Goal: Task Accomplishment & Management: Manage account settings

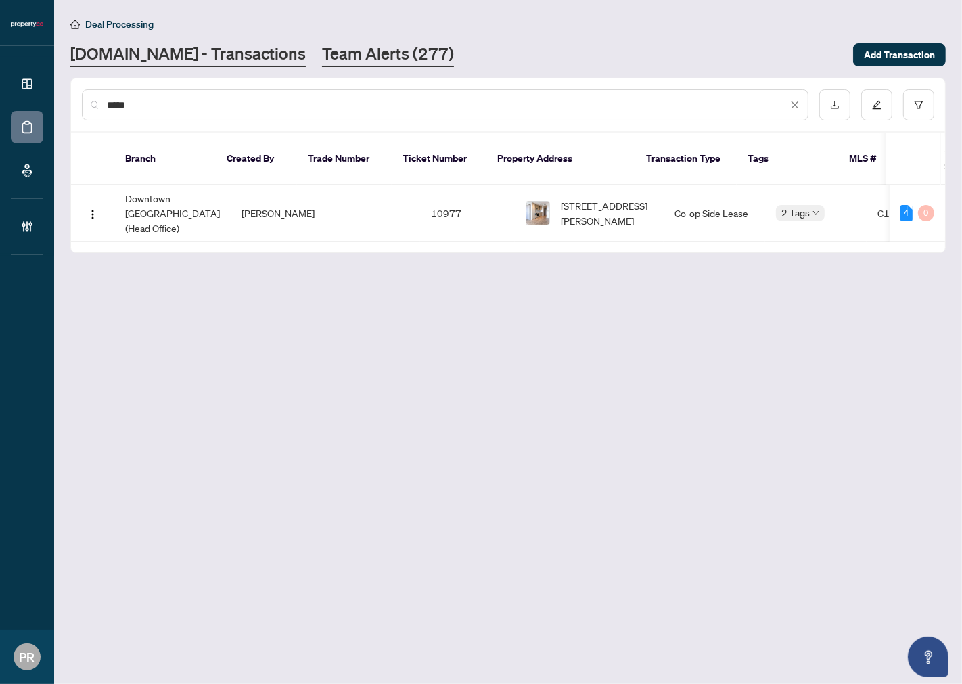
click at [350, 45] on link "Team Alerts (277)" at bounding box center [388, 55] width 132 height 24
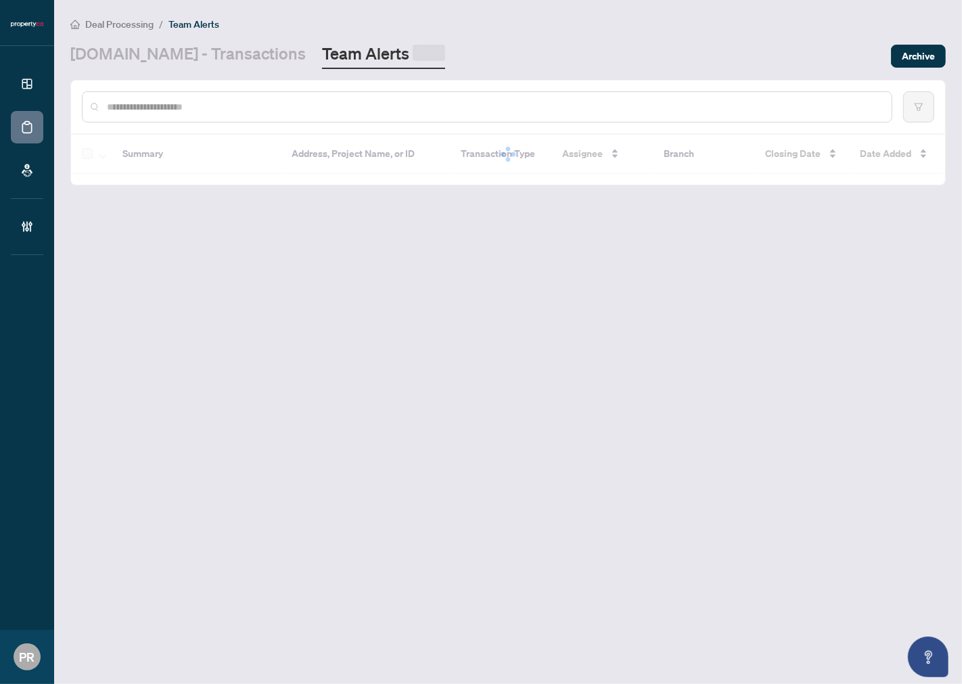
click at [171, 99] on input "text" at bounding box center [494, 106] width 774 height 15
paste input "**********"
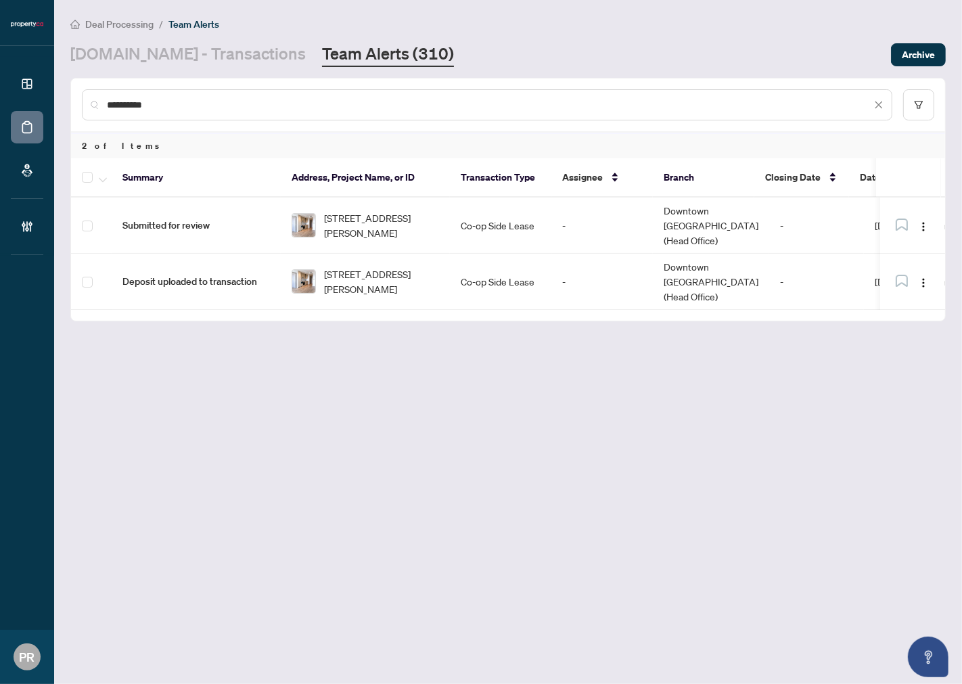
type input "**********"
click at [100, 177] on icon "button" at bounding box center [103, 179] width 8 height 5
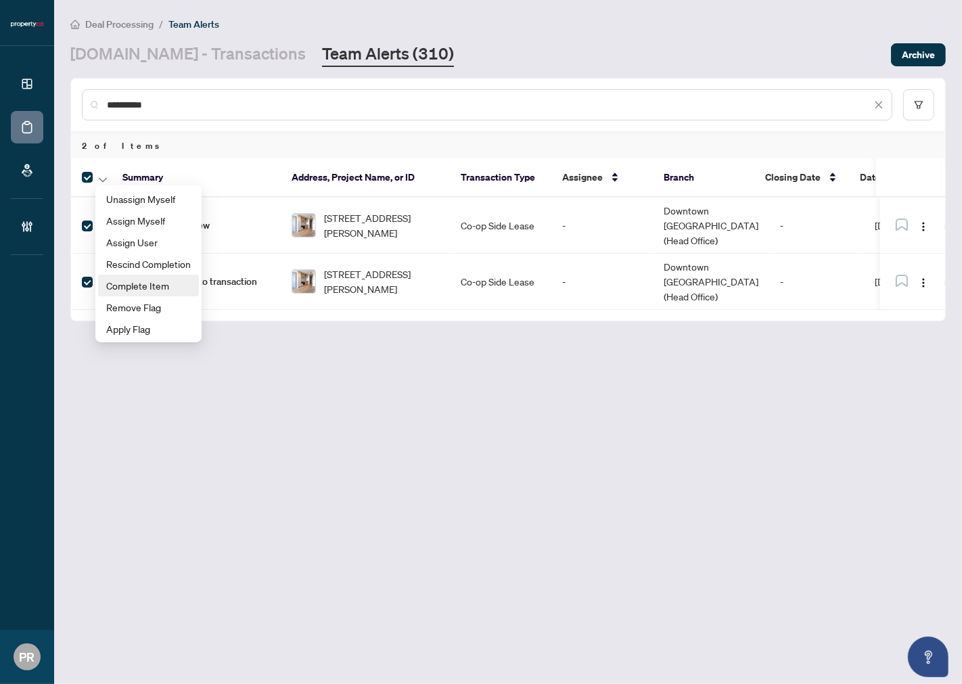
click at [184, 288] on span "Complete Item" at bounding box center [148, 285] width 85 height 15
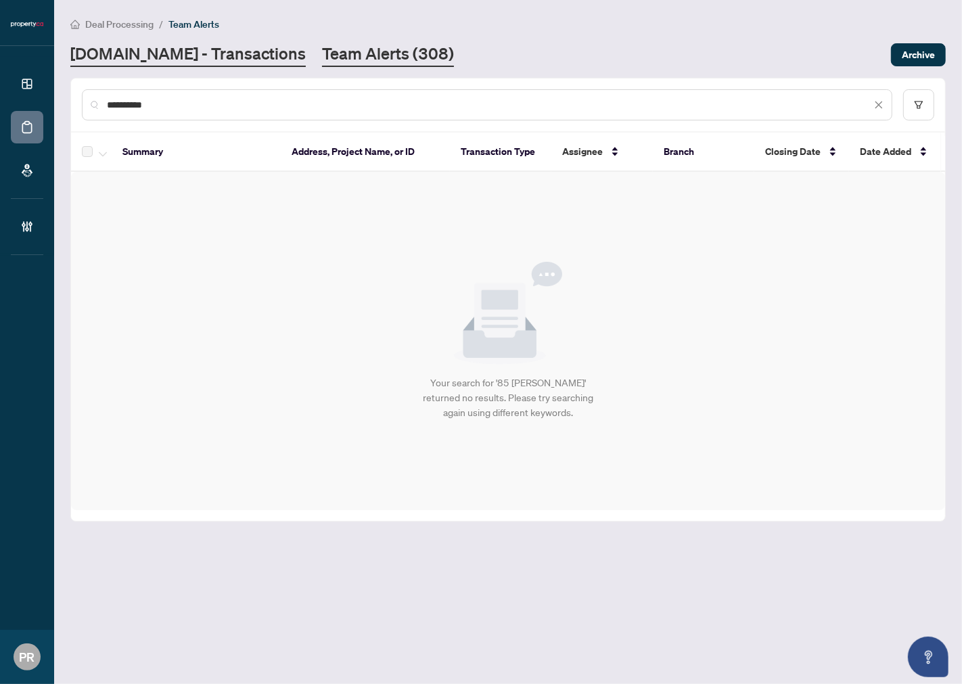
click at [221, 62] on link "Property.ca - Transactions" at bounding box center [187, 55] width 235 height 24
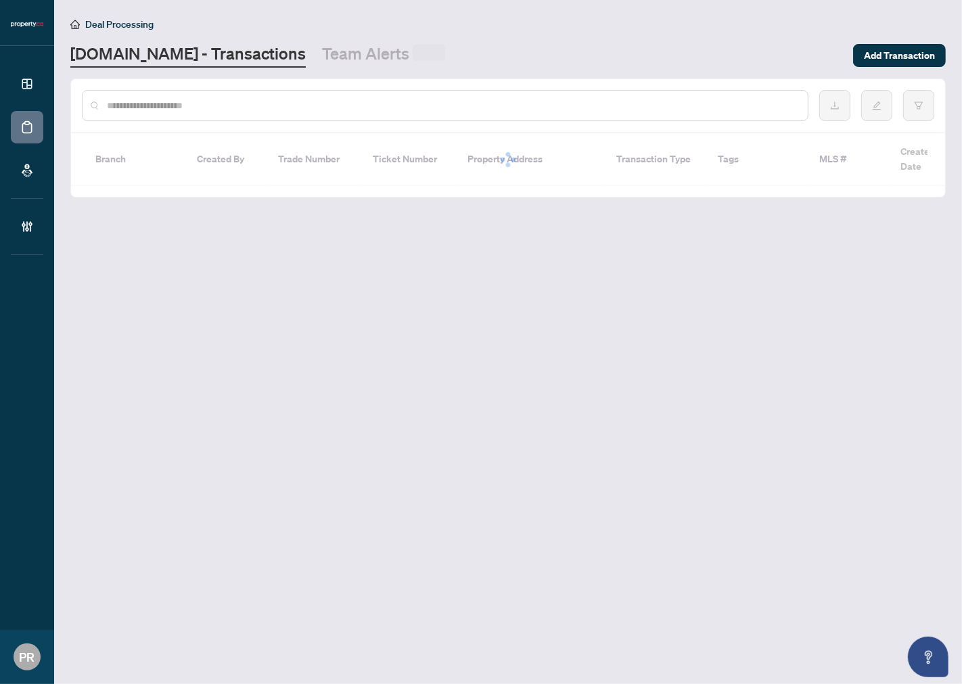
click at [171, 102] on input "text" at bounding box center [452, 105] width 690 height 15
paste input "*****"
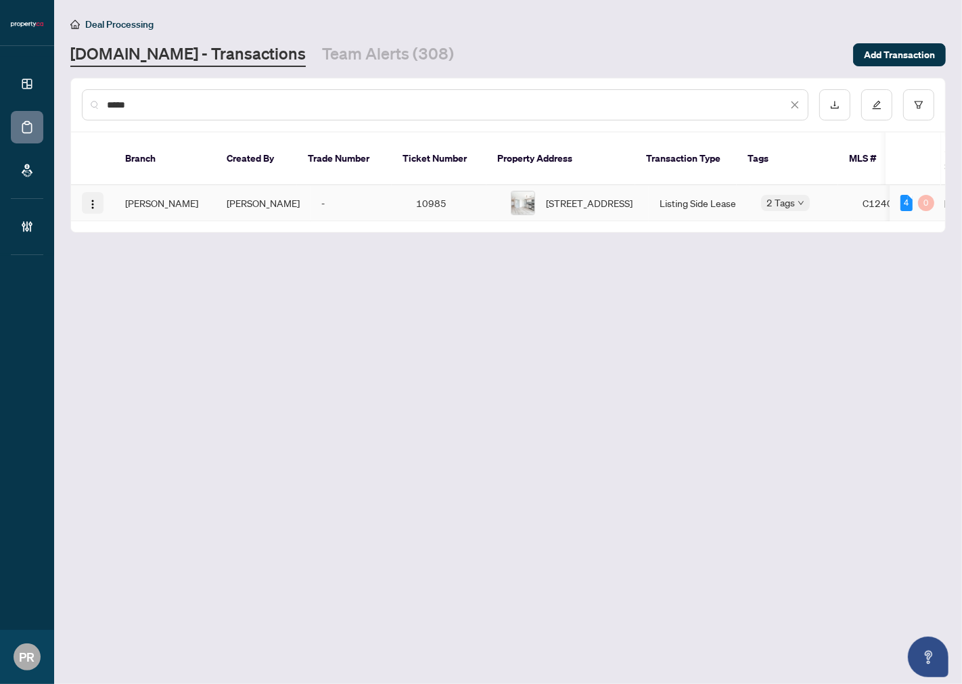
type input "*****"
click at [95, 199] on img "button" at bounding box center [92, 204] width 11 height 11
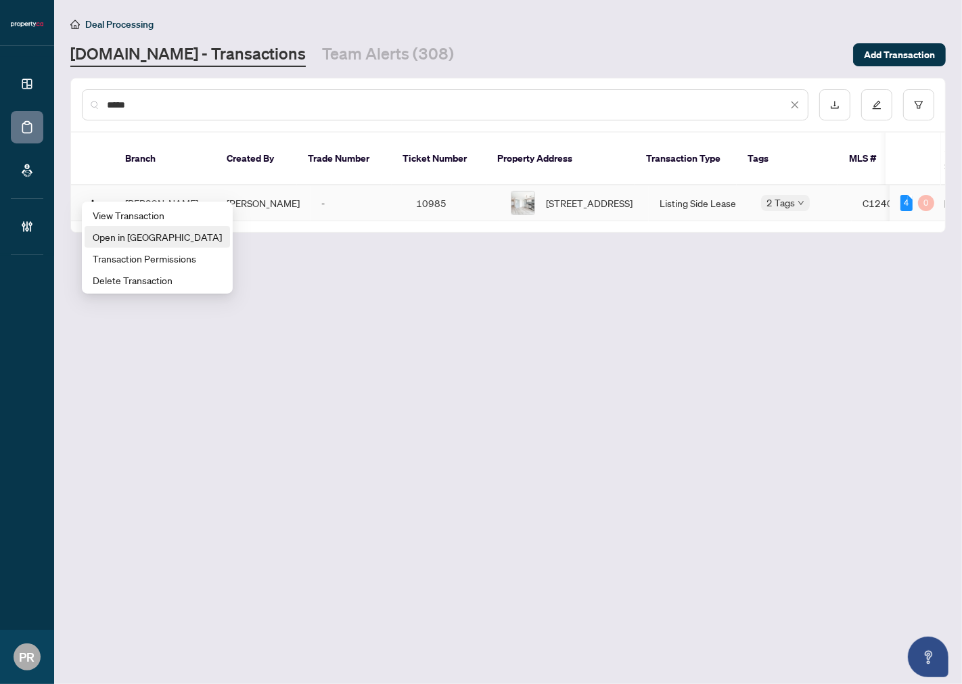
click at [152, 237] on span "Open in New Tab" at bounding box center [157, 236] width 129 height 15
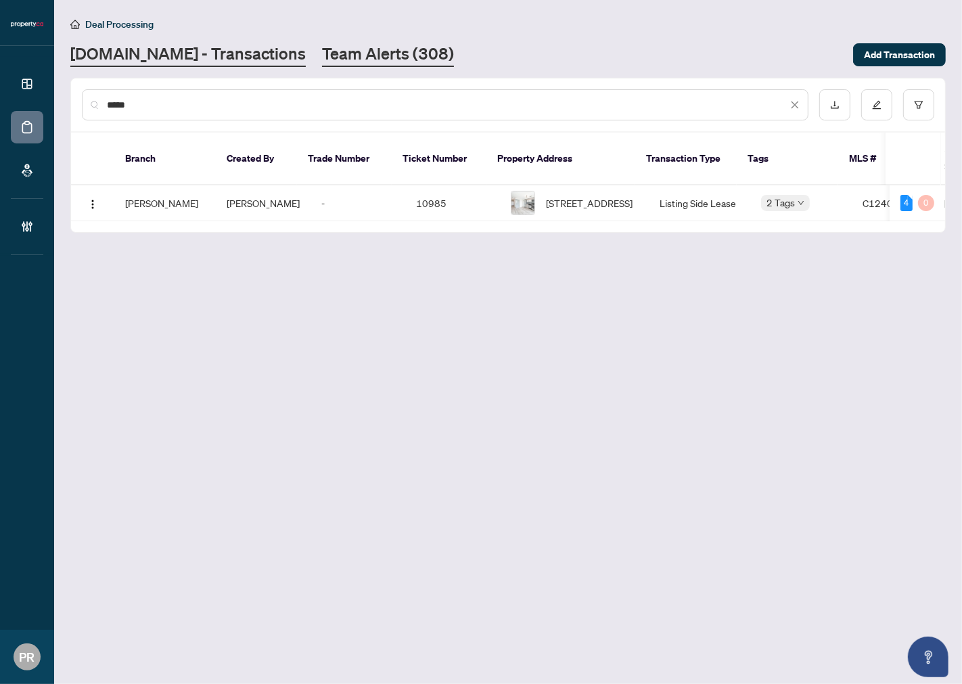
click at [353, 63] on link "Team Alerts (308)" at bounding box center [388, 55] width 132 height 24
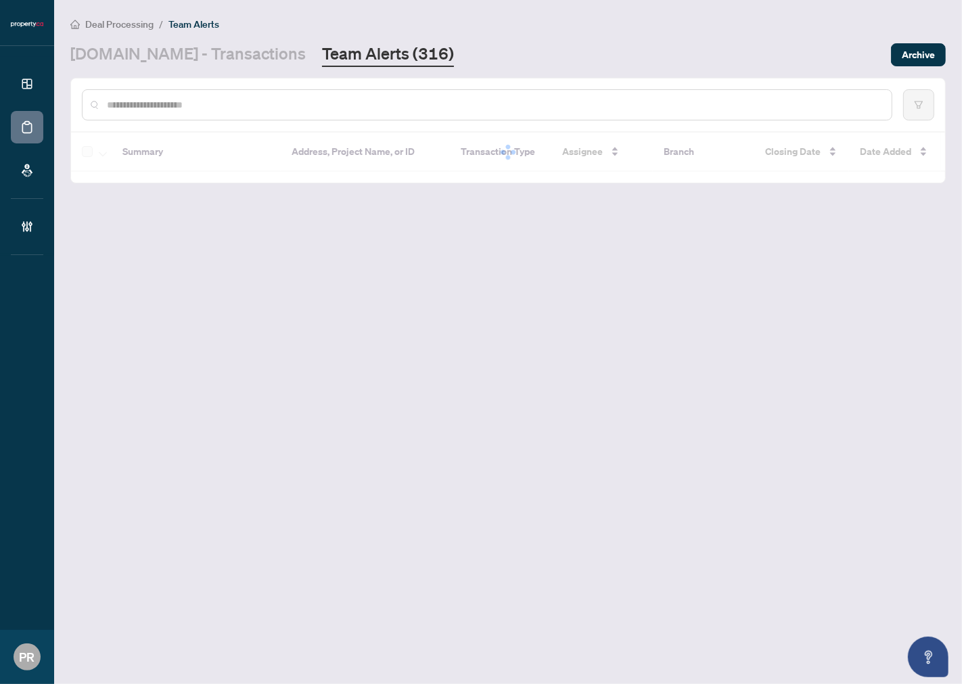
click at [258, 106] on input "text" at bounding box center [494, 104] width 774 height 15
paste input "*********"
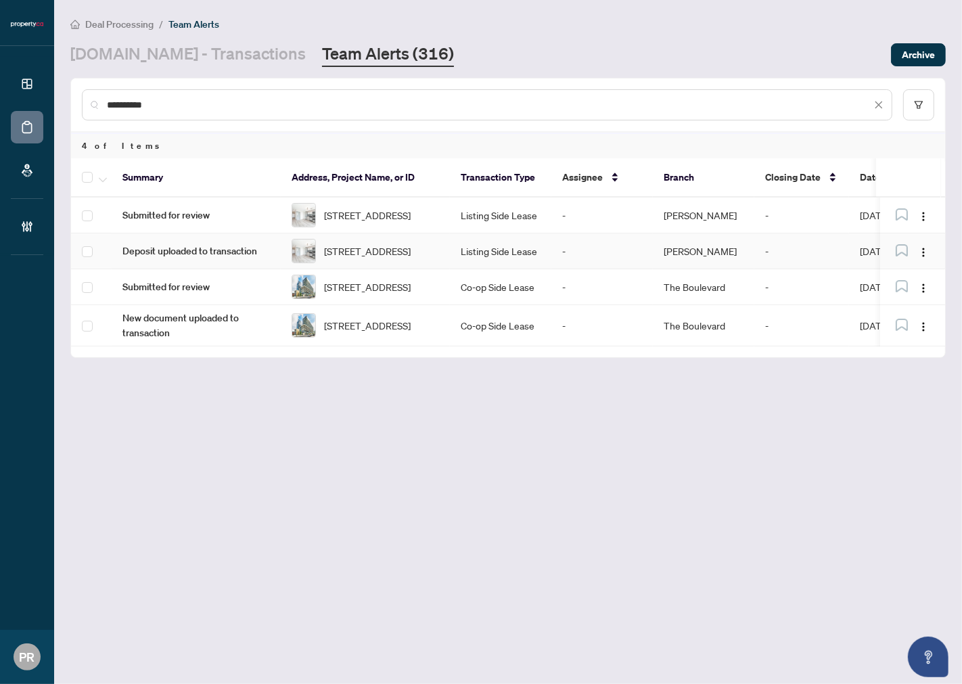
type input "*********"
click at [103, 171] on span "button" at bounding box center [103, 177] width 8 height 15
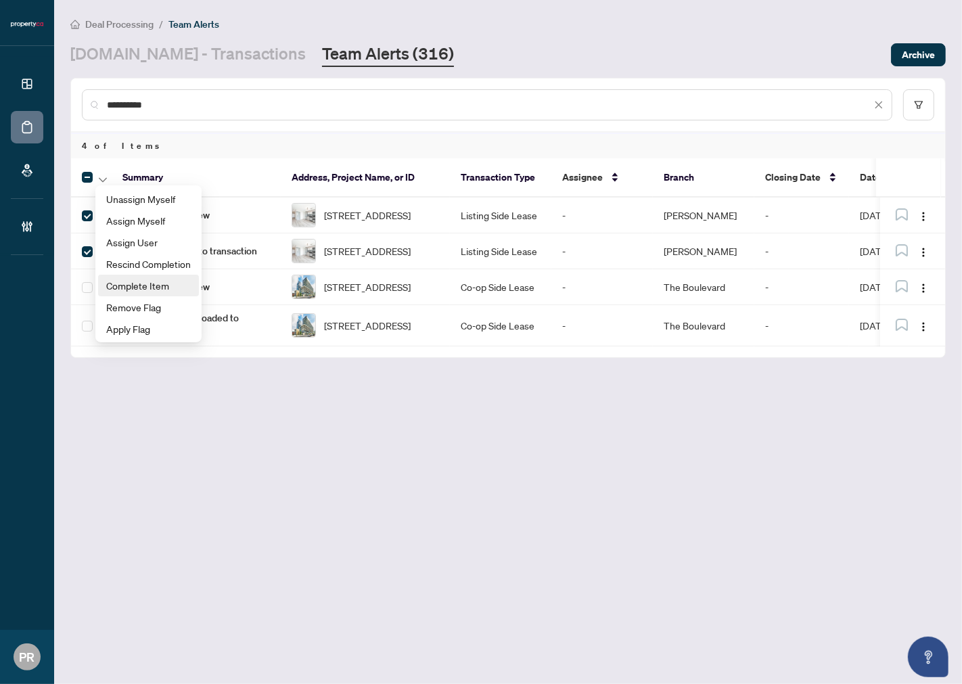
drag, startPoint x: 148, startPoint y: 279, endPoint x: 286, endPoint y: 16, distance: 297.5
click at [148, 279] on span "Complete Item" at bounding box center [148, 285] width 85 height 15
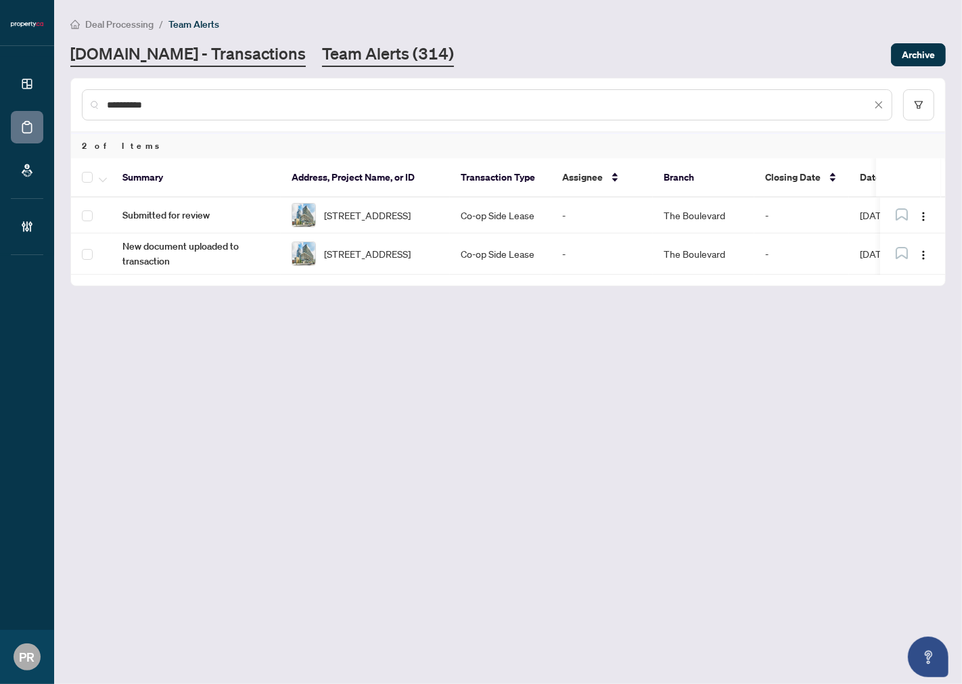
click at [217, 58] on link "Property.ca - Transactions" at bounding box center [187, 55] width 235 height 24
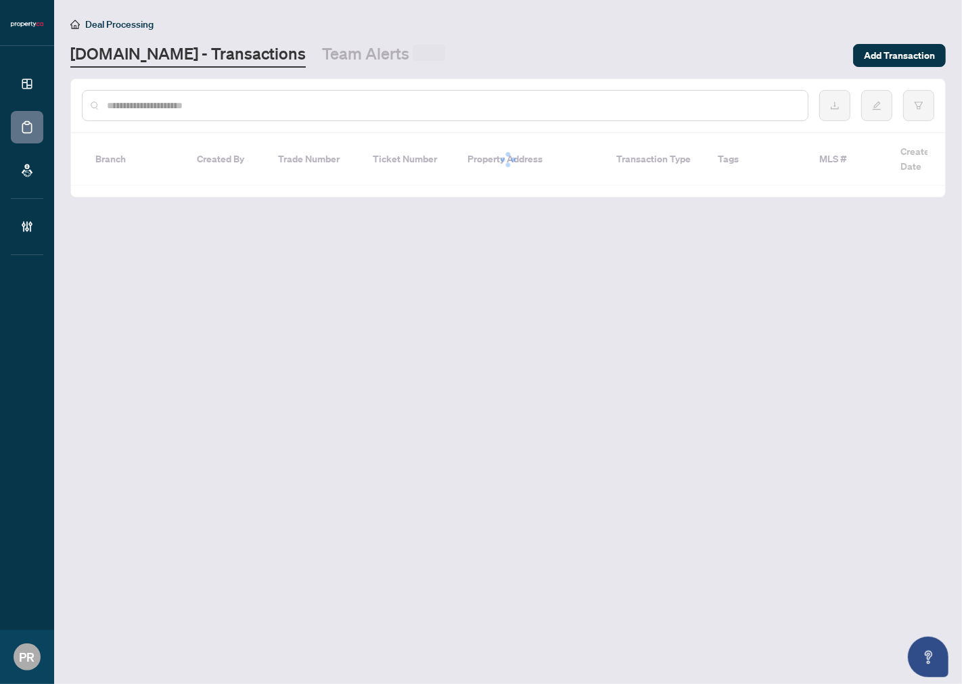
click at [163, 98] on input "text" at bounding box center [452, 105] width 690 height 15
paste input "*****"
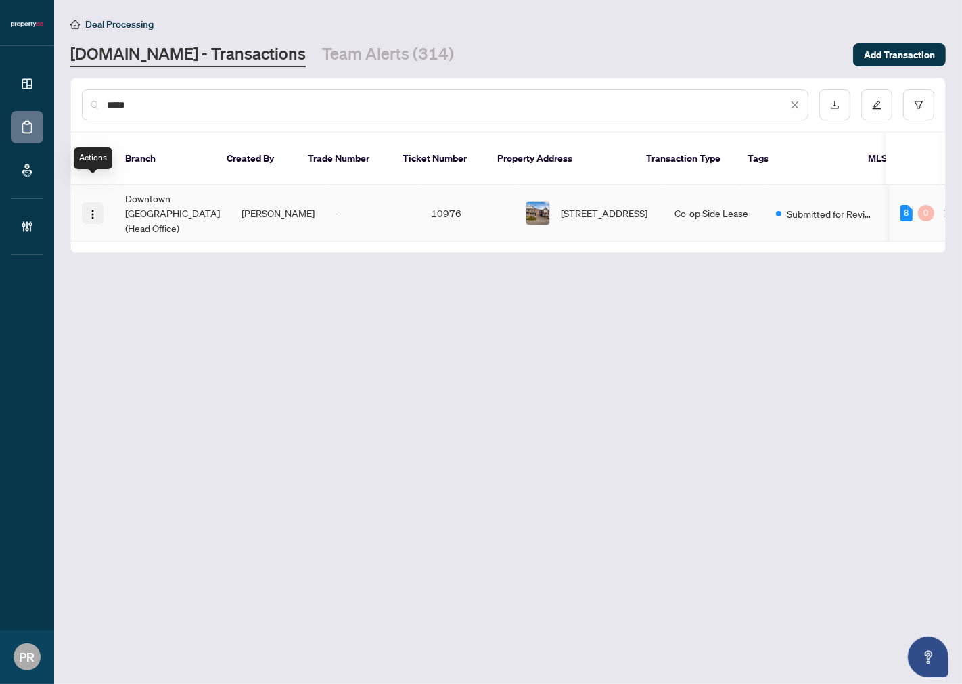
type input "*****"
click at [91, 209] on img "button" at bounding box center [92, 214] width 11 height 11
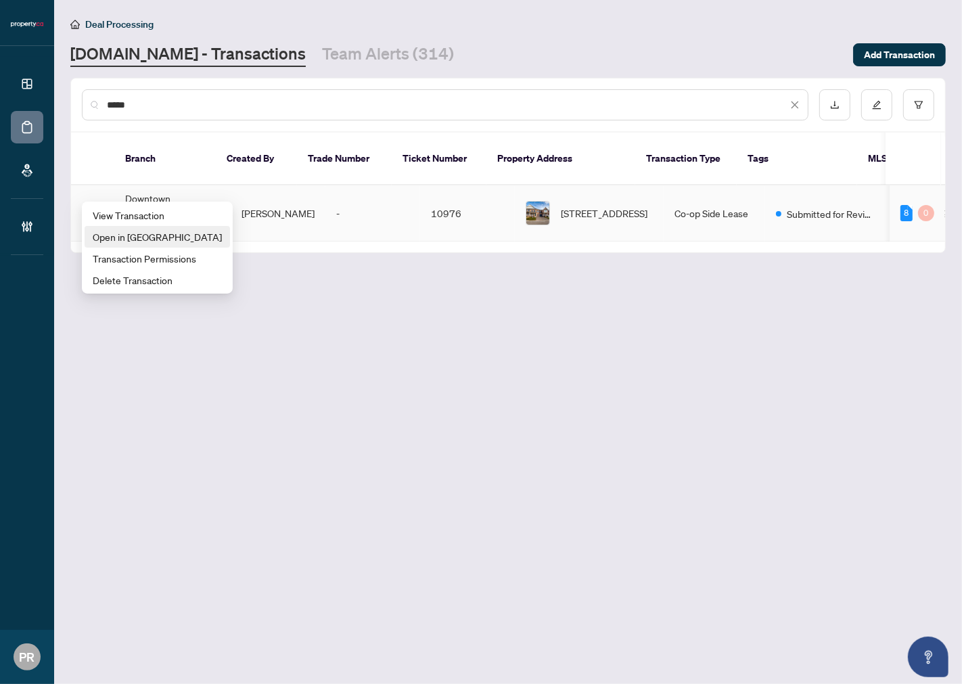
click at [151, 233] on span "Open in New Tab" at bounding box center [157, 236] width 129 height 15
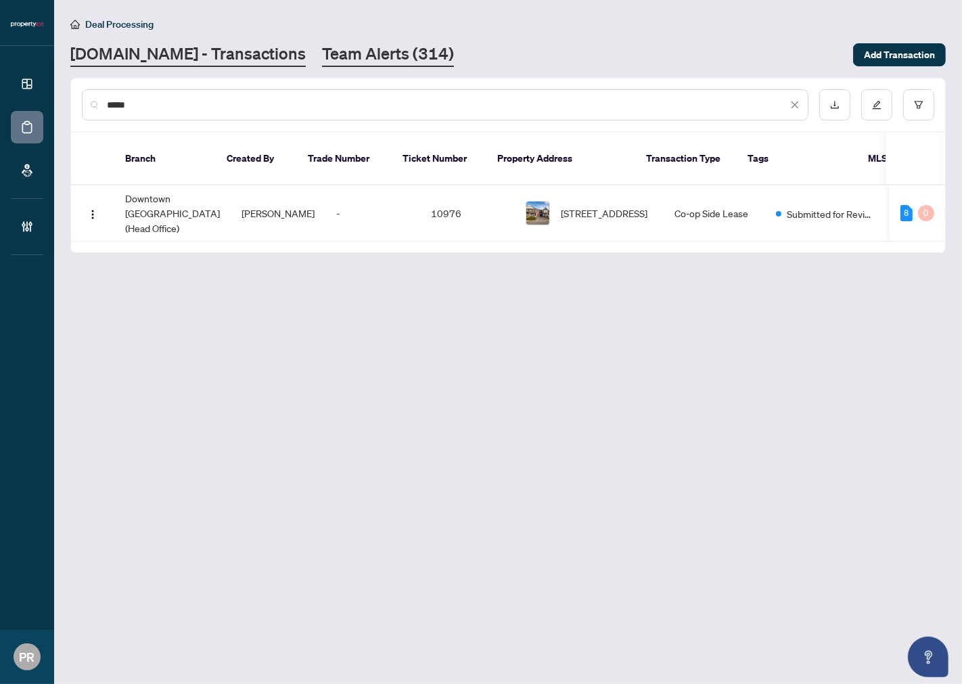
click at [348, 56] on link "Team Alerts (314)" at bounding box center [388, 55] width 132 height 24
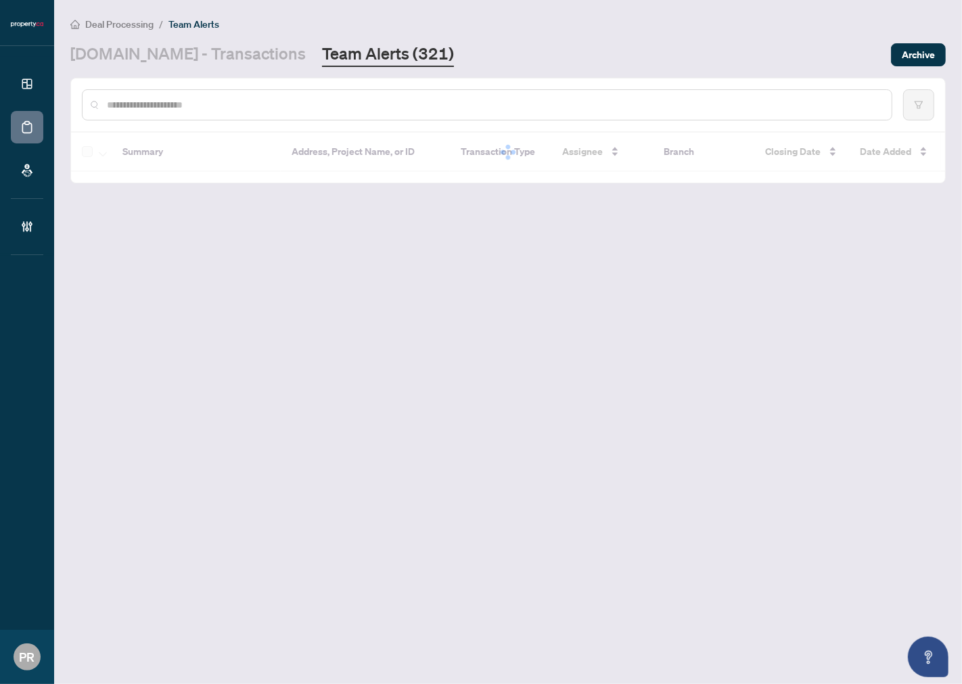
click at [217, 112] on div at bounding box center [487, 104] width 811 height 31
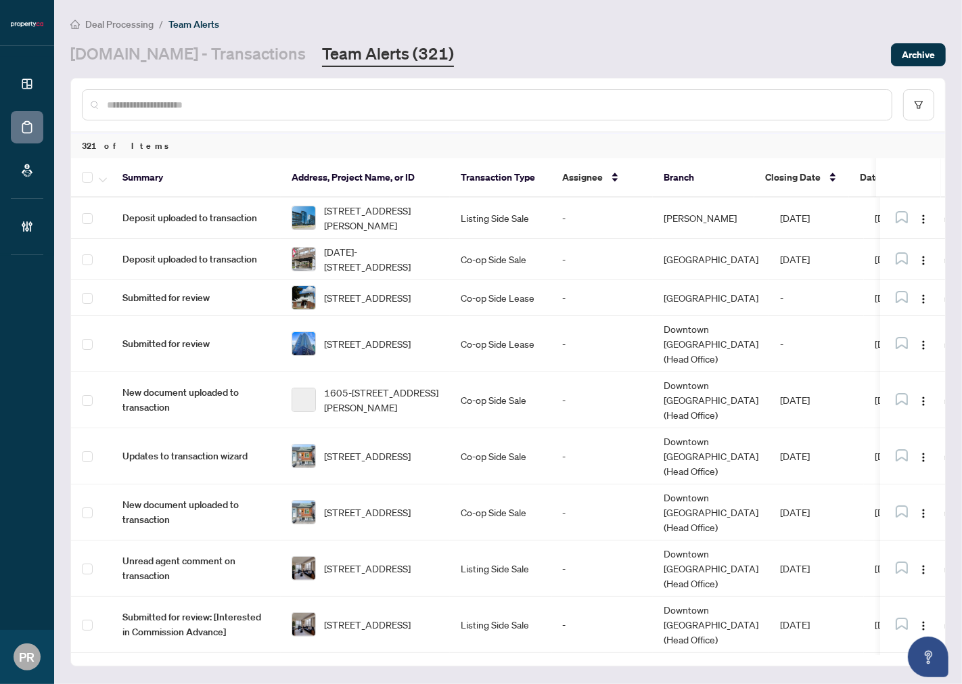
click at [217, 108] on input "text" at bounding box center [494, 104] width 774 height 15
paste input "**********"
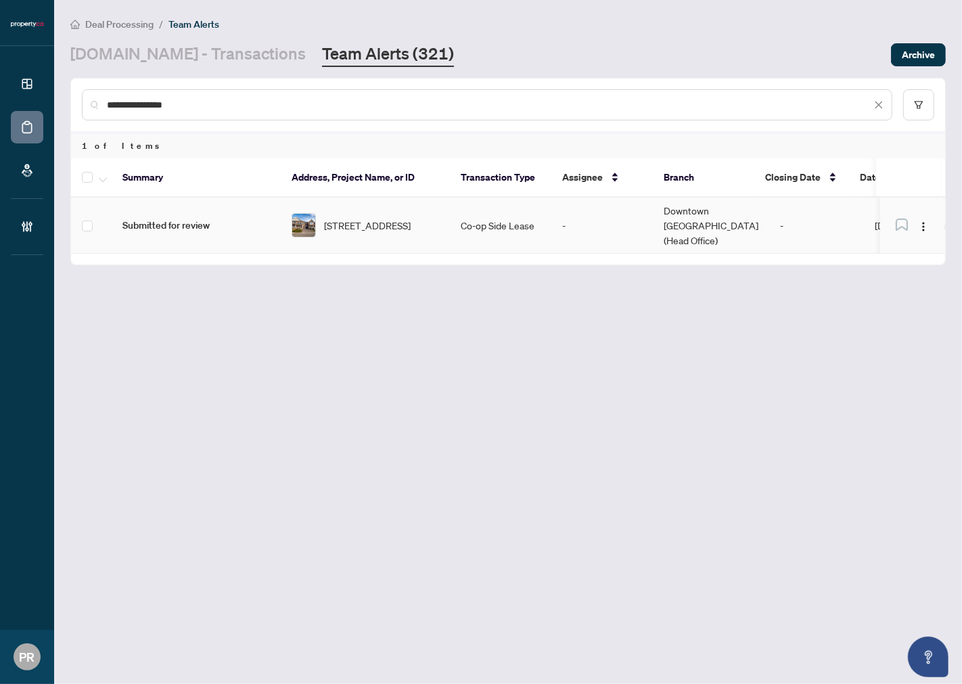
type input "**********"
click at [184, 218] on span "Submitted for review" at bounding box center [196, 225] width 148 height 15
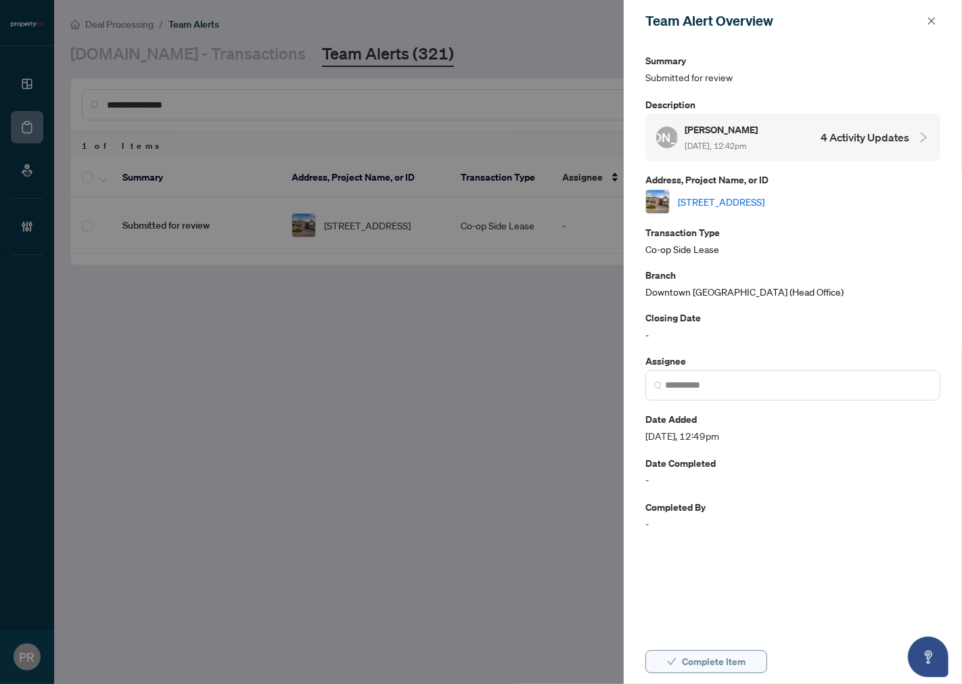
click at [713, 657] on span "Complete Item" at bounding box center [714, 662] width 64 height 22
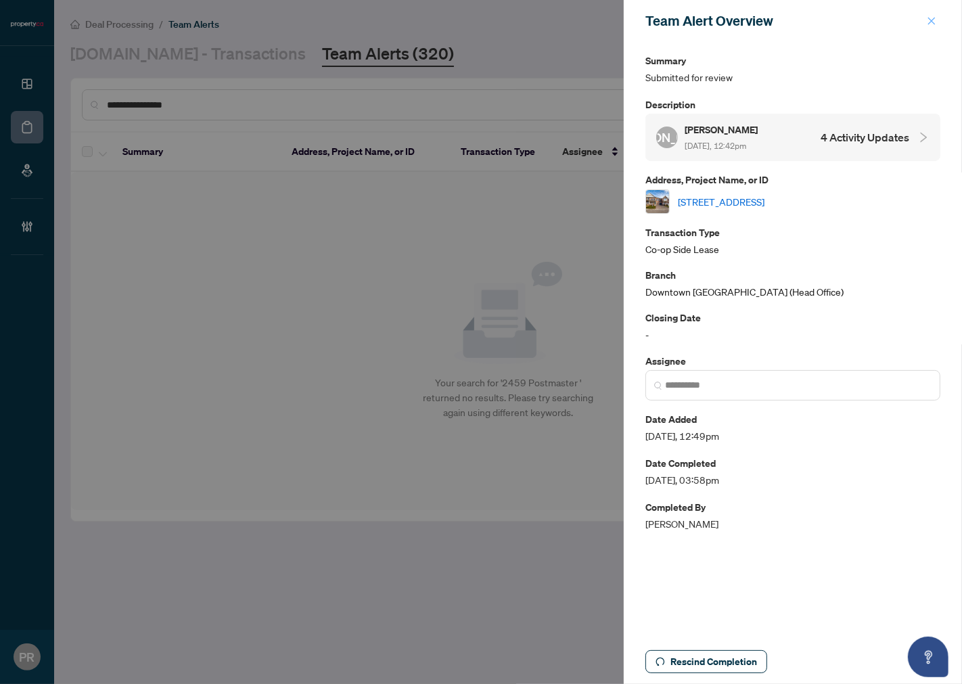
click at [936, 24] on icon "close" at bounding box center [931, 20] width 9 height 9
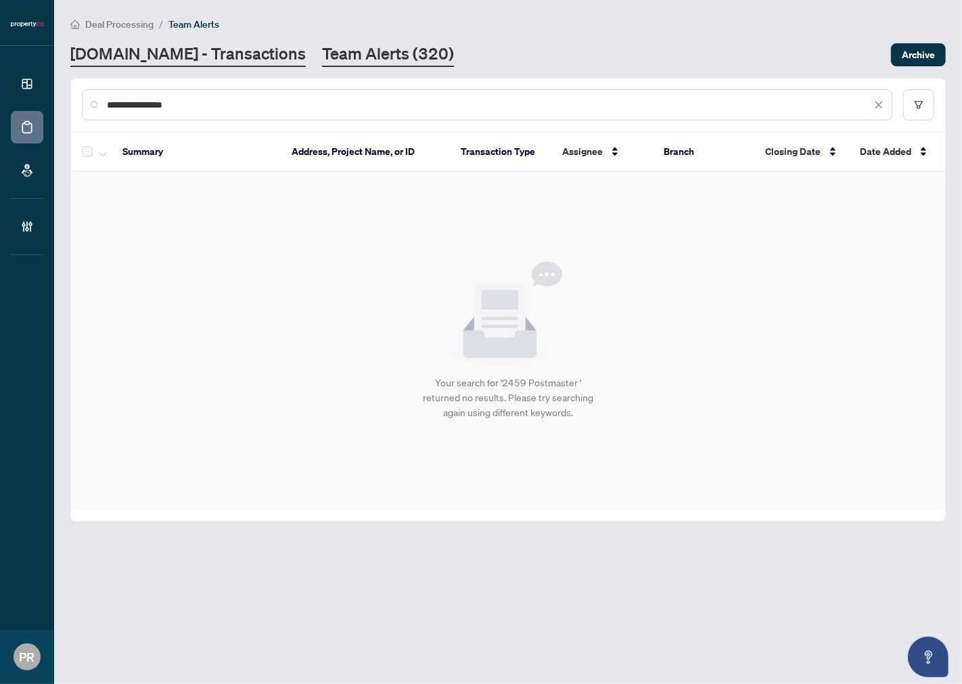
click at [198, 43] on link "Property.ca - Transactions" at bounding box center [187, 55] width 235 height 24
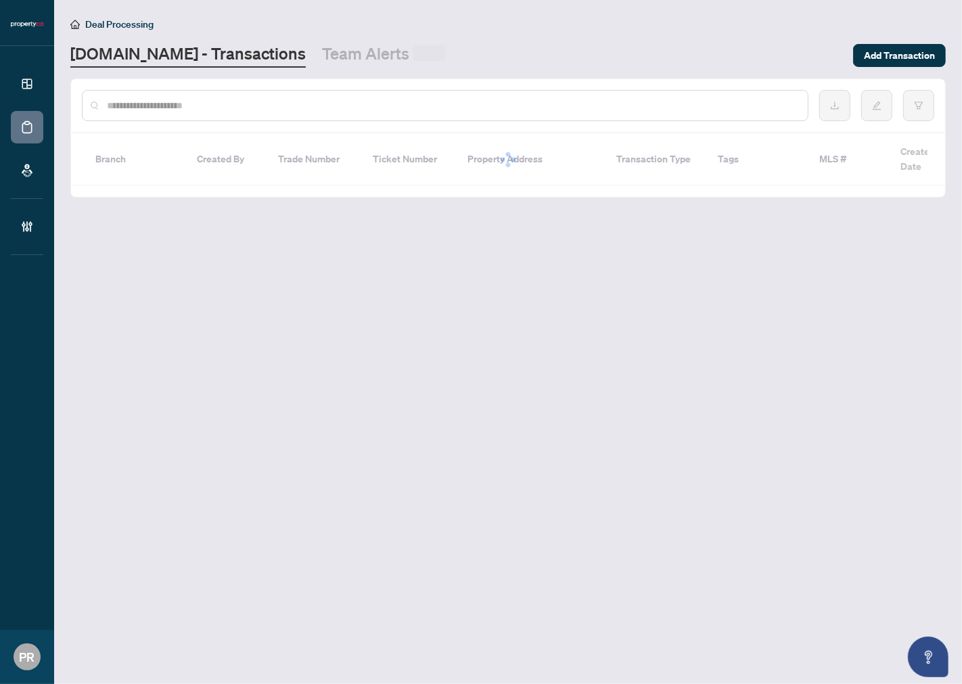
click at [139, 110] on input "text" at bounding box center [452, 105] width 690 height 15
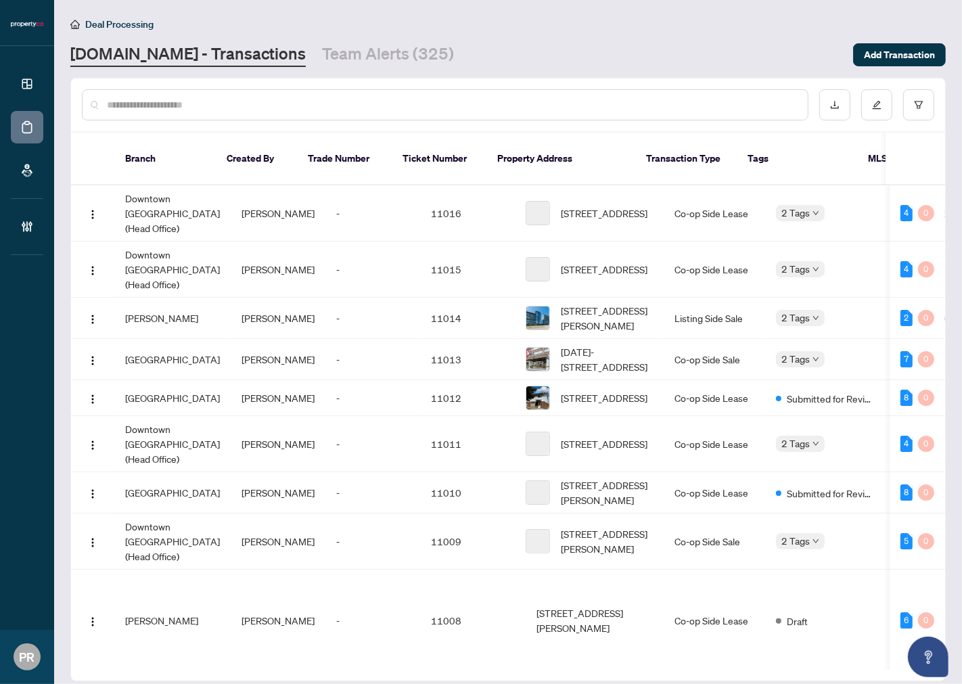
click at [147, 106] on input "text" at bounding box center [452, 104] width 690 height 15
paste input "*****"
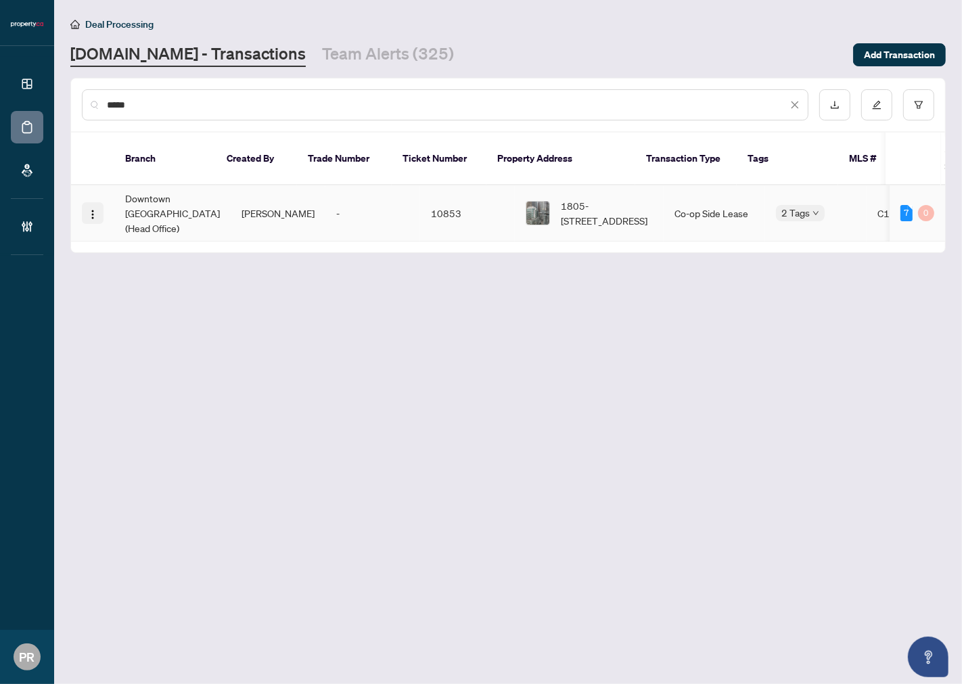
click at [87, 202] on button "button" at bounding box center [93, 213] width 22 height 22
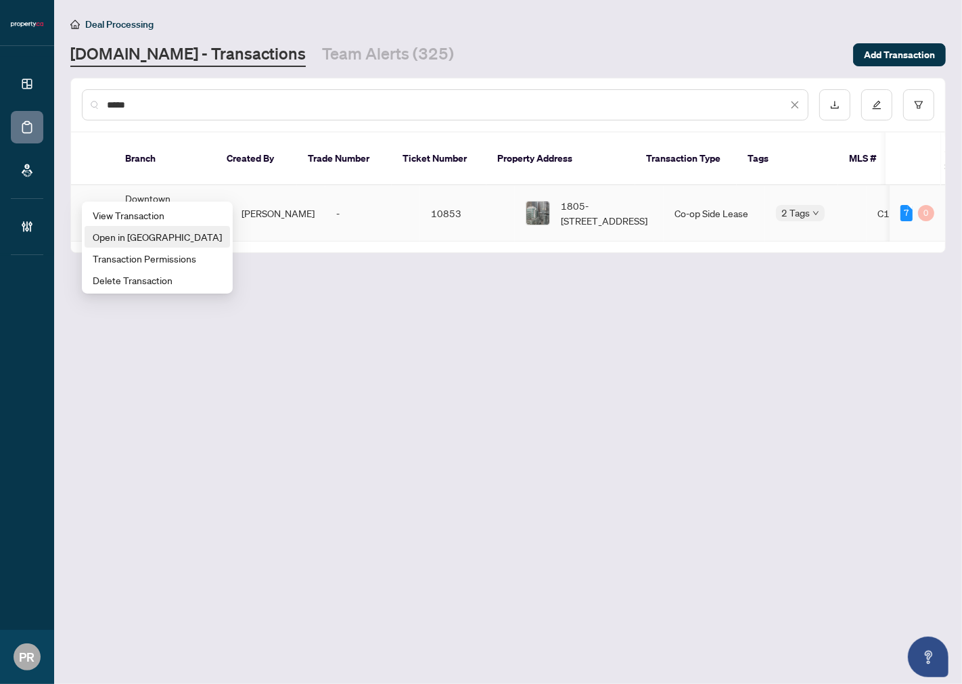
click at [129, 246] on li "Open in New Tab" at bounding box center [157, 237] width 145 height 22
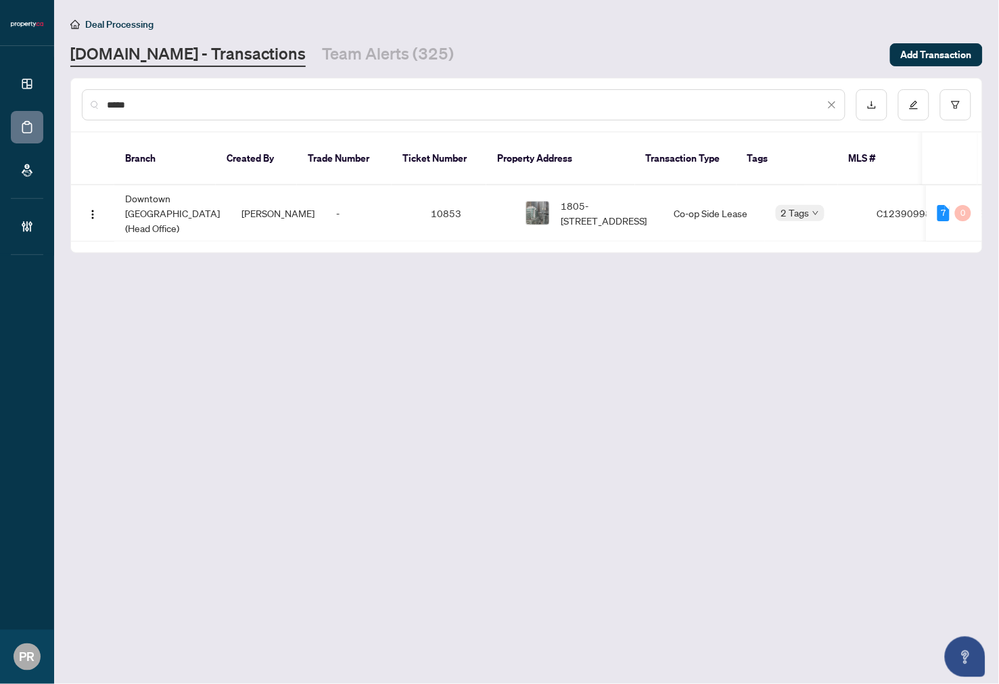
drag, startPoint x: 238, startPoint y: 106, endPoint x: 29, endPoint y: 109, distance: 209.1
click at [28, 109] on div "Dashboard Deal Processing Mortgage Referrals Brokerage Management PR Puvitha Ra…" at bounding box center [499, 342] width 999 height 684
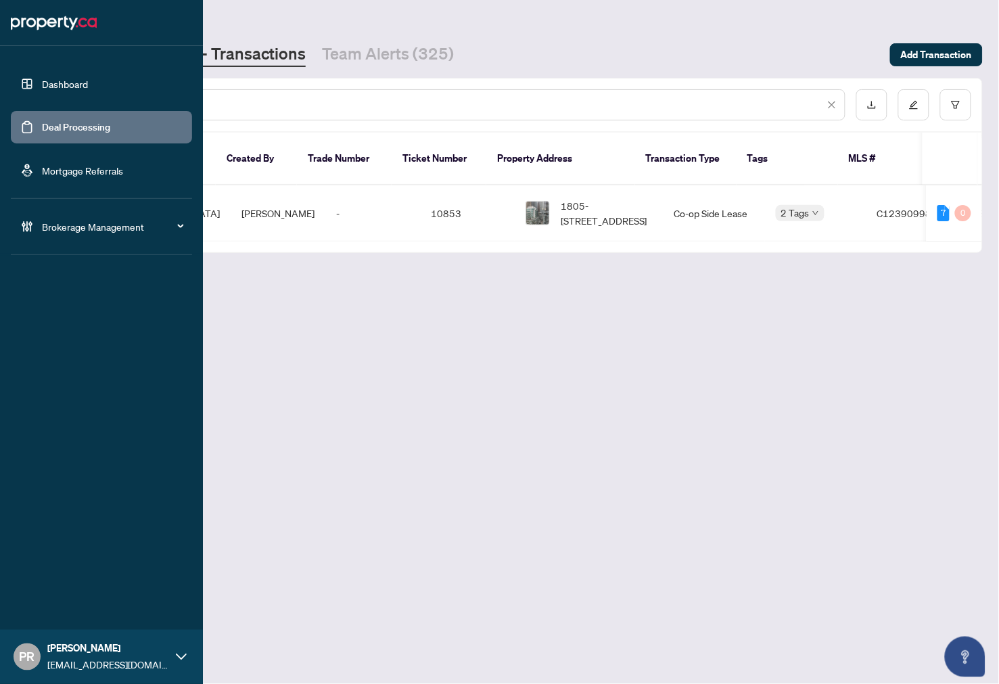
paste input "text"
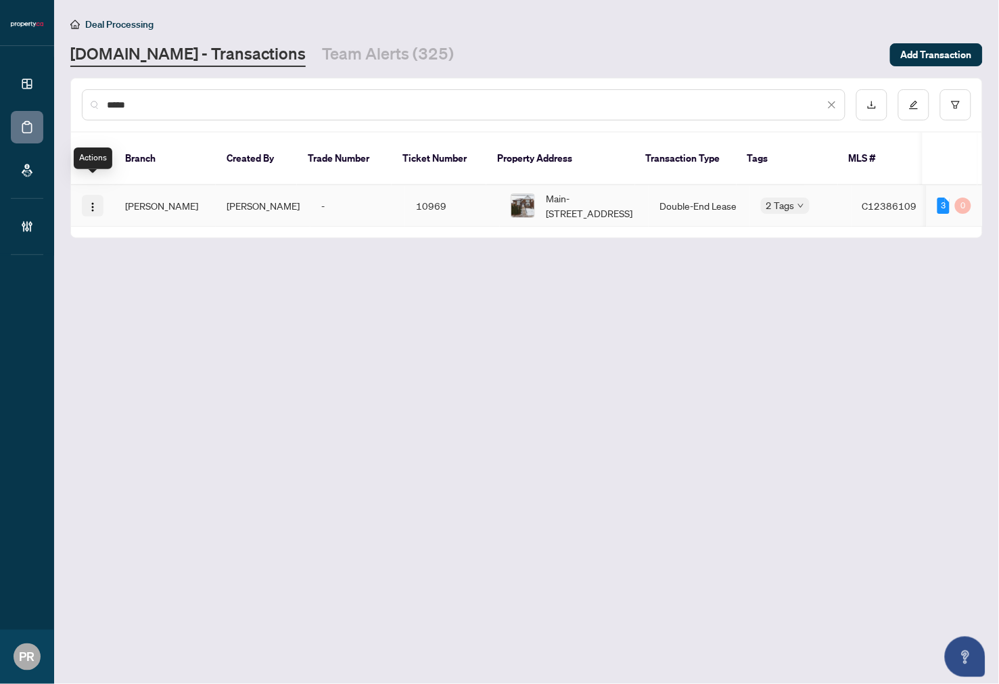
type input "*****"
click at [93, 202] on img "button" at bounding box center [92, 207] width 11 height 11
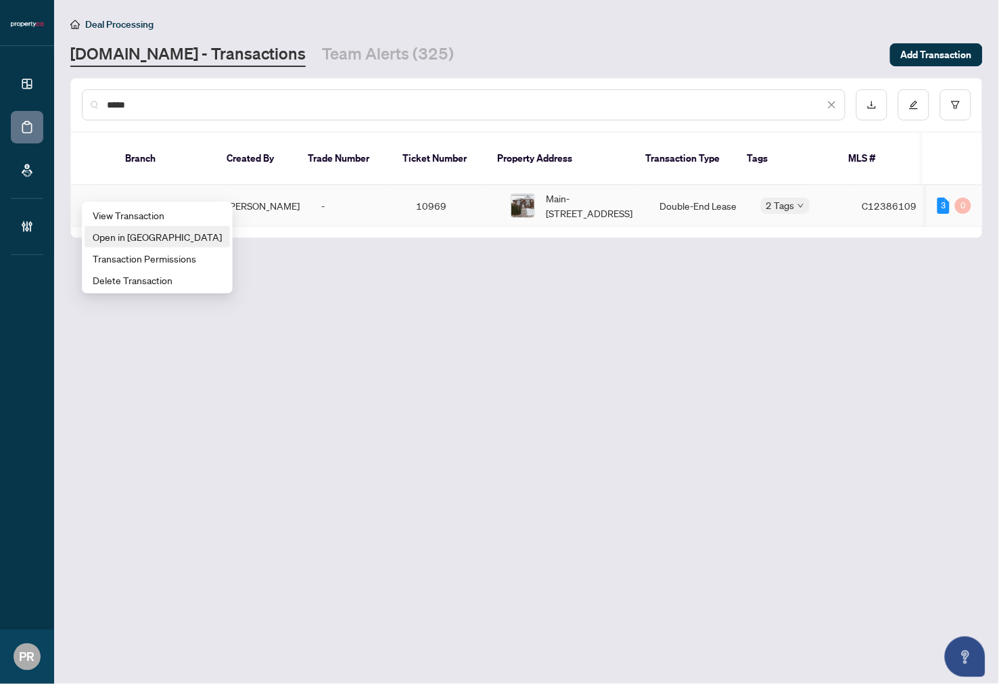
click at [118, 232] on span "Open in New Tab" at bounding box center [157, 236] width 129 height 15
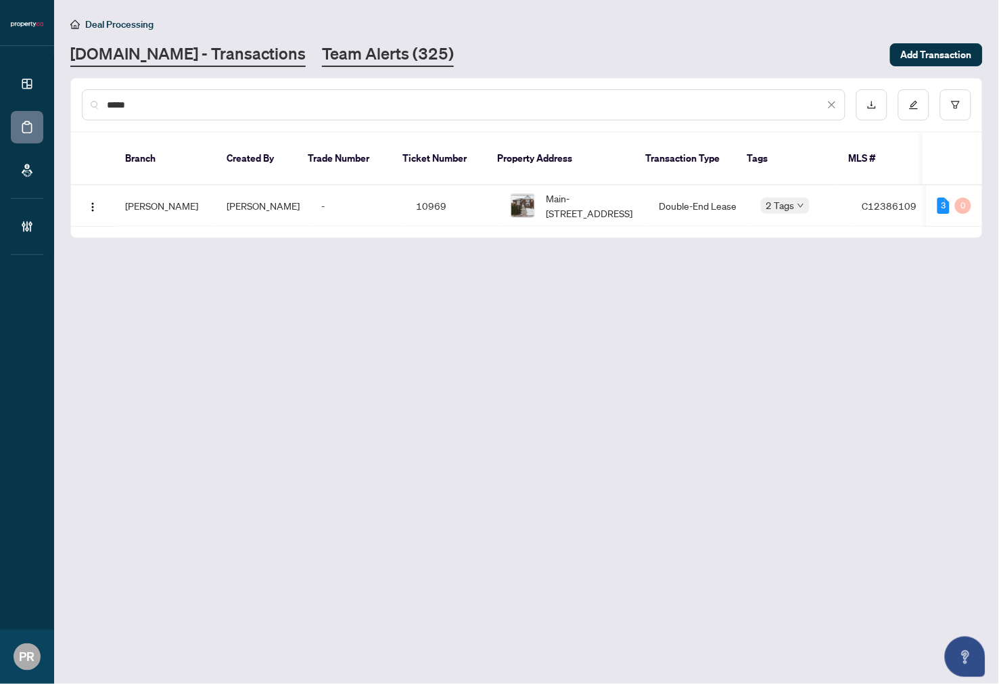
click at [339, 53] on link "Team Alerts (325)" at bounding box center [388, 55] width 132 height 24
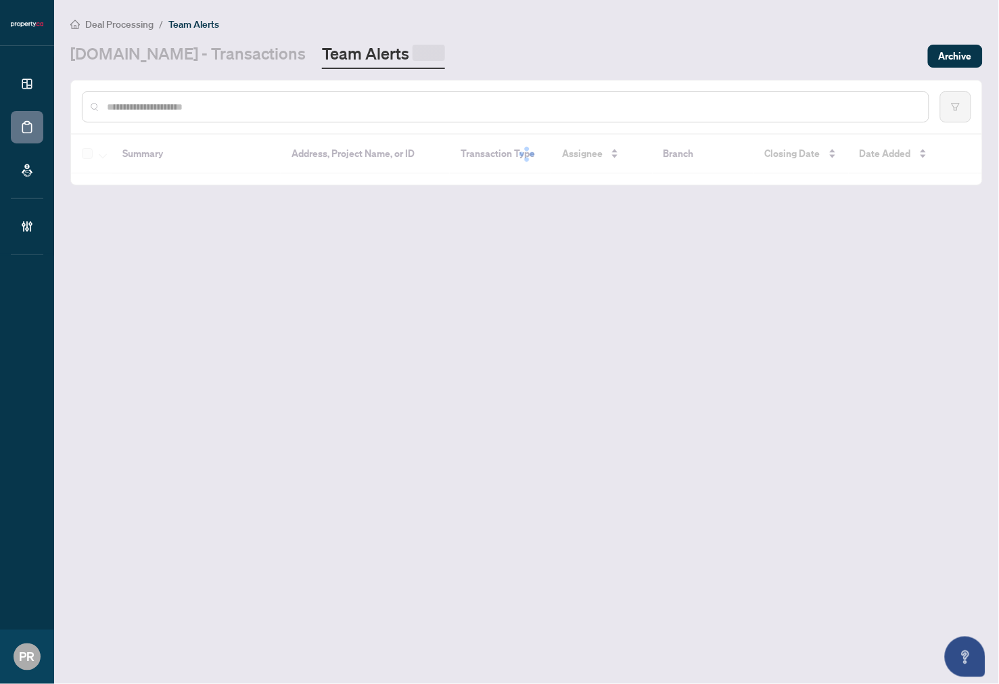
click at [229, 105] on input "text" at bounding box center [512, 106] width 811 height 15
paste input "**********"
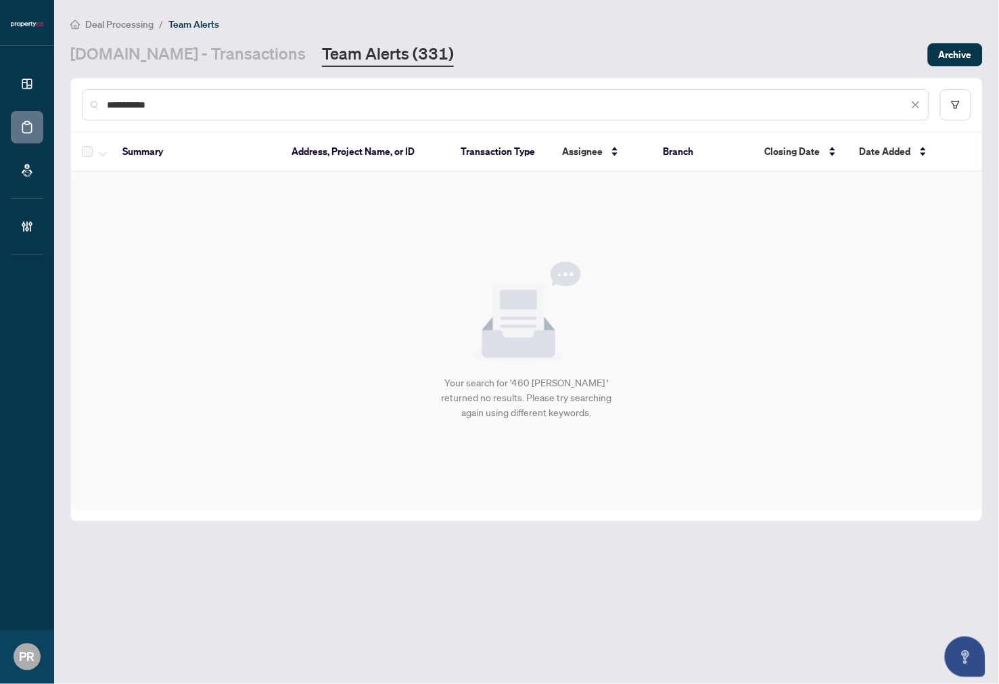
type input "**********"
click at [189, 58] on link "Property.ca - Transactions" at bounding box center [187, 55] width 235 height 24
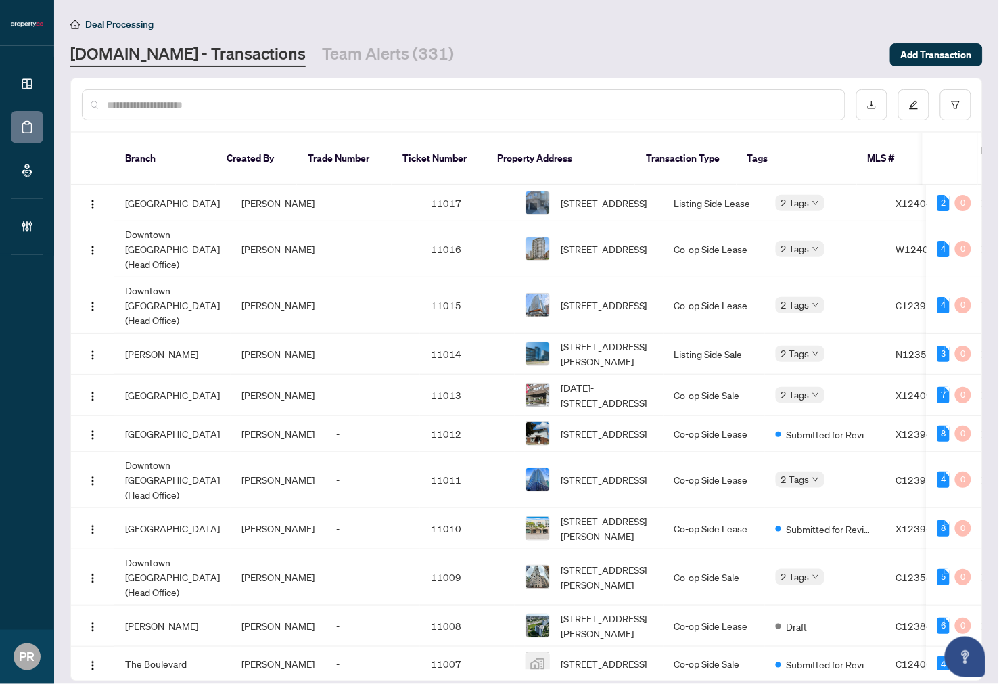
click at [379, 39] on div "Deal Processing Property.ca - Transactions Team Alerts (331) Add Transaction" at bounding box center [526, 41] width 913 height 51
click at [378, 45] on link "Team Alerts (331)" at bounding box center [388, 55] width 132 height 24
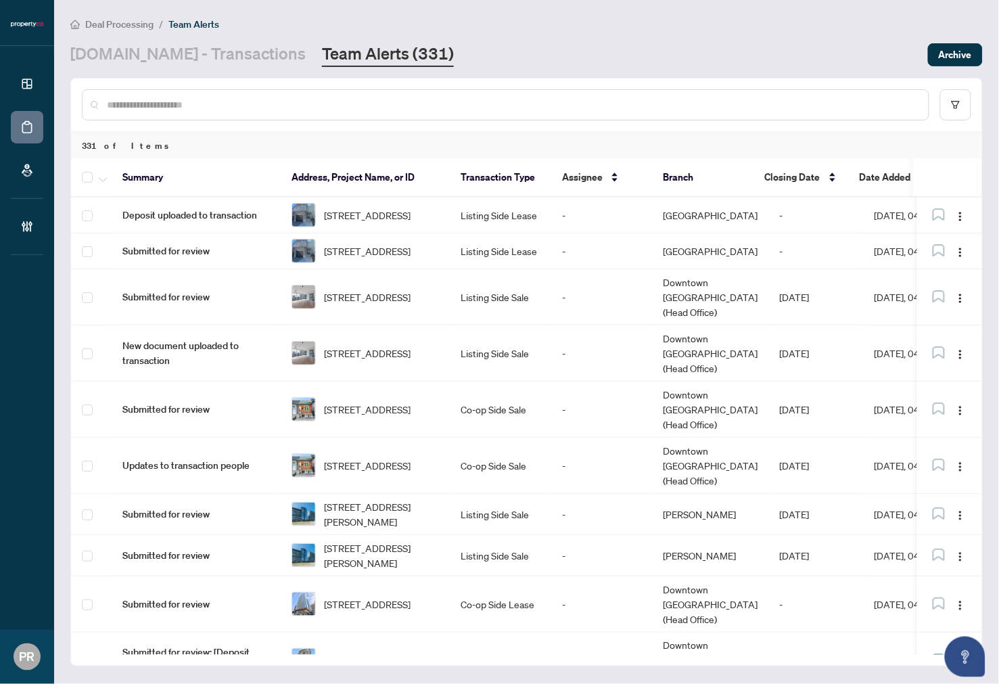
click at [884, 177] on span "Date Added" at bounding box center [885, 177] width 51 height 15
click at [887, 172] on span "Date Added" at bounding box center [885, 177] width 51 height 15
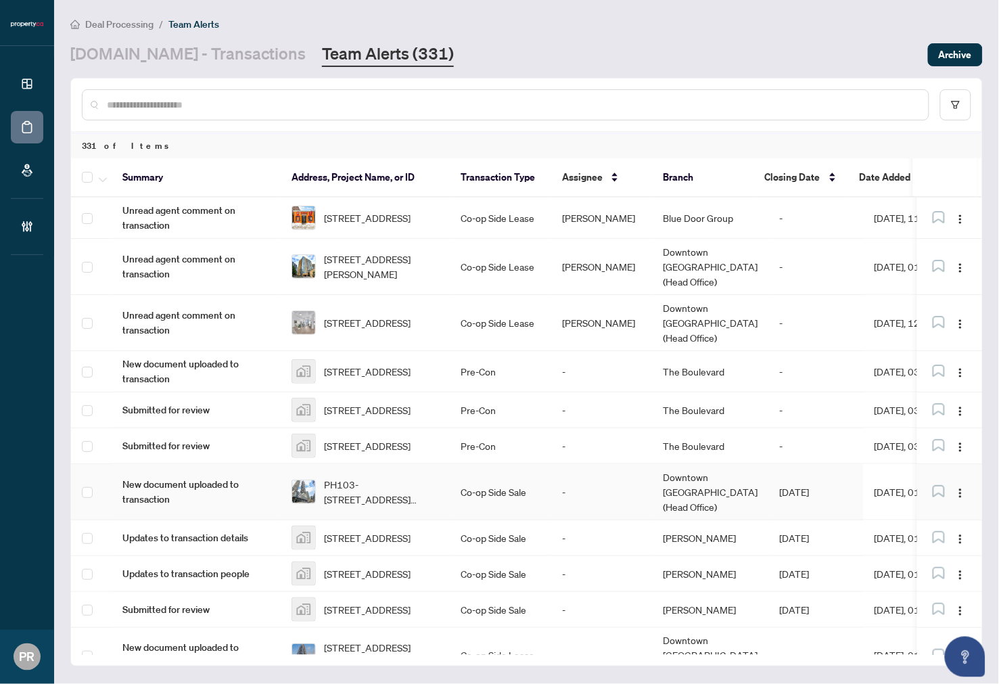
click at [528, 464] on td "Co-op Side Sale" at bounding box center [500, 492] width 101 height 56
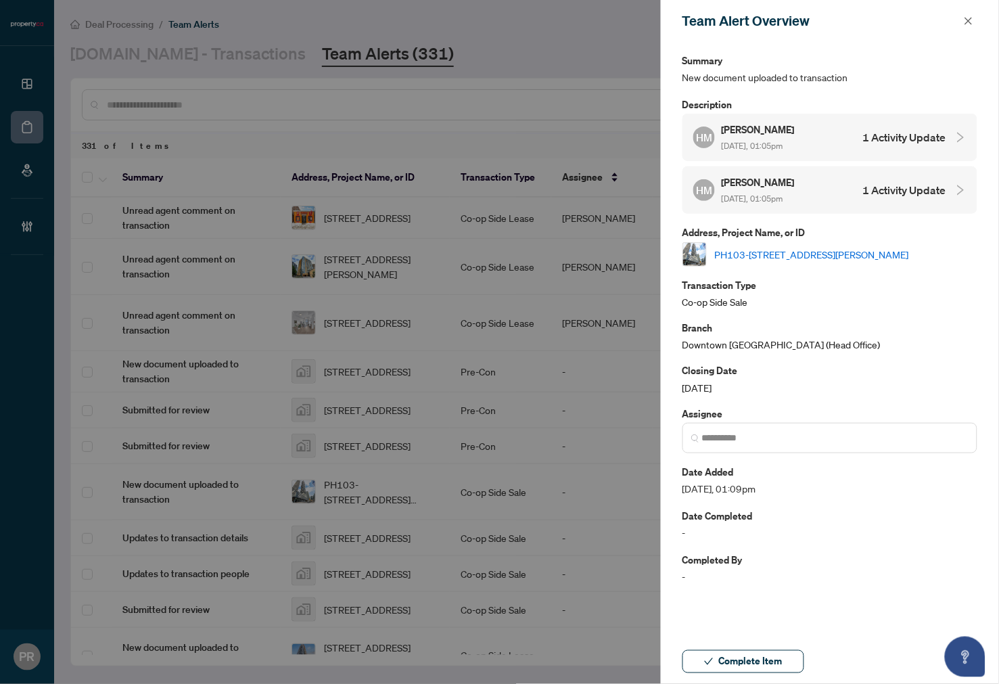
click at [854, 247] on link "PH103-138 Downes St, Toronto, Ontario M5E 0E4, Canada" at bounding box center [812, 254] width 194 height 15
click at [740, 658] on span "Complete Item" at bounding box center [751, 662] width 64 height 22
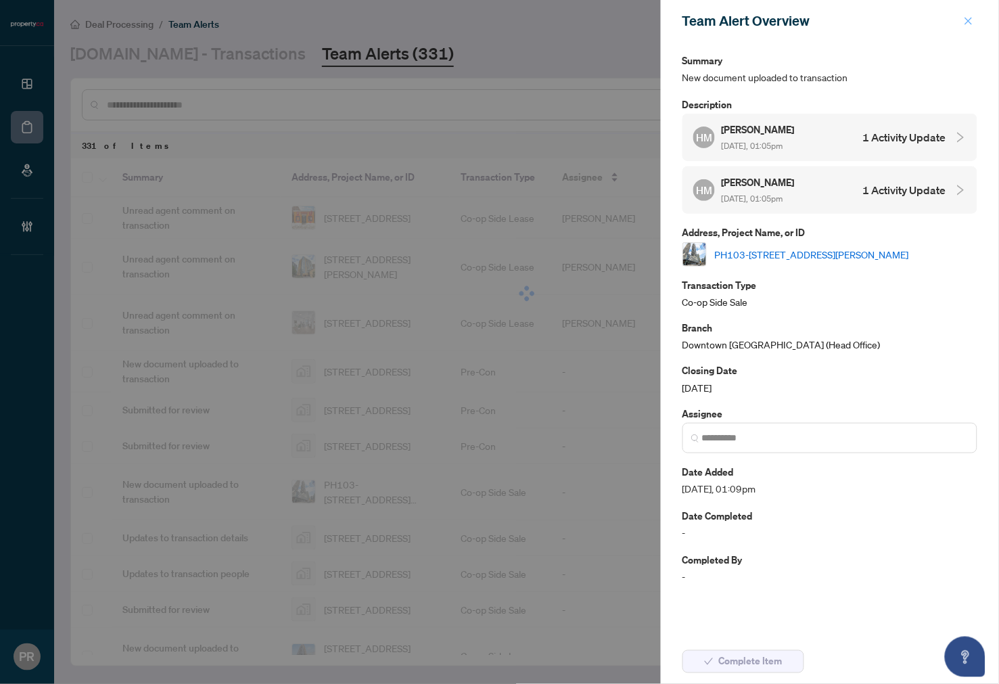
click at [961, 16] on icon "close" at bounding box center [968, 20] width 9 height 9
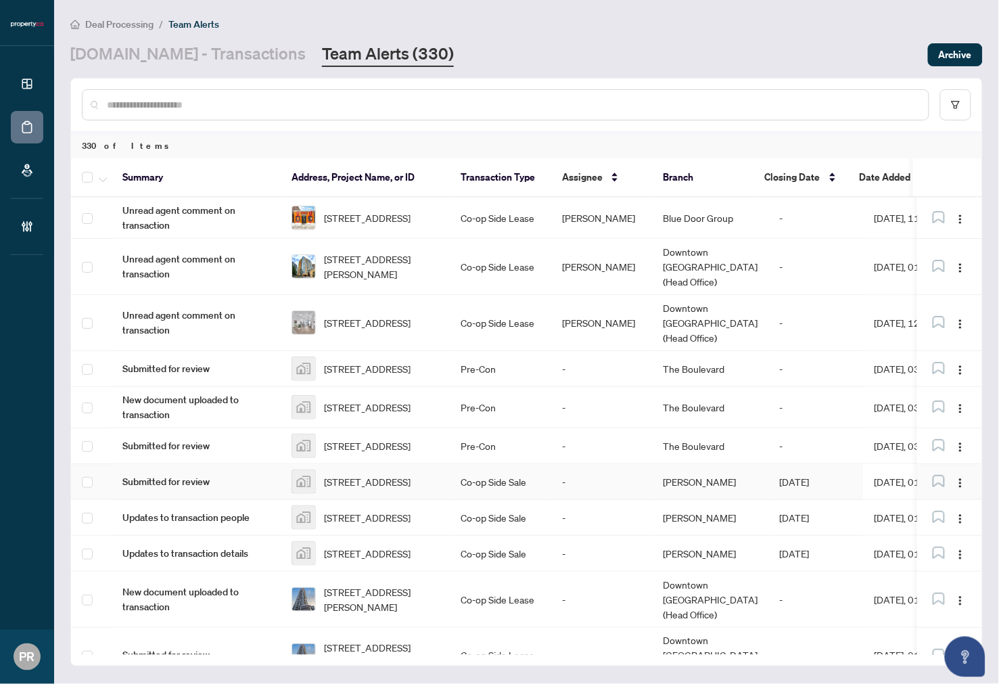
click at [562, 464] on td "-" at bounding box center [601, 482] width 101 height 36
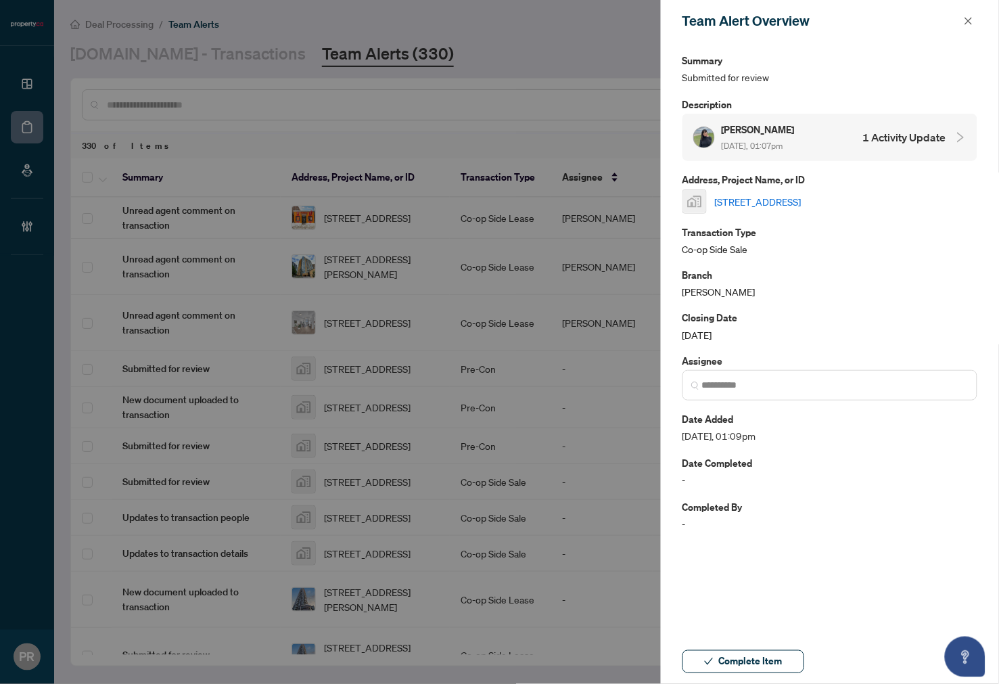
click at [802, 194] on link "5 Concorde Pl #2306, North York, Toronto, Ontario M3C 3M8, Canada" at bounding box center [758, 201] width 87 height 15
click at [961, 21] on icon "close" at bounding box center [969, 20] width 7 height 7
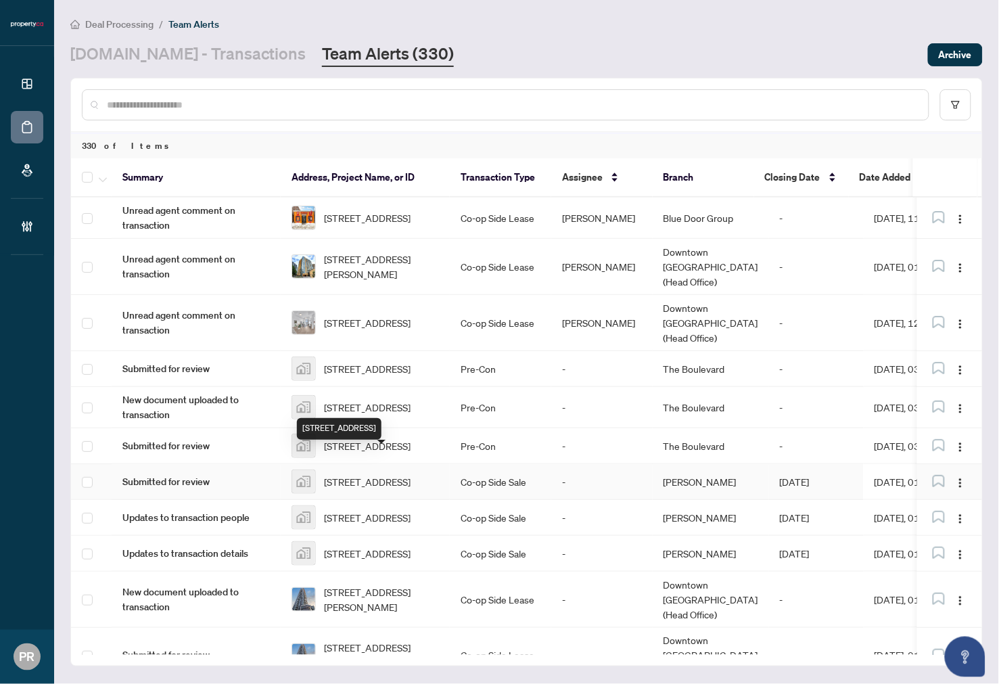
click at [411, 474] on span "5 Concorde Pl #2306, North York, Toronto, Ontario M3C 3M8, Canada" at bounding box center [367, 481] width 87 height 15
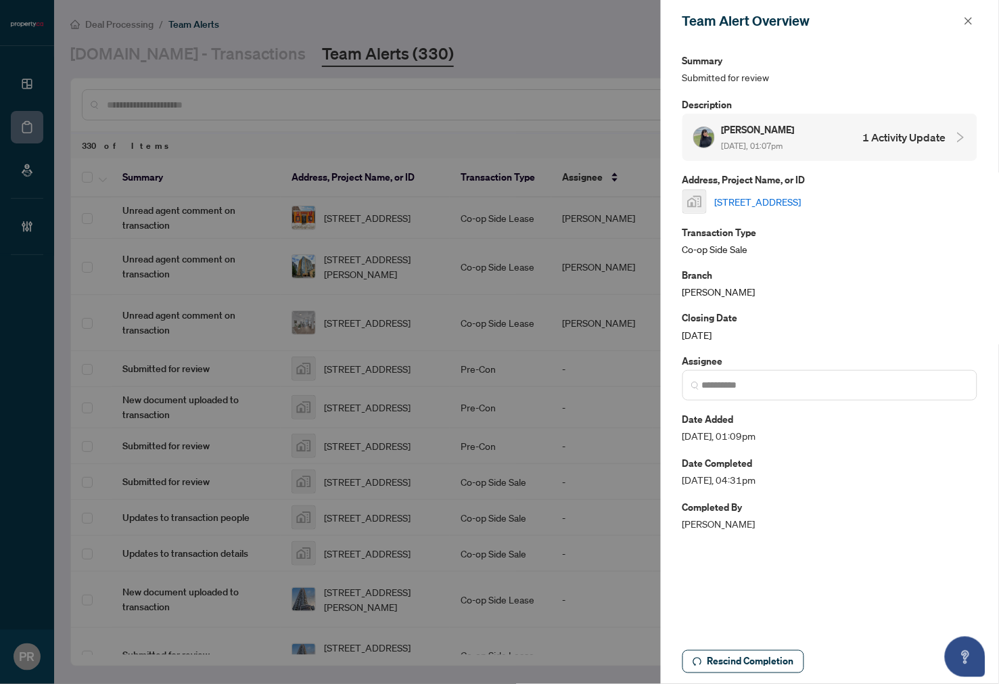
click at [790, 198] on link "5 Concorde Pl #2306, North York, Toronto, Ontario M3C 3M8, Canada" at bounding box center [758, 201] width 87 height 15
drag, startPoint x: 964, startPoint y: 21, endPoint x: 928, endPoint y: 43, distance: 42.2
click at [961, 21] on button "button" at bounding box center [969, 21] width 18 height 16
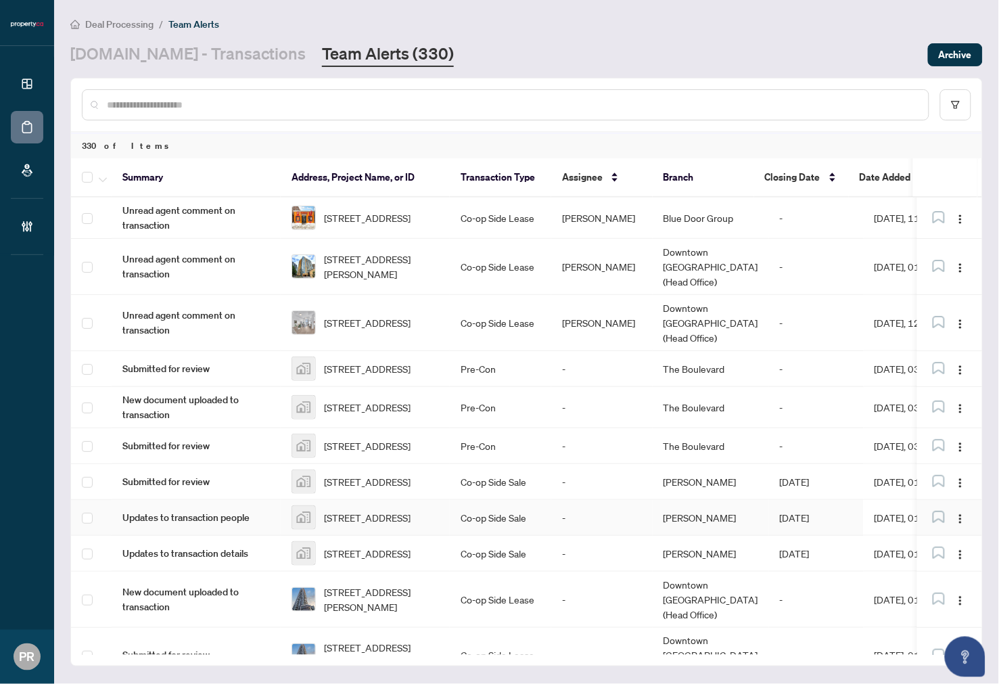
scroll to position [150, 0]
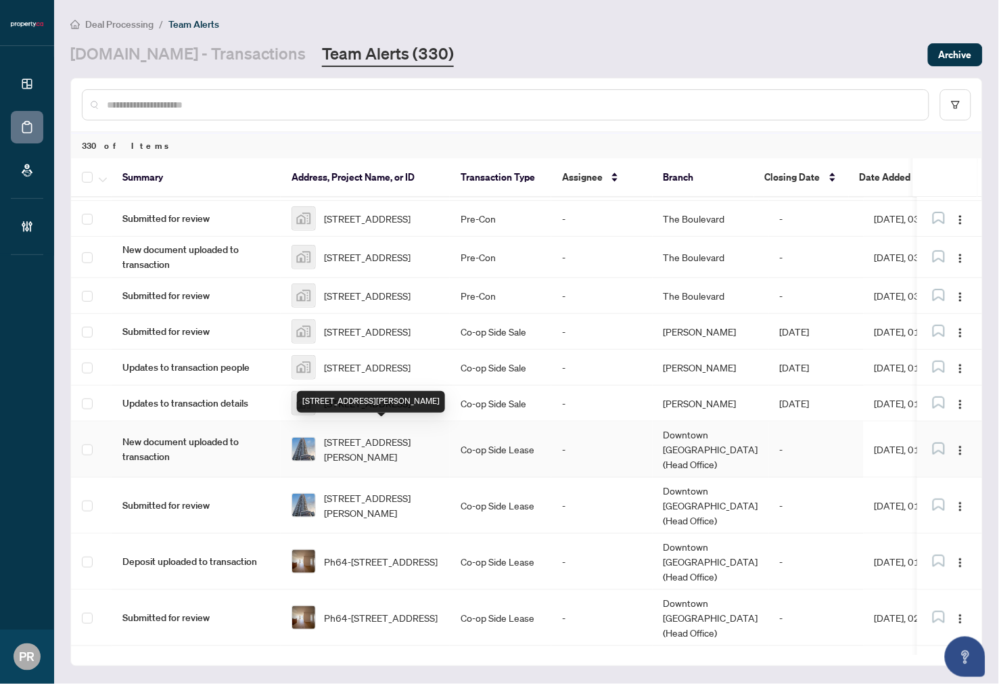
click at [421, 438] on span "2201-55 Ann O'reilly Rd, Toronto, Ontario M2J 0C9, Canada" at bounding box center [381, 449] width 115 height 30
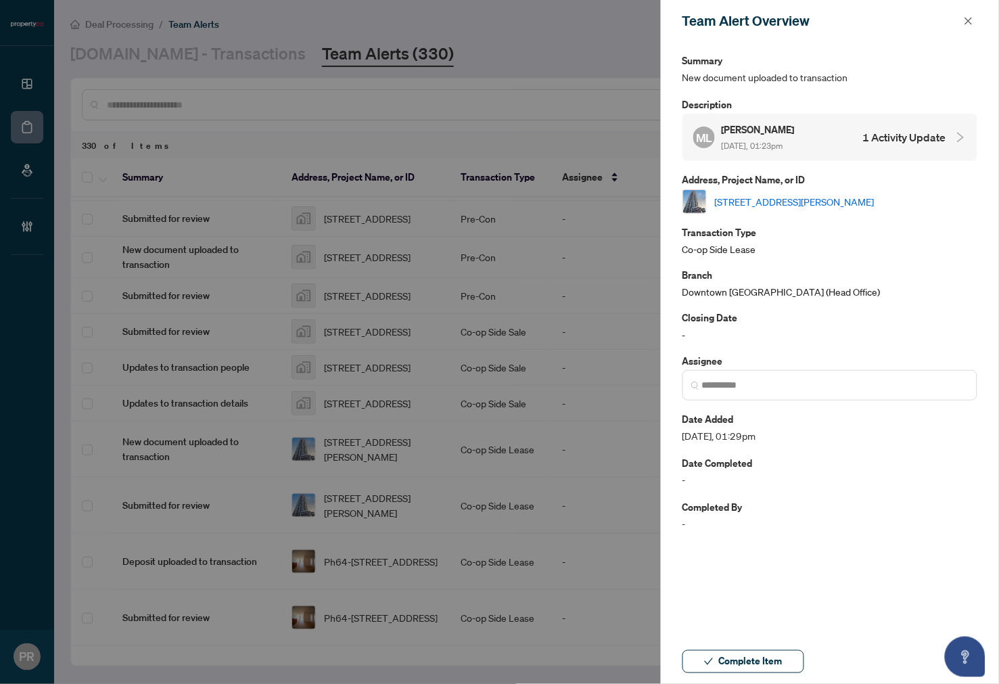
click at [812, 202] on link "2201-55 Ann O'reilly Rd, Toronto, Ontario M2J 0C9, Canada" at bounding box center [795, 201] width 160 height 15
click at [961, 10] on span "button" at bounding box center [968, 21] width 9 height 22
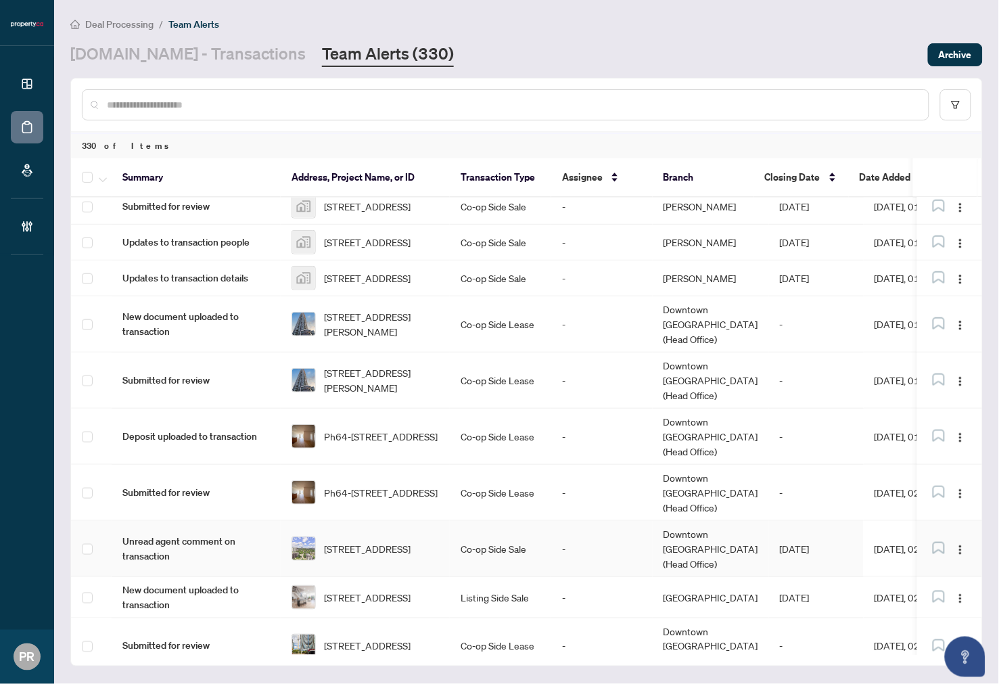
scroll to position [300, 0]
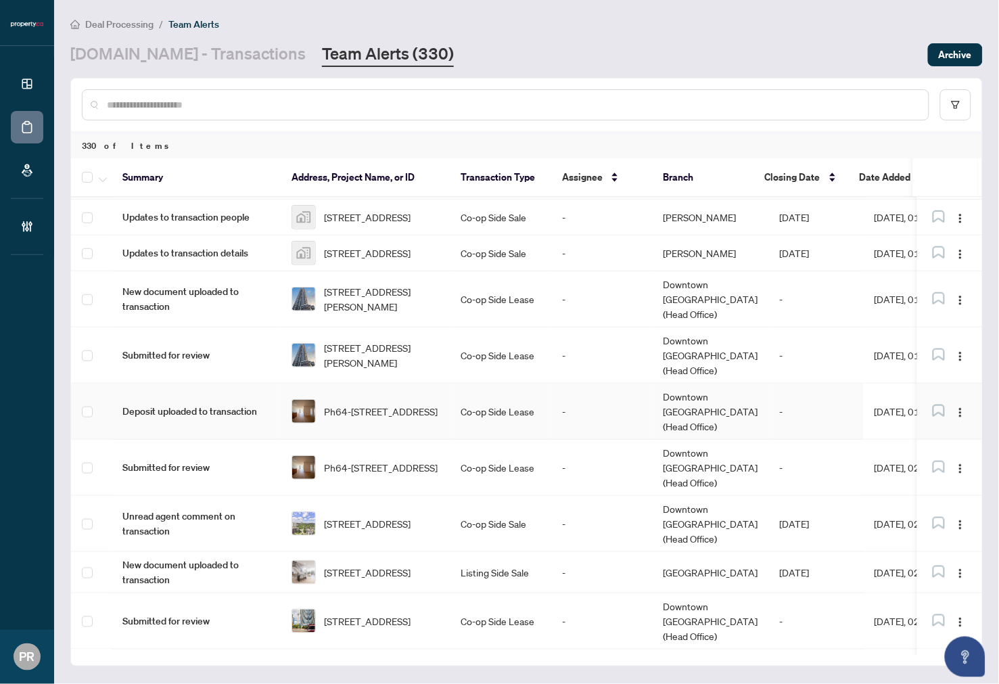
click at [484, 384] on td "Co-op Side Lease" at bounding box center [500, 412] width 101 height 56
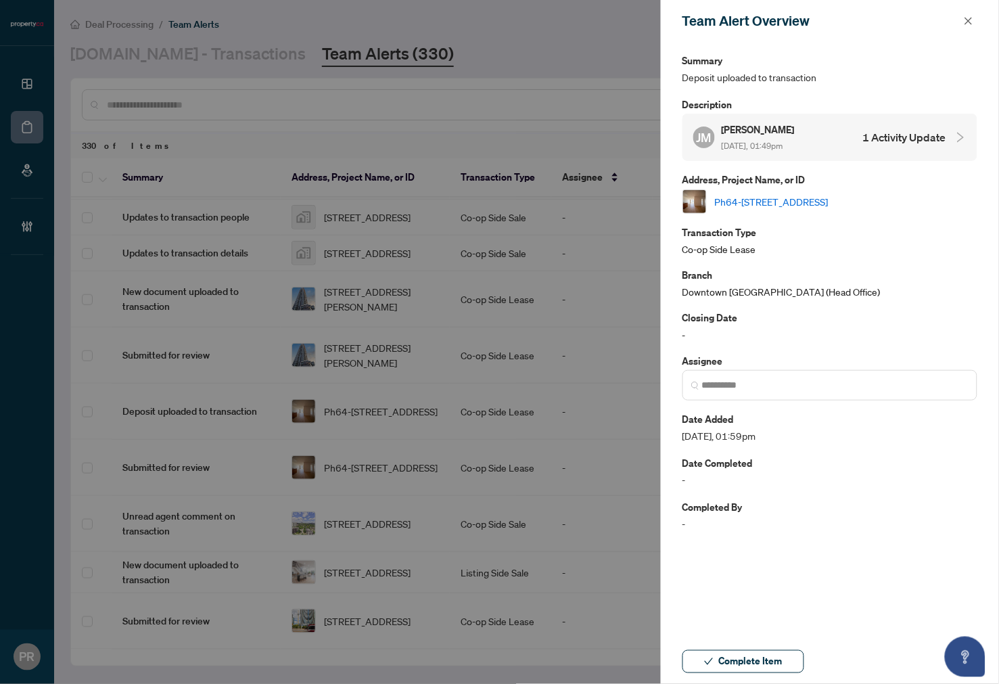
click at [876, 191] on div "Ph64-313 Richmond St, Toronto, Ontario M5A 4S7, Canada" at bounding box center [830, 201] width 295 height 24
click at [788, 204] on link "Ph64-313 Richmond St, Toronto, Ontario M5A 4S7, Canada" at bounding box center [772, 201] width 114 height 15
click at [961, 16] on button "button" at bounding box center [969, 21] width 18 height 16
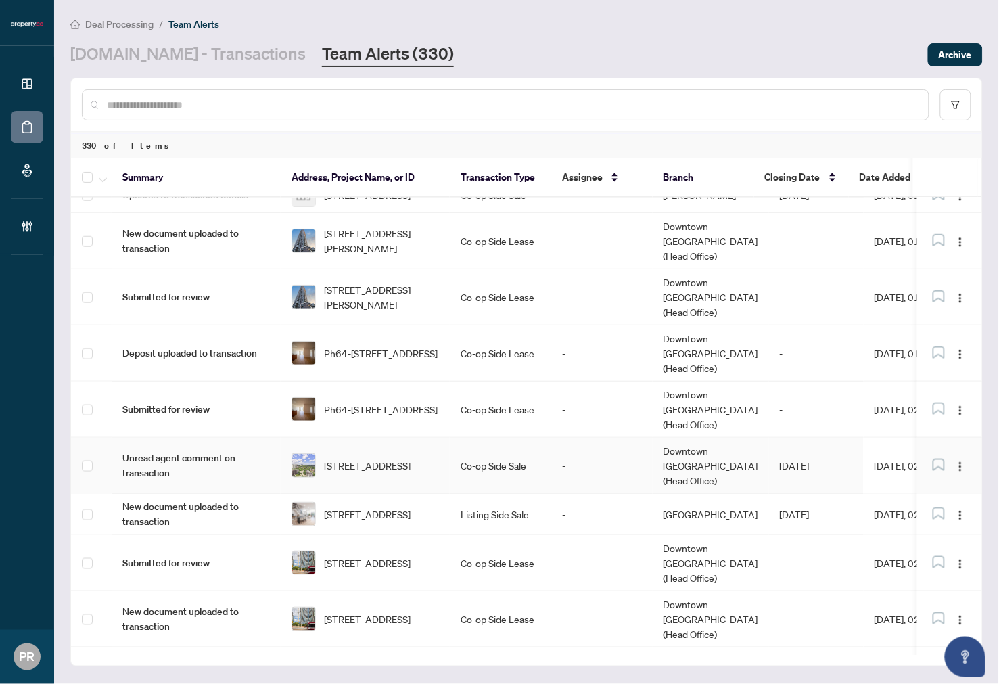
scroll to position [372, 0]
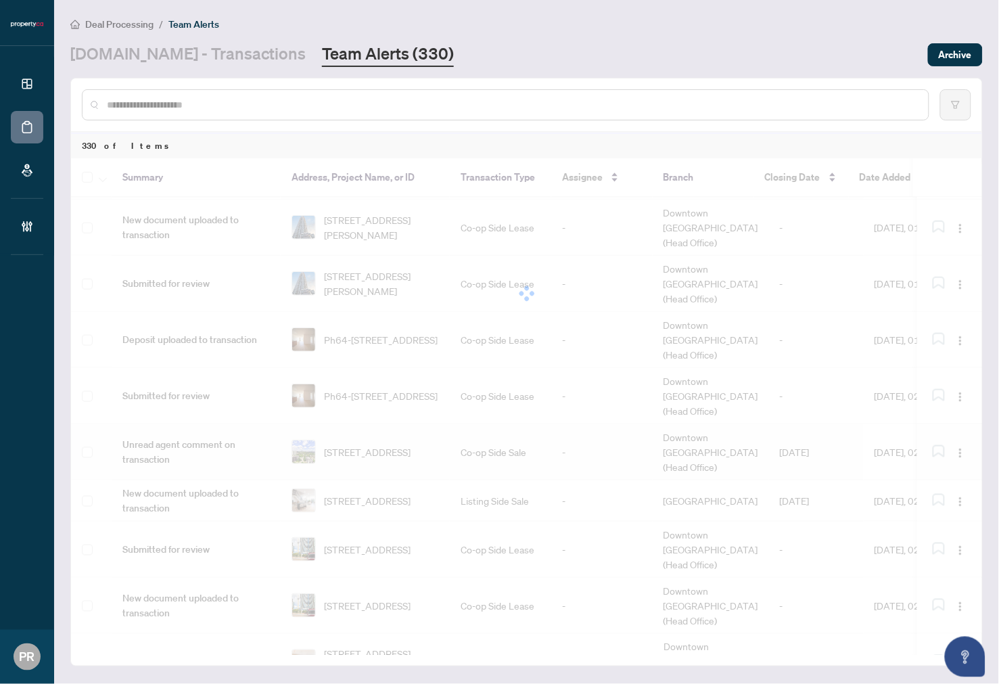
click at [495, 388] on div at bounding box center [526, 293] width 911 height 271
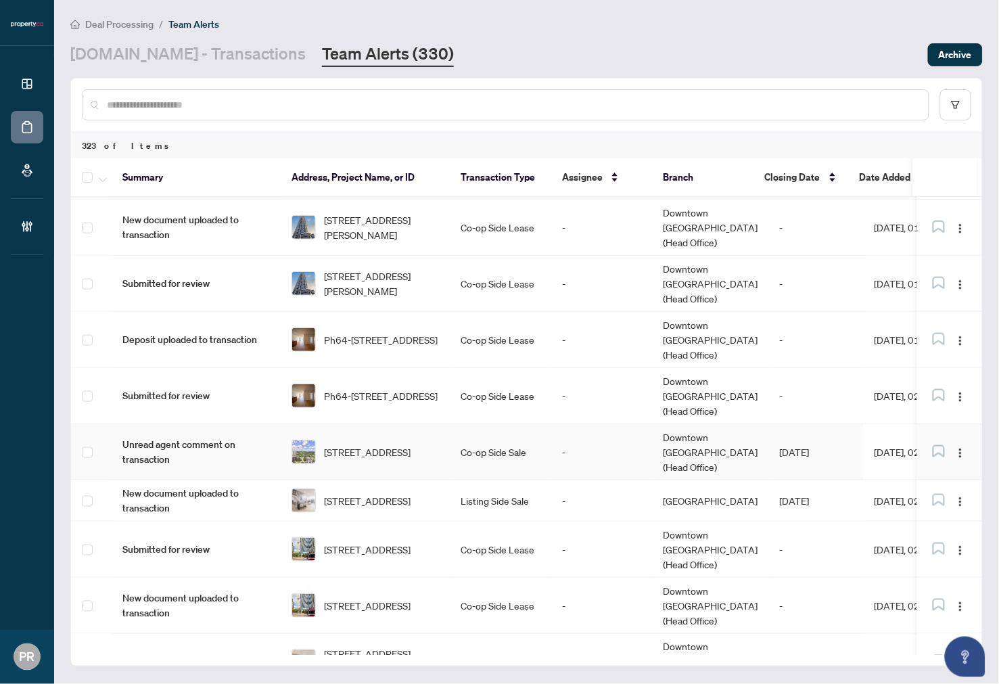
click at [592, 424] on td "-" at bounding box center [601, 452] width 101 height 56
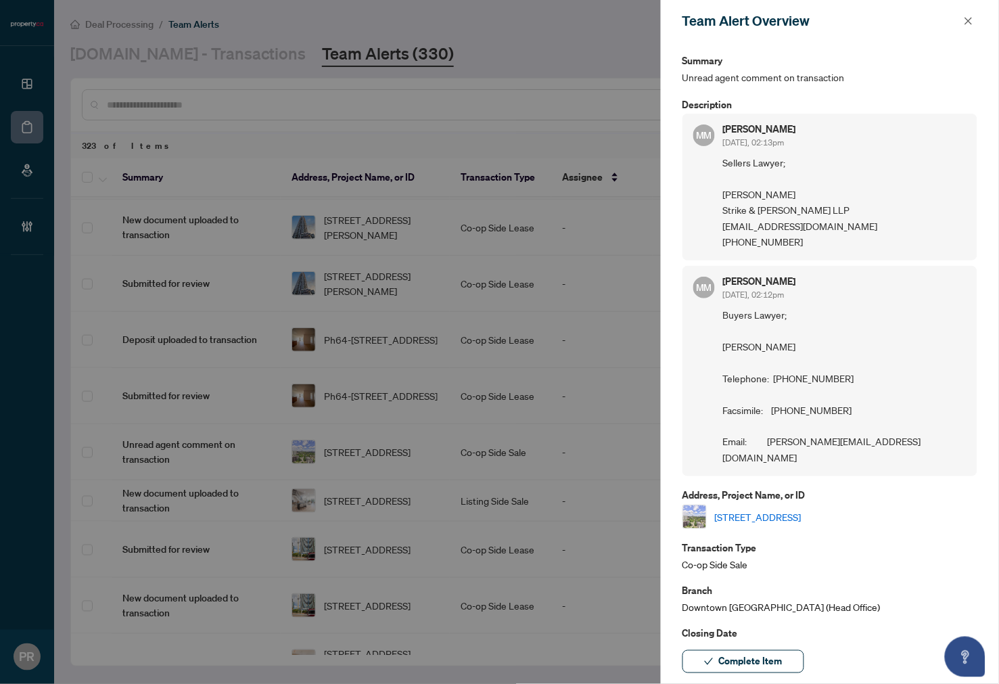
click at [802, 509] on link "2104-10 Deerlick Crt, Toronto, Ontario M3A 0A7, Canada" at bounding box center [758, 516] width 87 height 15
click at [961, 16] on icon "close" at bounding box center [968, 20] width 9 height 9
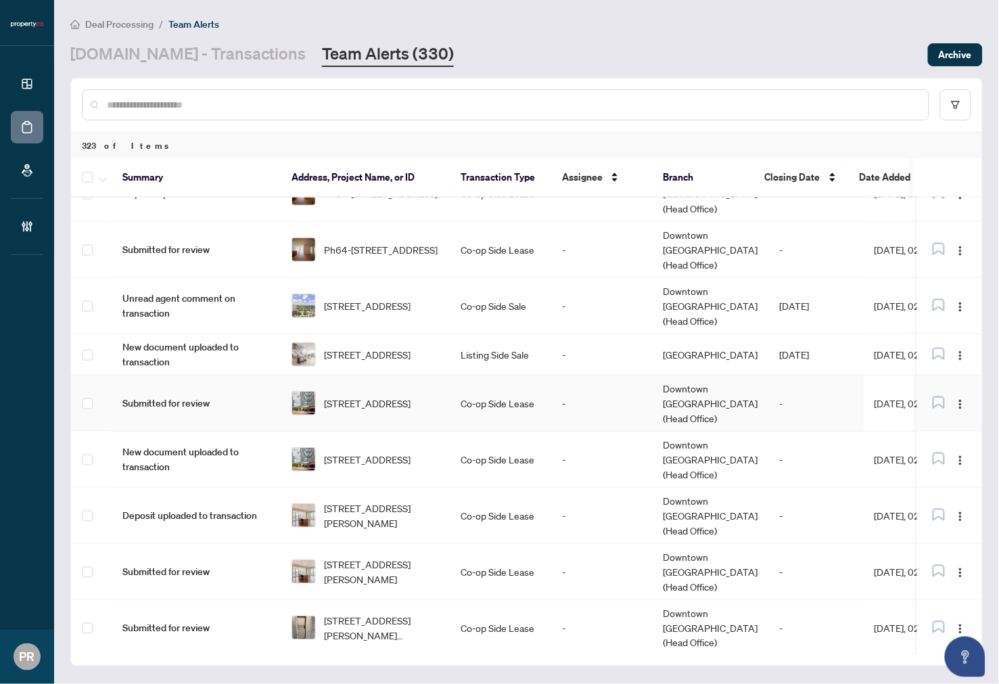
scroll to position [522, 0]
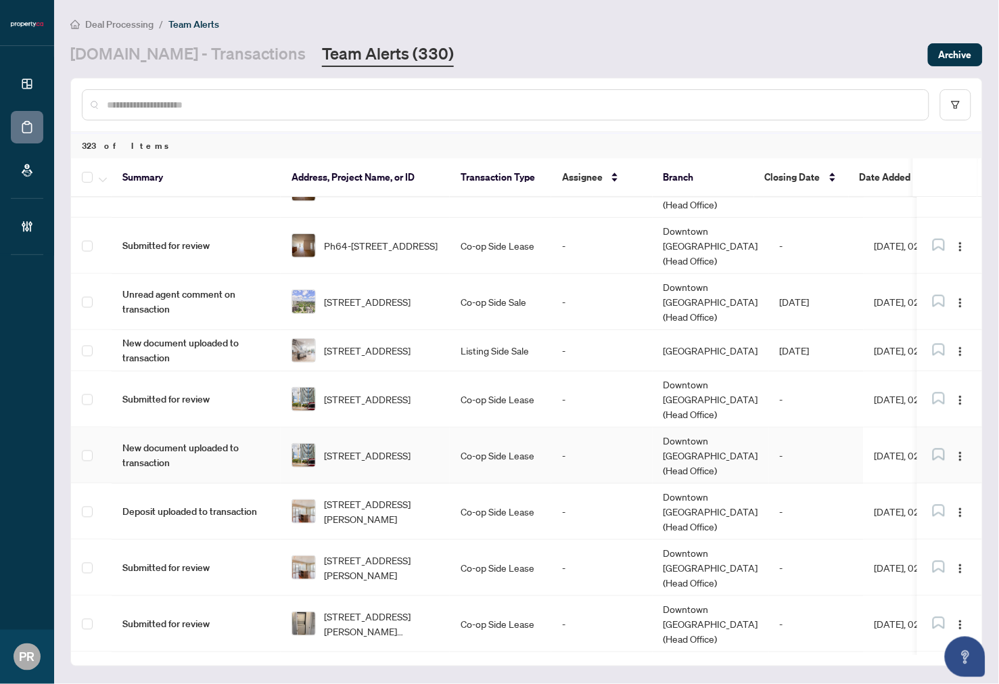
click at [509, 428] on td "Co-op Side Lease" at bounding box center [500, 456] width 101 height 56
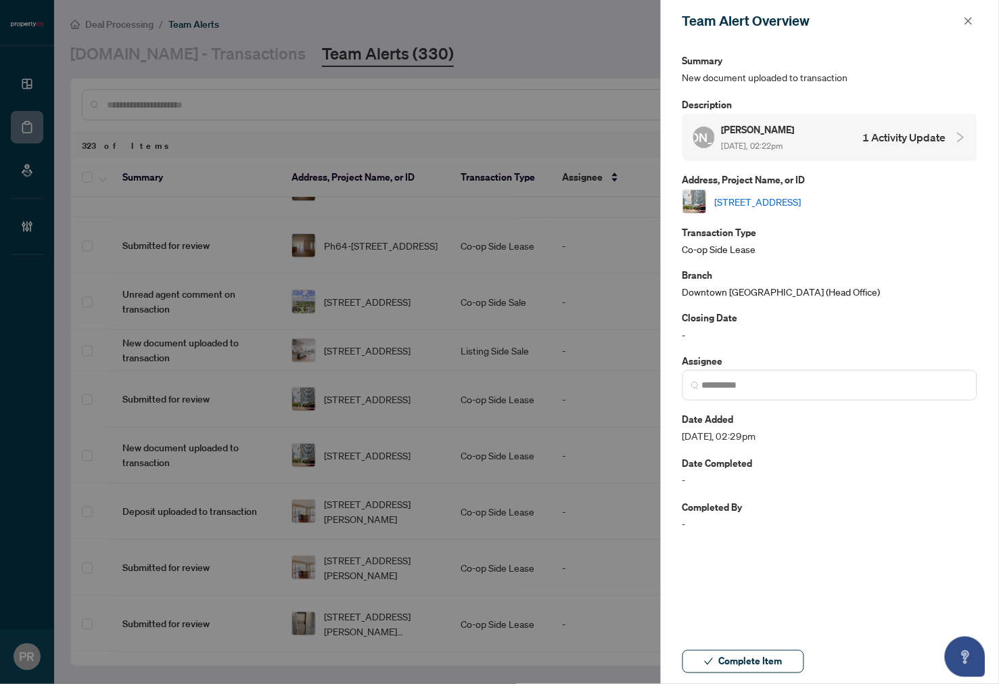
click at [799, 198] on link "511-8 York St, Toronto, Ontario M5J 2Y2, Canada" at bounding box center [758, 201] width 87 height 15
click at [961, 18] on icon "close" at bounding box center [968, 20] width 9 height 9
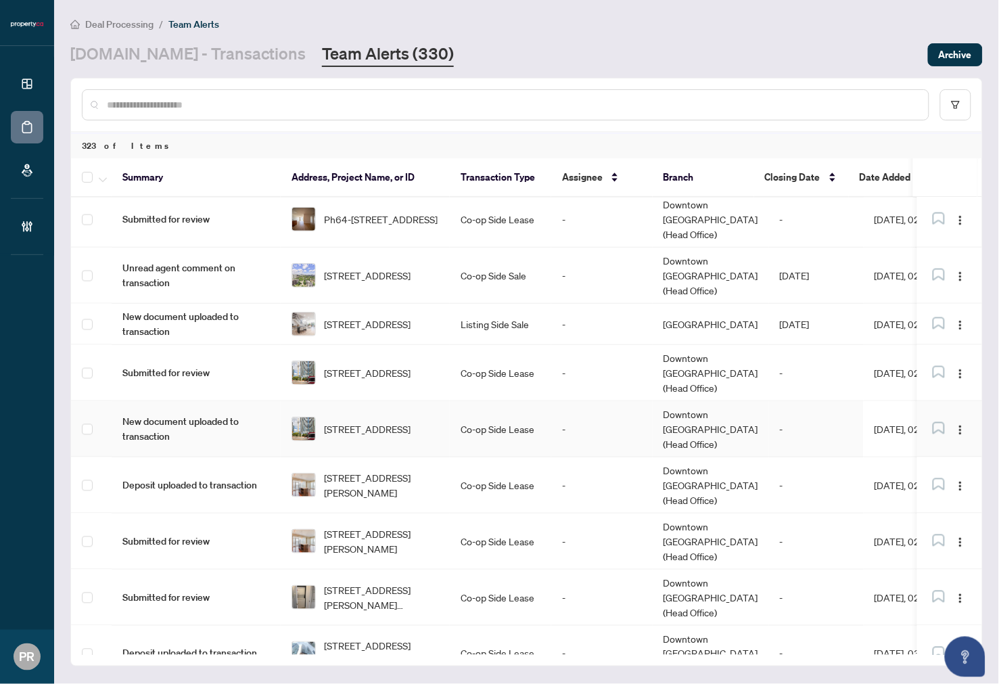
scroll to position [673, 0]
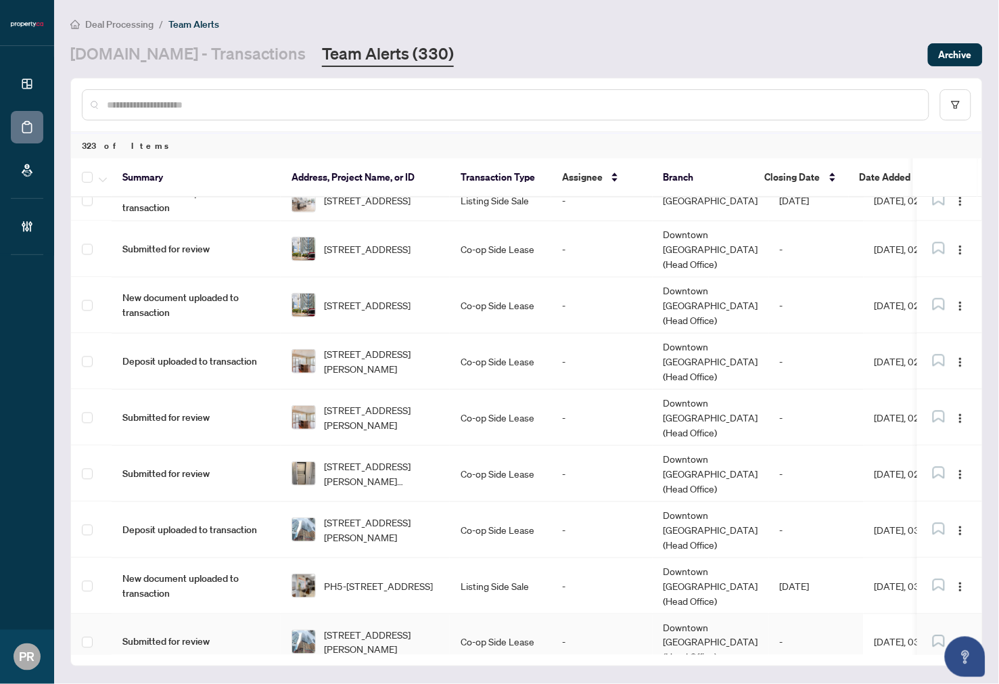
click at [512, 614] on td "Co-op Side Lease" at bounding box center [500, 642] width 101 height 56
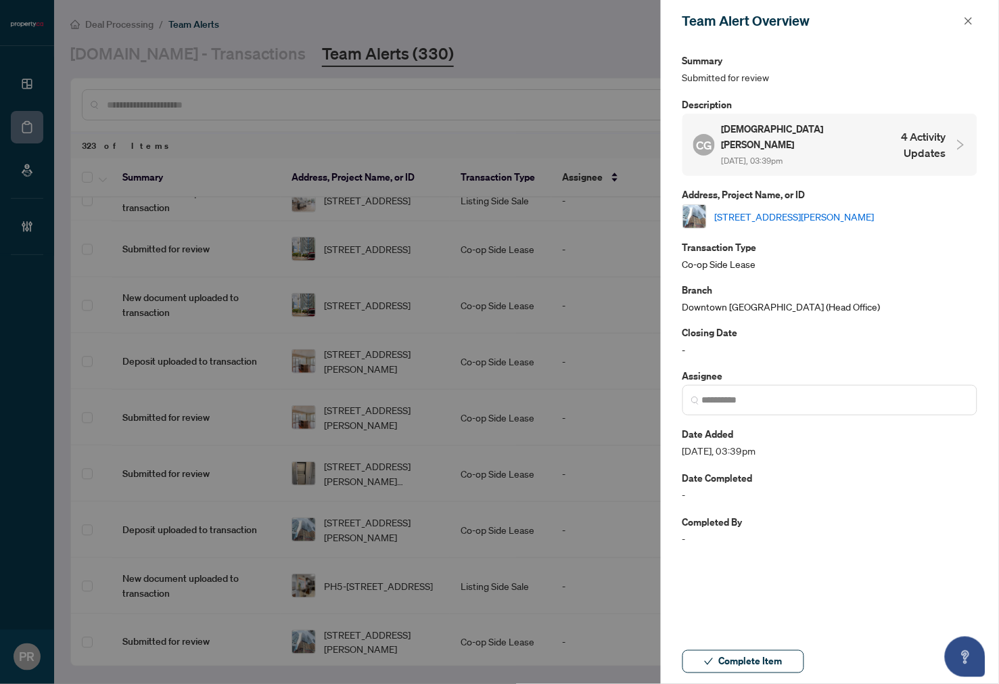
click at [824, 209] on link "4211-8 Widmer St, Toronto, Ontario M5V 0W6, Canada" at bounding box center [795, 216] width 160 height 15
click at [961, 19] on icon "close" at bounding box center [968, 20] width 9 height 9
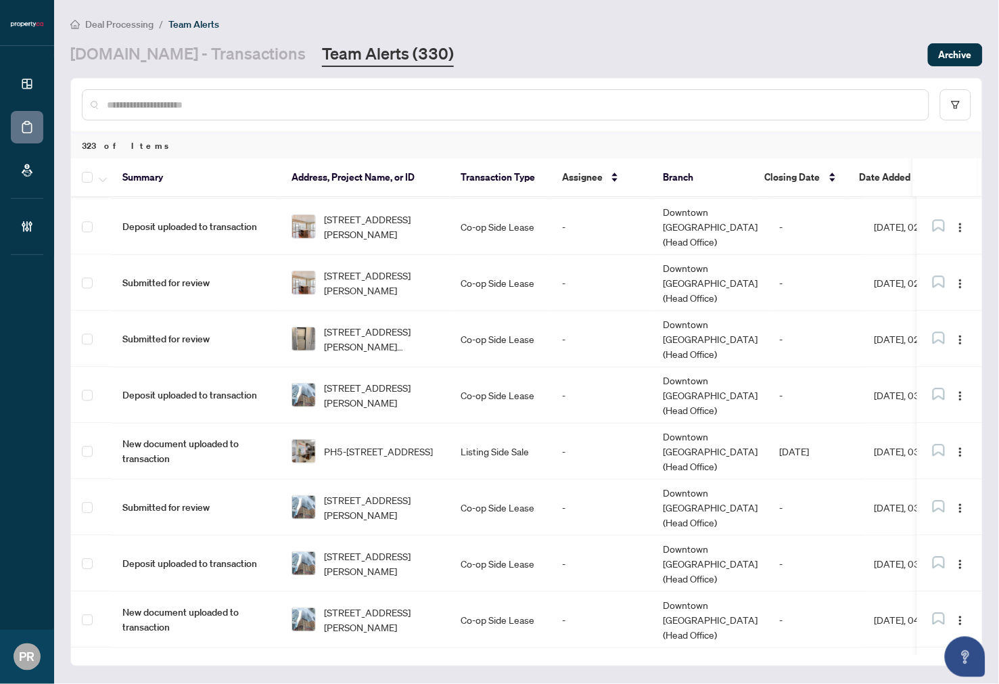
scroll to position [898, 0]
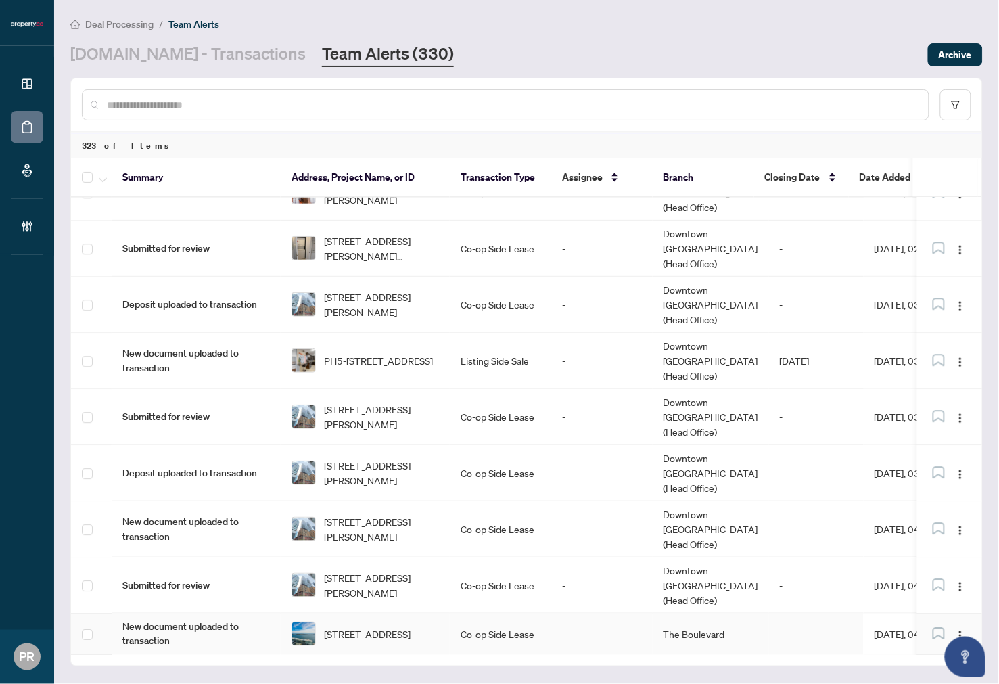
click at [455, 614] on td "Co-op Side Lease" at bounding box center [500, 634] width 101 height 41
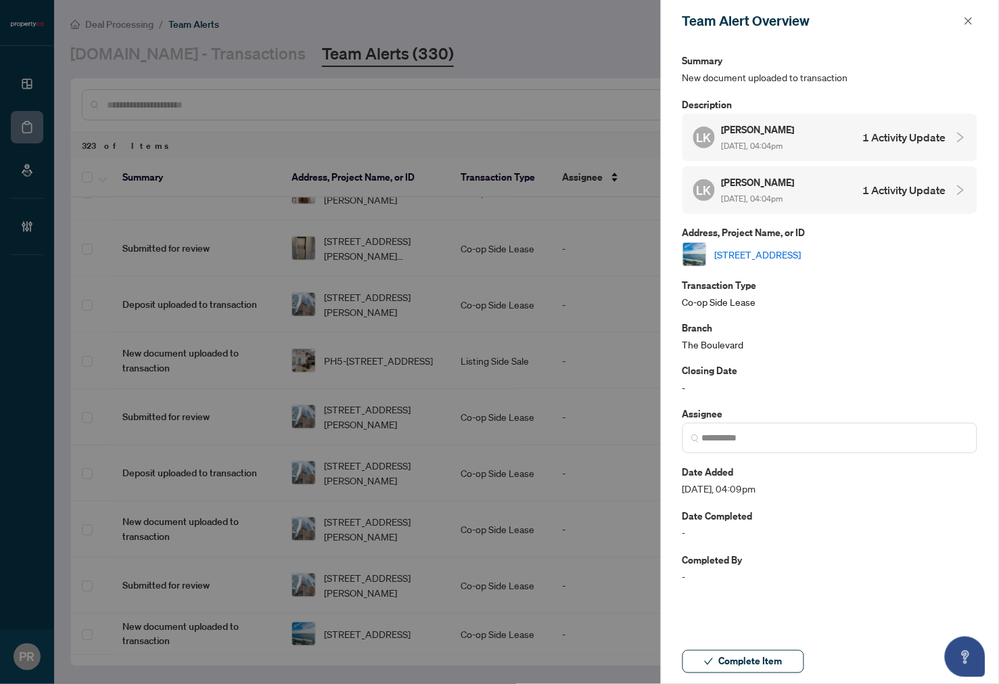
click at [828, 235] on p "Address, Project Name, or ID" at bounding box center [830, 233] width 295 height 16
click at [802, 252] on link "2403-15 Queens Quay, Toronto, Ontario M5E 0A4, Canada" at bounding box center [758, 254] width 87 height 15
drag, startPoint x: 740, startPoint y: 658, endPoint x: 658, endPoint y: 4, distance: 658.7
click at [740, 657] on span "Complete Item" at bounding box center [751, 662] width 64 height 22
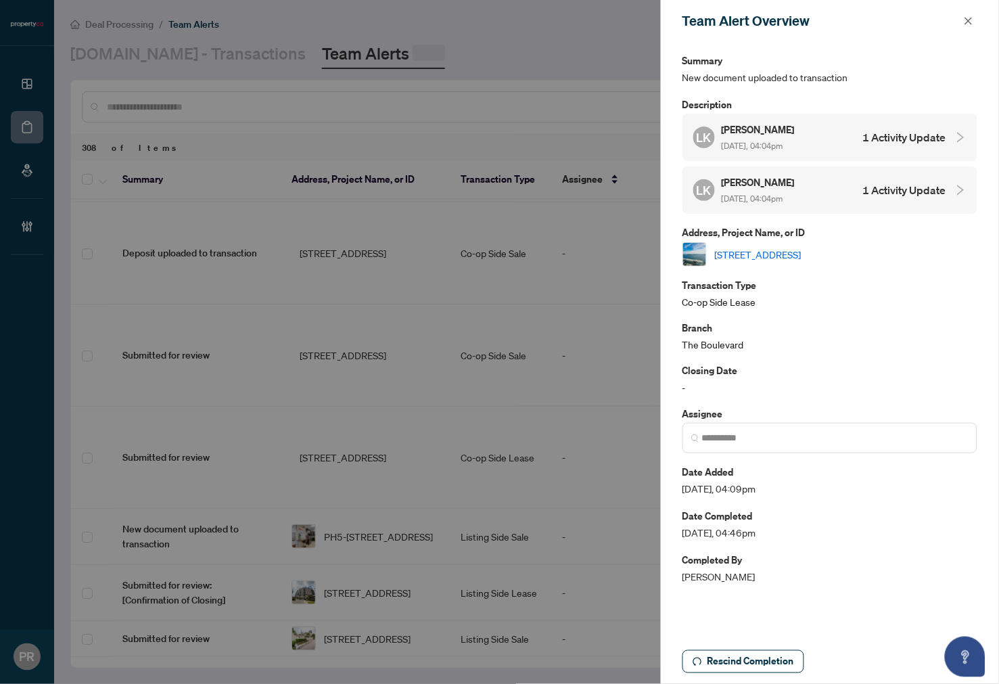
scroll to position [0, 0]
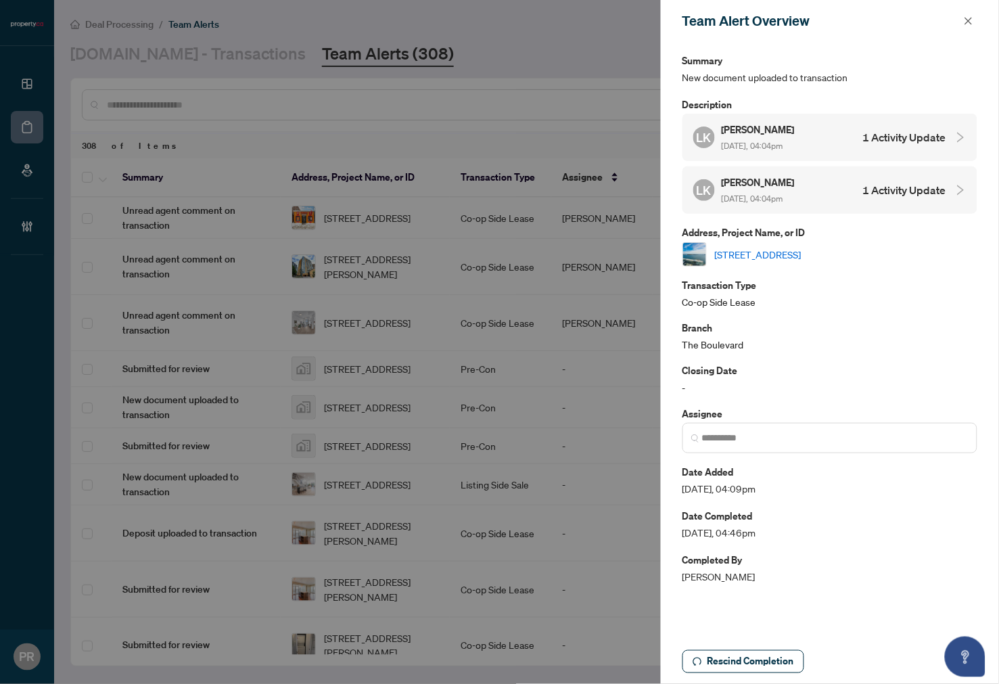
drag, startPoint x: 966, startPoint y: 22, endPoint x: 998, endPoint y: 22, distance: 32.5
click at [961, 22] on icon "close" at bounding box center [968, 20] width 9 height 9
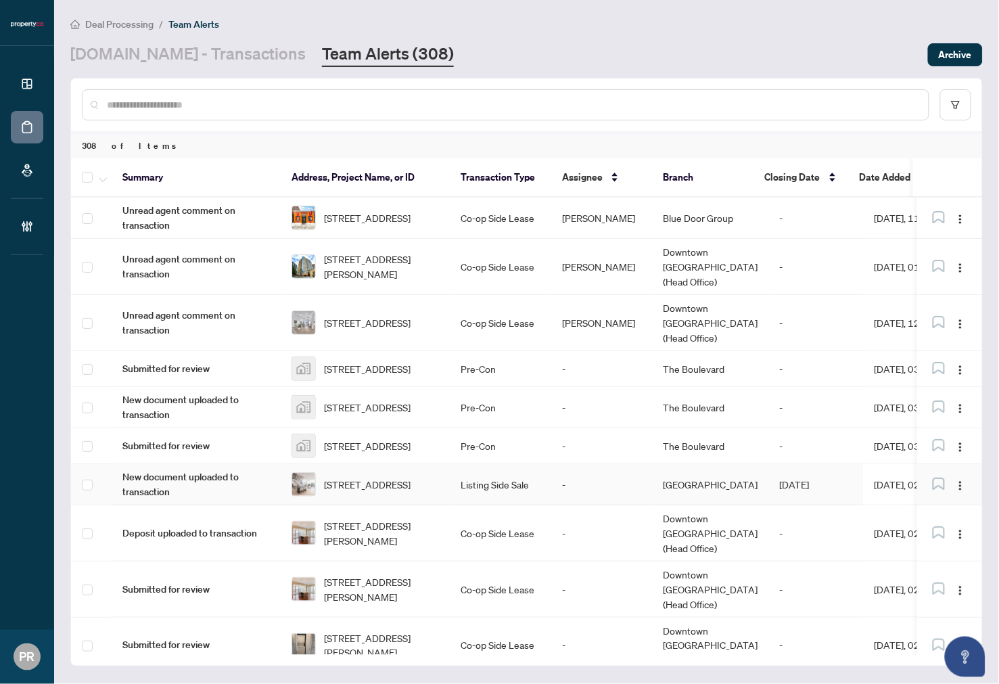
click at [542, 464] on td "Listing Side Sale" at bounding box center [500, 484] width 101 height 41
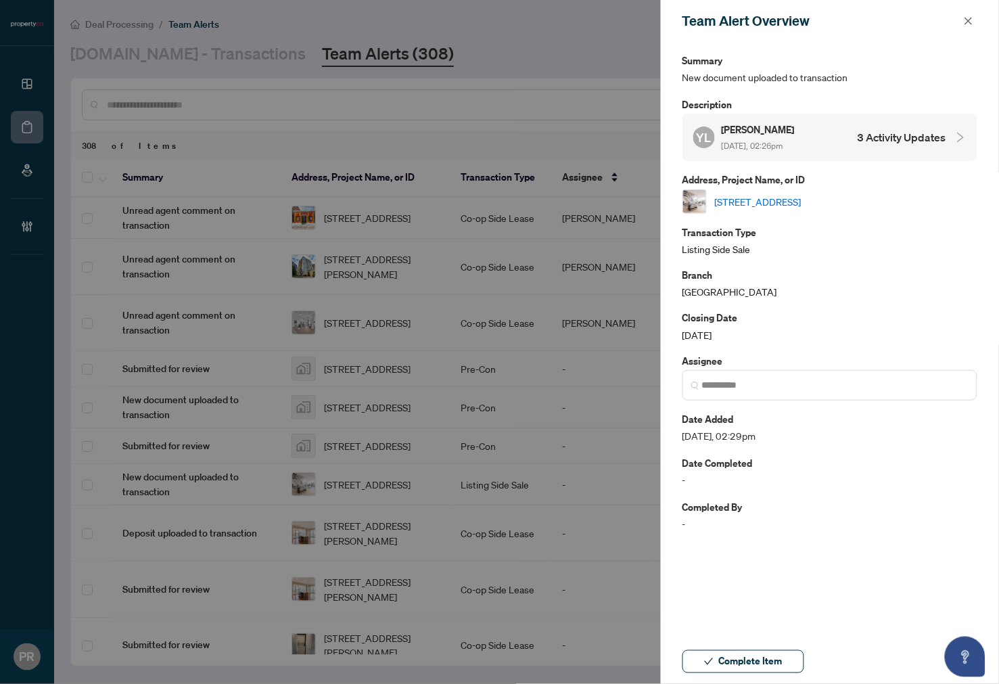
click at [802, 197] on link "5-300 Avenue Rd, Toronto, Ontario M4V 2H1, Canada" at bounding box center [758, 201] width 87 height 15
click at [766, 657] on span "Complete Item" at bounding box center [751, 662] width 64 height 22
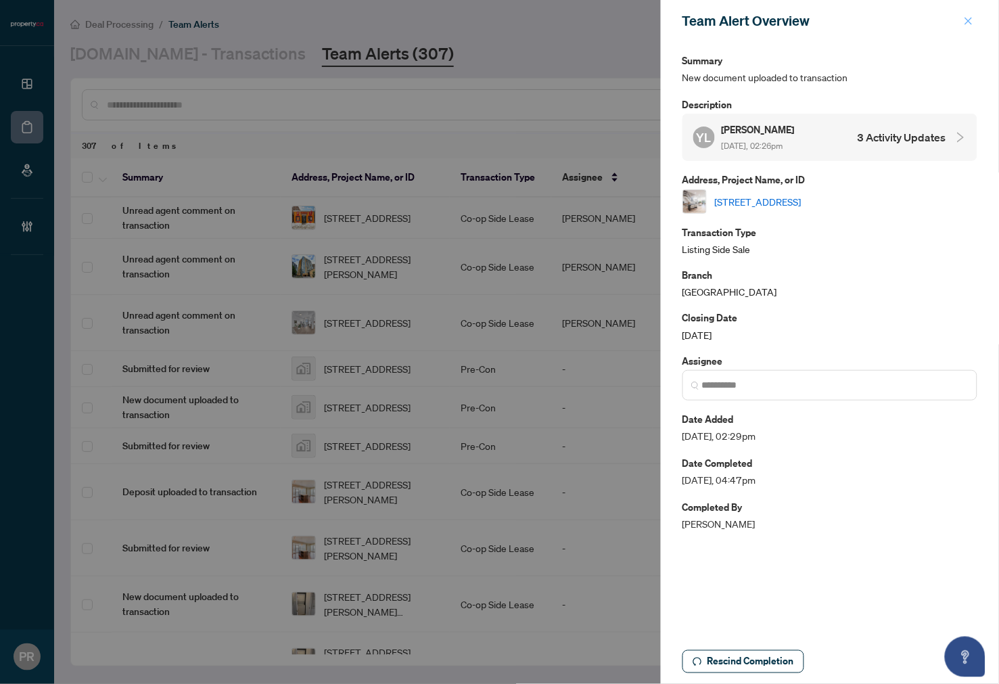
click at [961, 20] on icon "close" at bounding box center [968, 20] width 9 height 9
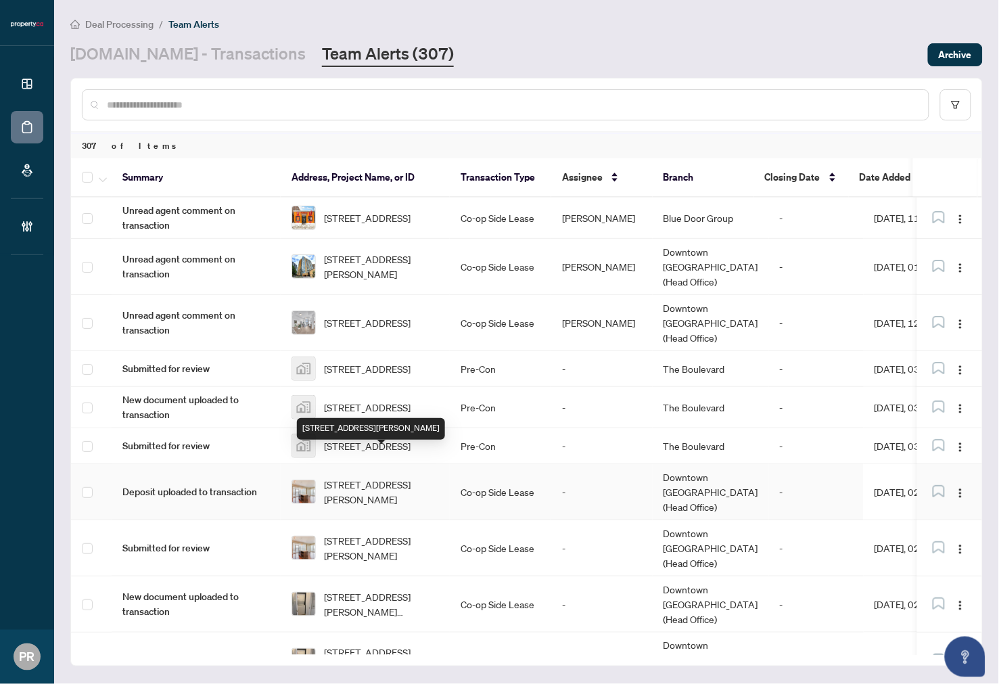
click at [428, 477] on span "1611-21 Widmer St, Toronto, Ontario M5V 2E8, Canada" at bounding box center [381, 492] width 115 height 30
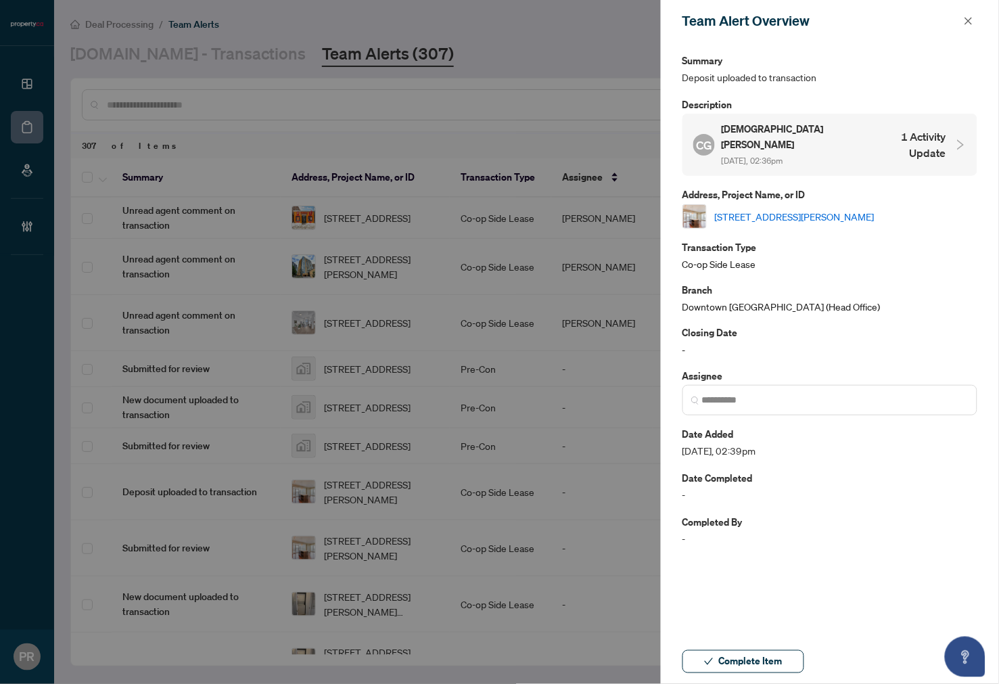
click at [871, 209] on link "1611-21 Widmer St, Toronto, Ontario M5V 2E8, Canada" at bounding box center [795, 216] width 160 height 15
drag, startPoint x: 971, startPoint y: 22, endPoint x: 961, endPoint y: 34, distance: 15.9
click at [961, 22] on icon "close" at bounding box center [968, 20] width 9 height 9
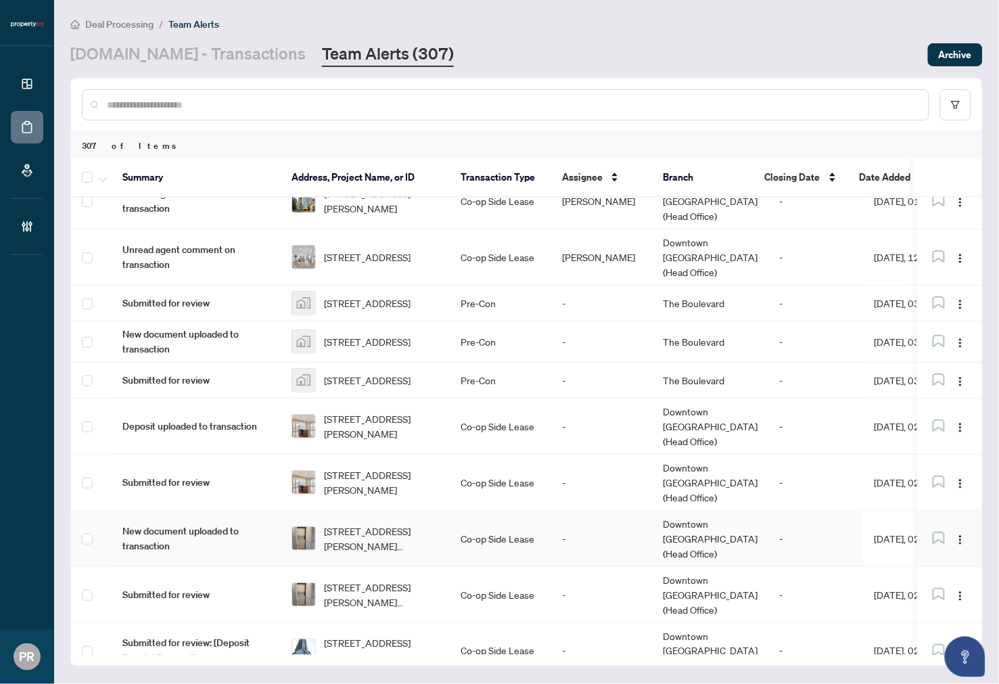
scroll to position [75, 0]
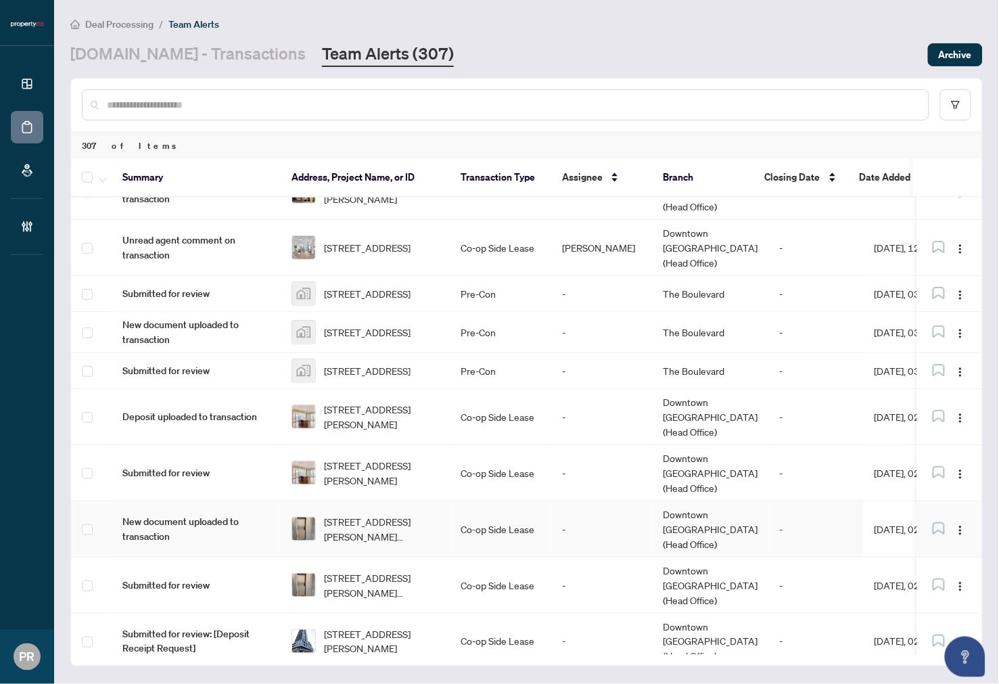
click at [468, 501] on td "Co-op Side Lease" at bounding box center [500, 529] width 101 height 56
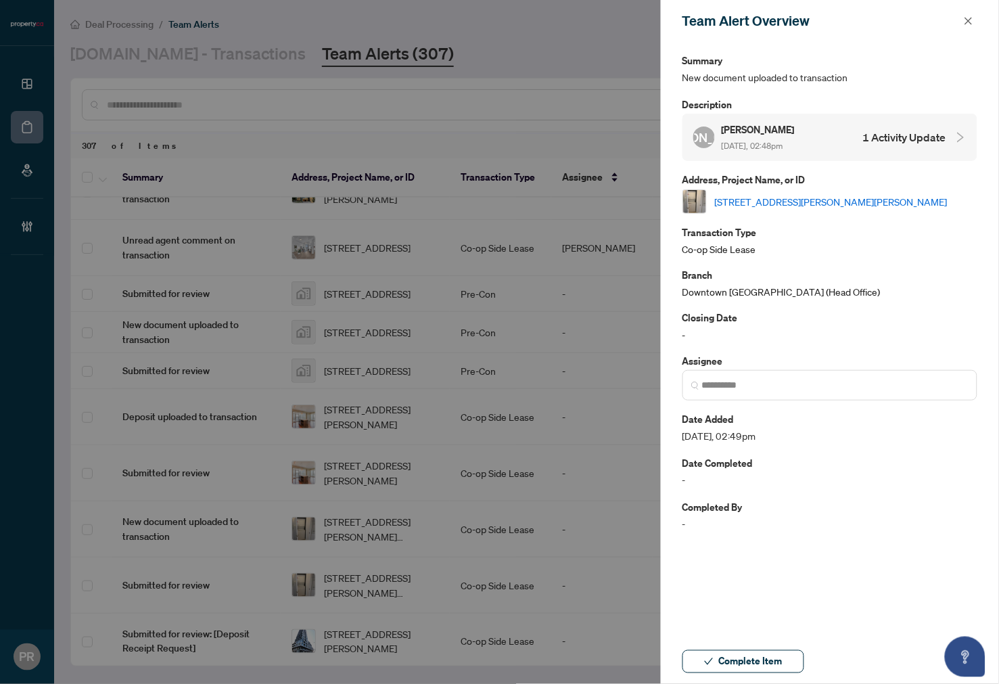
click at [854, 196] on link "85 Robinson St, Hamilton, Ontario L8P 0B9, Canada" at bounding box center [831, 201] width 233 height 15
click at [961, 21] on icon "close" at bounding box center [968, 20] width 9 height 9
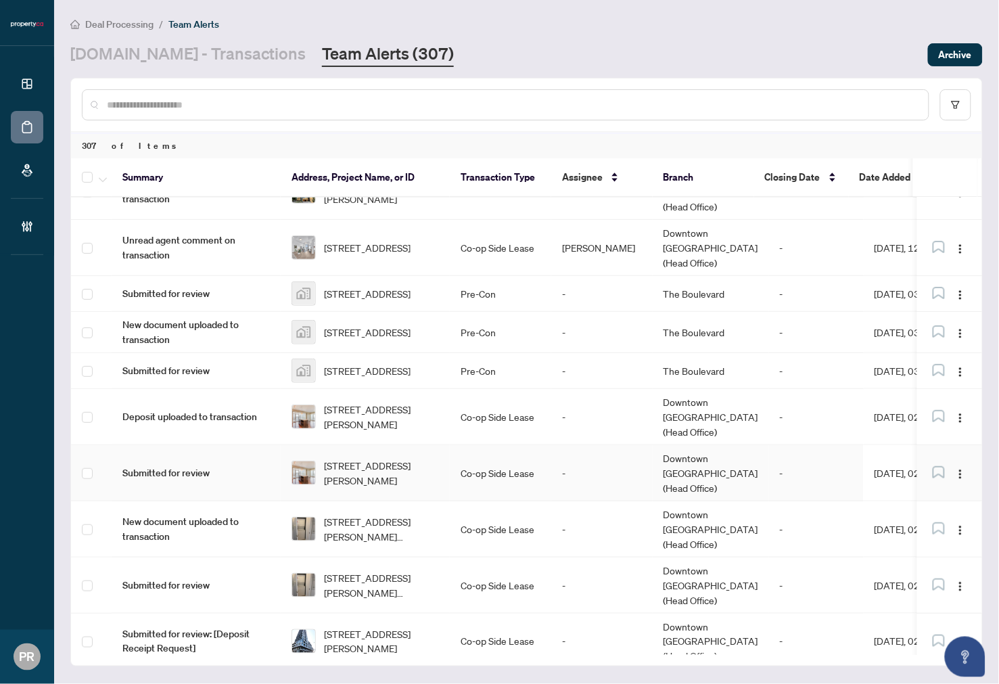
scroll to position [225, 0]
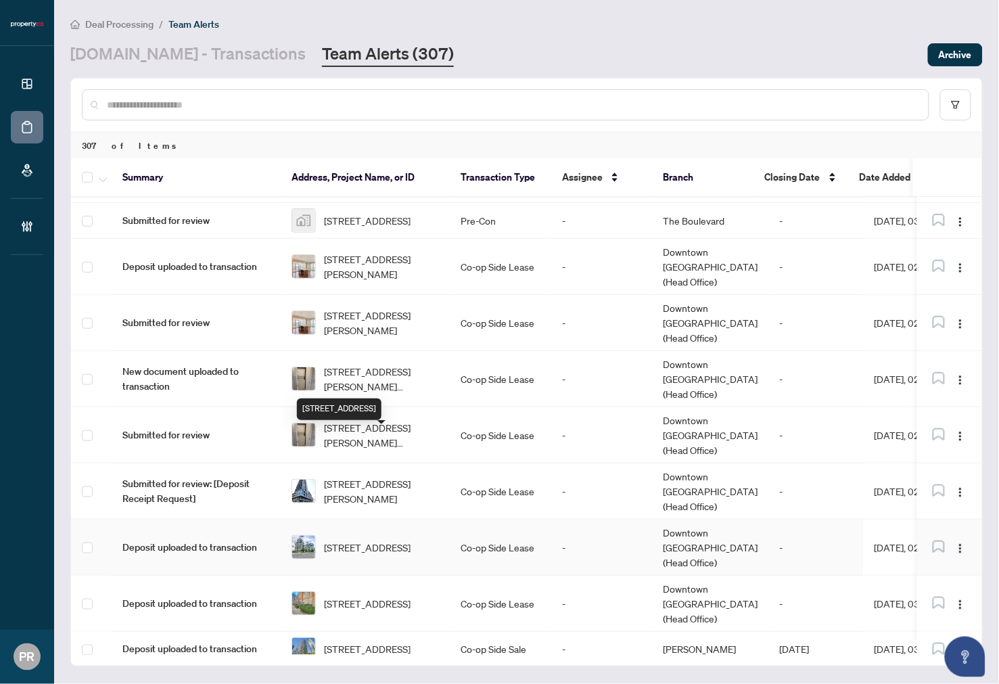
click at [382, 399] on div "1106-58 Marine Parade Dr, Toronto, Ontario M8V 4G1, Canada" at bounding box center [339, 410] width 85 height 22
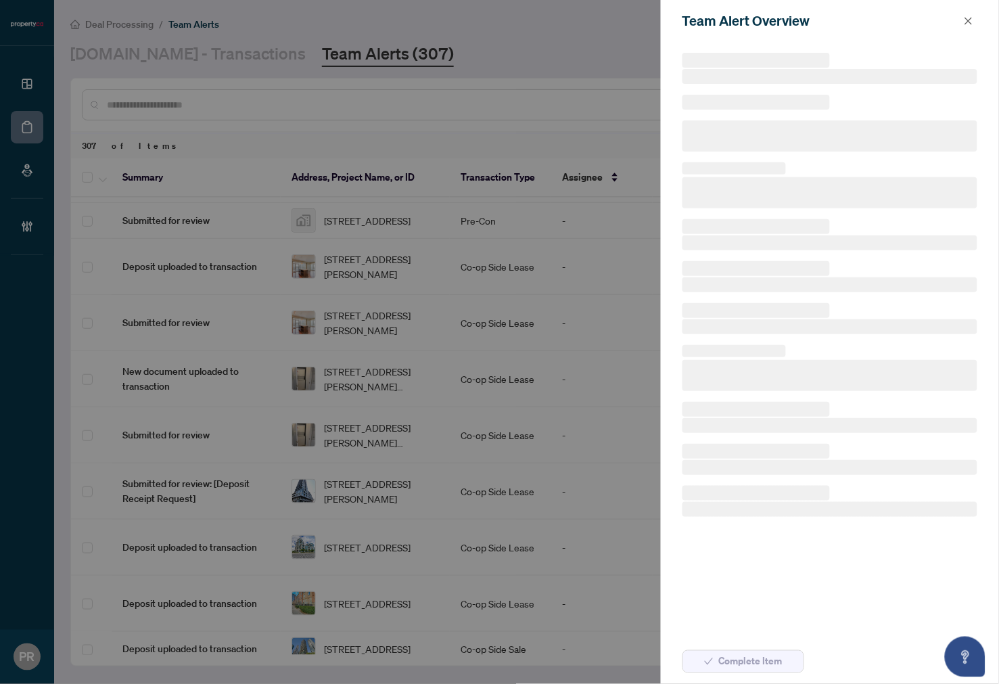
click at [549, 396] on div at bounding box center [499, 342] width 999 height 684
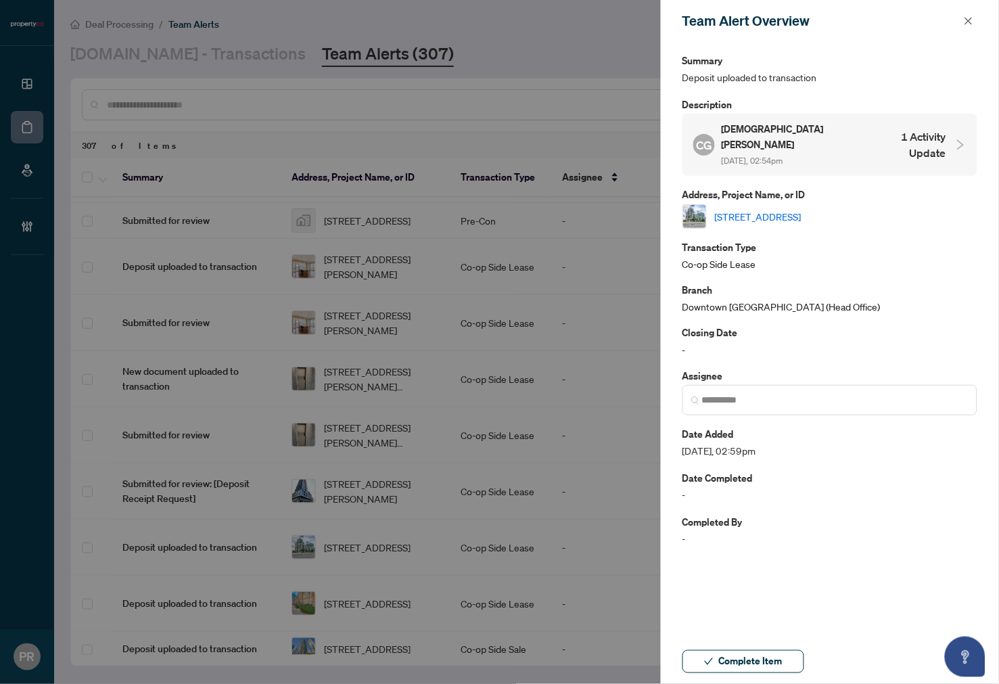
click at [790, 209] on link "1106-58 Marine Parade Dr, Toronto, Ontario M8V 4G1, Canada" at bounding box center [758, 216] width 87 height 15
click at [961, 22] on button "button" at bounding box center [969, 21] width 18 height 16
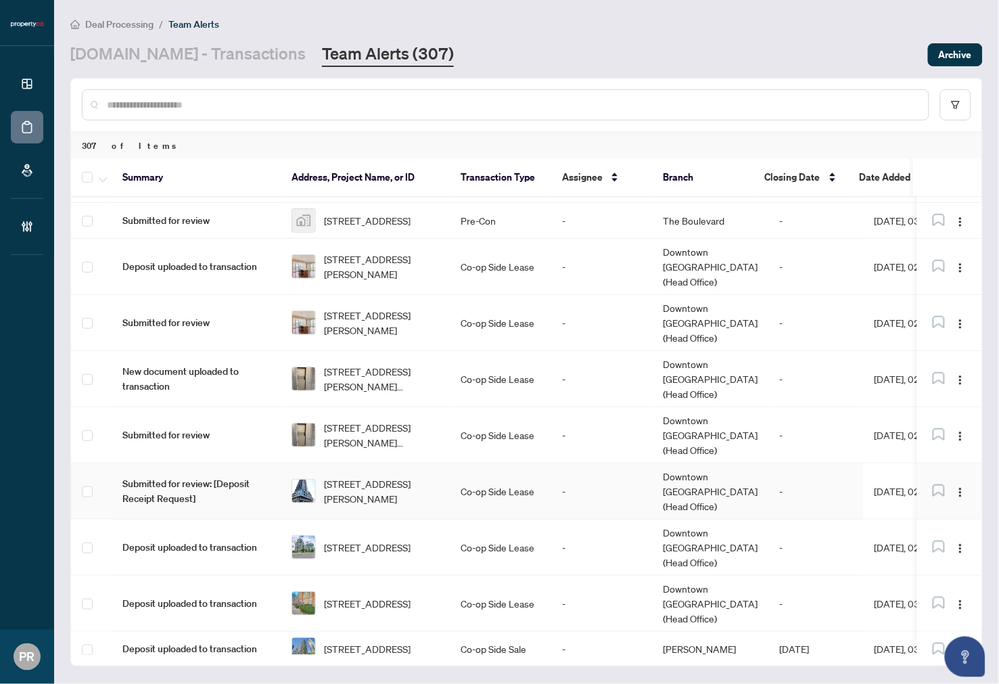
scroll to position [372, 0]
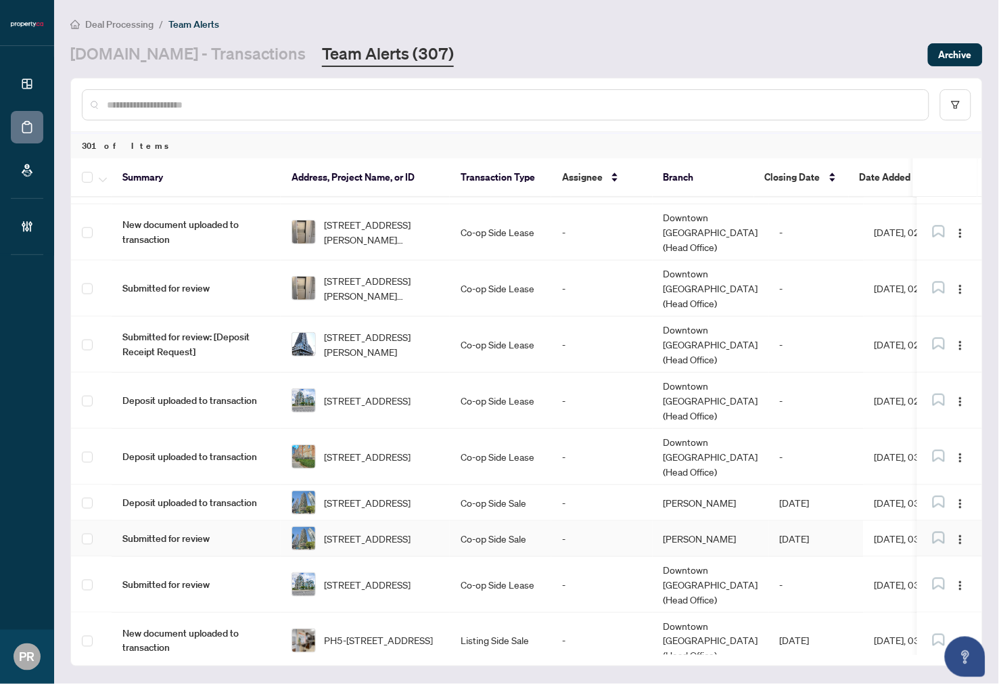
click at [443, 521] on td "2502-33 Bay St, Toronto, Ontario M5J 2Z3, Canada" at bounding box center [365, 539] width 169 height 36
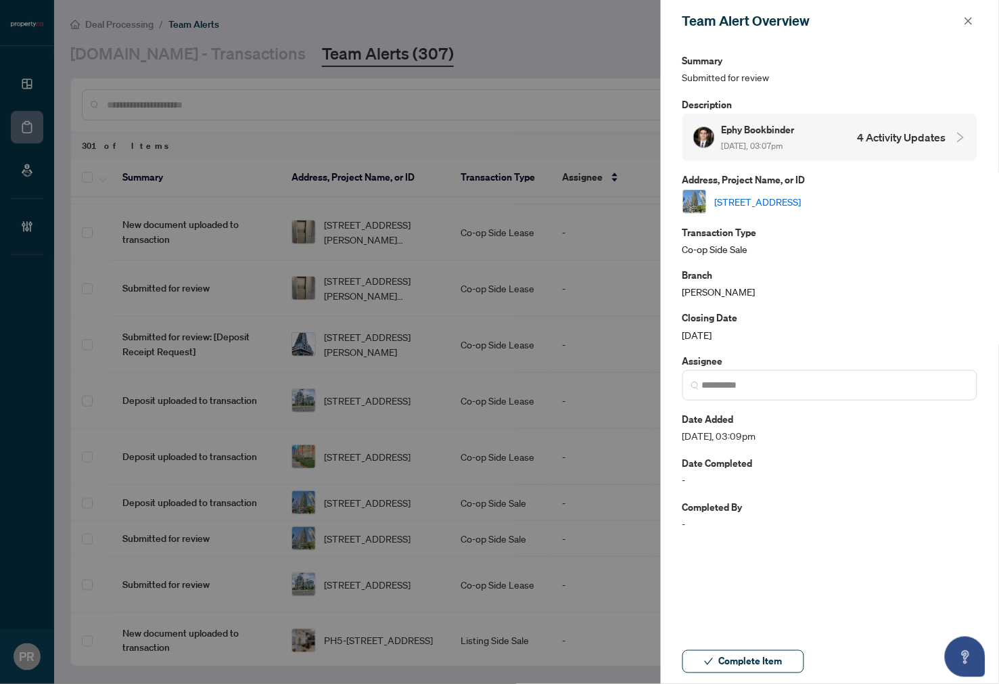
click at [802, 194] on link "2502-33 Bay St, Toronto, Ontario M5J 2Z3, Canada" at bounding box center [758, 201] width 87 height 15
click at [961, 16] on icon "close" at bounding box center [968, 20] width 9 height 9
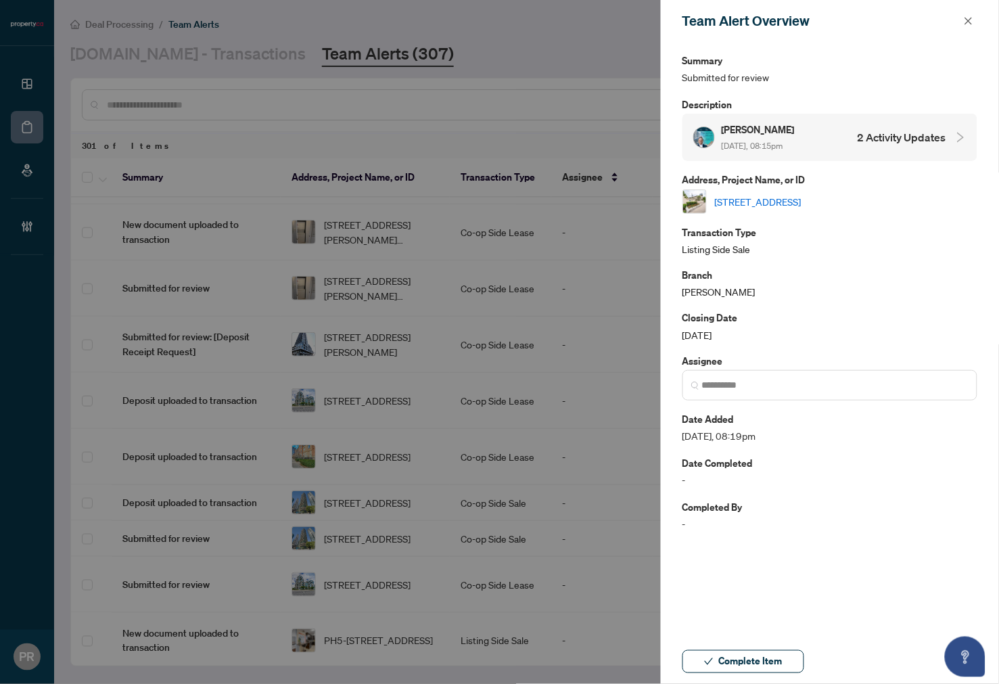
click at [802, 200] on link "105-2111 Lakeshore Blvd, Toronto, Ontario M8V 4B2, Canada" at bounding box center [758, 201] width 87 height 15
click at [961, 18] on button "button" at bounding box center [969, 21] width 18 height 16
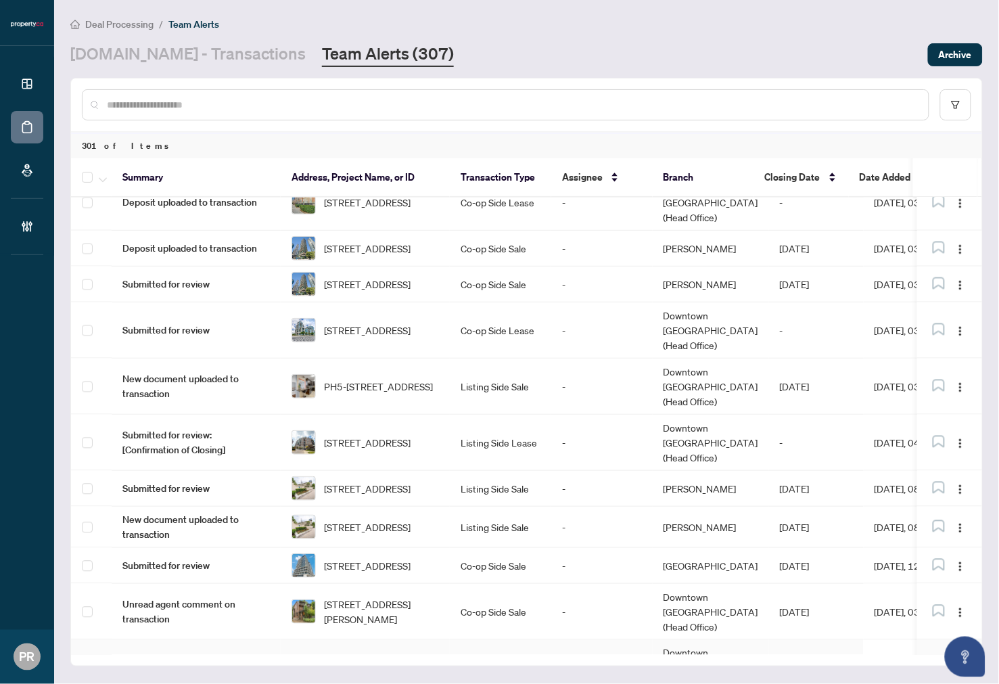
scroll to position [673, 0]
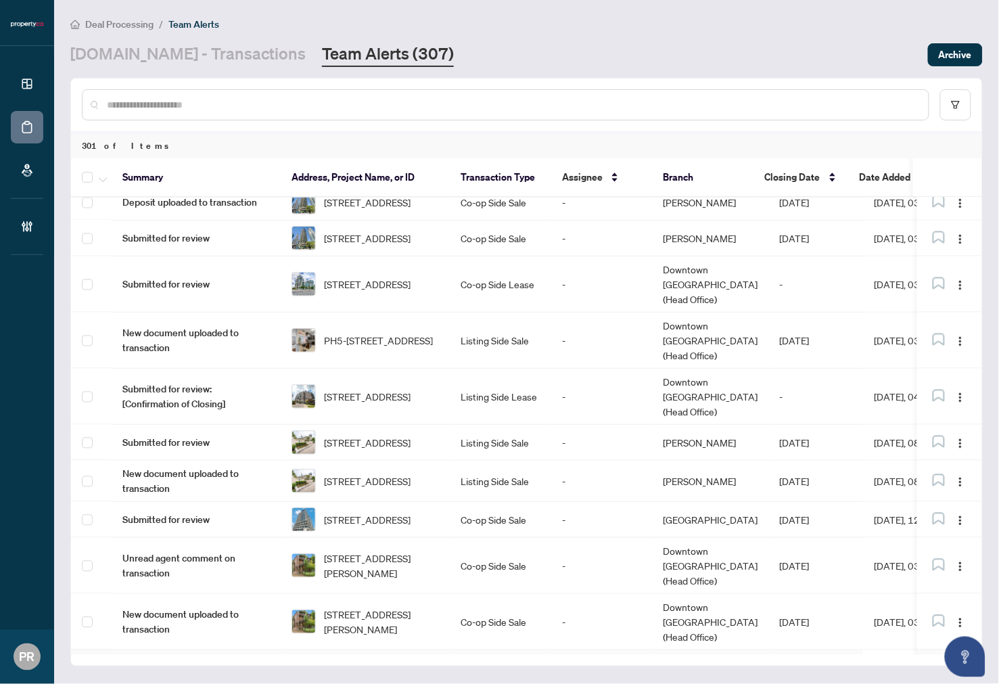
click at [440, 650] on td "LPH 28-1 Shaw St, Toronto, Ontario M6K 0A1, Canada" at bounding box center [365, 678] width 169 height 56
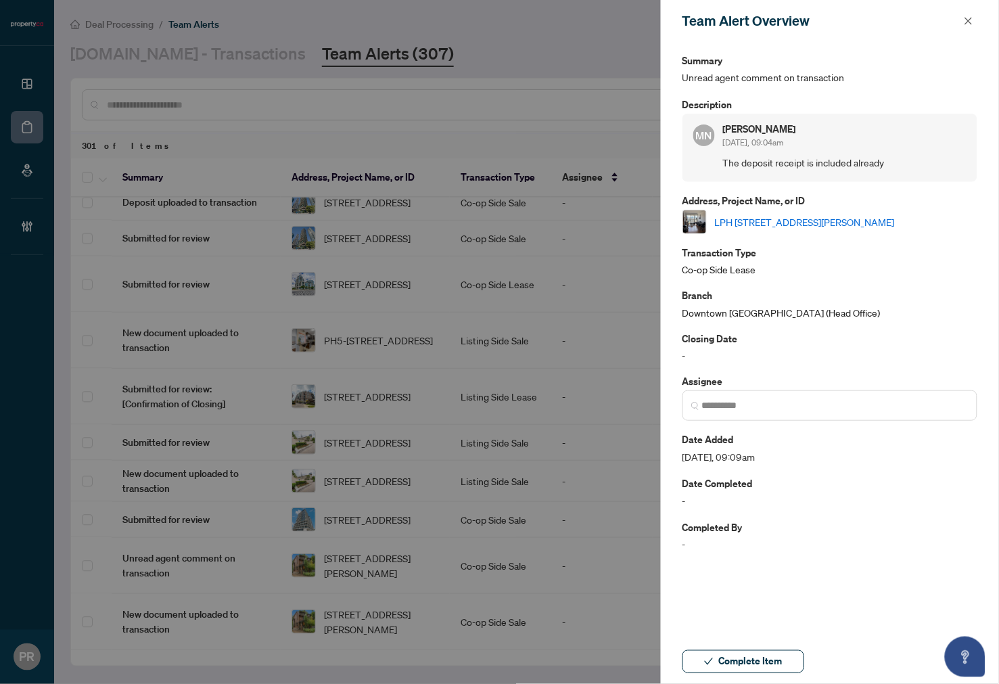
click at [802, 225] on link "LPH 28-1 Shaw St, Toronto, Ontario M6K 0A1, Canada" at bounding box center [805, 221] width 180 height 15
click at [754, 669] on span "Complete Item" at bounding box center [751, 662] width 64 height 22
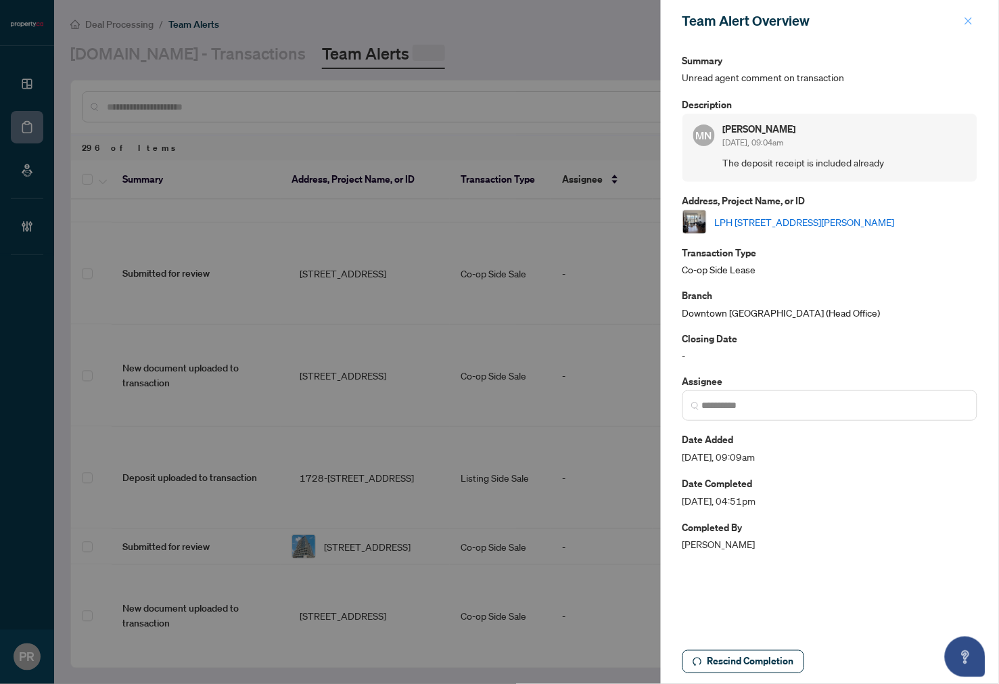
scroll to position [0, 0]
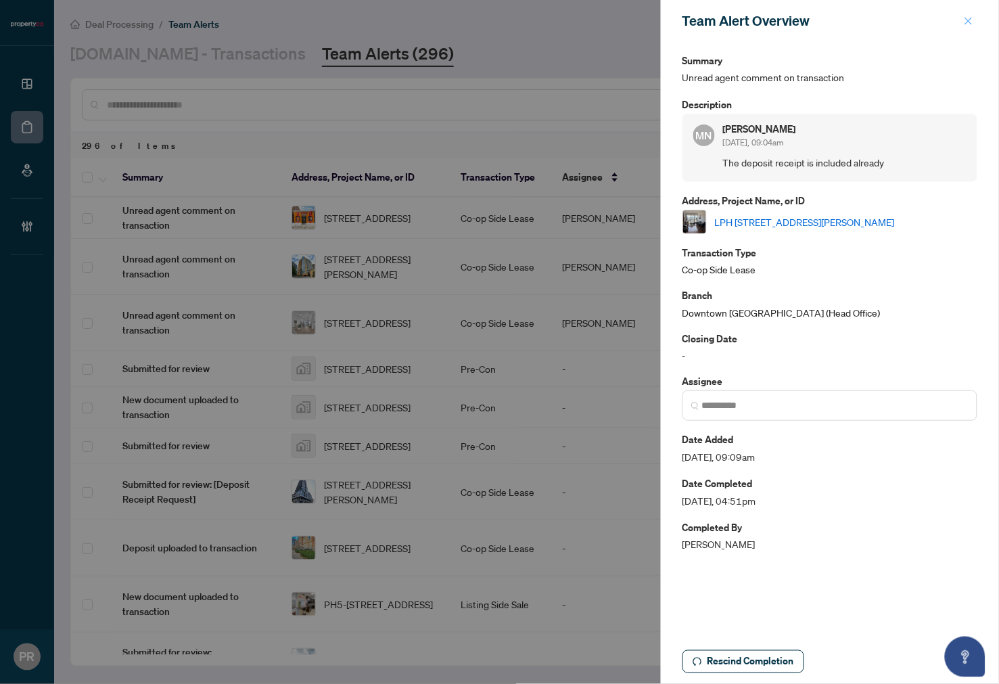
click at [961, 18] on icon "close" at bounding box center [968, 20] width 9 height 9
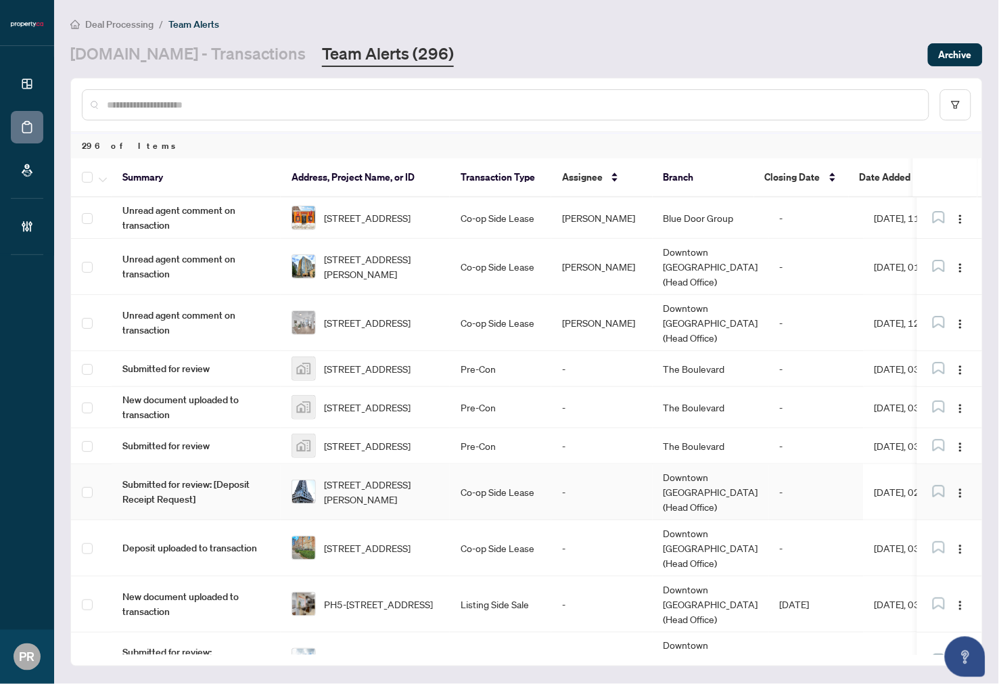
click at [505, 464] on td "Co-op Side Lease" at bounding box center [500, 492] width 101 height 56
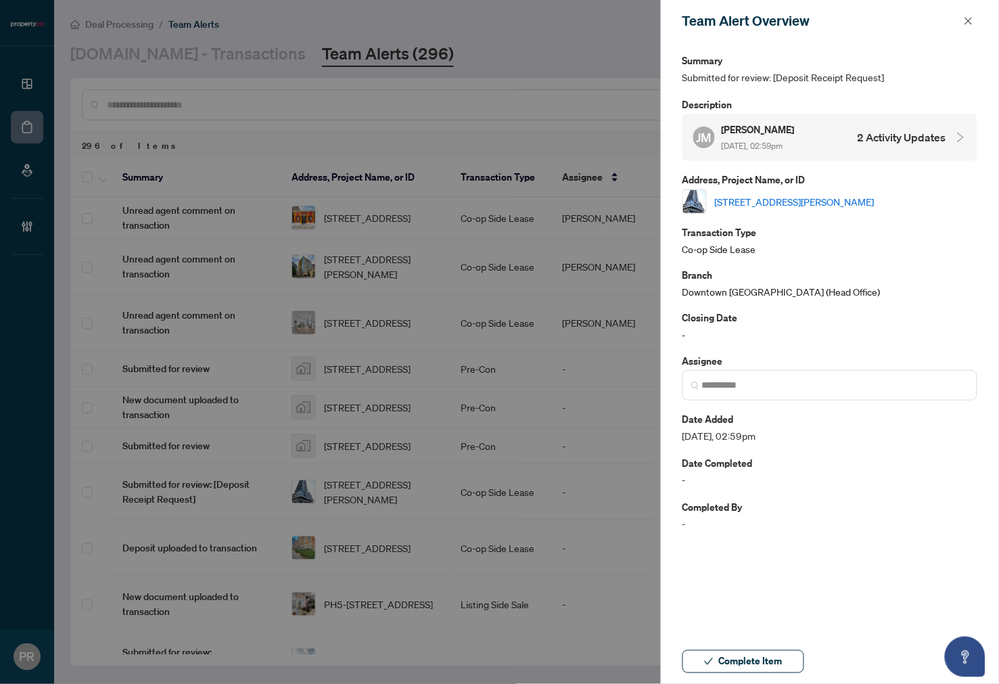
click at [844, 203] on link "622-5 Defries St, Toronto, Ontario M5A 0W7, Canada" at bounding box center [795, 201] width 160 height 15
click at [961, 22] on icon "close" at bounding box center [969, 20] width 7 height 7
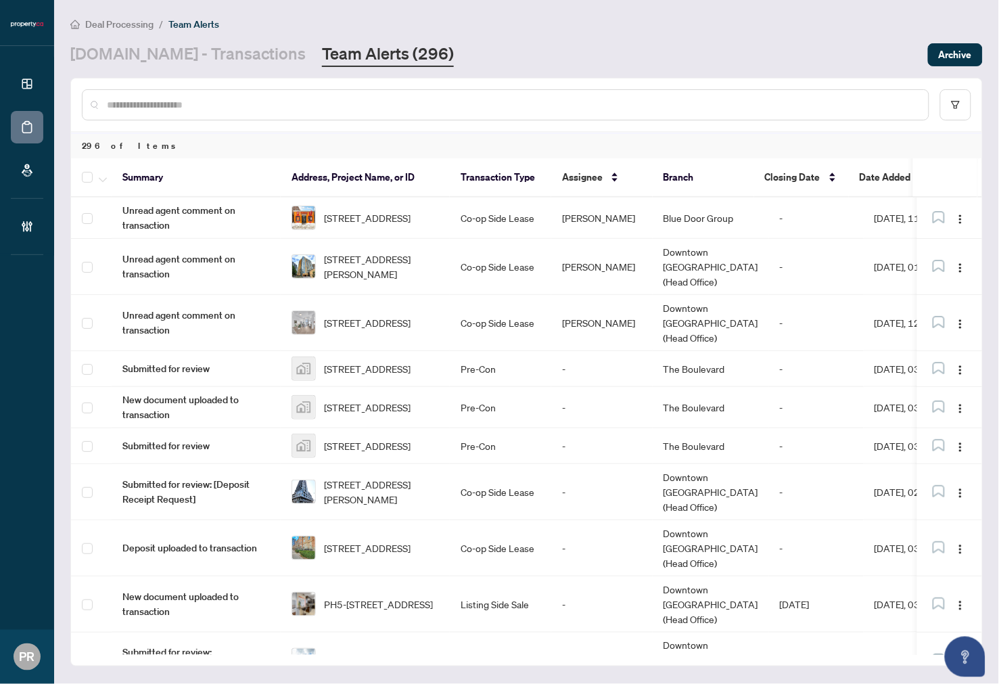
click at [394, 102] on input "text" at bounding box center [512, 104] width 811 height 15
paste input "*********"
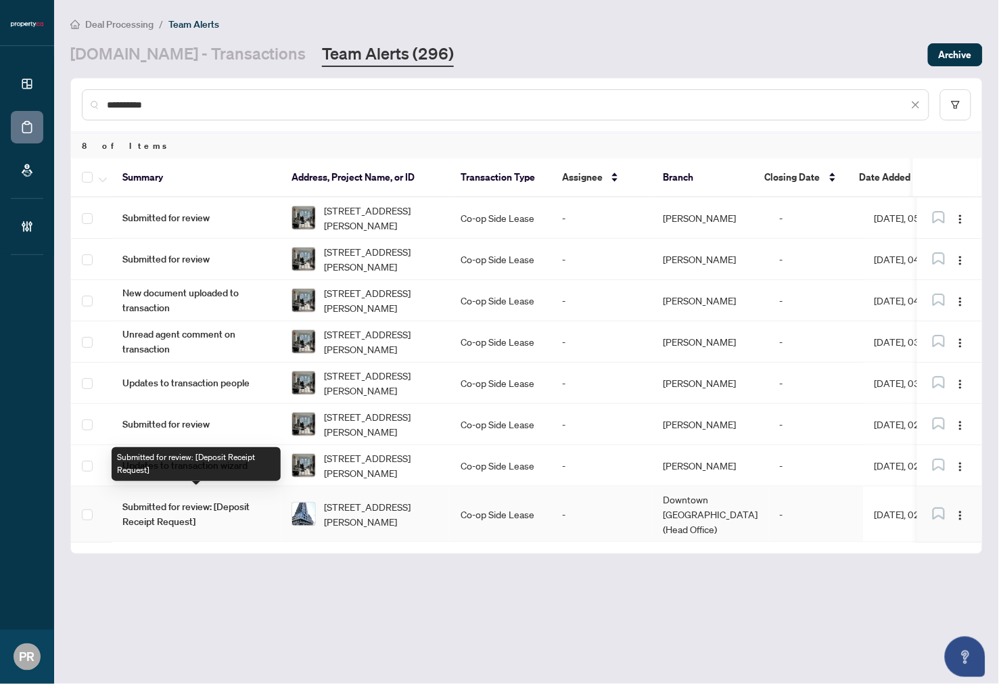
type input "*********"
click at [200, 499] on span "Submitted for review: [Deposit Receipt Request]" at bounding box center [196, 514] width 148 height 30
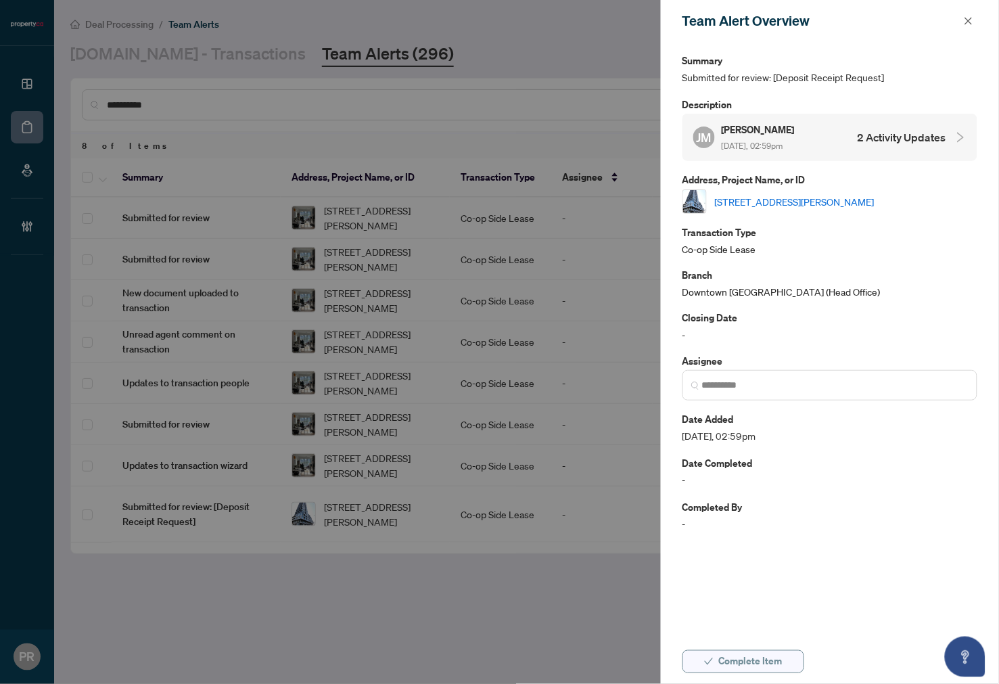
click at [708, 653] on span "button" at bounding box center [708, 662] width 9 height 22
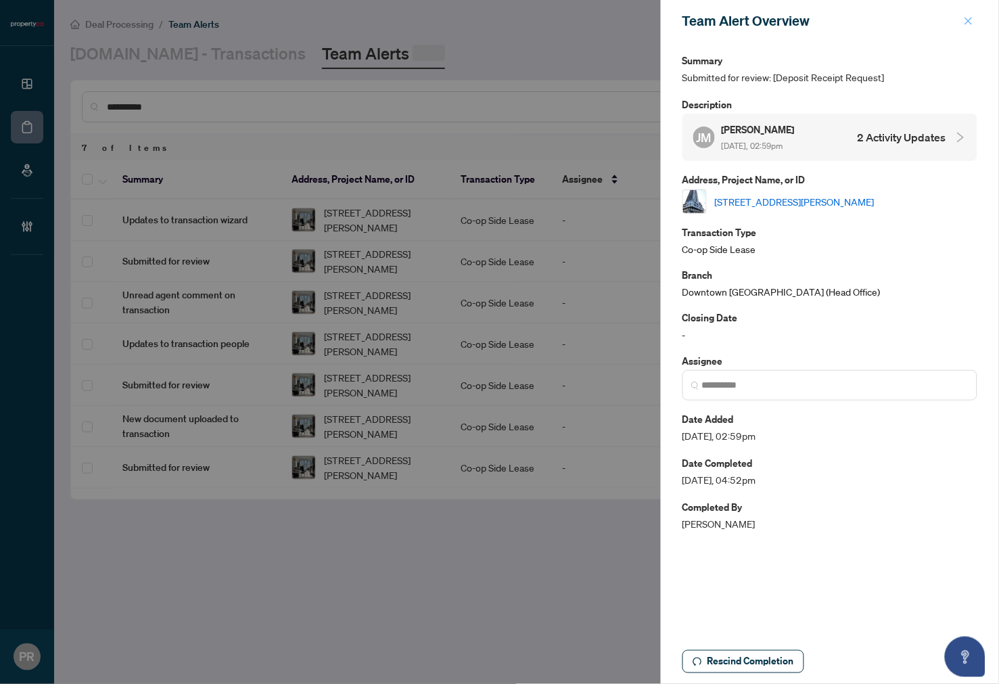
click at [961, 18] on icon "close" at bounding box center [968, 20] width 9 height 9
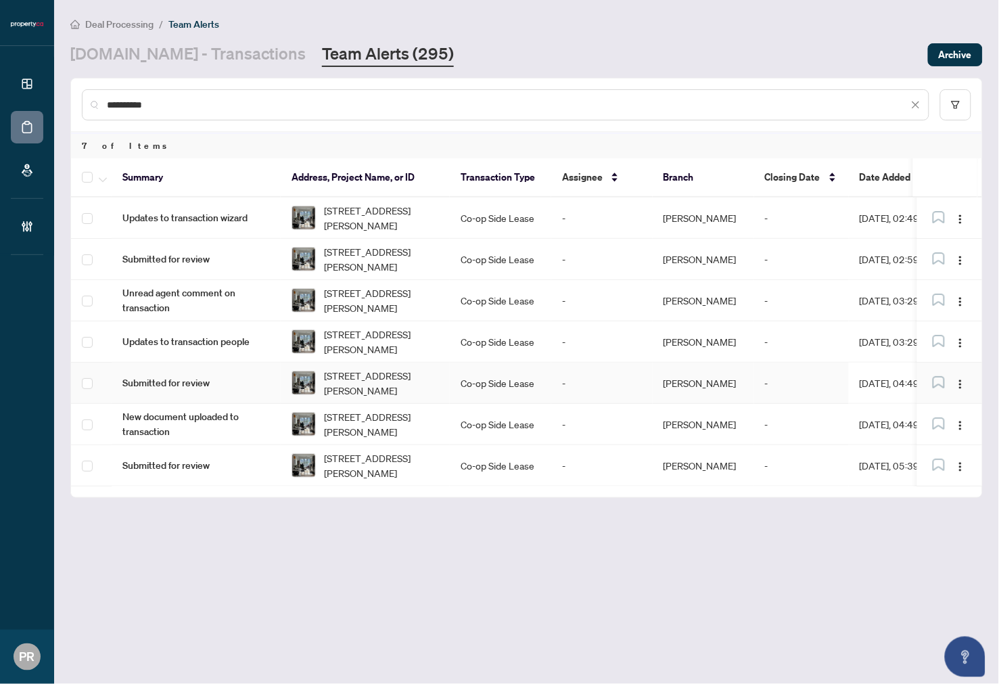
click at [431, 363] on td "315-5 Defries St, Toronto, Ontario M5A 0W7, Canada" at bounding box center [365, 383] width 169 height 41
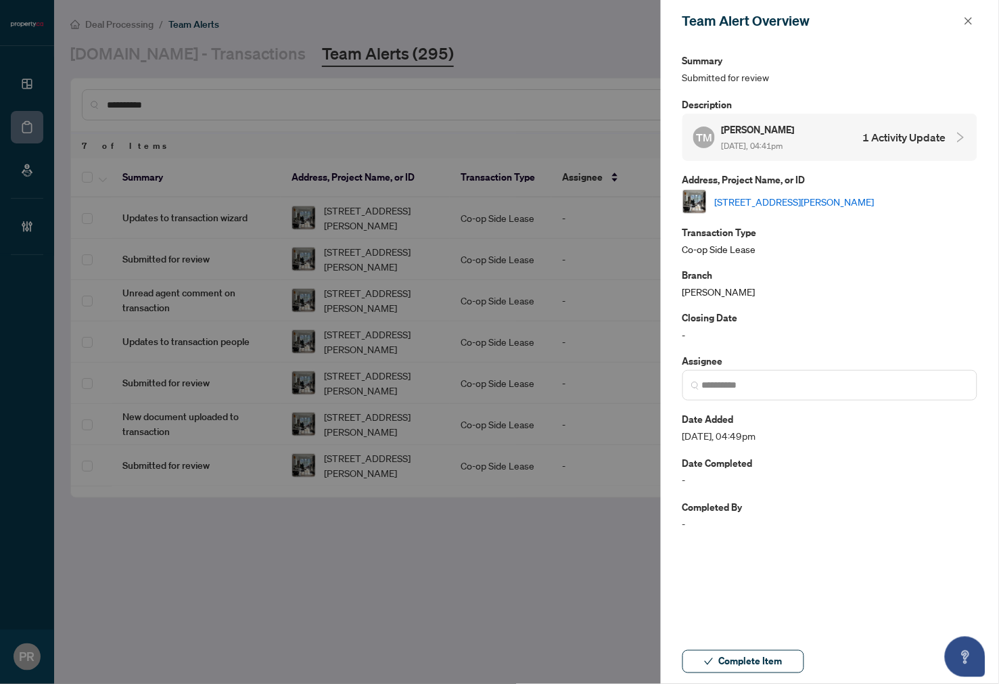
click at [824, 203] on link "315-5 Defries St, Toronto, Ontario M5A 0W7, Canada" at bounding box center [795, 201] width 160 height 15
click at [961, 15] on span "button" at bounding box center [968, 21] width 9 height 22
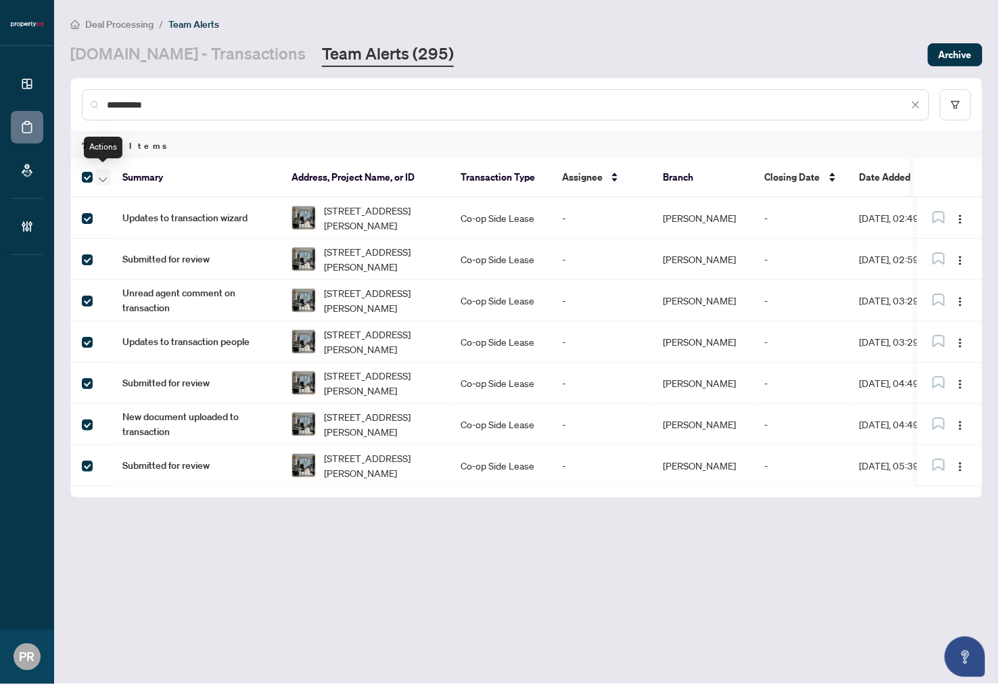
click at [101, 177] on icon "button" at bounding box center [103, 179] width 8 height 5
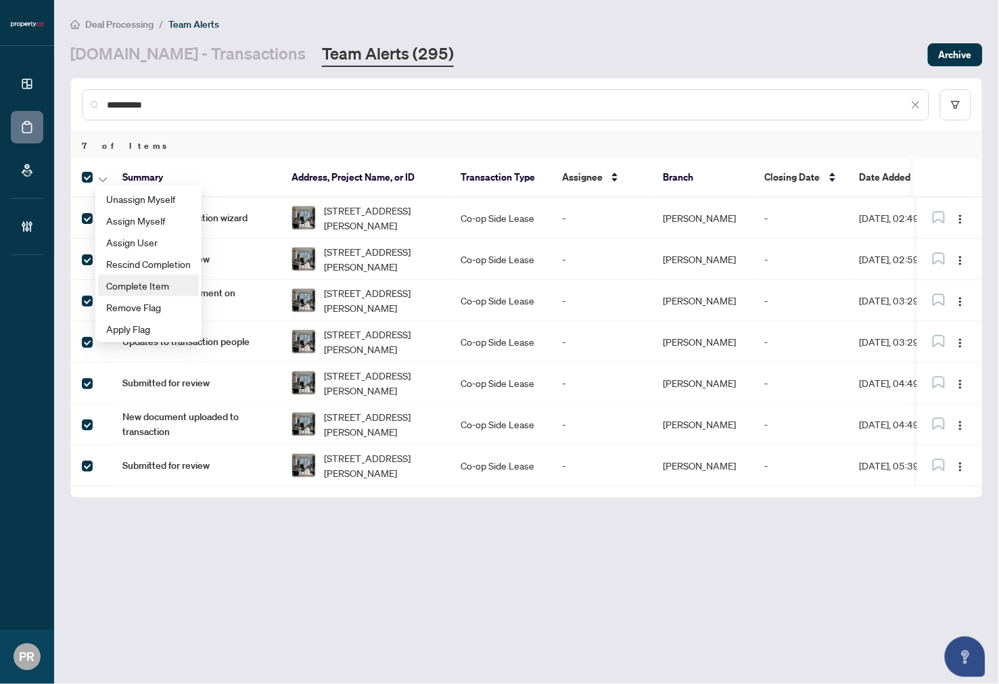
click at [152, 287] on span "Complete Item" at bounding box center [148, 285] width 85 height 15
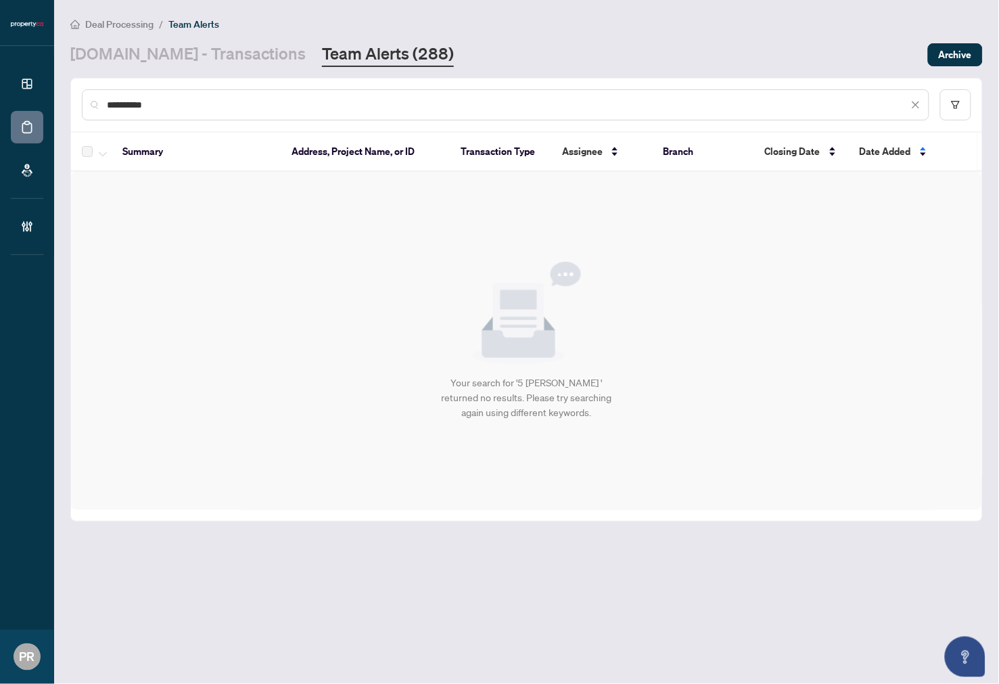
drag, startPoint x: 920, startPoint y: 104, endPoint x: 738, endPoint y: 15, distance: 203.1
click at [920, 103] on icon "close" at bounding box center [915, 104] width 9 height 9
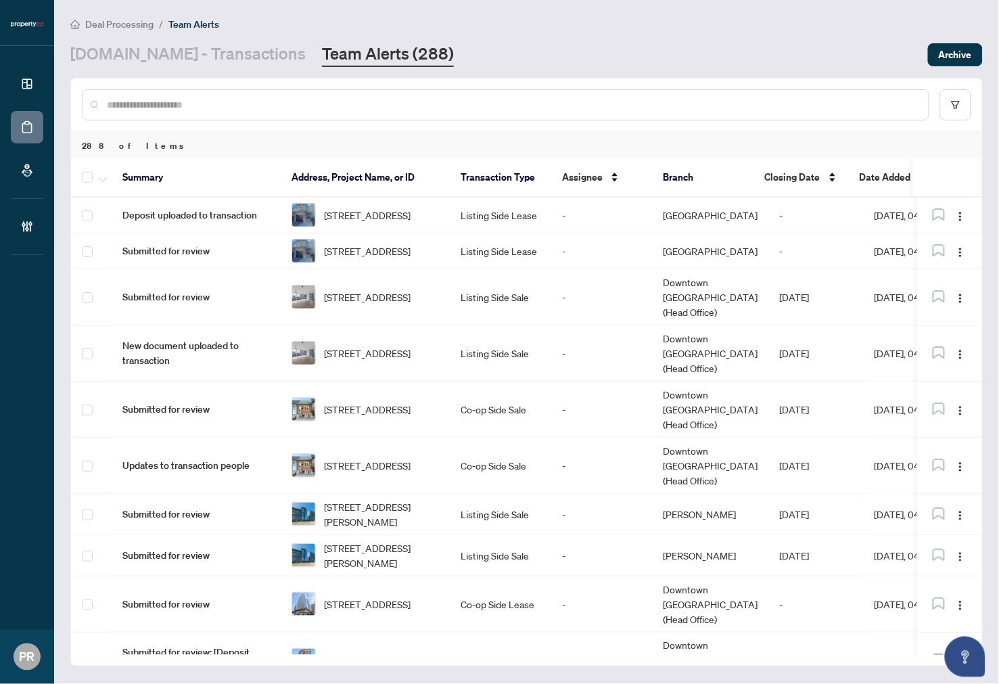
click at [884, 173] on span "Date Added" at bounding box center [885, 177] width 51 height 15
click at [884, 171] on span "Date Added" at bounding box center [885, 177] width 51 height 15
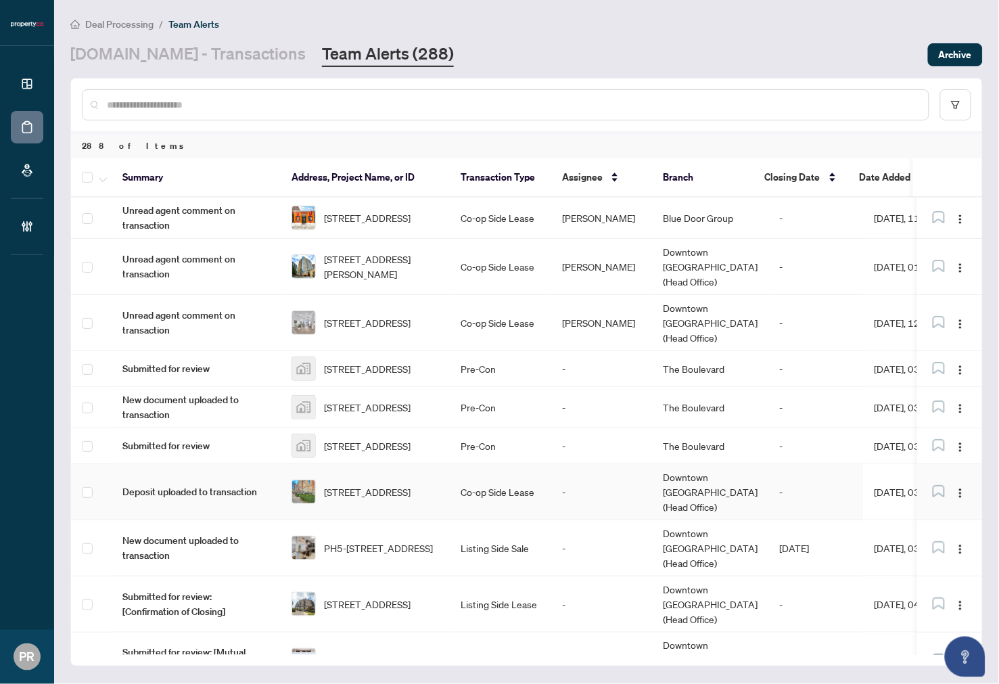
click at [543, 470] on td "Co-op Side Lease" at bounding box center [500, 492] width 101 height 56
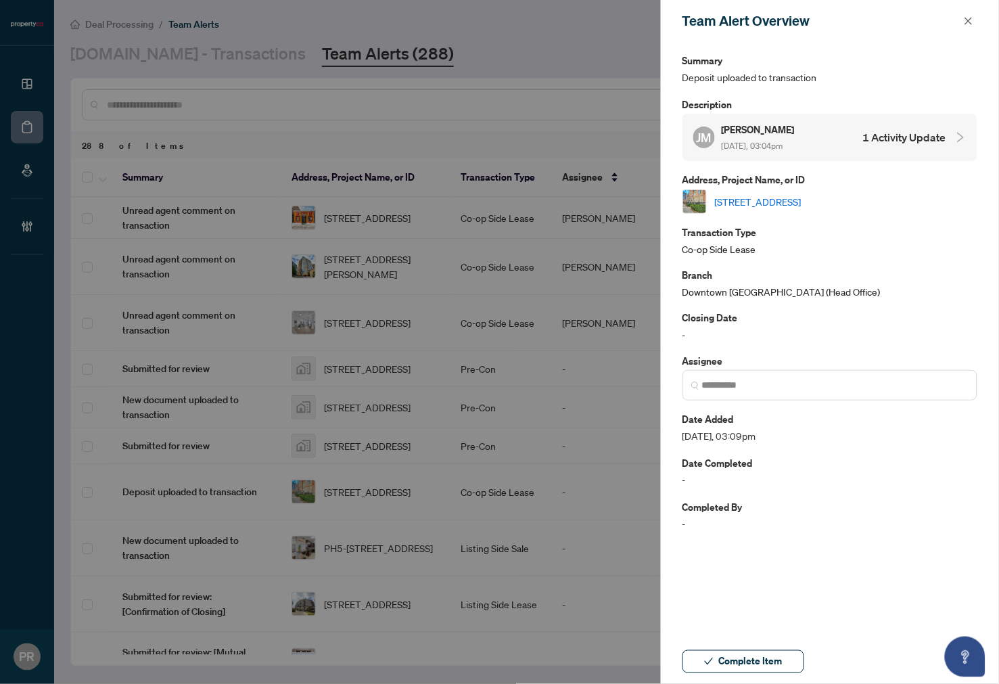
click at [802, 196] on link "612-38 Western Battery Rd, Toronto, Ontario M6K 3N9, Canada" at bounding box center [758, 201] width 87 height 15
click at [727, 662] on span "Complete Item" at bounding box center [751, 662] width 64 height 22
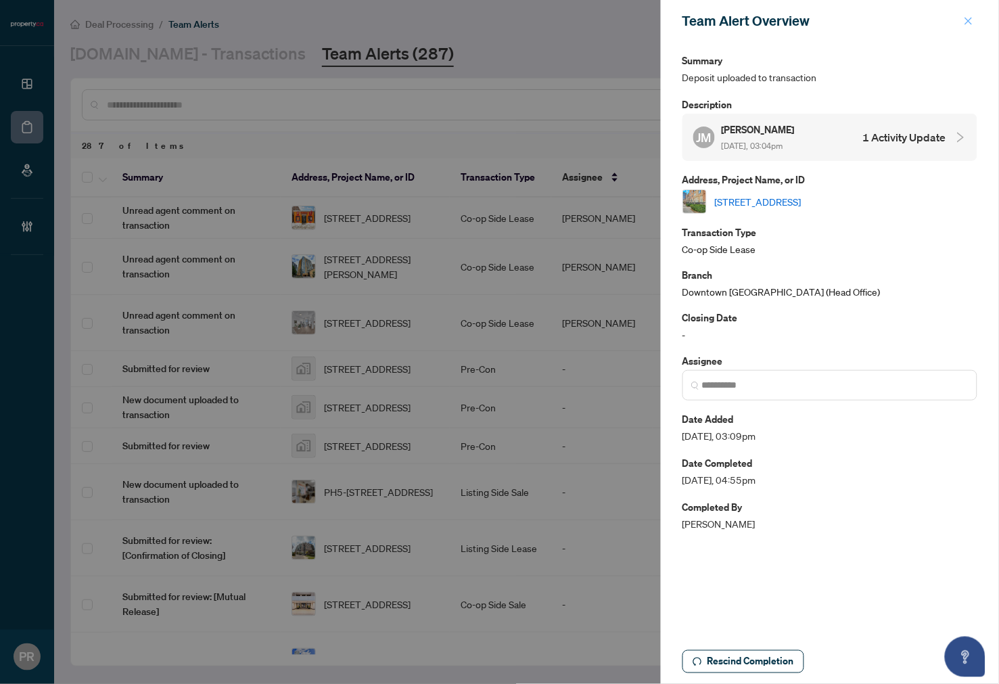
click at [961, 22] on icon "close" at bounding box center [968, 20] width 9 height 9
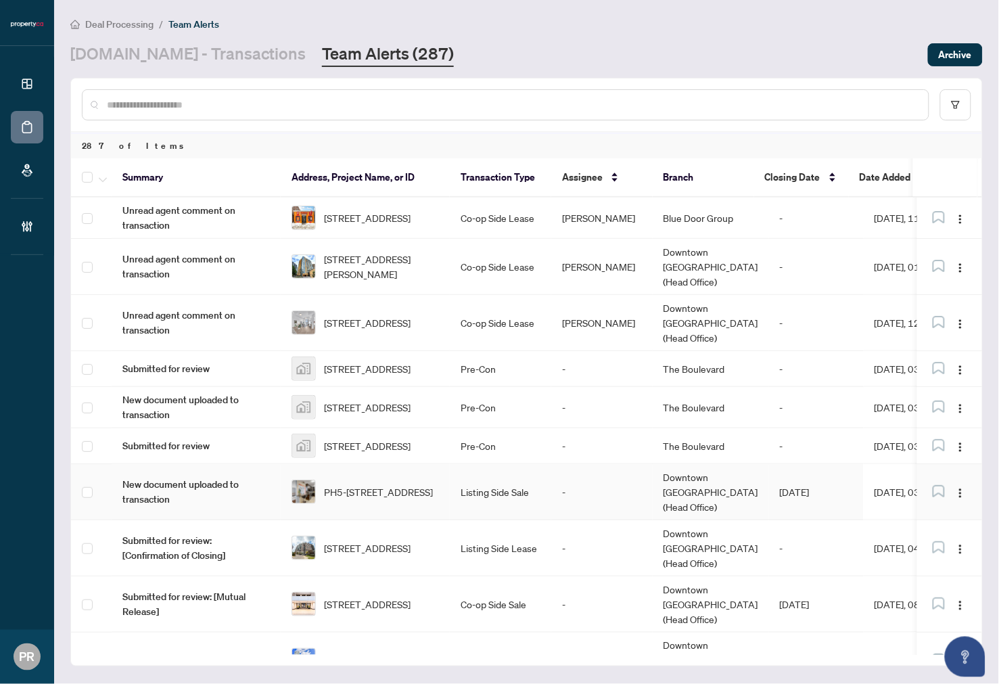
click at [538, 472] on td "Listing Side Sale" at bounding box center [500, 492] width 101 height 56
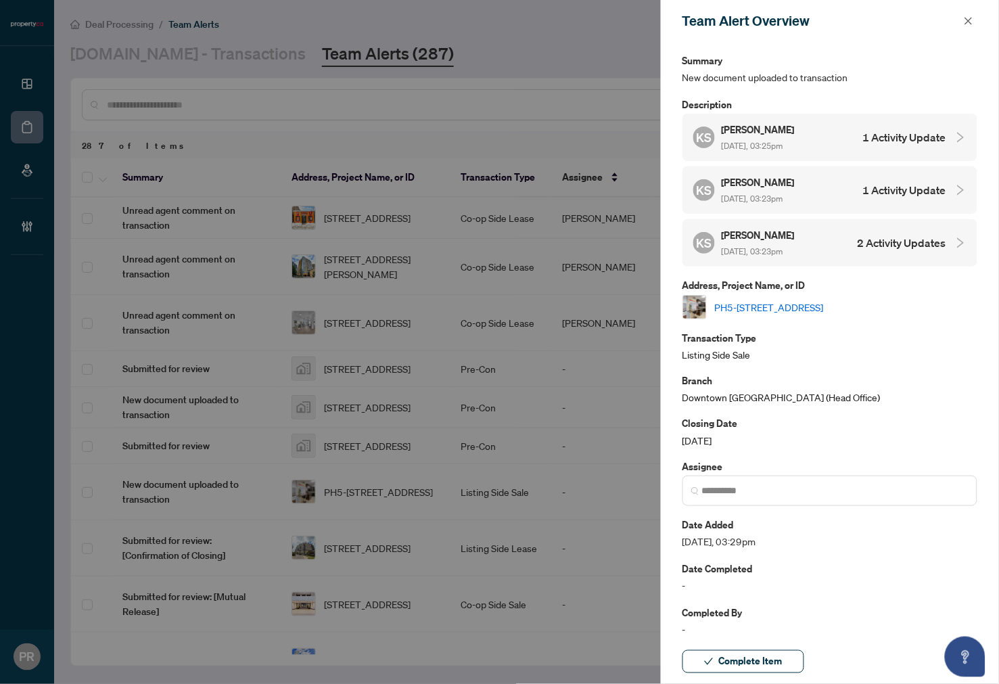
click at [792, 300] on link "PH5-1515 Lakeshore Rd, Mississauga, Ontario L5E 3E2, Canada" at bounding box center [769, 307] width 109 height 15
click at [961, 18] on icon "close" at bounding box center [968, 20] width 9 height 9
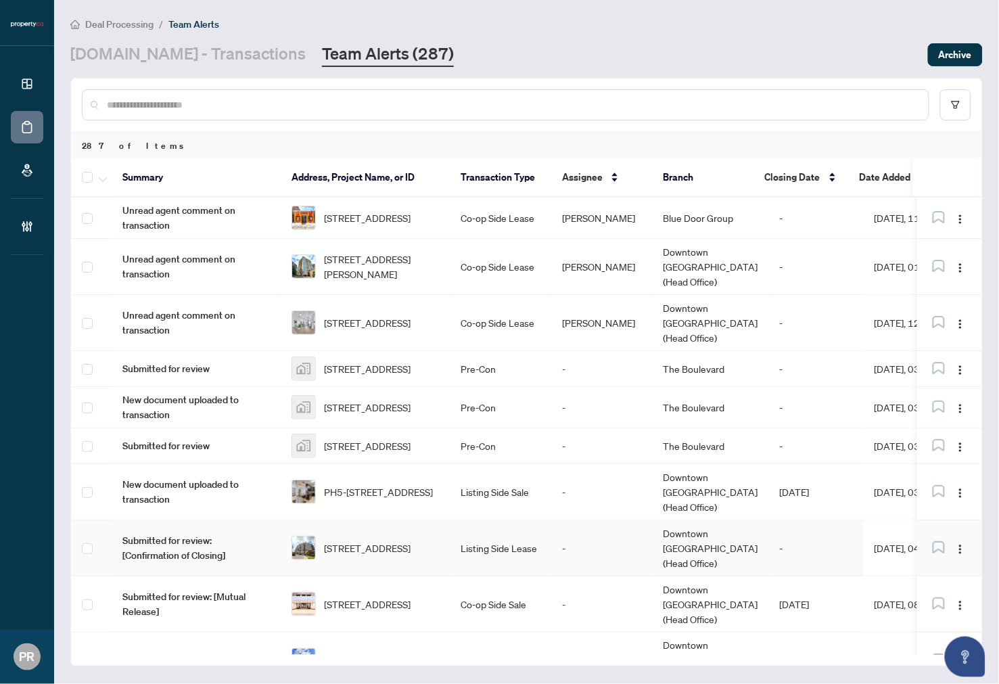
click at [513, 520] on td "Listing Side Lease" at bounding box center [500, 548] width 101 height 56
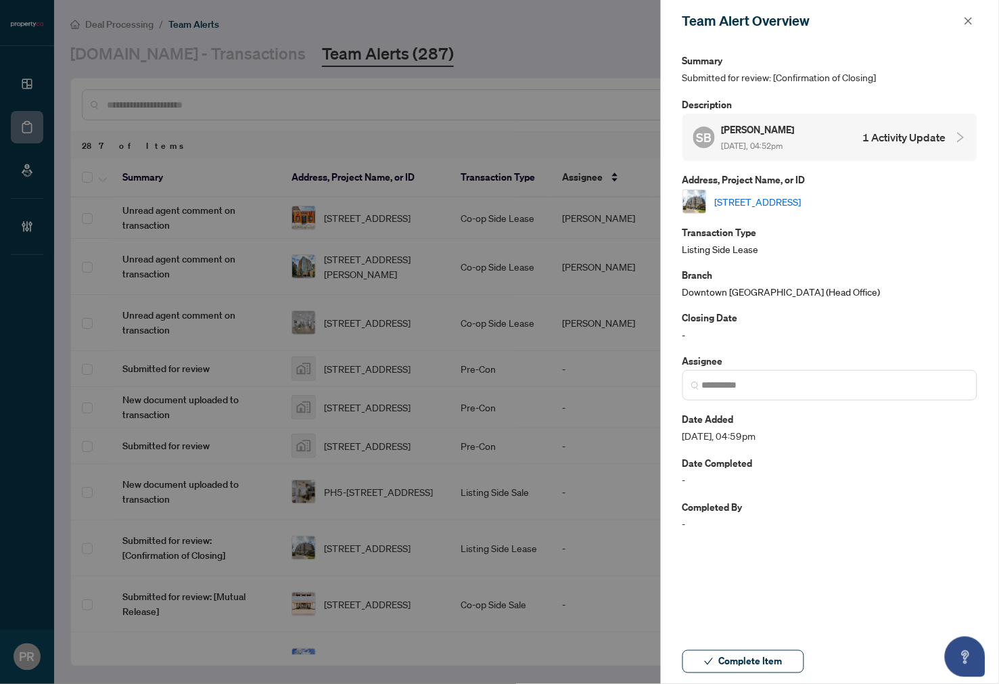
click at [802, 204] on link "607-350 Red Maple Rd, Richmond Hill, Ontario L4C 0T5, Canada" at bounding box center [758, 201] width 87 height 15
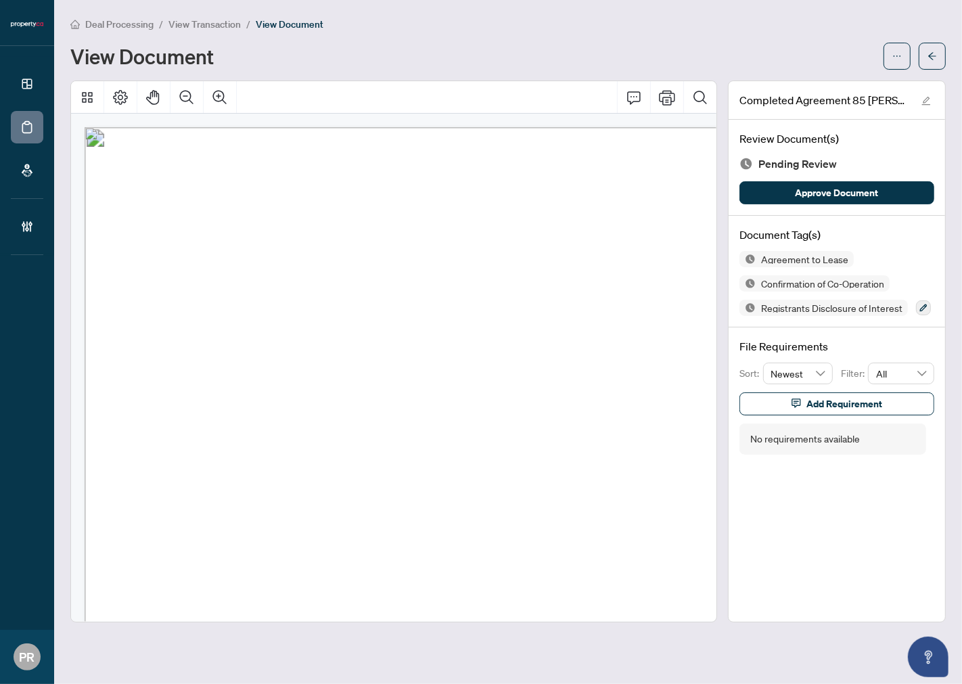
scroll to position [24, 27]
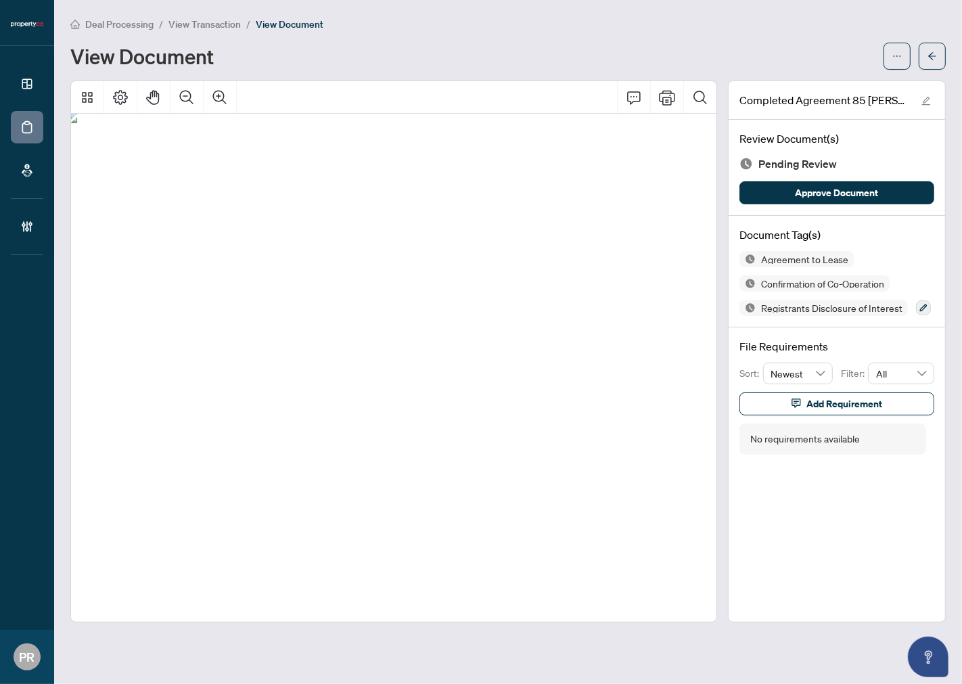
click at [160, 238] on span "Justin Kapadia" at bounding box center [188, 242] width 77 height 11
click at [217, 242] on span "Justin Kapadia" at bounding box center [188, 242] width 77 height 11
click at [173, 260] on span "Yingwen Zhu" at bounding box center [202, 265] width 77 height 11
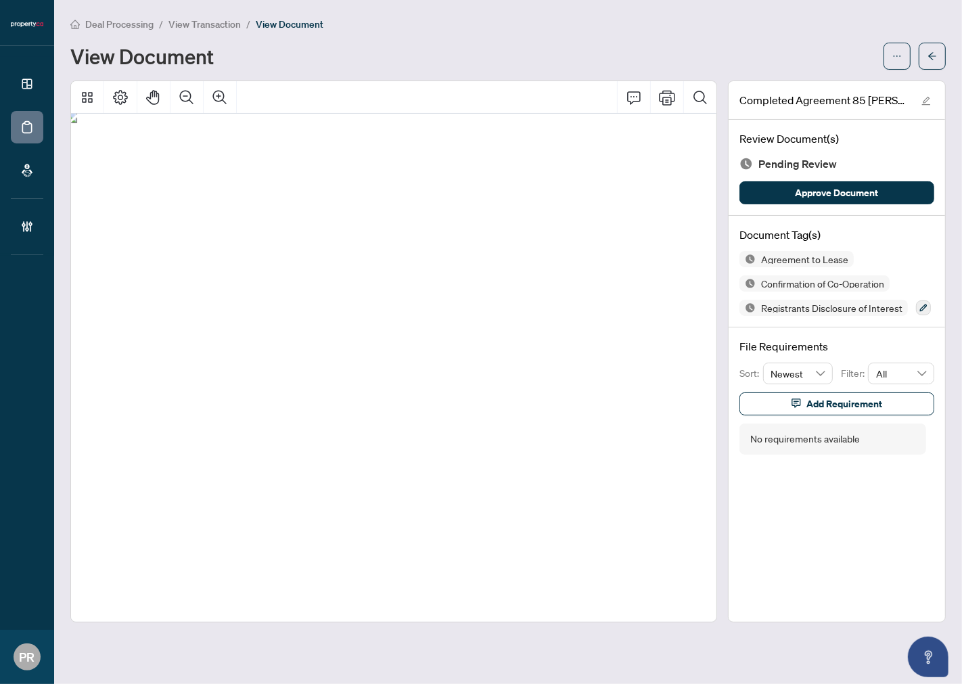
click at [173, 260] on span "Yingwen Zhu" at bounding box center [202, 265] width 77 height 11
click at [219, 260] on span "Yingwen Zhu" at bounding box center [202, 265] width 77 height 11
click at [928, 303] on button "button" at bounding box center [923, 307] width 15 height 15
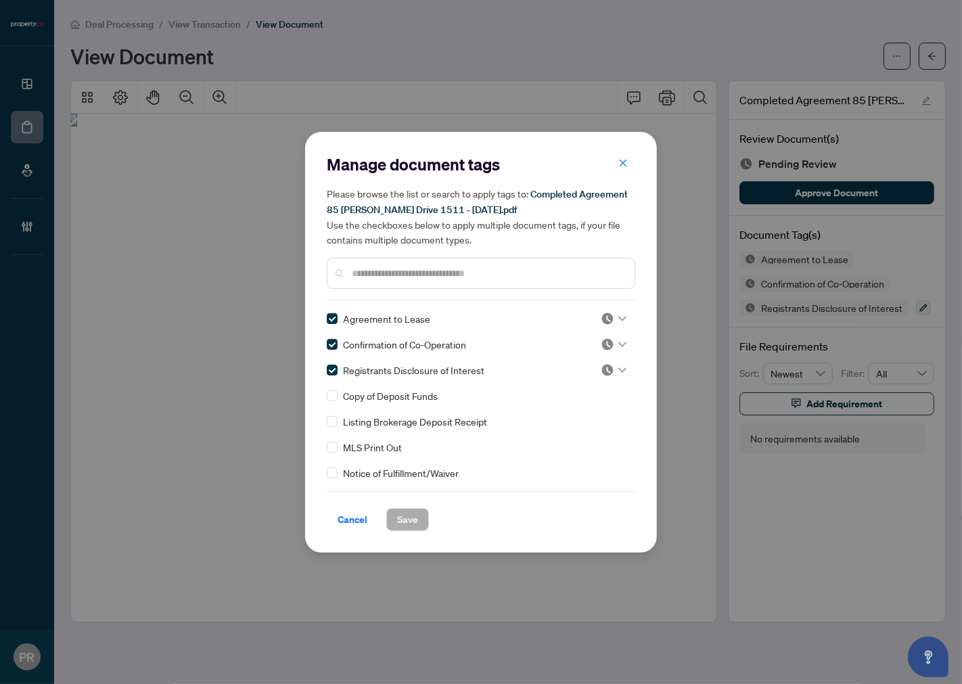
click at [613, 312] on div at bounding box center [614, 319] width 26 height 14
click at [571, 383] on div "Approved" at bounding box center [569, 383] width 87 height 15
click at [593, 348] on div at bounding box center [610, 345] width 35 height 14
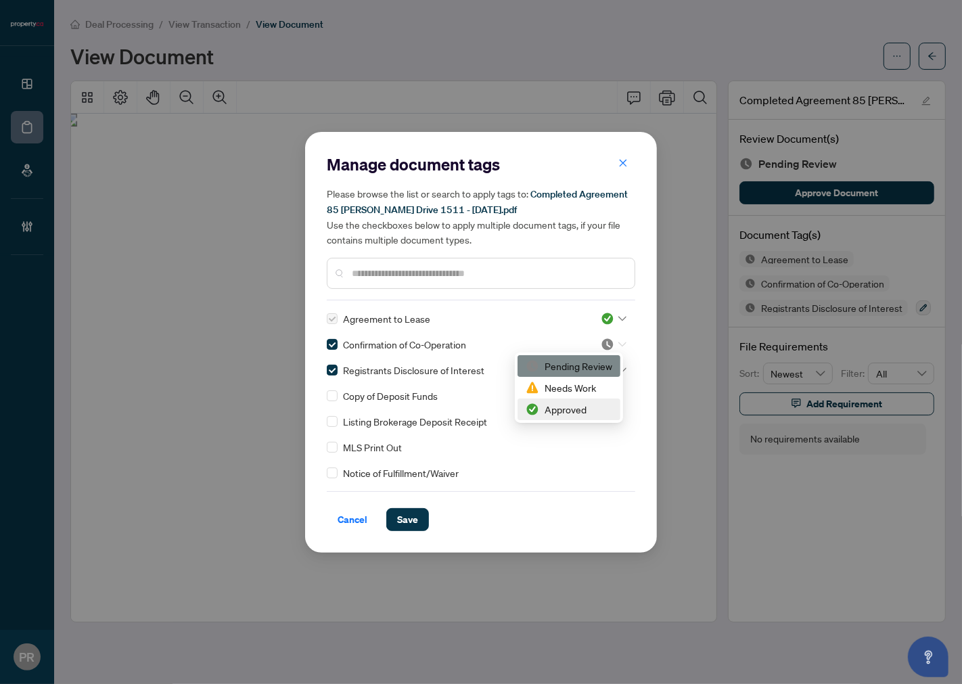
drag, startPoint x: 558, startPoint y: 404, endPoint x: 589, endPoint y: 384, distance: 36.2
click at [559, 404] on div "Approved" at bounding box center [569, 409] width 87 height 15
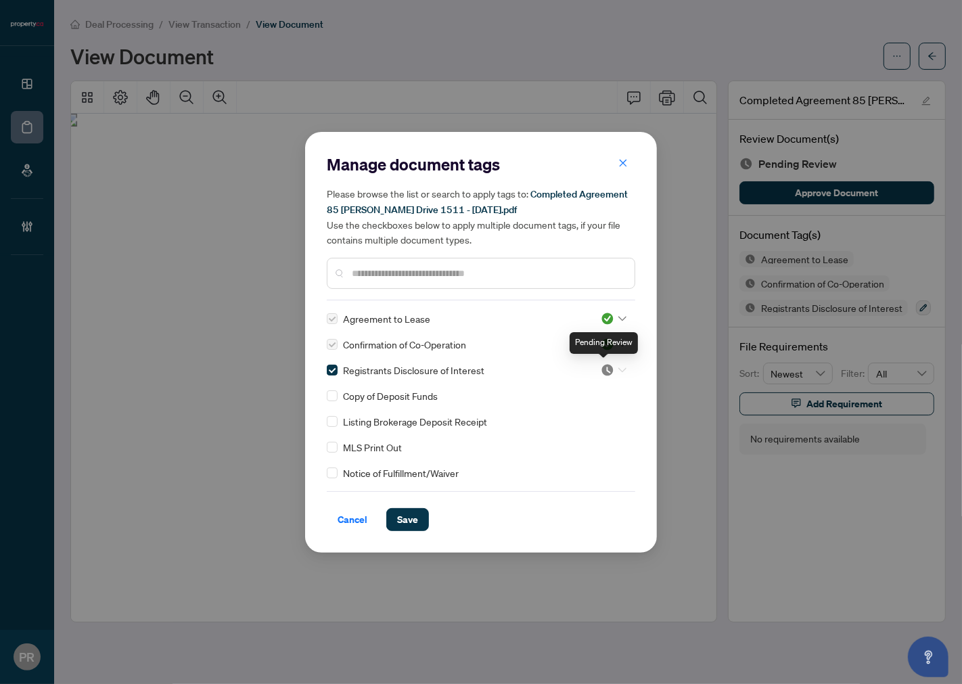
click at [603, 367] on img at bounding box center [608, 370] width 14 height 14
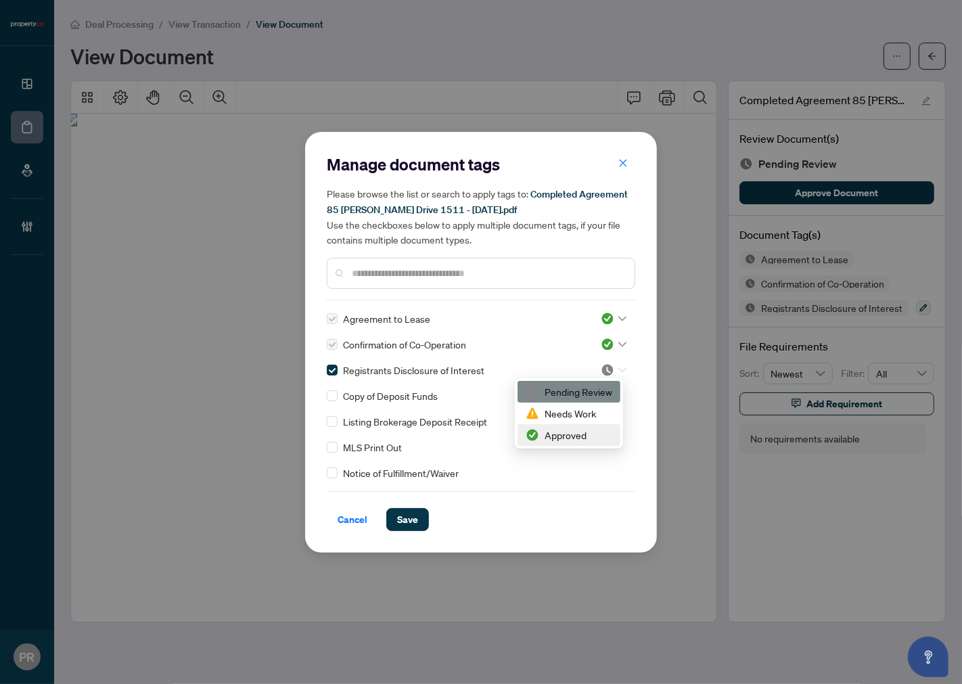
drag, startPoint x: 543, startPoint y: 434, endPoint x: 505, endPoint y: 466, distance: 49.0
click at [544, 434] on div "Approved" at bounding box center [569, 435] width 87 height 15
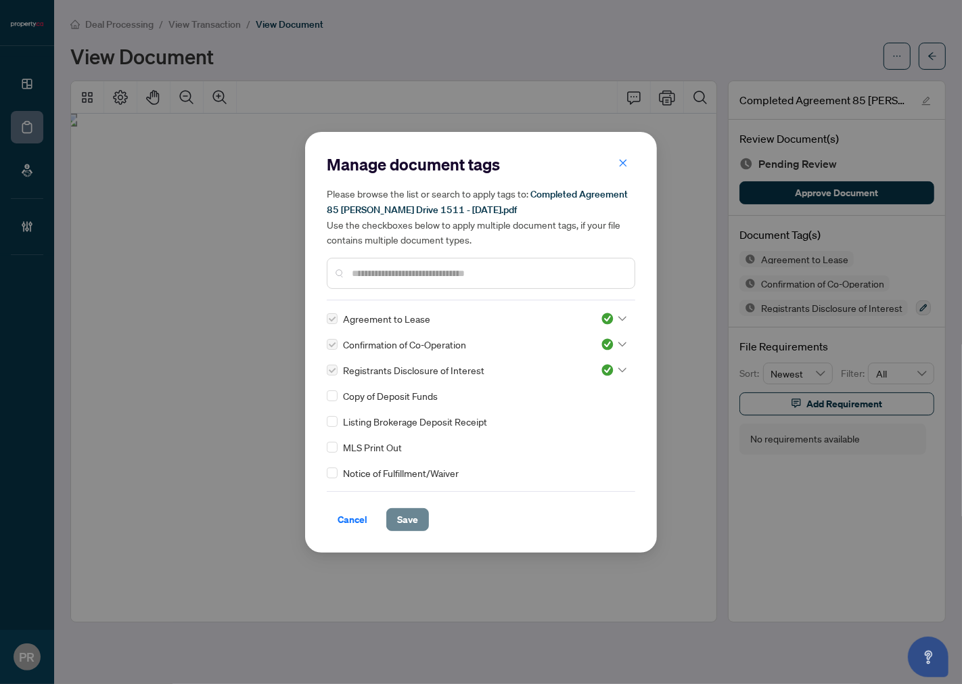
click at [413, 512] on span "Save" at bounding box center [407, 520] width 21 height 22
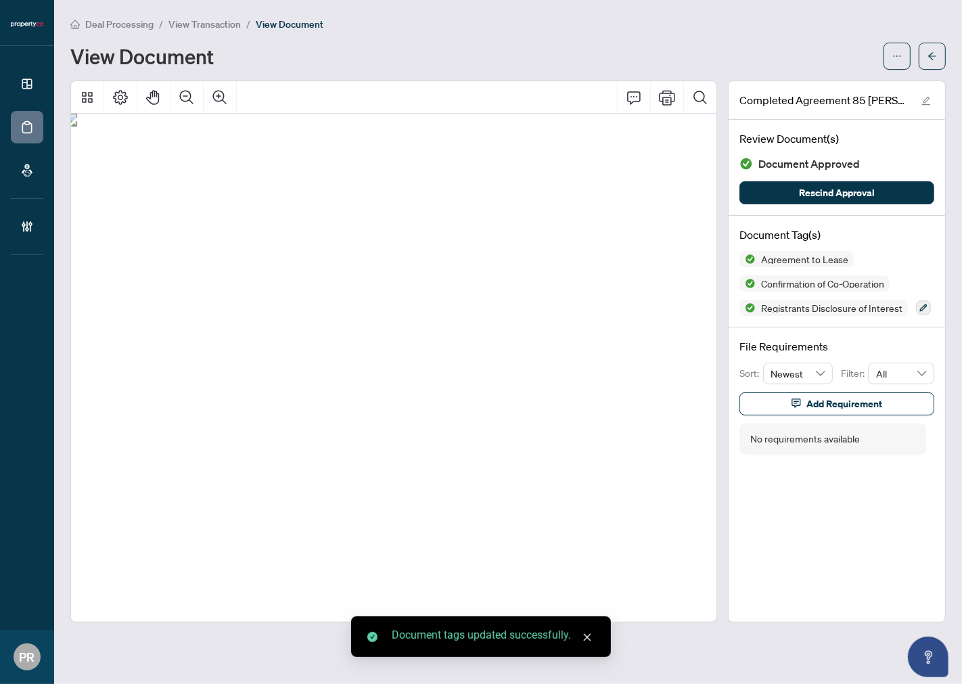
drag, startPoint x: 936, startPoint y: 52, endPoint x: 608, endPoint y: 7, distance: 331.2
click at [937, 55] on button "button" at bounding box center [932, 56] width 27 height 27
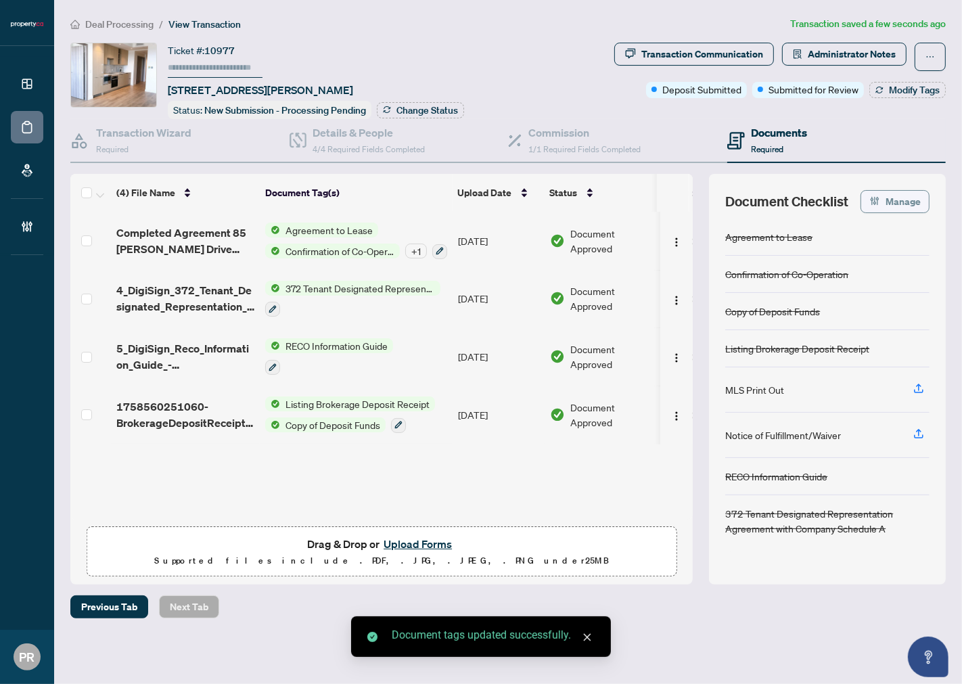
click at [882, 192] on button "Manage" at bounding box center [895, 201] width 69 height 23
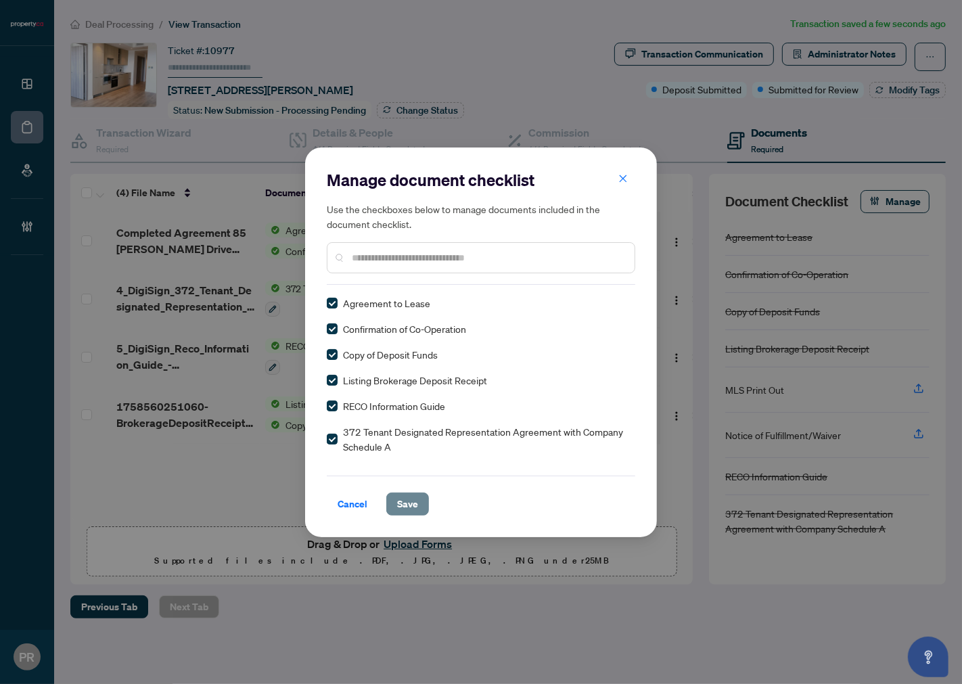
click at [411, 506] on span "Save" at bounding box center [407, 504] width 21 height 22
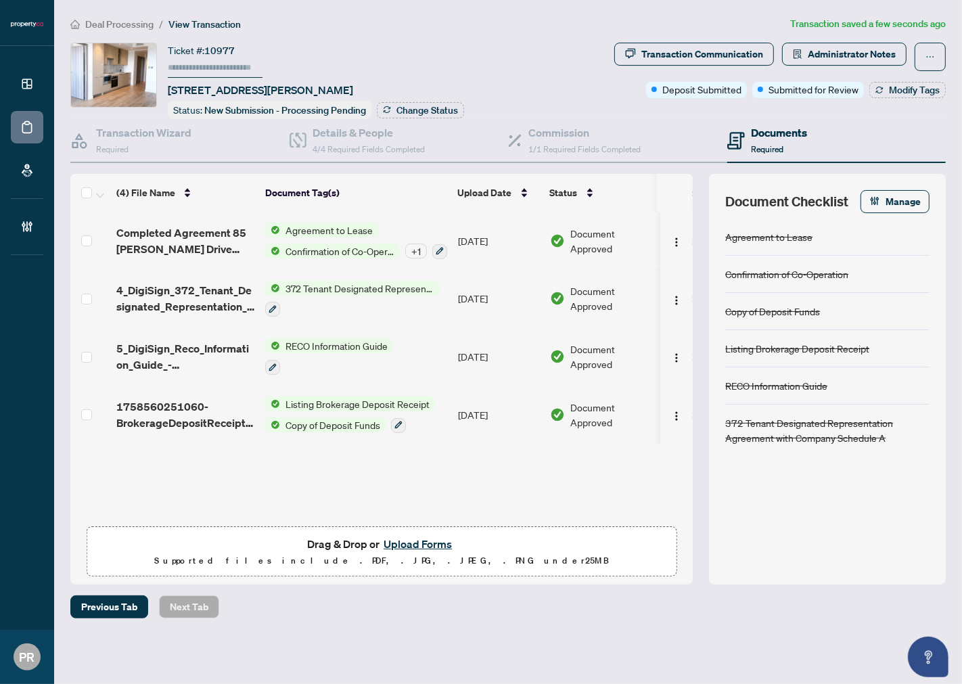
click at [227, 66] on input "text" at bounding box center [215, 68] width 95 height 20
type input "******"
click at [421, 537] on button "Upload Forms" at bounding box center [418, 544] width 76 height 18
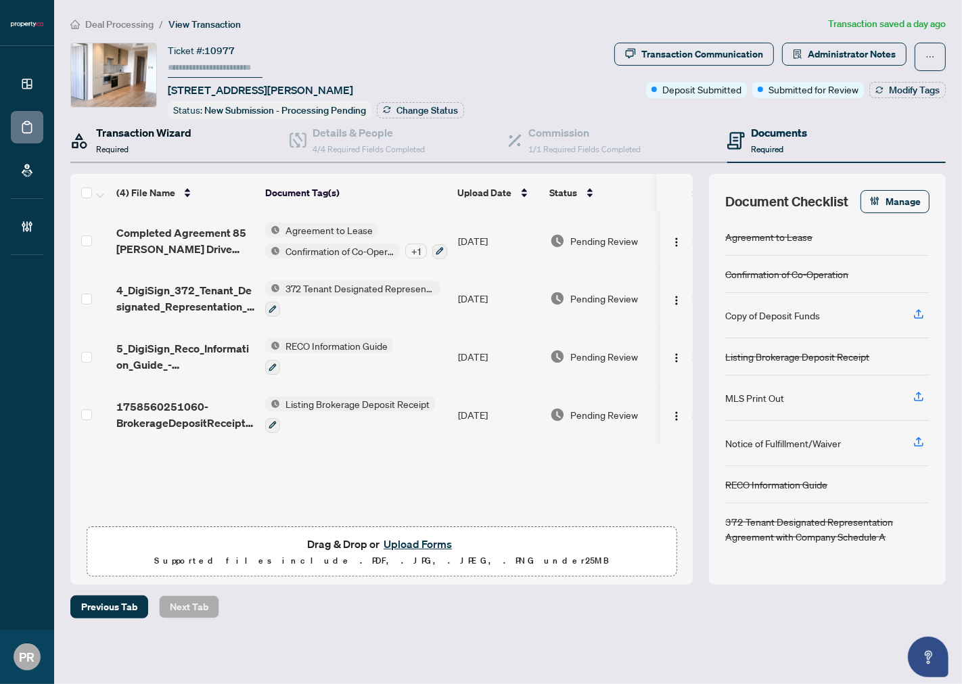
click at [169, 131] on h4 "Transaction Wizard" at bounding box center [143, 132] width 95 height 16
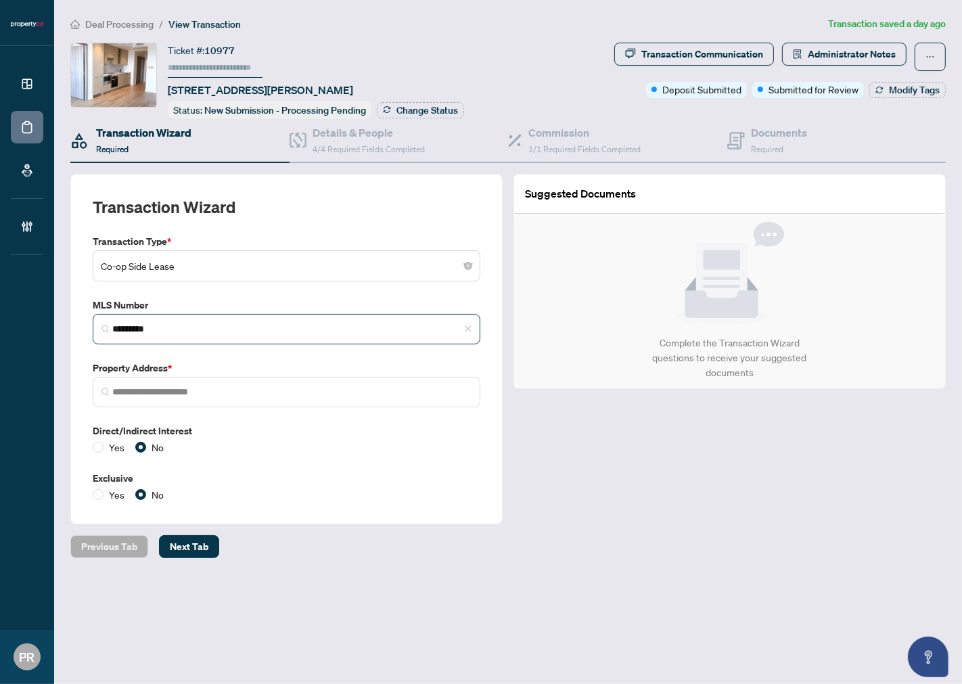
type input "**********"
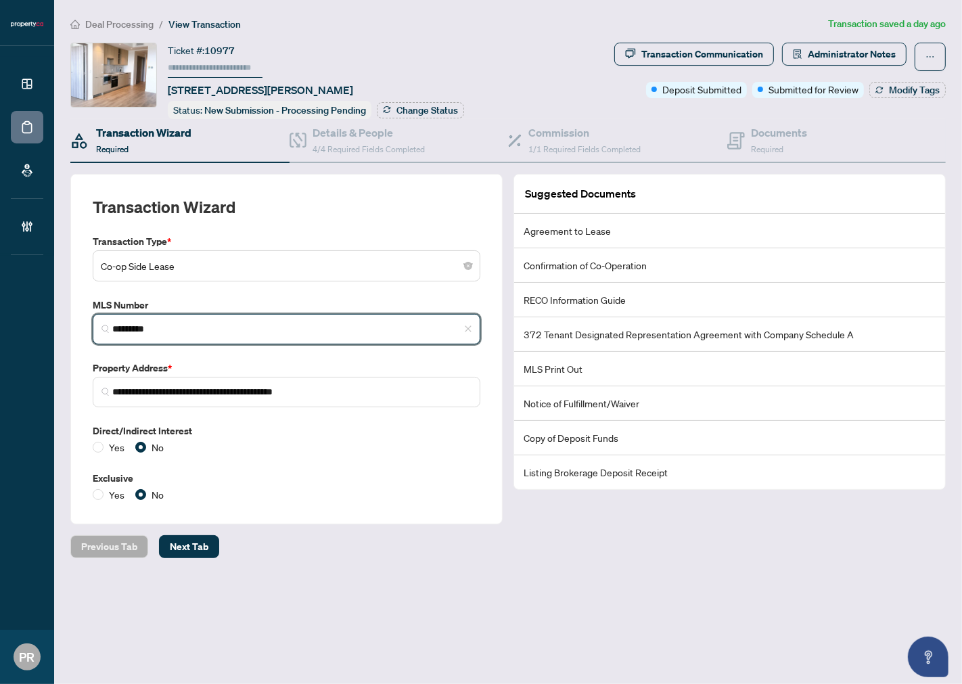
click at [246, 330] on input "*********" at bounding box center [291, 329] width 359 height 14
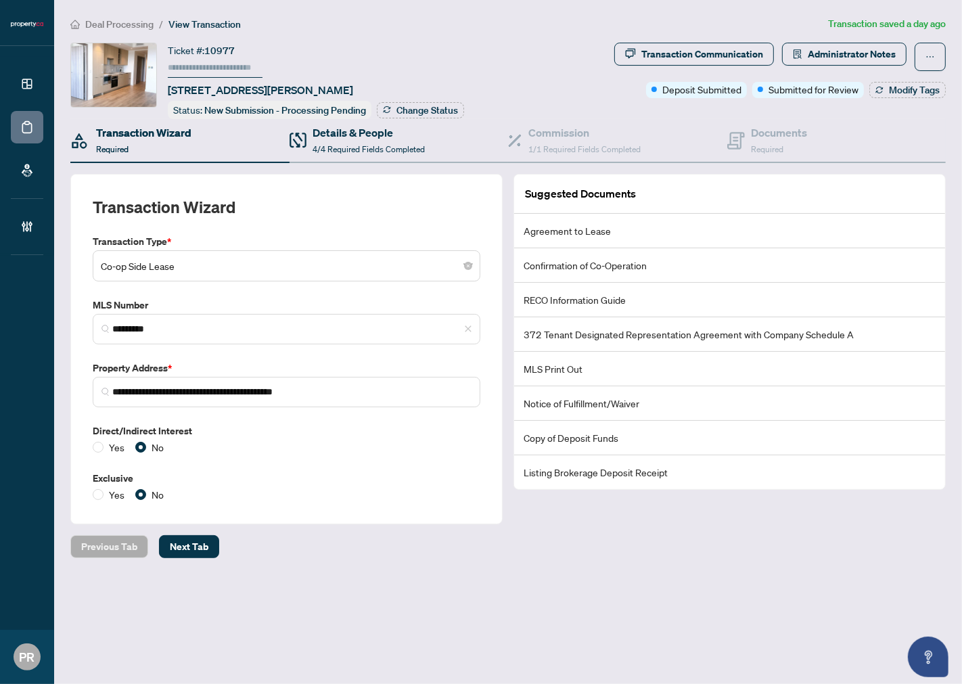
click at [383, 120] on div "Details & People 4/4 Required Fields Completed" at bounding box center [399, 141] width 219 height 44
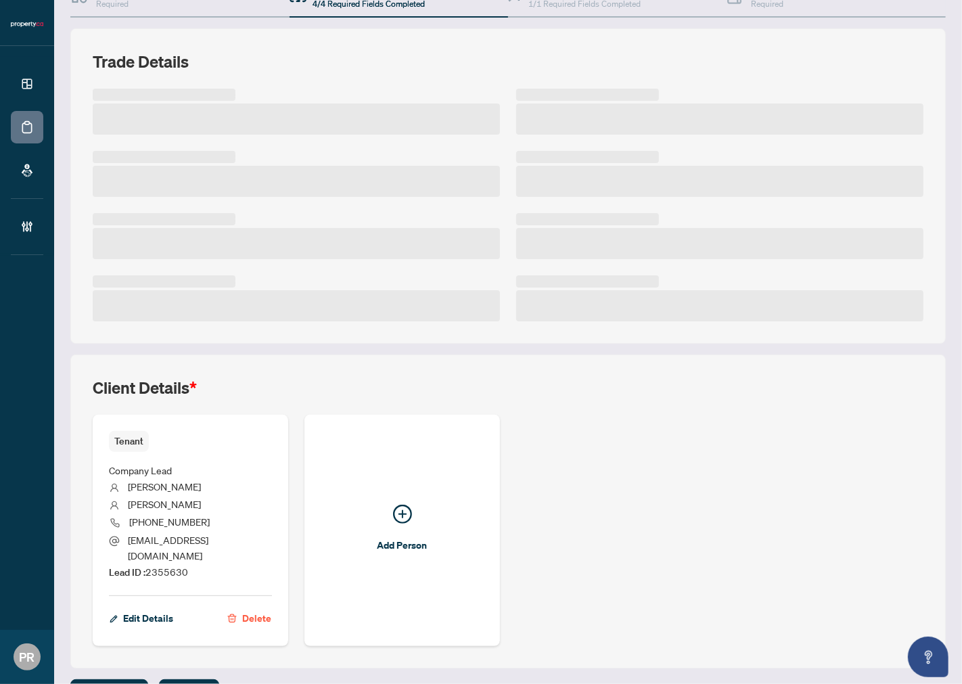
scroll to position [150, 0]
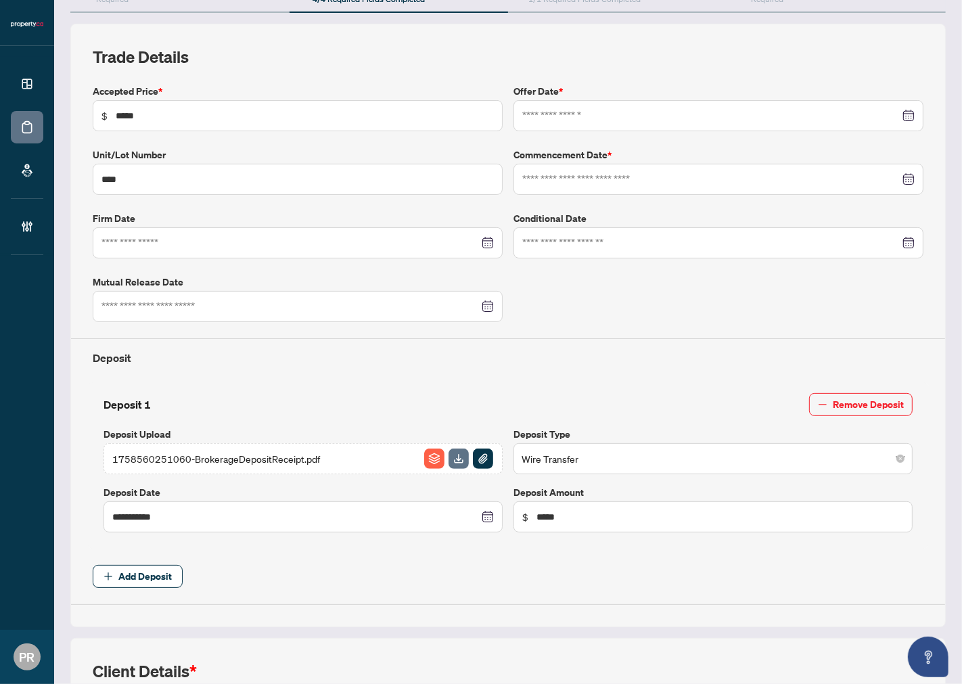
type input "**********"
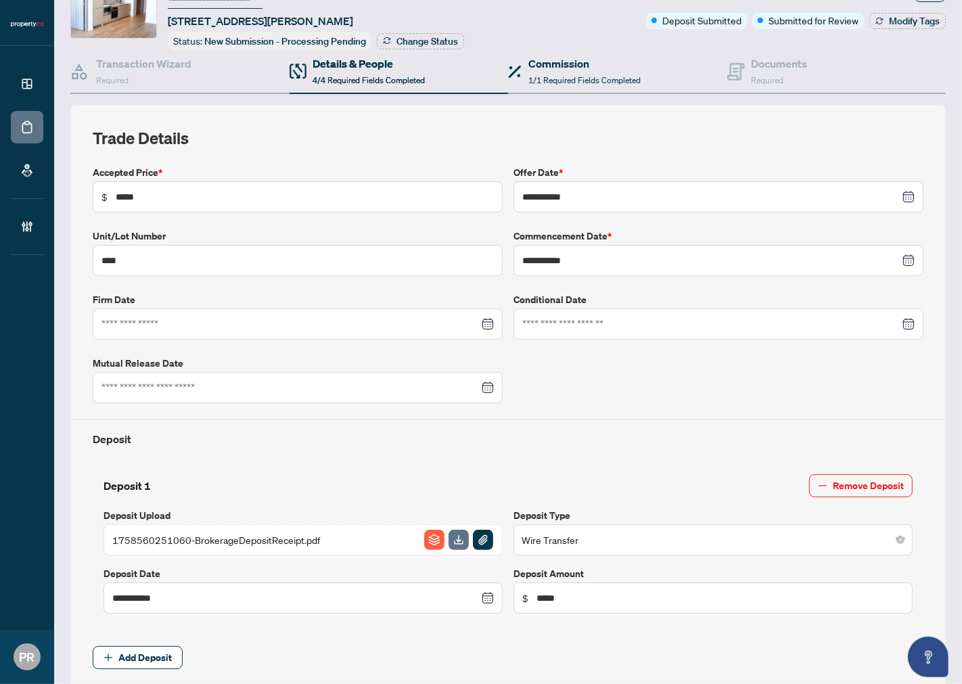
scroll to position [0, 0]
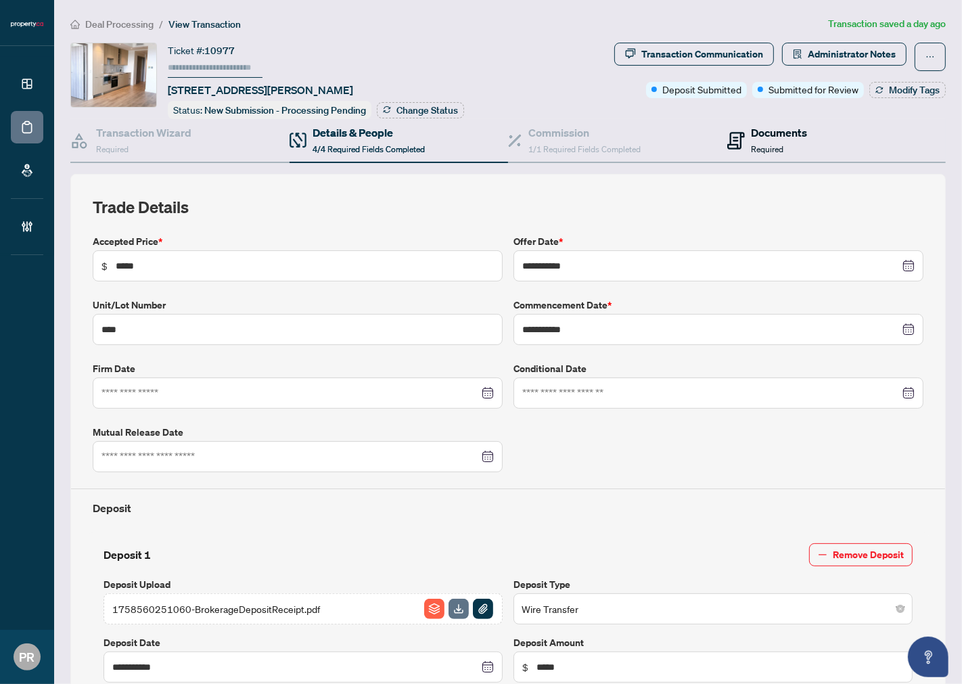
drag, startPoint x: 776, startPoint y: 136, endPoint x: 928, endPoint y: 146, distance: 152.6
click at [776, 137] on h4 "Documents" at bounding box center [780, 132] width 56 height 16
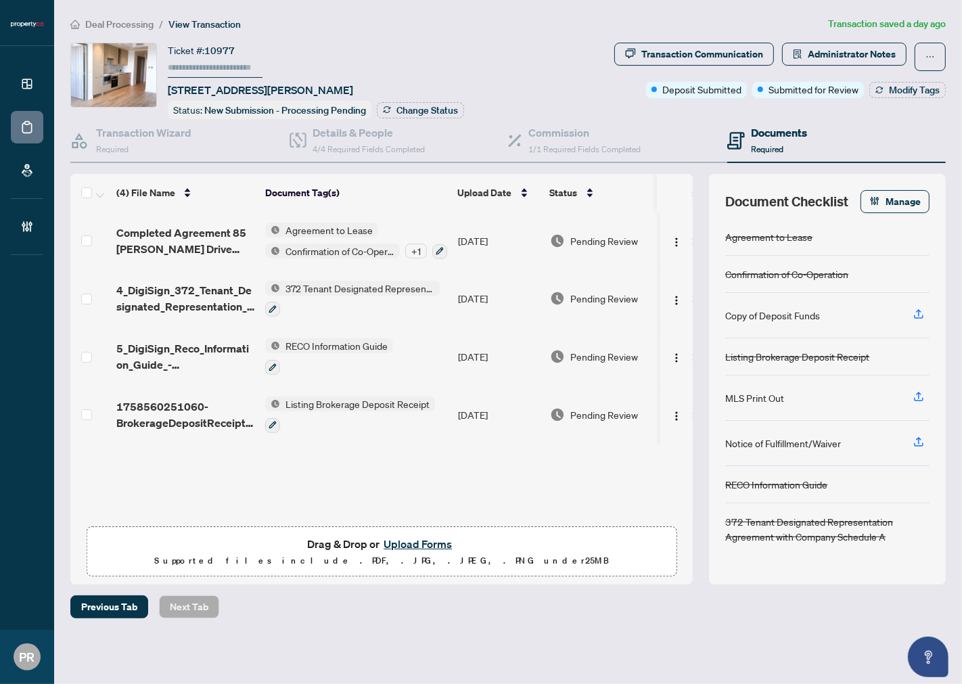
drag, startPoint x: 90, startPoint y: 286, endPoint x: 90, endPoint y: 325, distance: 38.6
click at [90, 292] on label at bounding box center [86, 299] width 11 height 15
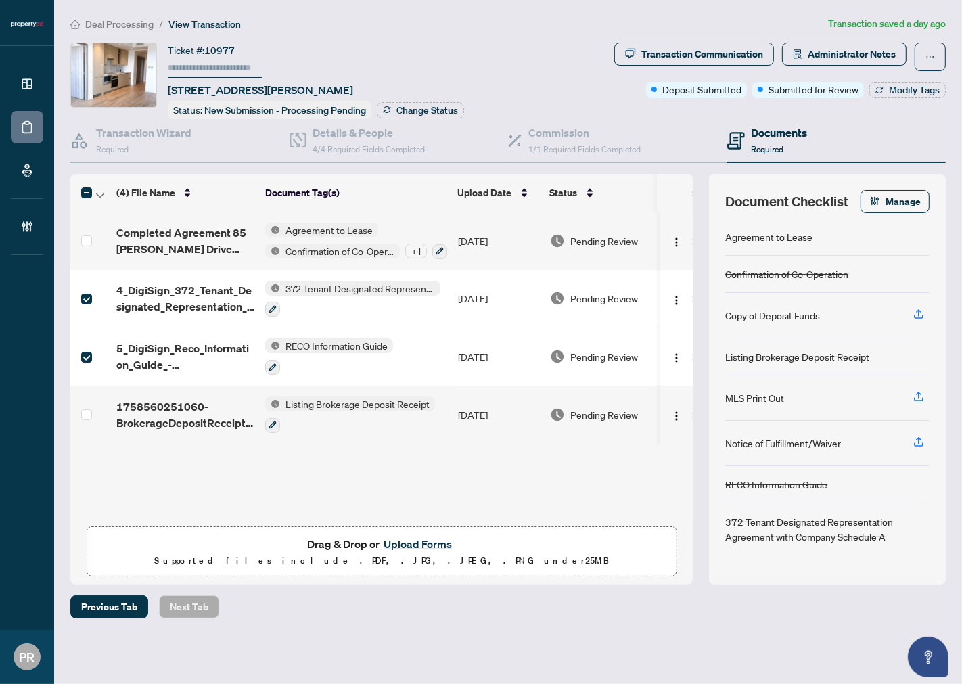
click at [83, 407] on label at bounding box center [86, 414] width 11 height 15
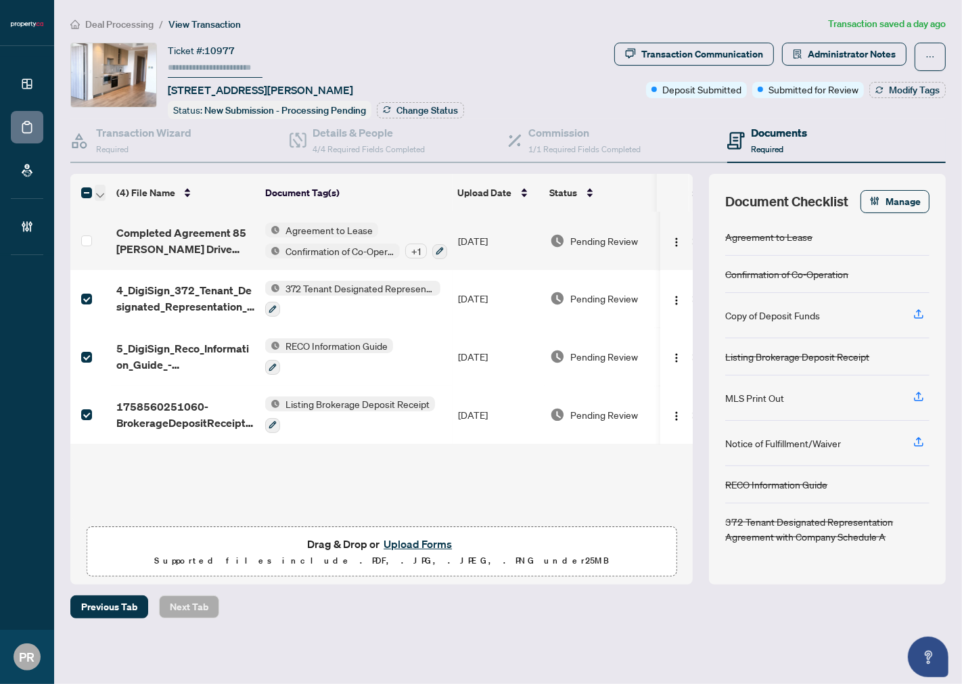
click at [99, 193] on icon "button" at bounding box center [100, 195] width 8 height 5
click at [136, 203] on li "Open Selected in New Tab(s)" at bounding box center [165, 214] width 137 height 22
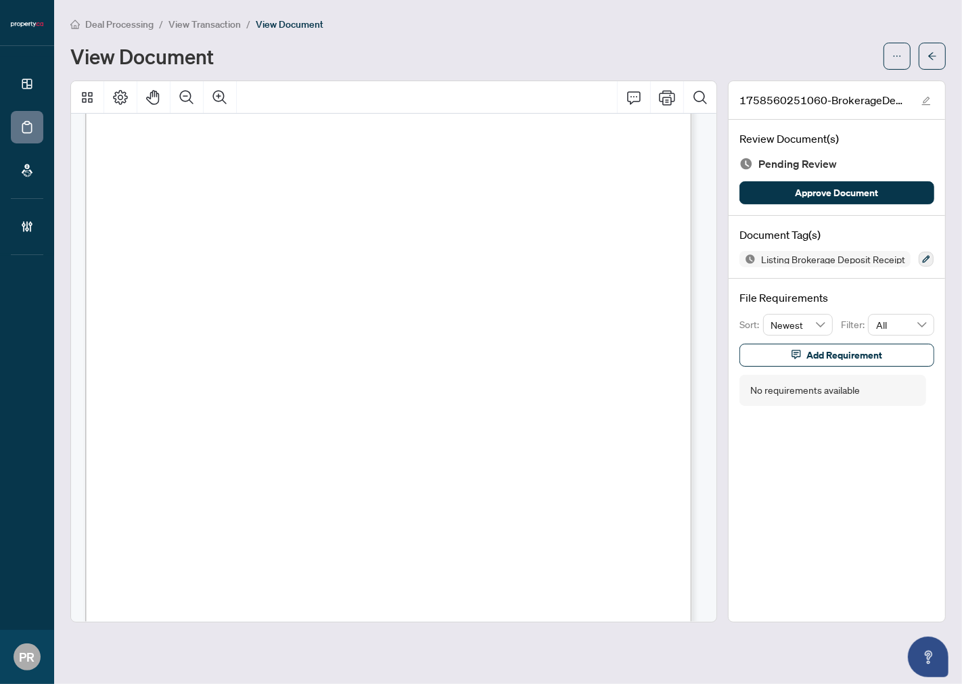
scroll to position [1267, 0]
click at [926, 258] on icon "button" at bounding box center [926, 259] width 7 height 7
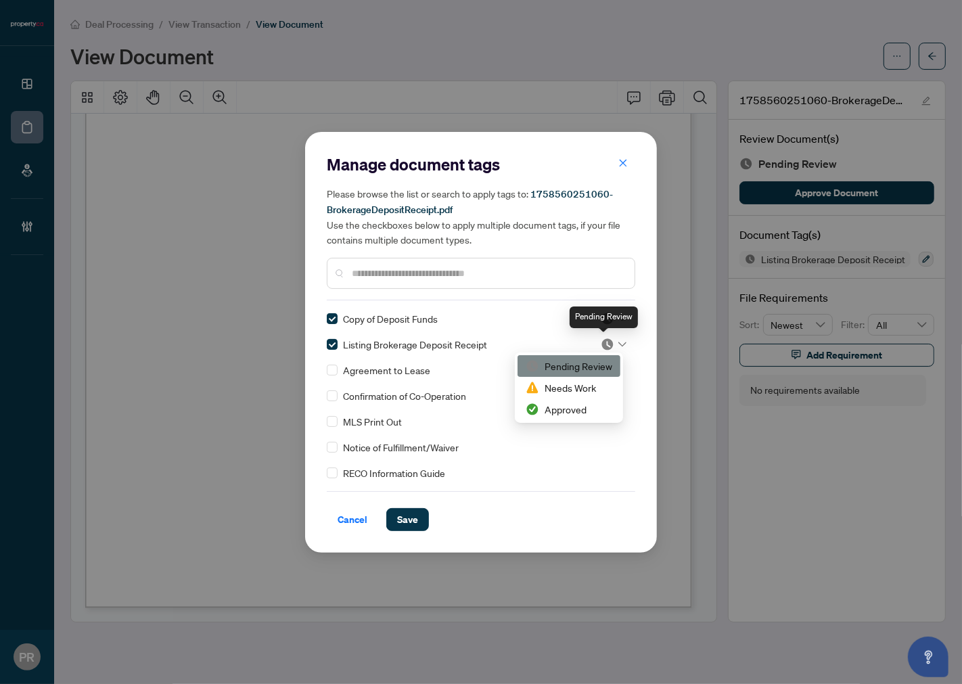
click at [610, 318] on div "Pending Review" at bounding box center [604, 318] width 68 height 22
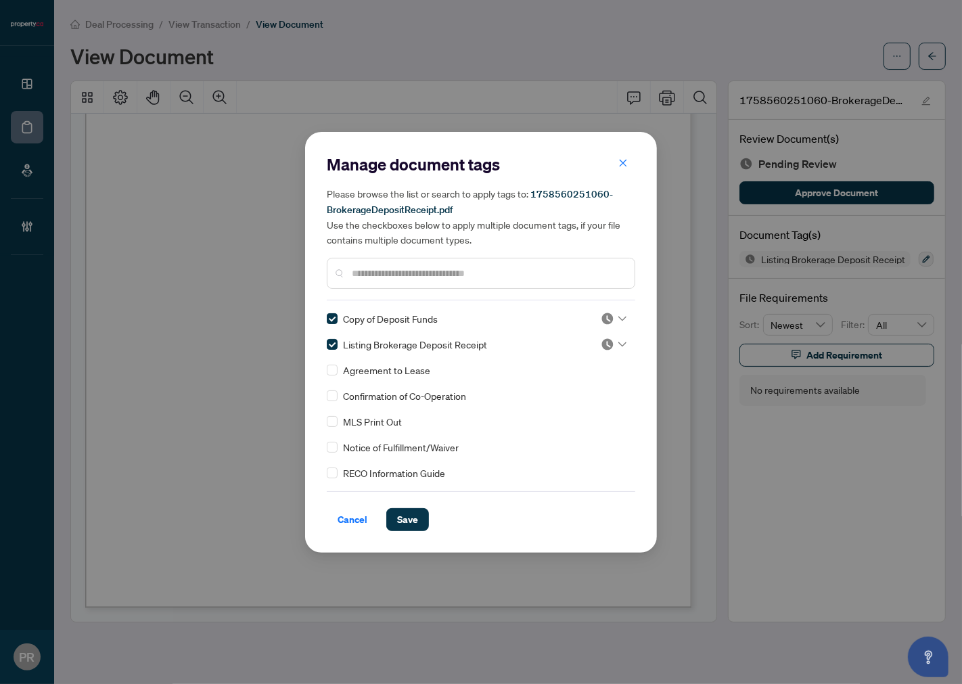
click at [593, 342] on div at bounding box center [610, 345] width 35 height 14
click at [584, 410] on div "Approved" at bounding box center [569, 409] width 87 height 15
click at [611, 315] on div at bounding box center [614, 319] width 26 height 14
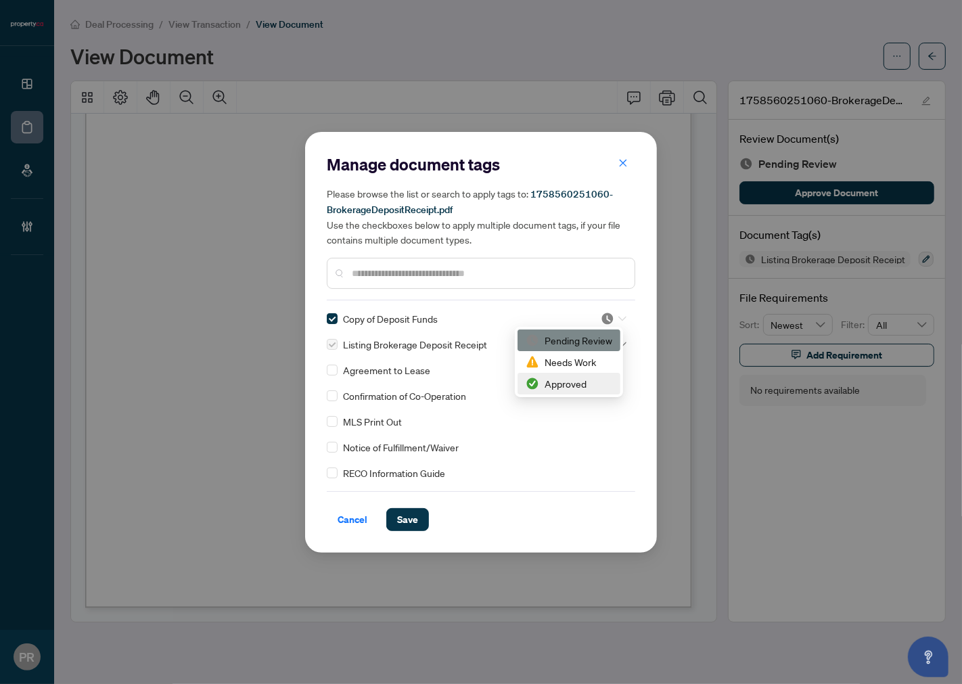
click at [587, 382] on div "Approved" at bounding box center [569, 383] width 87 height 15
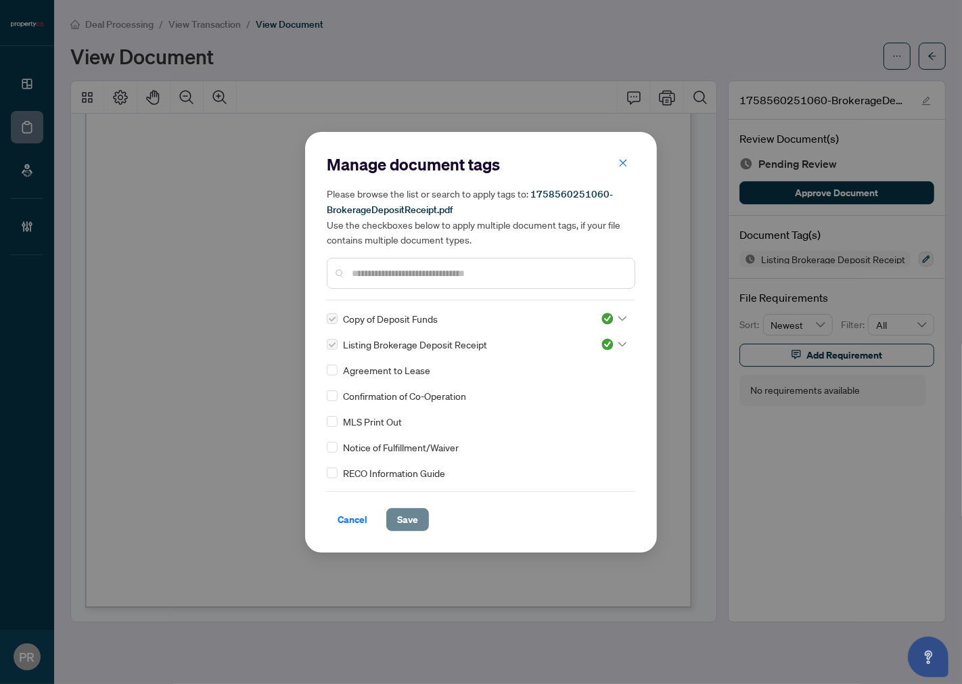
click at [421, 521] on button "Save" at bounding box center [407, 519] width 43 height 23
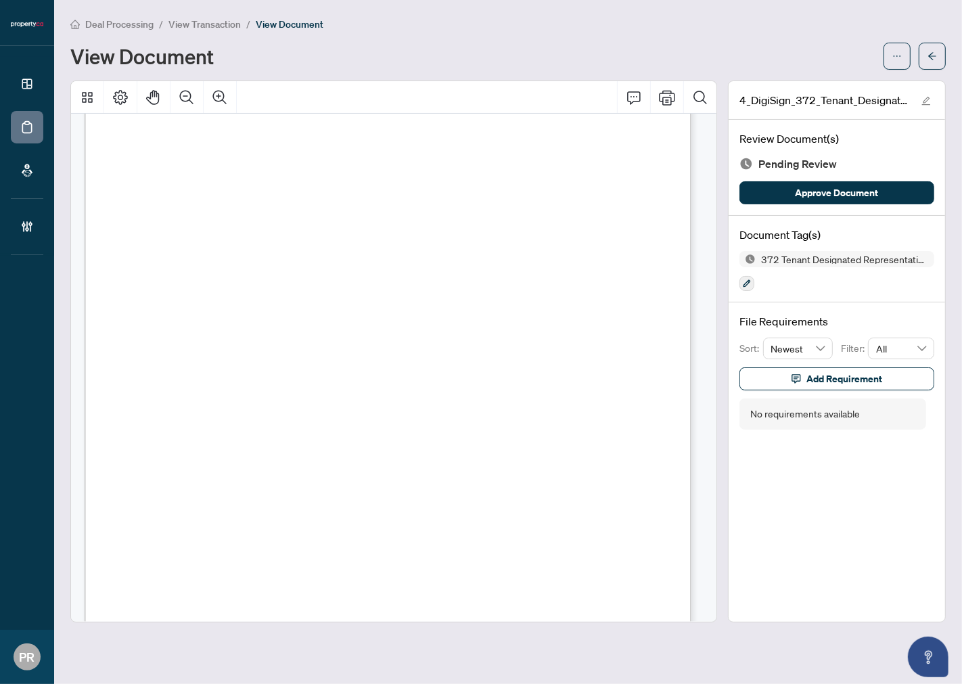
scroll to position [3524, 0]
click at [743, 285] on icon "button" at bounding box center [747, 283] width 8 height 8
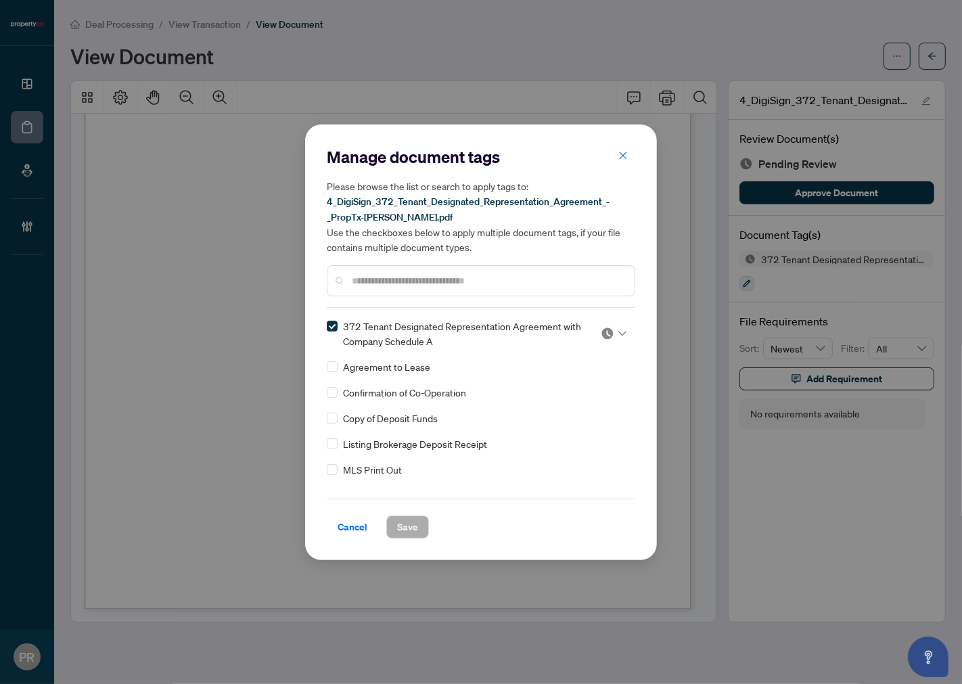
click at [593, 327] on div at bounding box center [610, 334] width 35 height 14
click at [566, 396] on div "Approved" at bounding box center [569, 398] width 87 height 15
click at [407, 532] on span "Save" at bounding box center [407, 527] width 21 height 22
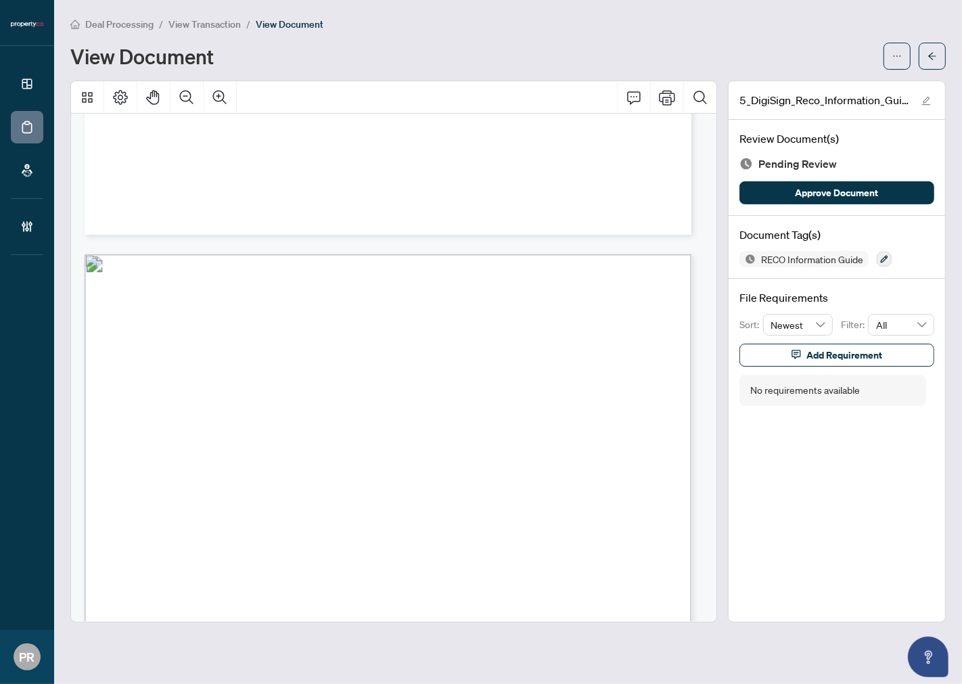
scroll to position [9579, 0]
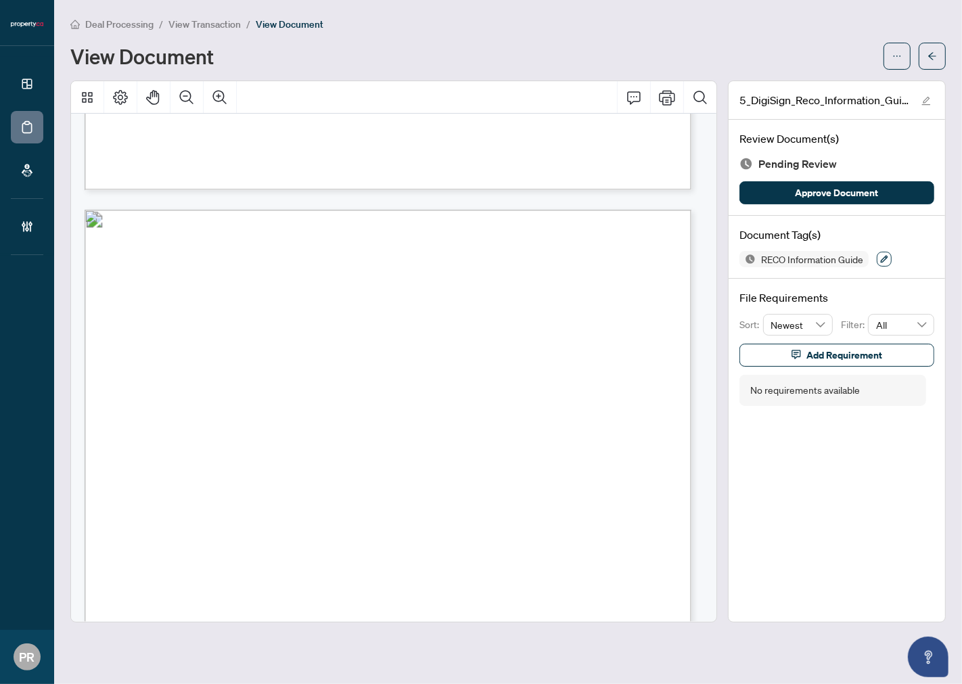
click at [865, 258] on icon "button" at bounding box center [884, 259] width 7 height 7
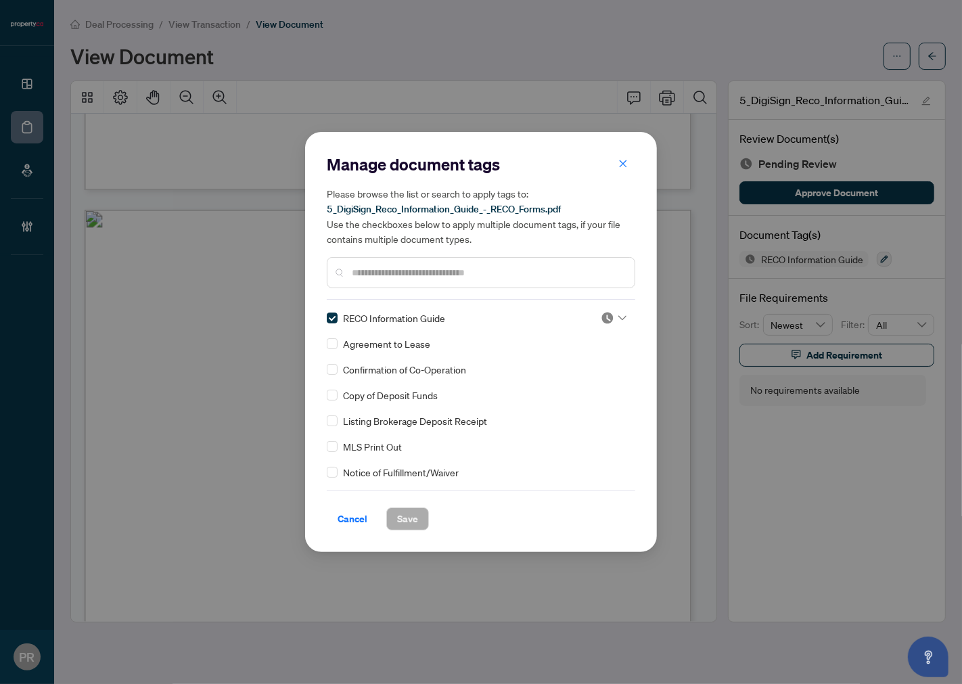
click at [607, 319] on img at bounding box center [608, 318] width 14 height 14
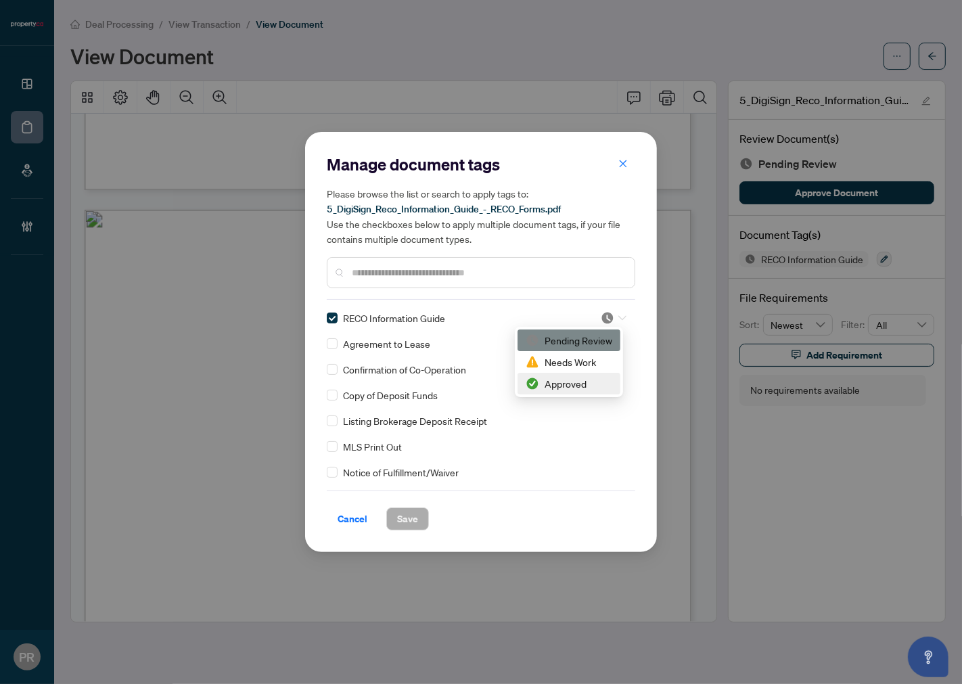
click at [544, 382] on div "Approved" at bounding box center [569, 383] width 87 height 15
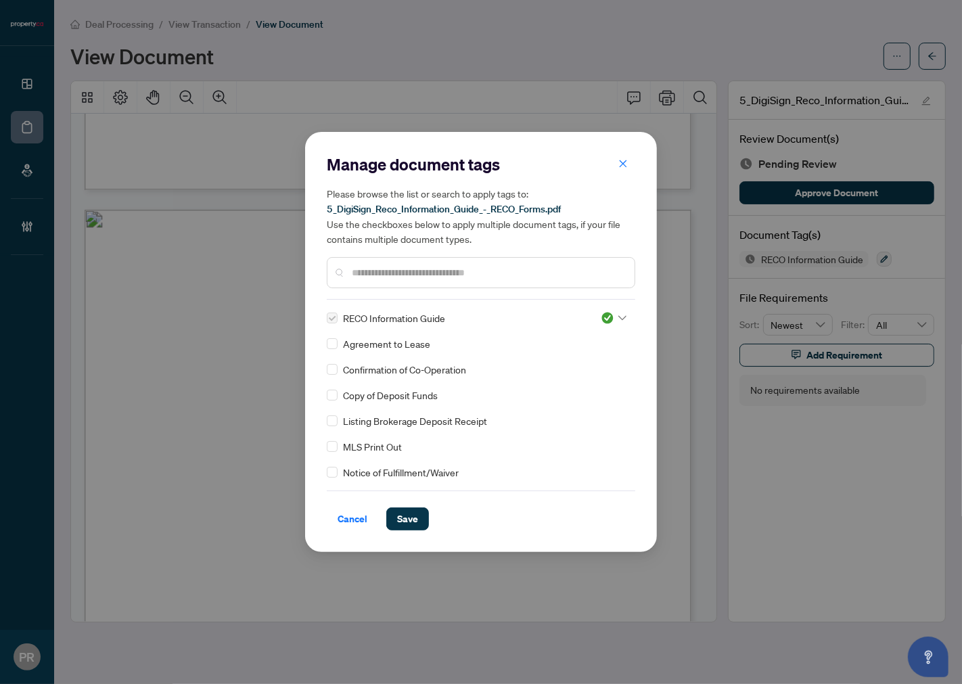
drag, startPoint x: 417, startPoint y: 511, endPoint x: 457, endPoint y: 382, distance: 134.8
click at [418, 512] on button "Save" at bounding box center [407, 518] width 43 height 23
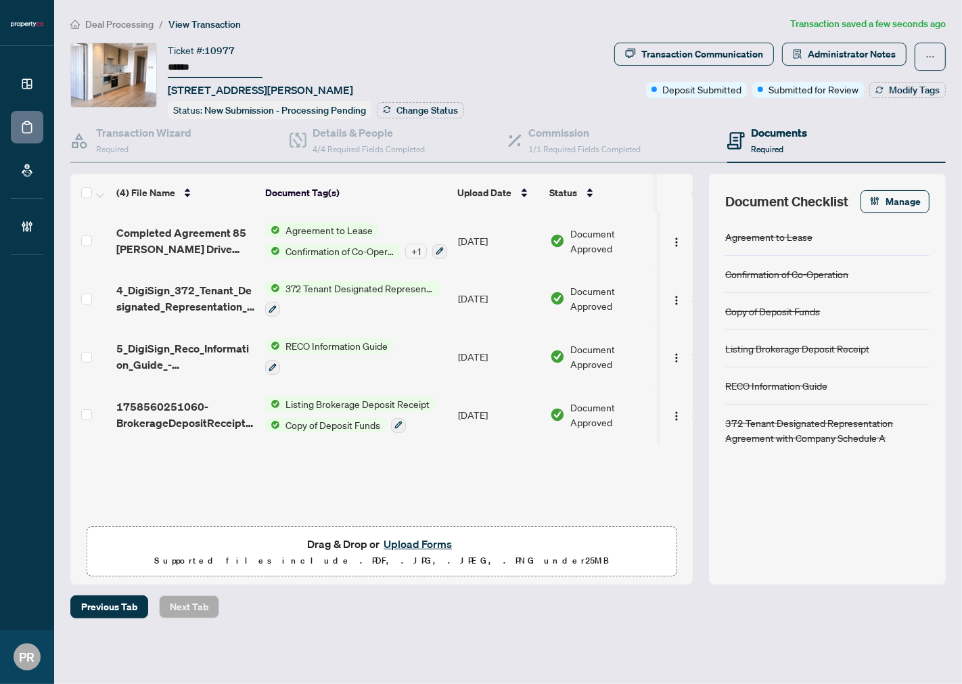
click at [400, 542] on button "Upload Forms" at bounding box center [418, 544] width 76 height 18
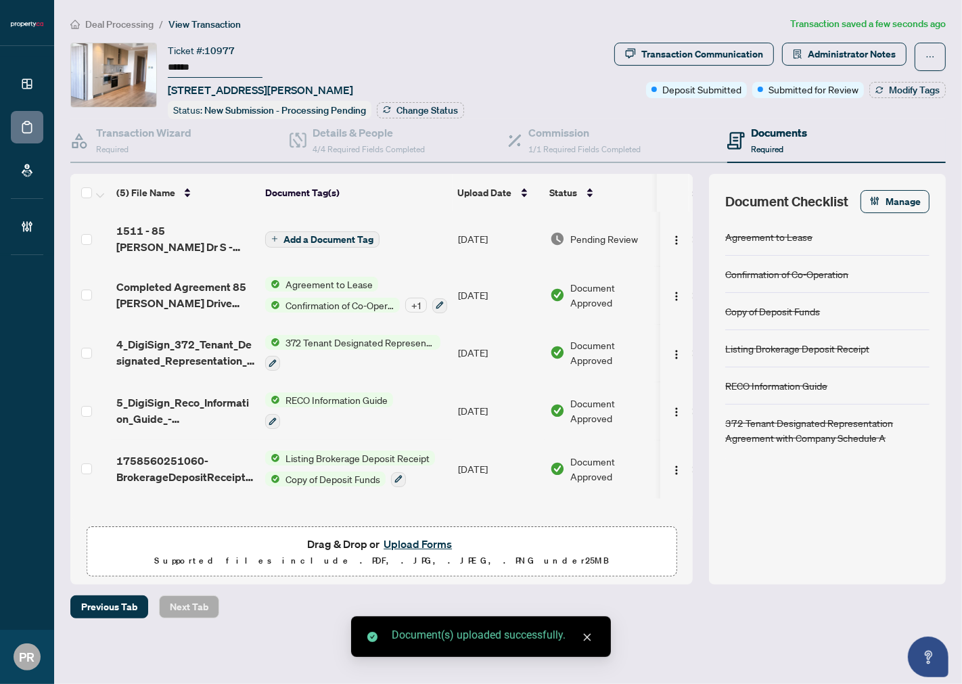
click at [472, 235] on td "[DATE]" at bounding box center [499, 239] width 92 height 54
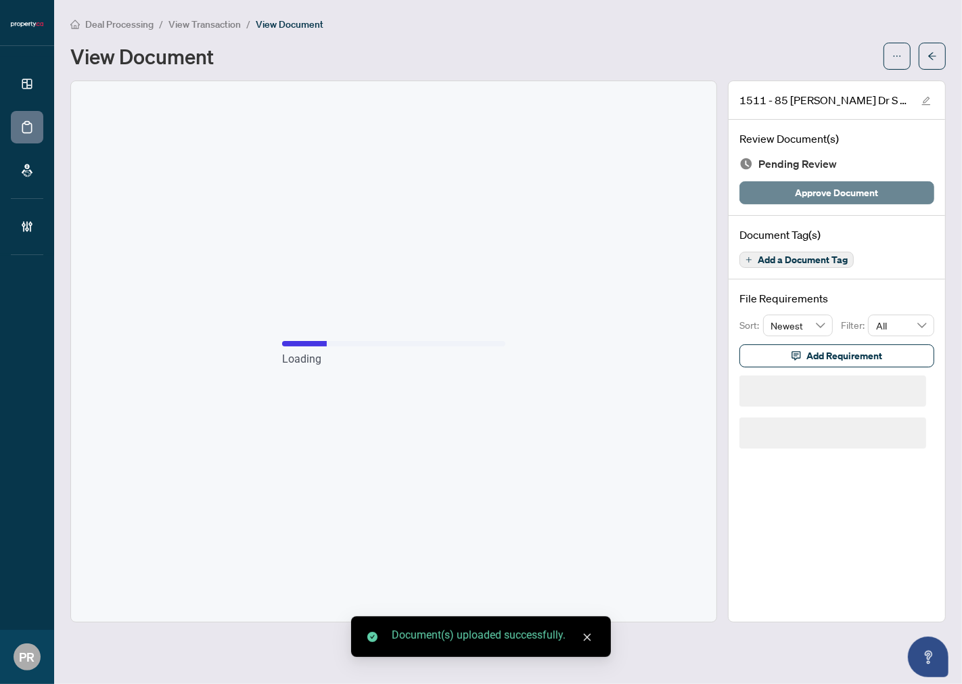
click at [802, 195] on span "Approve Document" at bounding box center [837, 193] width 83 height 22
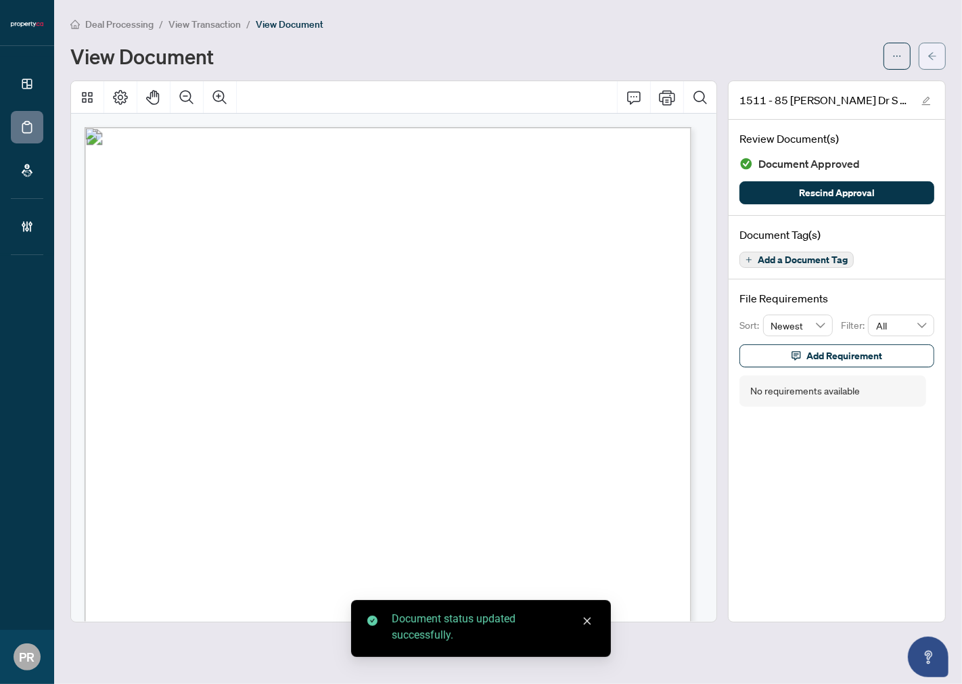
click at [922, 63] on button "button" at bounding box center [932, 56] width 27 height 27
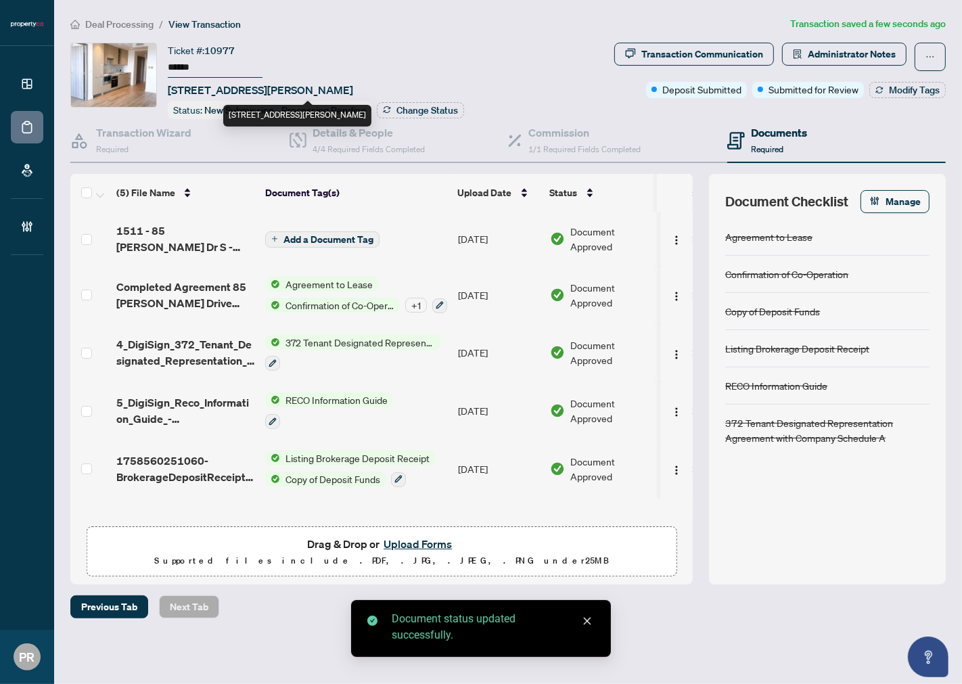
click at [221, 82] on span "[STREET_ADDRESS][PERSON_NAME]" at bounding box center [260, 90] width 185 height 16
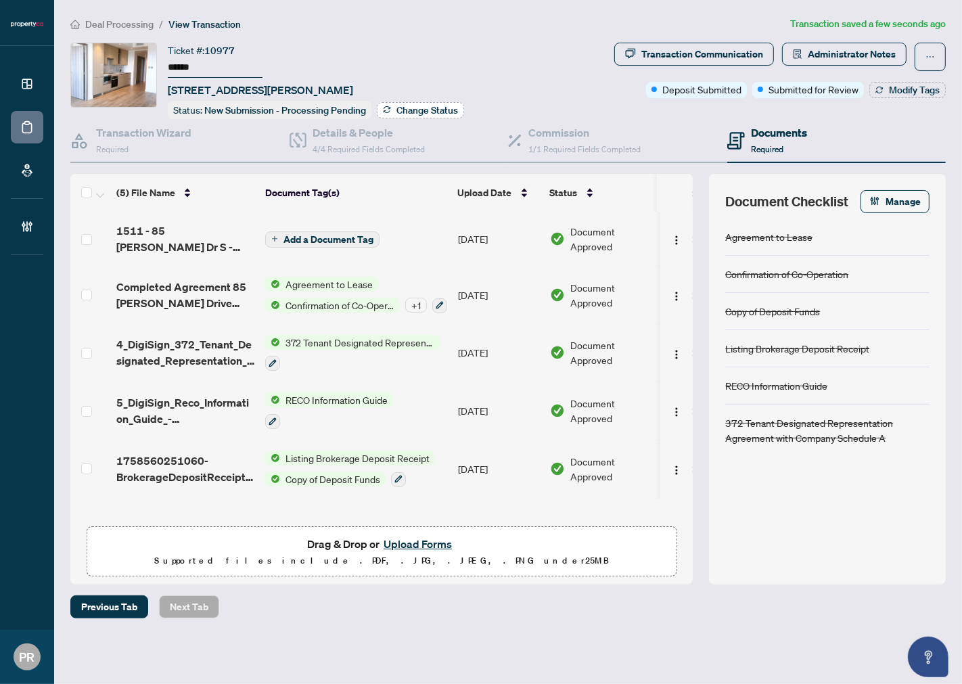
click at [413, 106] on span "Change Status" at bounding box center [427, 110] width 62 height 9
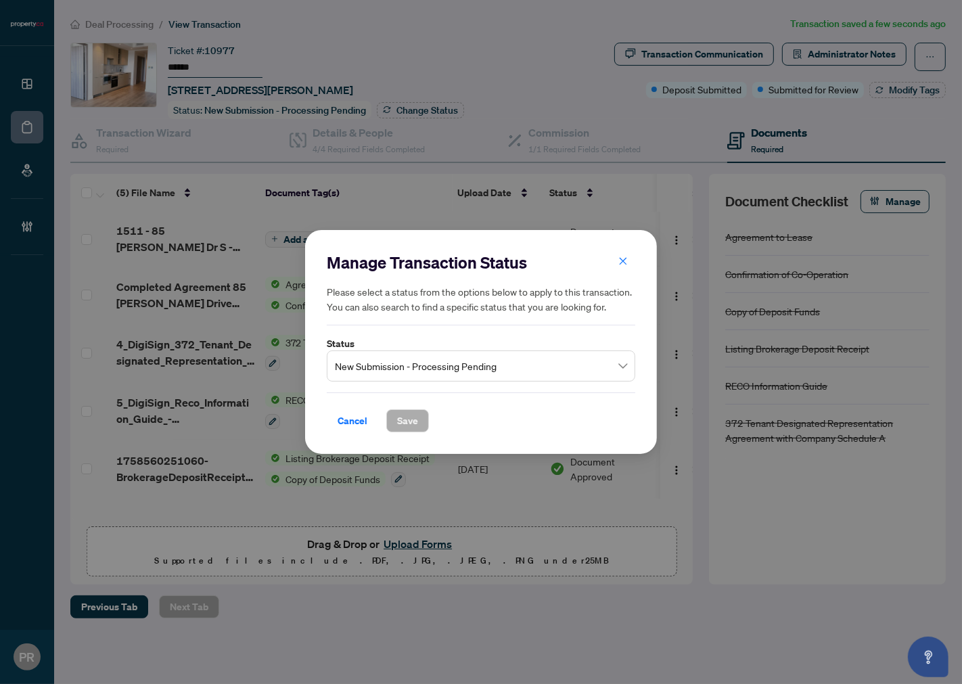
click at [433, 363] on span "New Submission - Processing Pending" at bounding box center [481, 366] width 292 height 26
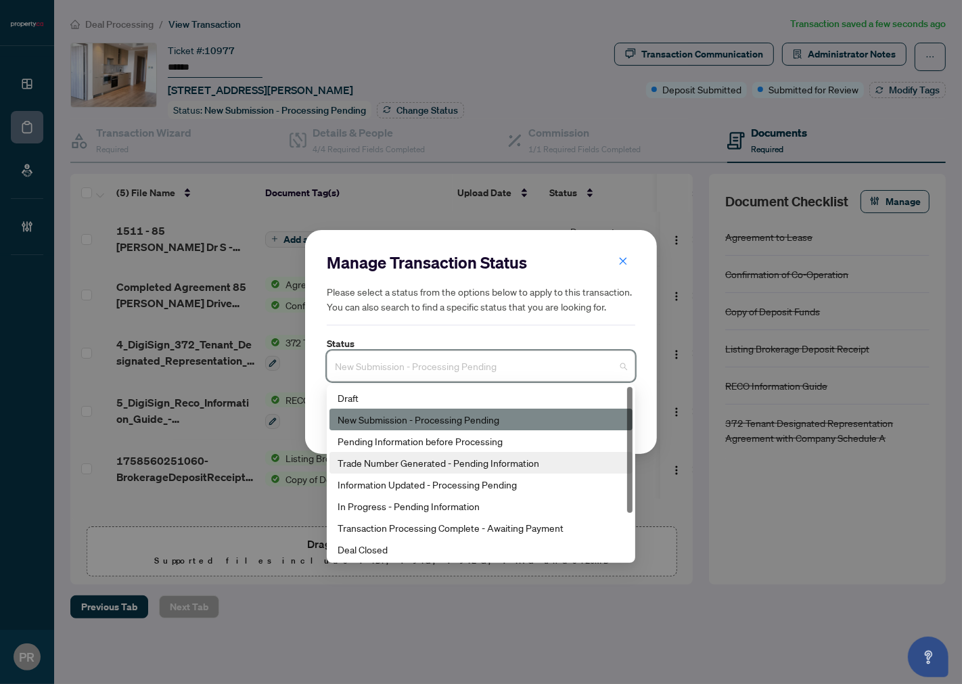
click at [539, 463] on div "Trade Number Generated - Pending Information" at bounding box center [481, 462] width 287 height 15
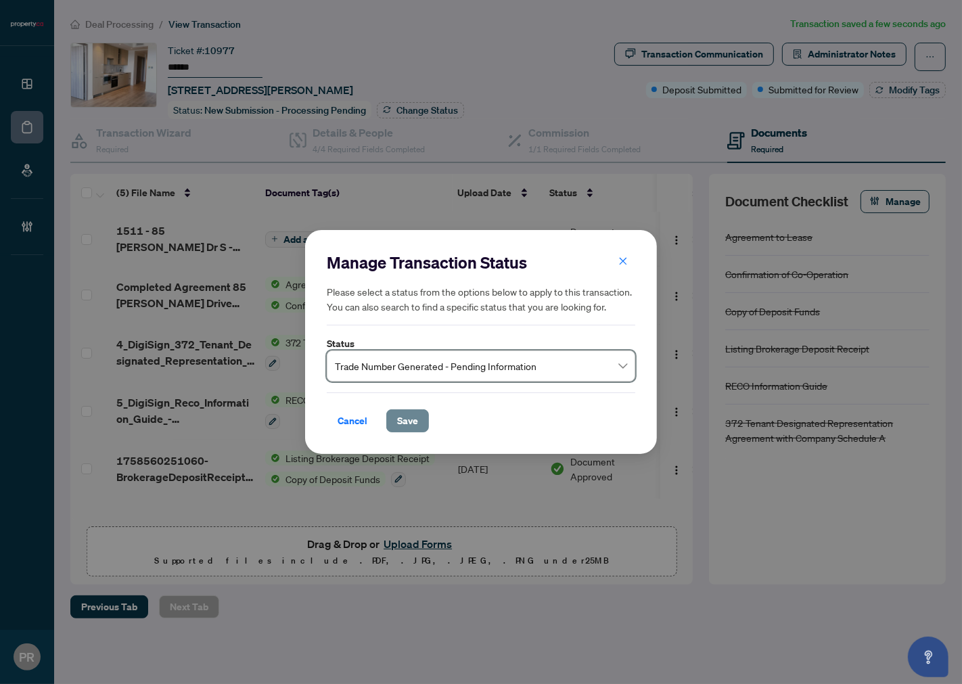
click at [415, 415] on span "Save" at bounding box center [407, 421] width 21 height 22
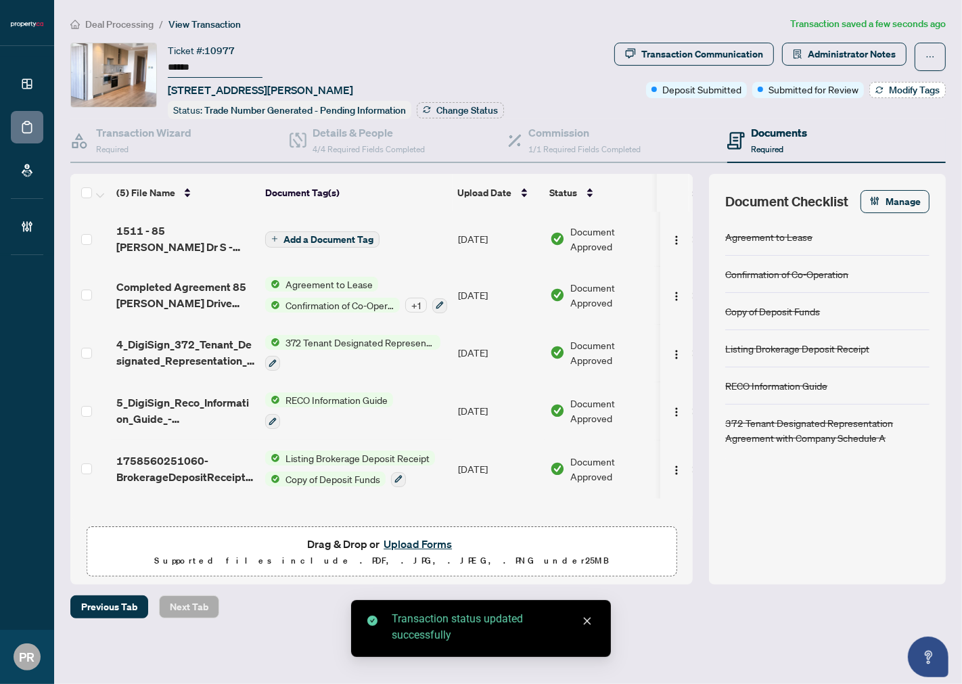
click at [885, 84] on button "Modify Tags" at bounding box center [907, 90] width 76 height 16
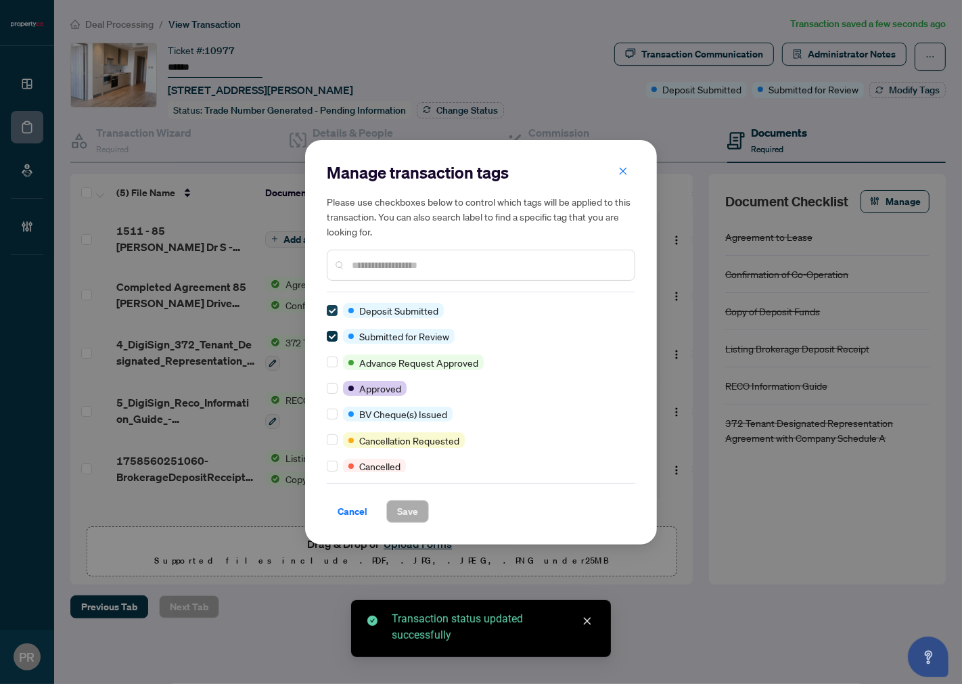
click at [330, 315] on label at bounding box center [332, 310] width 11 height 15
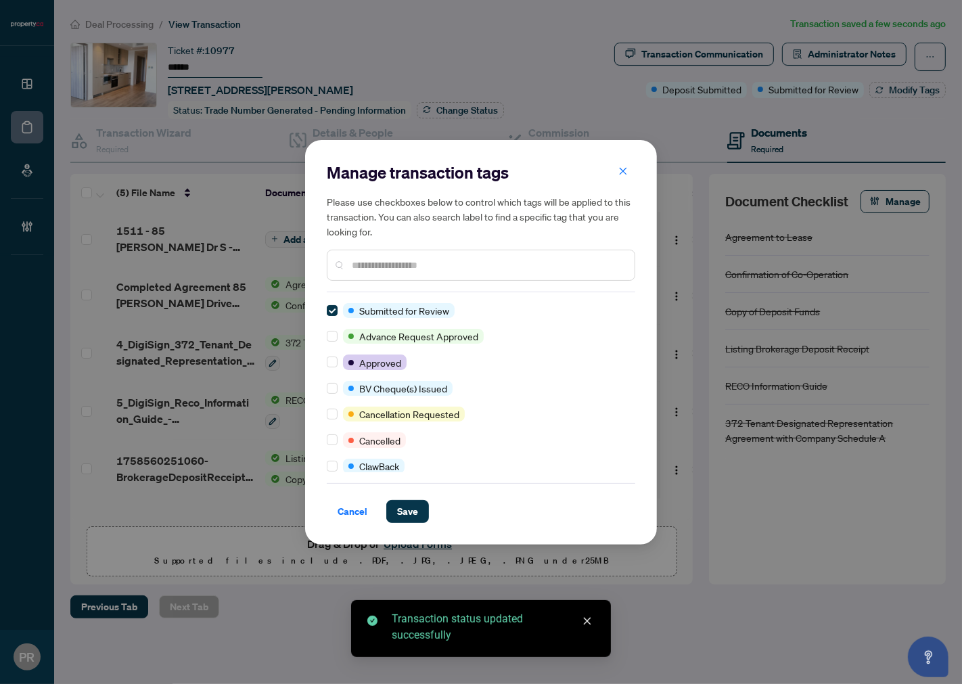
click at [330, 315] on label at bounding box center [332, 310] width 11 height 15
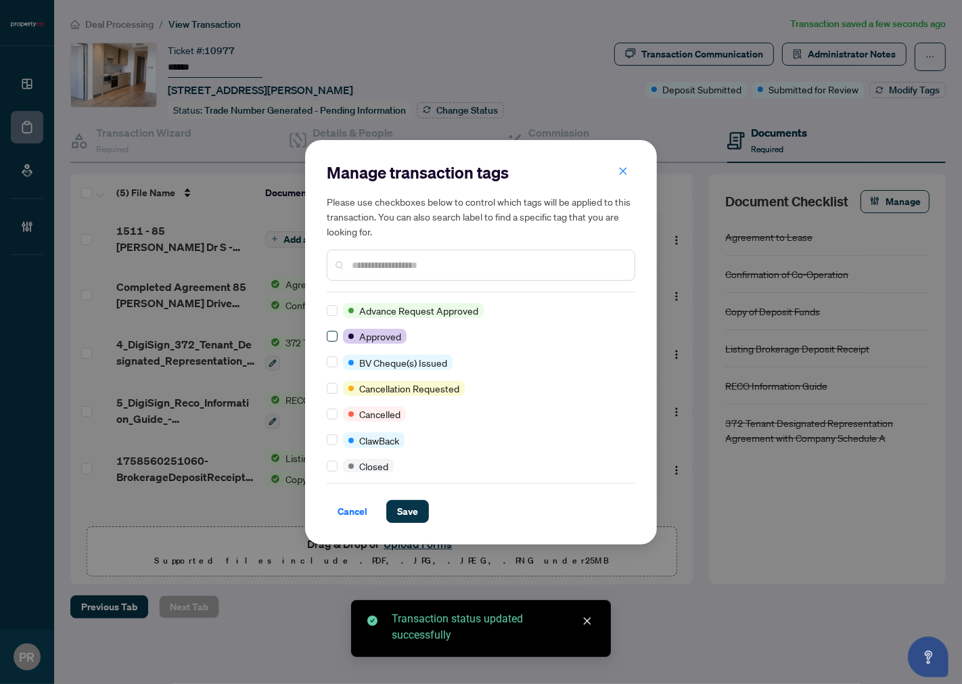
click at [335, 341] on label at bounding box center [332, 336] width 11 height 15
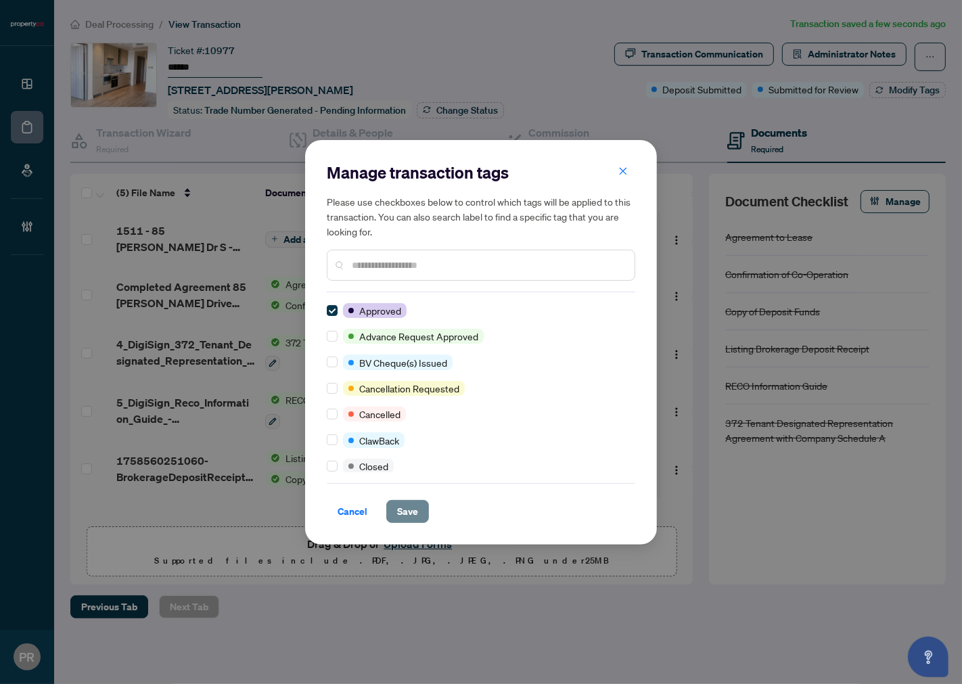
click at [406, 511] on span "Save" at bounding box center [407, 512] width 21 height 22
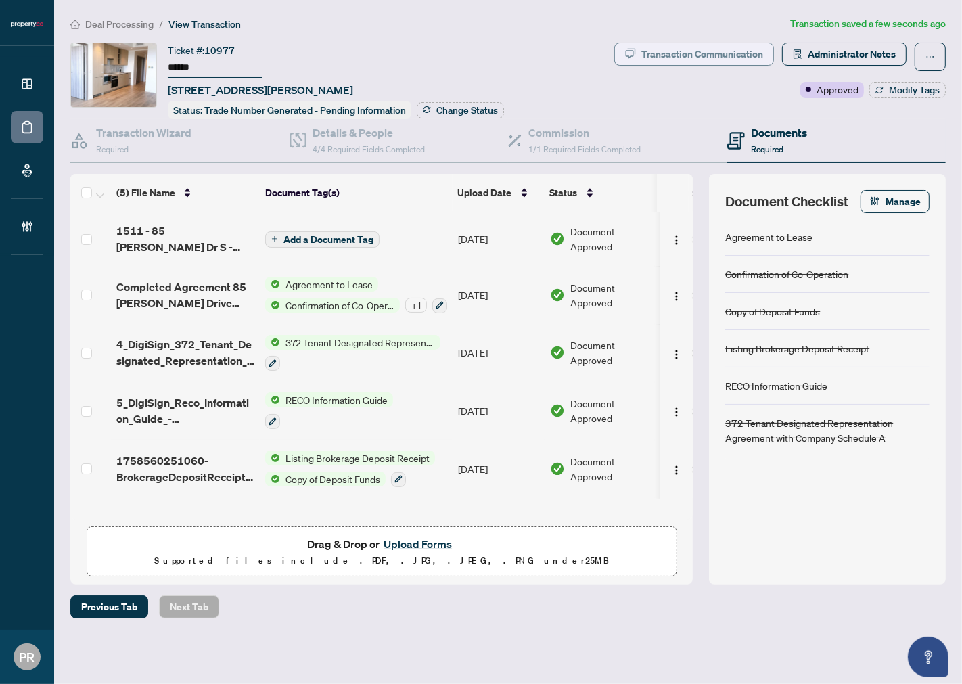
click at [685, 49] on div "Transaction Communication" at bounding box center [702, 54] width 122 height 22
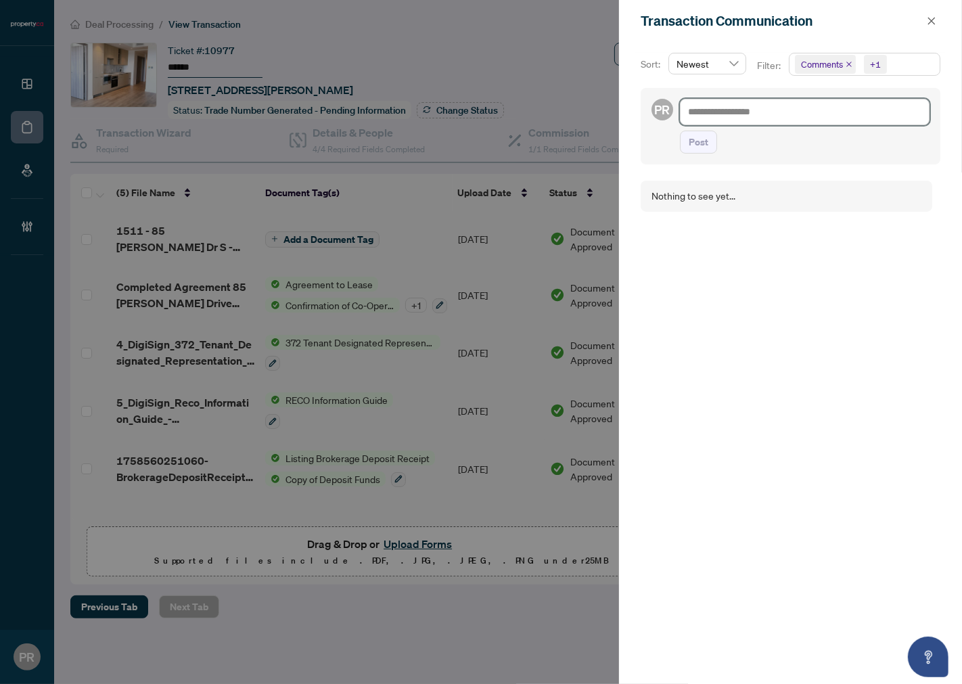
drag, startPoint x: 861, startPoint y: 111, endPoint x: 833, endPoint y: 119, distance: 28.9
click at [861, 111] on textarea at bounding box center [805, 112] width 250 height 26
paste textarea "**********"
type textarea "**********"
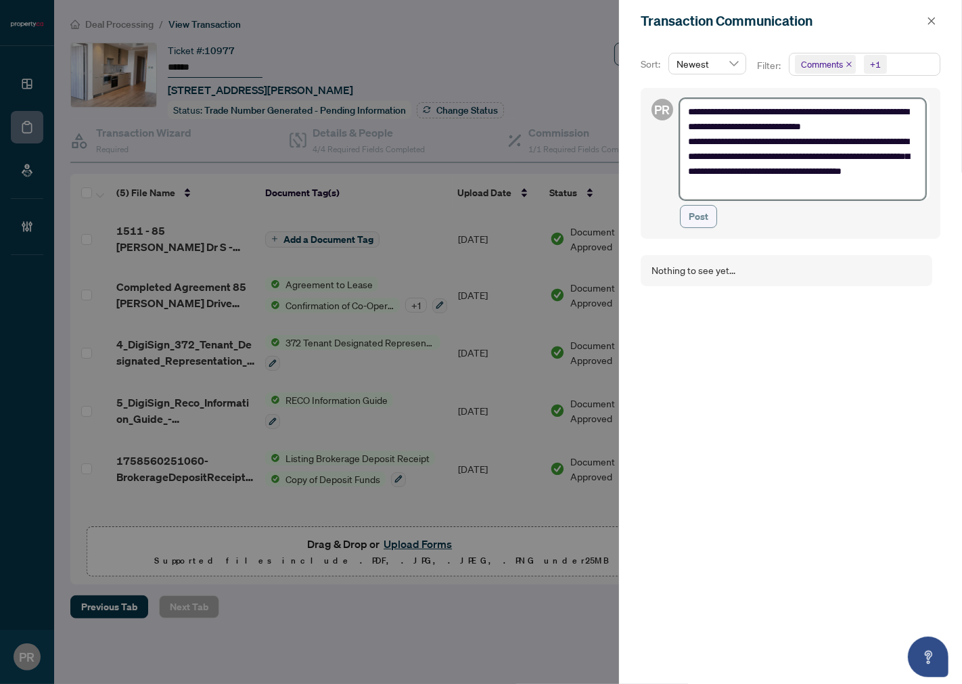
type textarea "**********"
click at [701, 215] on span "Post" at bounding box center [699, 217] width 20 height 22
type textarea "**********"
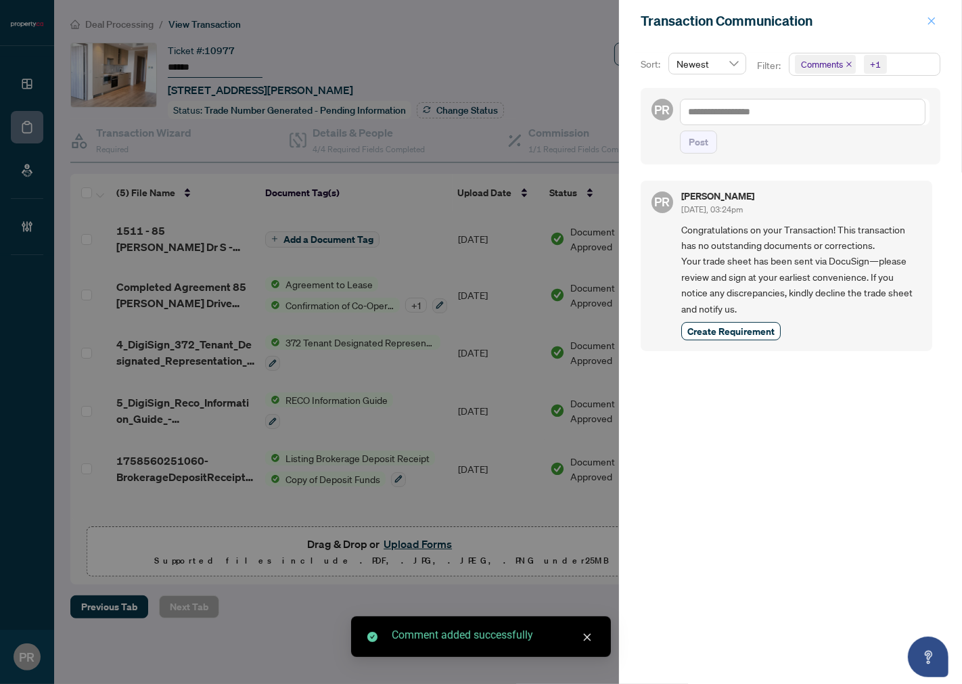
click at [936, 17] on button "button" at bounding box center [932, 21] width 18 height 16
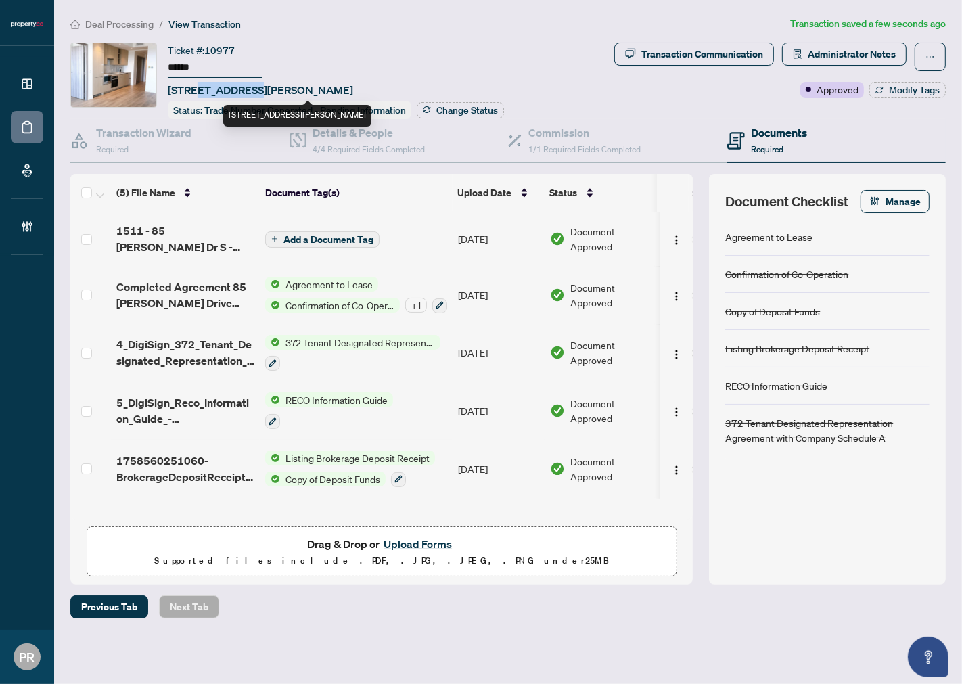
drag, startPoint x: 260, startPoint y: 89, endPoint x: 200, endPoint y: 89, distance: 60.2
click at [200, 89] on span "[STREET_ADDRESS][PERSON_NAME]" at bounding box center [260, 90] width 185 height 16
copy span "85 [PERSON_NAME]"
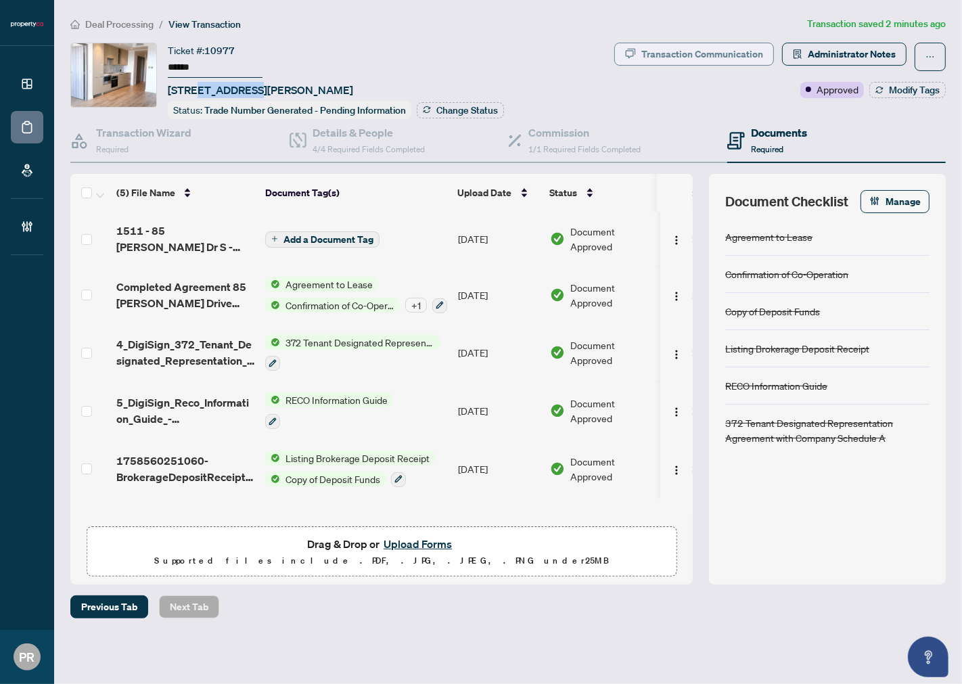
click at [651, 55] on div "Transaction Communication" at bounding box center [702, 54] width 122 height 22
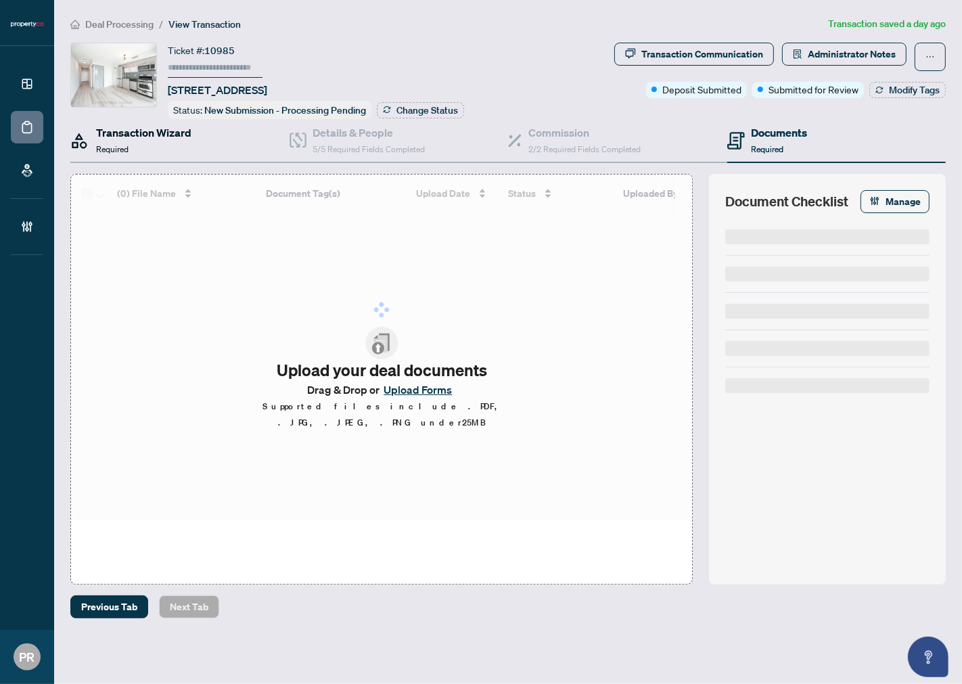
click at [168, 131] on h4 "Transaction Wizard" at bounding box center [143, 132] width 95 height 16
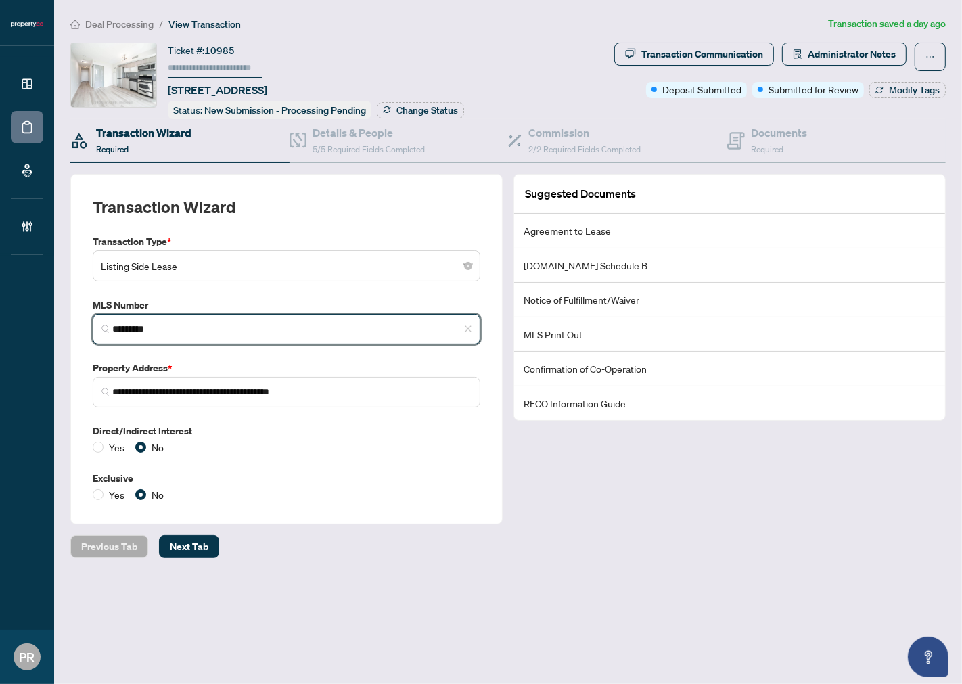
click at [223, 326] on input "*********" at bounding box center [291, 329] width 359 height 14
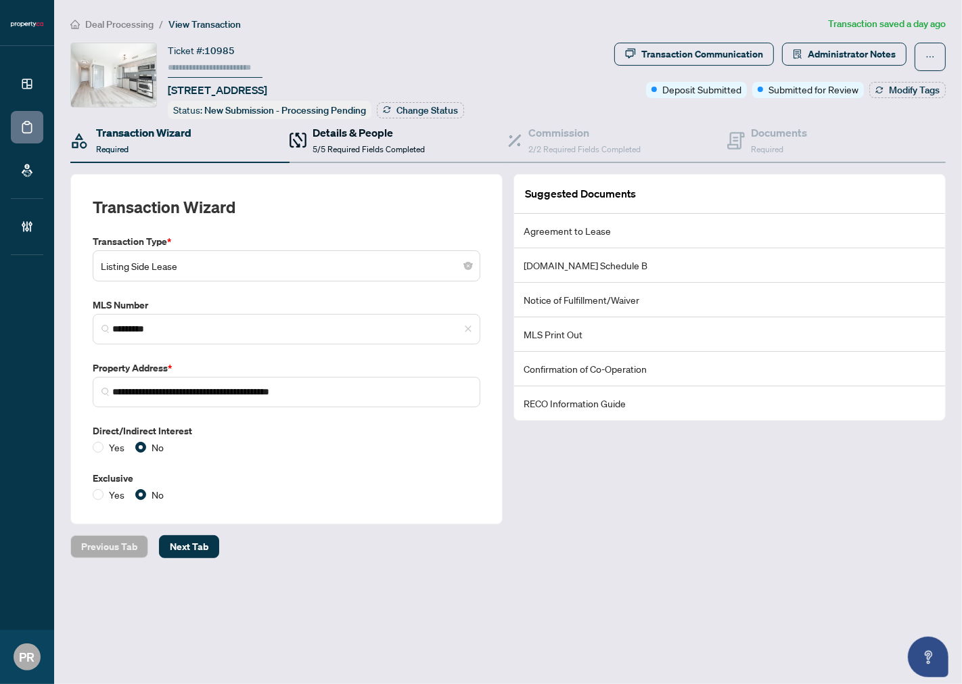
click at [348, 150] on span "5/5 Required Fields Completed" at bounding box center [369, 149] width 112 height 10
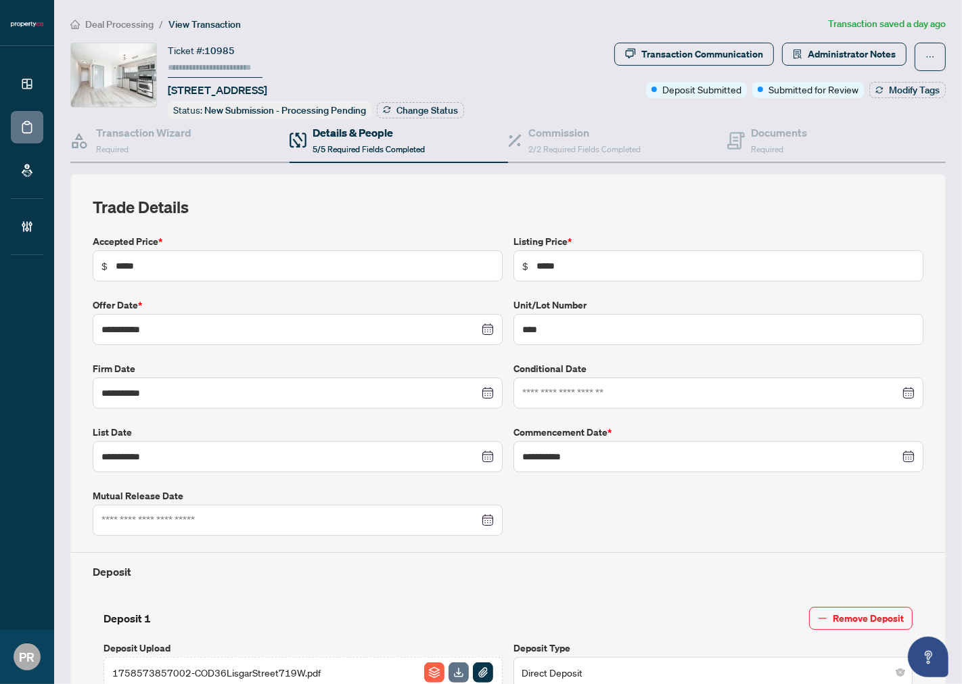
type input "**********"
click at [566, 145] on span "2/2 Required Fields Completed" at bounding box center [584, 149] width 112 height 10
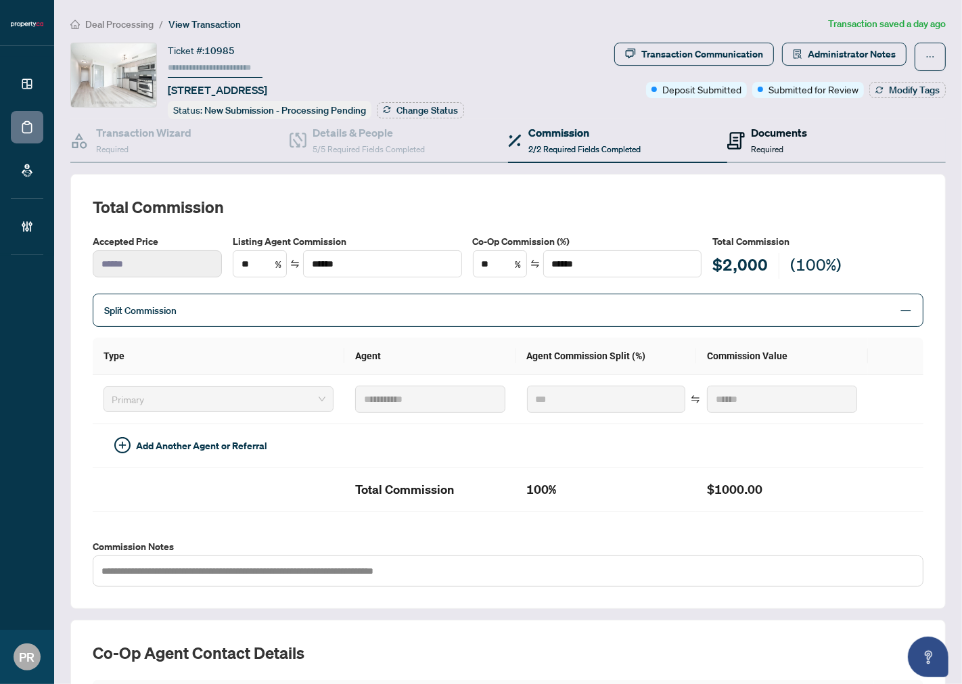
click at [799, 146] on div "Documents Required" at bounding box center [780, 140] width 56 height 32
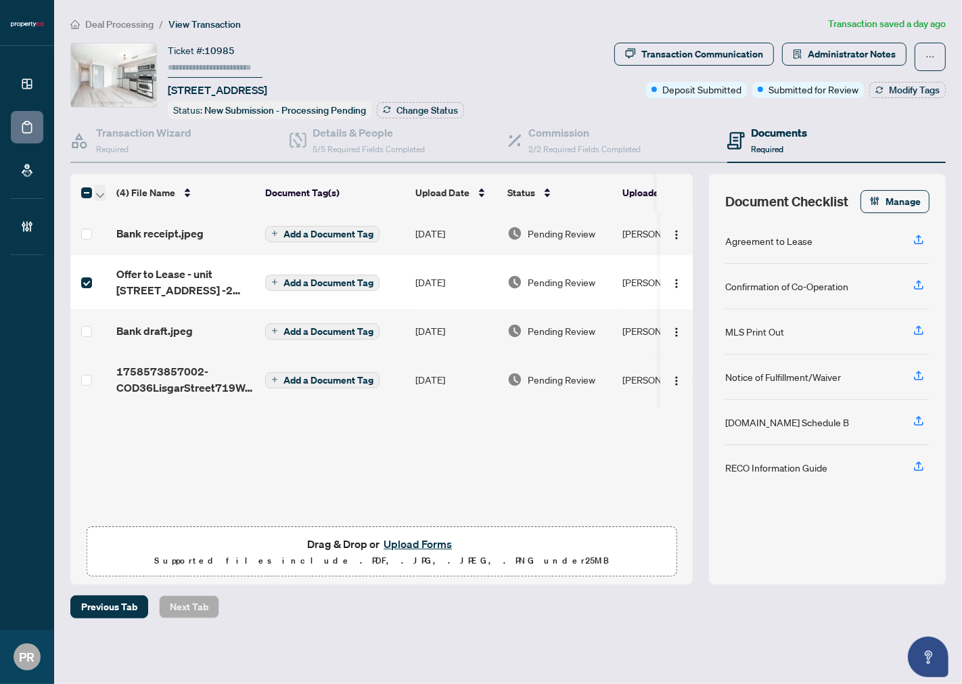
click at [104, 185] on span "button" at bounding box center [100, 192] width 8 height 15
click at [152, 215] on span "Open Selected in New Tab(s)" at bounding box center [166, 213] width 120 height 15
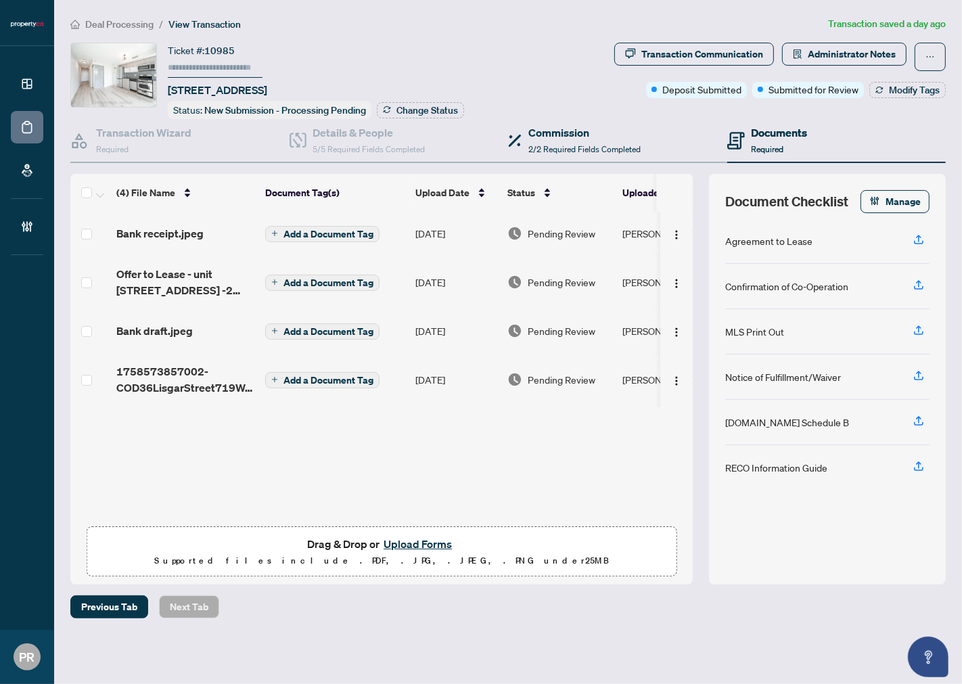
click at [579, 119] on div "Commission 2/2 Required Fields Completed" at bounding box center [617, 141] width 219 height 44
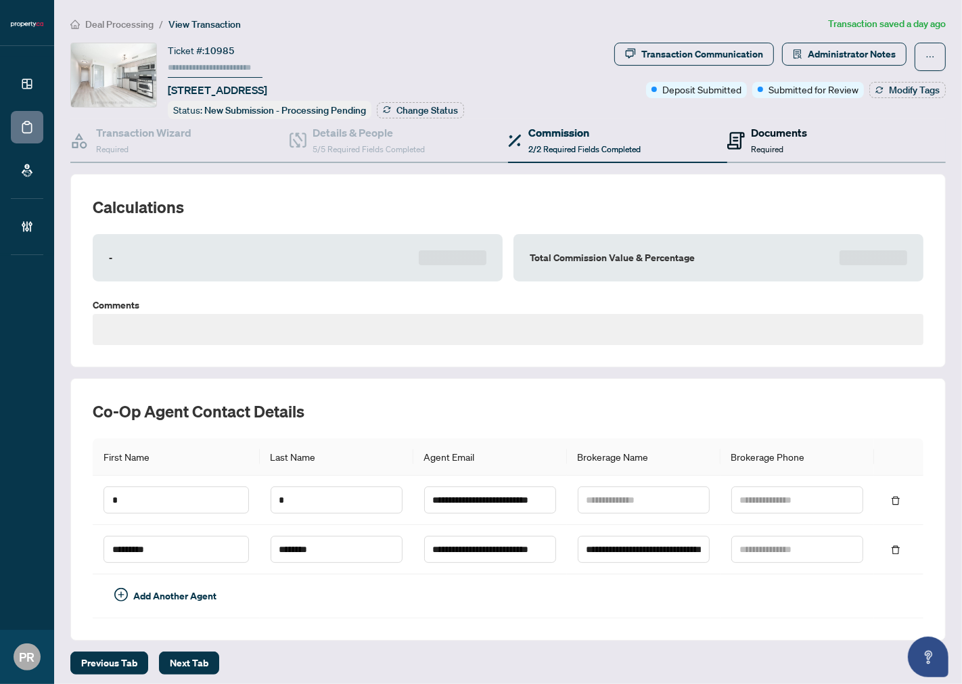
click at [793, 145] on div "Documents Required" at bounding box center [780, 140] width 56 height 32
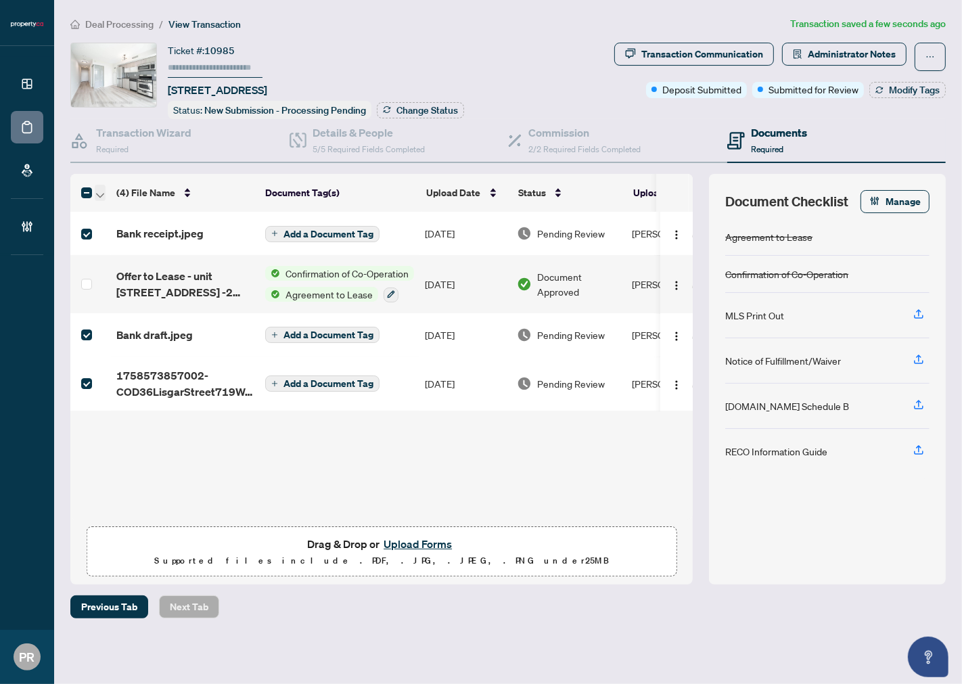
click at [96, 193] on icon "button" at bounding box center [100, 195] width 8 height 5
click at [147, 214] on span "Open Selected in New Tab(s)" at bounding box center [166, 213] width 120 height 15
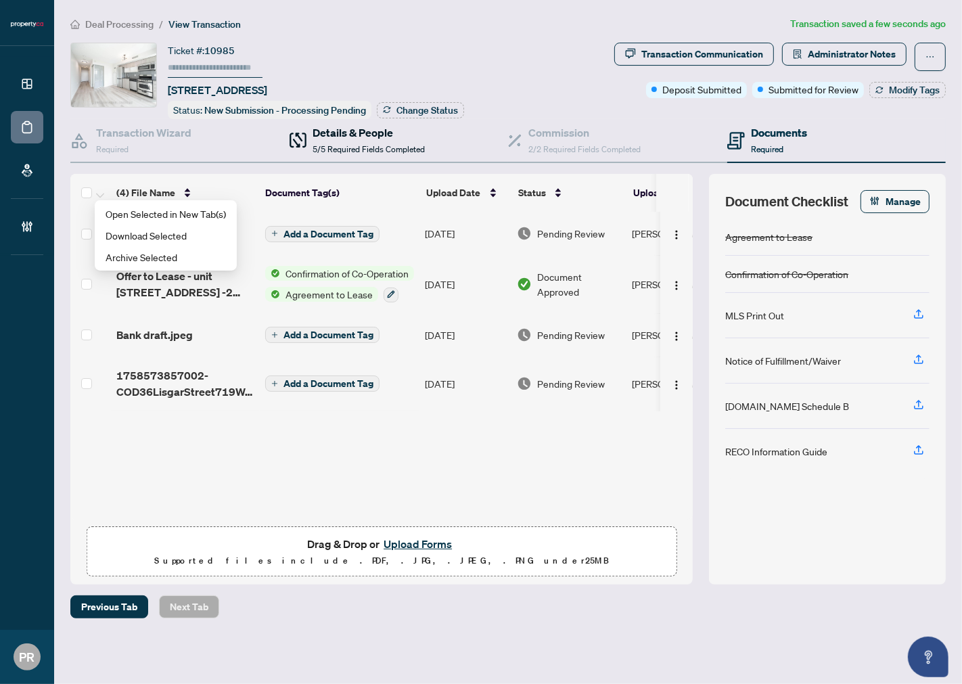
click at [360, 144] on span "5/5 Required Fields Completed" at bounding box center [369, 149] width 112 height 10
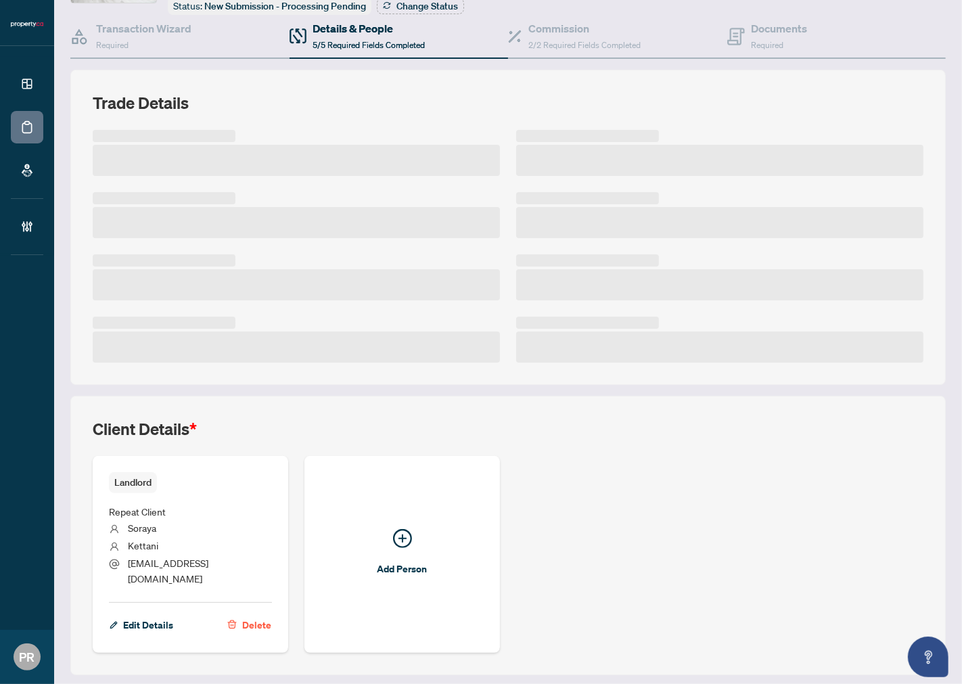
scroll to position [118, 0]
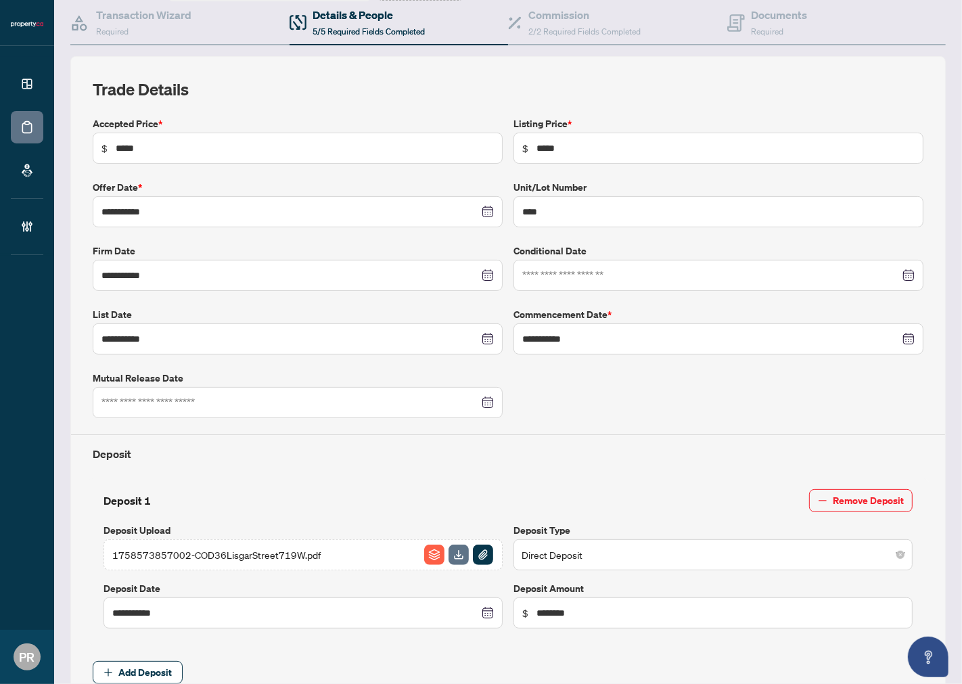
type input "**********"
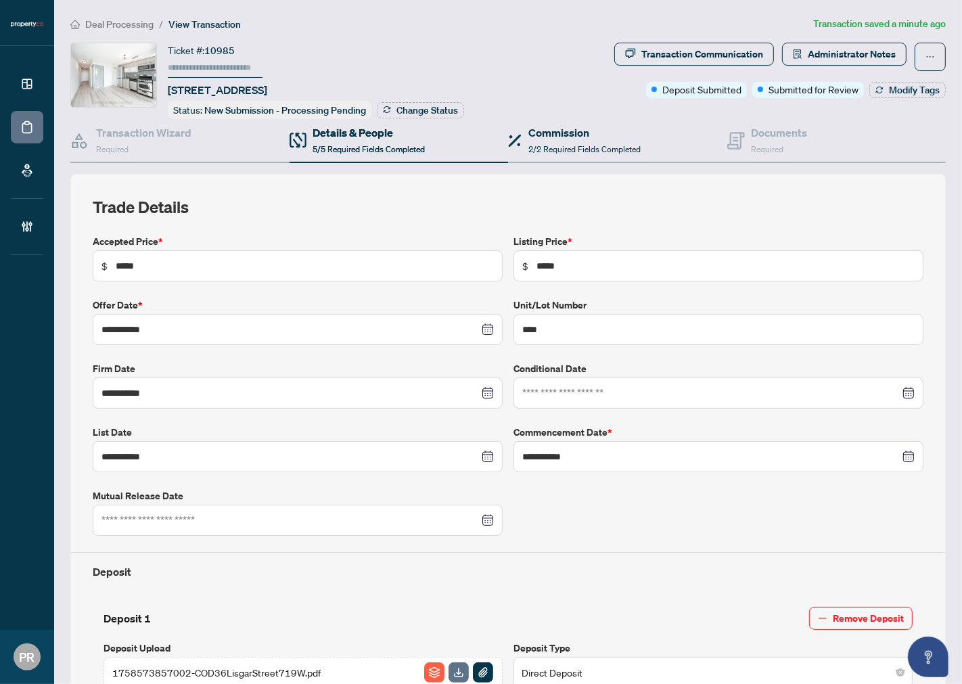
drag, startPoint x: 582, startPoint y: 164, endPoint x: 574, endPoint y: 141, distance: 25.0
click at [581, 161] on div "**********" at bounding box center [508, 625] width 876 height 1012
click at [574, 144] on span "2/2 Required Fields Completed" at bounding box center [584, 149] width 112 height 10
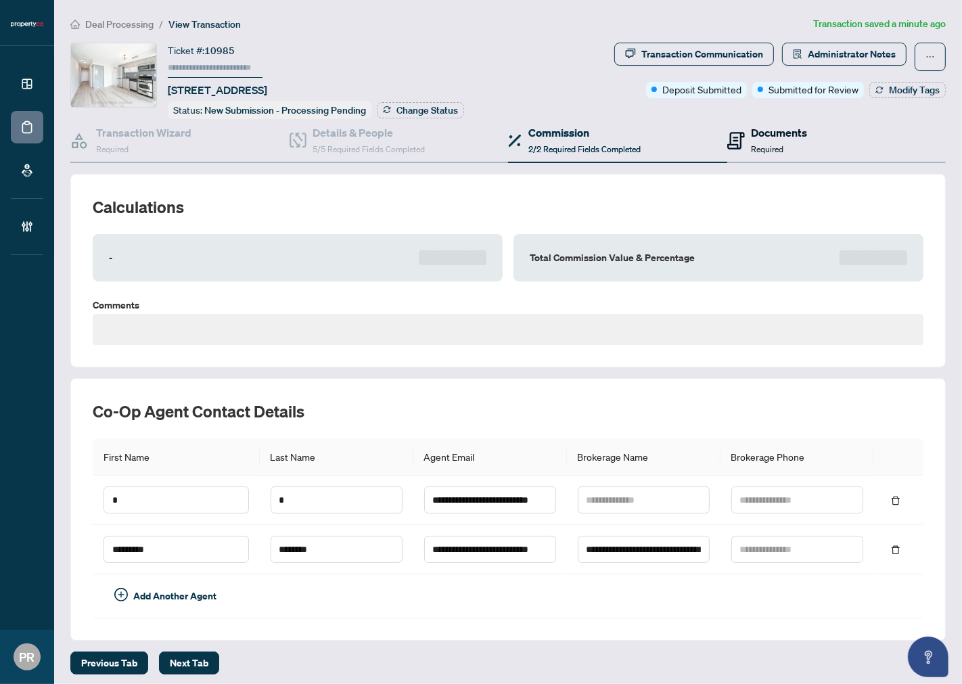
click at [739, 145] on div "Documents Required" at bounding box center [767, 140] width 81 height 32
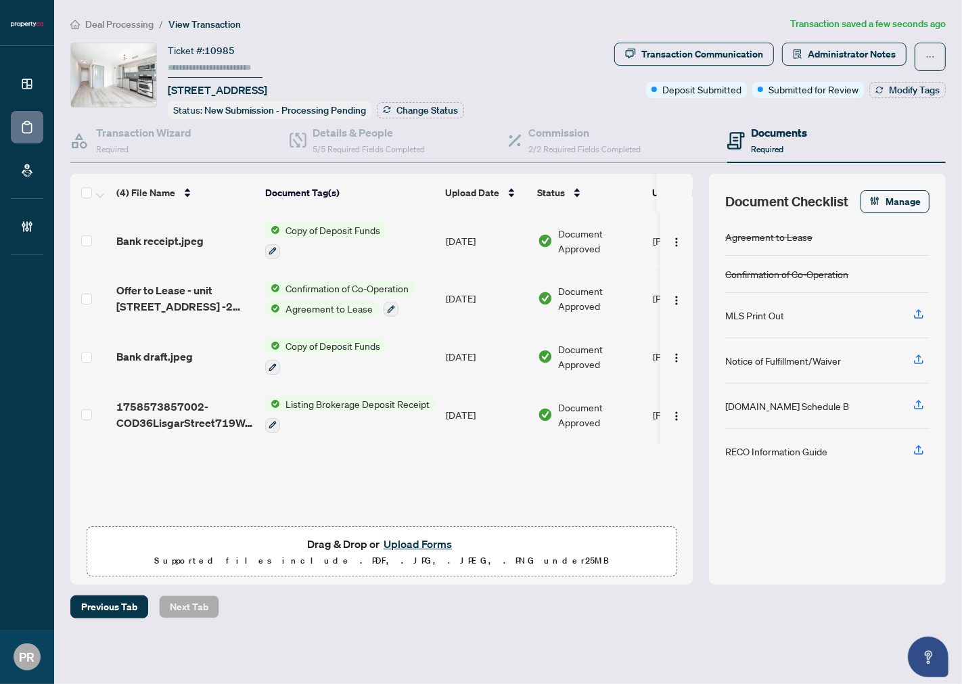
click at [242, 70] on input "text" at bounding box center [215, 68] width 95 height 20
type input "******"
click at [422, 110] on span "Change Status" at bounding box center [427, 110] width 62 height 9
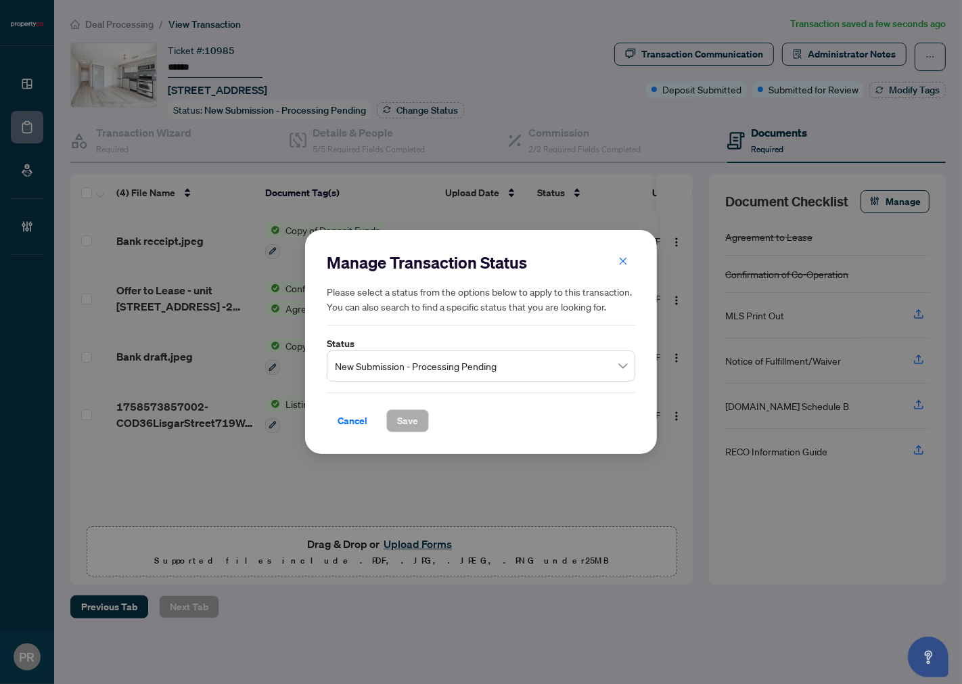
click at [484, 357] on span "New Submission - Processing Pending" at bounding box center [481, 366] width 292 height 26
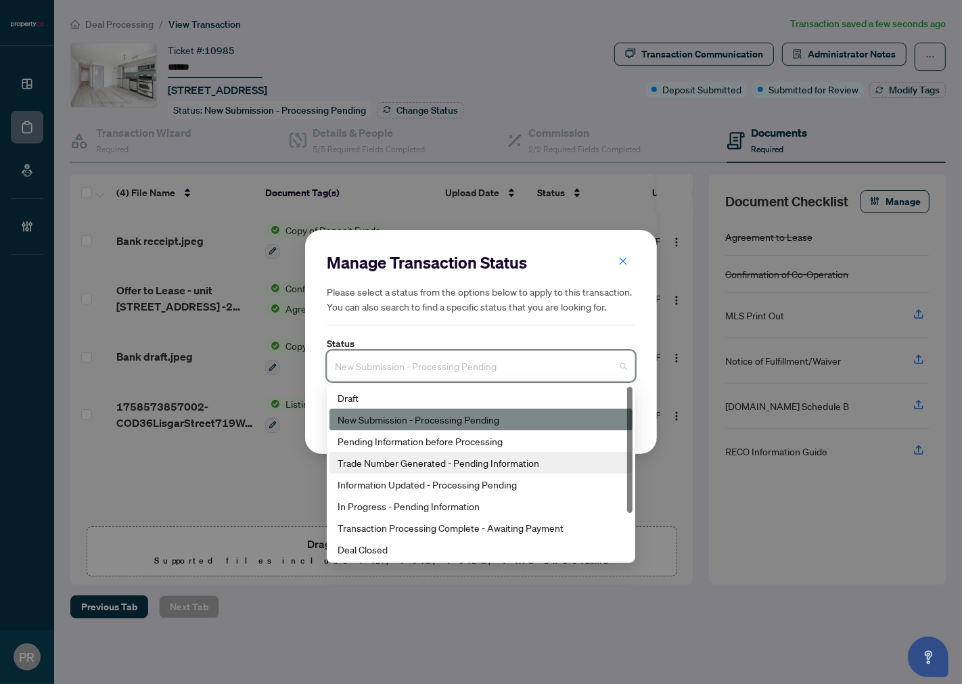
click at [507, 463] on div "Trade Number Generated - Pending Information" at bounding box center [481, 462] width 287 height 15
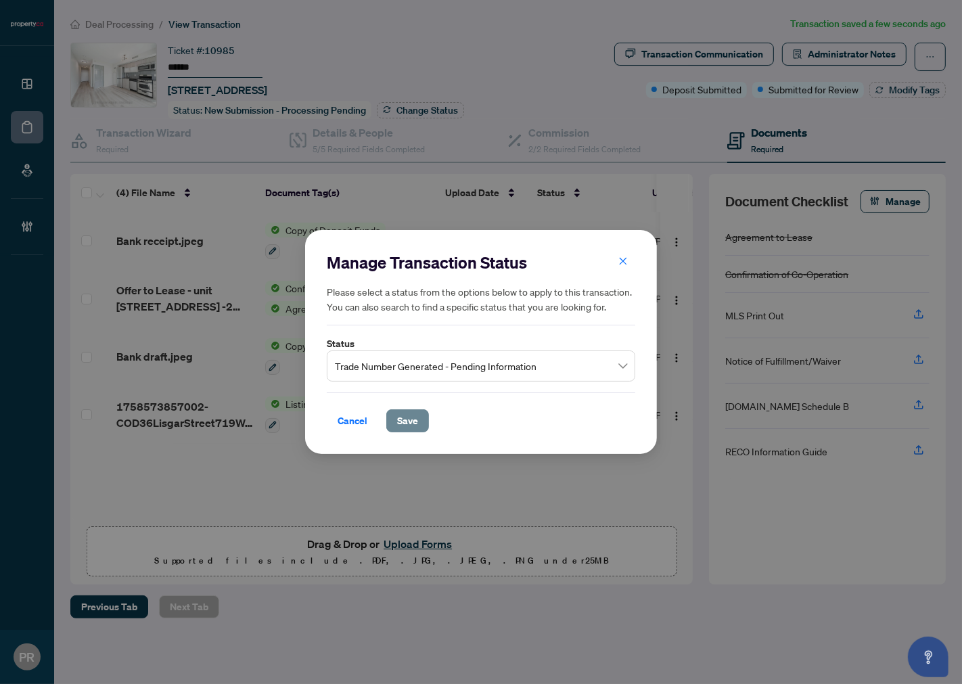
click at [421, 421] on button "Save" at bounding box center [407, 420] width 43 height 23
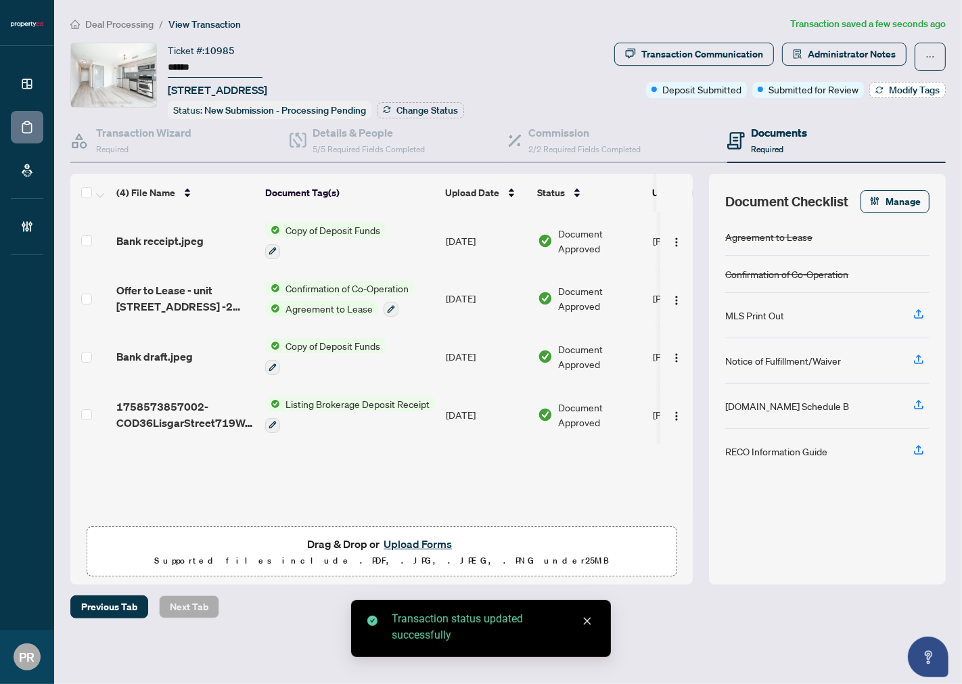
click at [905, 89] on span "Modify Tags" at bounding box center [914, 89] width 51 height 9
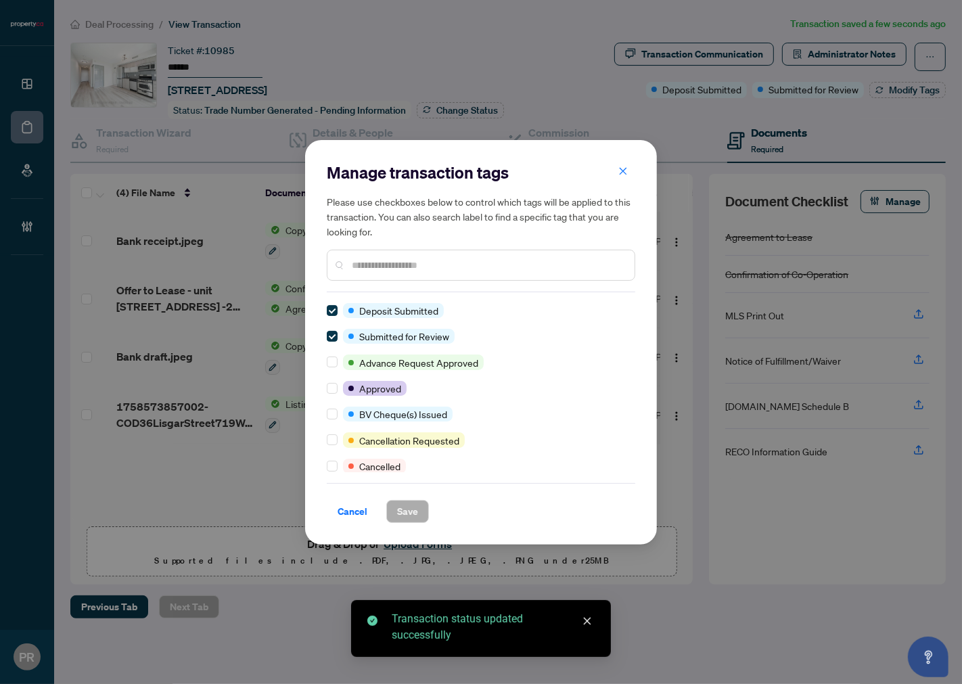
click at [319, 308] on div "Manage transaction tags Please use checkboxes below to control which tags will …" at bounding box center [481, 342] width 352 height 405
click at [323, 310] on div "Manage transaction tags Please use checkboxes below to control which tags will …" at bounding box center [481, 342] width 352 height 405
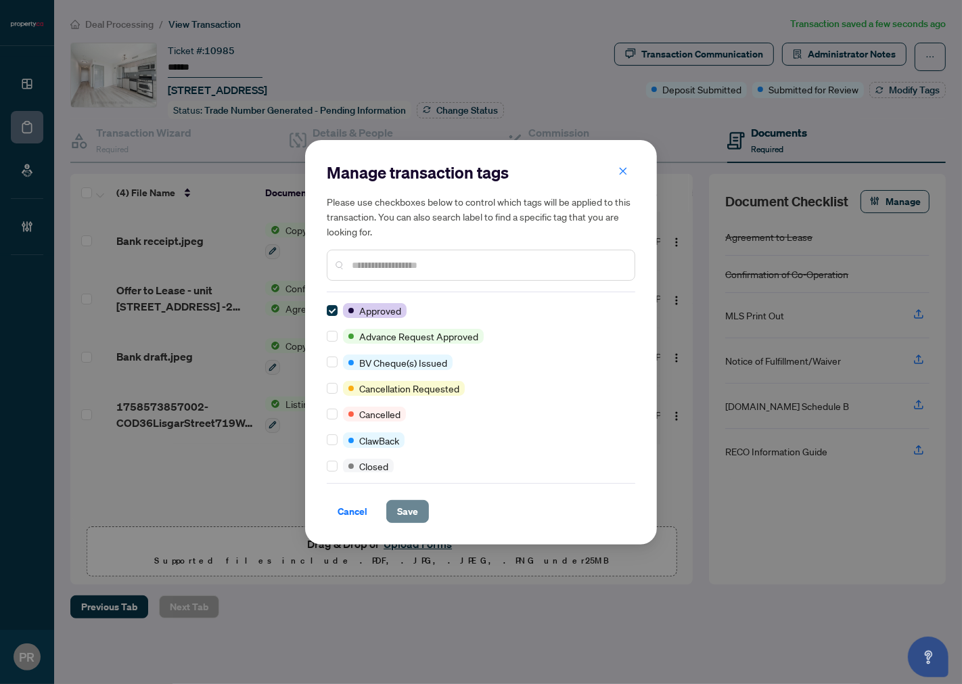
click at [409, 519] on span "Save" at bounding box center [407, 512] width 21 height 22
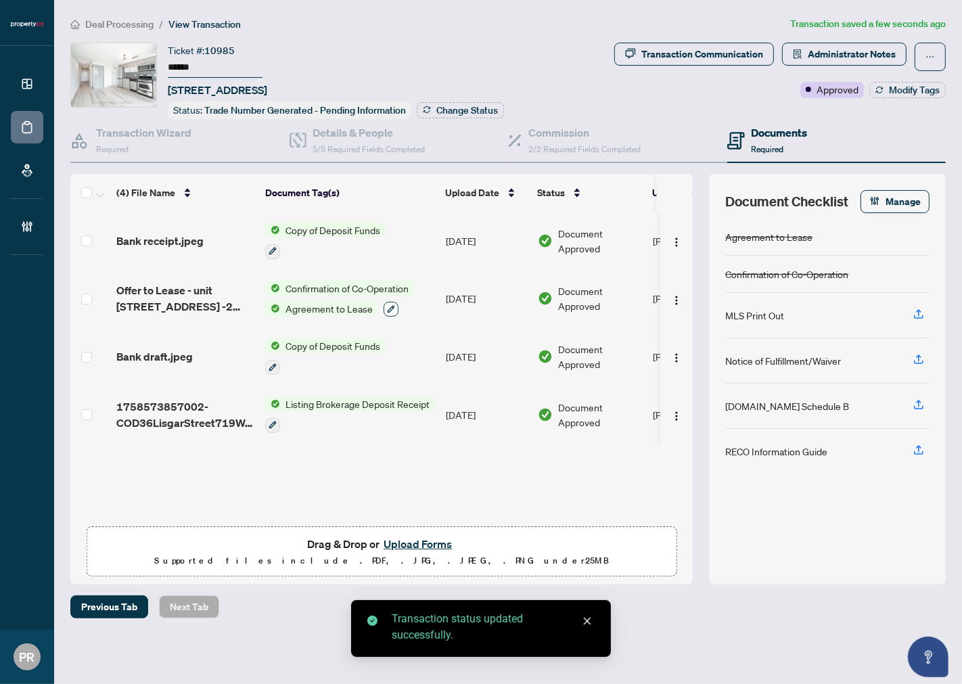
click at [390, 306] on icon "button" at bounding box center [391, 309] width 7 height 7
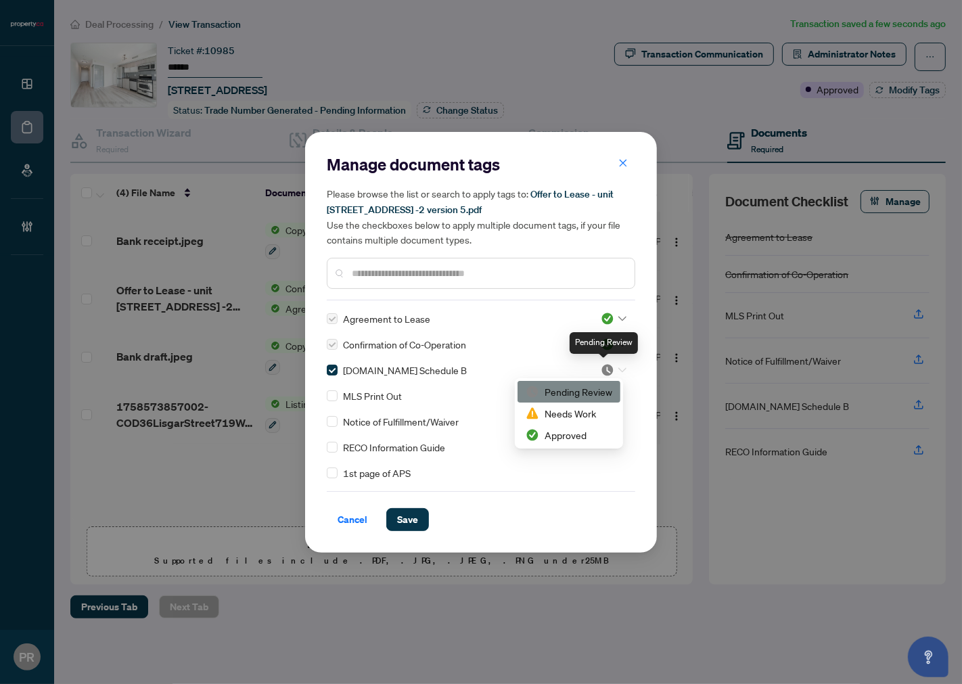
click at [607, 369] on img at bounding box center [608, 370] width 14 height 14
click at [591, 440] on div "Approved" at bounding box center [569, 435] width 87 height 15
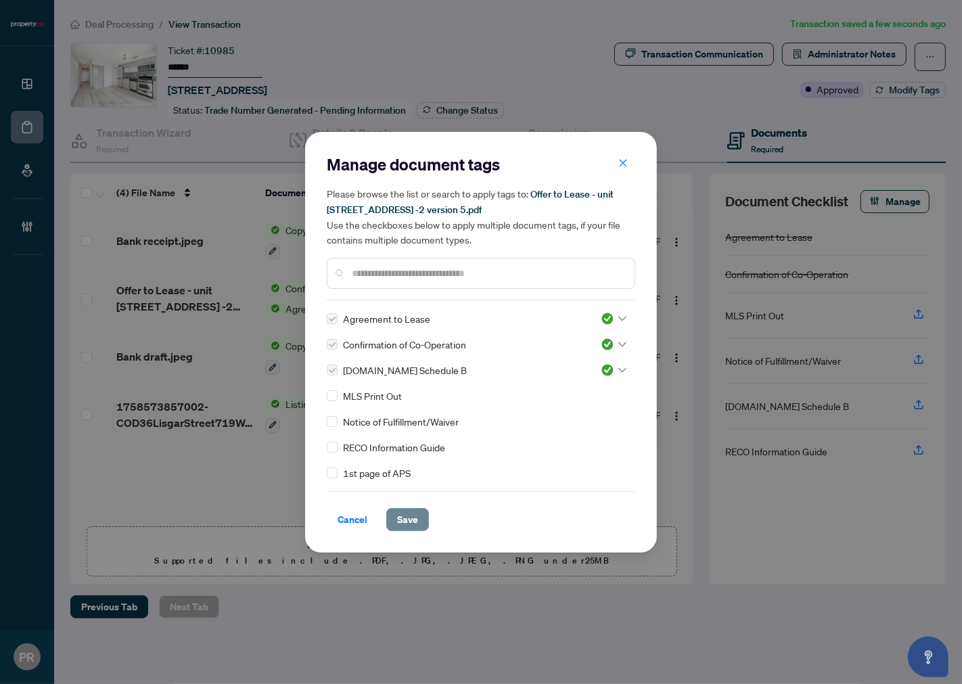
click at [411, 516] on span "Save" at bounding box center [407, 520] width 21 height 22
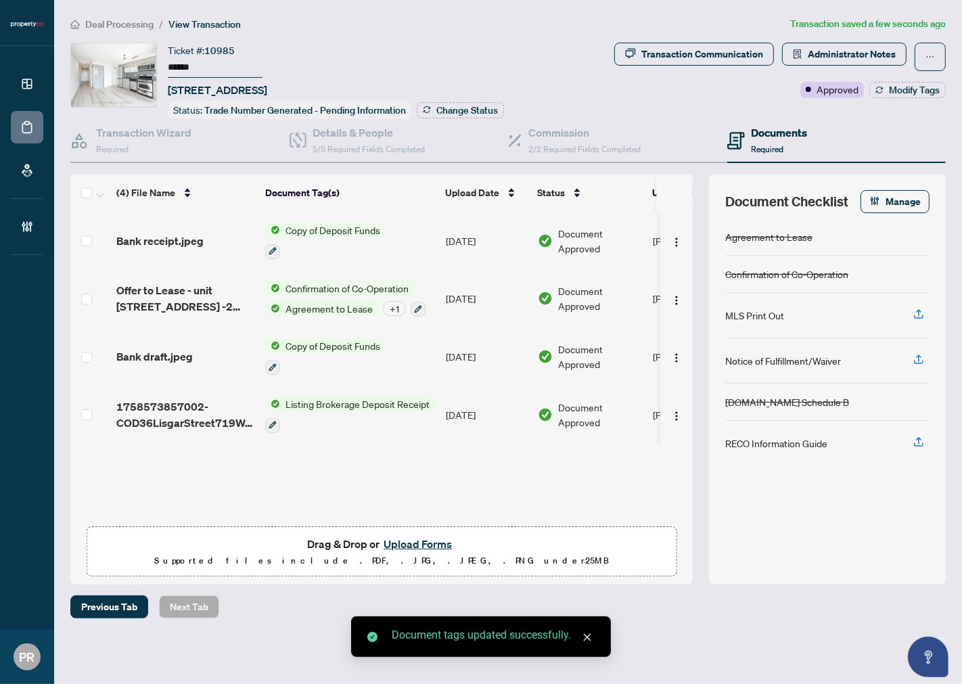
click at [903, 197] on span "Manage" at bounding box center [903, 202] width 35 height 22
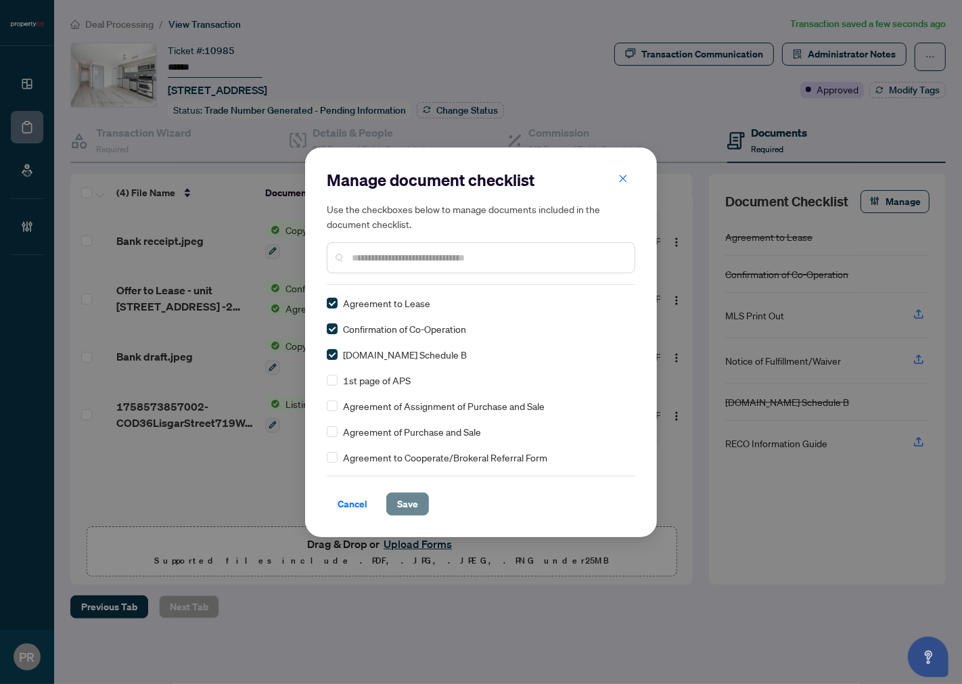
click at [409, 505] on span "Save" at bounding box center [407, 504] width 21 height 22
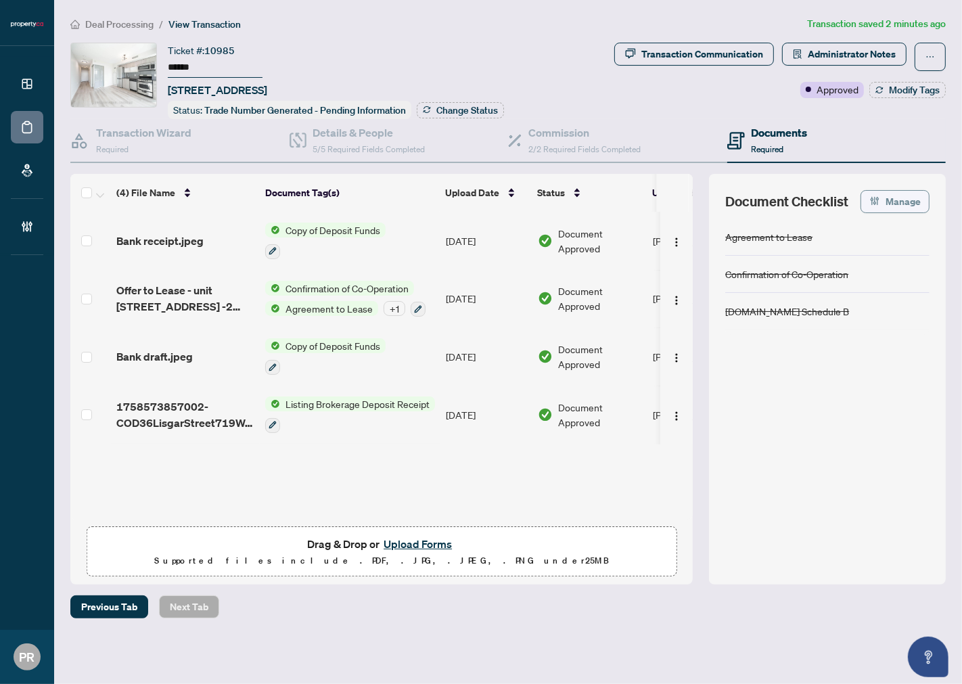
click at [886, 193] on span "Manage" at bounding box center [903, 202] width 35 height 22
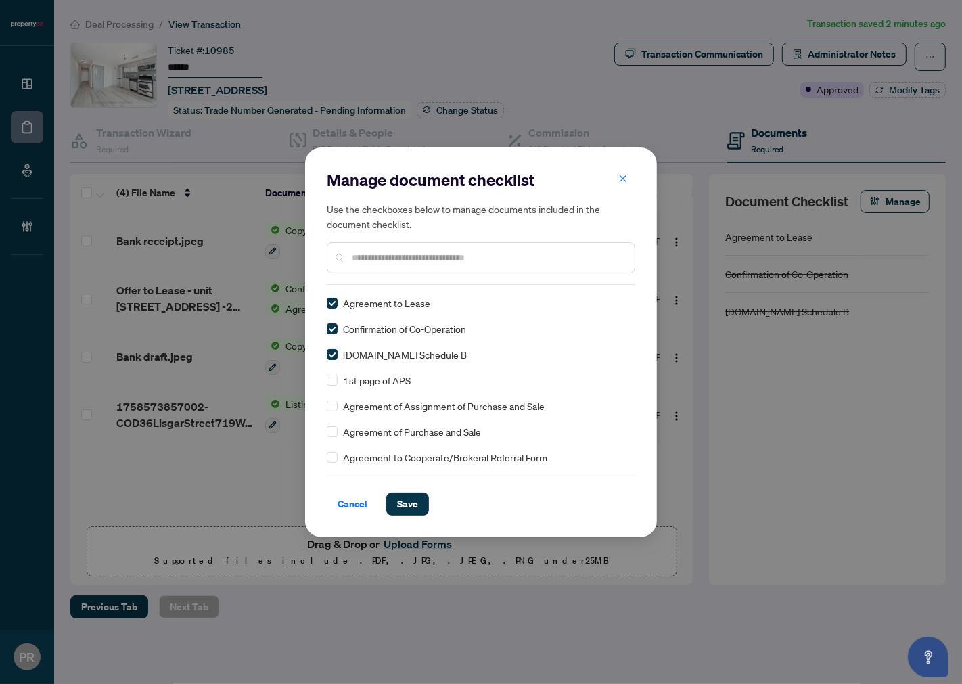
click at [420, 257] on input "text" at bounding box center [488, 257] width 272 height 15
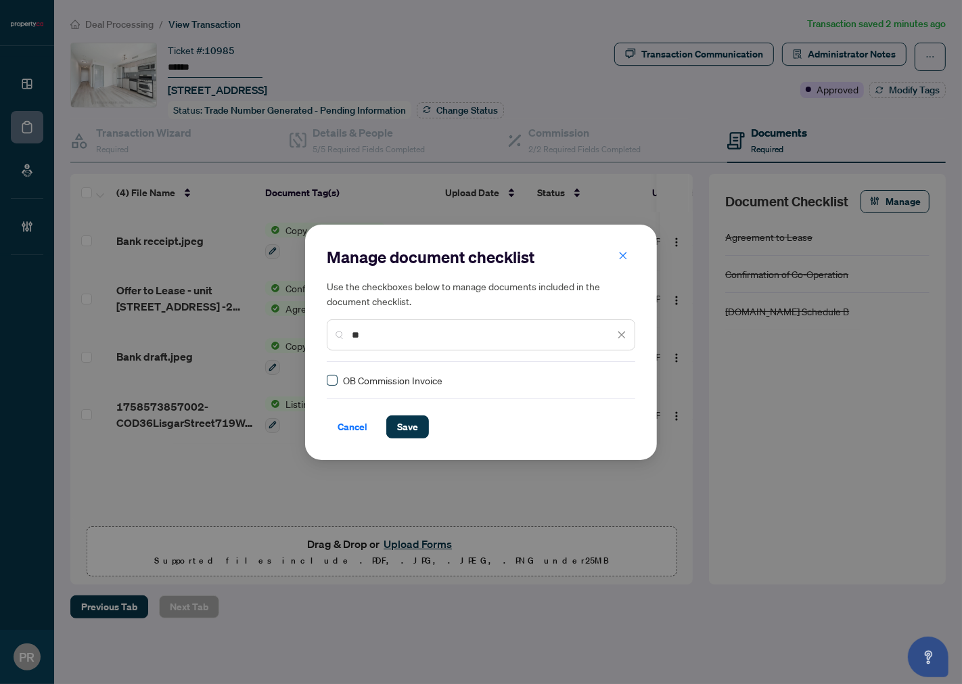
type input "**"
click at [418, 423] on button "Save" at bounding box center [407, 426] width 43 height 23
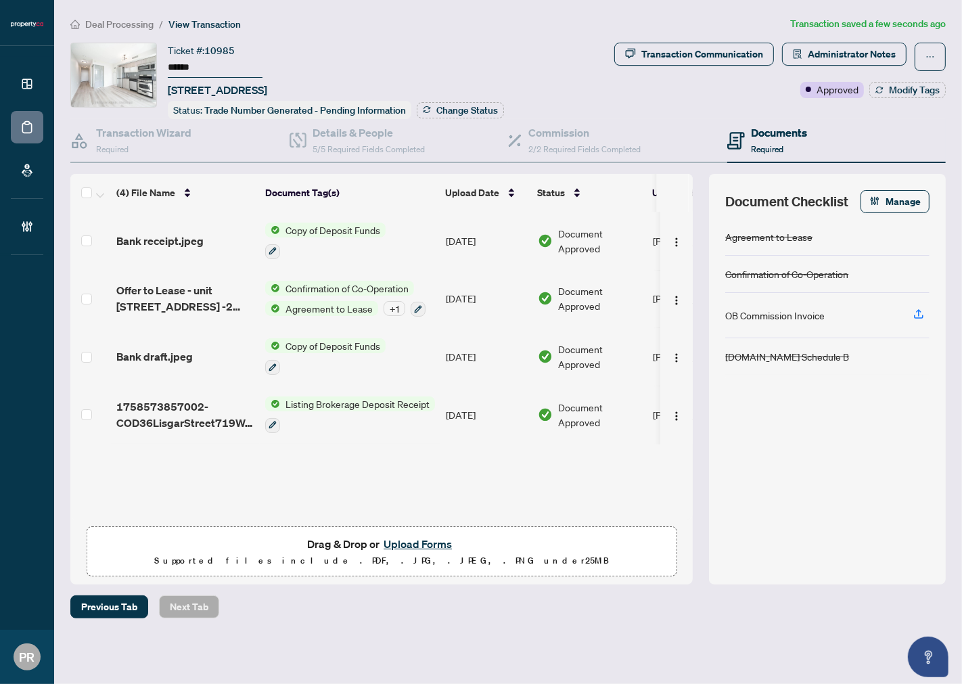
click at [476, 302] on td "Sep/22/2025" at bounding box center [486, 299] width 92 height 58
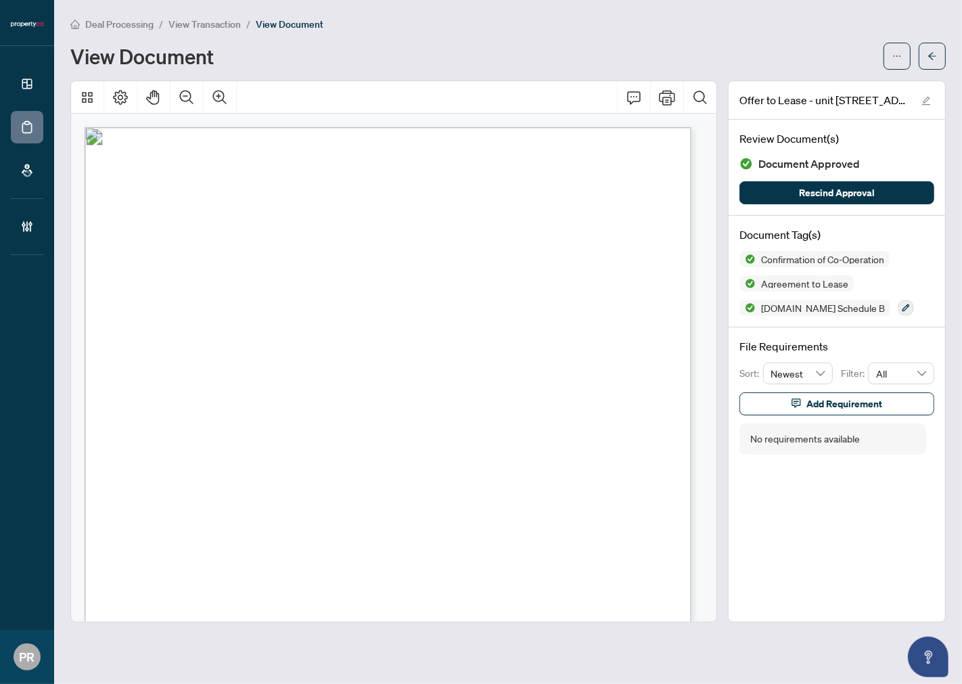
click at [911, 64] on div at bounding box center [915, 56] width 62 height 27
click at [930, 60] on span "button" at bounding box center [932, 56] width 9 height 22
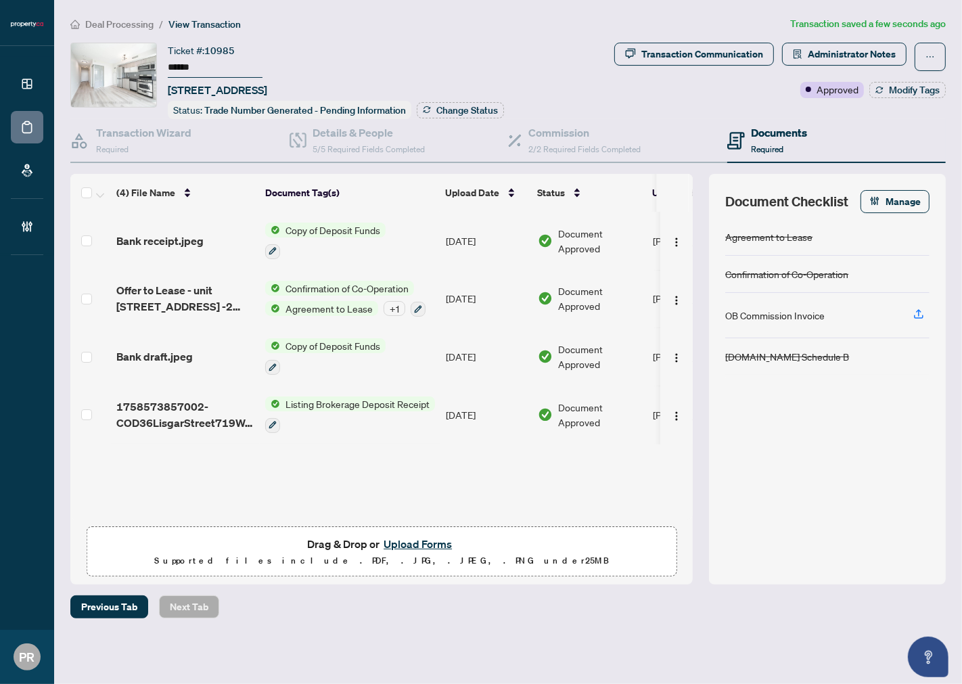
click at [486, 292] on td "Sep/22/2025" at bounding box center [486, 299] width 92 height 58
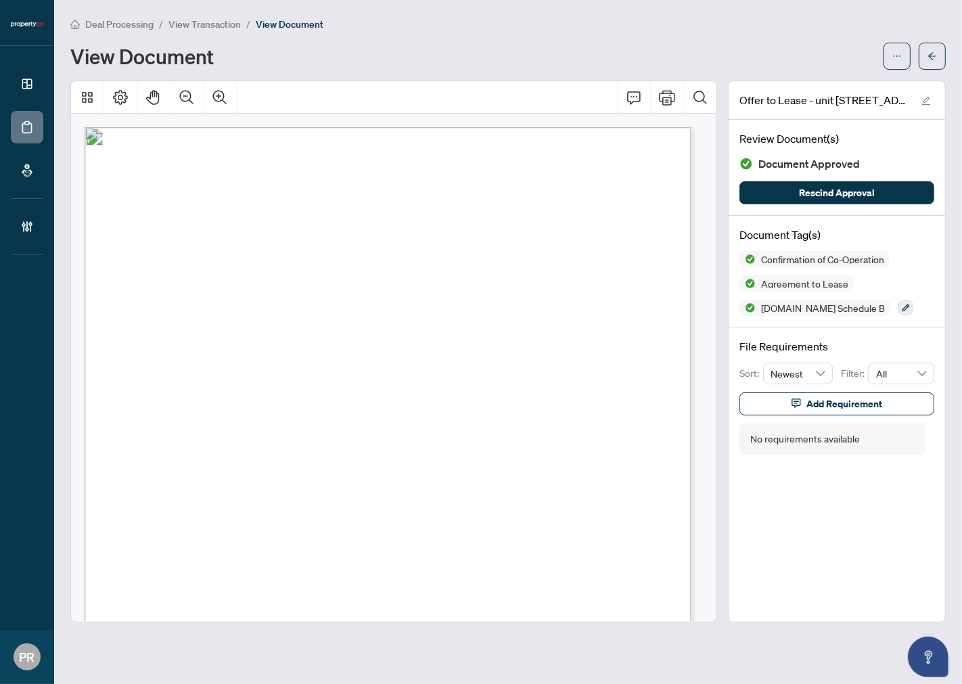
drag, startPoint x: 927, startPoint y: 54, endPoint x: 958, endPoint y: 64, distance: 32.5
click at [927, 54] on button "button" at bounding box center [932, 56] width 27 height 27
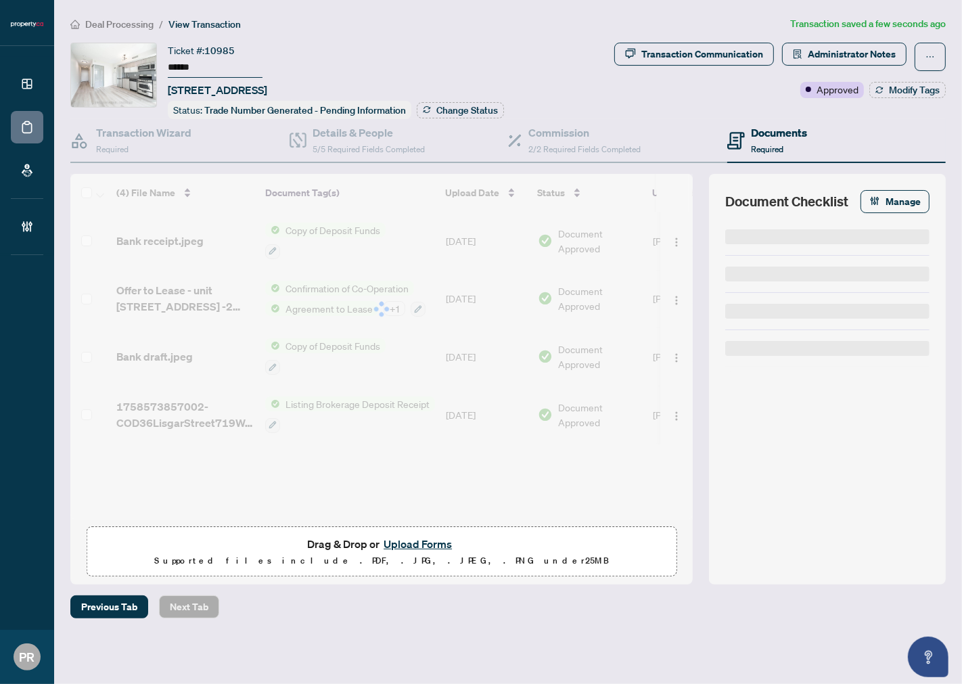
type input "******"
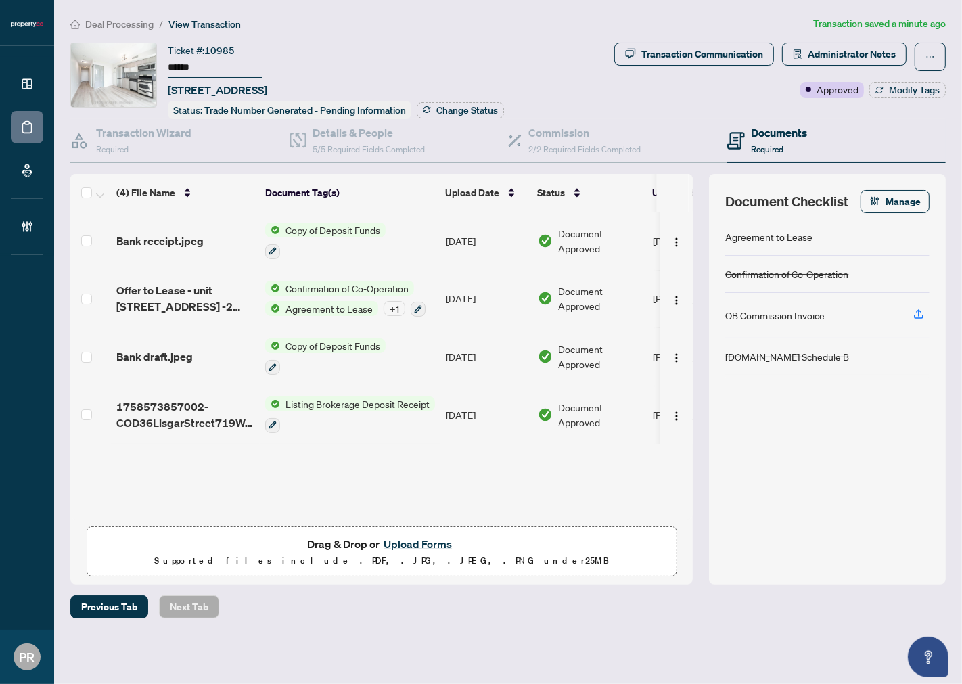
click at [509, 289] on td "Sep/22/2025" at bounding box center [486, 299] width 92 height 58
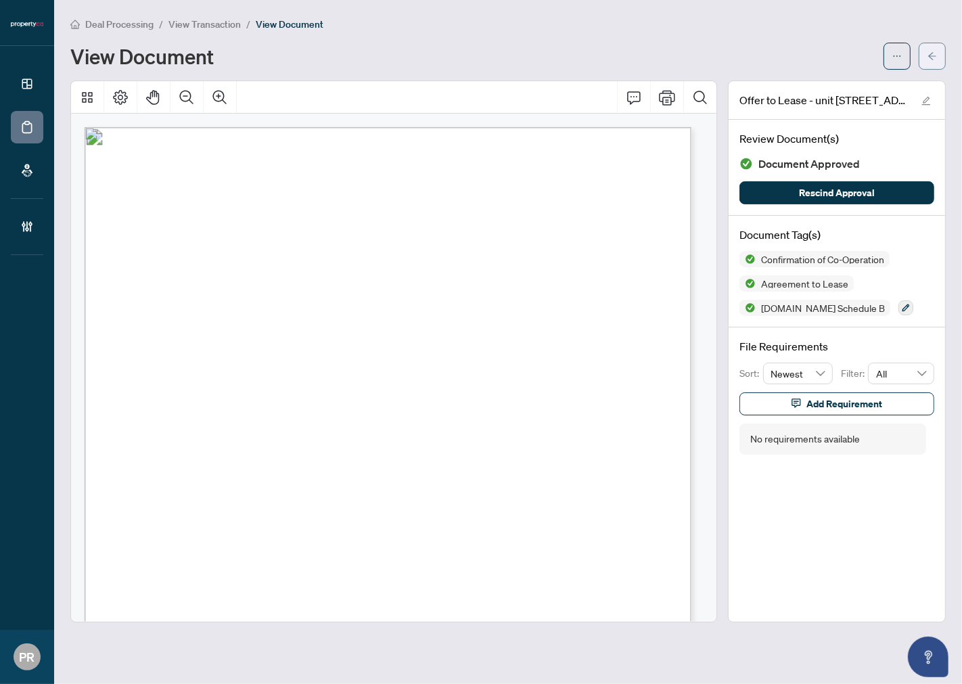
click at [924, 54] on button "button" at bounding box center [932, 56] width 27 height 27
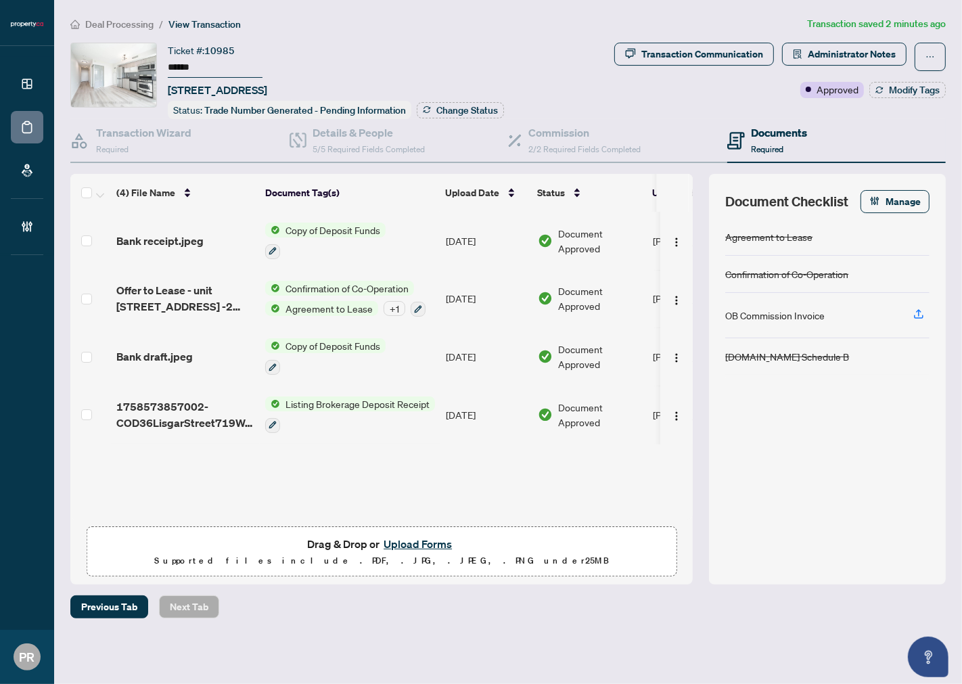
click at [425, 541] on button "Upload Forms" at bounding box center [418, 544] width 76 height 18
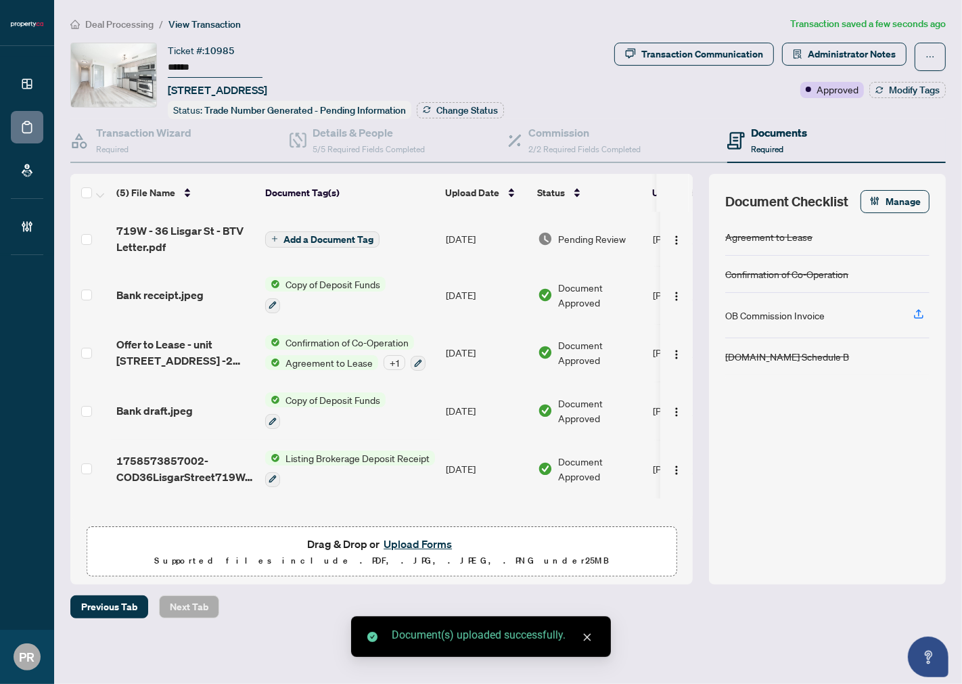
click at [448, 231] on td "Sep/23/2025" at bounding box center [486, 239] width 92 height 54
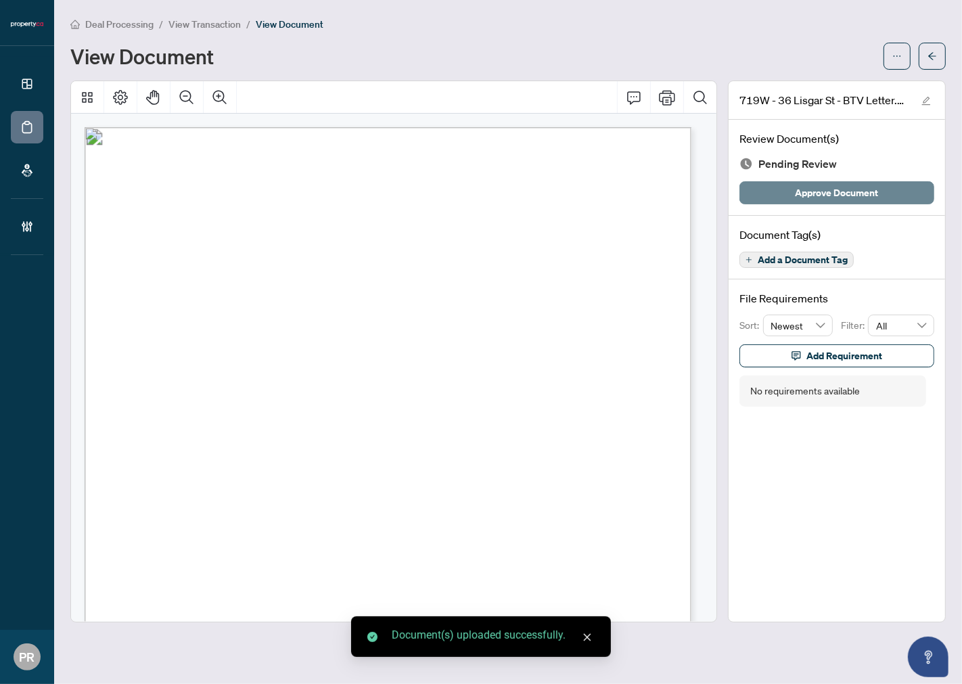
click at [767, 193] on button "Approve Document" at bounding box center [837, 192] width 195 height 23
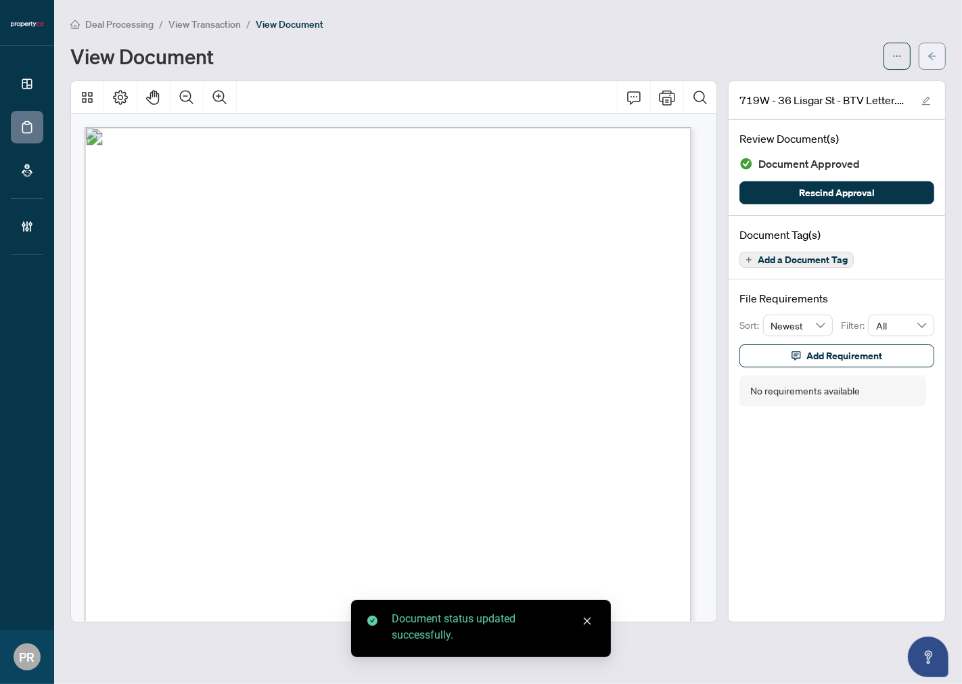
click at [928, 54] on icon "arrow-left" at bounding box center [932, 55] width 9 height 9
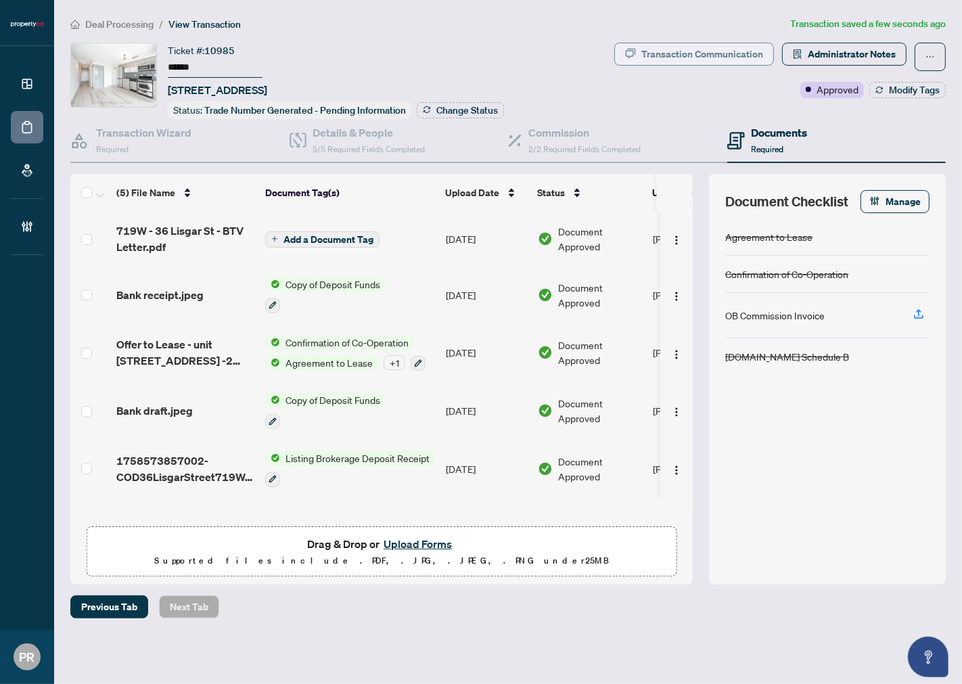
click at [721, 56] on div "Transaction Communication" at bounding box center [702, 54] width 122 height 22
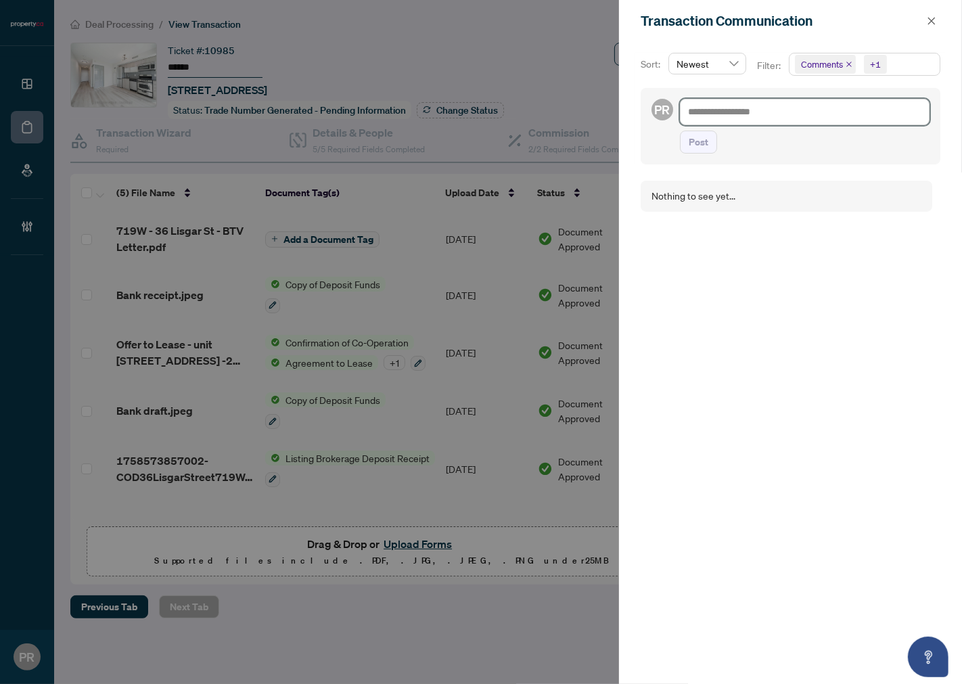
click at [804, 109] on textarea at bounding box center [805, 112] width 250 height 26
paste textarea "**********"
type textarea "**********"
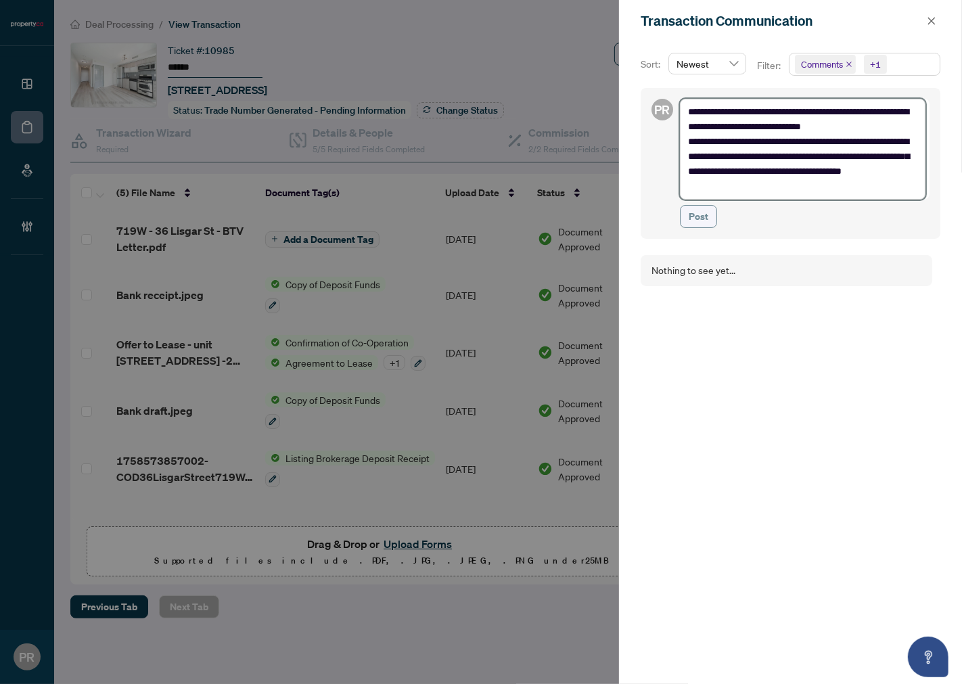
type textarea "**********"
click at [707, 223] on span "Post" at bounding box center [699, 217] width 20 height 22
type textarea "**********"
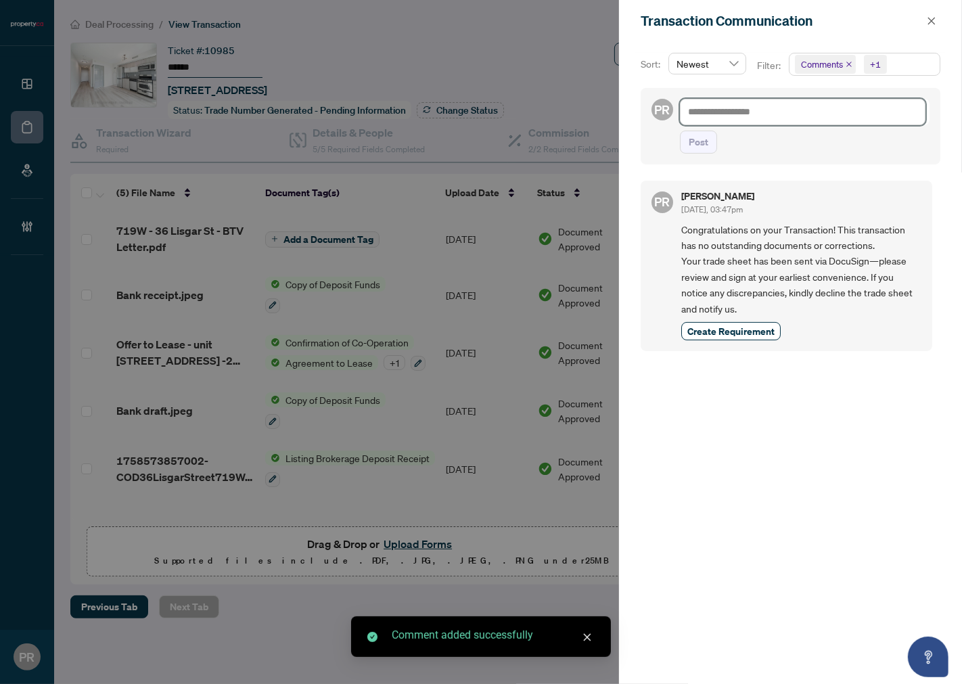
click at [780, 99] on textarea at bounding box center [803, 112] width 246 height 26
drag, startPoint x: 779, startPoint y: 113, endPoint x: 746, endPoint y: 124, distance: 35.7
click at [779, 113] on textarea at bounding box center [803, 112] width 246 height 26
paste textarea "**********"
type textarea "**********"
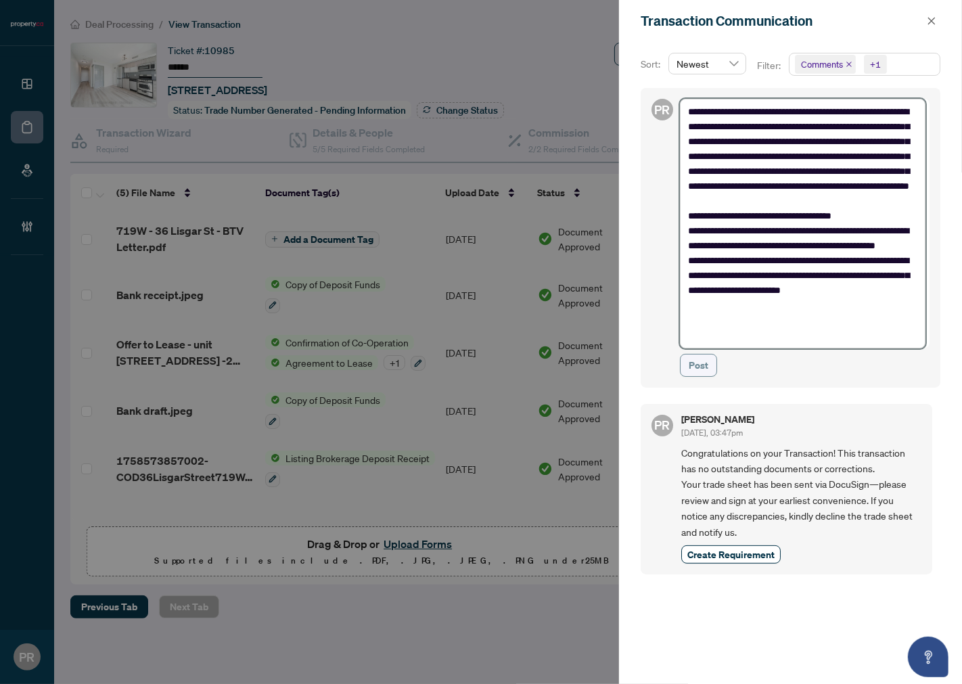
type textarea "**********"
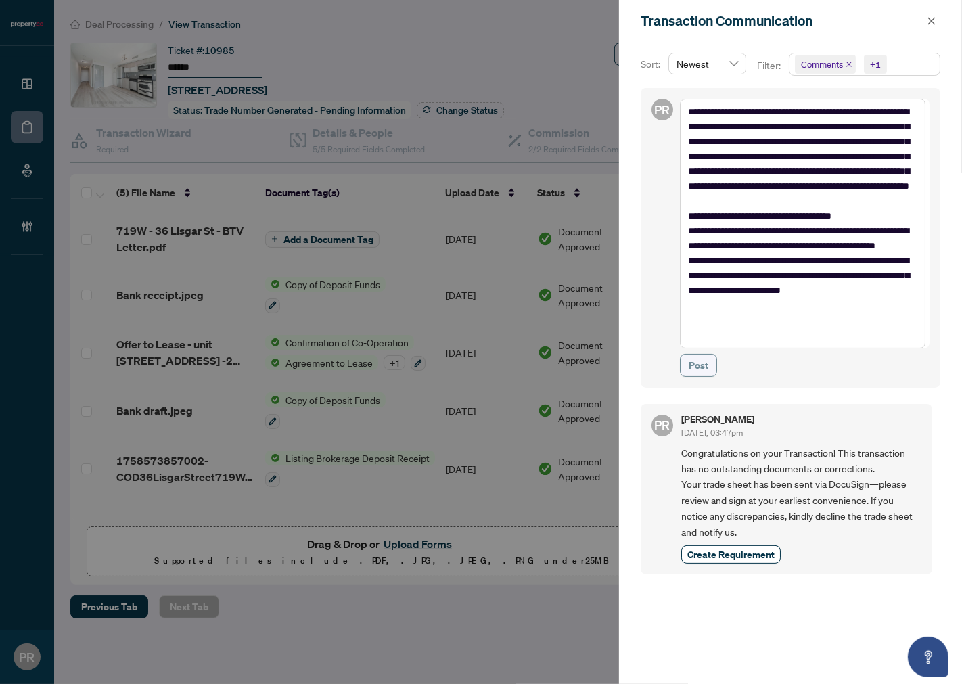
click at [683, 367] on button "Post" at bounding box center [698, 365] width 37 height 23
type textarea "**********"
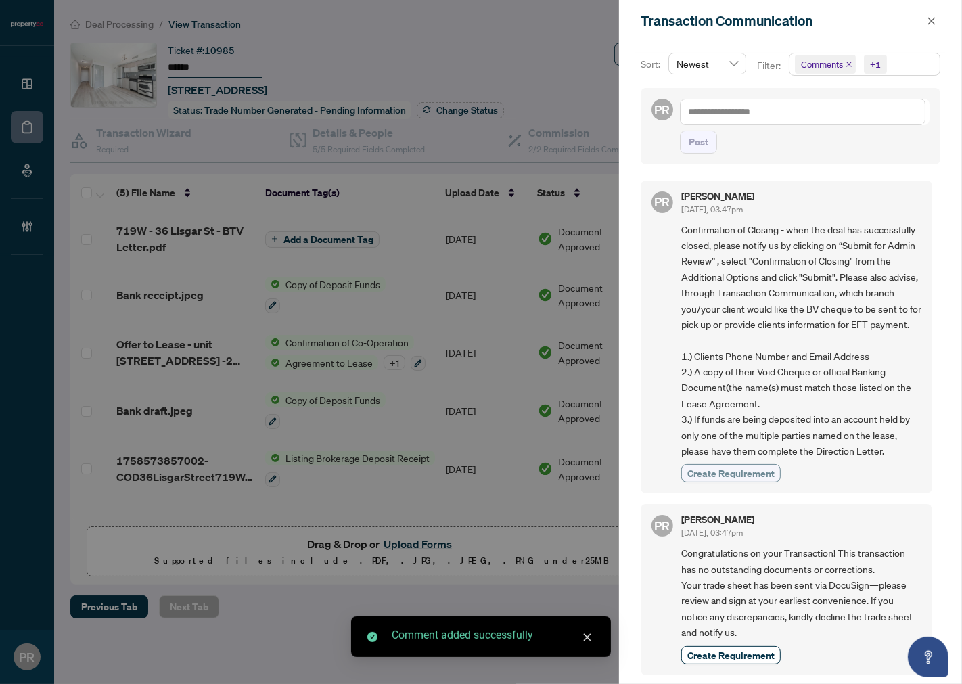
click at [744, 480] on span "Create Requirement" at bounding box center [730, 473] width 87 height 14
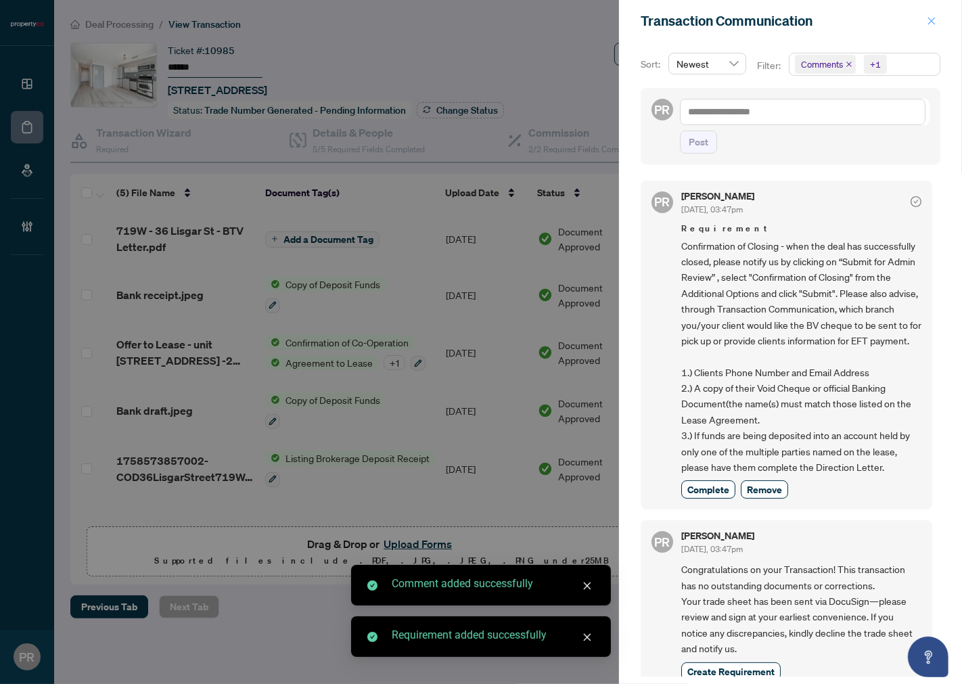
click at [926, 20] on button "button" at bounding box center [932, 21] width 18 height 16
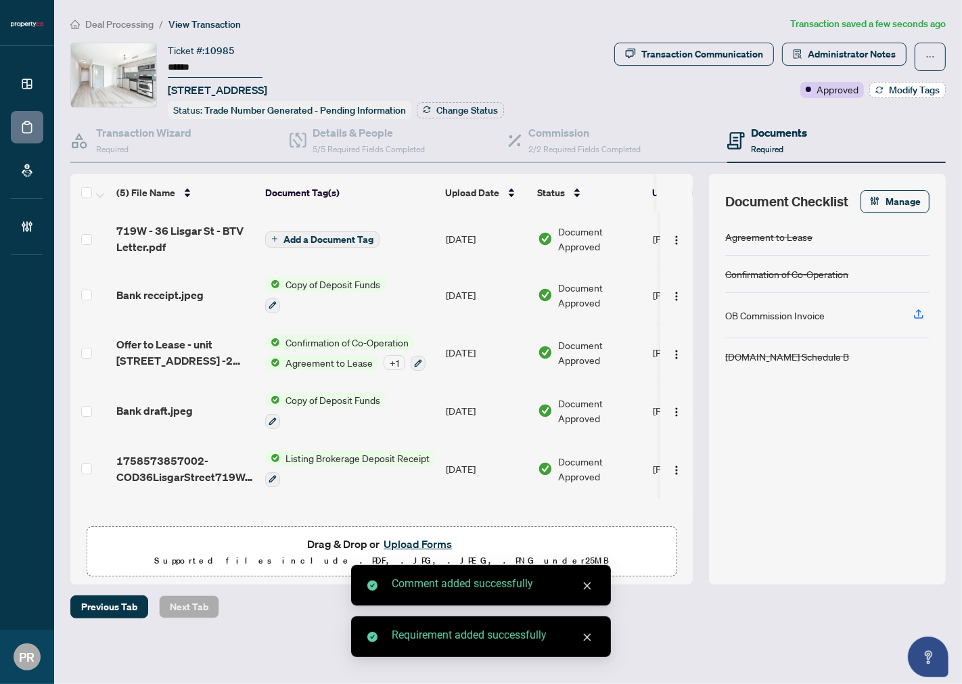
click at [884, 93] on button "Modify Tags" at bounding box center [907, 90] width 76 height 16
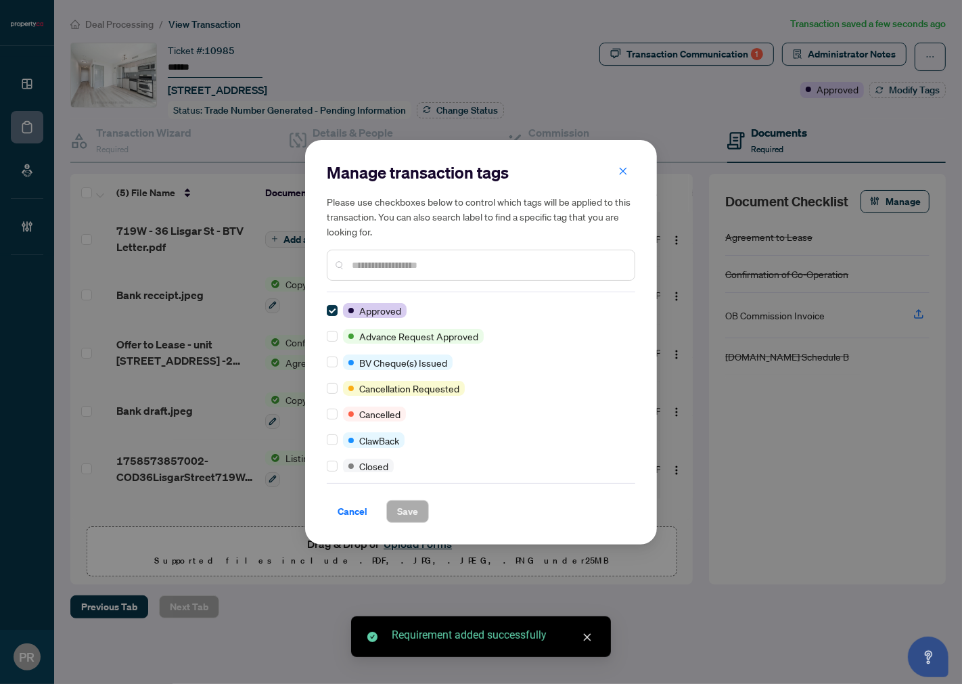
click at [428, 258] on input "text" at bounding box center [488, 265] width 272 height 15
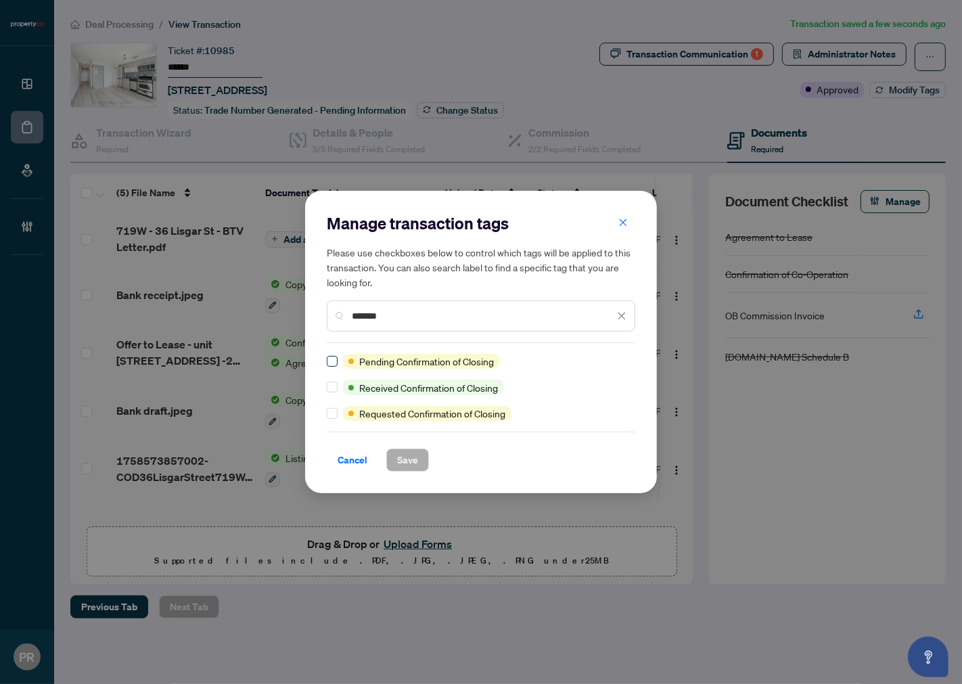
type input "*******"
drag, startPoint x: 403, startPoint y: 461, endPoint x: 533, endPoint y: 252, distance: 246.7
click at [404, 459] on span "Save" at bounding box center [407, 460] width 21 height 22
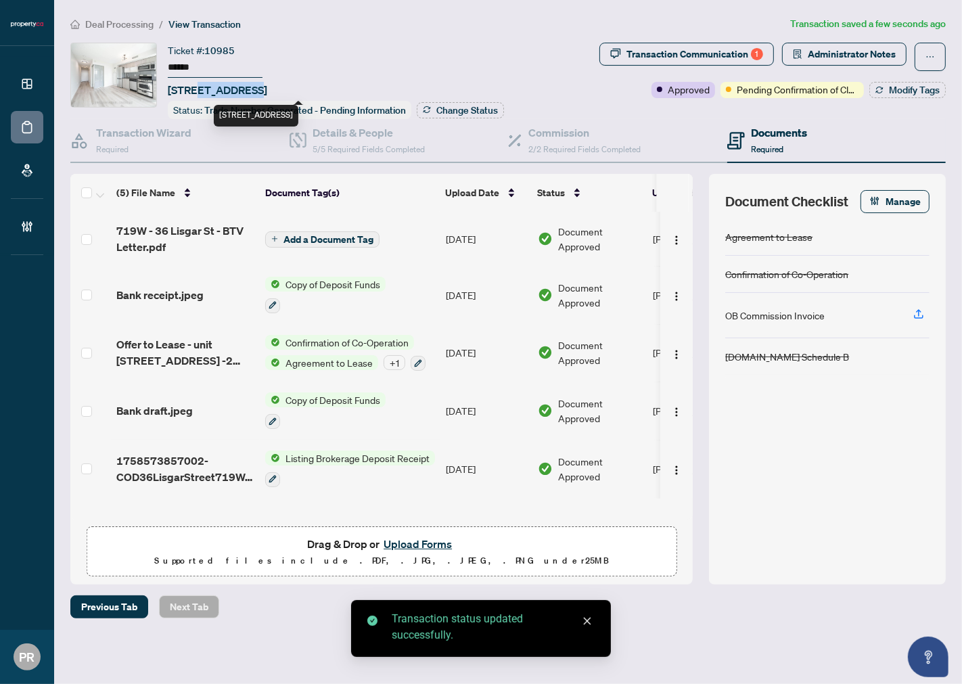
drag, startPoint x: 248, startPoint y: 91, endPoint x: 203, endPoint y: 89, distance: 44.7
click at [203, 89] on span "719W-36 Lisgar St, Toronto, Ontario M6J 0C7, Canada" at bounding box center [217, 90] width 99 height 16
copy span "36 Lisgar"
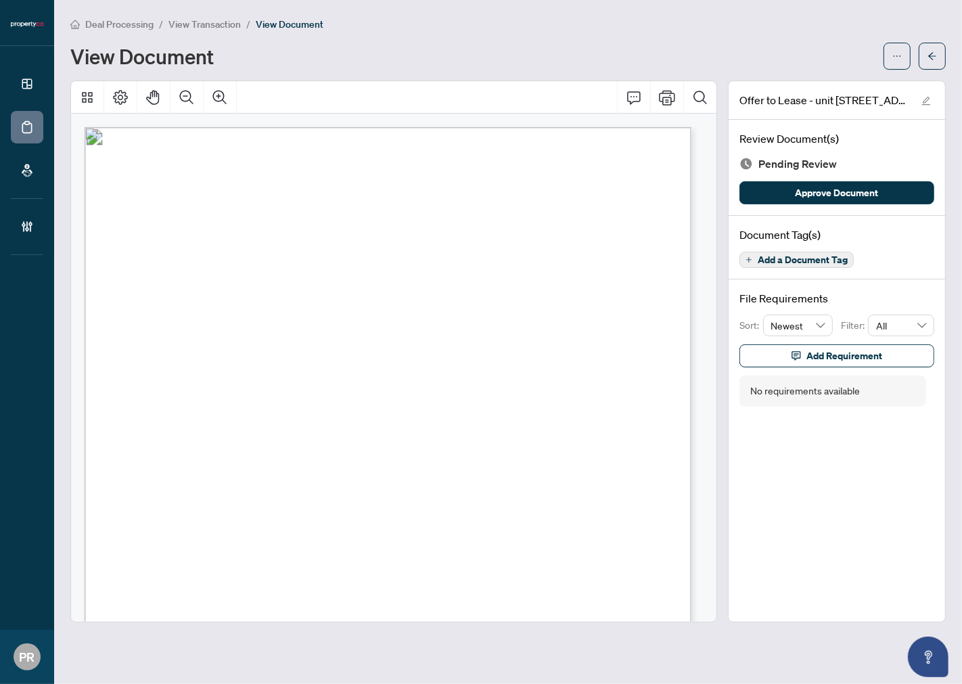
click at [247, 252] on span "[PERSON_NAME]" at bounding box center [281, 252] width 70 height 9
click at [288, 248] on span "Marc Paculan" at bounding box center [281, 252] width 70 height 9
click at [434, 260] on span "(Full legal names of all Tenants)" at bounding box center [388, 264] width 93 height 8
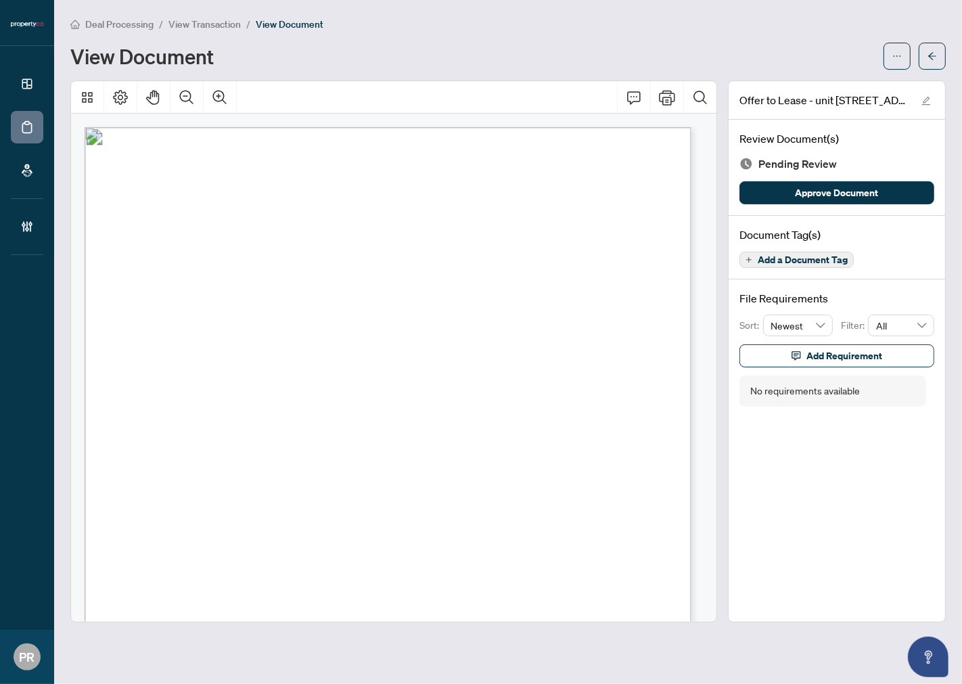
click at [520, 252] on span "Charito Paculan" at bounding box center [533, 252] width 65 height 9
click at [513, 252] on span "Charito Paculan" at bounding box center [533, 252] width 65 height 9
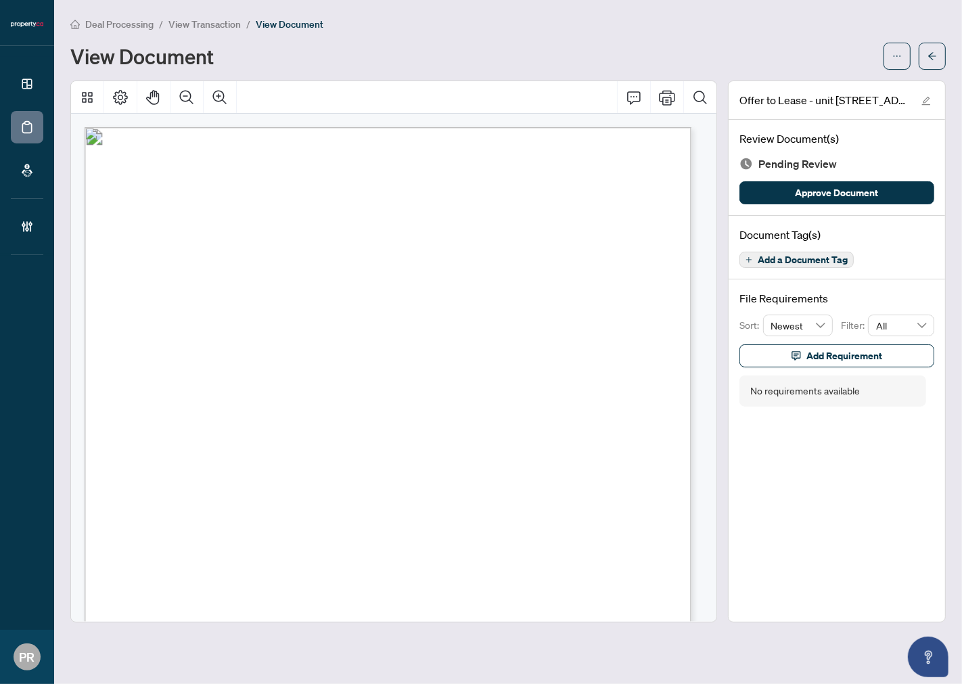
click at [265, 271] on span "Soraya Kettani" at bounding box center [284, 271] width 64 height 9
click at [265, 269] on span "Soraya Kettani" at bounding box center [284, 271] width 64 height 9
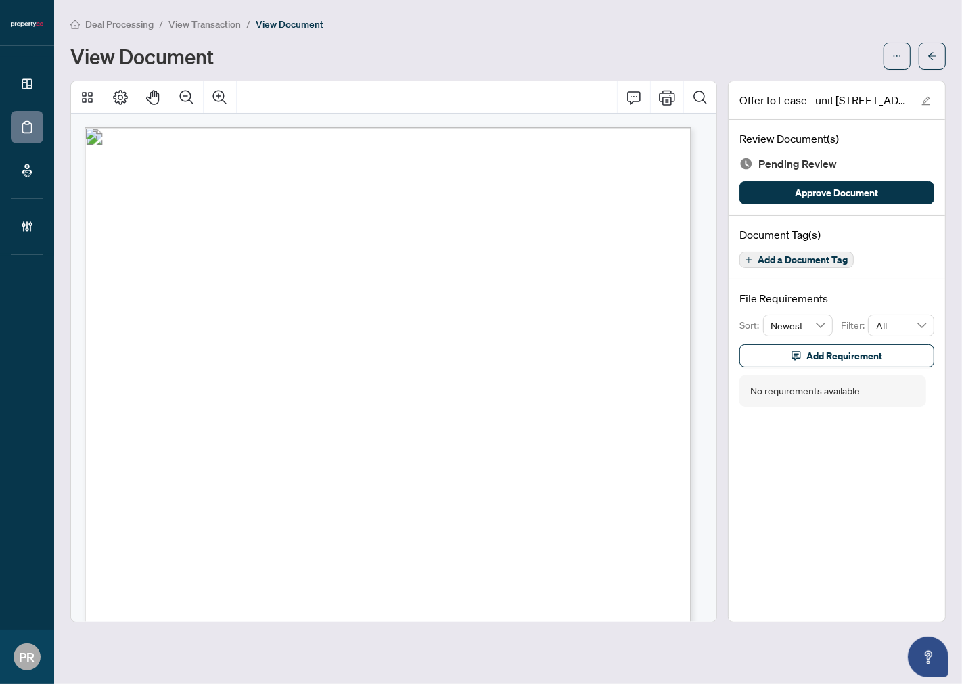
click at [309, 269] on span "Soraya Kettani" at bounding box center [284, 271] width 64 height 9
click at [790, 261] on span "Add a Document Tag" at bounding box center [803, 259] width 90 height 9
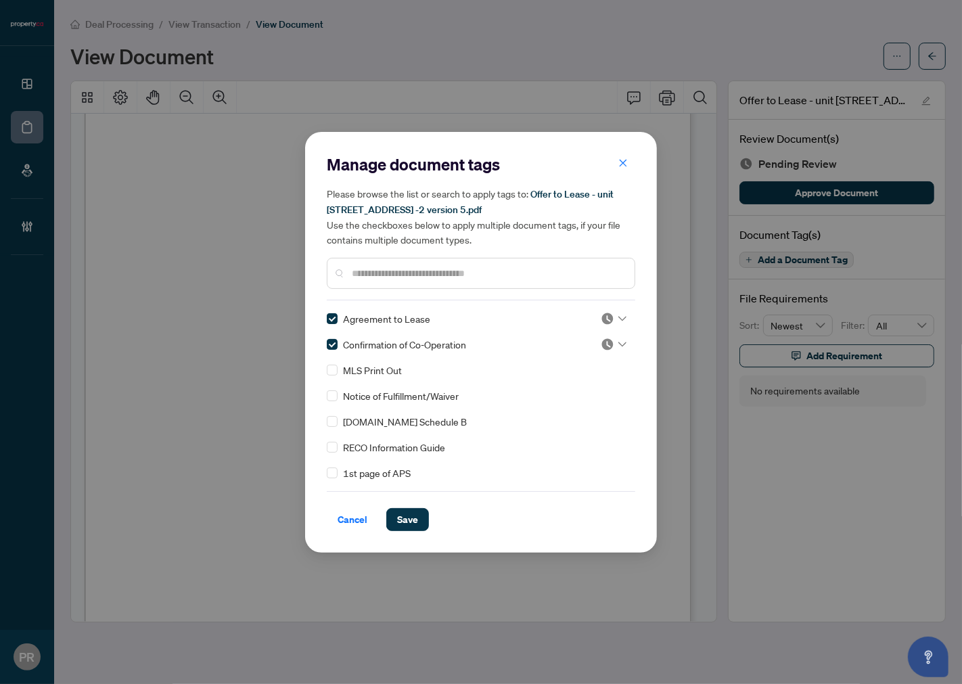
click at [601, 318] on img at bounding box center [608, 319] width 14 height 14
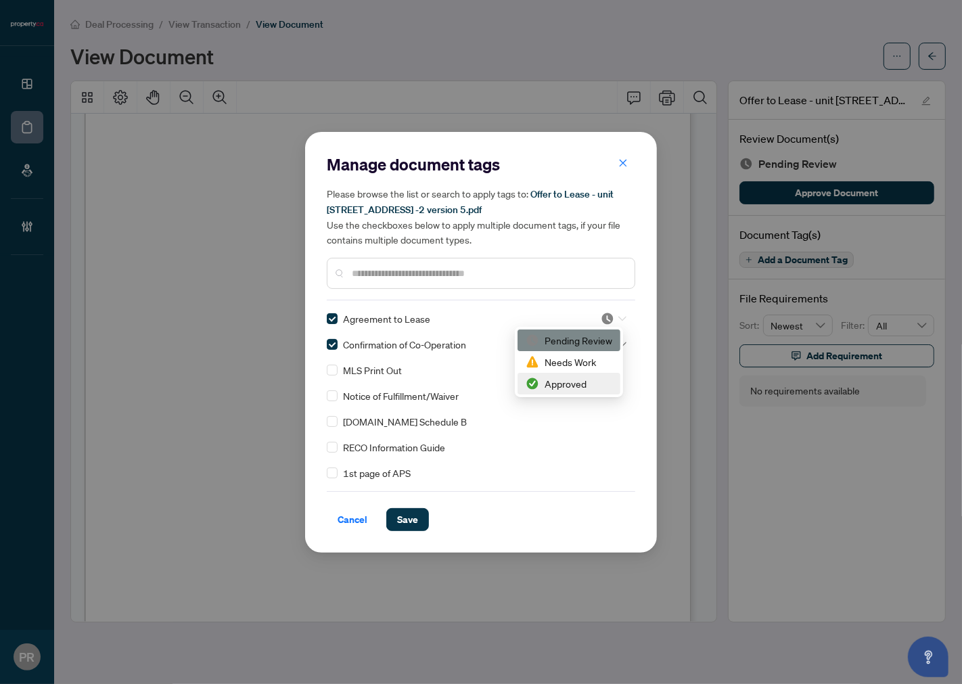
click at [564, 390] on div "Approved" at bounding box center [569, 383] width 87 height 15
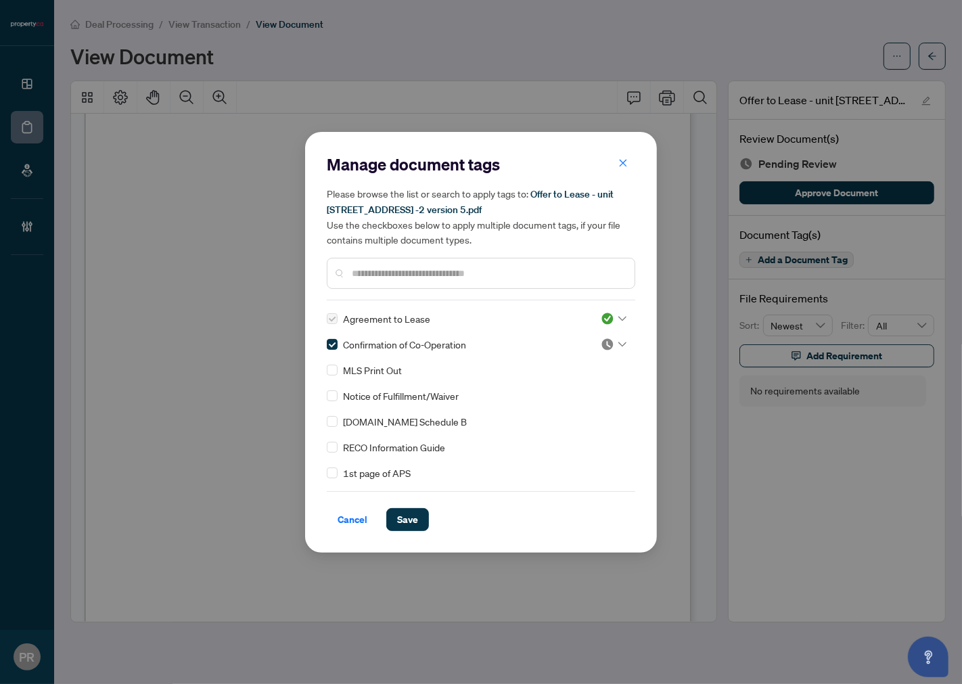
click at [610, 343] on img at bounding box center [608, 345] width 14 height 14
click at [584, 403] on div "Approved" at bounding box center [569, 409] width 87 height 15
click at [411, 519] on span "Save" at bounding box center [407, 520] width 21 height 22
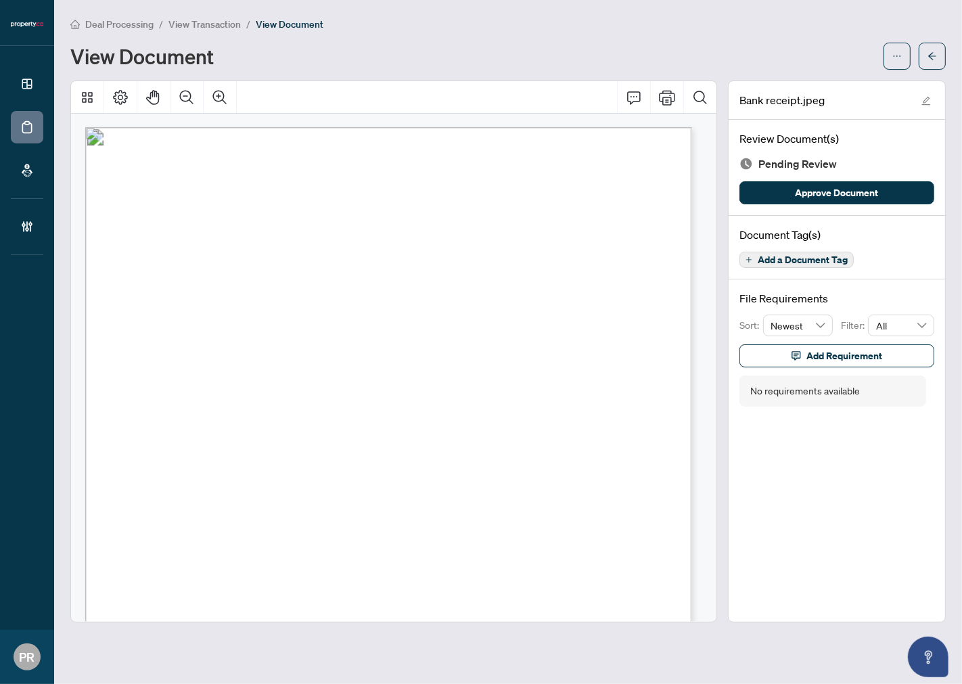
click at [792, 256] on span "Add a Document Tag" at bounding box center [803, 259] width 90 height 9
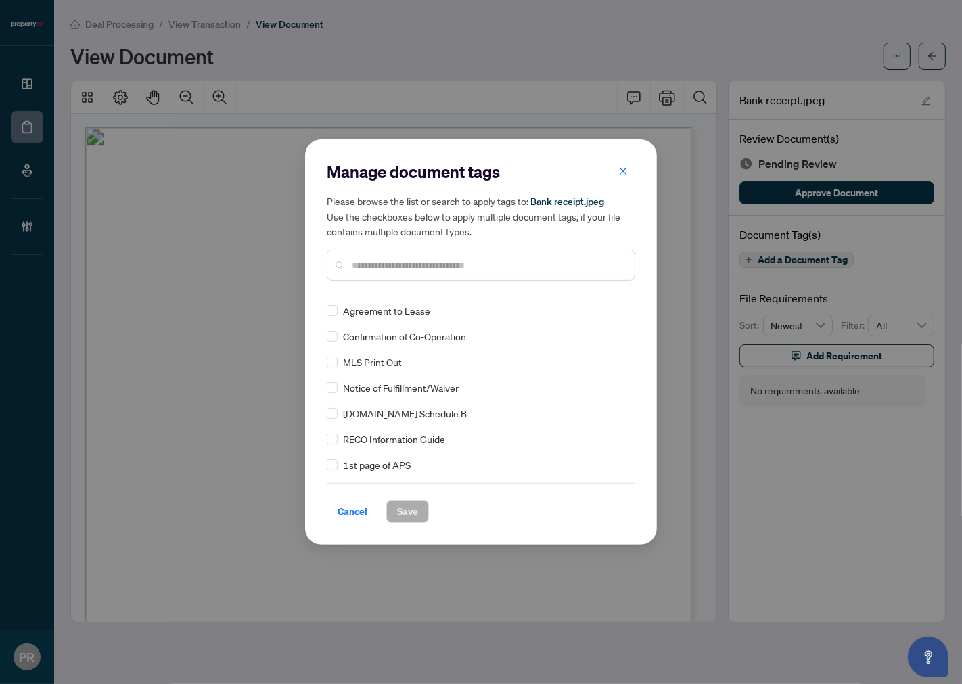
click at [395, 261] on input "text" at bounding box center [488, 265] width 272 height 15
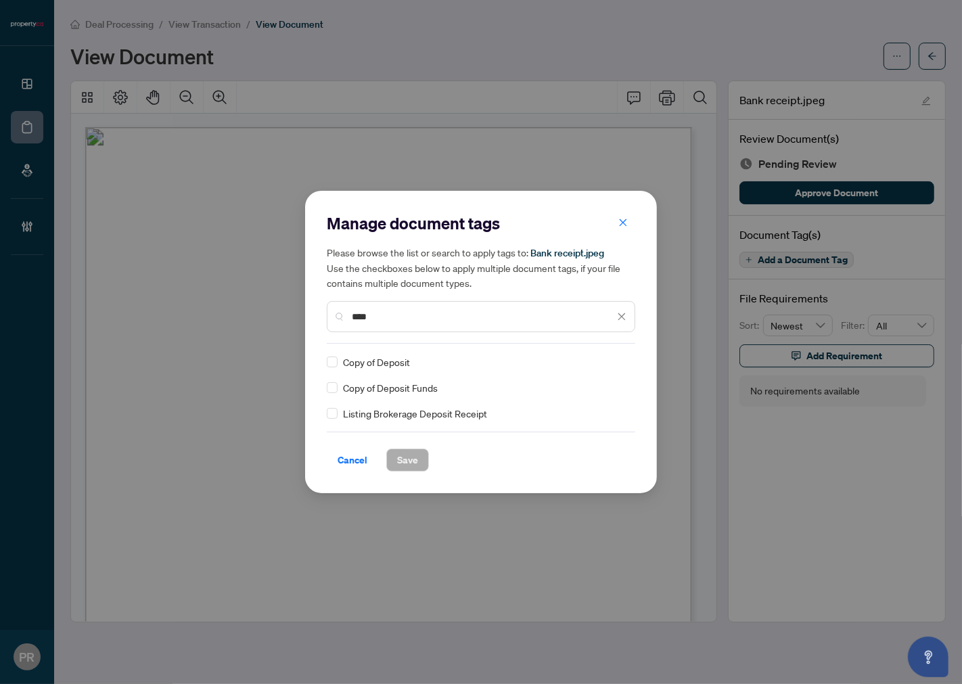
type input "****"
click at [614, 357] on div at bounding box center [614, 362] width 26 height 14
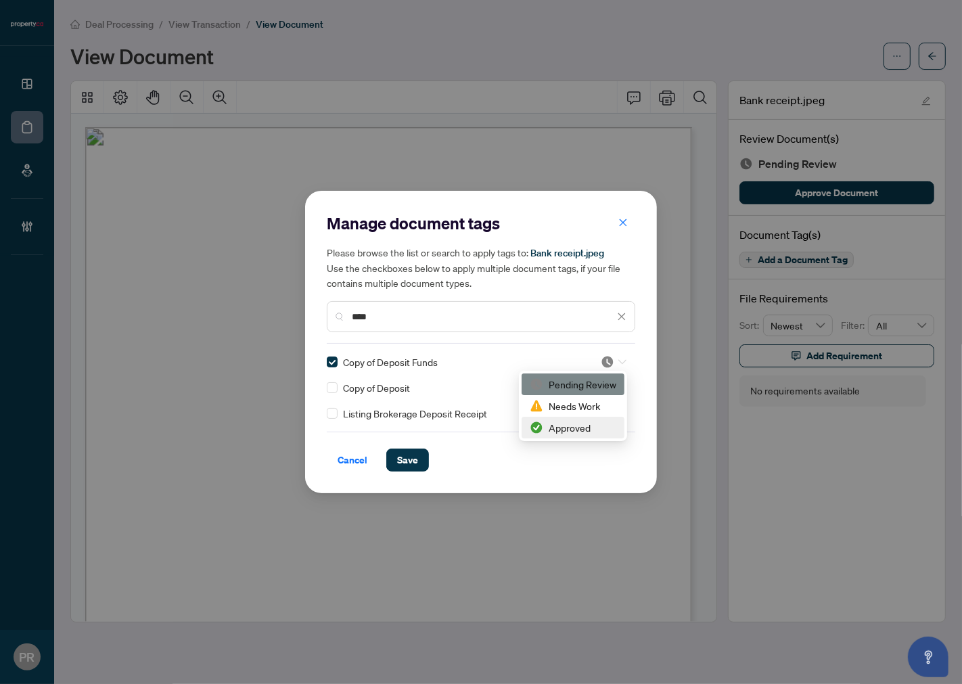
click at [579, 422] on div "Approved" at bounding box center [573, 427] width 87 height 15
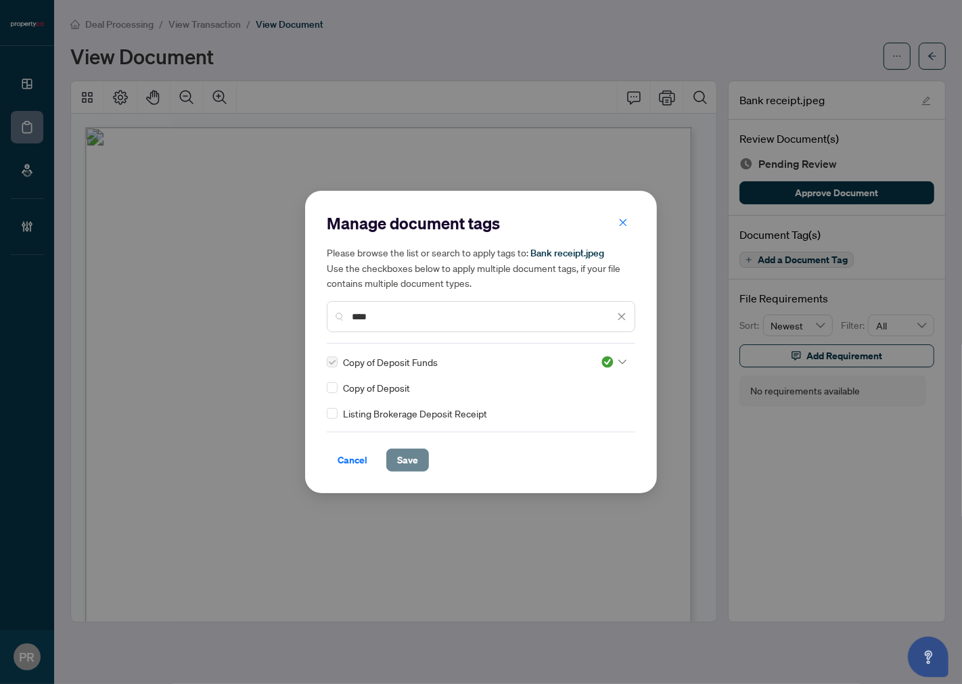
click at [401, 468] on span "Save" at bounding box center [407, 460] width 21 height 22
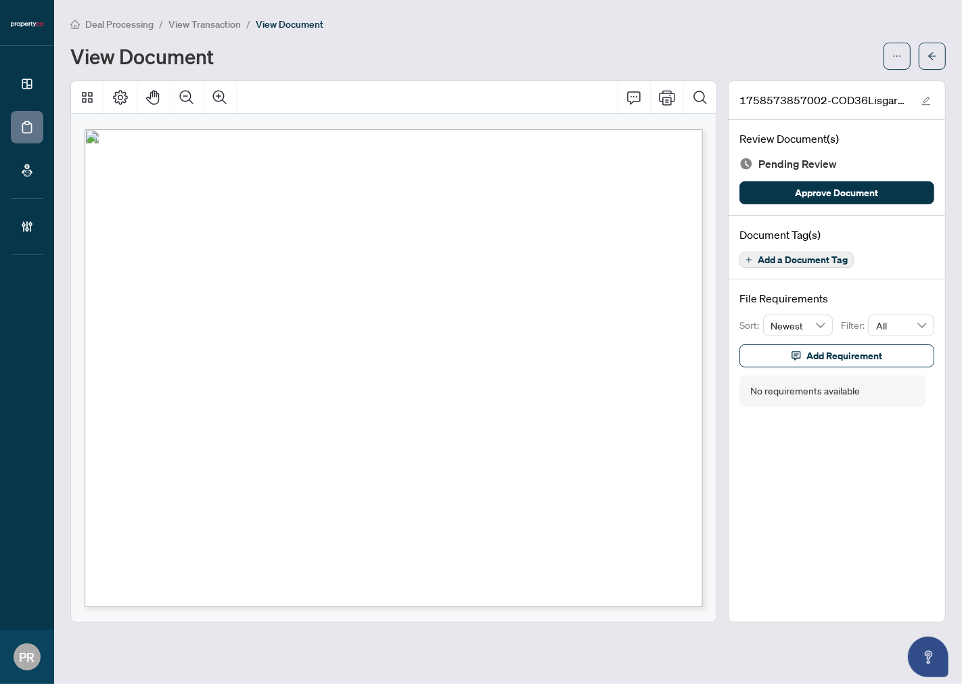
click at [810, 257] on span "Add a Document Tag" at bounding box center [803, 259] width 90 height 9
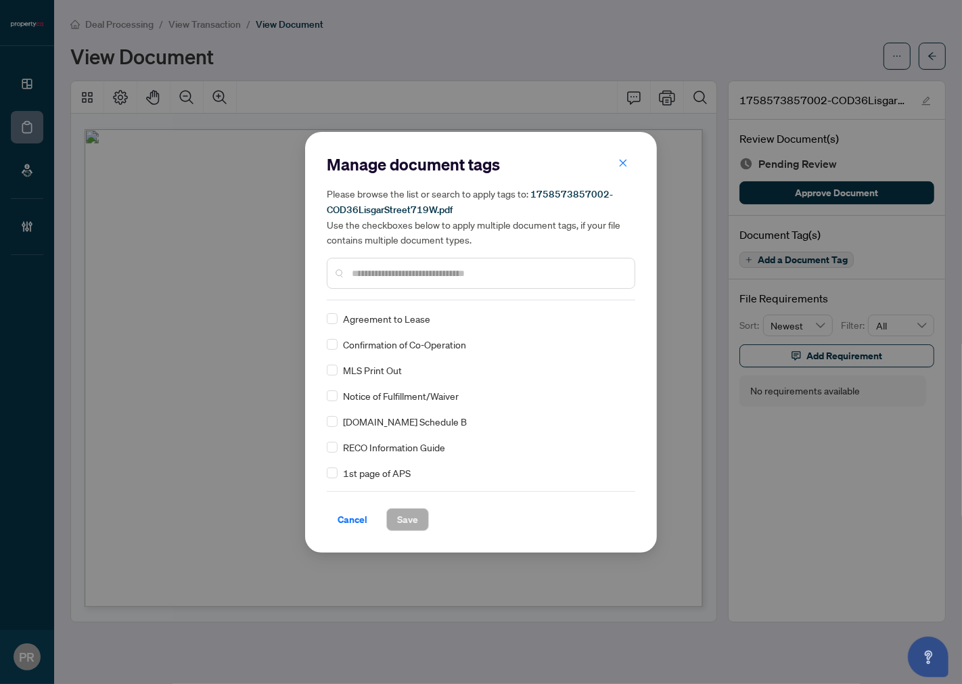
click at [383, 276] on input "text" at bounding box center [488, 273] width 272 height 15
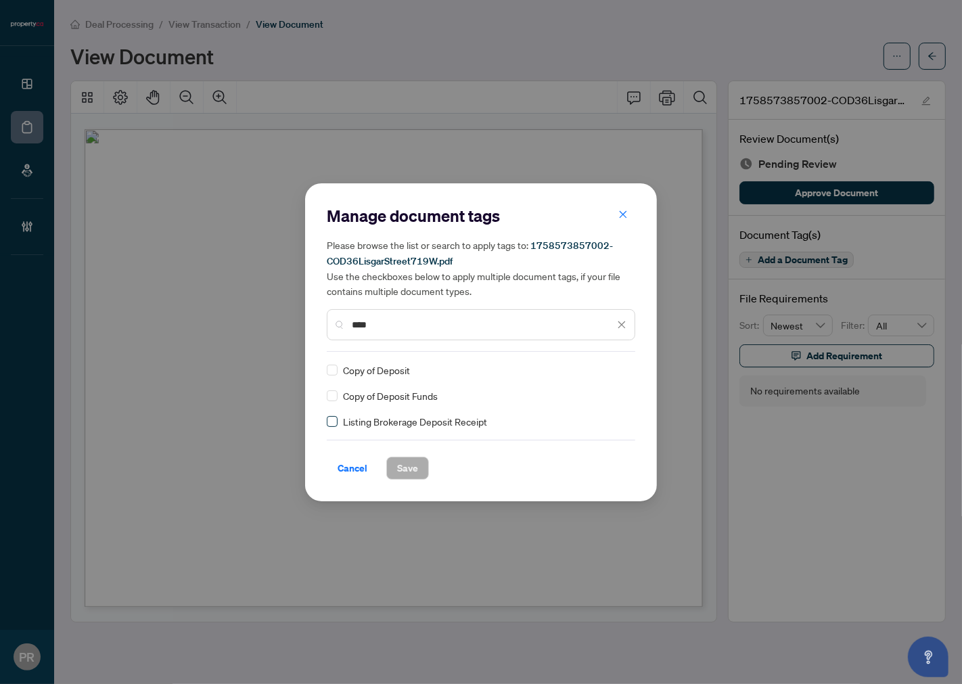
type input "****"
click at [618, 365] on div at bounding box center [614, 370] width 26 height 14
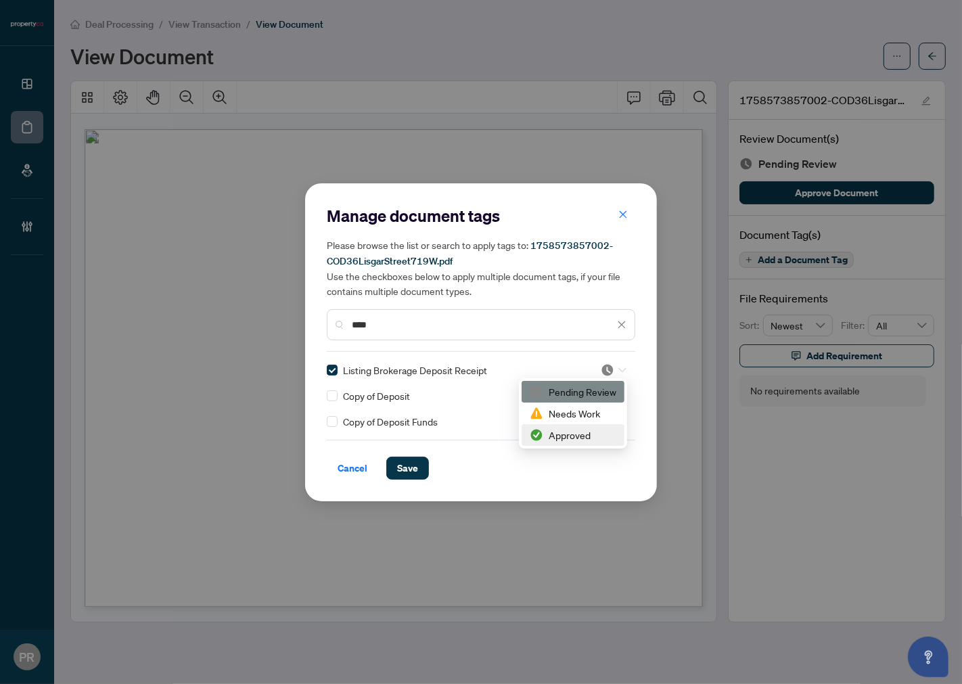
click at [566, 435] on div "Approved" at bounding box center [573, 435] width 87 height 15
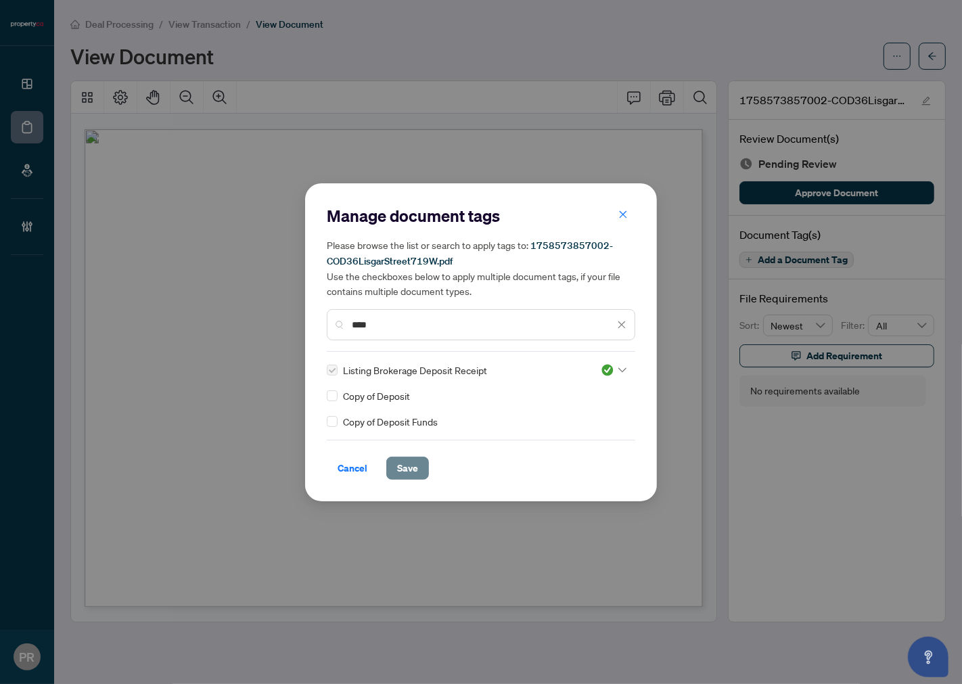
click at [413, 462] on span "Save" at bounding box center [407, 468] width 21 height 22
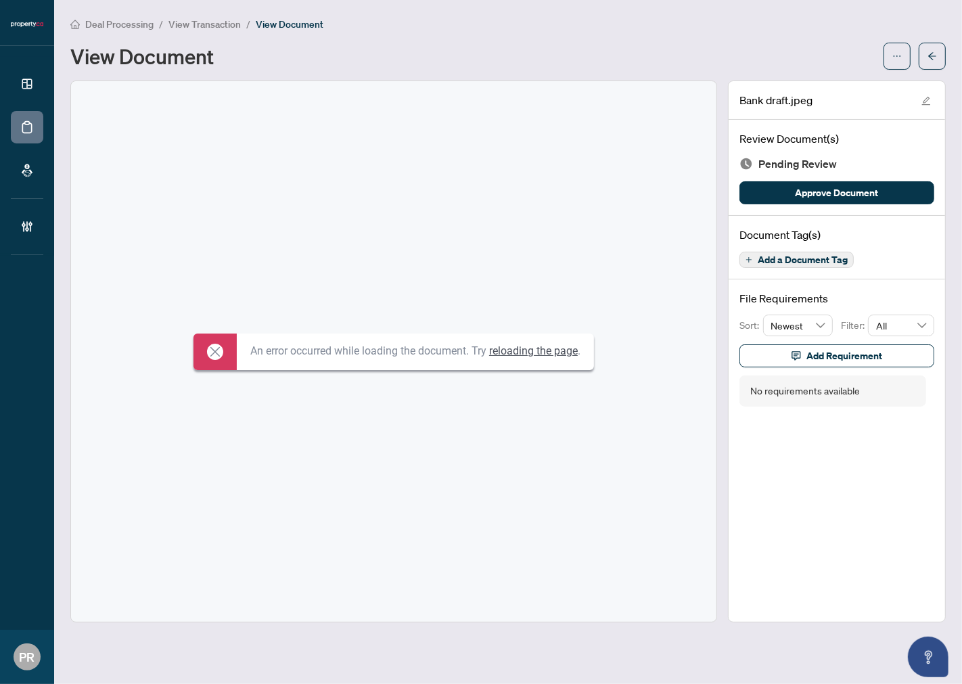
drag, startPoint x: 844, startPoint y: 186, endPoint x: 717, endPoint y: 119, distance: 143.8
click at [844, 186] on span "Approve Document" at bounding box center [837, 193] width 83 height 22
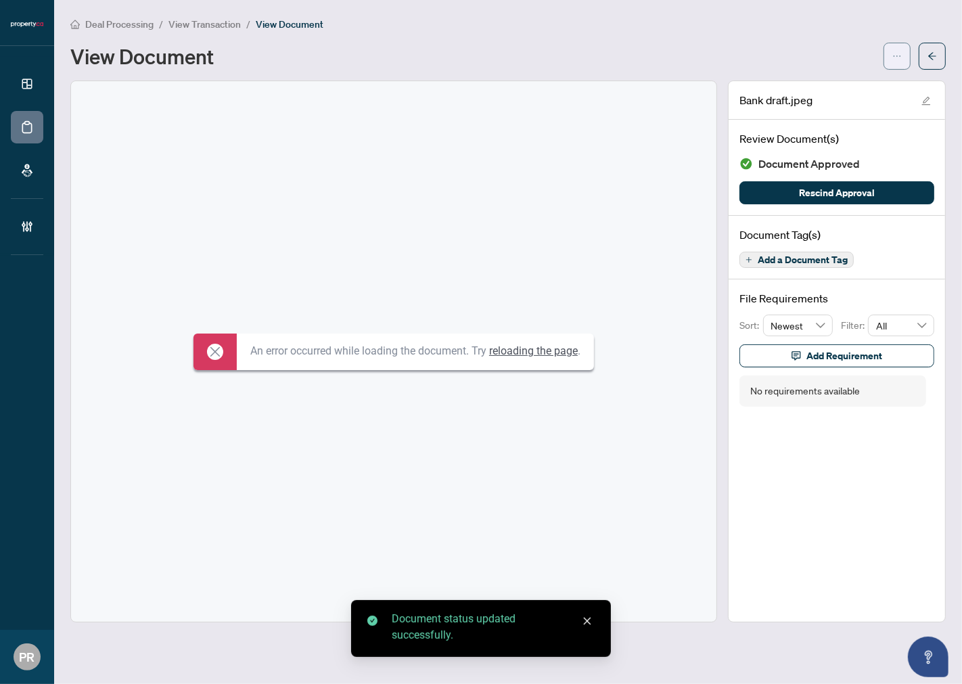
click at [865, 61] on button "button" at bounding box center [897, 56] width 27 height 27
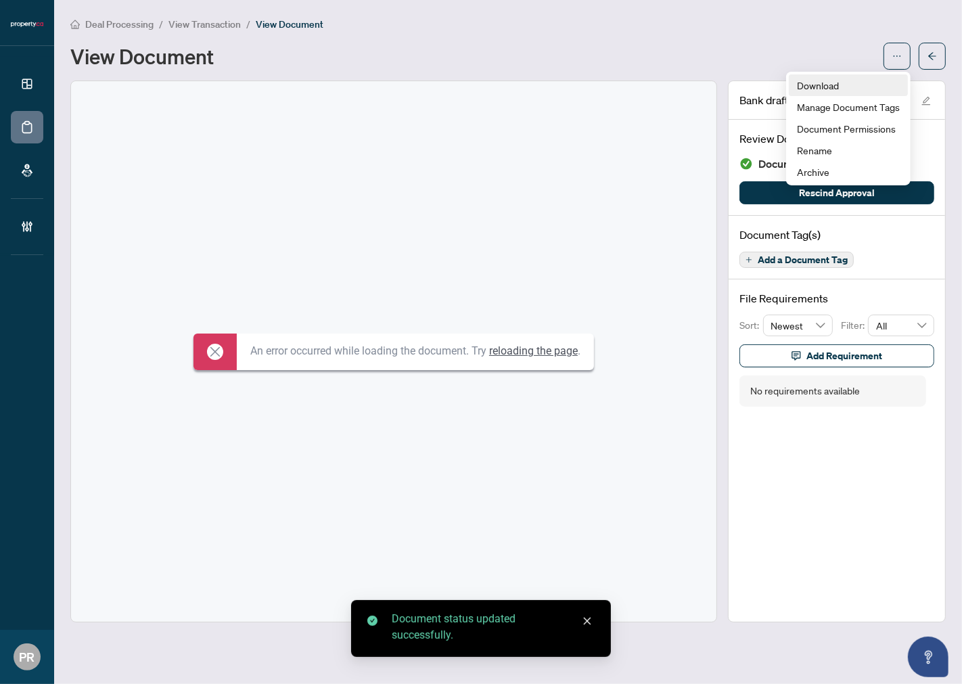
click at [833, 79] on span "Download" at bounding box center [848, 85] width 103 height 15
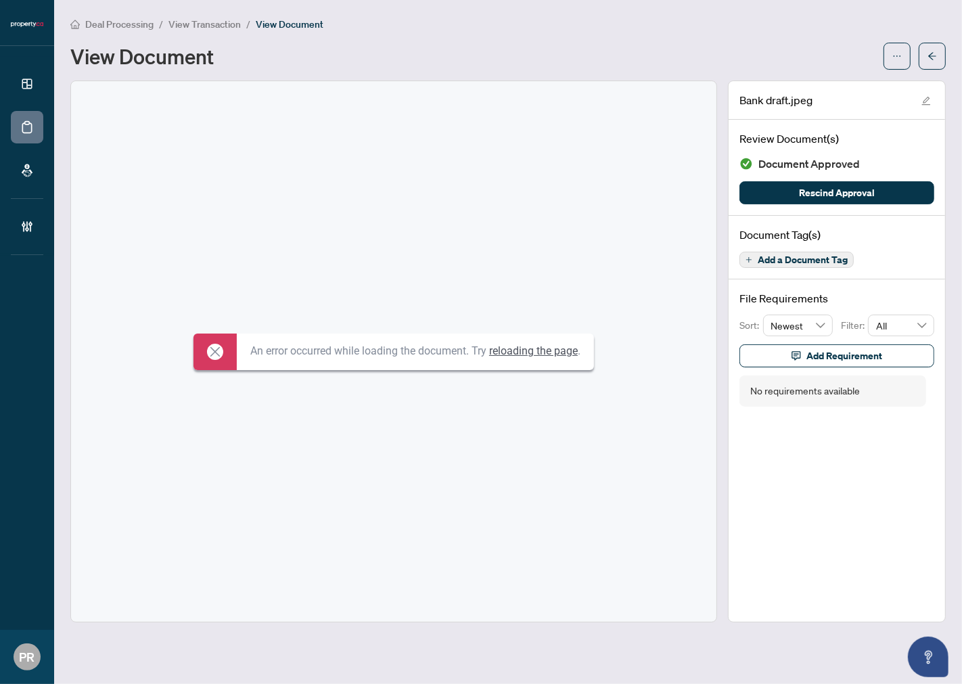
click at [807, 258] on span "Add a Document Tag" at bounding box center [803, 259] width 90 height 9
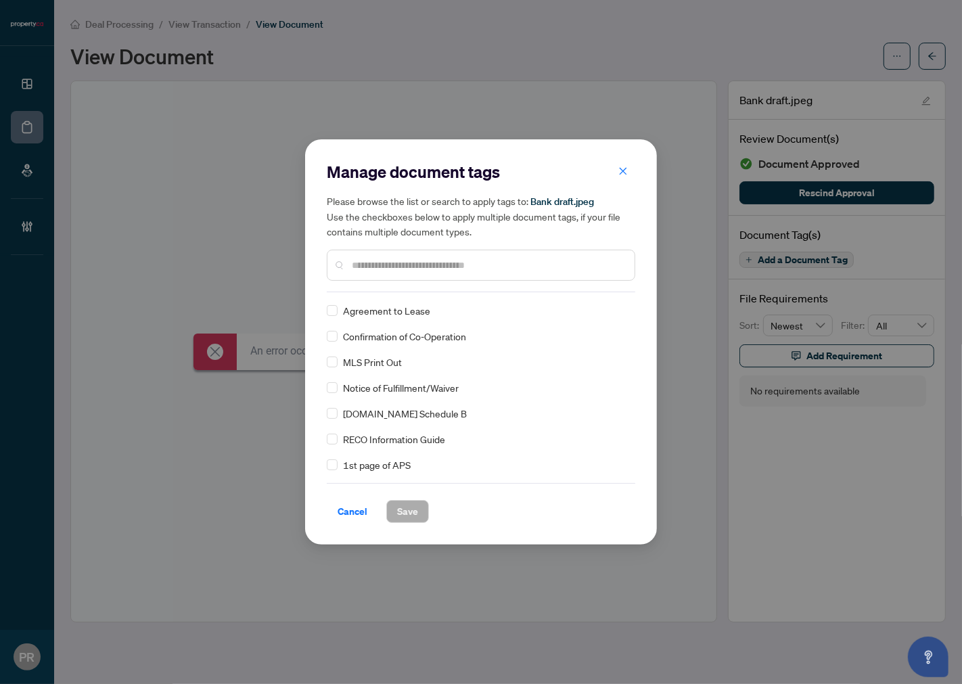
click at [405, 255] on div at bounding box center [481, 265] width 309 height 31
click at [403, 271] on input "text" at bounding box center [488, 265] width 272 height 15
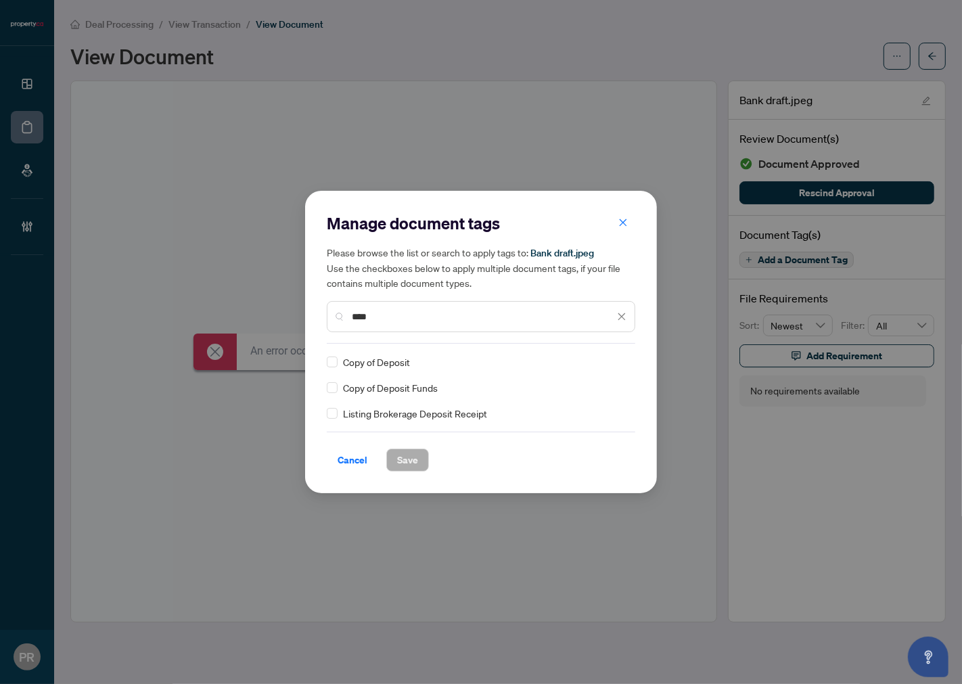
type input "****"
click at [323, 391] on div "Manage document tags Please browse the list or search to apply tags to: Bank dr…" at bounding box center [481, 342] width 352 height 302
click at [610, 366] on img at bounding box center [608, 362] width 14 height 14
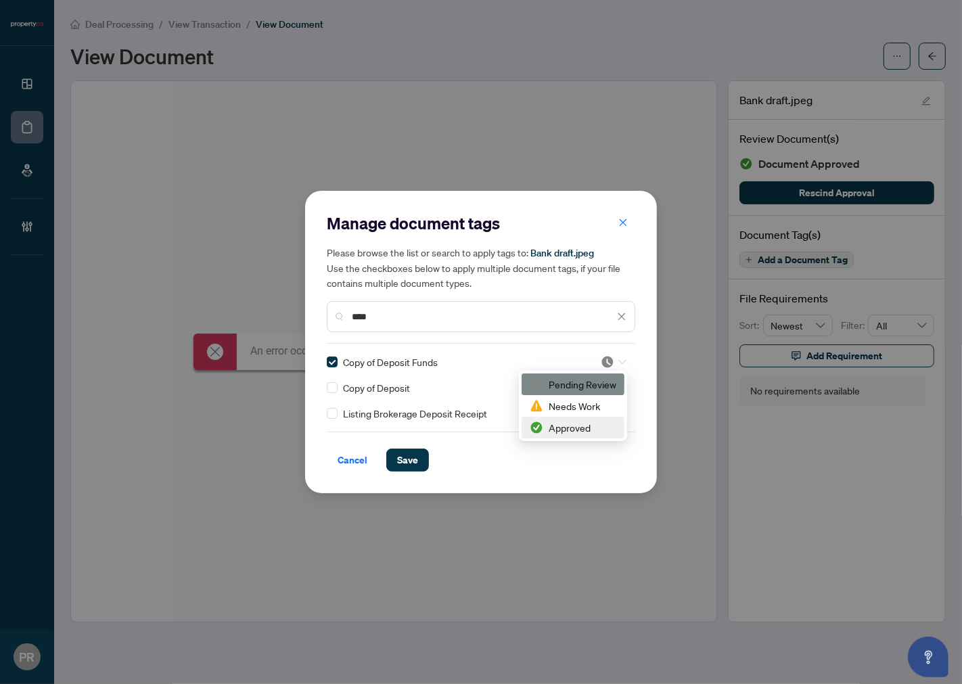
click at [587, 426] on div "Approved" at bounding box center [573, 427] width 87 height 15
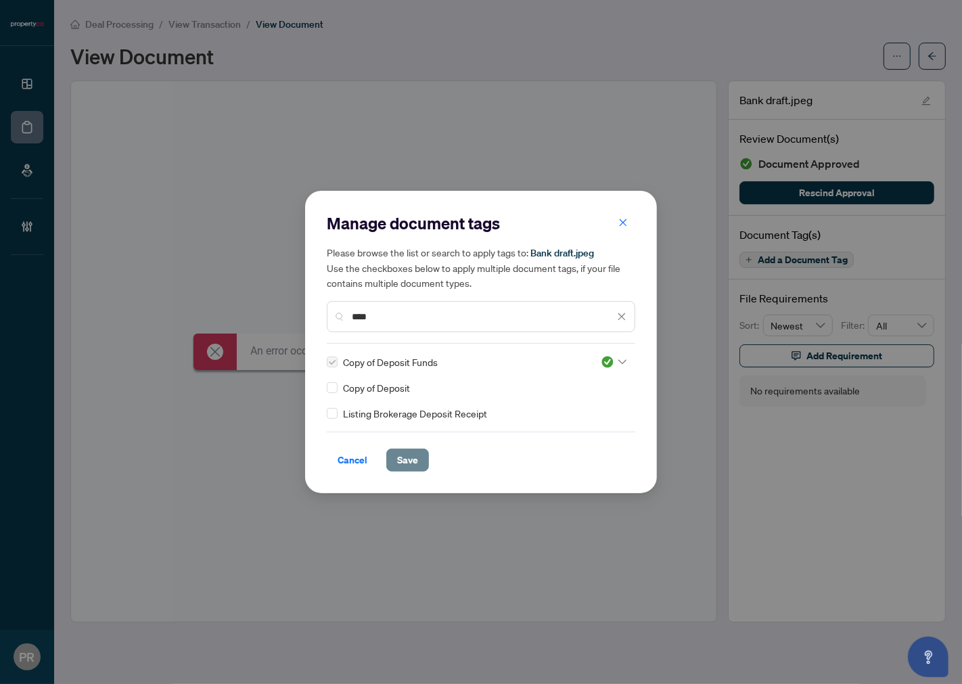
click at [416, 457] on span "Save" at bounding box center [407, 460] width 21 height 22
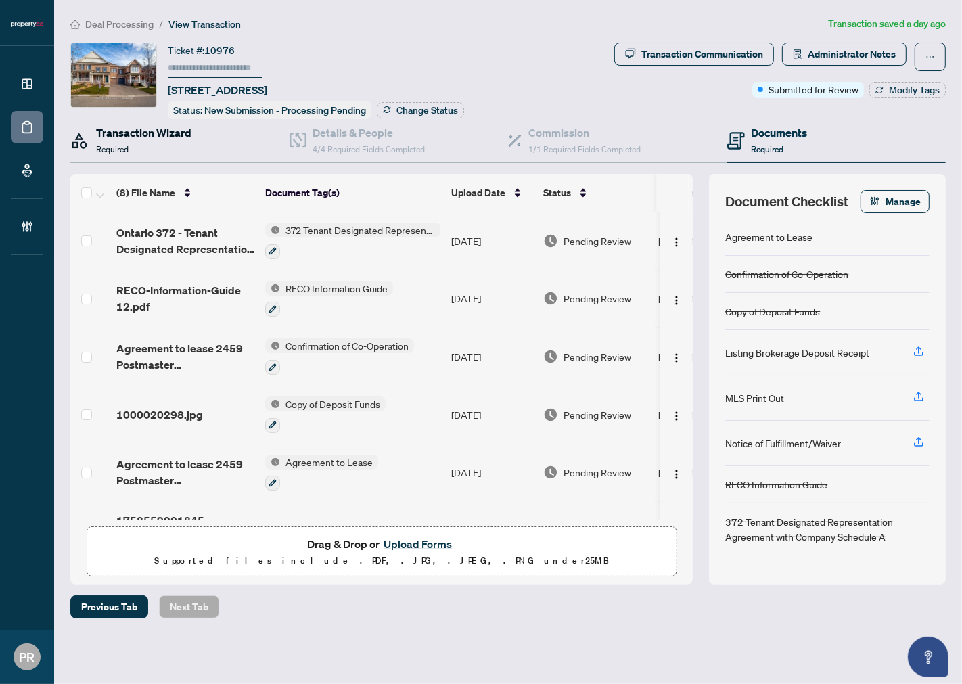
click at [166, 151] on div "Transaction Wizard Required" at bounding box center [143, 140] width 95 height 32
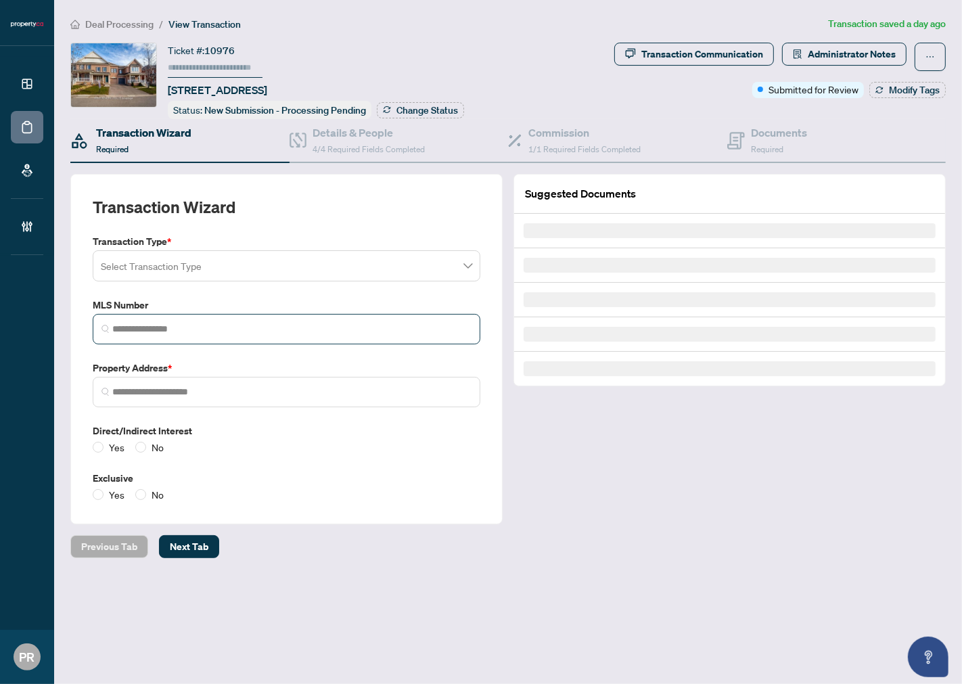
type input "*********"
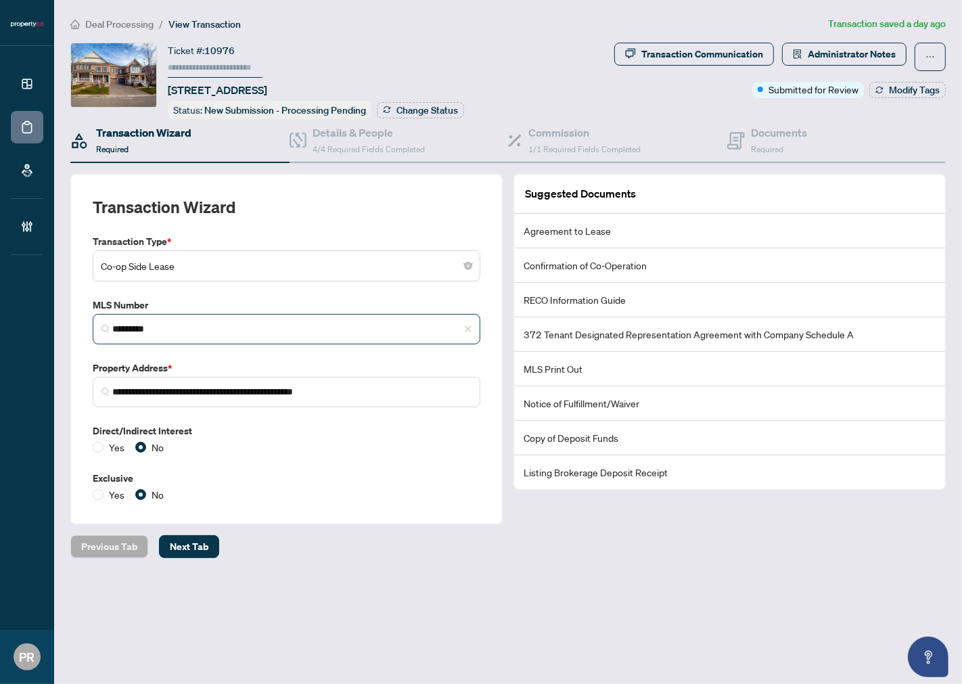
type input "**********"
click at [201, 323] on input "*********" at bounding box center [291, 329] width 359 height 14
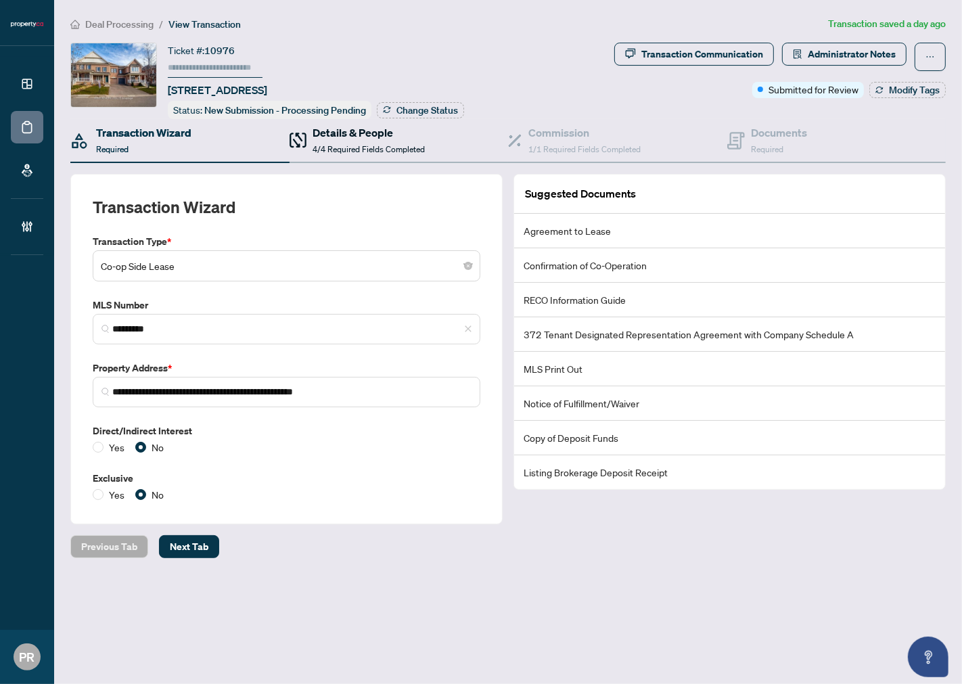
click at [330, 129] on h4 "Details & People" at bounding box center [369, 132] width 112 height 16
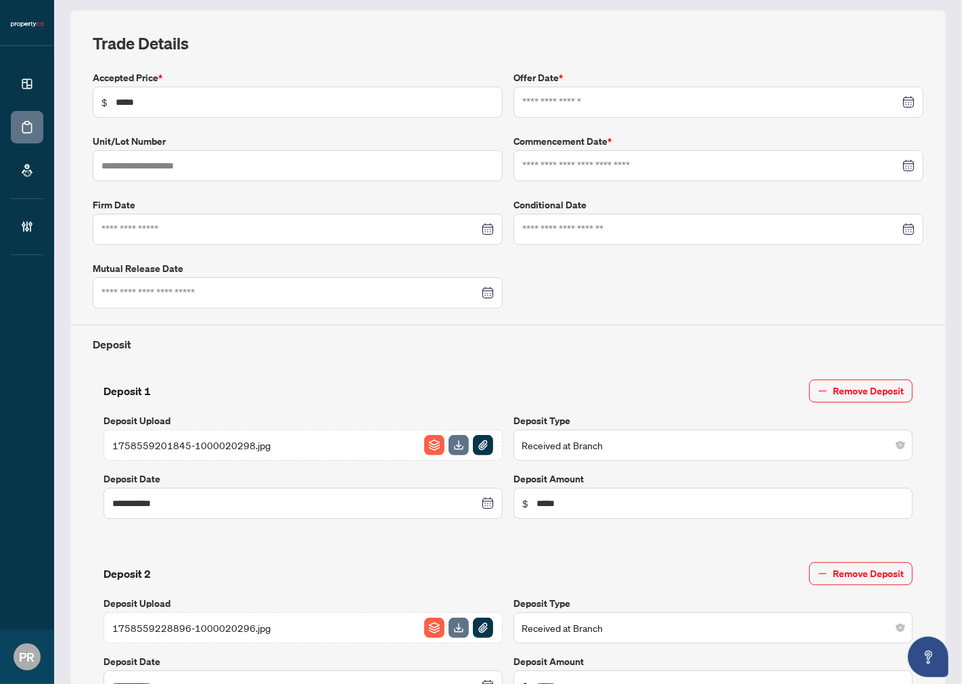
type input "**********"
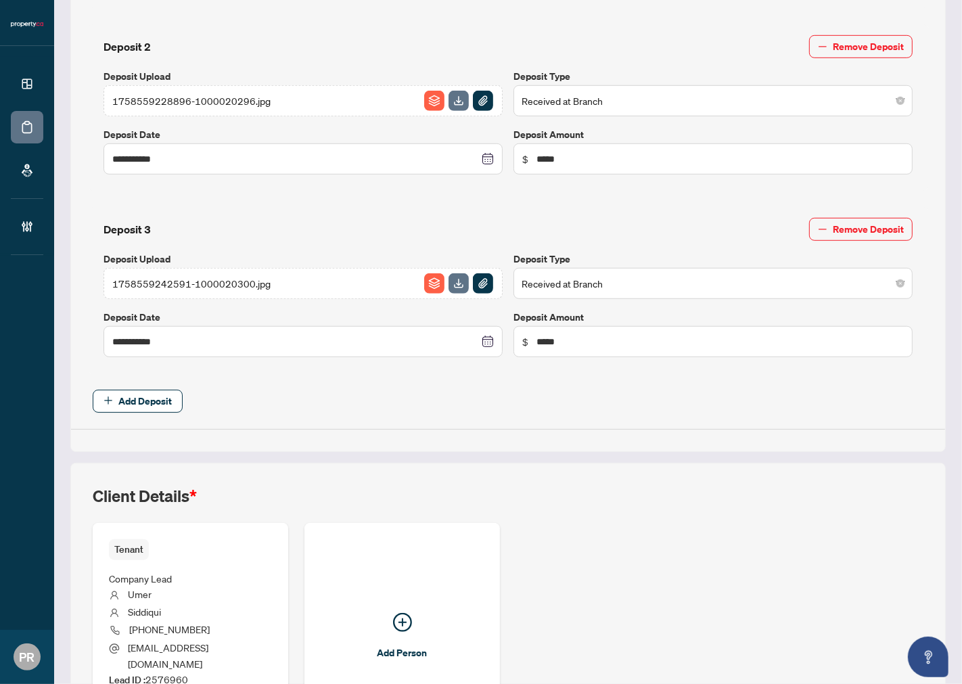
scroll to position [819, 0]
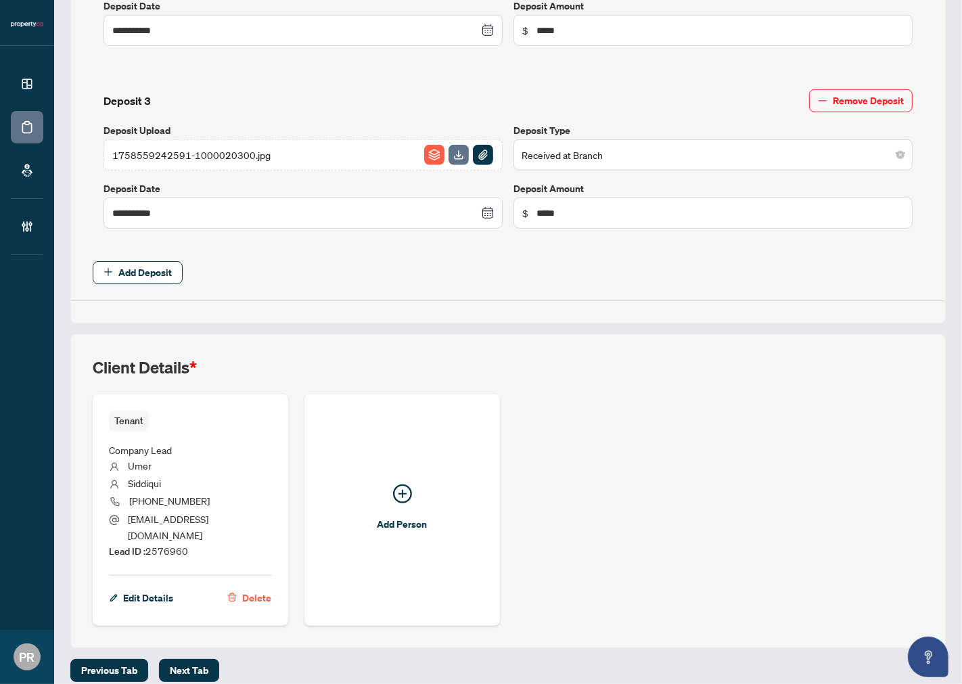
click at [167, 545] on span "Lead ID : 2576960" at bounding box center [148, 551] width 79 height 12
copy span "2576960"
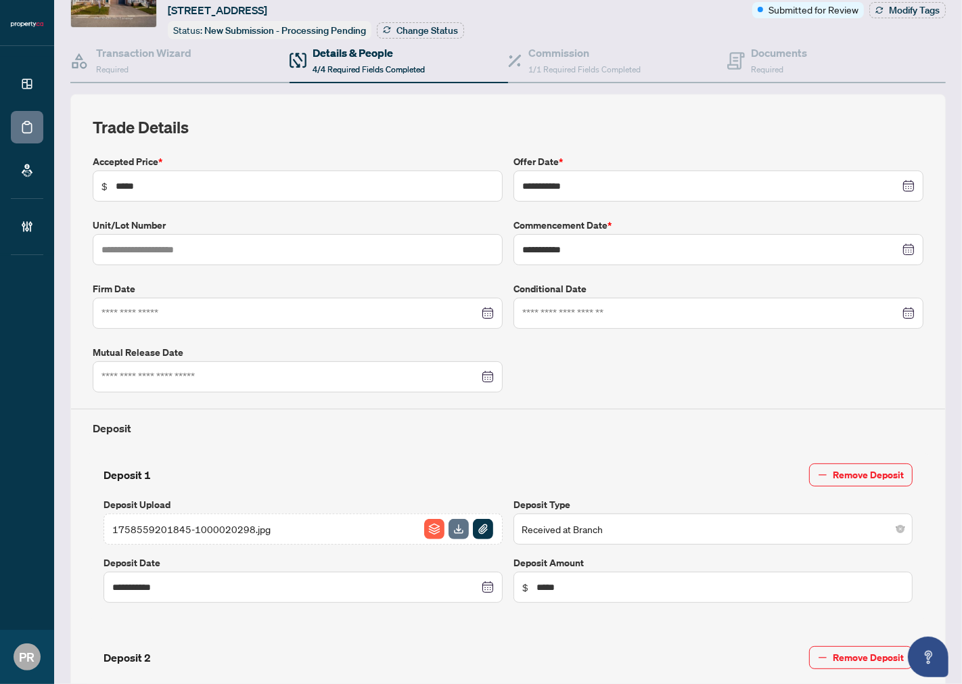
scroll to position [0, 0]
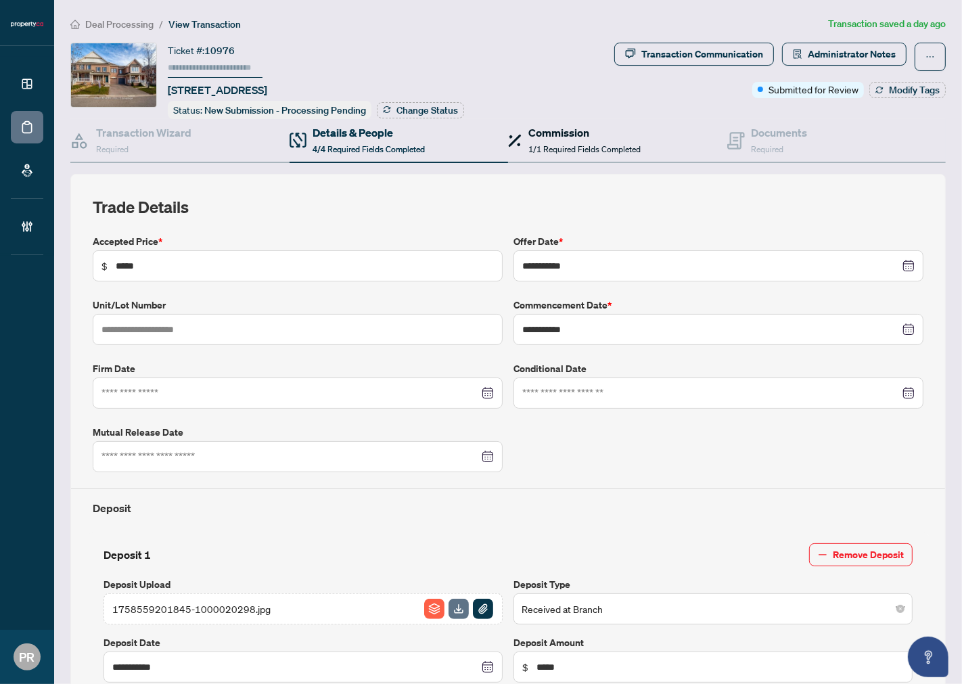
click at [569, 144] on span "1/1 Required Fields Completed" at bounding box center [584, 149] width 112 height 10
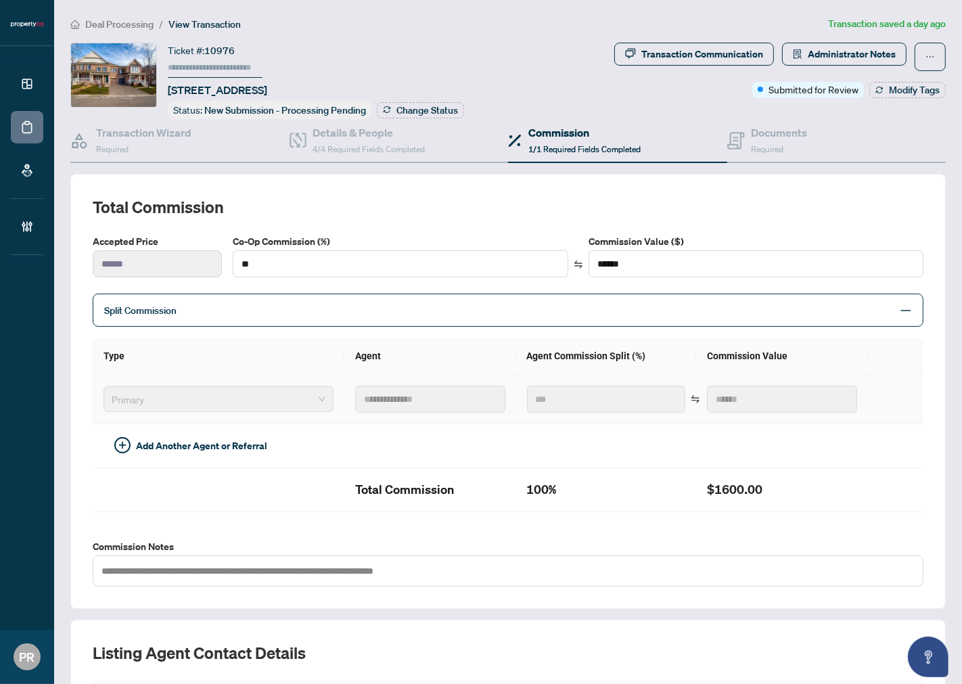
click at [344, 396] on td "**********" at bounding box center [430, 399] width 172 height 49
click at [767, 144] on span "Required" at bounding box center [768, 149] width 32 height 10
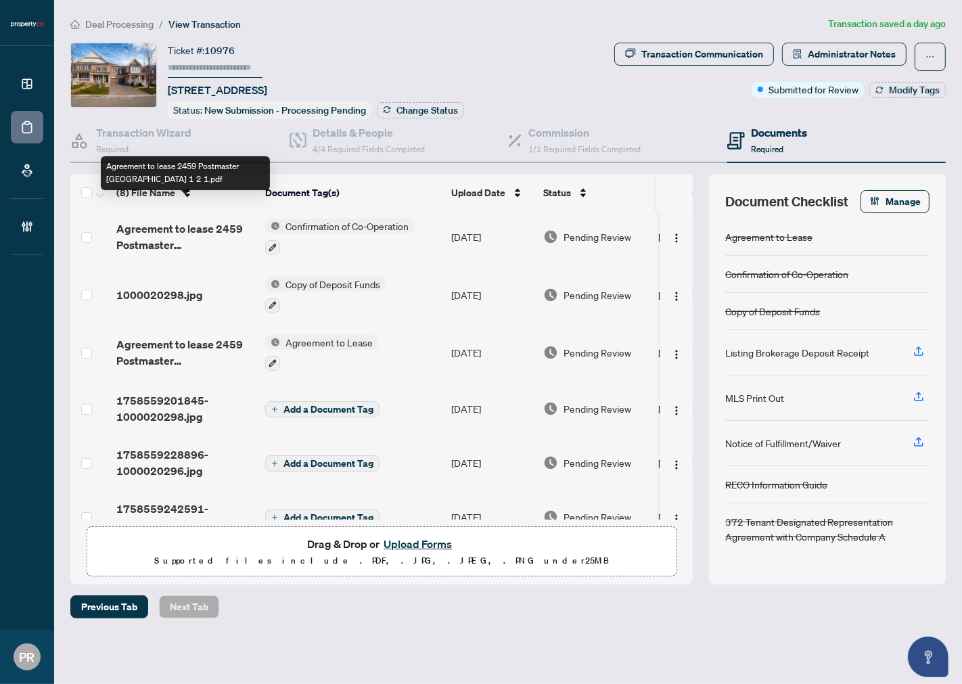
scroll to position [143, 0]
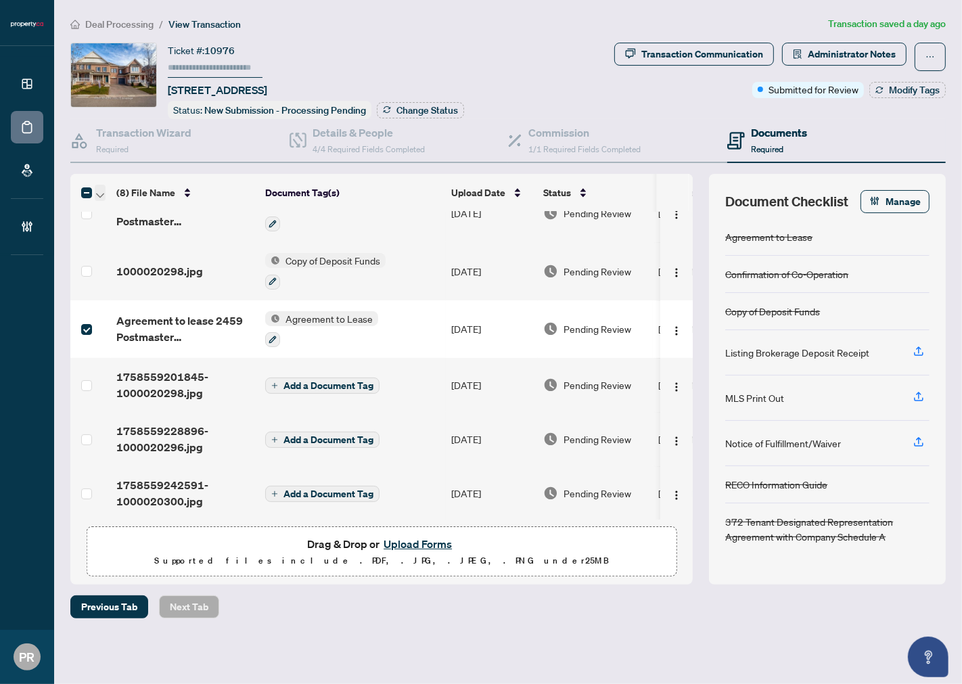
click at [98, 185] on span "button" at bounding box center [100, 192] width 8 height 15
click at [124, 206] on span "Open Selected in New Tab(s)" at bounding box center [166, 213] width 120 height 15
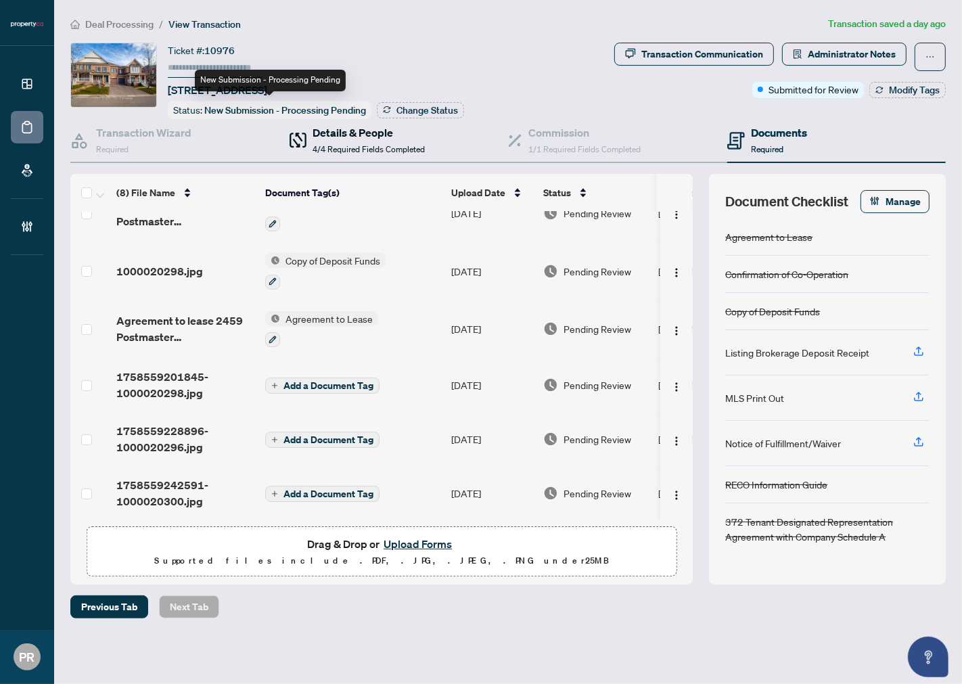
click at [338, 147] on span "4/4 Required Fields Completed" at bounding box center [369, 149] width 112 height 10
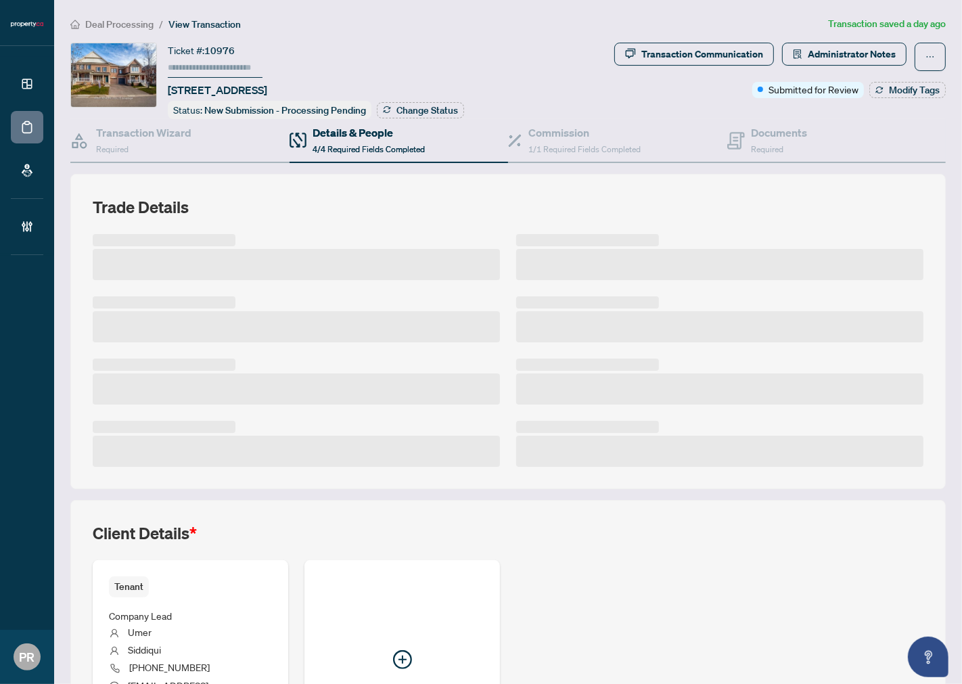
scroll to position [150, 0]
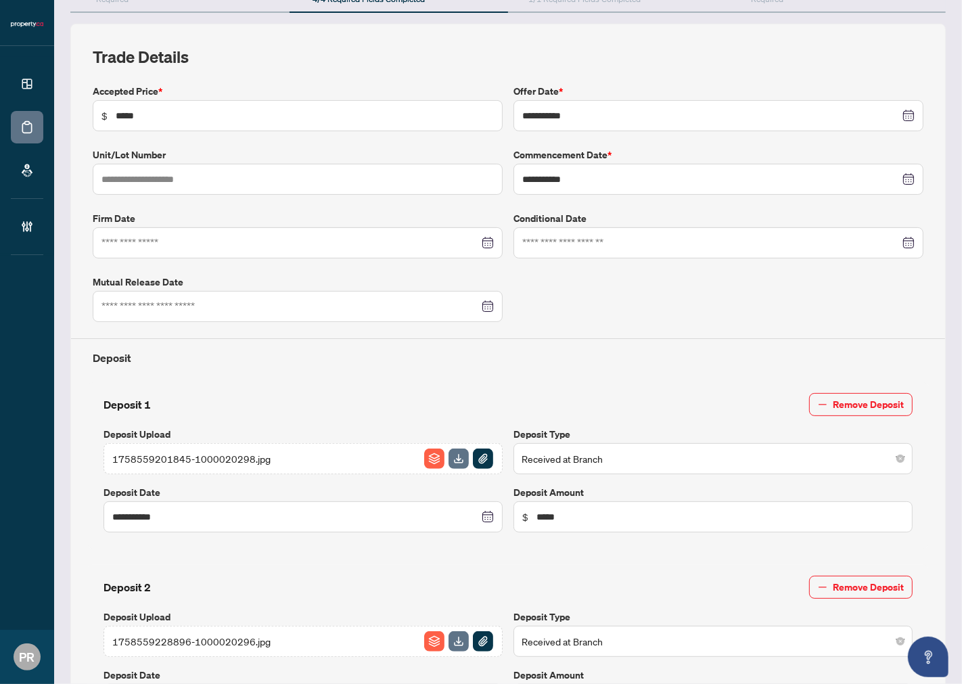
type input "**********"
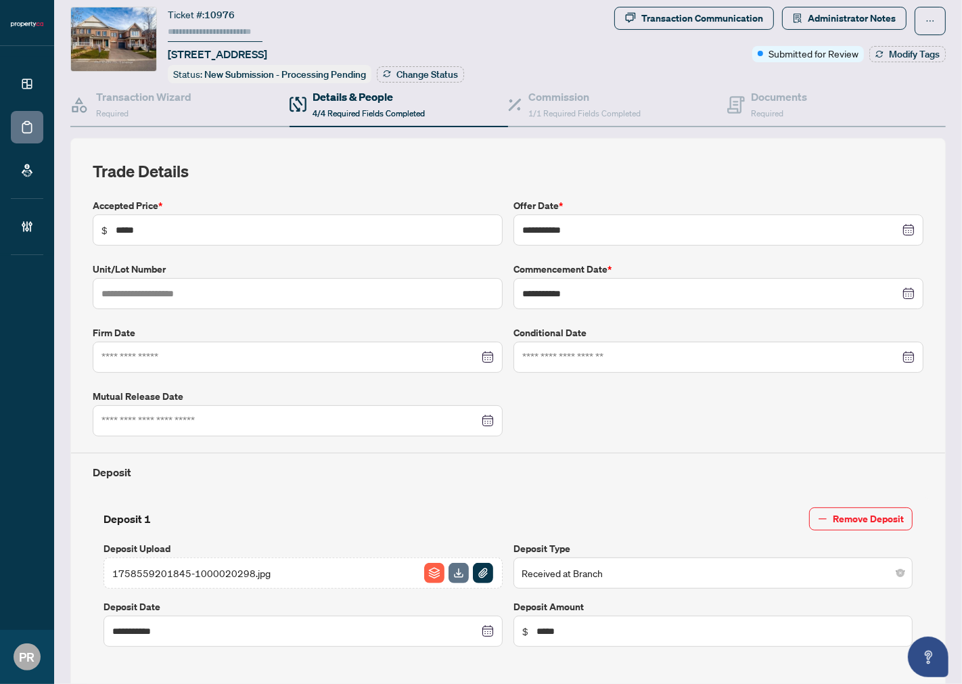
scroll to position [0, 0]
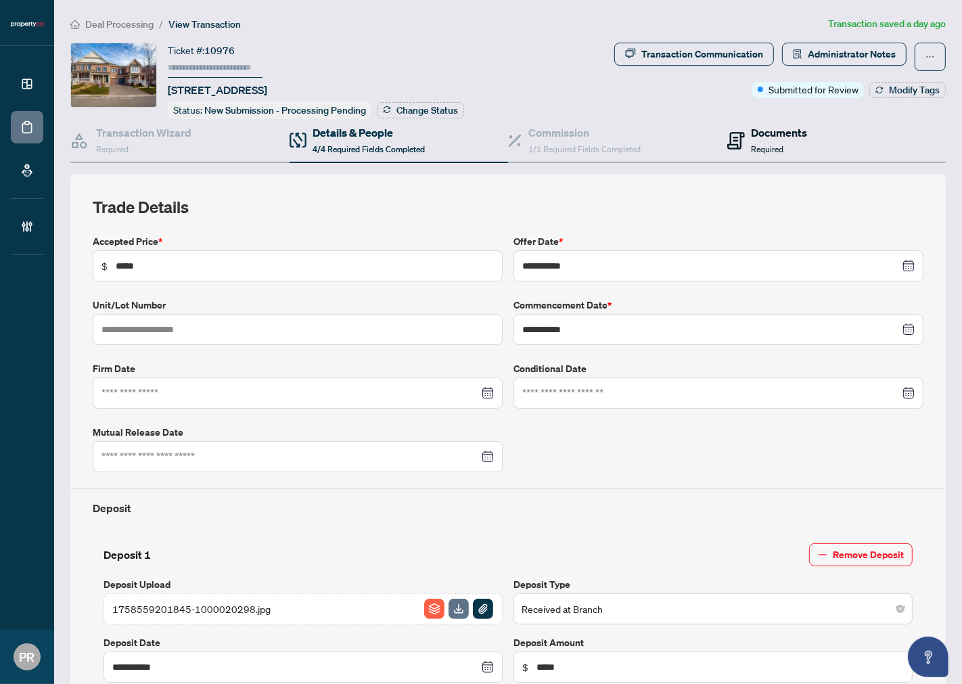
click at [775, 144] on span "Required" at bounding box center [768, 149] width 32 height 10
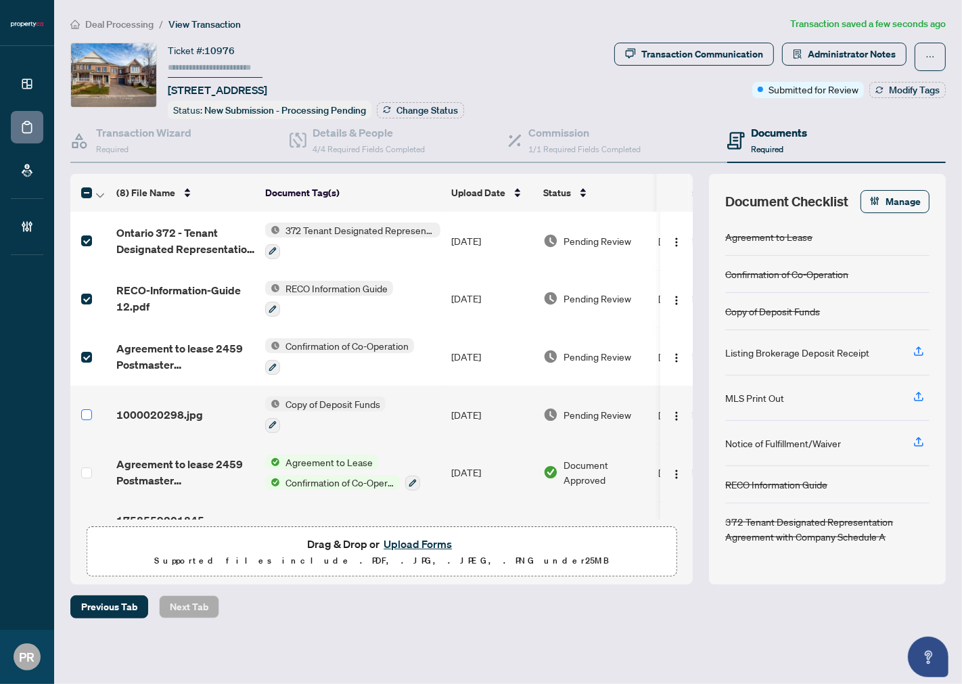
click at [89, 407] on label at bounding box center [86, 414] width 11 height 15
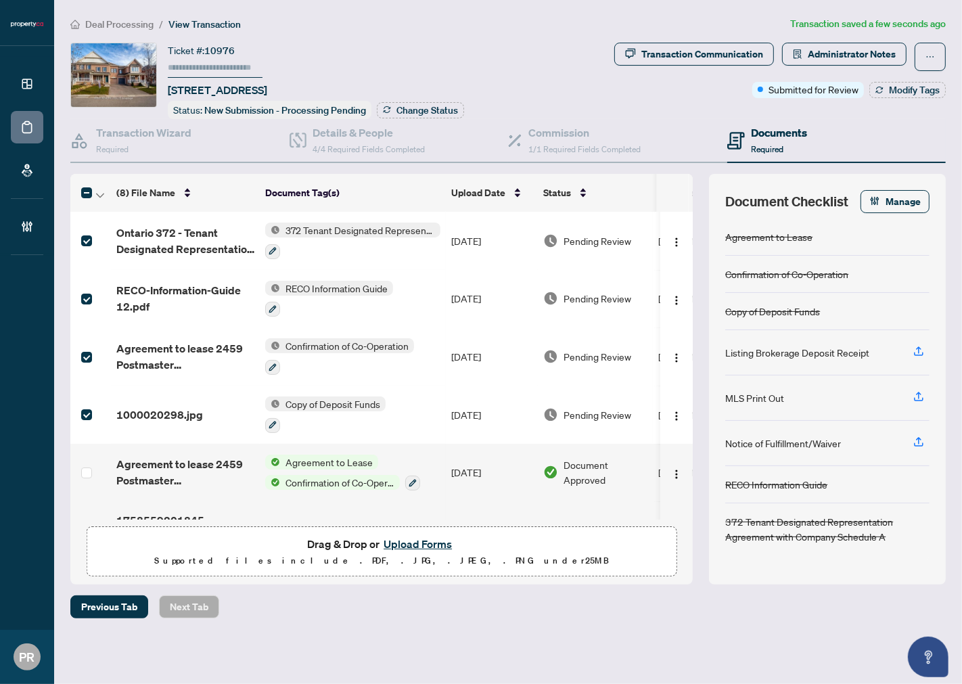
scroll to position [143, 0]
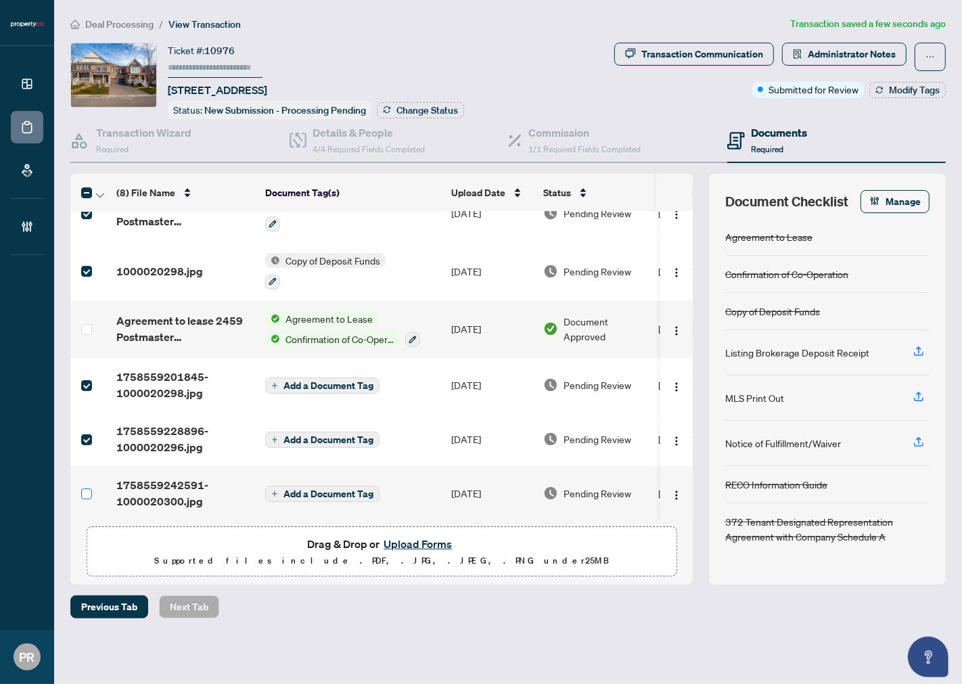
click at [90, 491] on label at bounding box center [86, 493] width 11 height 15
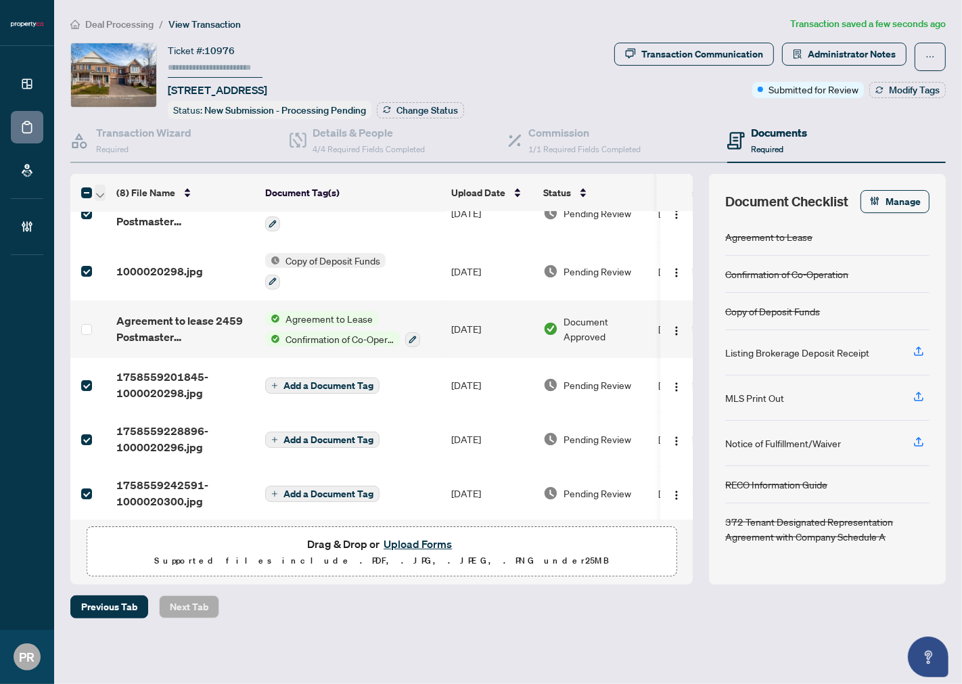
click at [104, 187] on button "button" at bounding box center [100, 193] width 11 height 16
click at [124, 214] on span "Open Selected in New Tab(s)" at bounding box center [166, 213] width 120 height 15
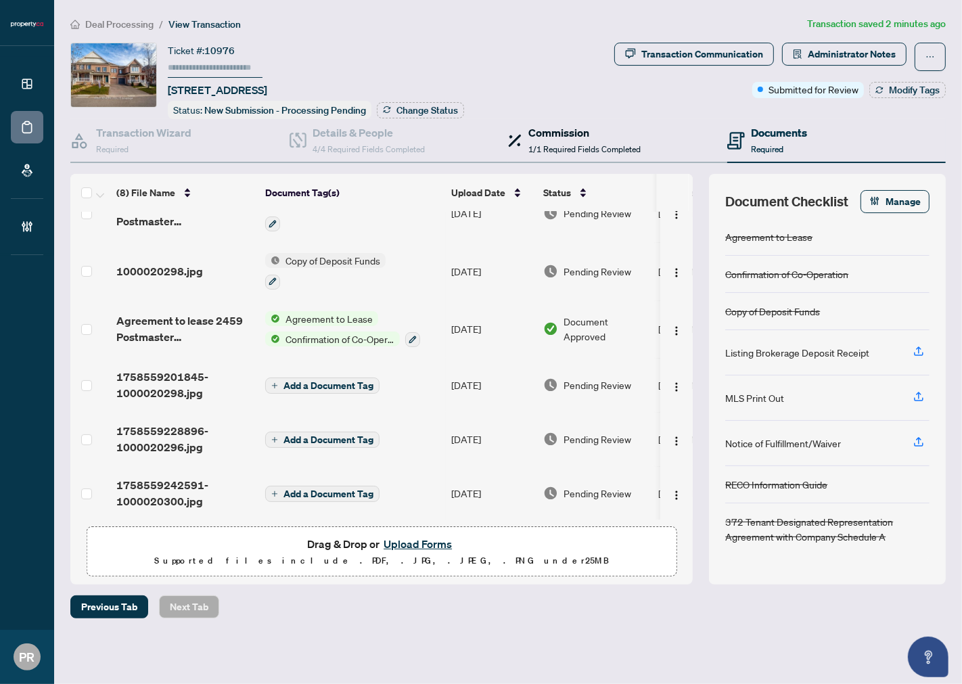
click at [552, 124] on h4 "Commission" at bounding box center [584, 132] width 112 height 16
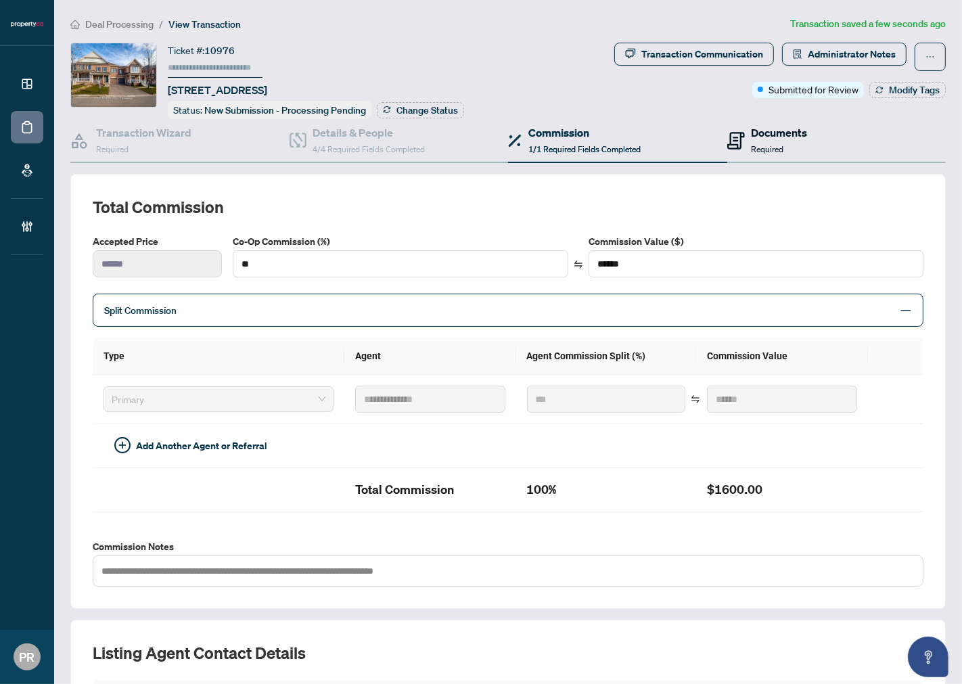
click at [766, 135] on h4 "Documents" at bounding box center [780, 132] width 56 height 16
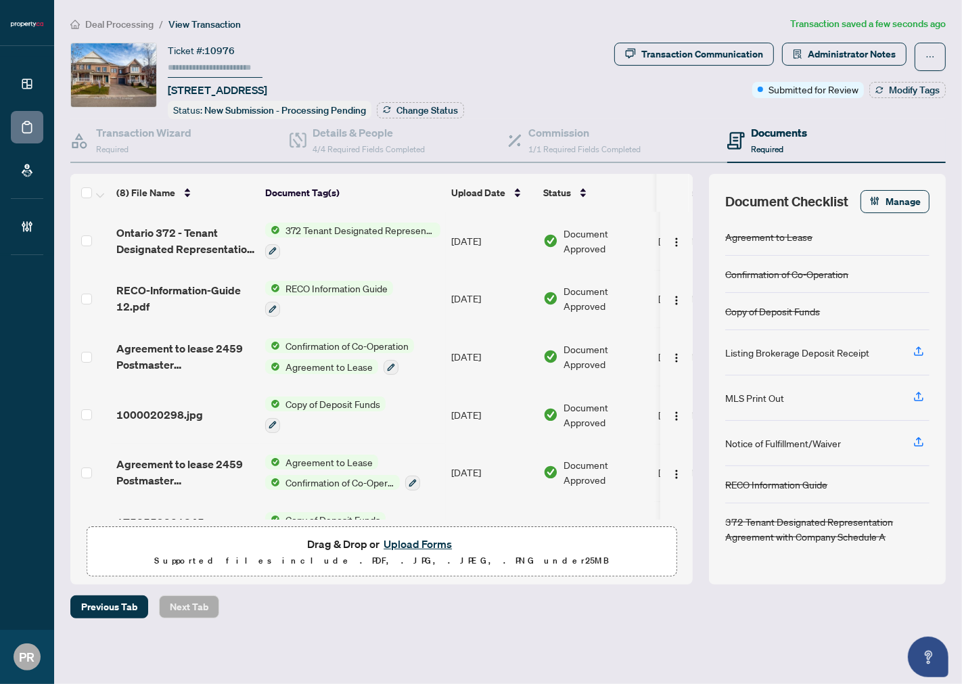
click at [244, 60] on input "text" at bounding box center [215, 68] width 95 height 20
type input "******"
click at [423, 110] on span "Change Status" at bounding box center [427, 110] width 62 height 9
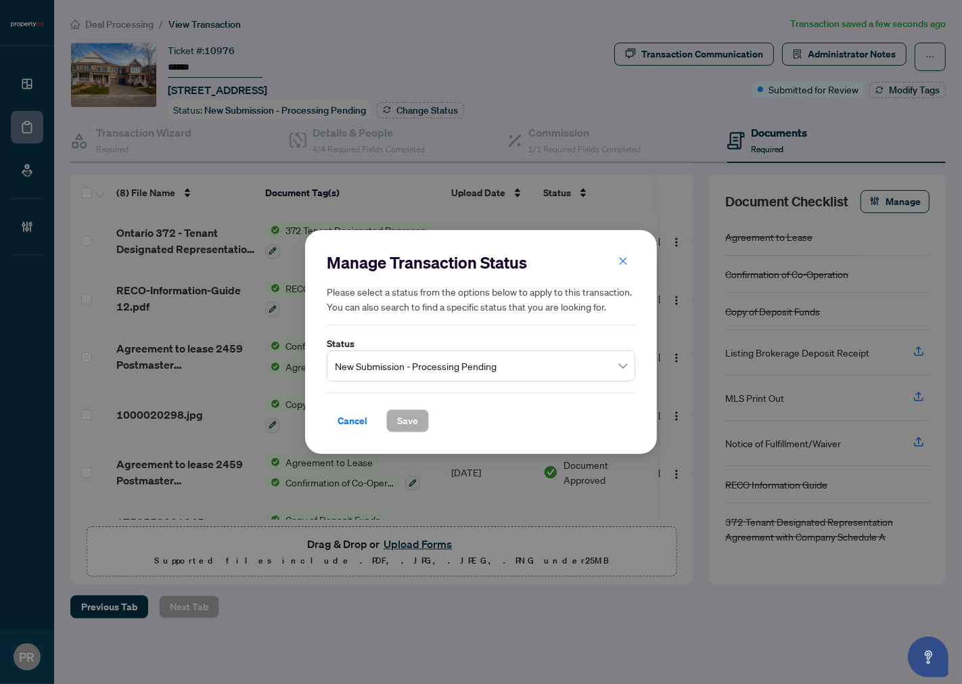
click at [499, 370] on span "New Submission - Processing Pending" at bounding box center [481, 366] width 292 height 26
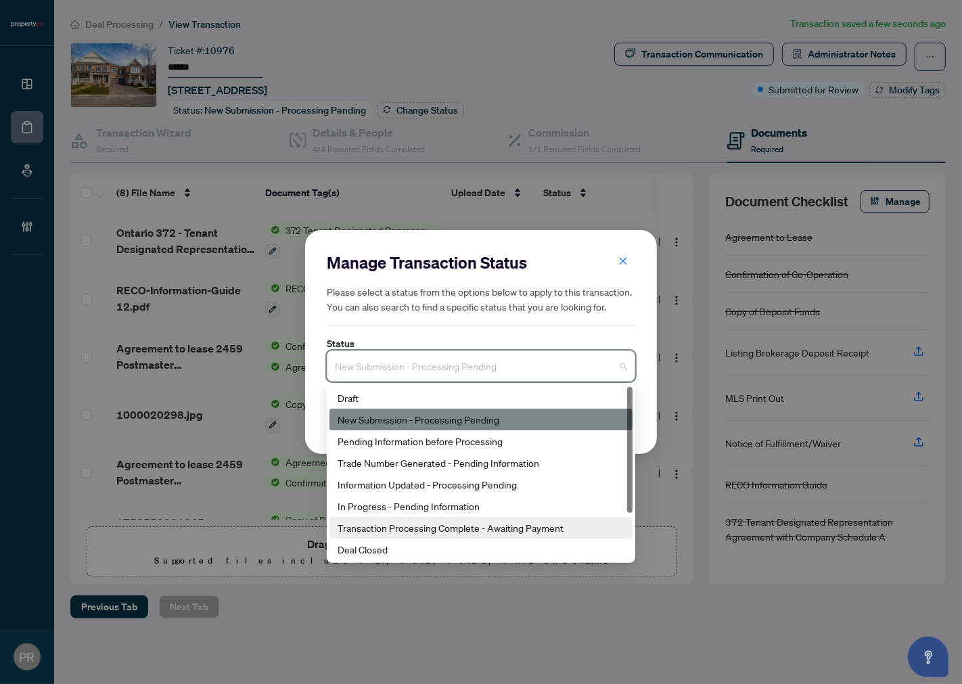
click at [547, 524] on div "Transaction Processing Complete - Awaiting Payment" at bounding box center [481, 527] width 287 height 15
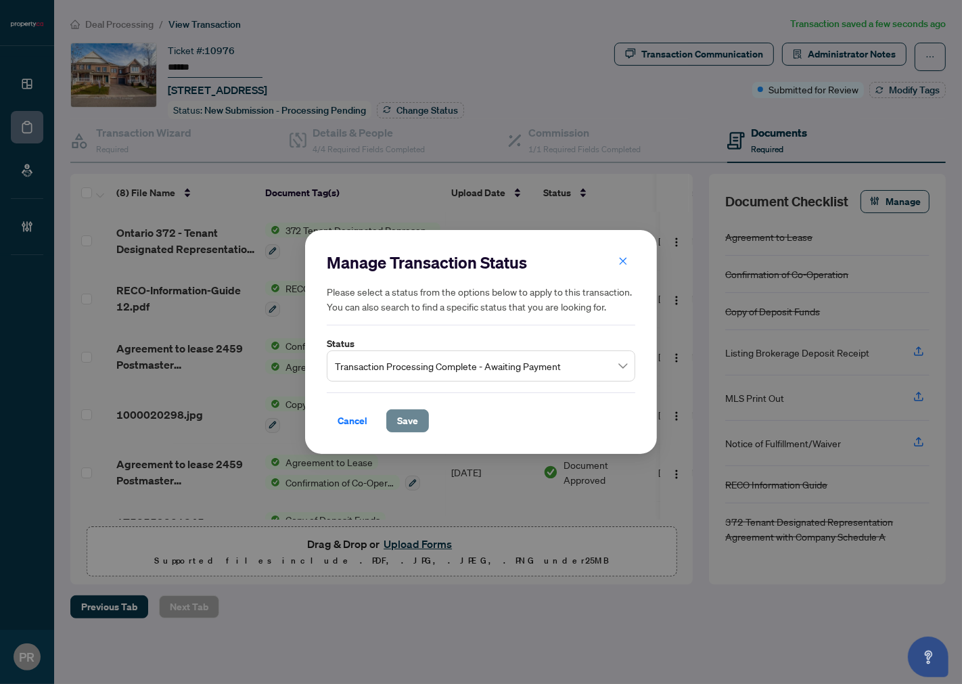
click at [420, 420] on button "Save" at bounding box center [407, 420] width 43 height 23
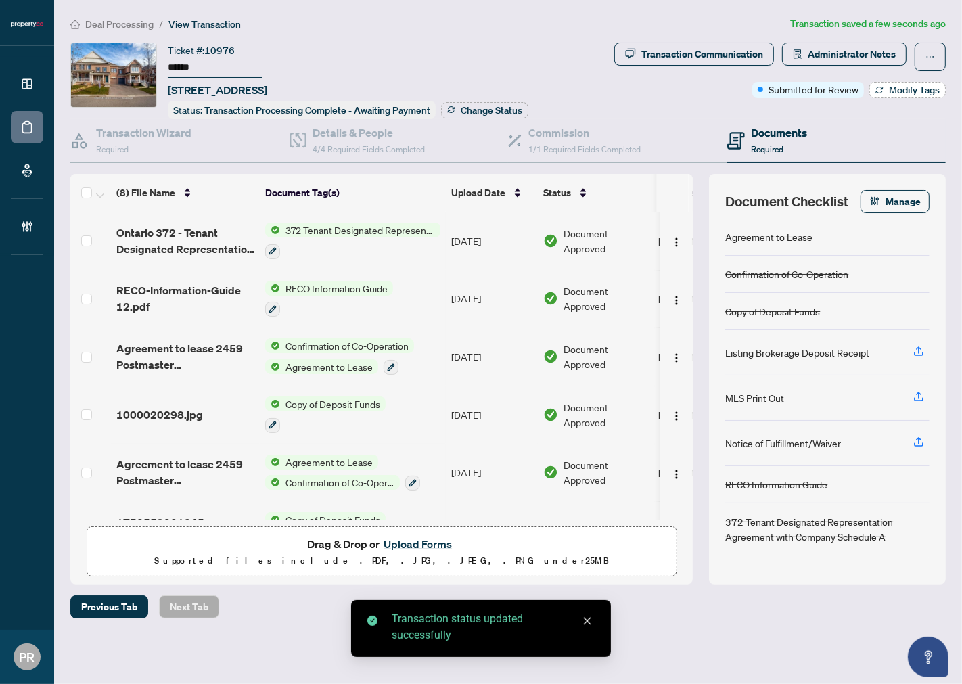
click at [894, 89] on span "Modify Tags" at bounding box center [914, 89] width 51 height 9
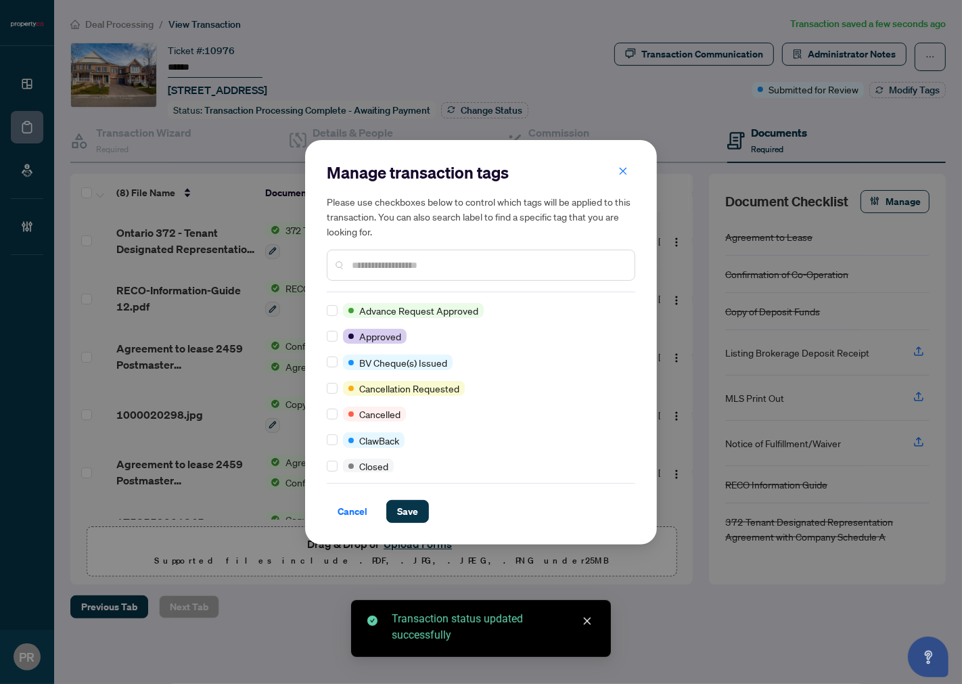
click at [404, 260] on input "text" at bounding box center [488, 265] width 272 height 15
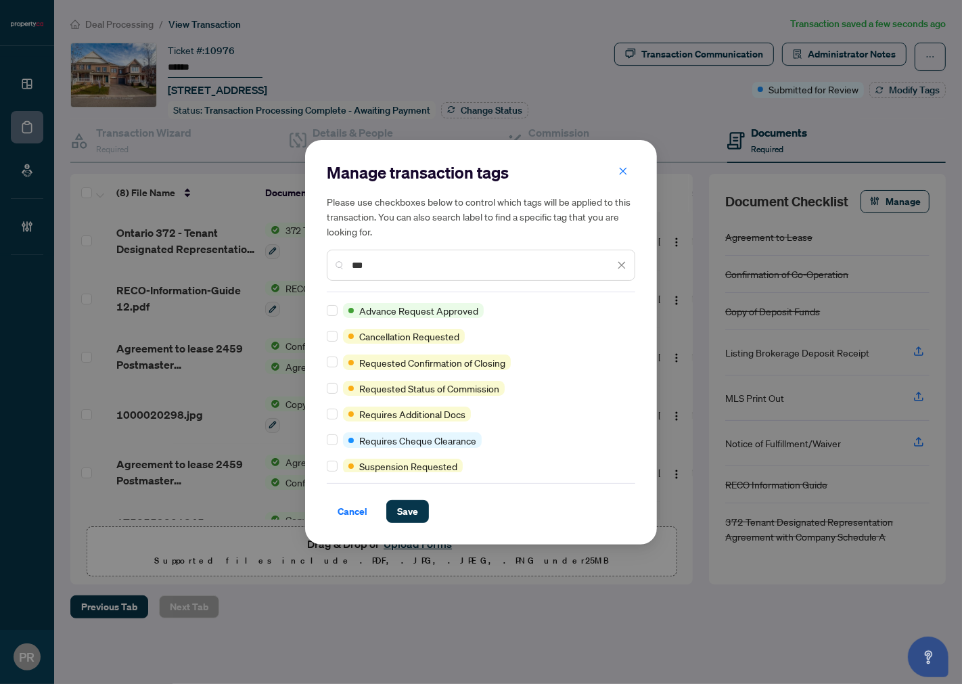
type input "***"
click at [336, 409] on div at bounding box center [335, 414] width 16 height 15
click at [327, 418] on label at bounding box center [332, 414] width 11 height 15
click at [420, 522] on button "Save" at bounding box center [407, 511] width 43 height 23
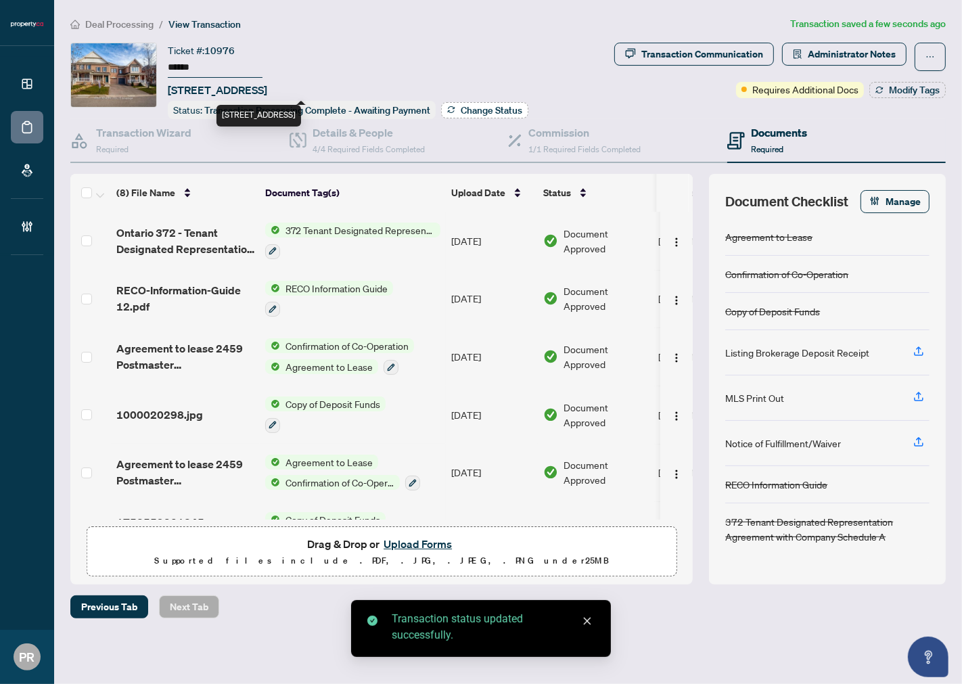
click at [476, 109] on span "Change Status" at bounding box center [492, 110] width 62 height 9
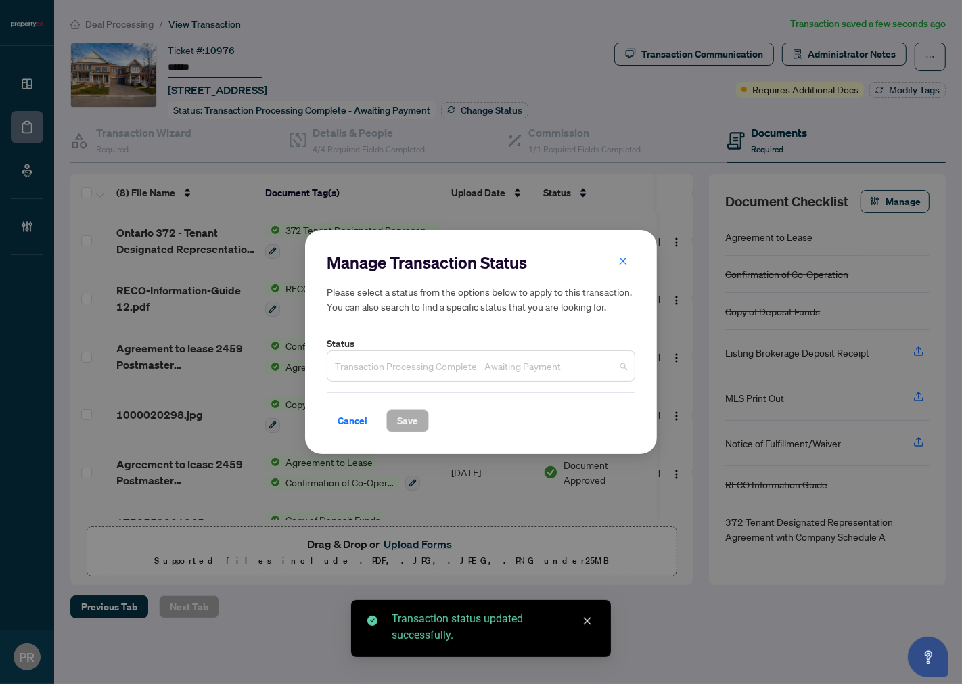
click at [460, 359] on span "Transaction Processing Complete - Awaiting Payment" at bounding box center [481, 366] width 292 height 26
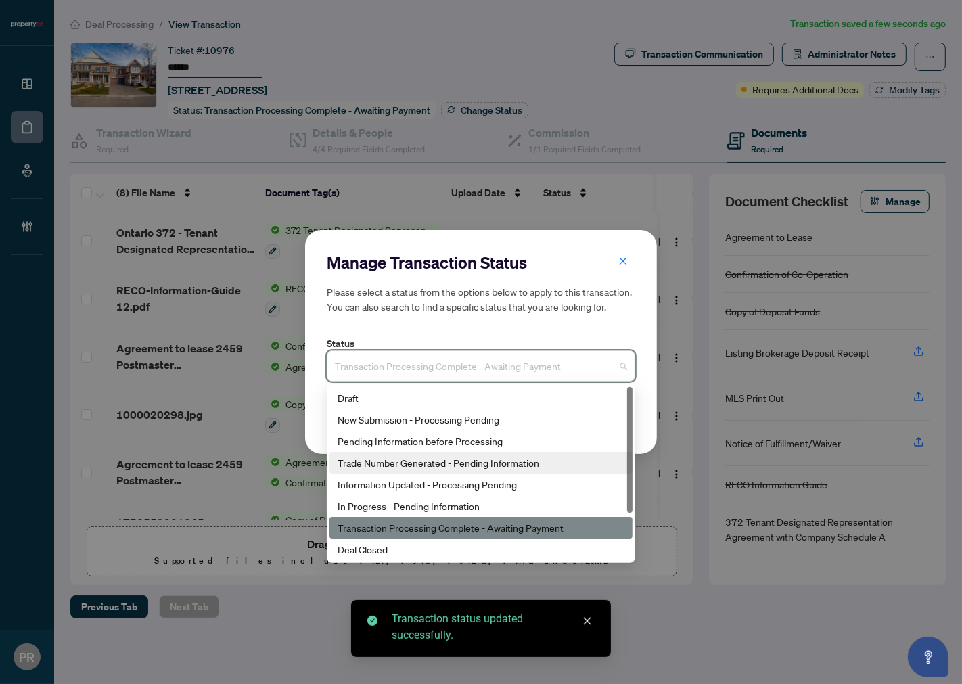
click at [486, 461] on div "Trade Number Generated - Pending Information" at bounding box center [481, 462] width 287 height 15
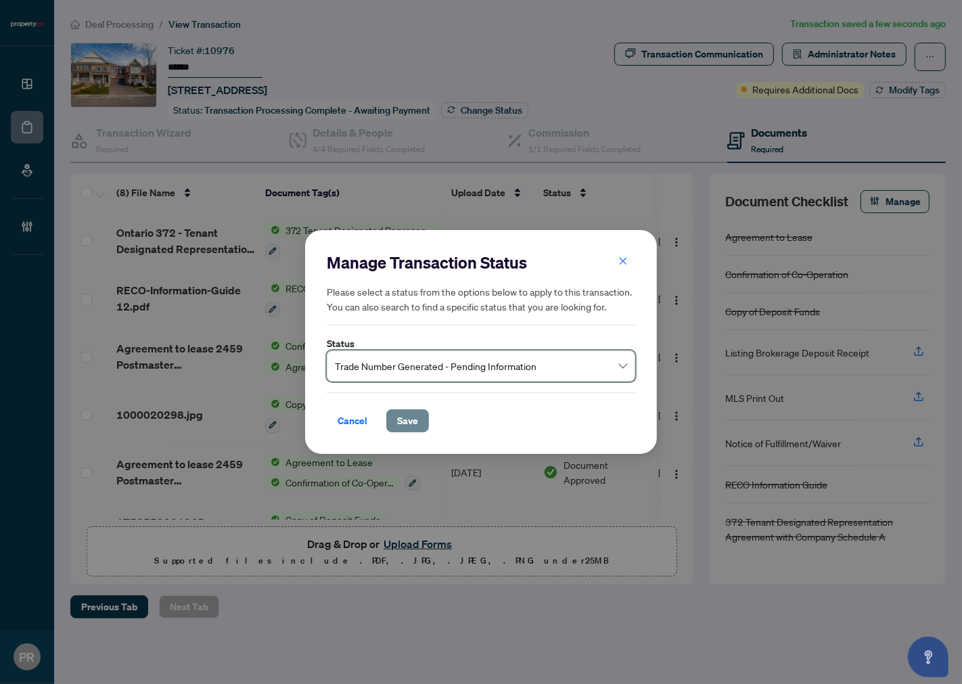
click at [409, 422] on span "Save" at bounding box center [407, 421] width 21 height 22
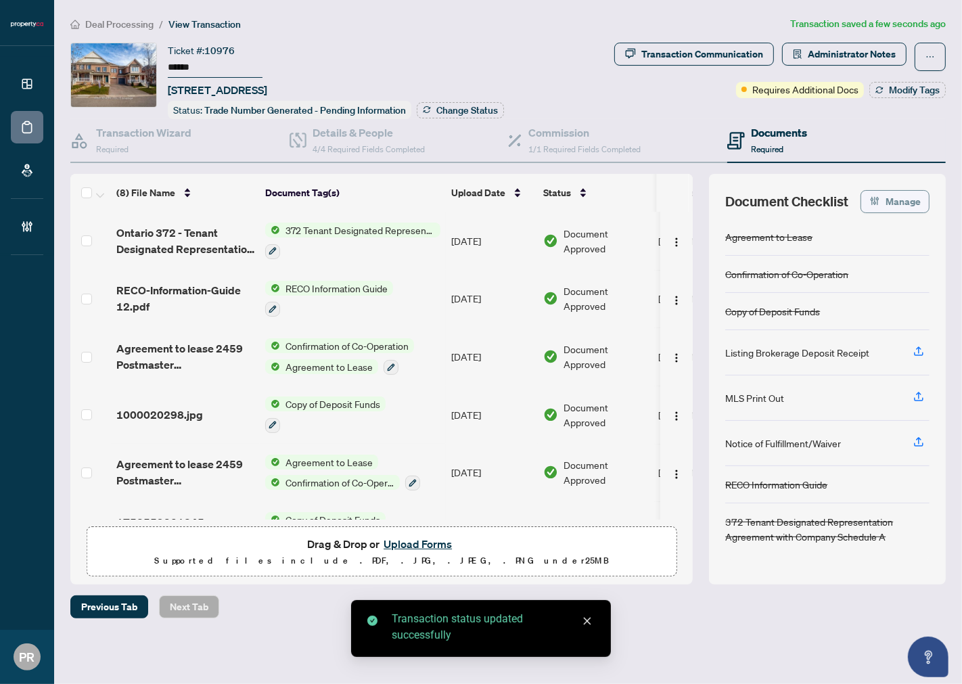
click at [888, 191] on span "Manage" at bounding box center [903, 202] width 35 height 22
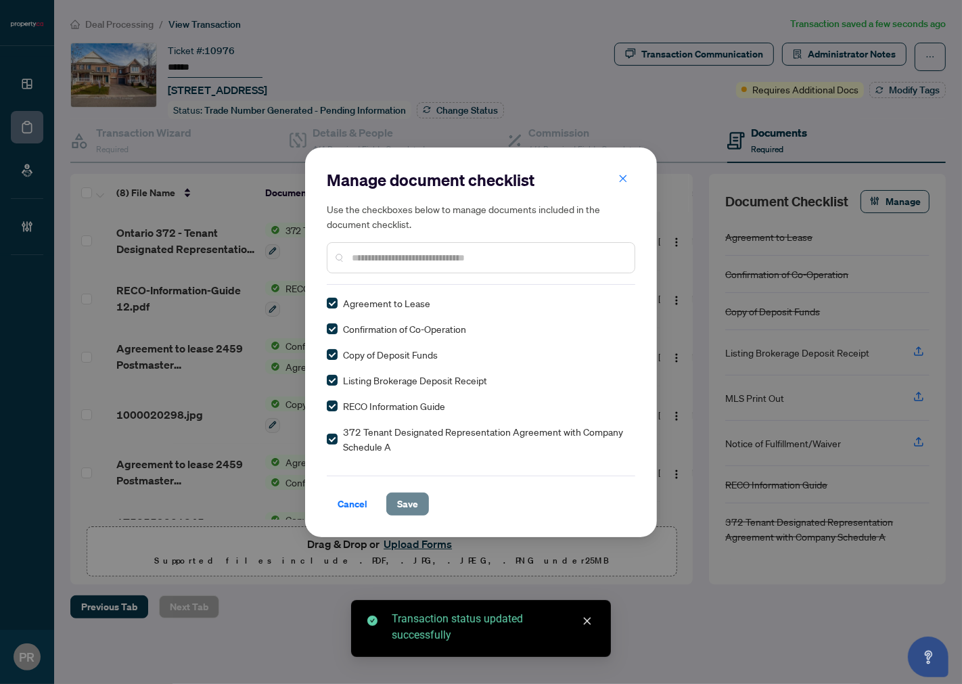
click at [415, 507] on span "Save" at bounding box center [407, 504] width 21 height 22
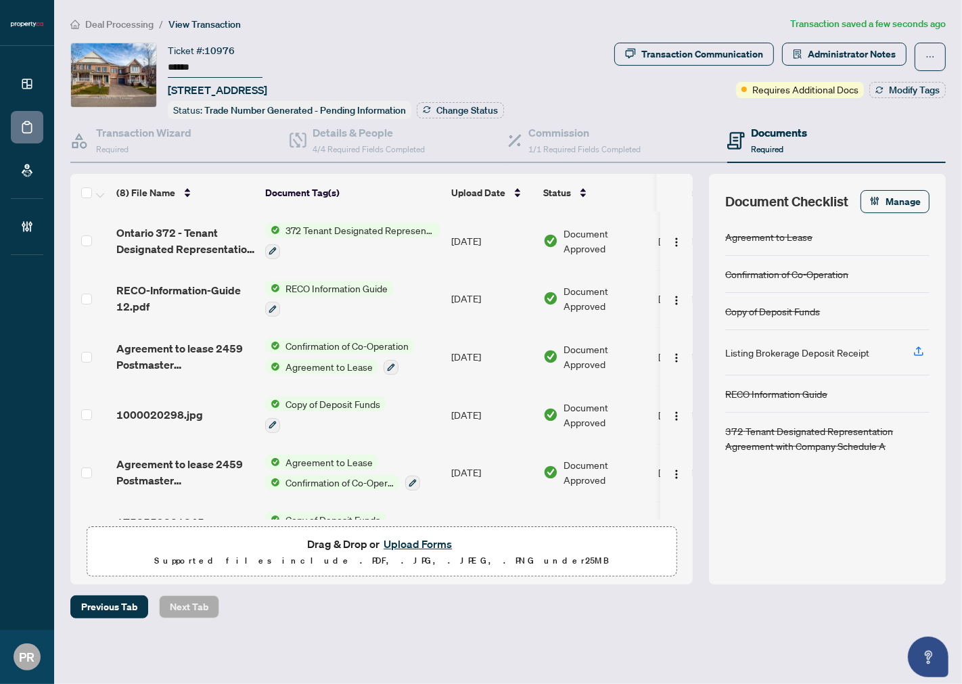
click at [396, 544] on button "Upload Forms" at bounding box center [418, 544] width 76 height 18
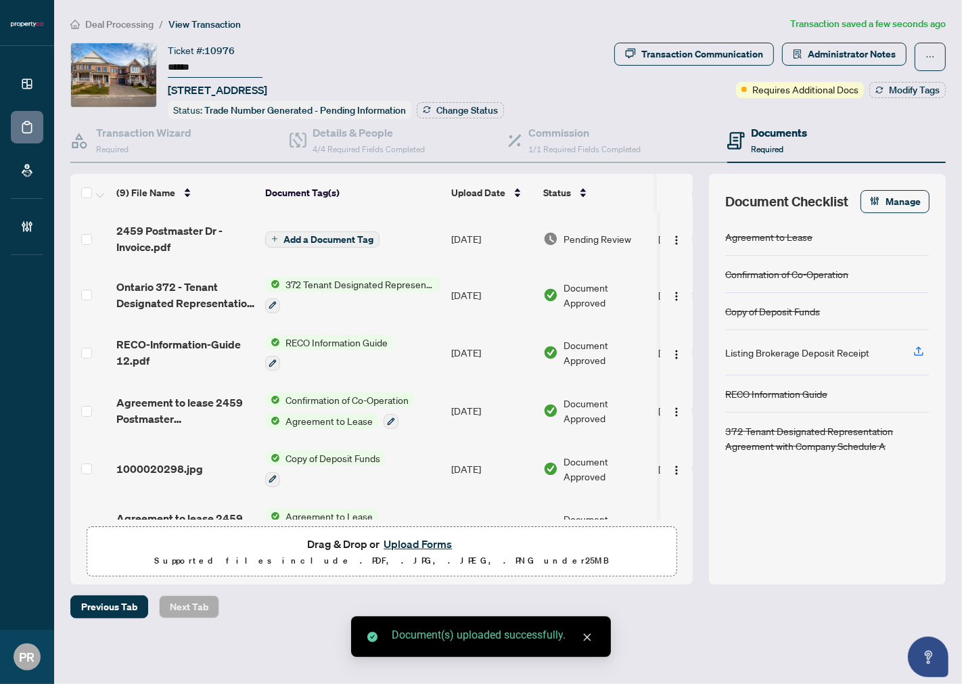
click at [485, 231] on td "Sep/23/2025" at bounding box center [492, 239] width 92 height 54
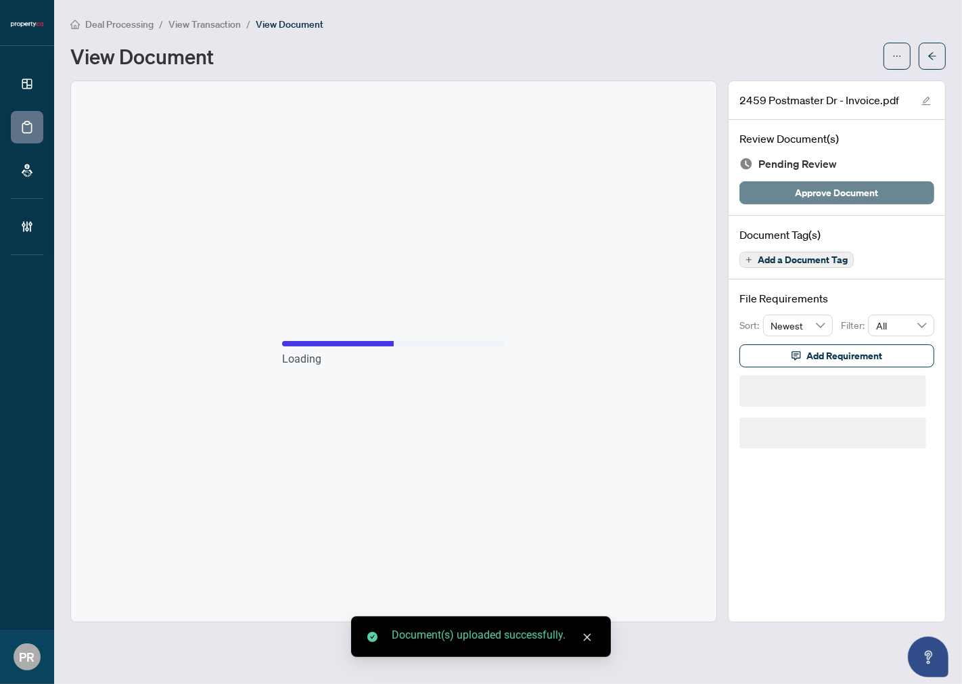
click at [807, 199] on span "Approve Document" at bounding box center [837, 193] width 83 height 22
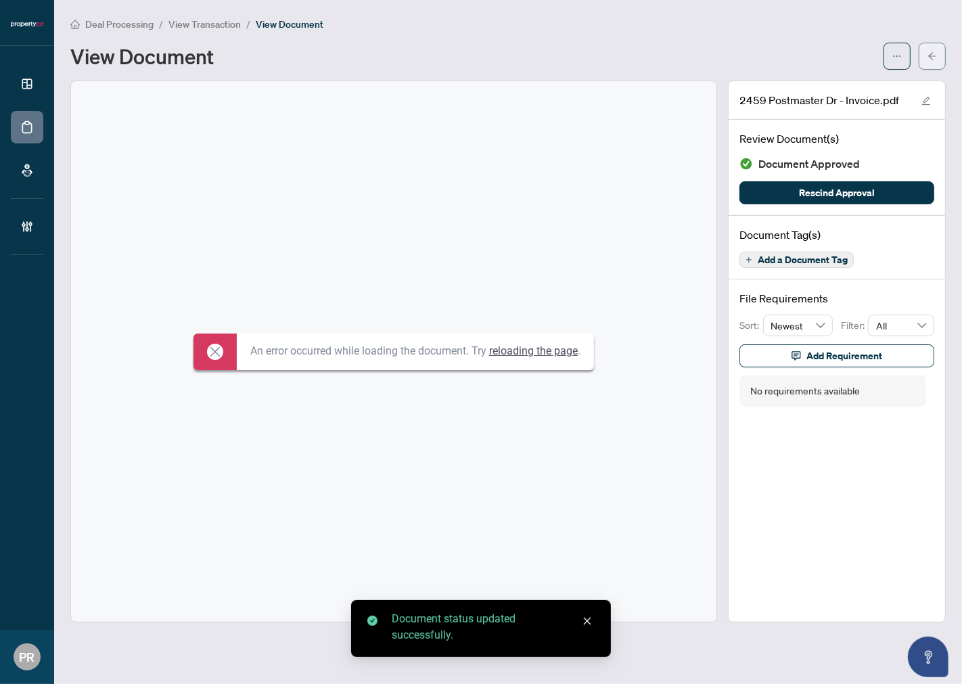
click at [920, 57] on button "button" at bounding box center [932, 56] width 27 height 27
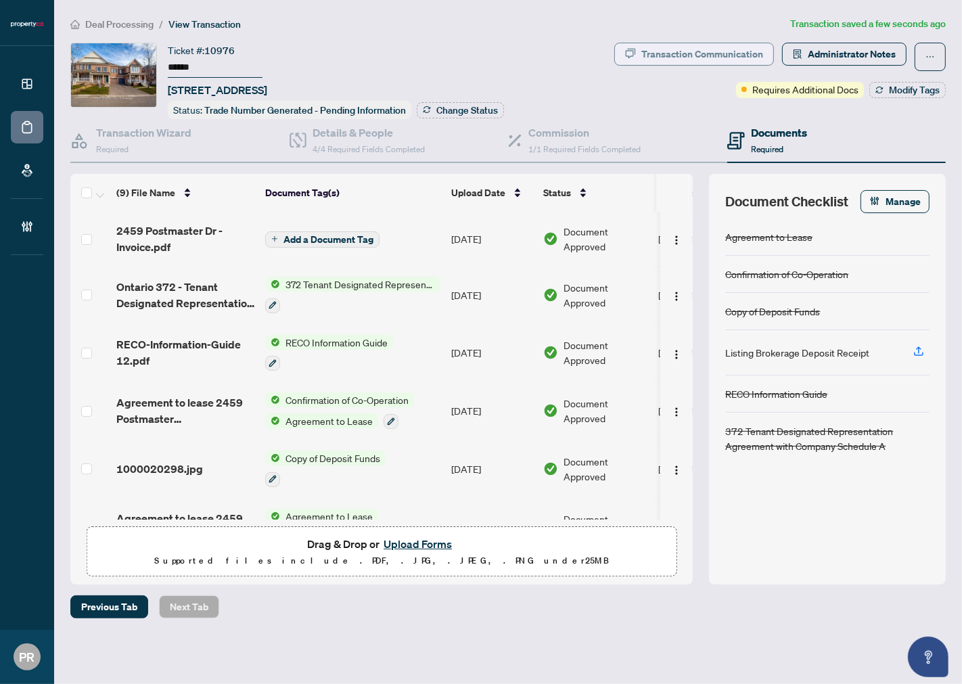
click at [679, 56] on div "Transaction Communication" at bounding box center [702, 54] width 122 height 22
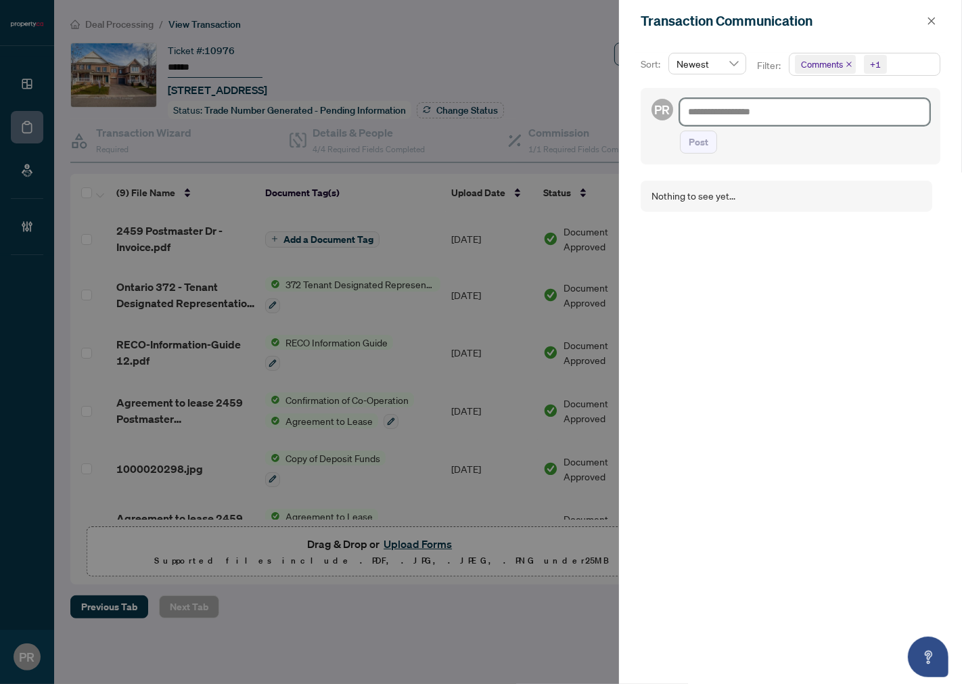
click at [787, 117] on textarea at bounding box center [805, 112] width 250 height 26
paste textarea "**********"
type textarea "**********"
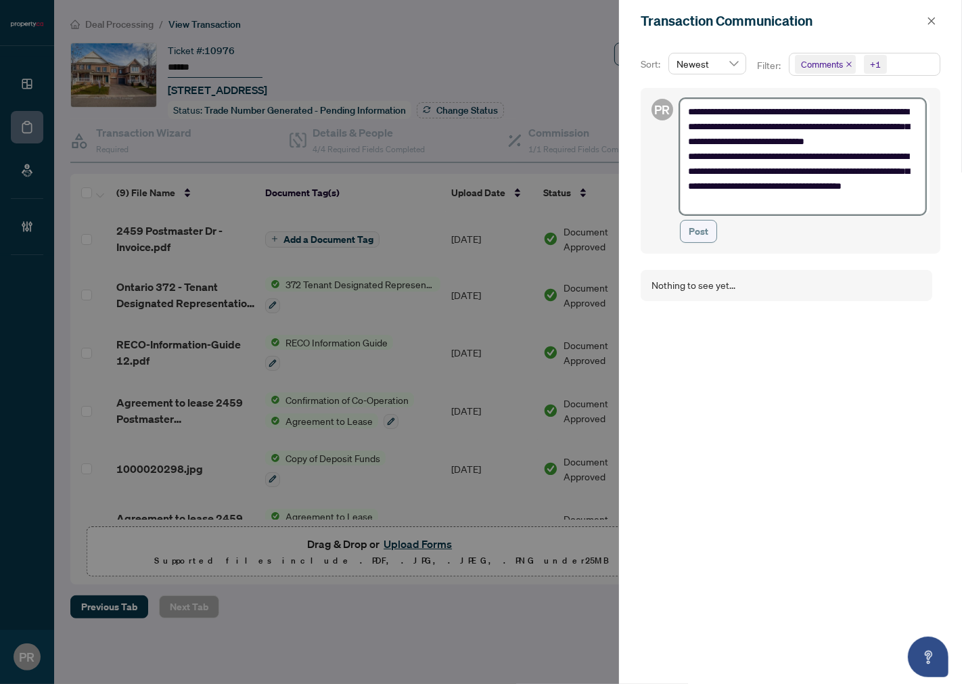
type textarea "**********"
click at [706, 225] on span "Post" at bounding box center [699, 232] width 20 height 22
type textarea "**********"
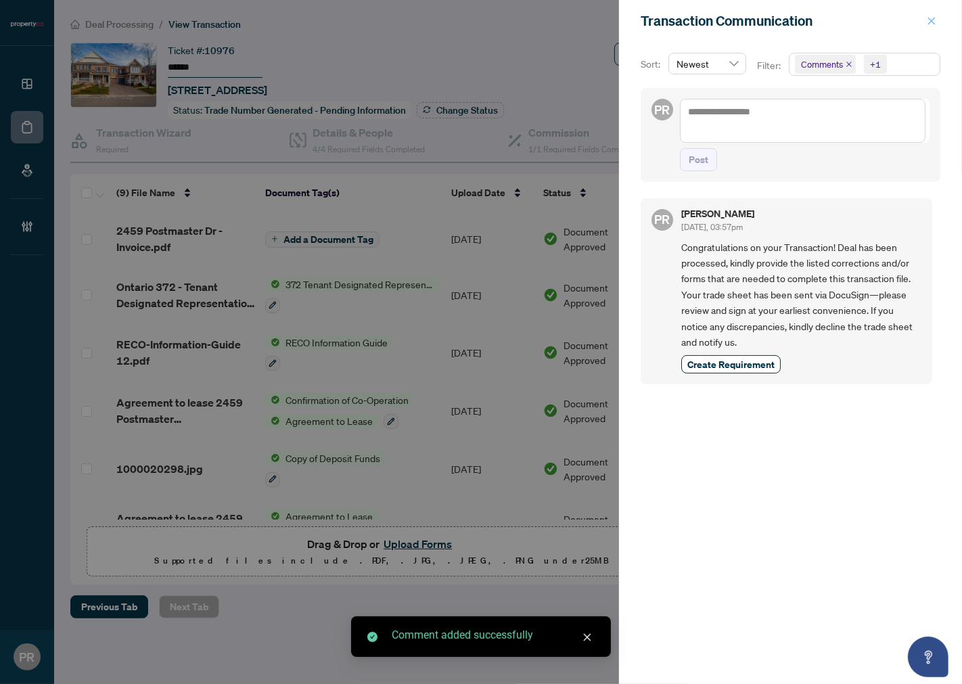
click at [936, 21] on icon "close" at bounding box center [931, 20] width 9 height 9
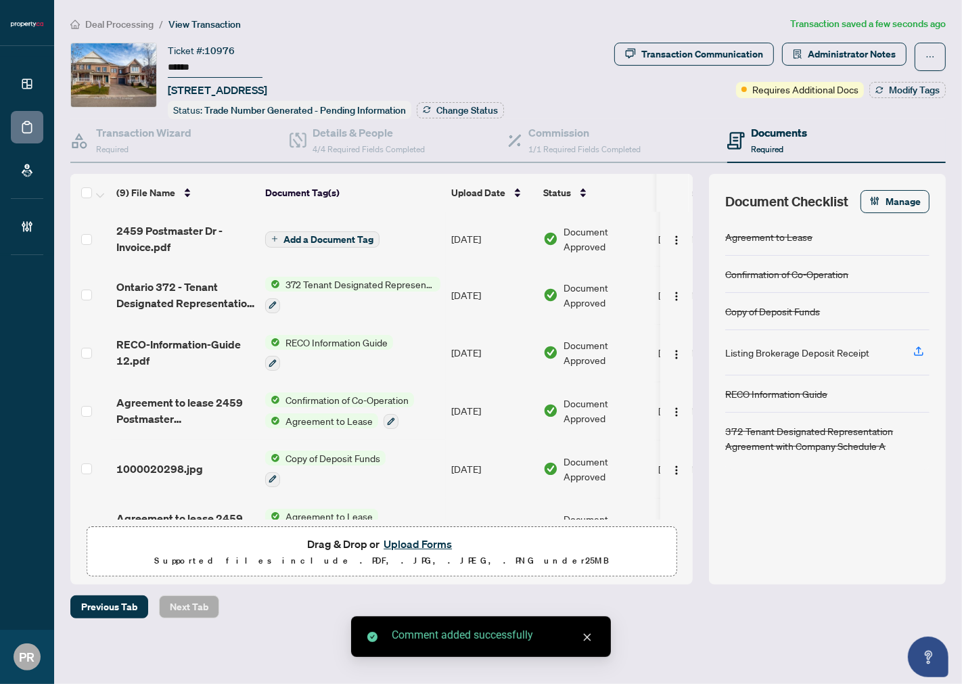
click at [470, 408] on td "Sep/22/2025" at bounding box center [492, 411] width 92 height 58
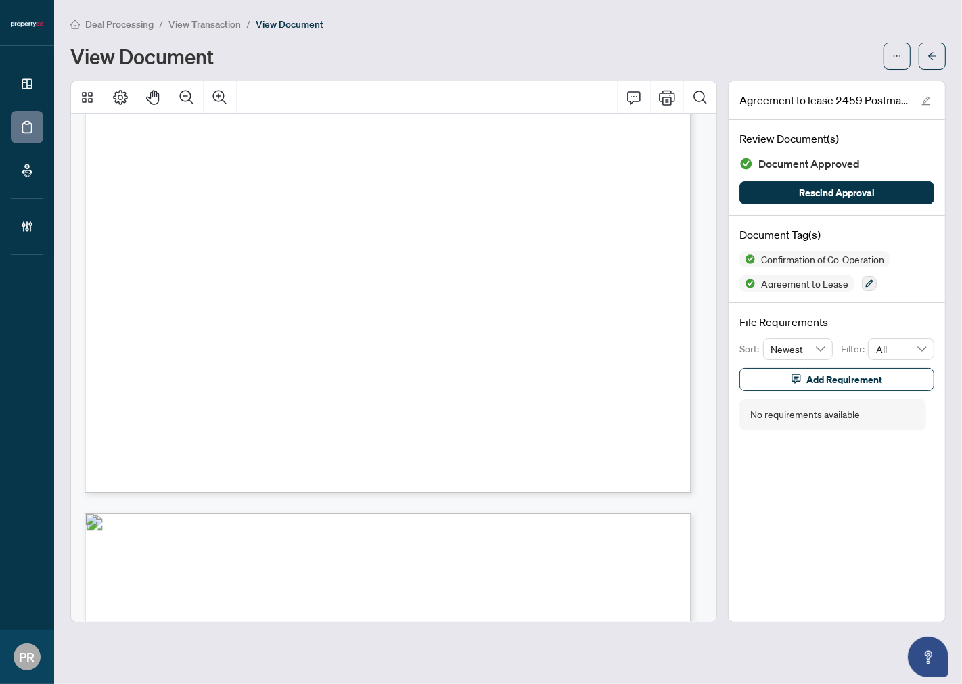
scroll to position [1804, 0]
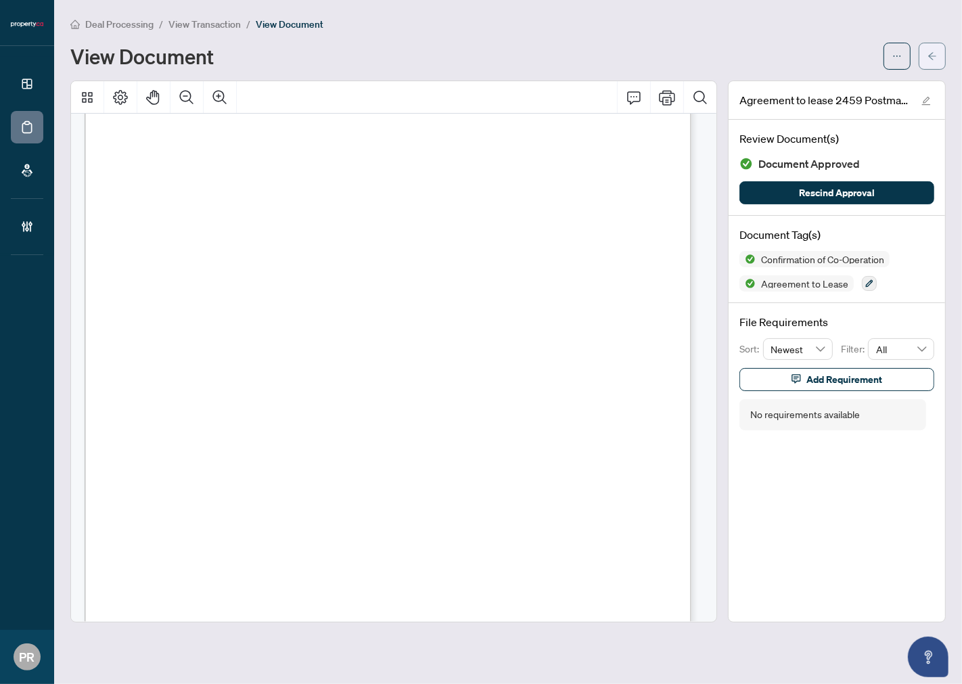
click at [930, 55] on icon "arrow-left" at bounding box center [932, 55] width 8 height 7
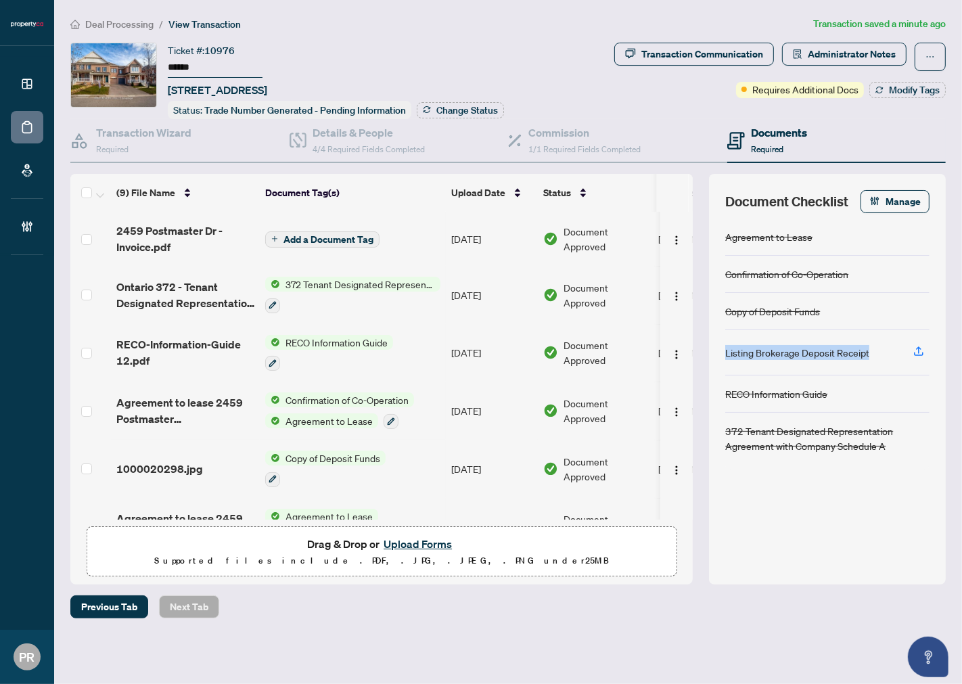
drag, startPoint x: 881, startPoint y: 353, endPoint x: 721, endPoint y: 361, distance: 159.9
click at [721, 361] on div "Document Checklist Manage Agreement to Lease Confirmation of Co-Operation Copy …" at bounding box center [827, 379] width 237 height 411
copy div "Listing Brokerage Deposit Receipt"
click at [712, 57] on div "Transaction Communication" at bounding box center [702, 54] width 122 height 22
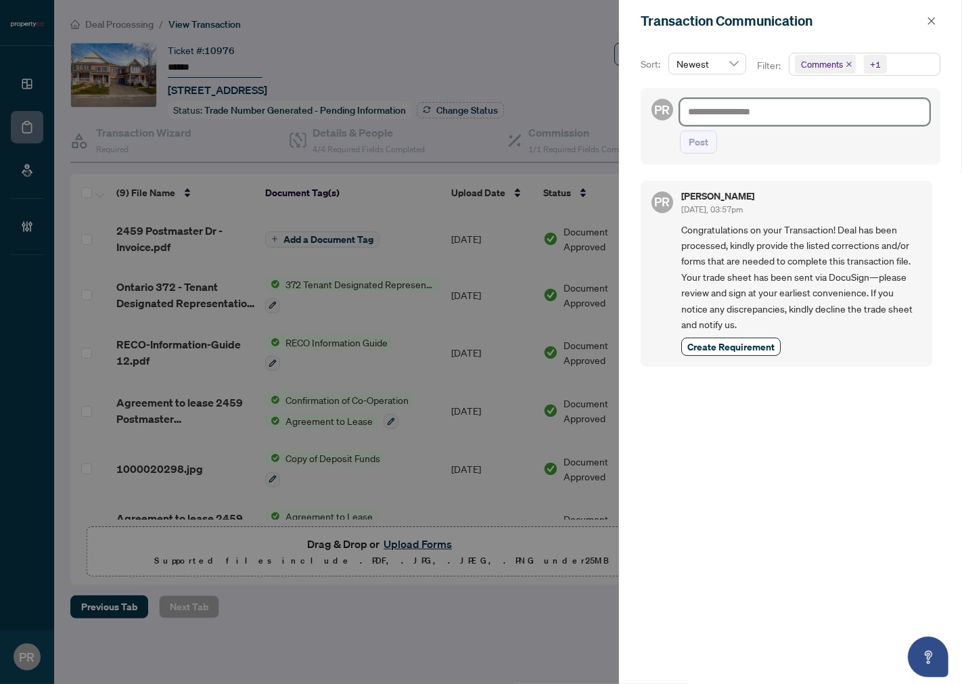
click at [800, 115] on textarea at bounding box center [805, 112] width 250 height 26
paste textarea "**********"
type textarea "**********"
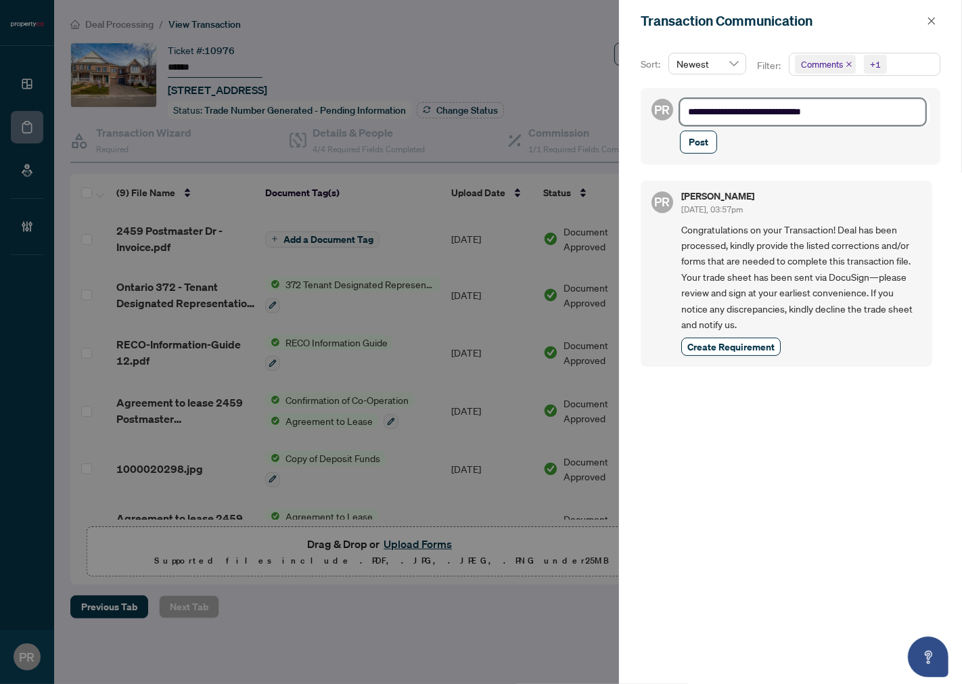
type textarea "**********"
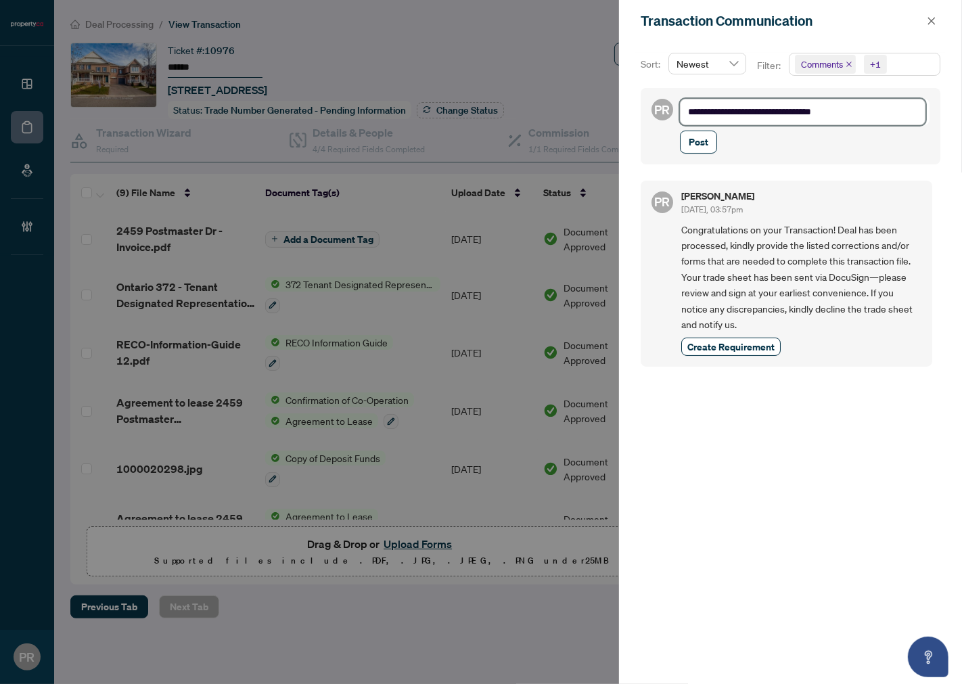
type textarea "**********"
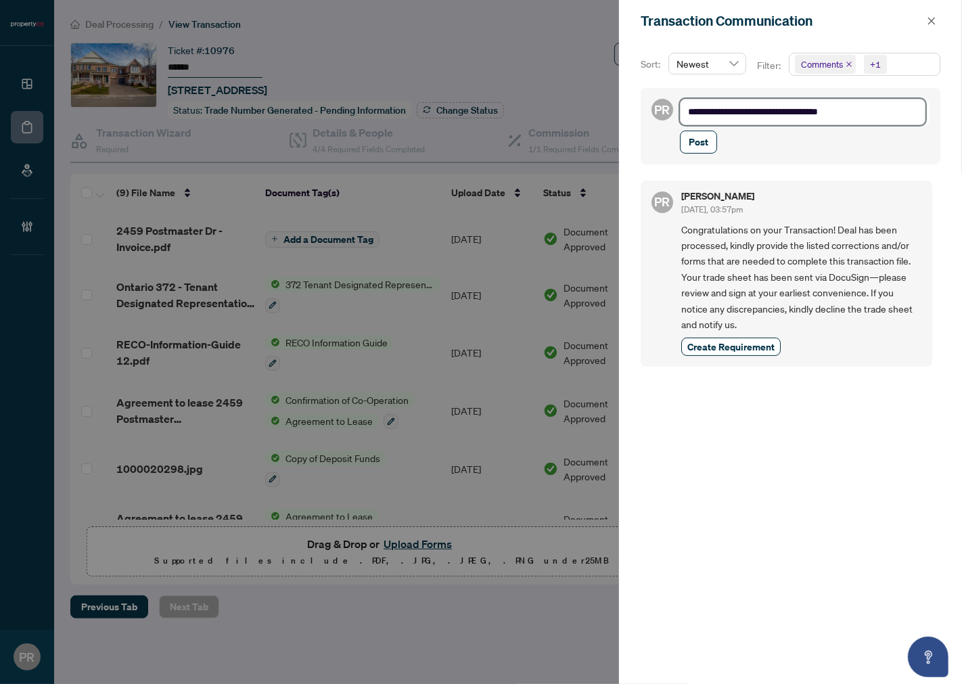
type textarea "**********"
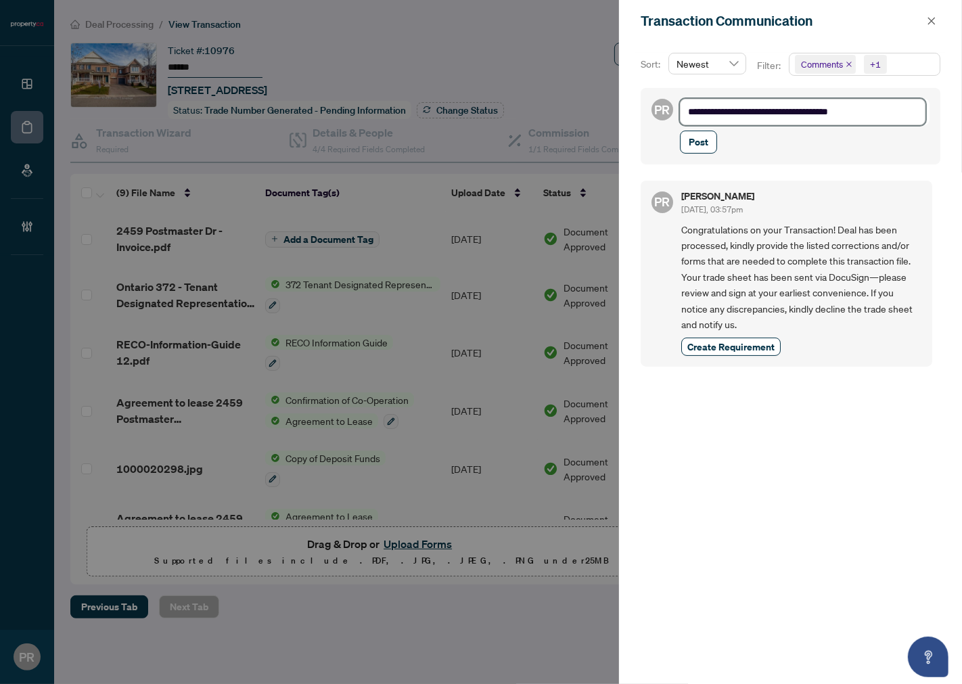
type textarea "**********"
click at [711, 133] on button "Post" at bounding box center [698, 142] width 37 height 23
type textarea "**********"
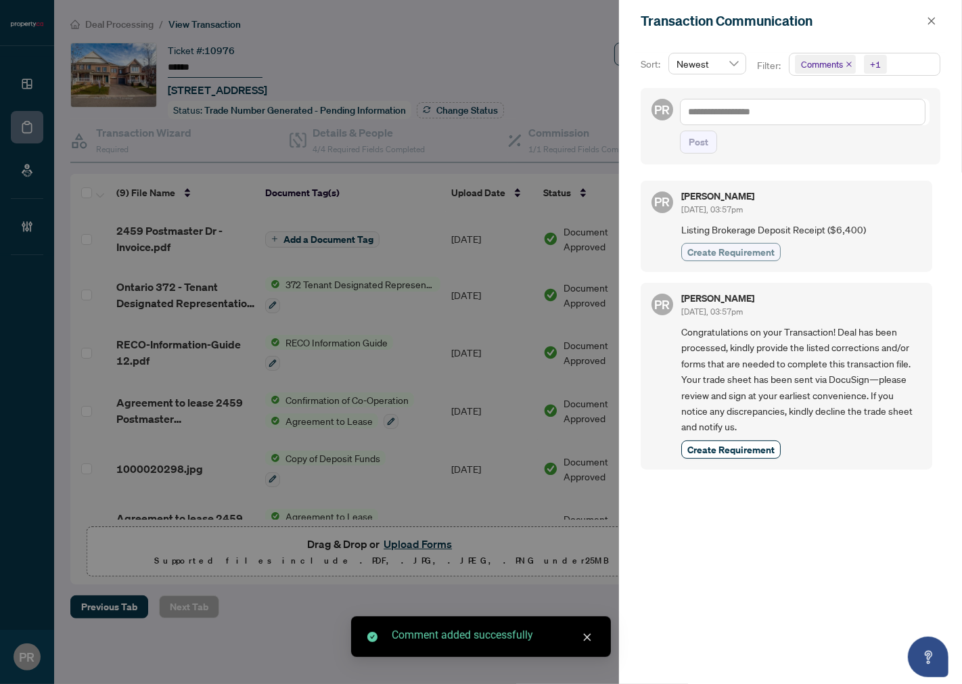
click at [742, 246] on span "Create Requirement" at bounding box center [730, 252] width 87 height 14
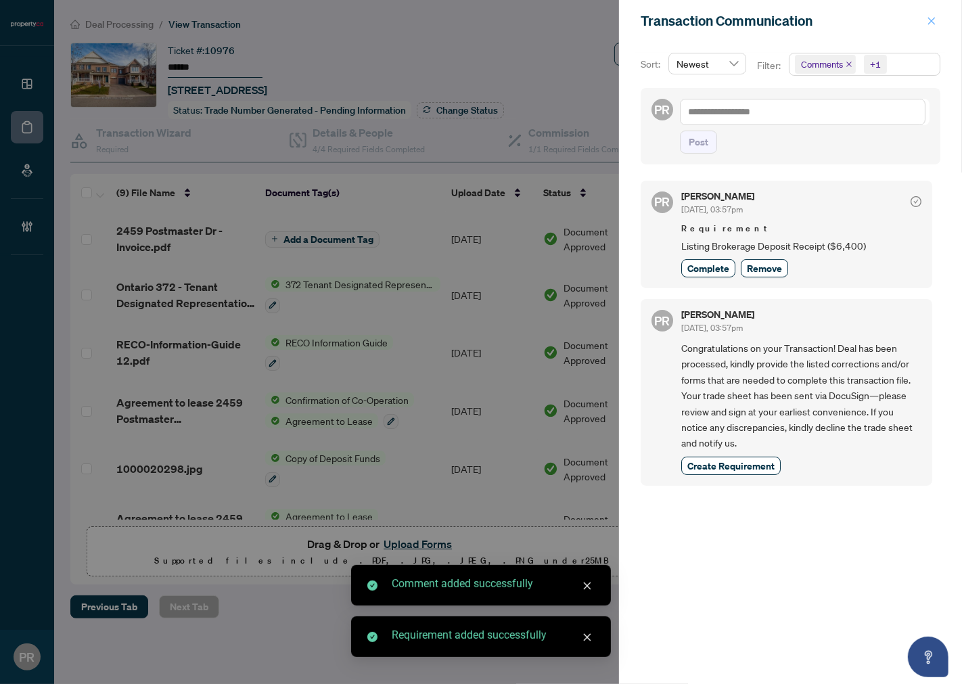
click at [928, 22] on icon "close" at bounding box center [931, 20] width 9 height 9
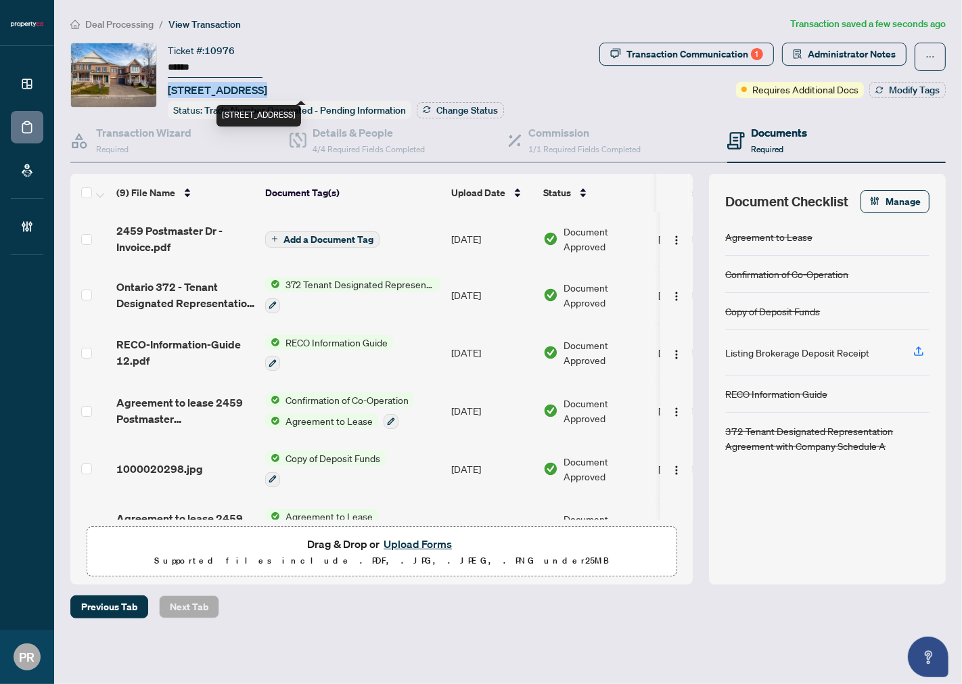
drag, startPoint x: 253, startPoint y: 86, endPoint x: 165, endPoint y: 86, distance: 88.0
click at [165, 86] on div "Ticket #: 10976 ****** 2459 Postmaster Dr, Oakville, Ontario L6M 0J1, Canada St…" at bounding box center [332, 81] width 524 height 76
copy span "2459 Postmaster"
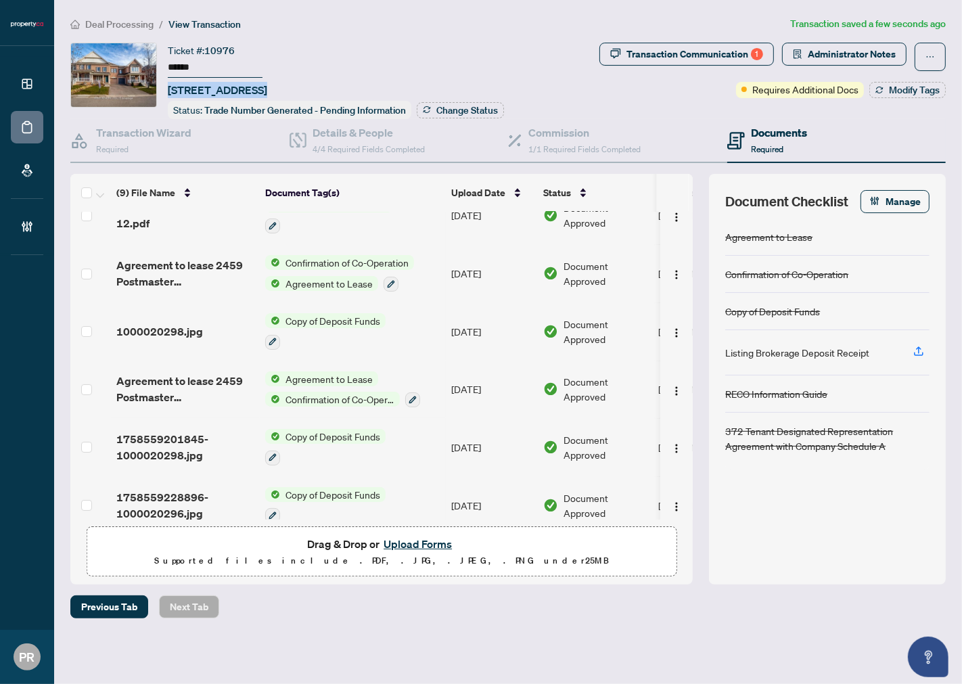
scroll to position [206, 0]
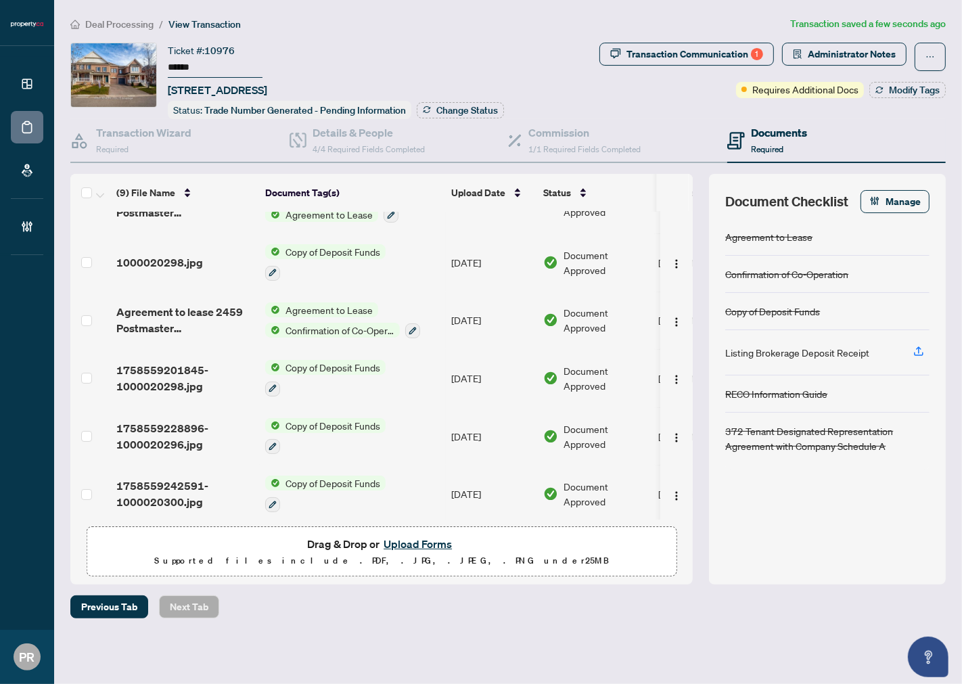
click at [490, 315] on td "Sep/22/2025" at bounding box center [492, 321] width 92 height 58
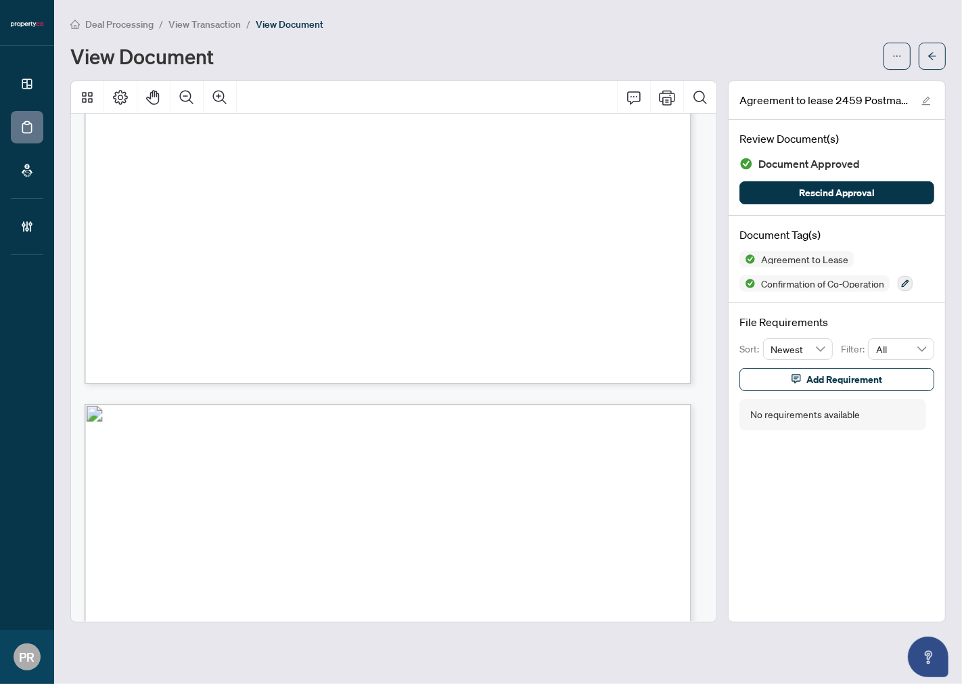
scroll to position [6465, 0]
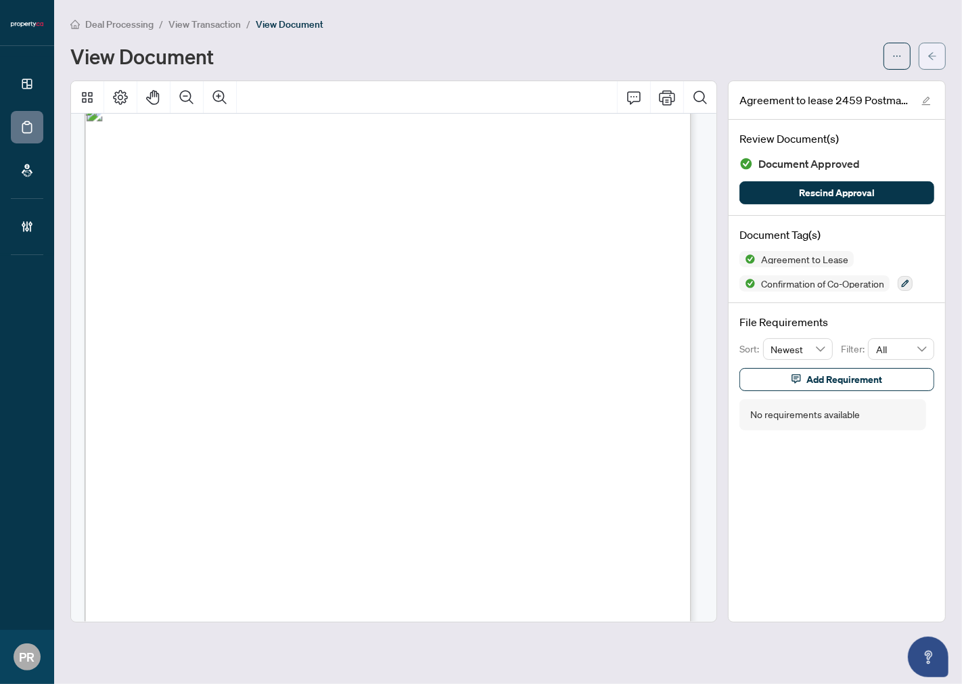
click at [924, 49] on button "button" at bounding box center [932, 56] width 27 height 27
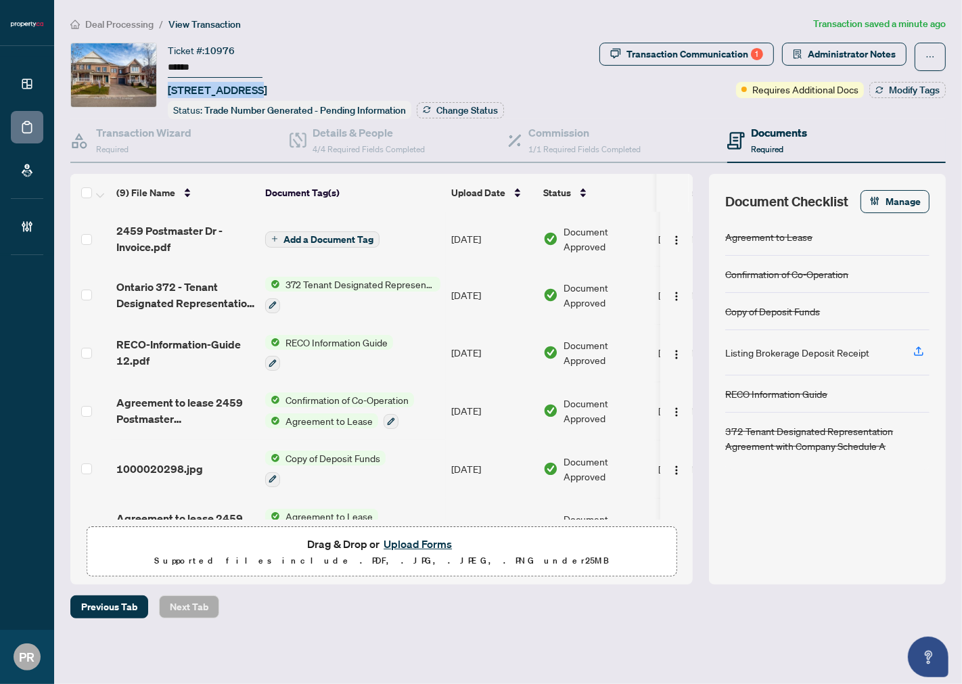
drag, startPoint x: 244, startPoint y: 85, endPoint x: 166, endPoint y: 85, distance: 77.8
click at [166, 85] on div "Ticket #: 10976 ****** 2459 Postmaster Dr, Oakville, Ontario L6M 0J1, Canada St…" at bounding box center [332, 81] width 524 height 76
copy span "2459 Postmaster"
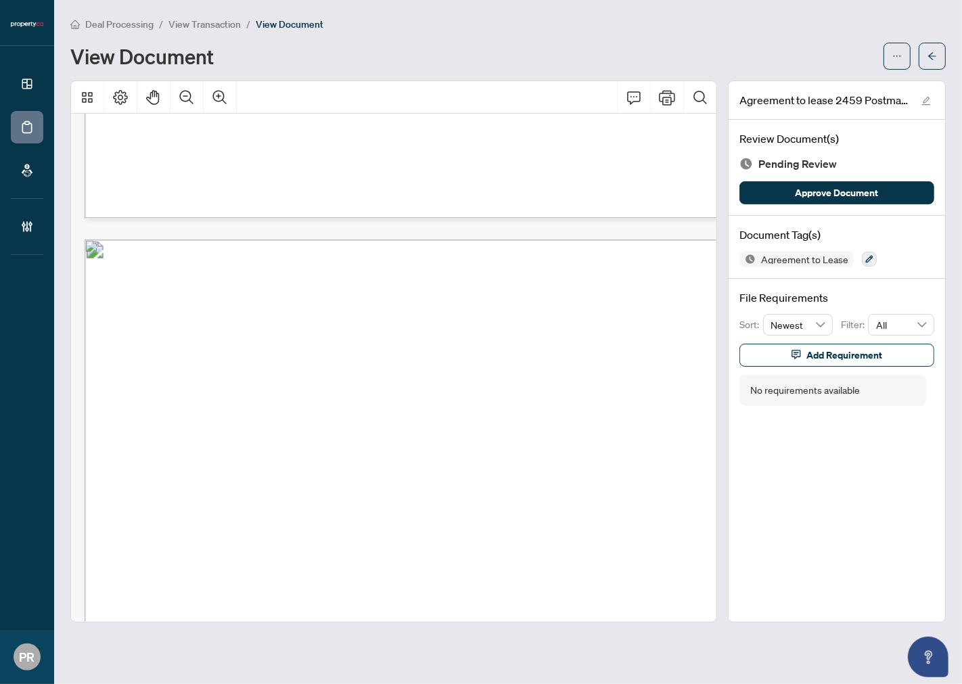
scroll to position [1665, 9]
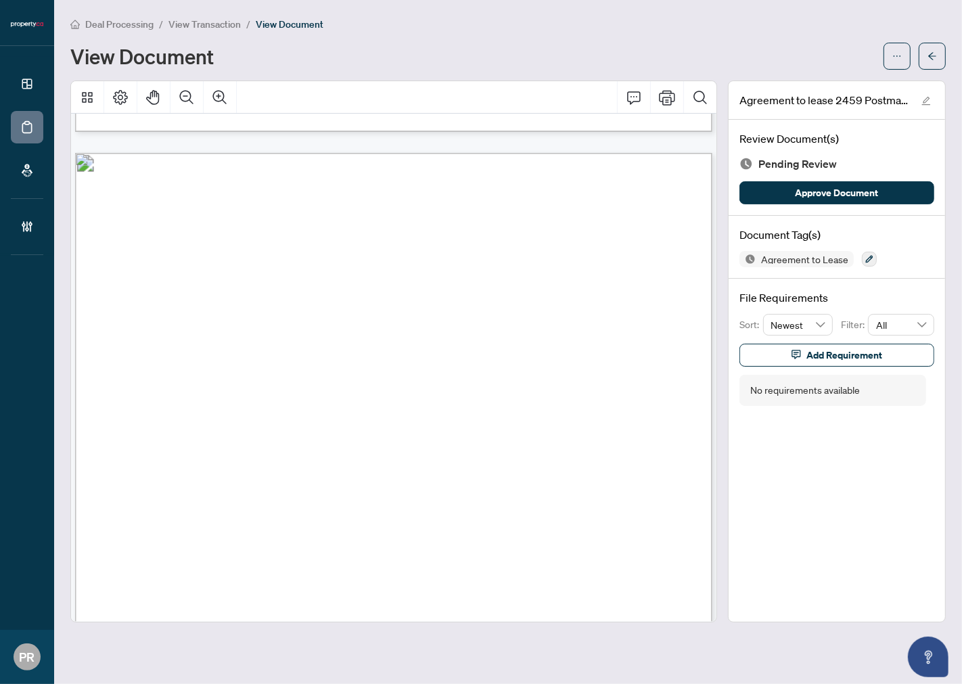
click at [252, 286] on span "[PERSON_NAME]" at bounding box center [278, 284] width 72 height 10
click at [305, 280] on span "[PERSON_NAME]" at bounding box center [278, 284] width 72 height 10
click at [287, 279] on span "[PERSON_NAME]" at bounding box center [278, 284] width 72 height 10
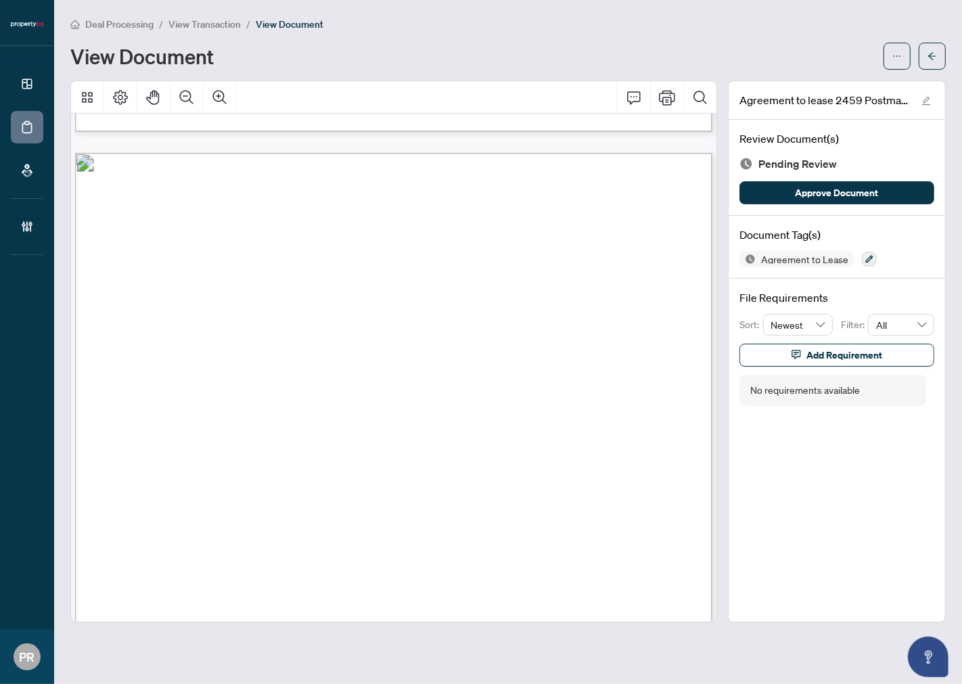
click at [287, 279] on span "[PERSON_NAME]" at bounding box center [278, 284] width 72 height 10
click at [275, 302] on span "[PERSON_NAME]" at bounding box center [294, 305] width 72 height 10
click at [303, 300] on span "[PERSON_NAME]" at bounding box center [294, 305] width 72 height 10
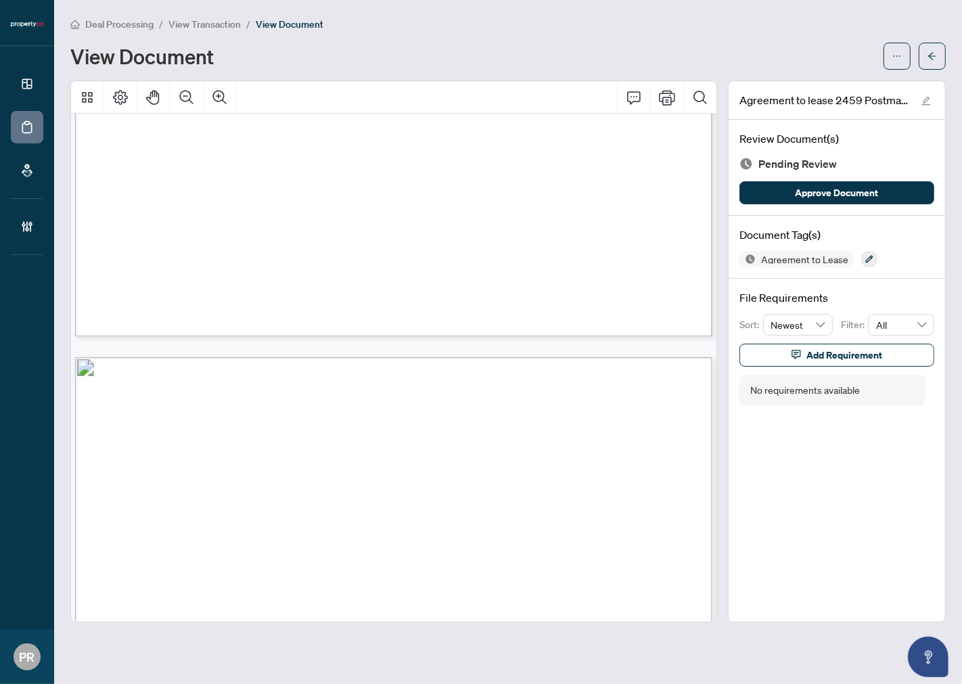
scroll to position [7755, 9]
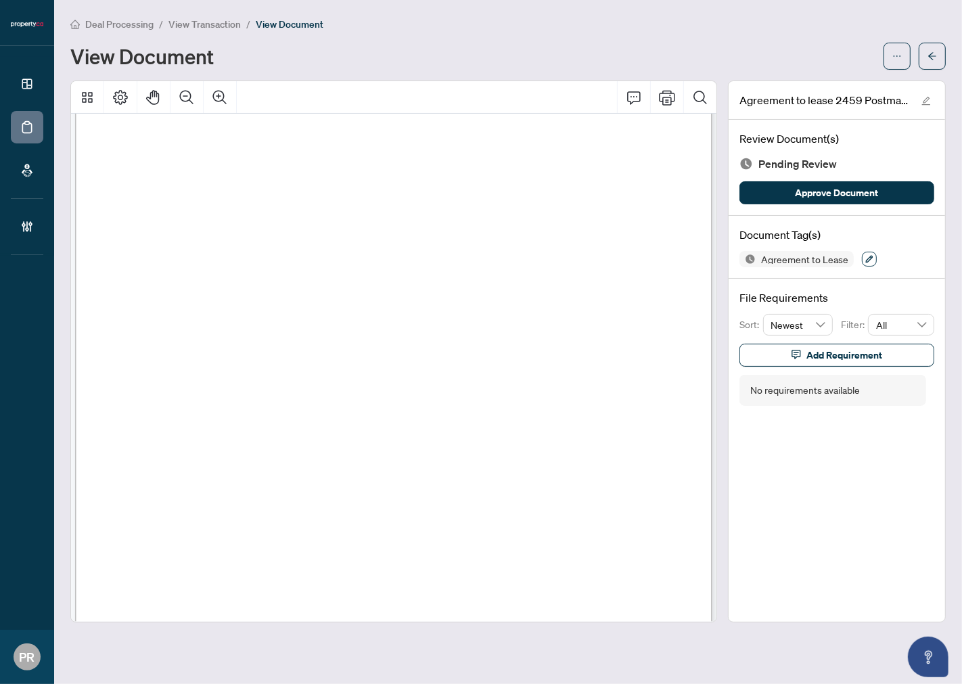
click at [866, 258] on icon "button" at bounding box center [869, 259] width 7 height 7
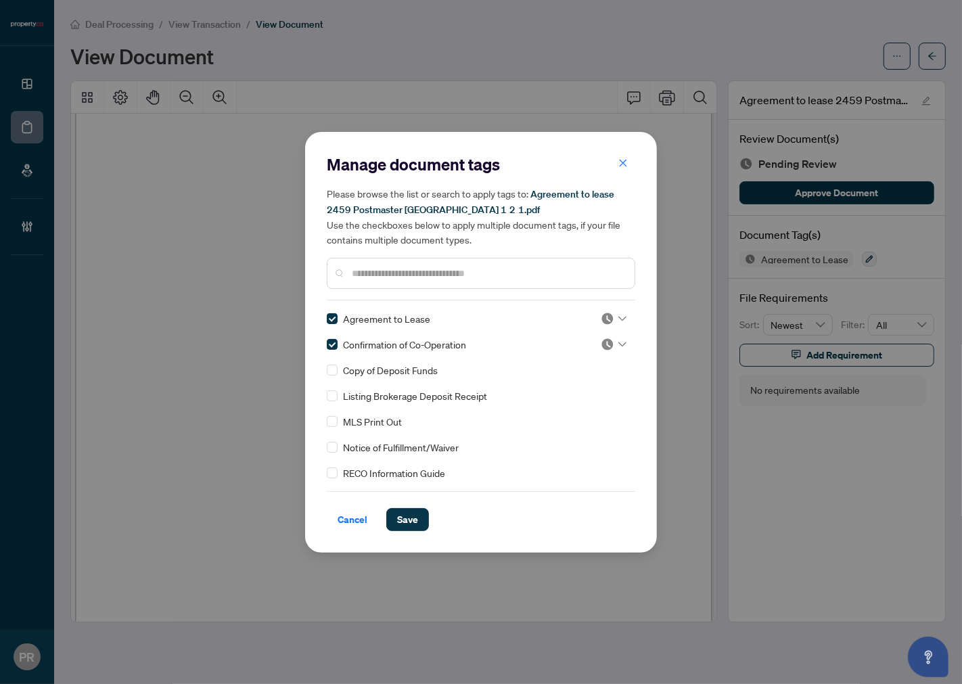
click at [607, 313] on img at bounding box center [608, 319] width 14 height 14
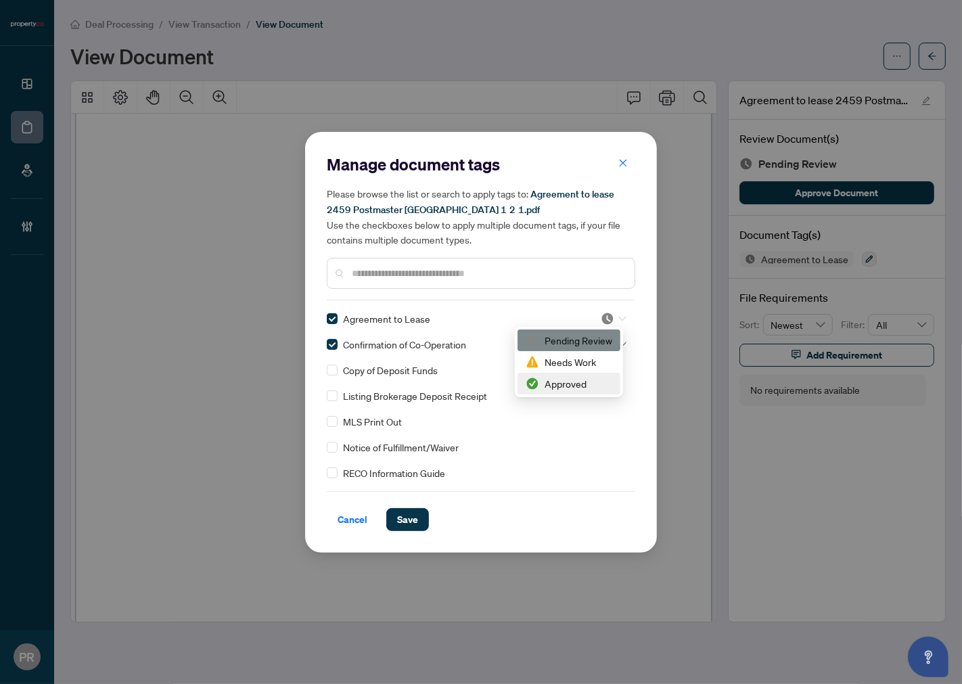
drag, startPoint x: 559, startPoint y: 379, endPoint x: 570, endPoint y: 375, distance: 11.6
click at [559, 380] on div "Approved" at bounding box center [569, 383] width 87 height 15
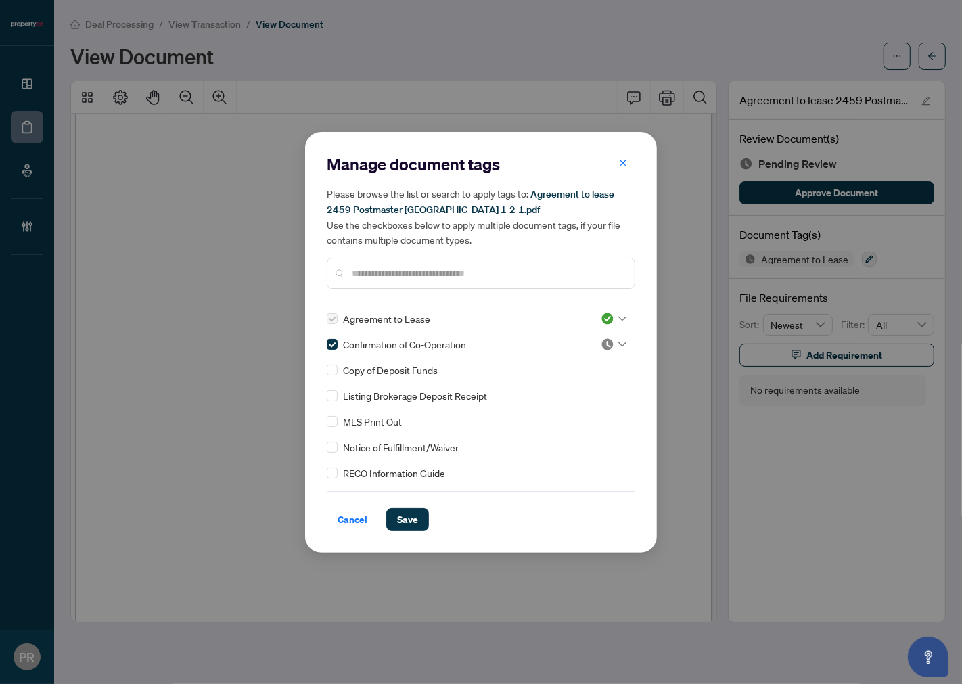
click at [618, 344] on icon at bounding box center [622, 344] width 8 height 5
click at [571, 400] on div "Approved" at bounding box center [569, 410] width 103 height 22
click at [421, 516] on button "Save" at bounding box center [407, 519] width 43 height 23
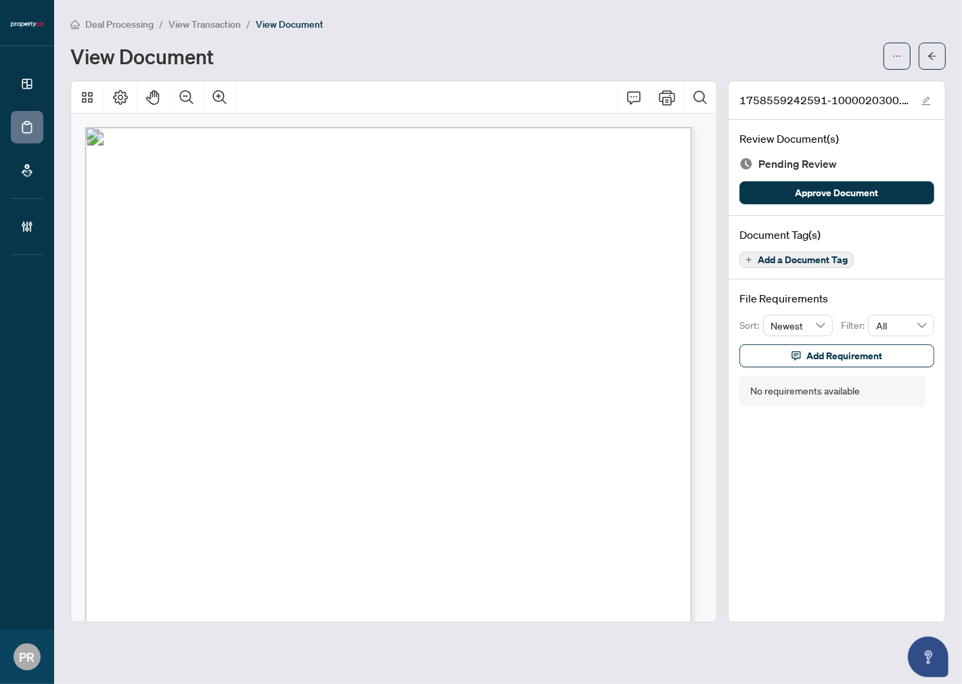
click at [762, 255] on span "Add a Document Tag" at bounding box center [803, 259] width 90 height 9
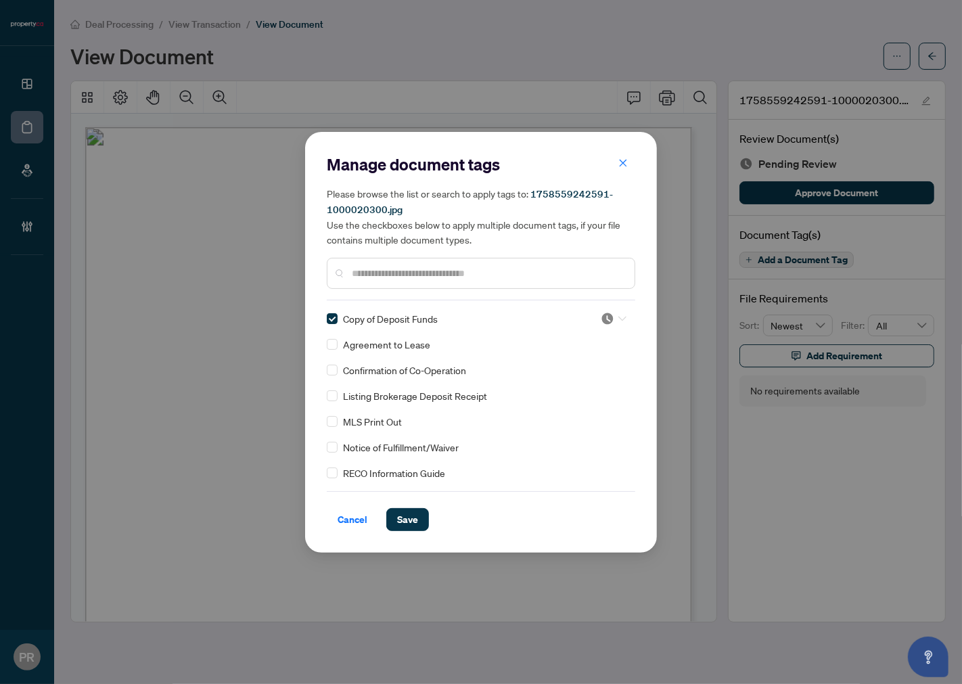
click at [614, 312] on div at bounding box center [614, 319] width 26 height 14
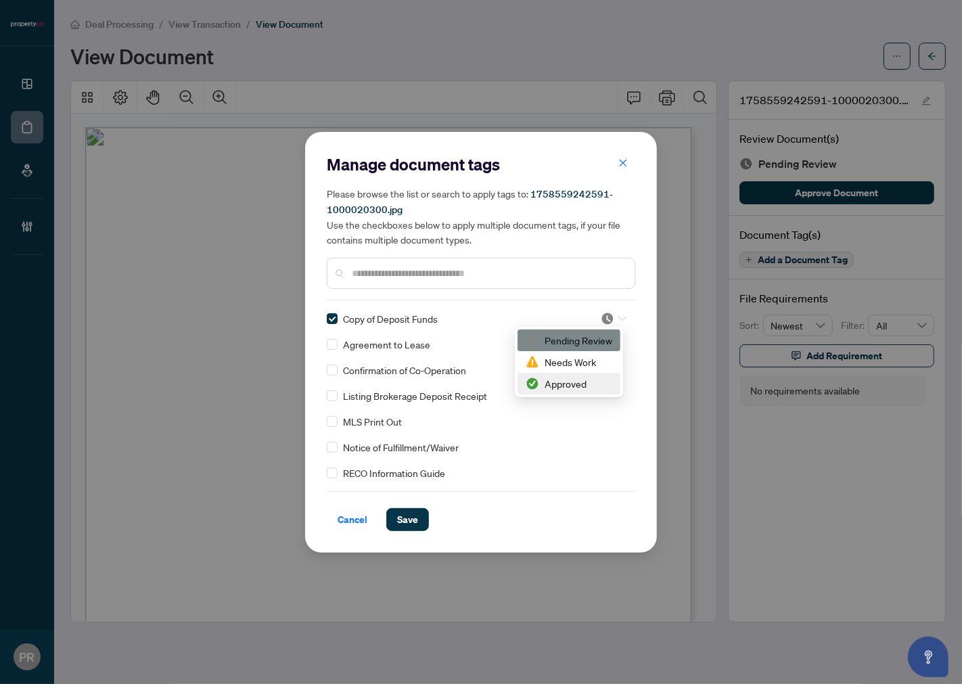
drag, startPoint x: 576, startPoint y: 387, endPoint x: 545, endPoint y: 415, distance: 41.7
click at [575, 387] on div "Approved" at bounding box center [569, 383] width 87 height 15
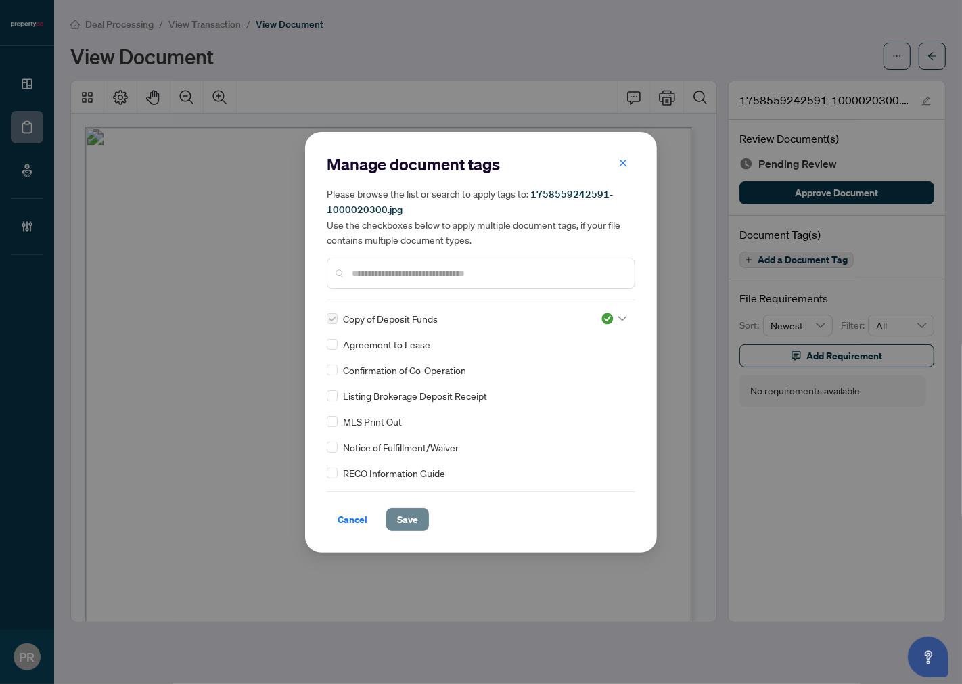
click at [418, 512] on button "Save" at bounding box center [407, 519] width 43 height 23
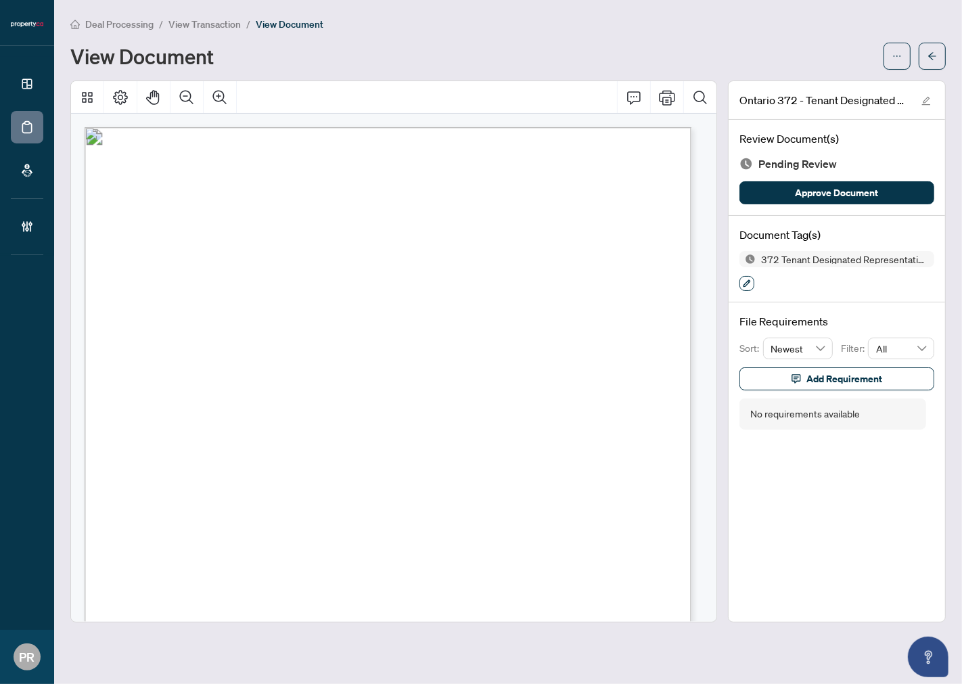
click at [749, 285] on icon "button" at bounding box center [747, 283] width 8 height 8
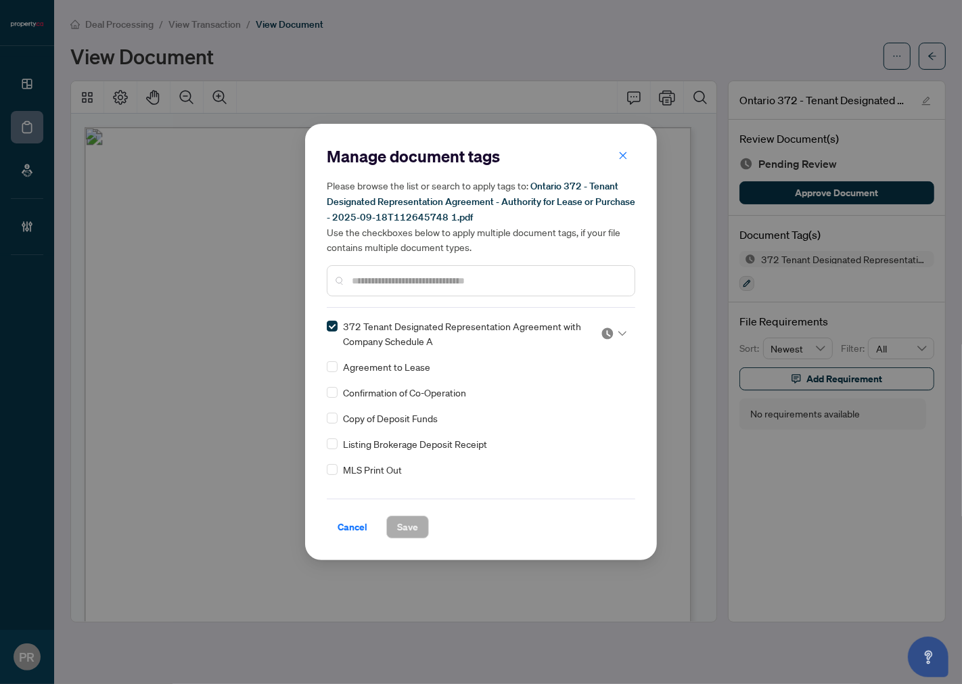
click at [618, 334] on icon at bounding box center [622, 333] width 8 height 5
click at [581, 394] on div "Approved" at bounding box center [569, 398] width 87 height 15
drag, startPoint x: 407, startPoint y: 523, endPoint x: 952, endPoint y: 322, distance: 581.2
click at [413, 517] on span "Save" at bounding box center [407, 527] width 21 height 22
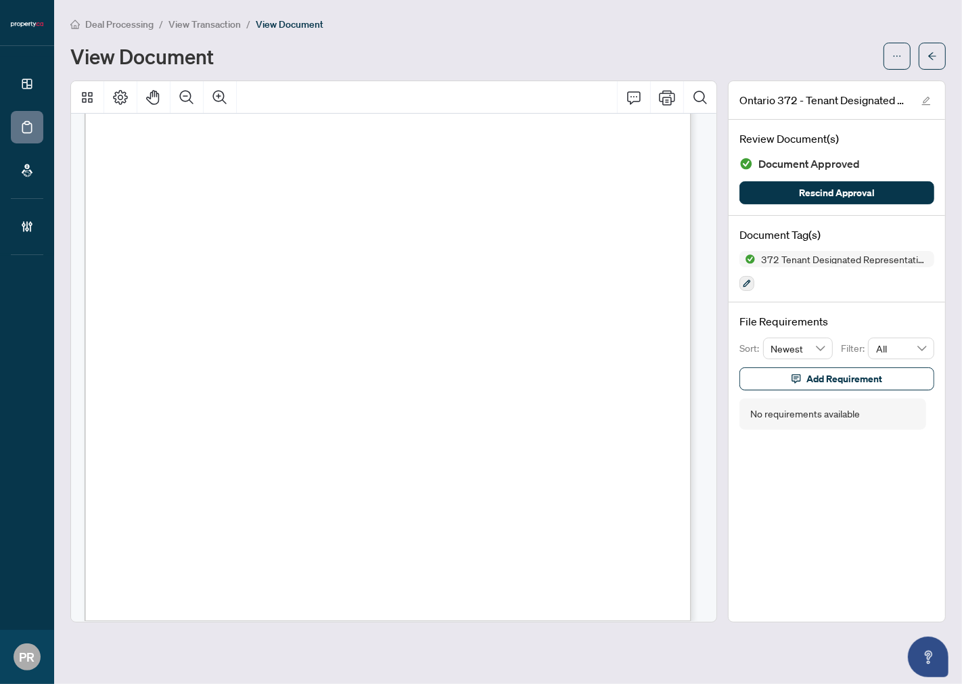
scroll to position [2719, 0]
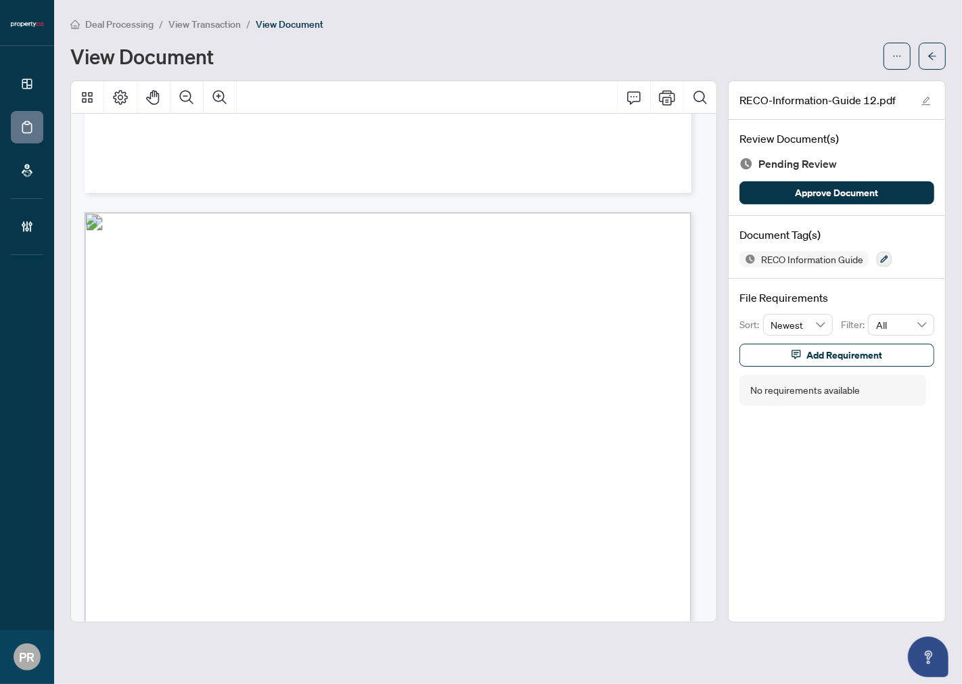
scroll to position [9561, 0]
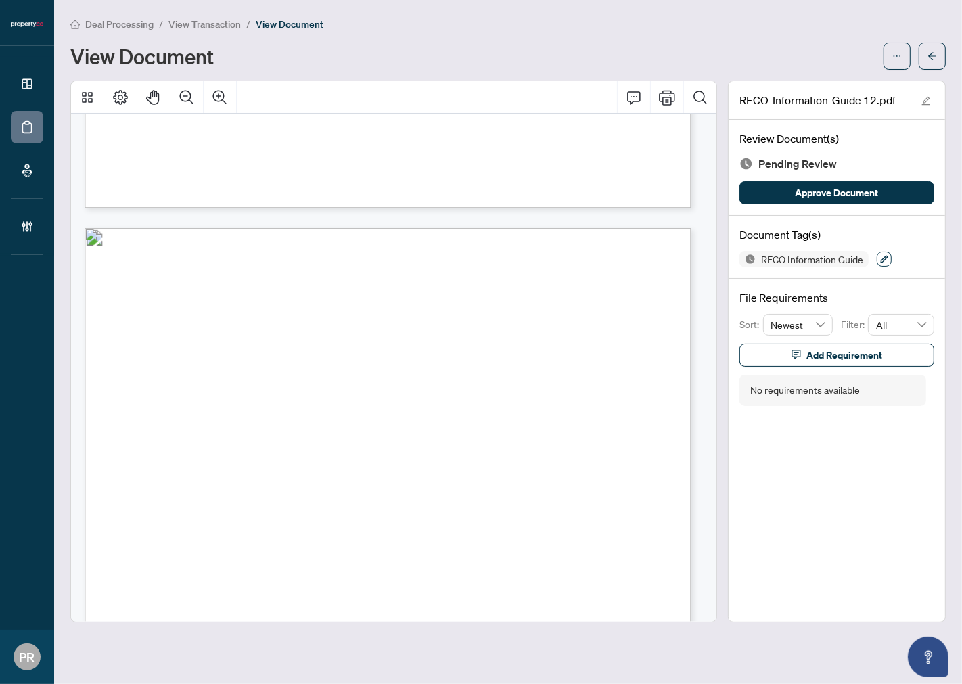
click at [865, 260] on icon "button" at bounding box center [884, 259] width 8 height 8
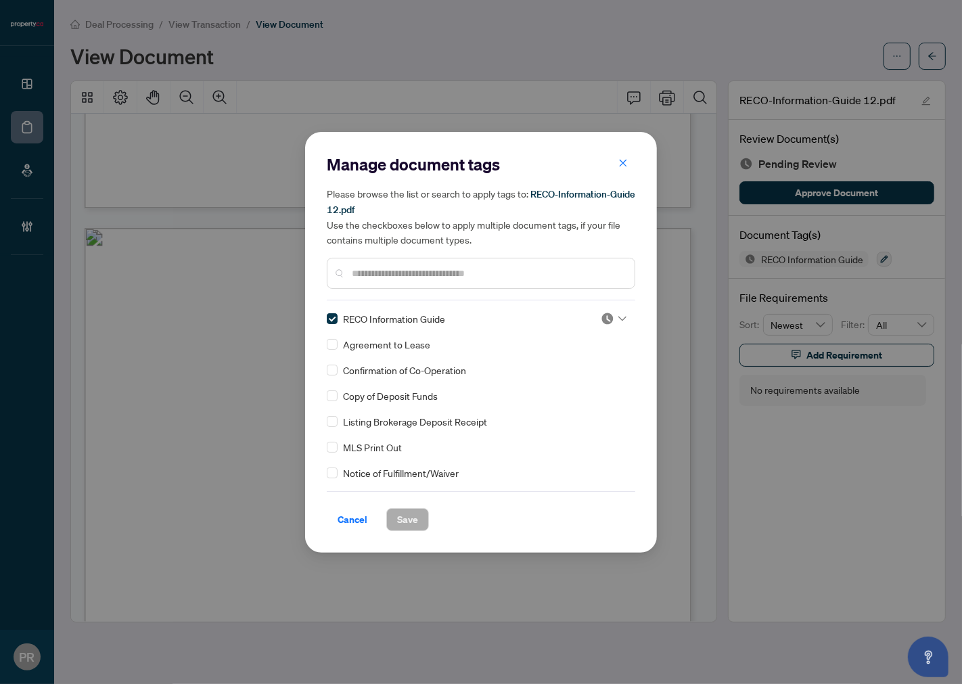
click at [602, 313] on img at bounding box center [608, 319] width 14 height 14
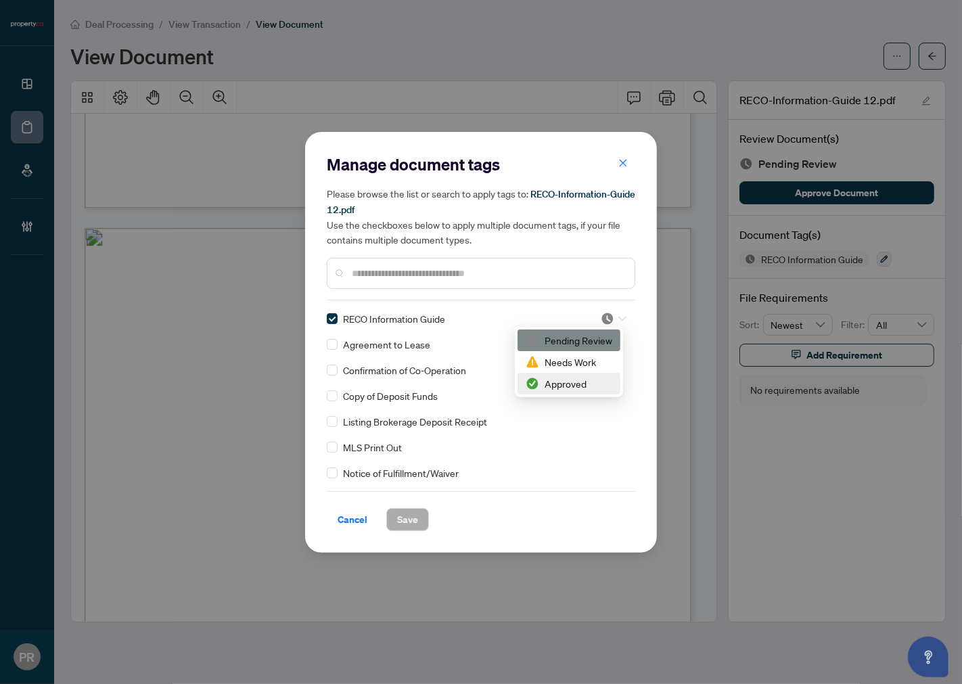
click at [564, 380] on div "Approved" at bounding box center [569, 383] width 87 height 15
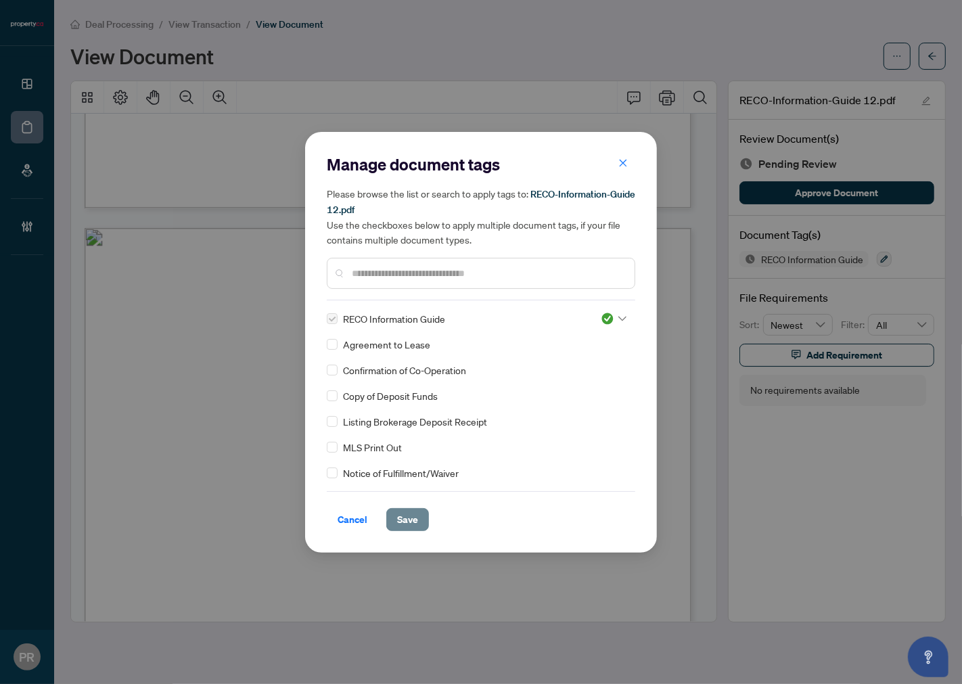
click at [397, 519] on span "Save" at bounding box center [407, 520] width 21 height 22
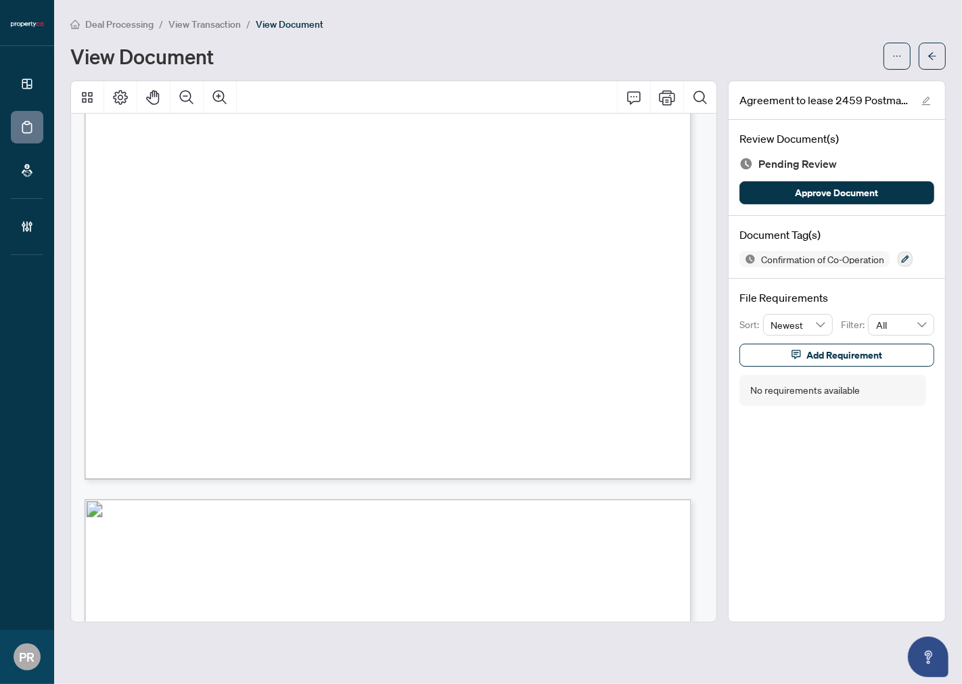
scroll to position [2480, 0]
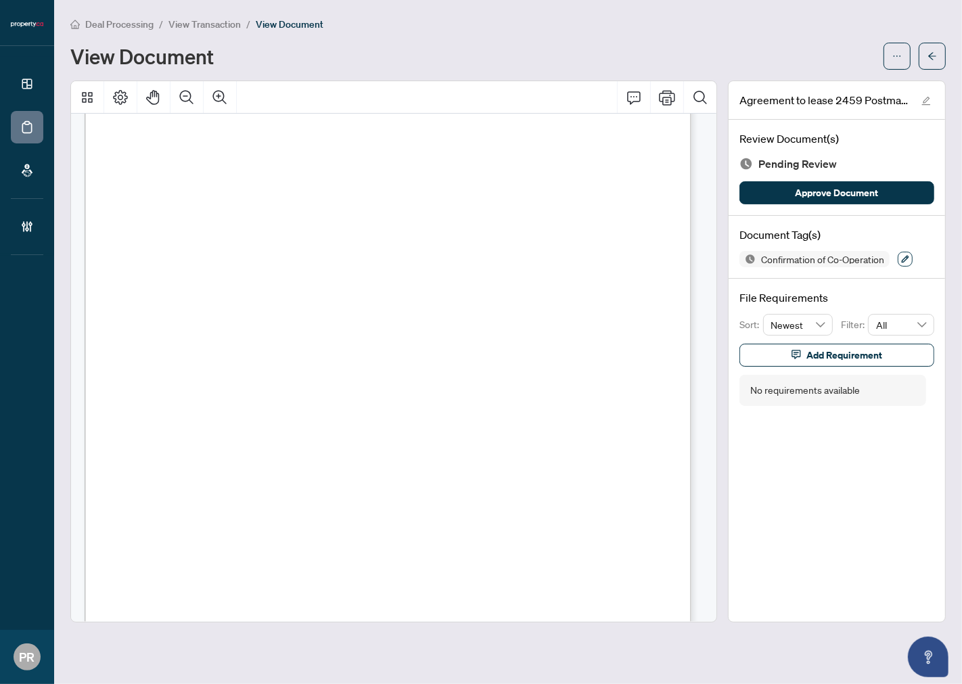
click at [865, 255] on icon "button" at bounding box center [905, 259] width 8 height 8
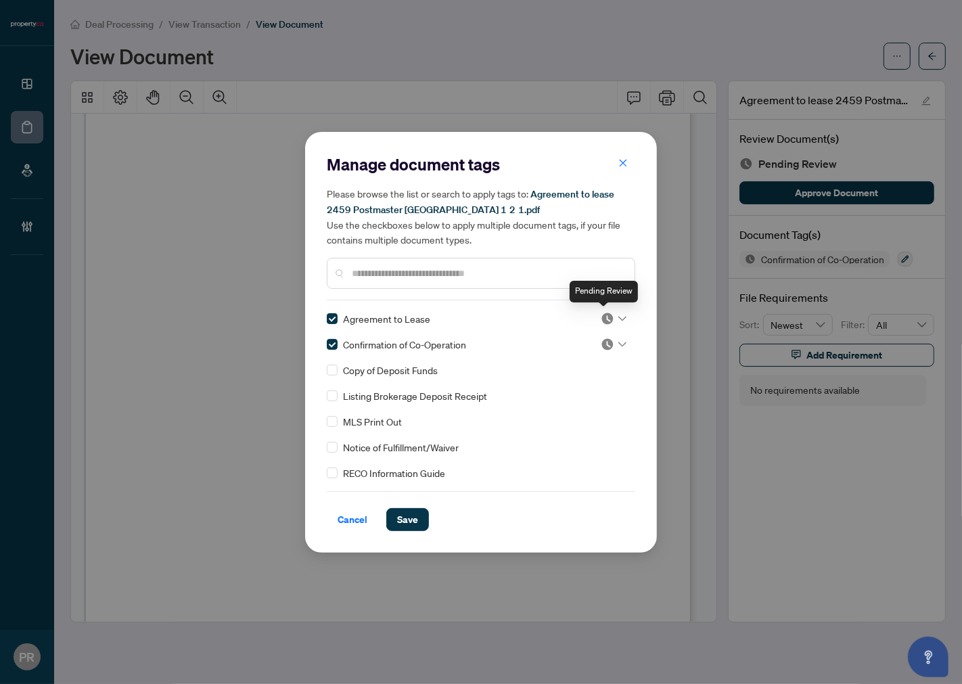
click at [601, 319] on img at bounding box center [608, 319] width 14 height 14
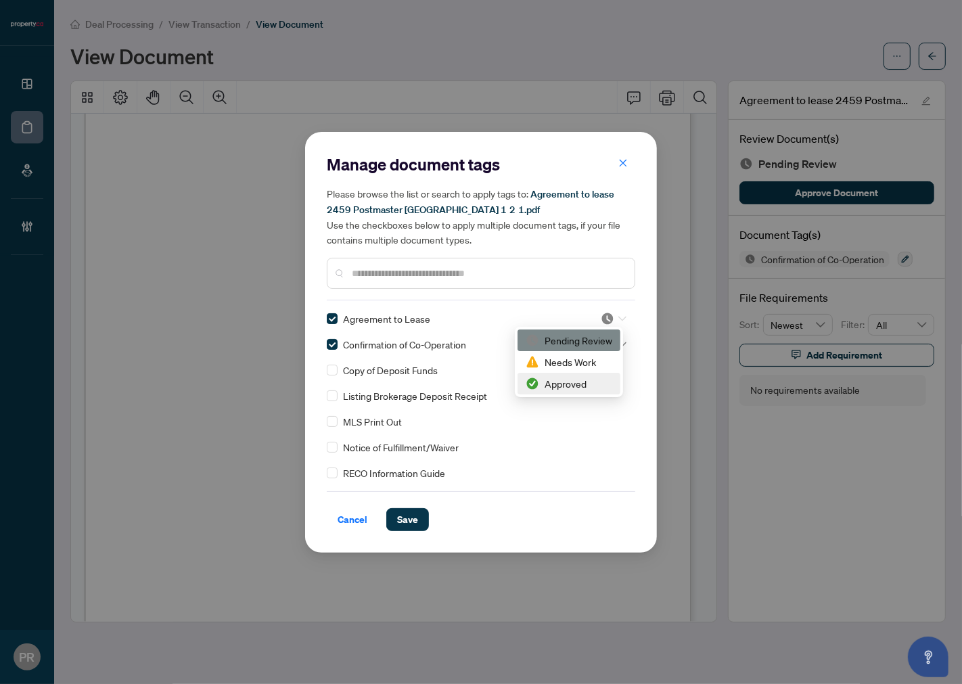
click at [562, 384] on div "Approved" at bounding box center [569, 383] width 87 height 15
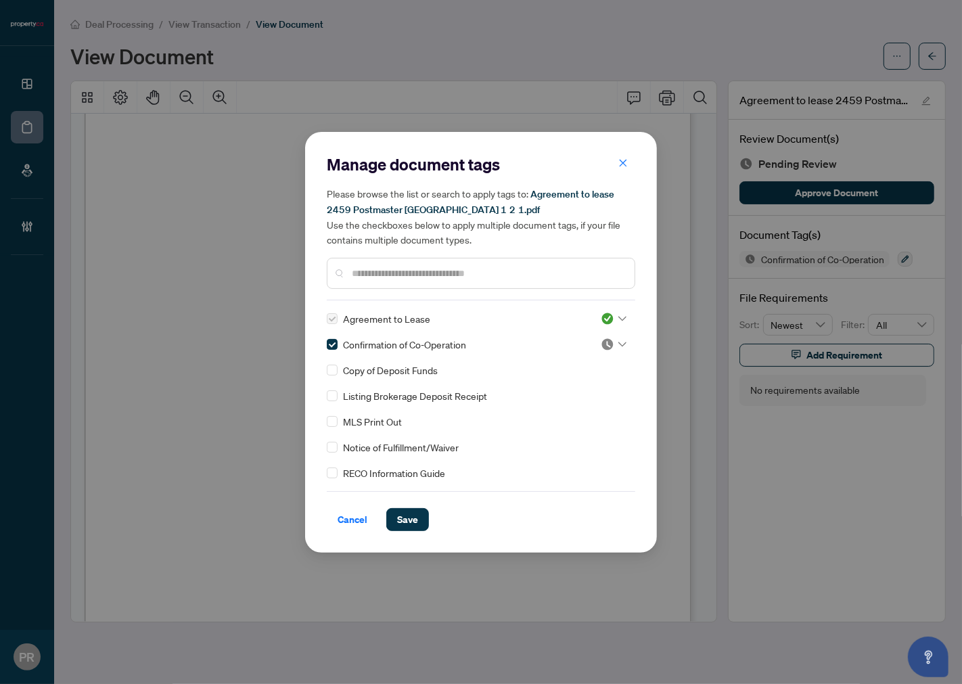
click at [601, 345] on img at bounding box center [608, 345] width 14 height 14
click at [562, 400] on div "Approved" at bounding box center [569, 410] width 103 height 22
click at [426, 519] on button "Save" at bounding box center [407, 519] width 43 height 23
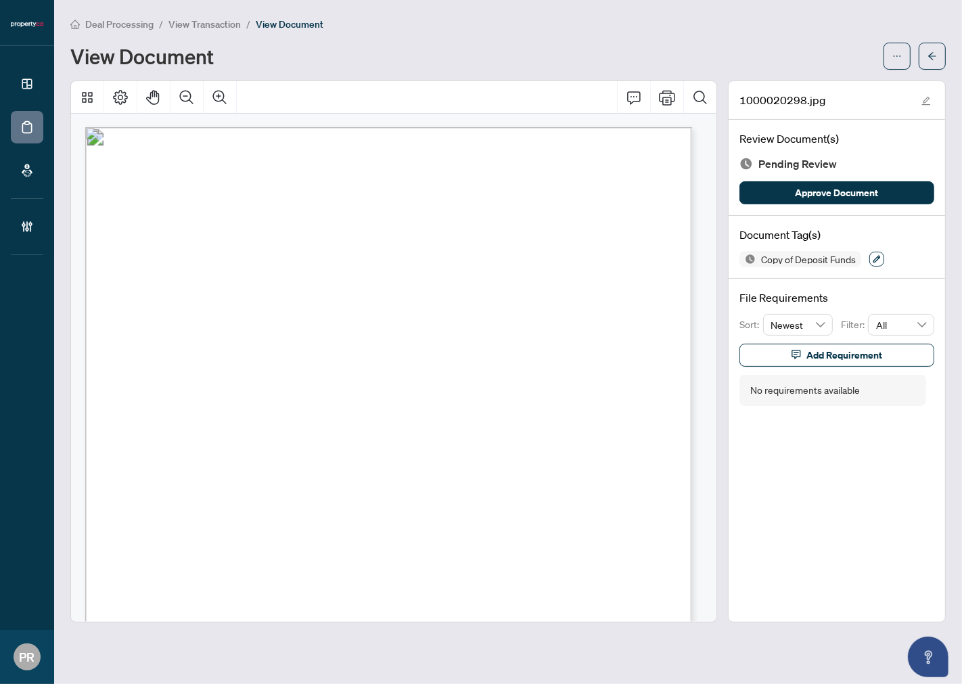
click at [865, 252] on button "button" at bounding box center [876, 259] width 15 height 15
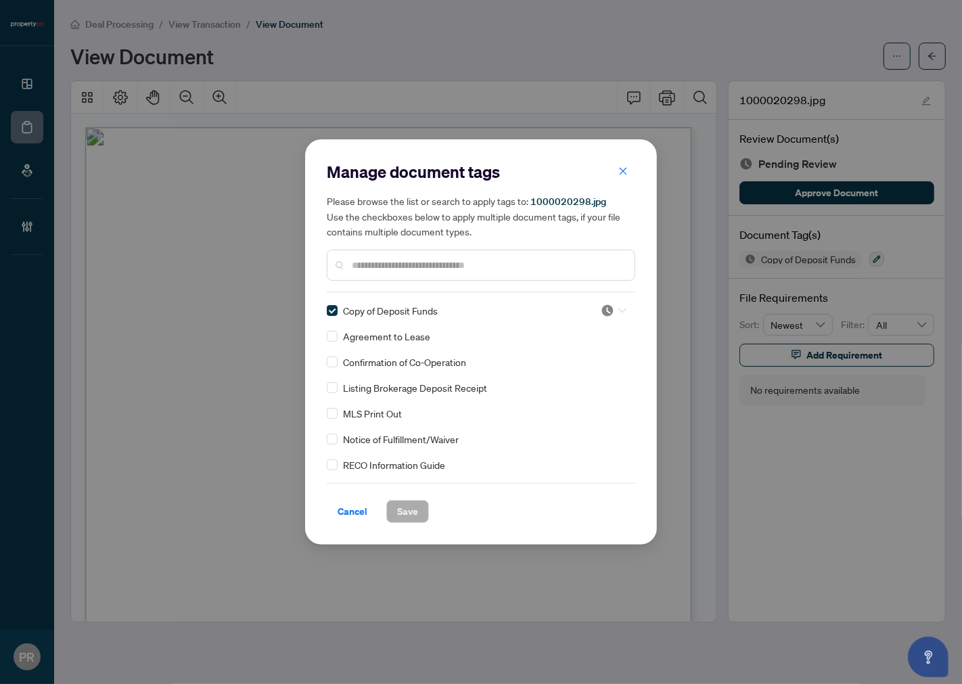
drag, startPoint x: 609, startPoint y: 307, endPoint x: 597, endPoint y: 373, distance: 67.3
click at [609, 307] on img at bounding box center [608, 311] width 14 height 14
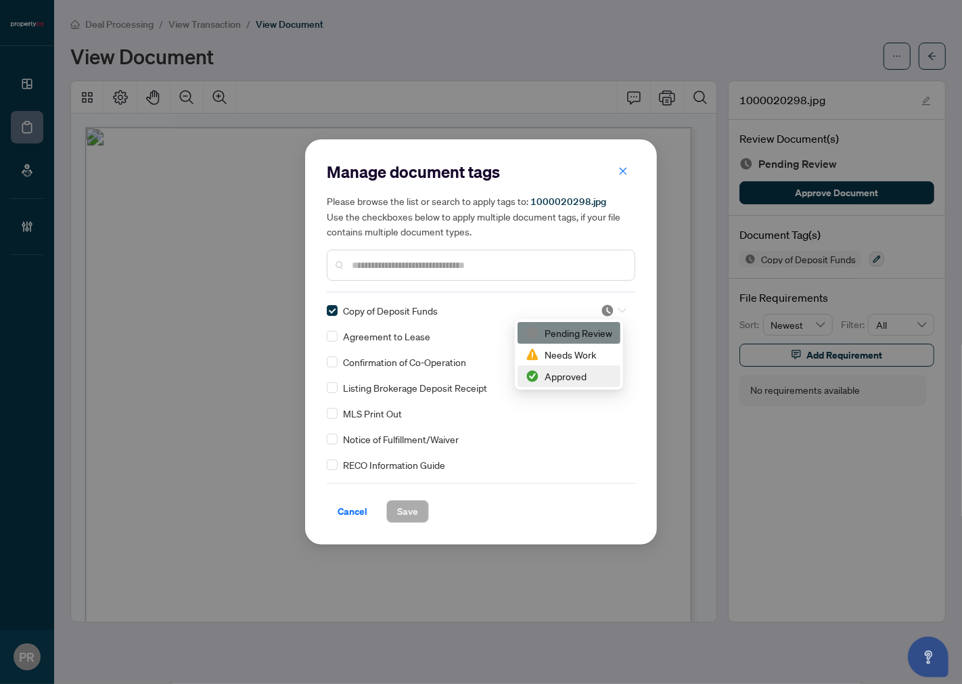
click at [589, 374] on div "Approved" at bounding box center [569, 376] width 87 height 15
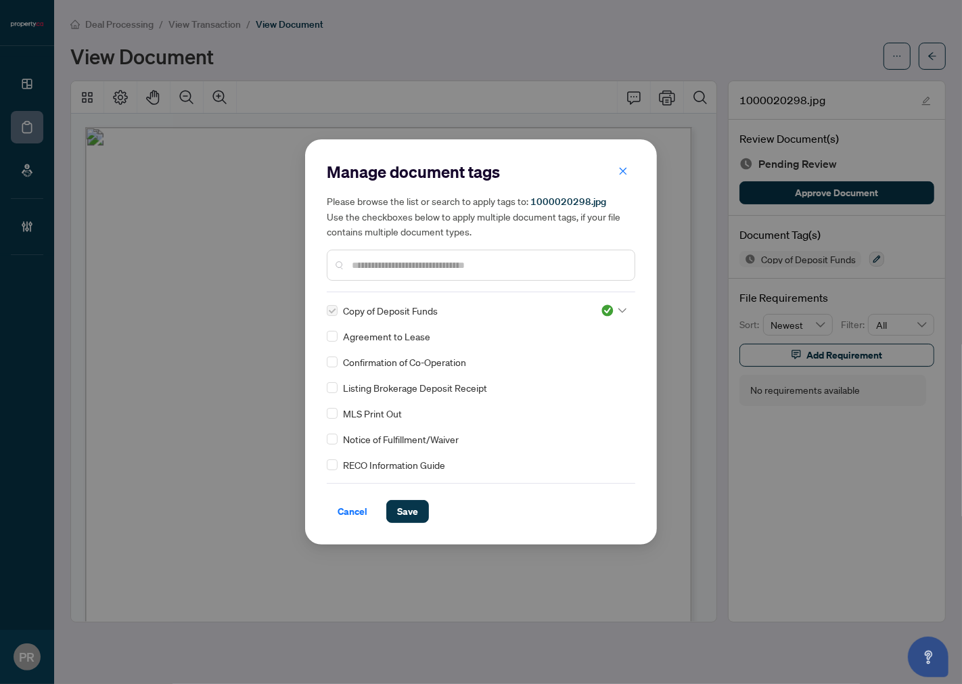
drag, startPoint x: 407, startPoint y: 512, endPoint x: 420, endPoint y: 488, distance: 27.5
click at [409, 512] on span "Save" at bounding box center [407, 512] width 21 height 22
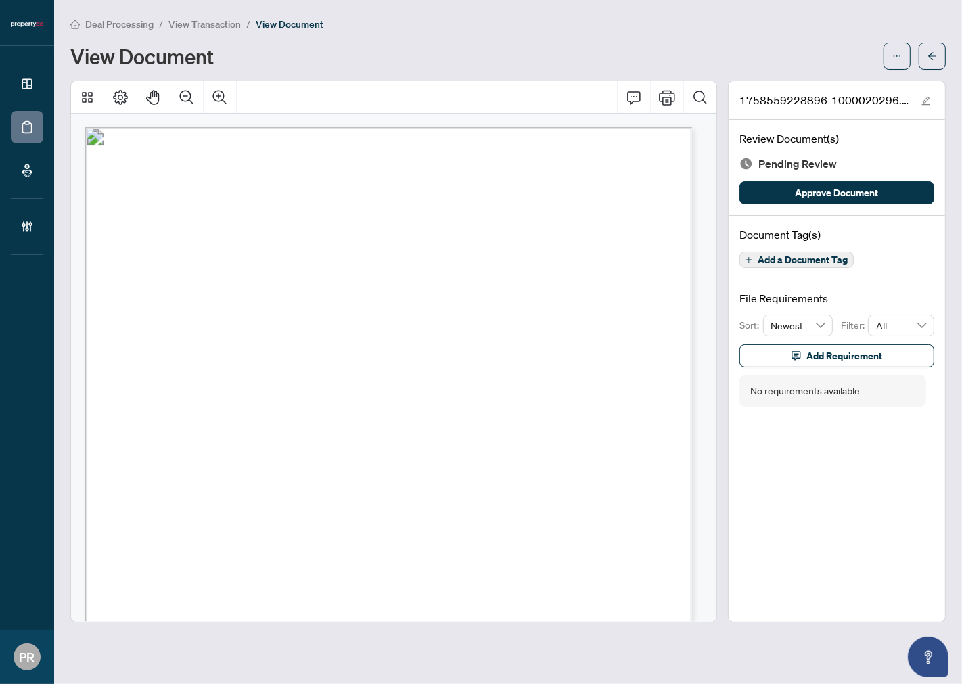
click at [786, 263] on span "Add a Document Tag" at bounding box center [803, 259] width 90 height 9
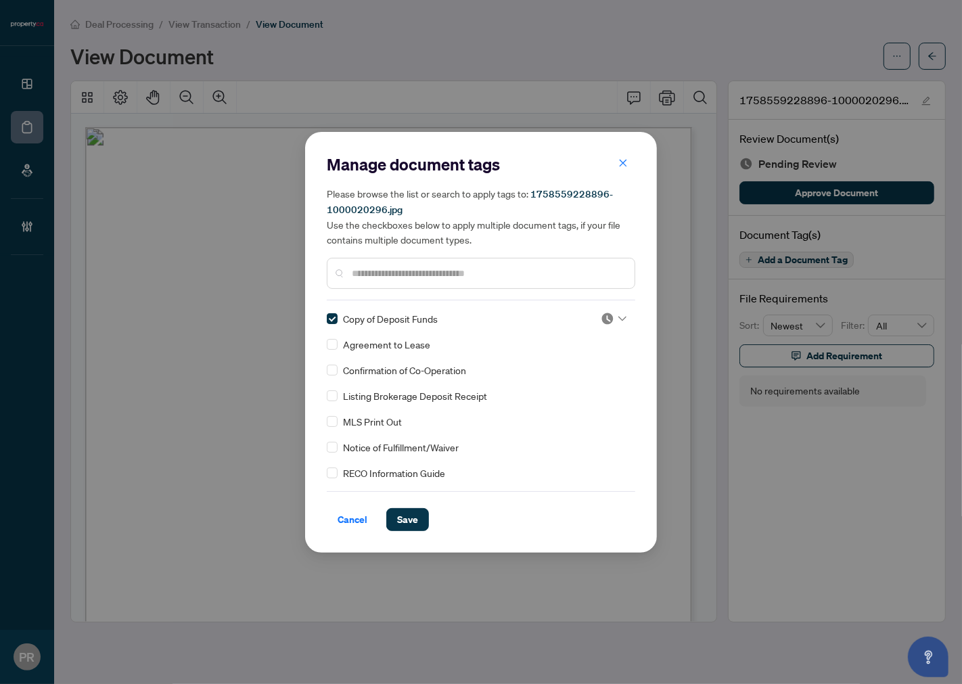
click at [618, 316] on icon at bounding box center [622, 318] width 8 height 5
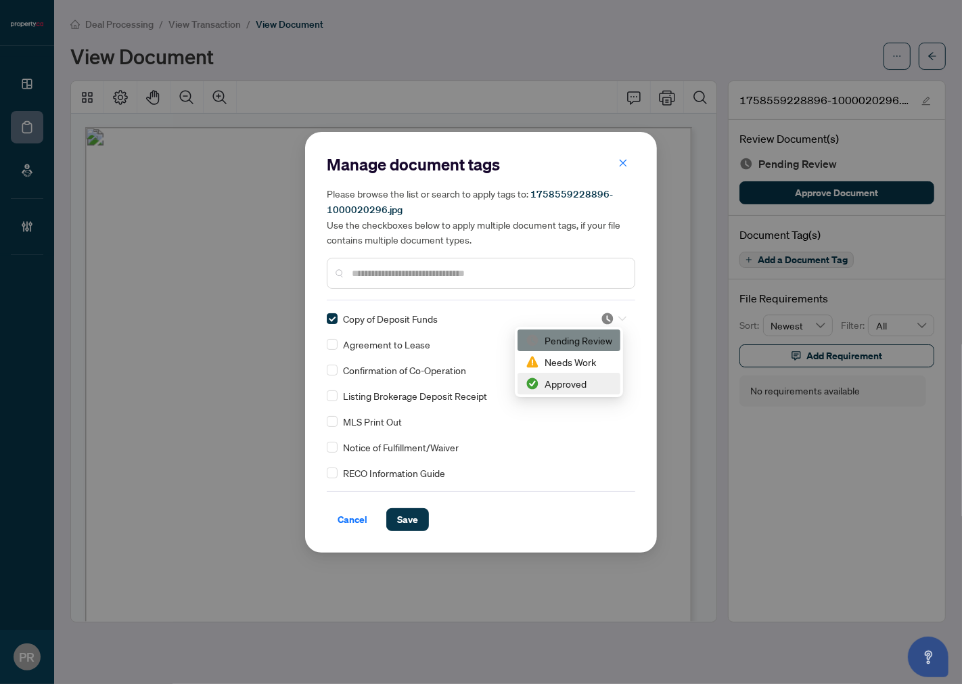
click at [586, 373] on div "Approved" at bounding box center [569, 384] width 103 height 22
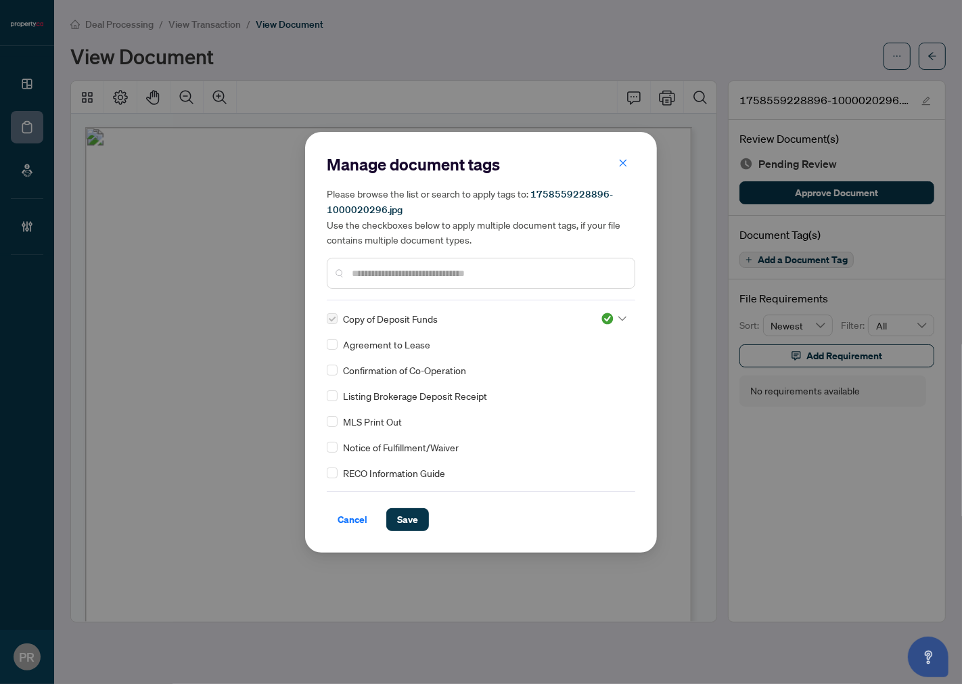
drag, startPoint x: 396, startPoint y: 521, endPoint x: 484, endPoint y: 403, distance: 147.5
click at [401, 521] on button "Save" at bounding box center [407, 519] width 43 height 23
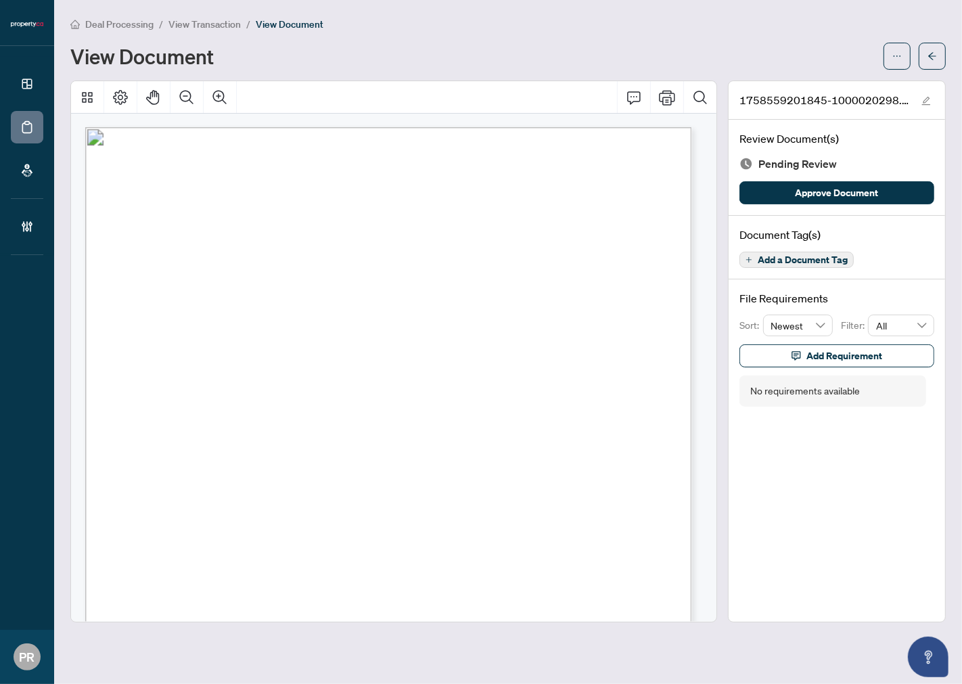
click at [794, 260] on span "Add a Document Tag" at bounding box center [803, 259] width 90 height 9
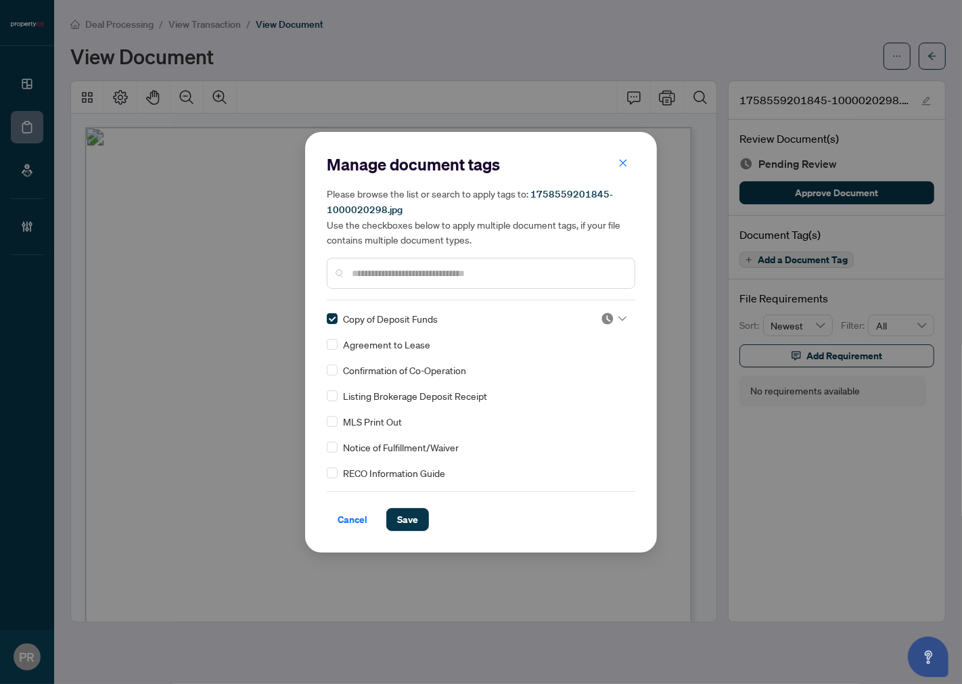
click at [612, 313] on div at bounding box center [614, 319] width 26 height 14
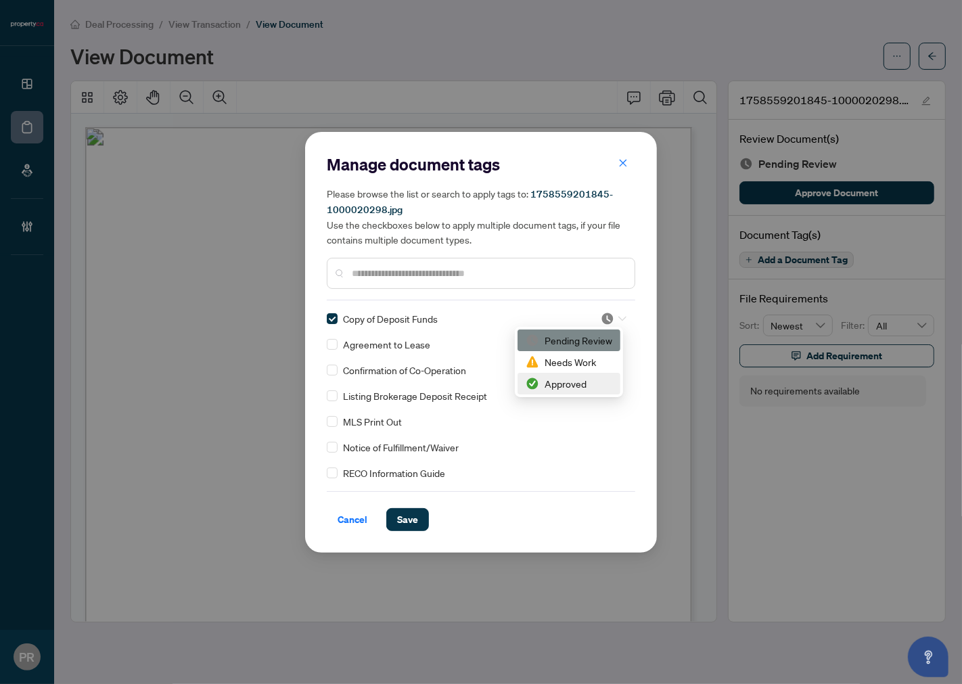
click at [562, 388] on div "Approved" at bounding box center [569, 383] width 87 height 15
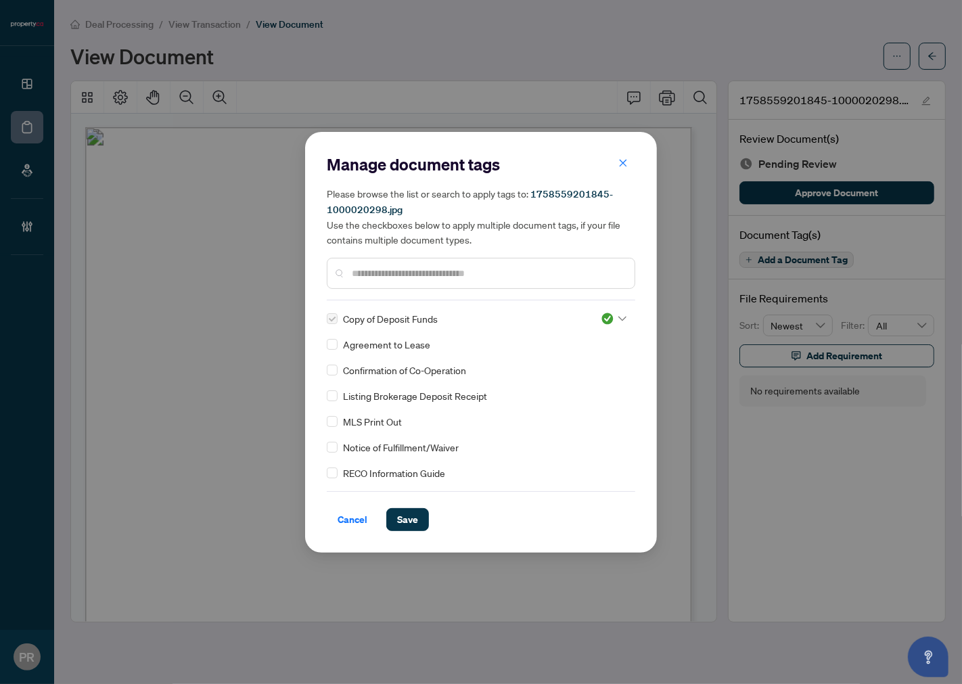
click at [413, 516] on span "Save" at bounding box center [407, 520] width 21 height 22
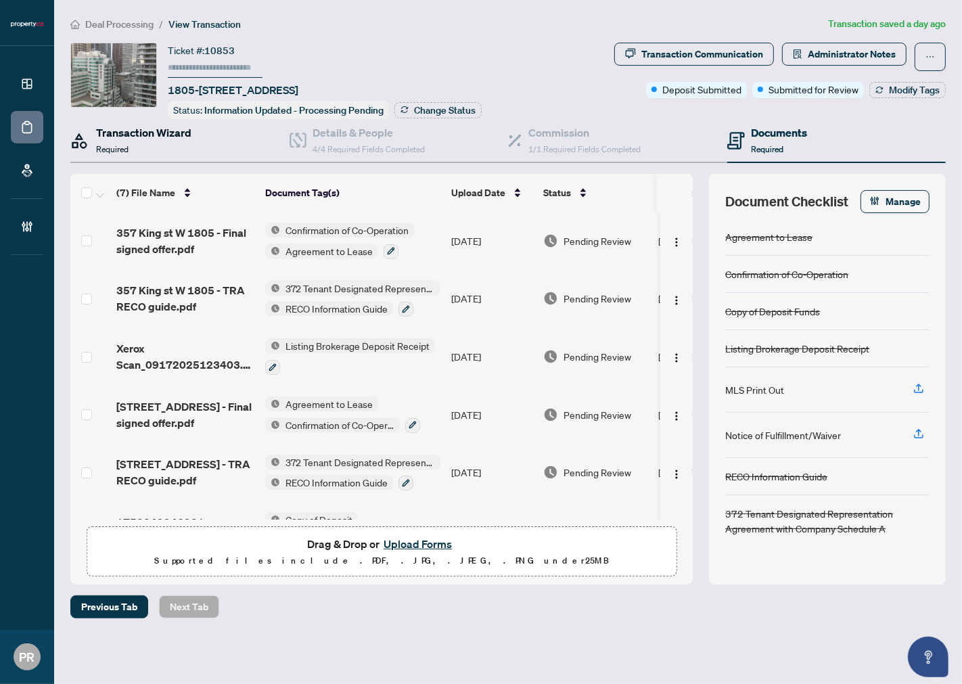
click at [127, 151] on span "Required" at bounding box center [112, 149] width 32 height 10
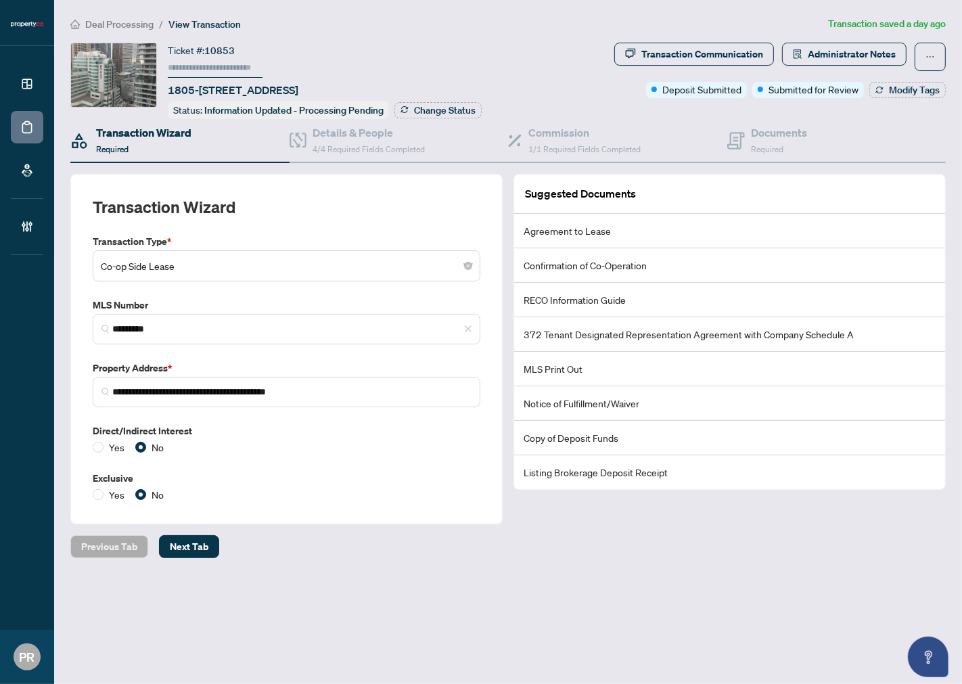
click at [212, 328] on input "*********" at bounding box center [291, 329] width 359 height 14
drag, startPoint x: 300, startPoint y: 138, endPoint x: 305, endPoint y: 144, distance: 7.7
click at [300, 139] on icon at bounding box center [298, 141] width 17 height 16
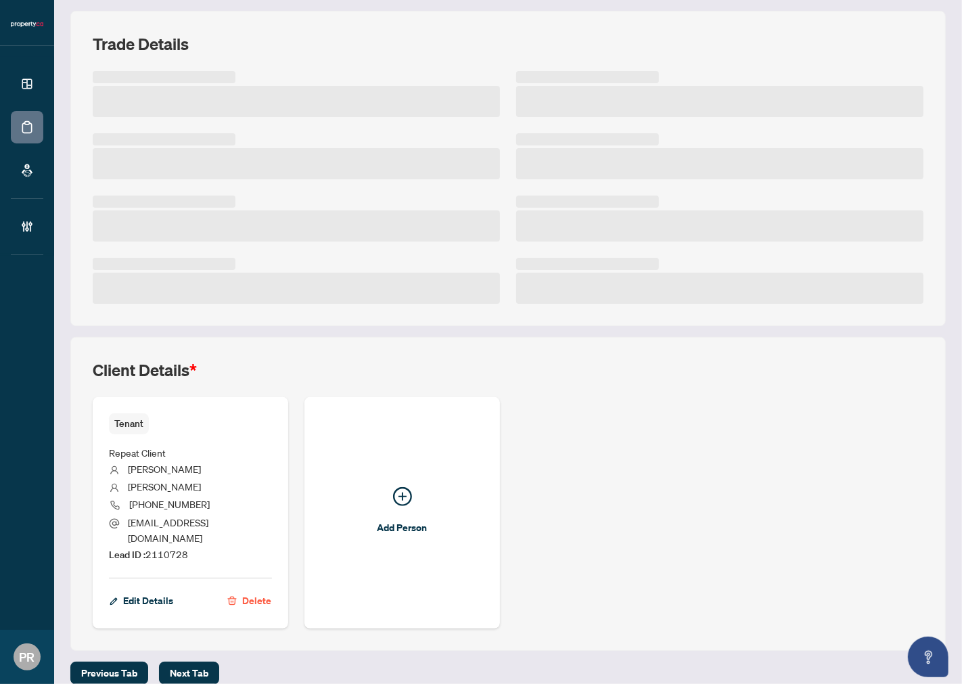
scroll to position [164, 0]
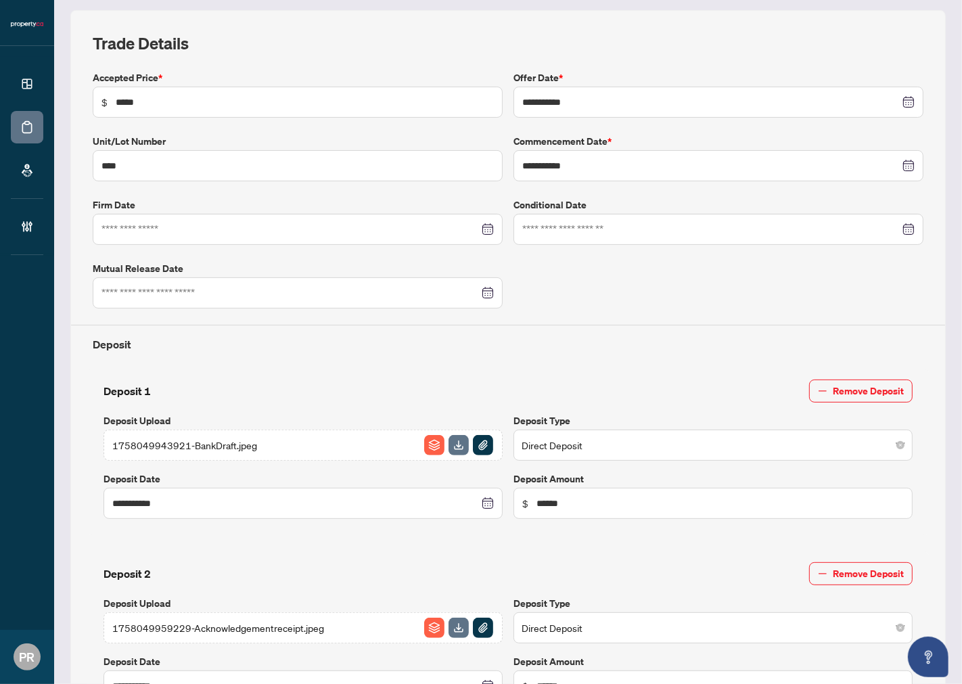
type input "**********"
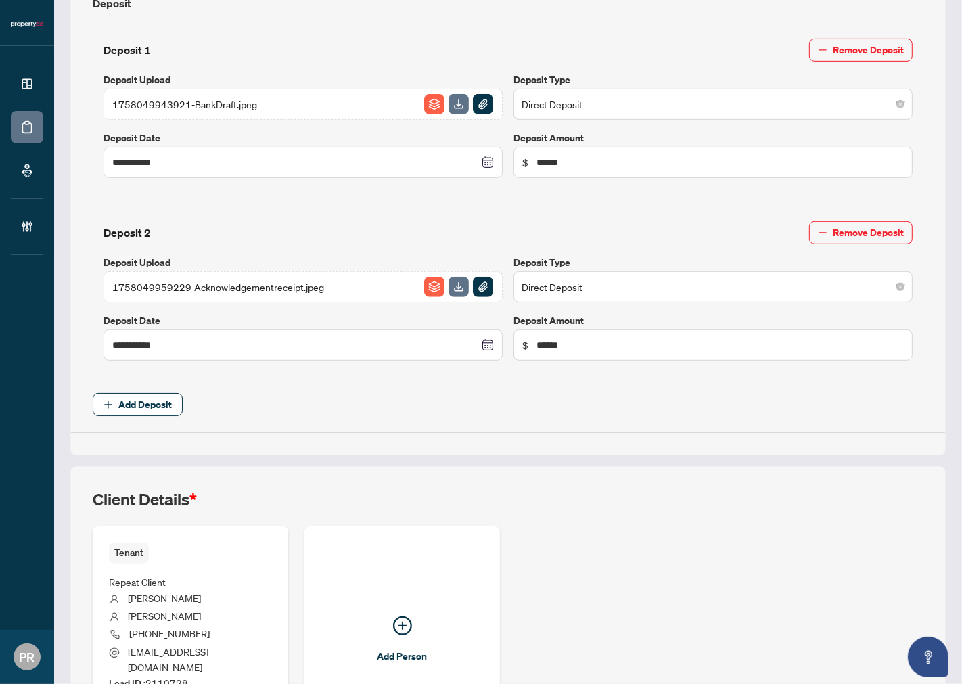
scroll to position [636, 0]
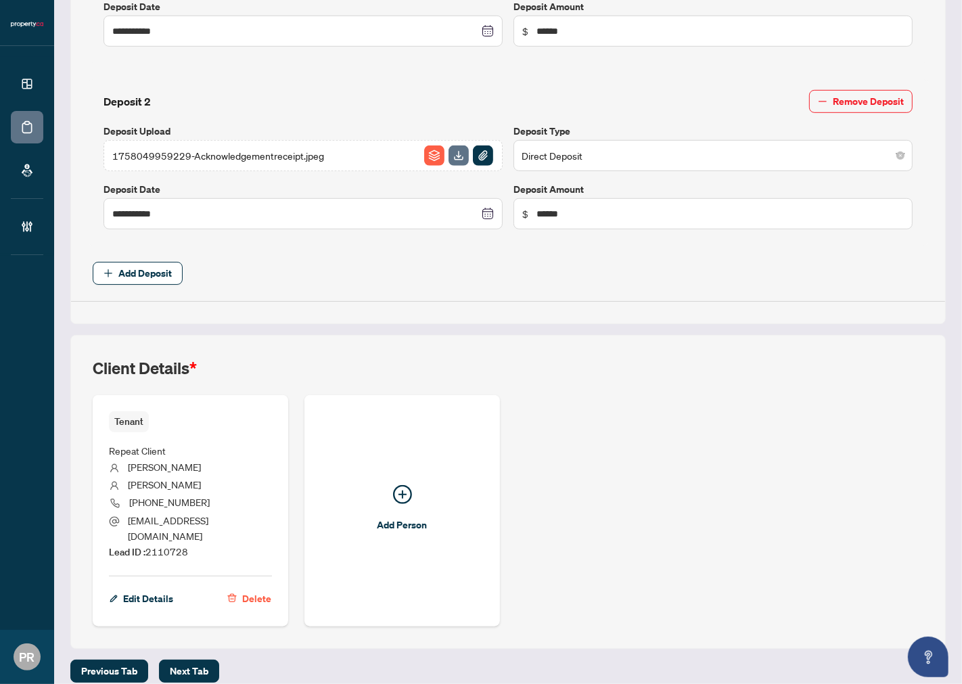
click at [171, 545] on span "Lead ID : 2110728" at bounding box center [148, 551] width 79 height 12
copy span "2110728"
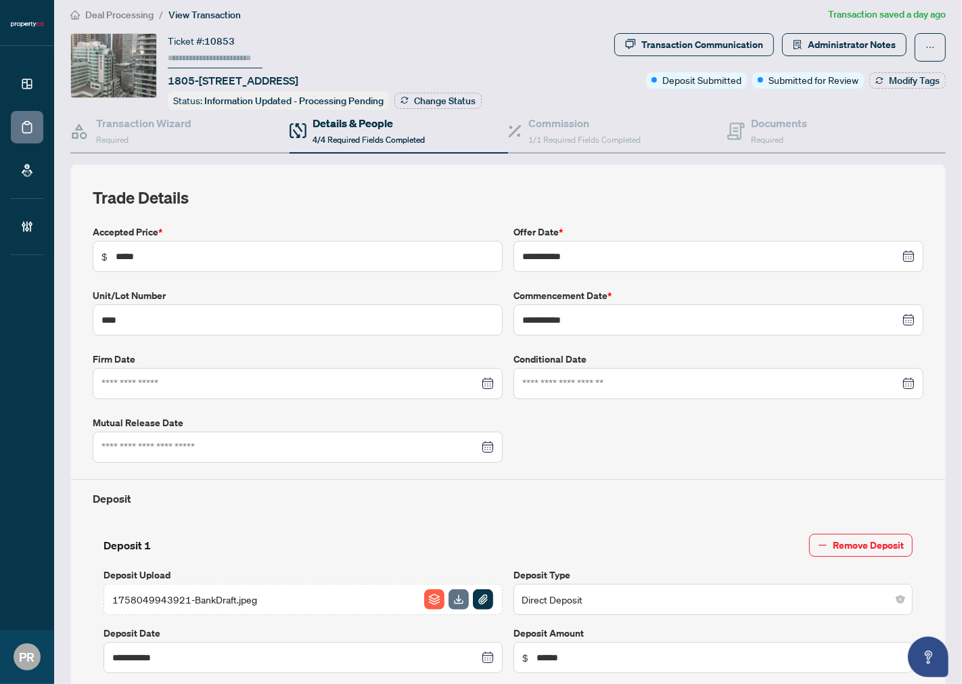
scroll to position [0, 0]
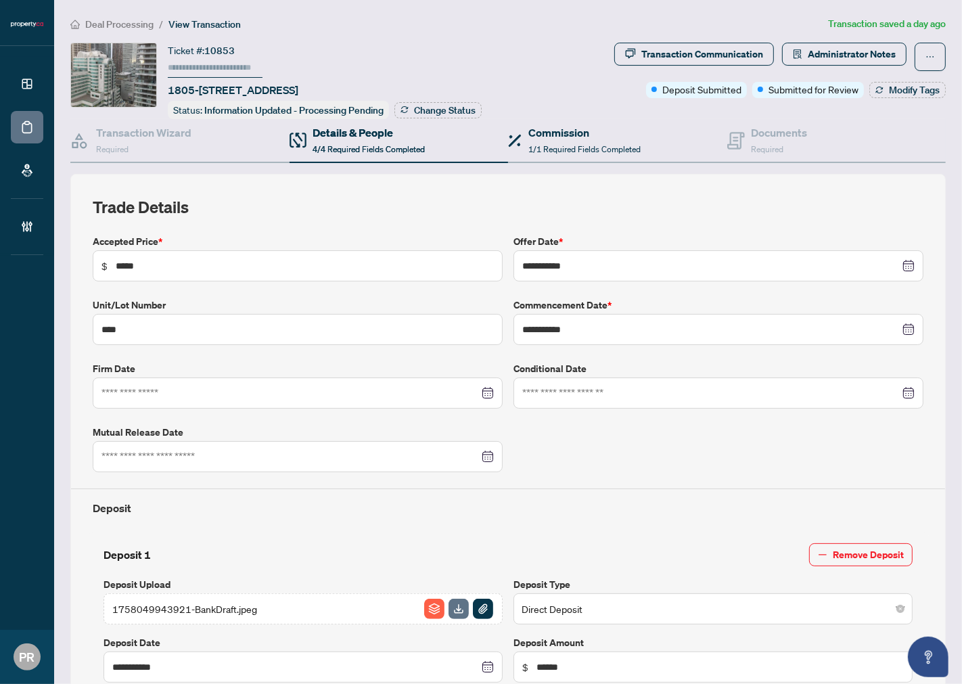
click at [556, 120] on div "Commission 1/1 Required Fields Completed" at bounding box center [617, 141] width 219 height 44
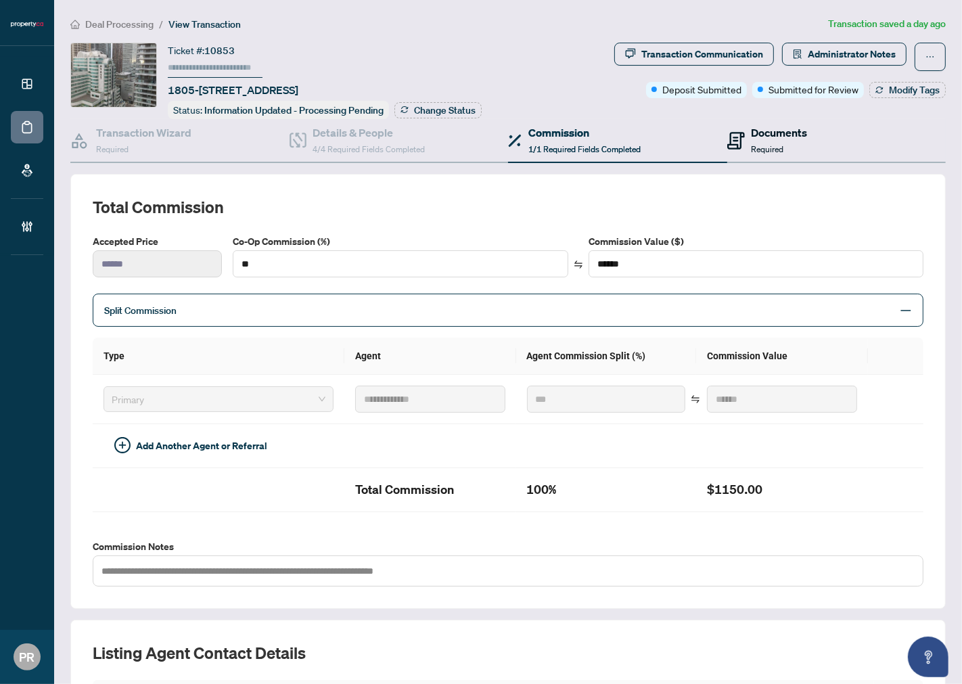
click at [765, 149] on span "Required" at bounding box center [768, 149] width 32 height 10
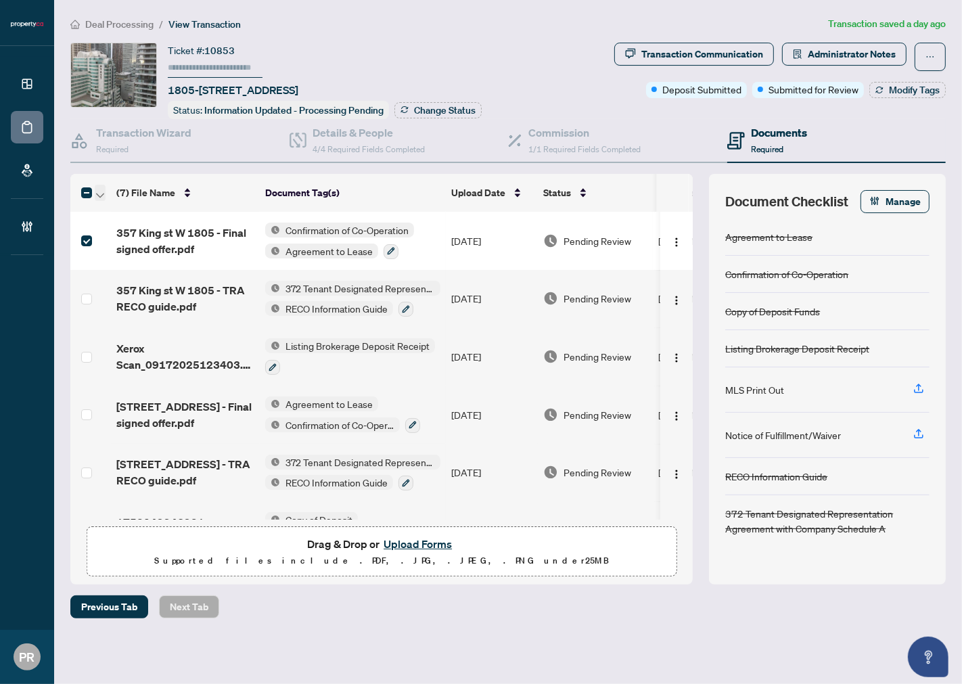
click at [100, 193] on icon "button" at bounding box center [100, 195] width 8 height 5
click at [122, 212] on span "Open Selected in New Tab(s)" at bounding box center [166, 213] width 120 height 15
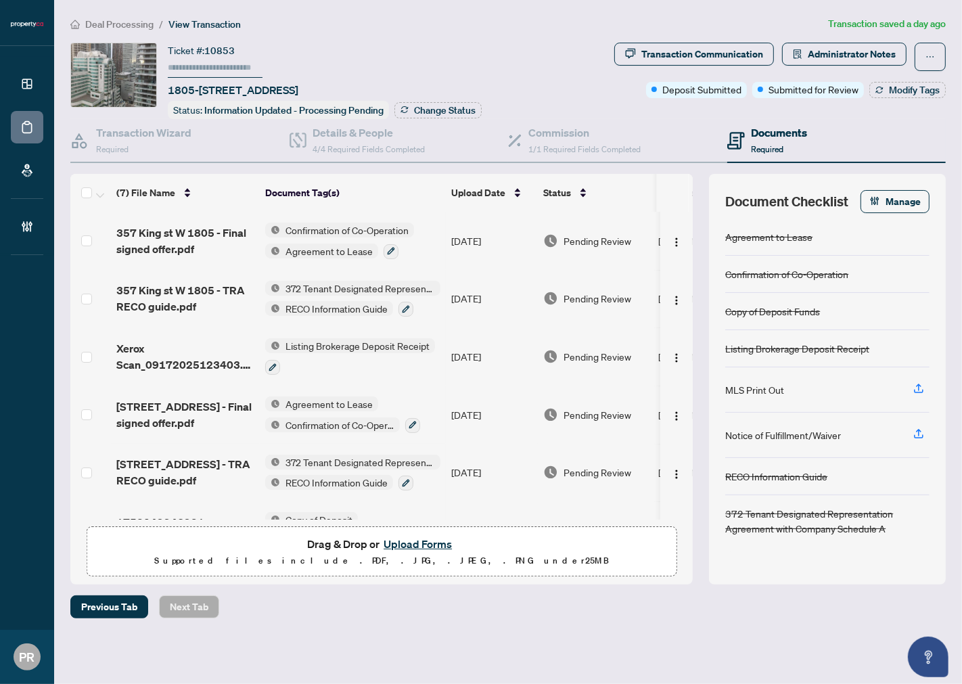
click at [479, 338] on td "Sep/17/2025" at bounding box center [492, 356] width 92 height 58
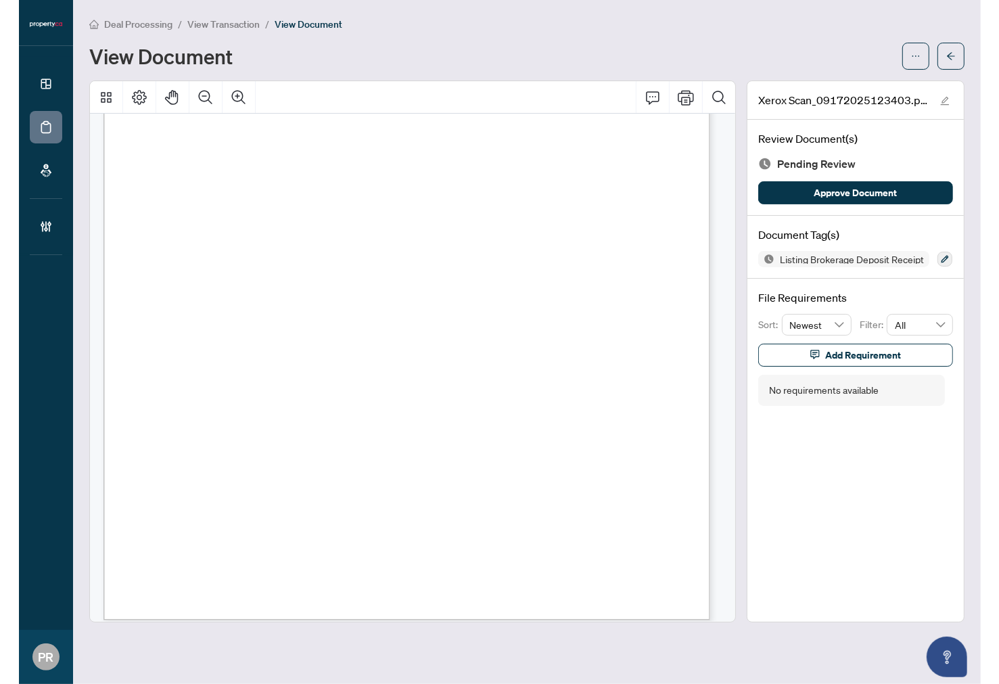
scroll to position [304, 0]
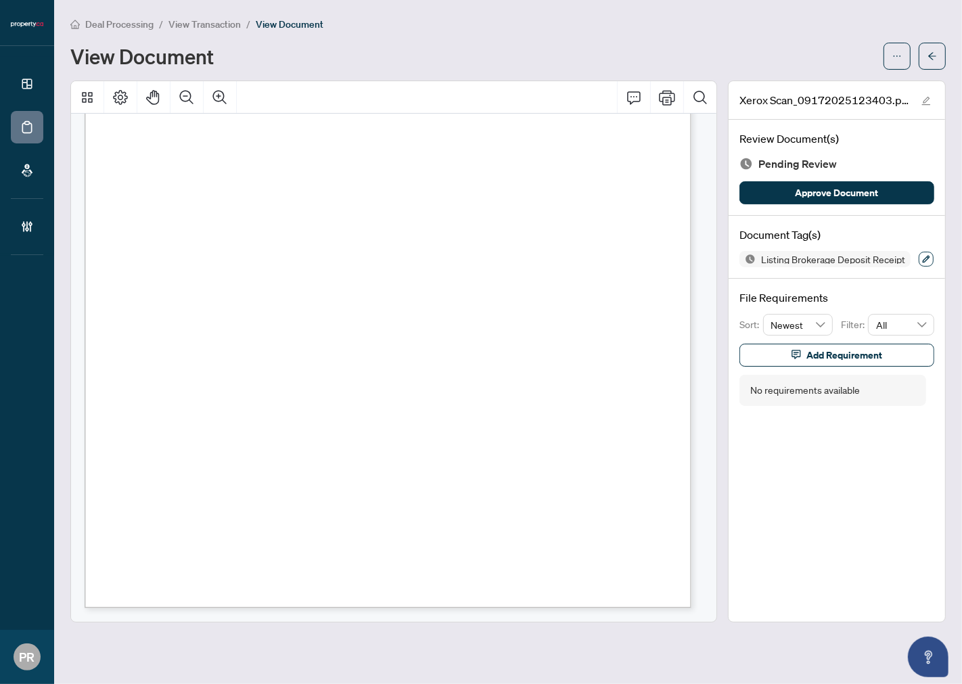
click at [922, 252] on button "button" at bounding box center [926, 259] width 15 height 15
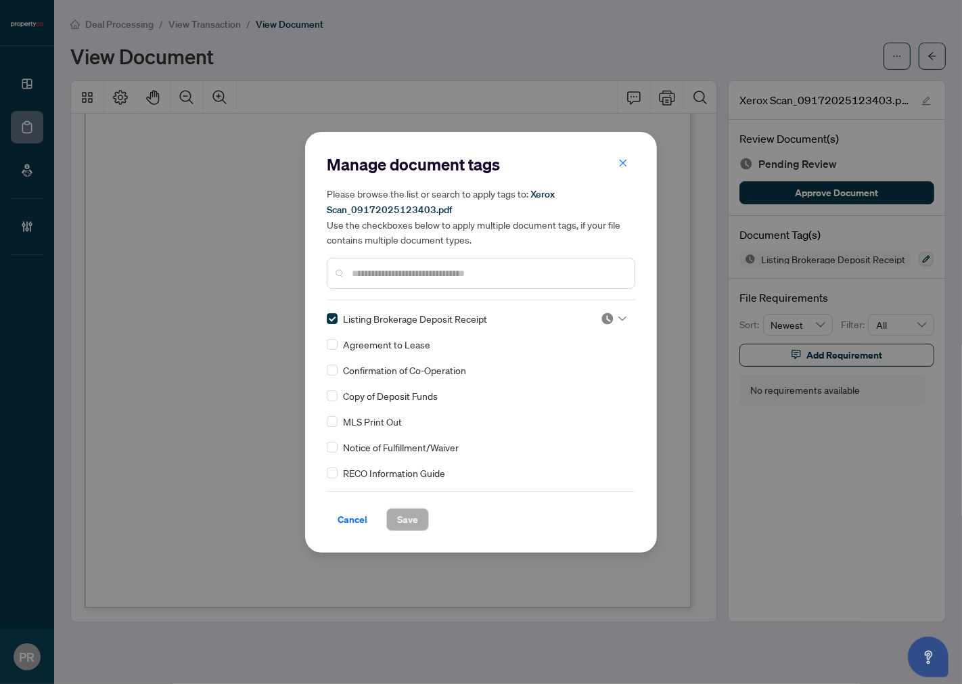
click at [601, 320] on img at bounding box center [608, 319] width 14 height 14
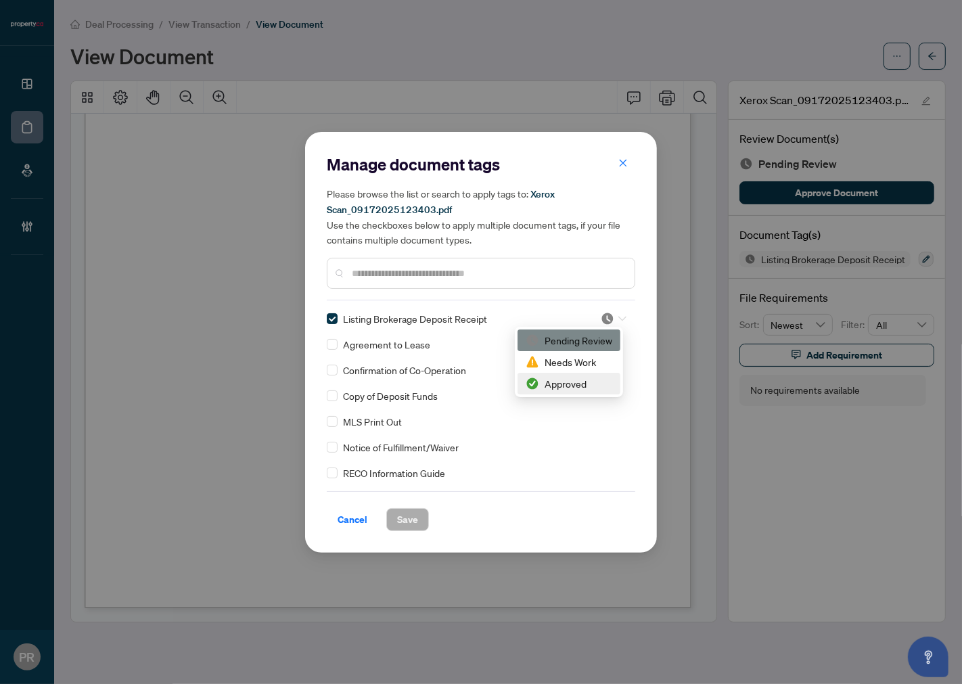
click at [587, 384] on div "Approved" at bounding box center [569, 383] width 87 height 15
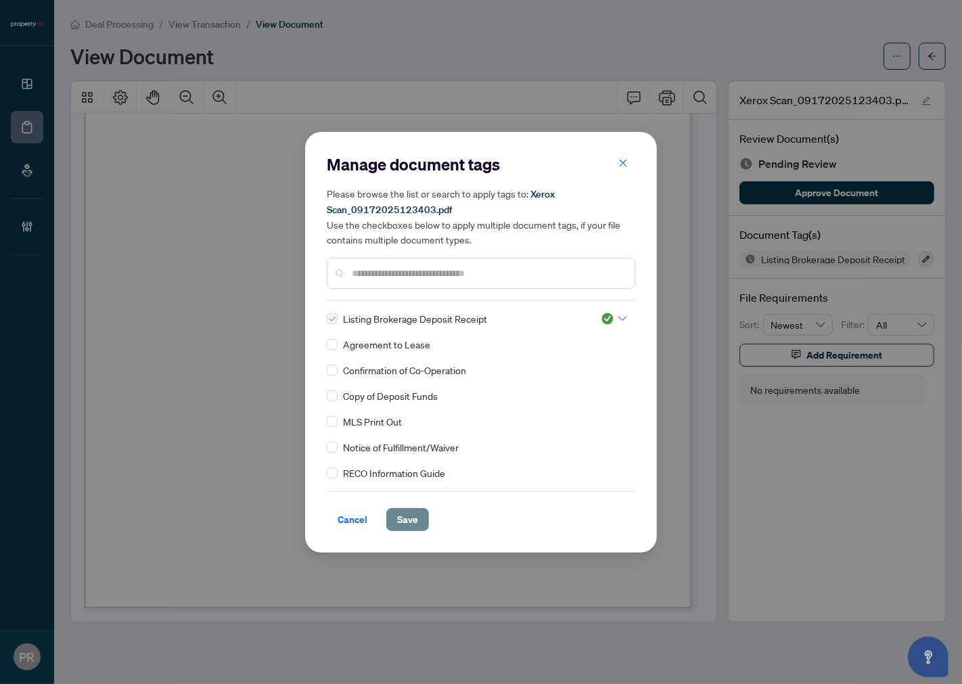
click at [420, 508] on button "Save" at bounding box center [407, 519] width 43 height 23
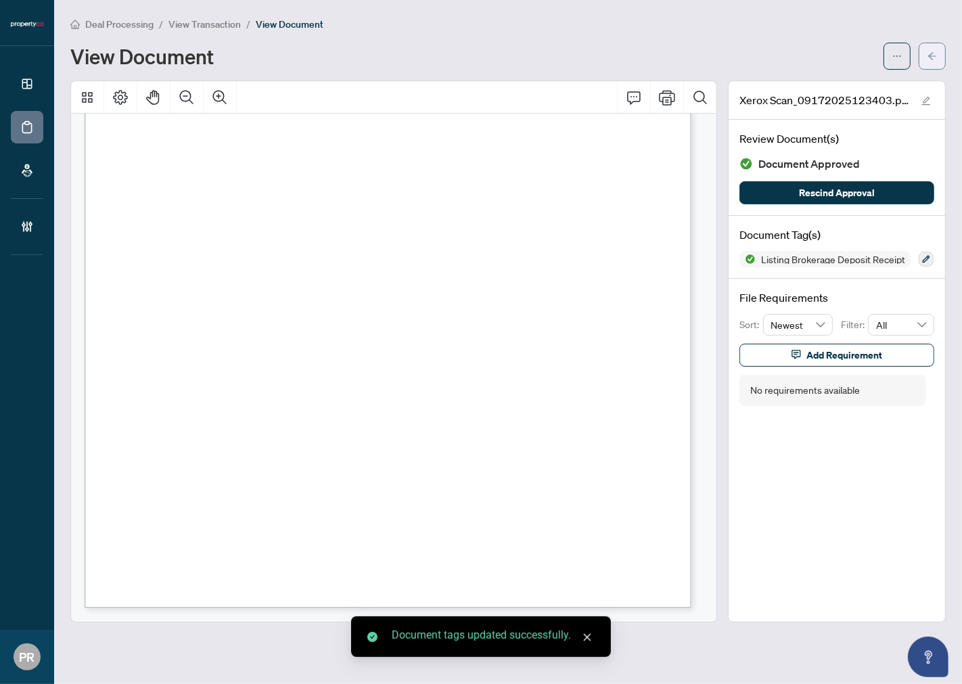
click at [920, 63] on button "button" at bounding box center [932, 56] width 27 height 27
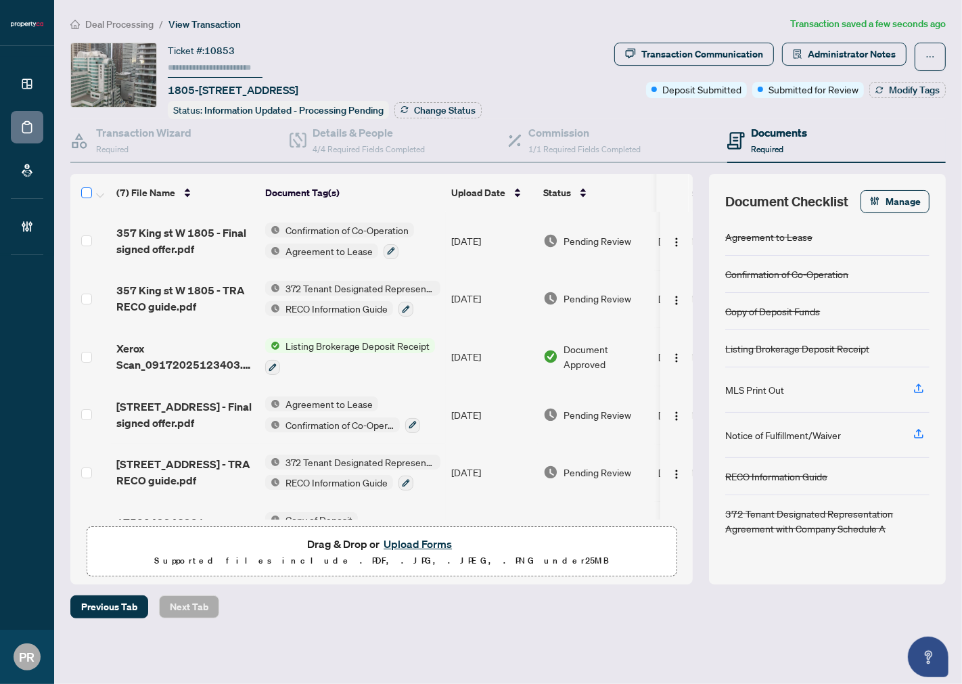
click at [86, 195] on label at bounding box center [86, 193] width 11 height 16
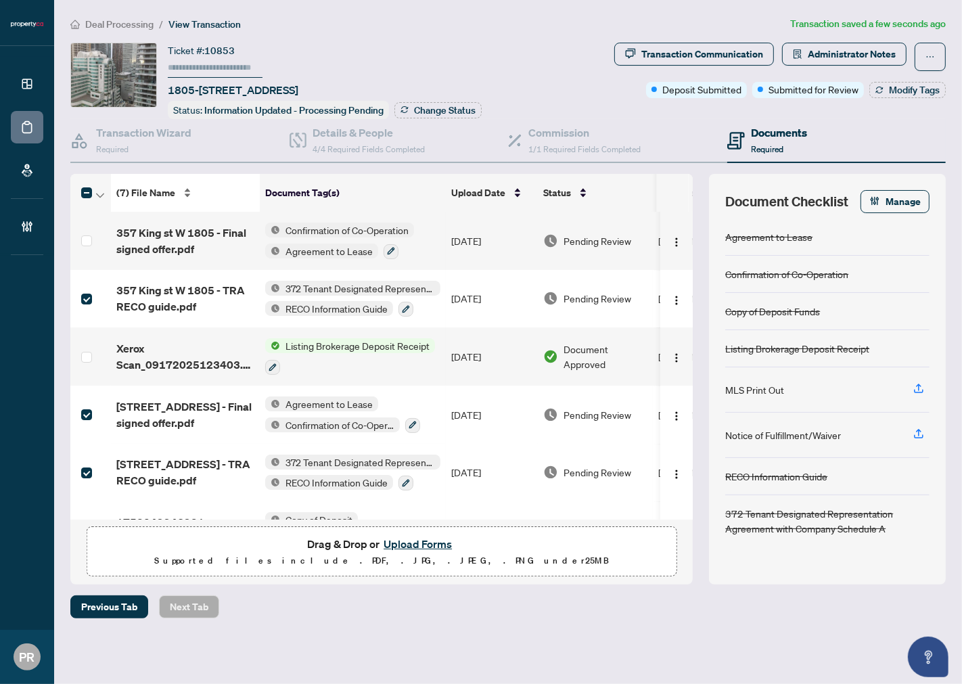
drag, startPoint x: 95, startPoint y: 189, endPoint x: 118, endPoint y: 199, distance: 24.9
click at [96, 193] on icon "button" at bounding box center [100, 195] width 8 height 5
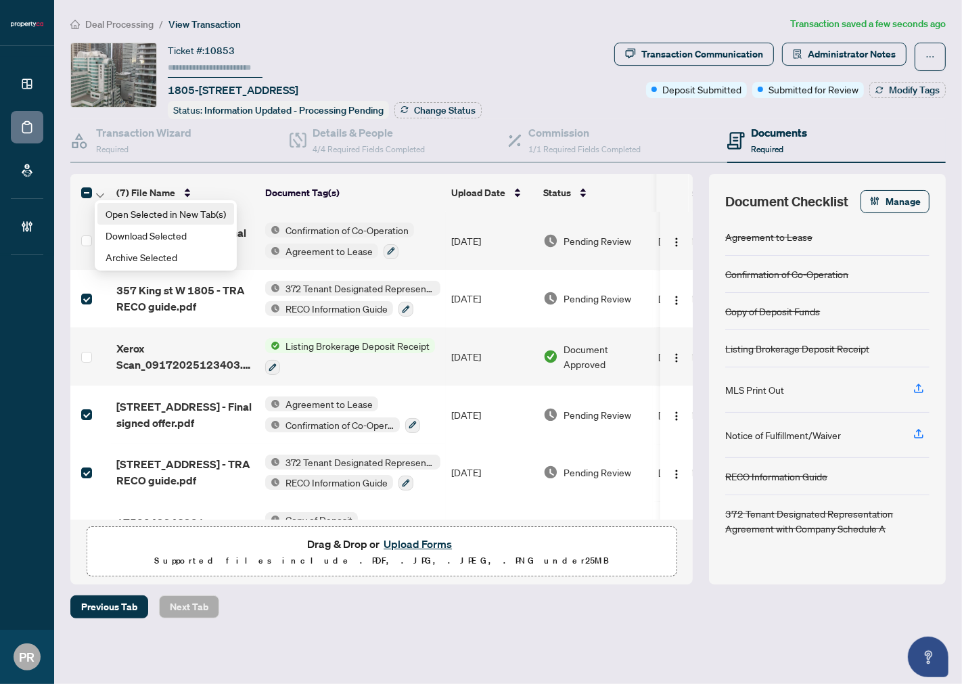
click at [122, 204] on li "Open Selected in New Tab(s)" at bounding box center [165, 214] width 137 height 22
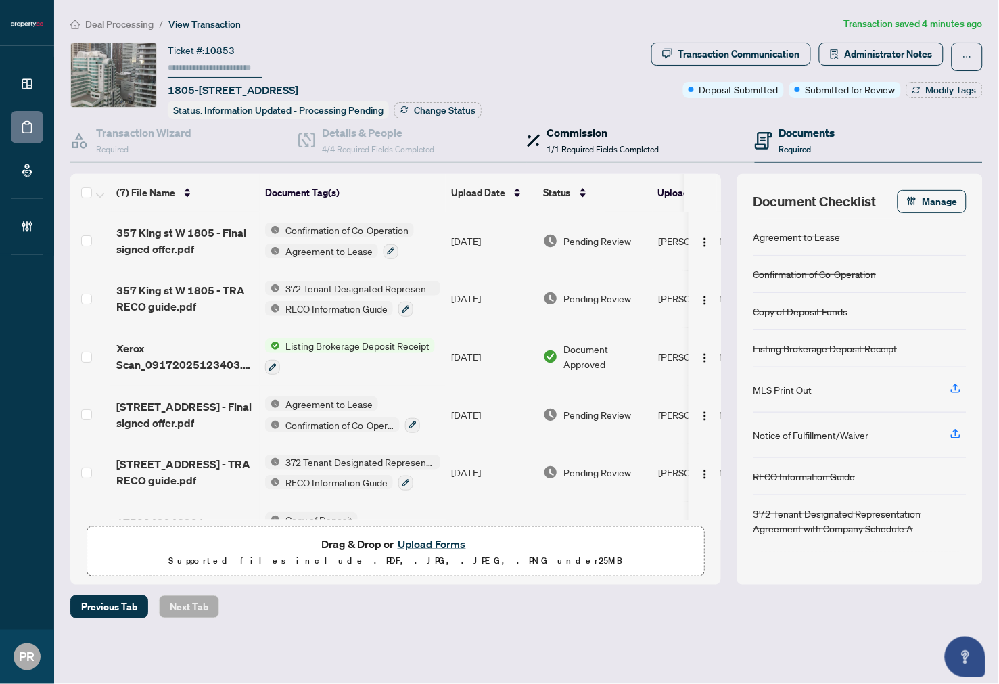
click at [633, 138] on div "Commission 1/1 Required Fields Completed" at bounding box center [603, 140] width 112 height 32
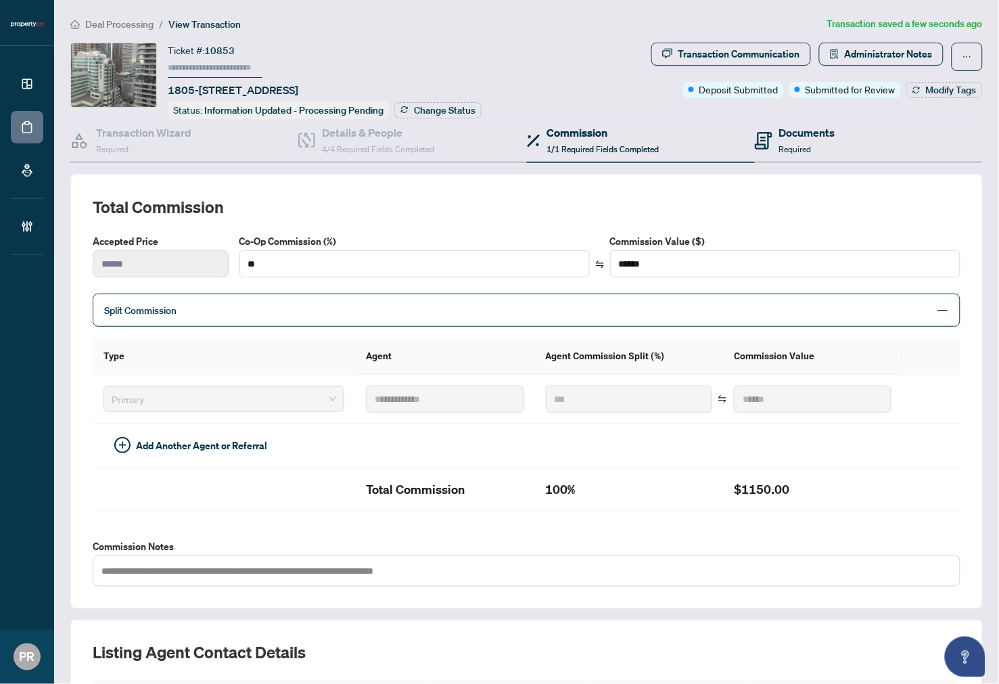
click at [861, 146] on div "Documents Required" at bounding box center [869, 141] width 228 height 44
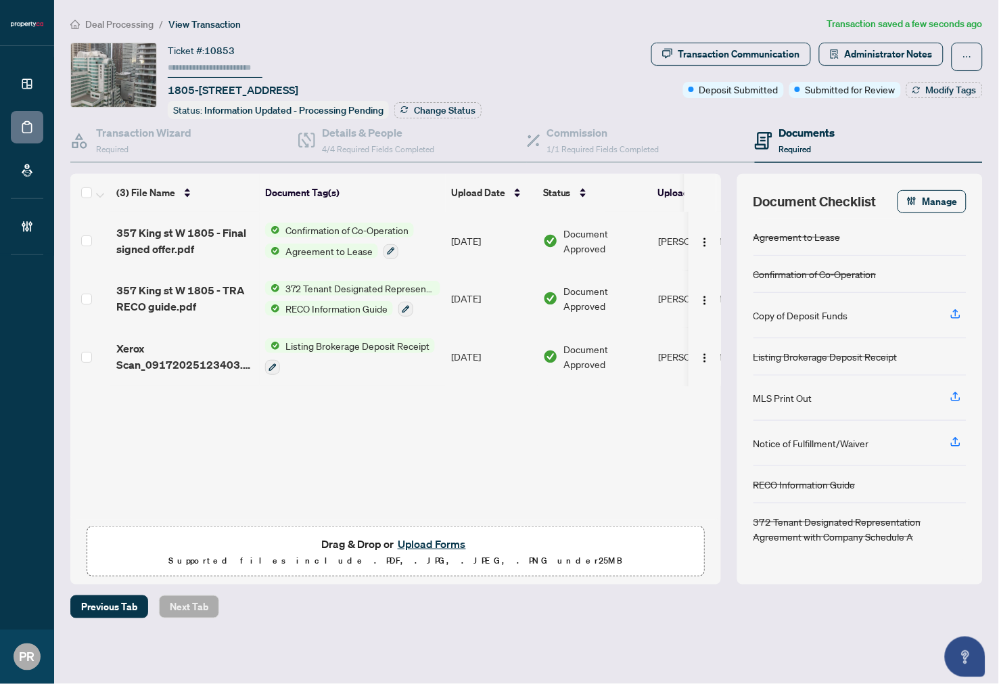
click at [227, 69] on input "text" at bounding box center [215, 68] width 95 height 20
type input "******"
click at [440, 112] on span "Change Status" at bounding box center [445, 110] width 62 height 9
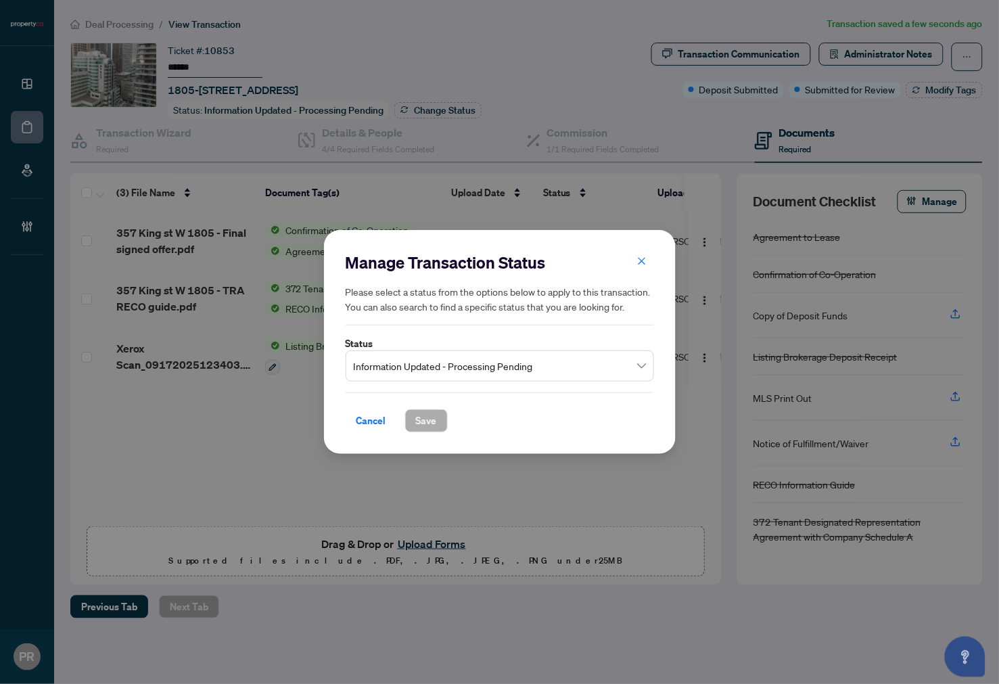
click at [512, 363] on span "Information Updated - Processing Pending" at bounding box center [500, 366] width 292 height 26
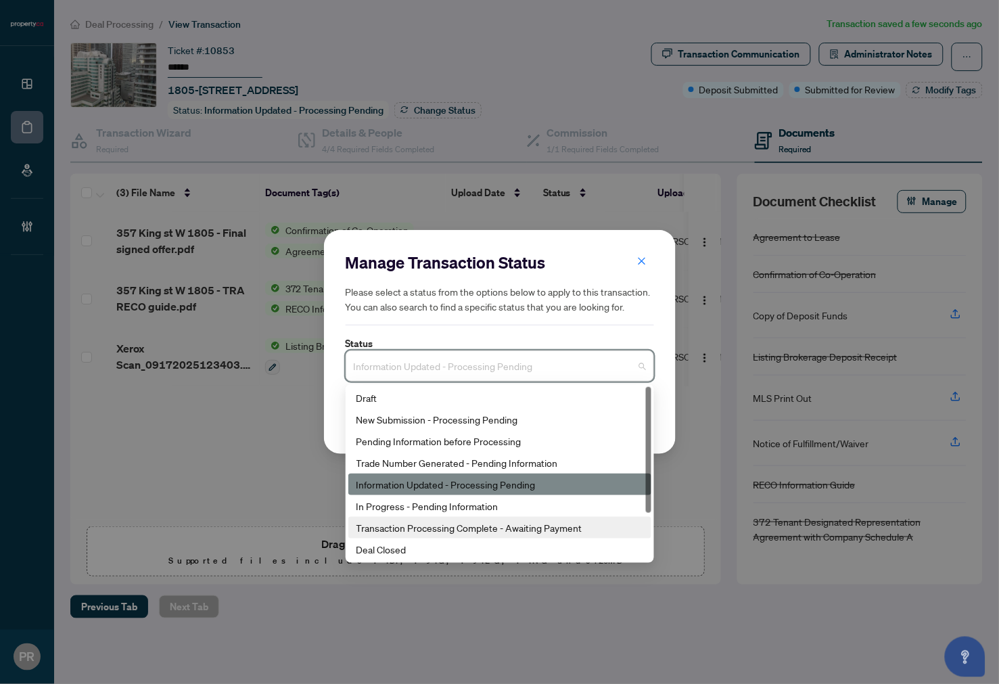
click at [491, 529] on div "Transaction Processing Complete - Awaiting Payment" at bounding box center [500, 527] width 287 height 15
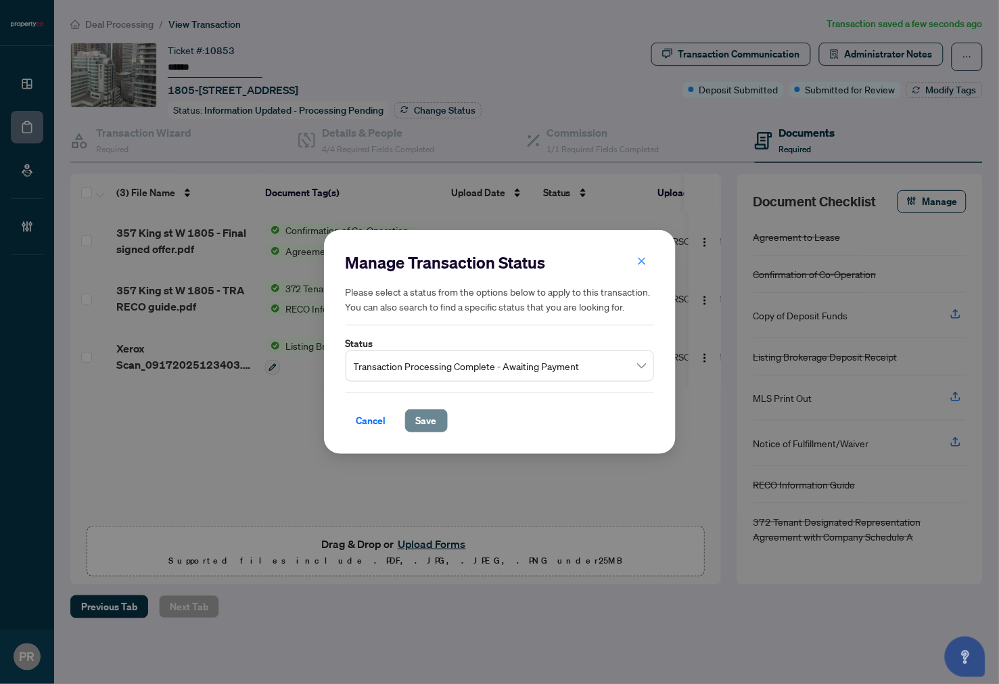
click at [410, 423] on button "Save" at bounding box center [426, 420] width 43 height 23
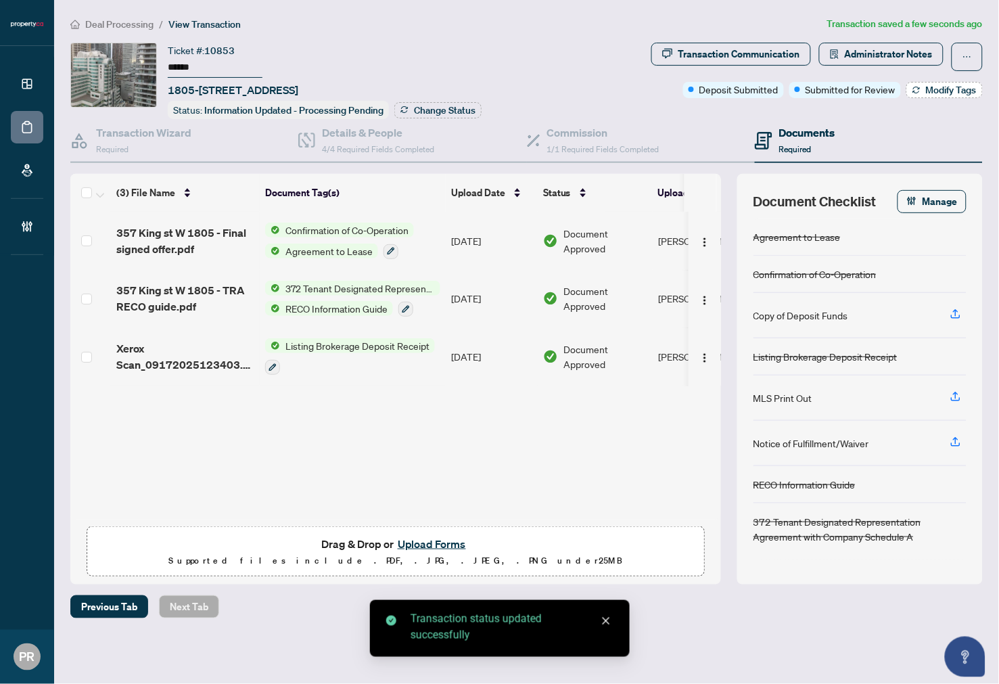
click at [948, 85] on span "Modify Tags" at bounding box center [951, 89] width 51 height 9
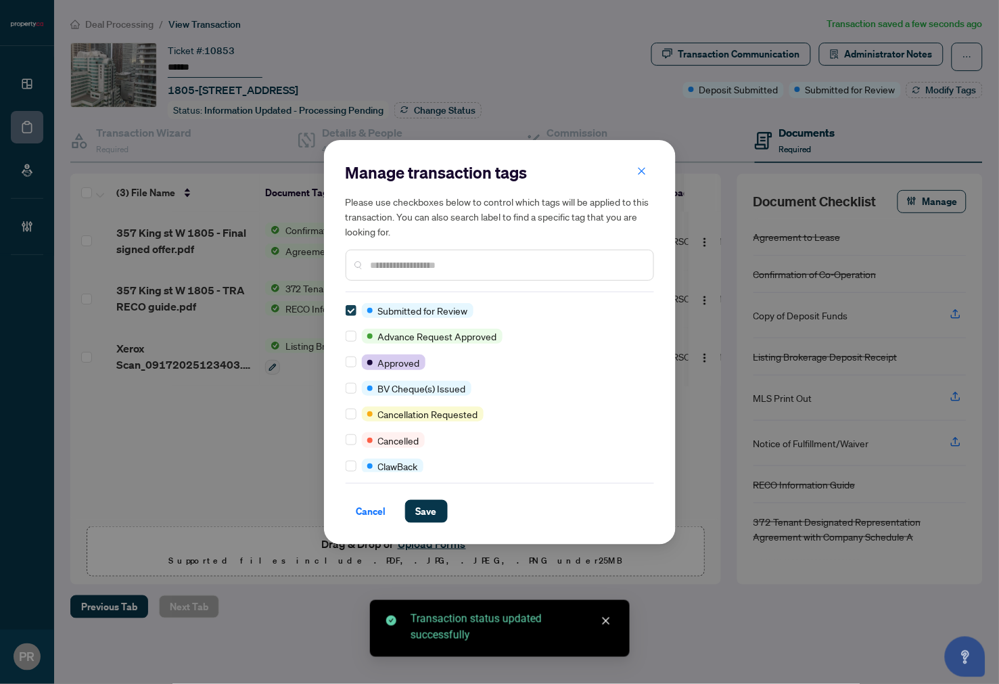
click at [348, 315] on label at bounding box center [351, 310] width 11 height 15
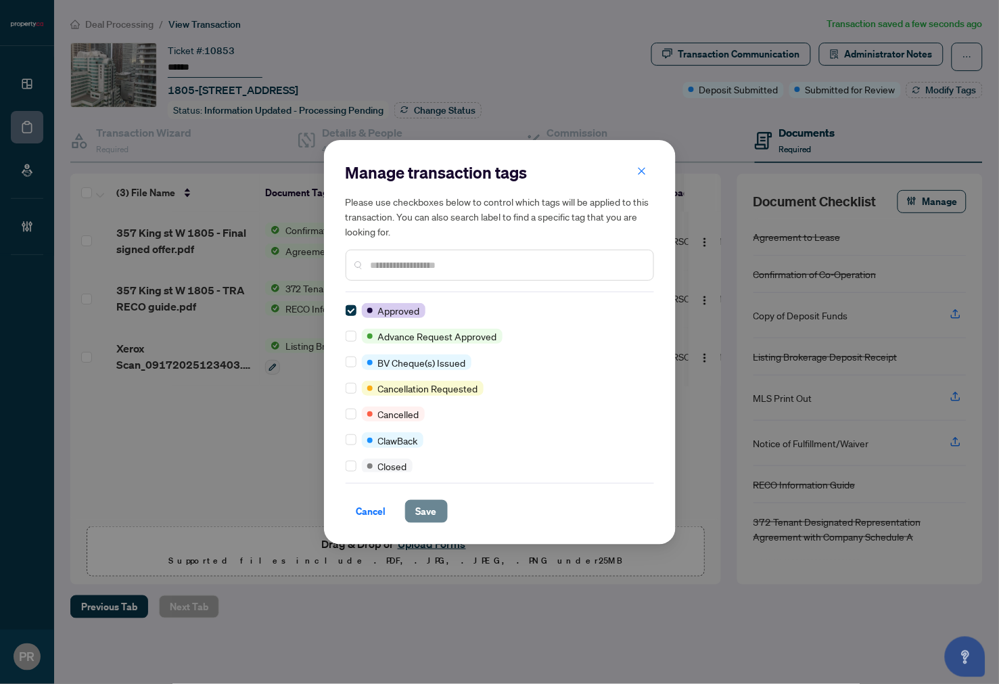
click at [415, 514] on button "Save" at bounding box center [426, 511] width 43 height 23
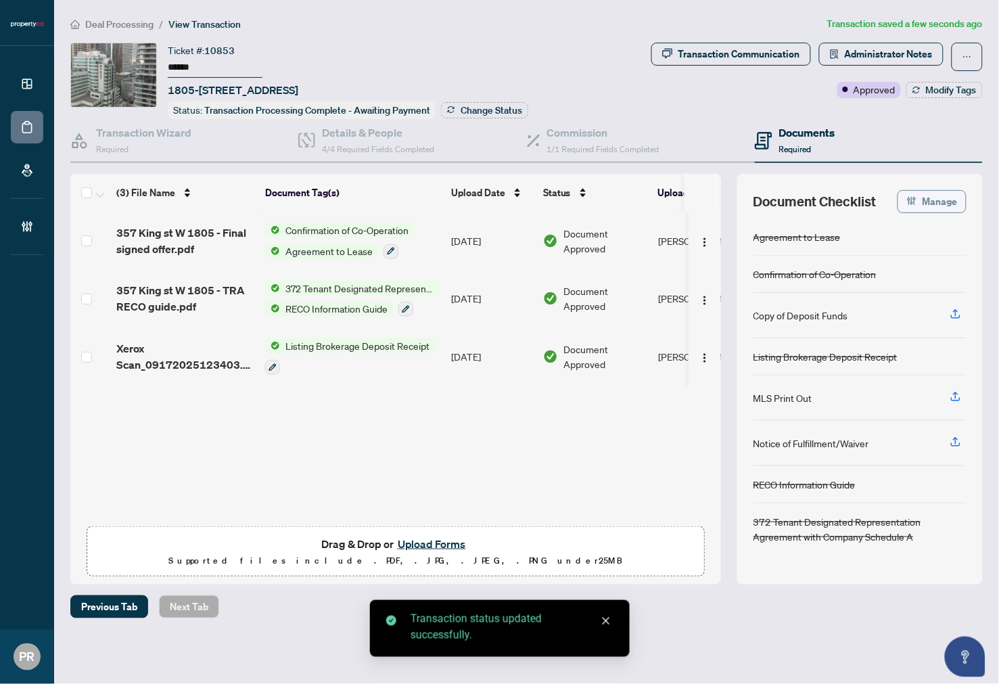
click at [947, 194] on span "Manage" at bounding box center [940, 202] width 35 height 22
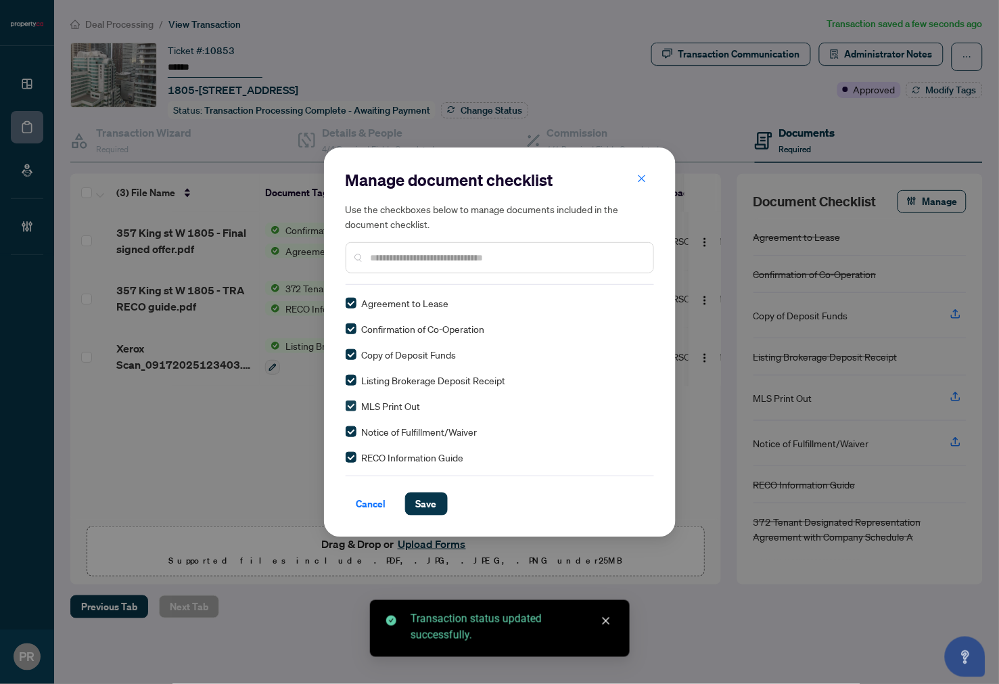
click at [349, 399] on label at bounding box center [351, 406] width 11 height 15
click at [428, 501] on span "Save" at bounding box center [426, 504] width 21 height 22
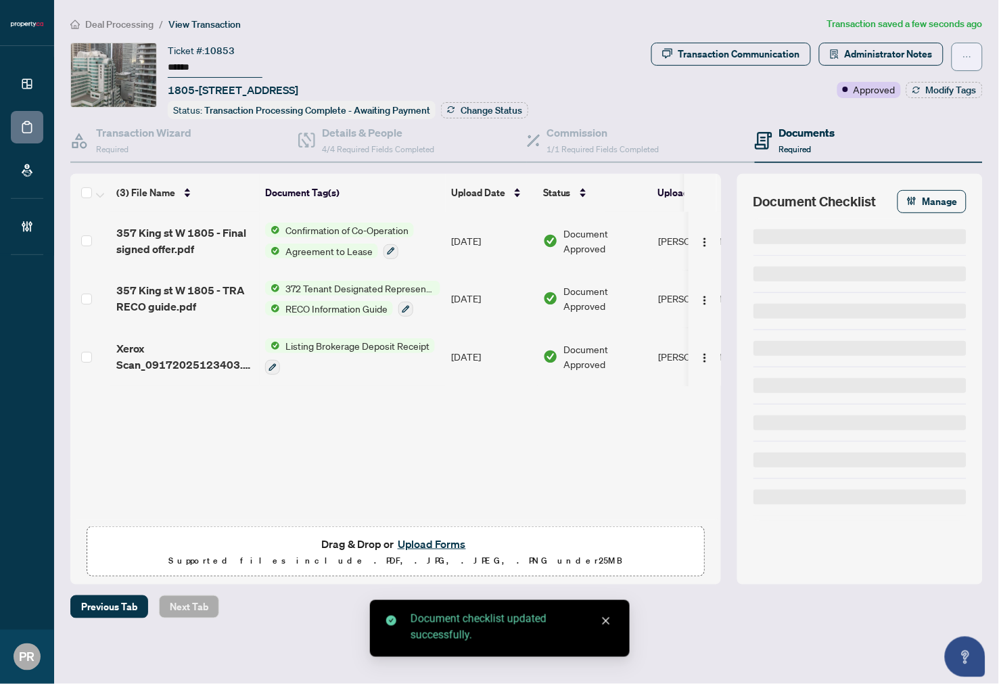
click at [961, 62] on button "button" at bounding box center [967, 57] width 31 height 28
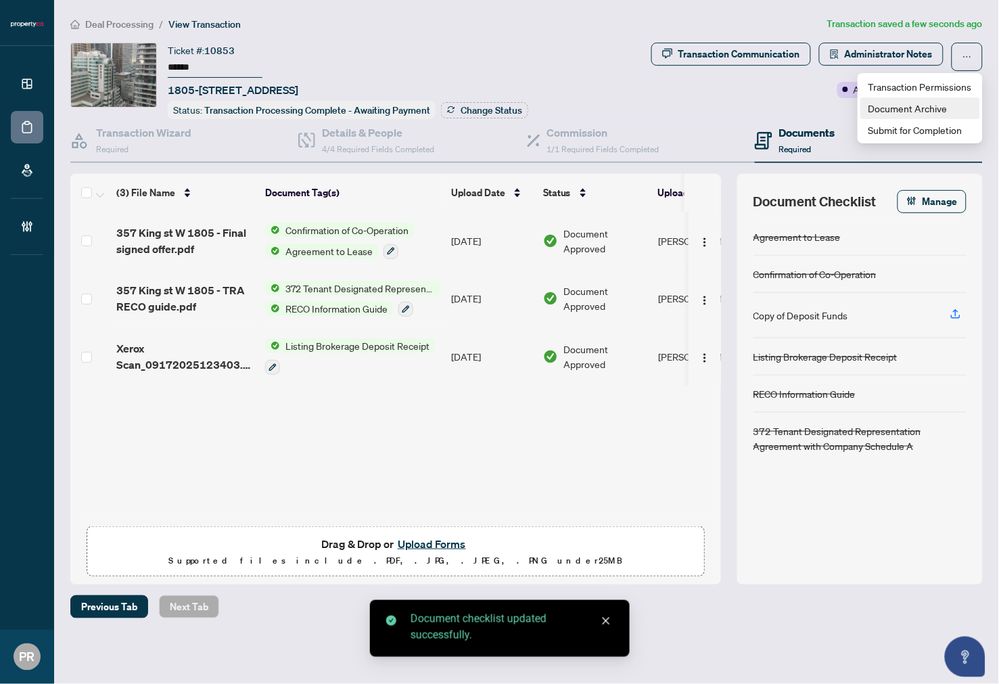
click at [930, 110] on span "Document Archive" at bounding box center [921, 108] width 104 height 15
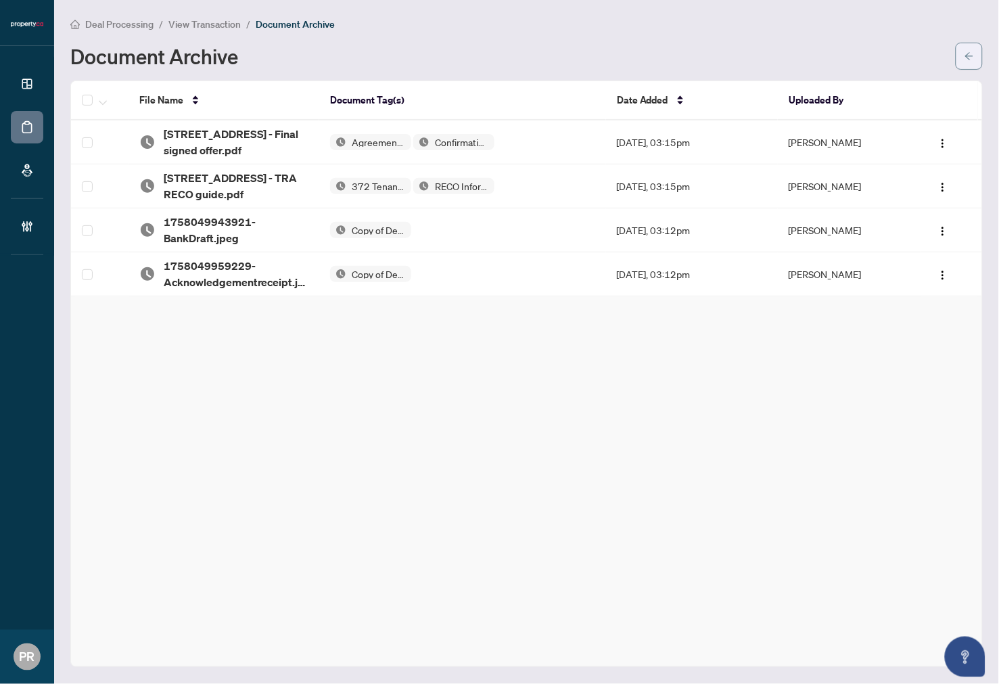
click at [961, 59] on button "button" at bounding box center [969, 56] width 27 height 27
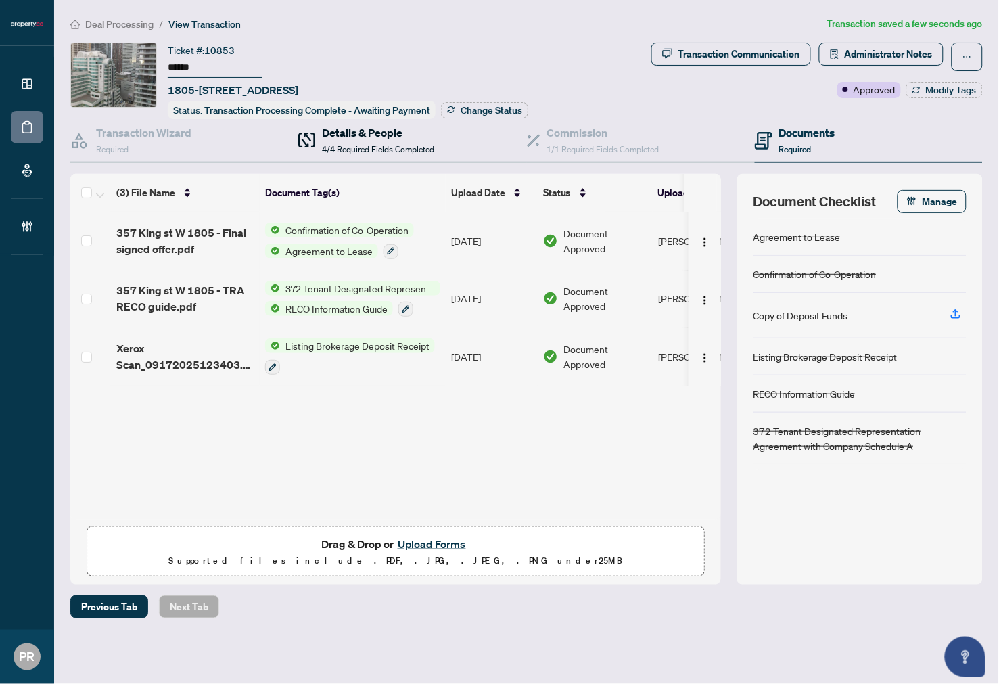
click at [307, 129] on span at bounding box center [306, 140] width 17 height 32
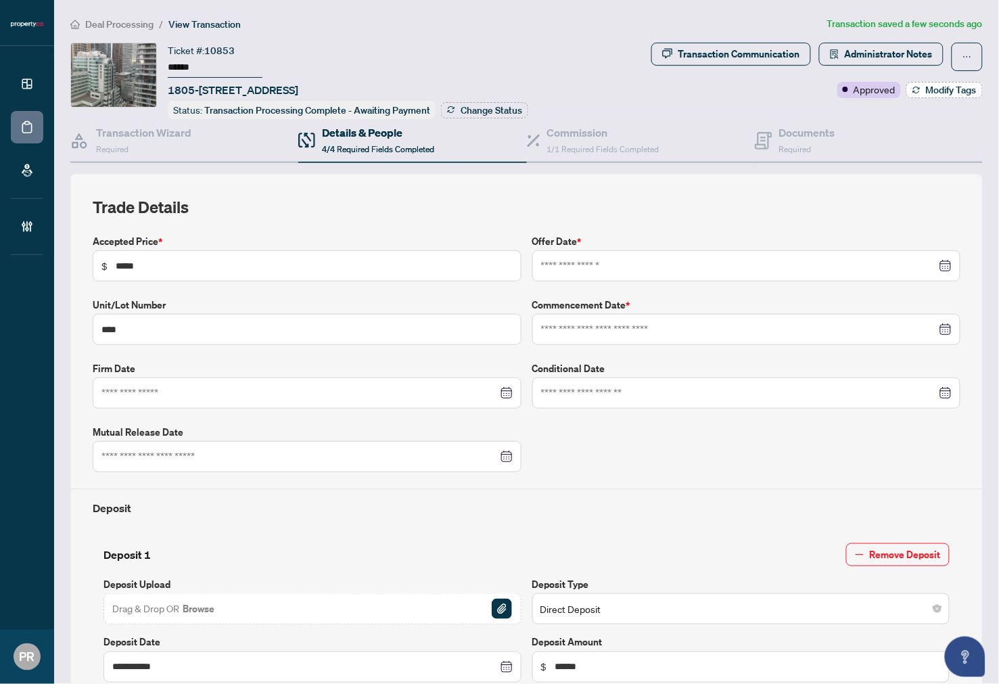
type input "**********"
click at [781, 138] on div "Documents Required" at bounding box center [807, 140] width 56 height 32
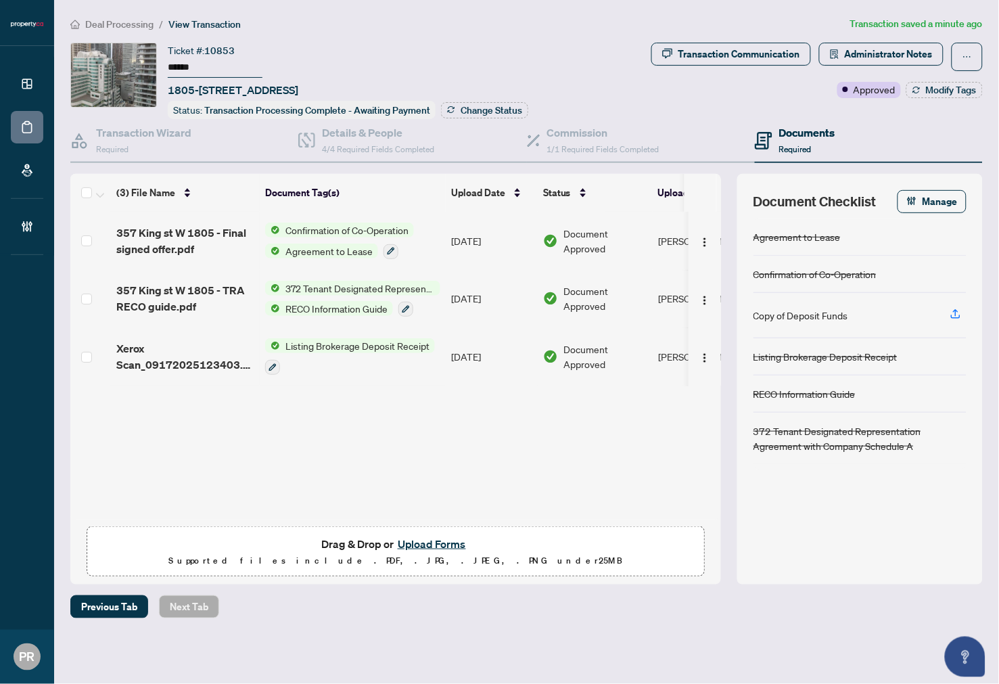
click at [425, 542] on button "Upload Forms" at bounding box center [432, 544] width 76 height 18
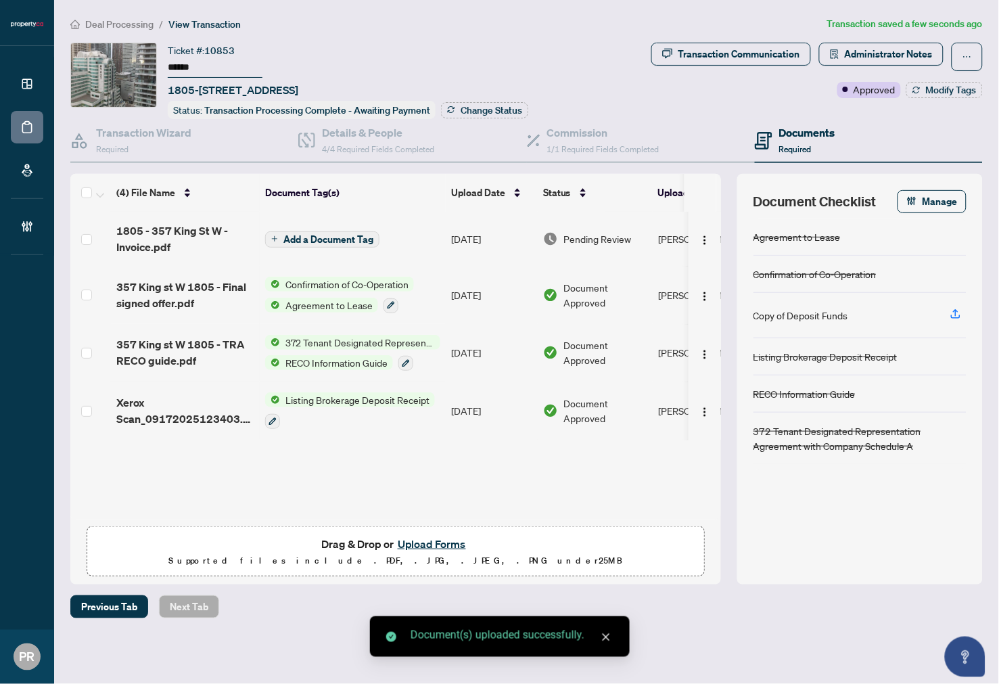
click at [451, 225] on td "Sep/23/2025" at bounding box center [492, 239] width 92 height 54
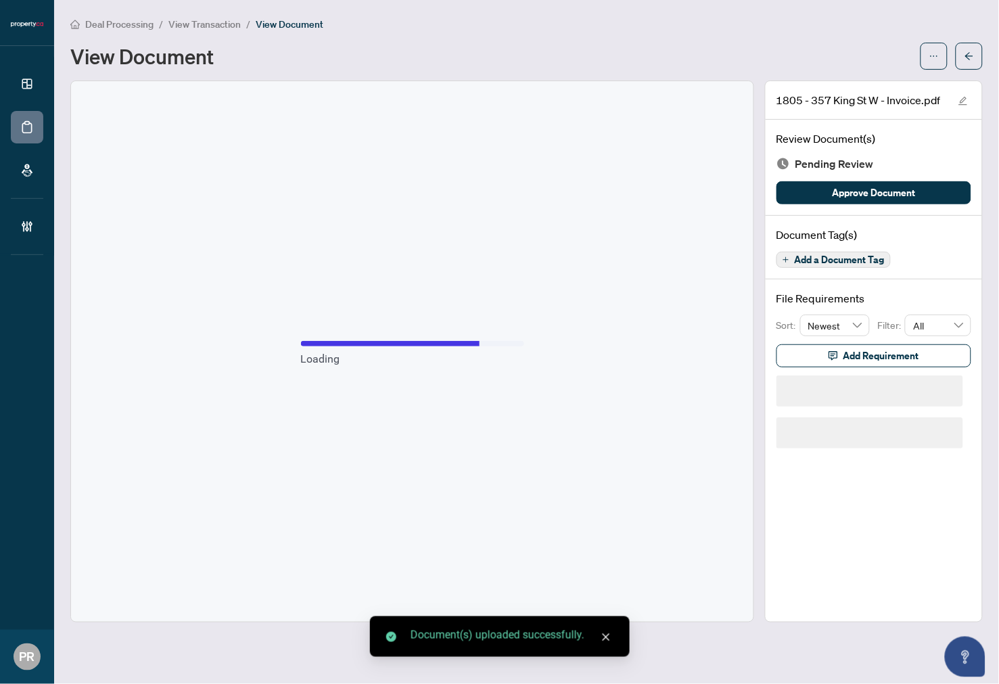
click at [876, 205] on div "Review Document(s) Pending Review Approve Document" at bounding box center [874, 168] width 217 height 96
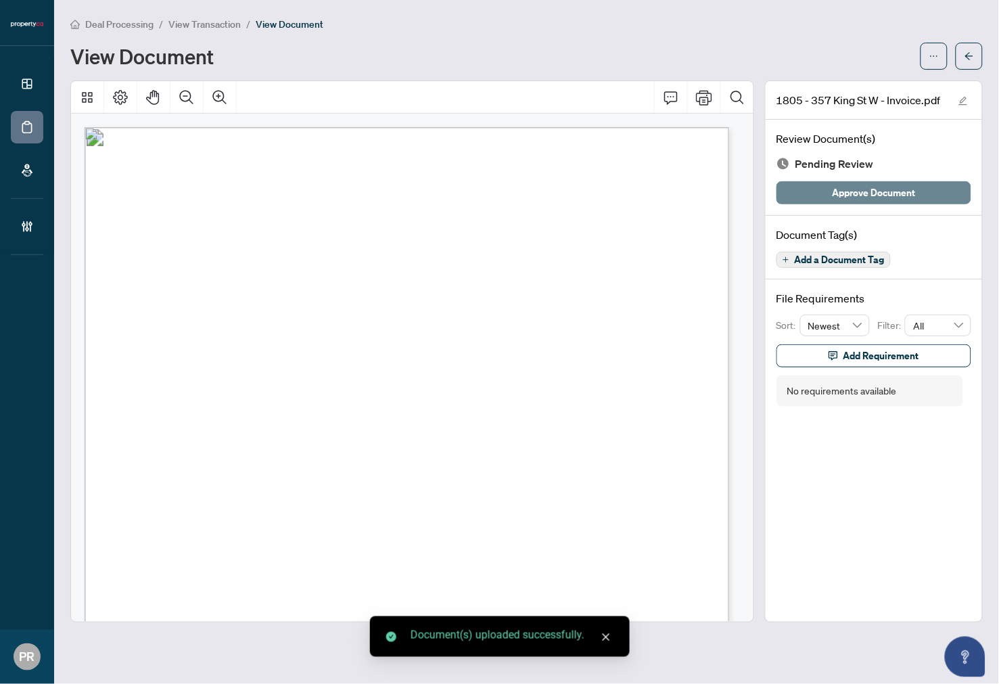
click at [877, 193] on span "Approve Document" at bounding box center [874, 193] width 83 height 22
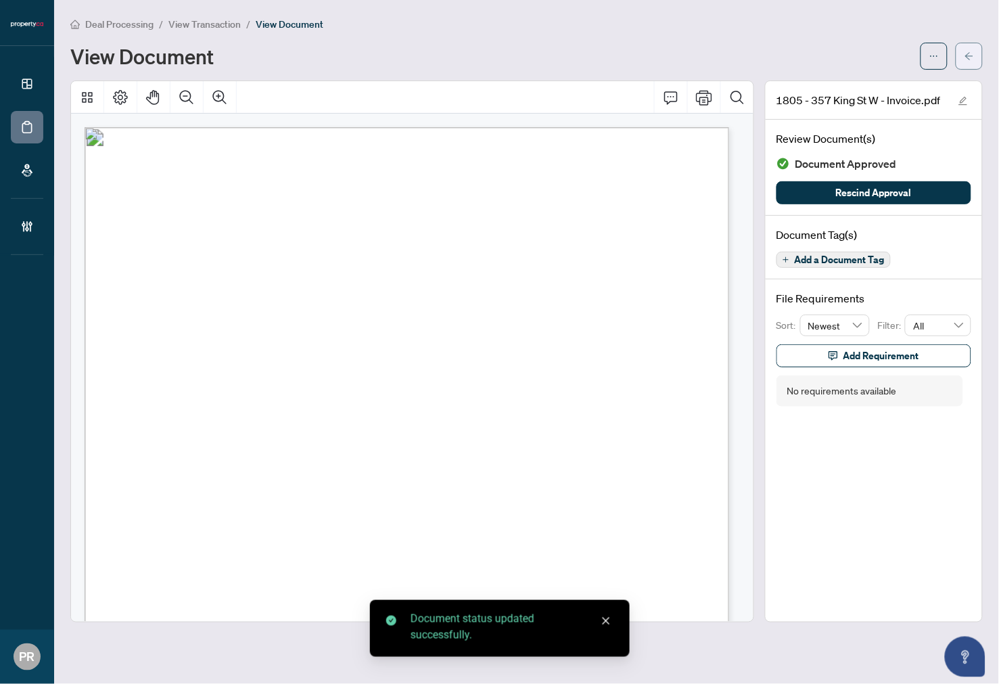
click at [959, 55] on button "button" at bounding box center [969, 56] width 27 height 27
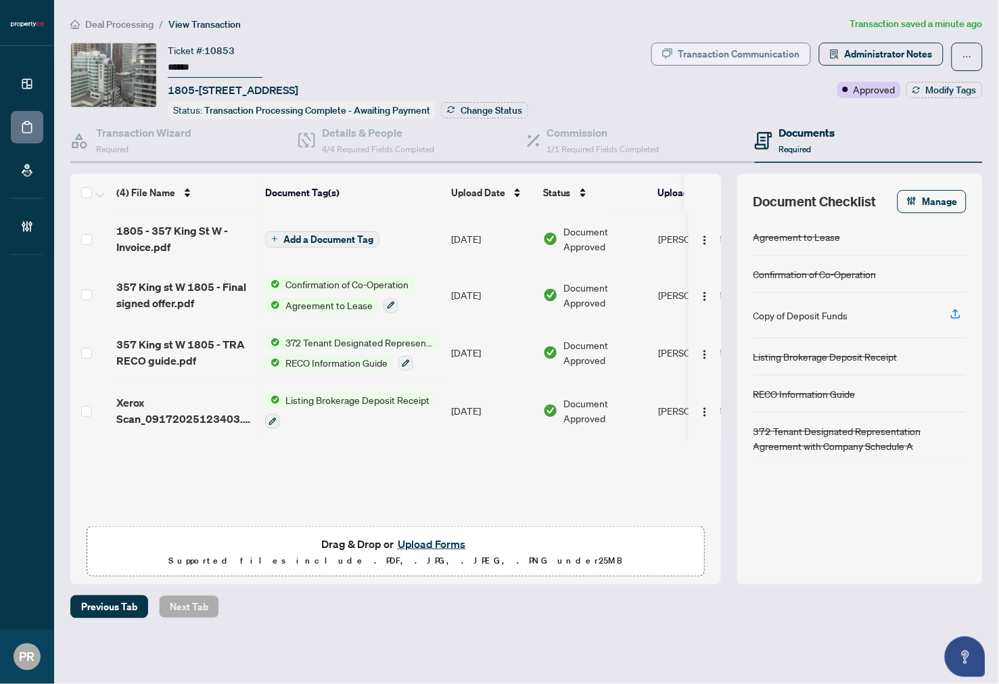
click at [732, 44] on div "Transaction Communication" at bounding box center [740, 54] width 122 height 22
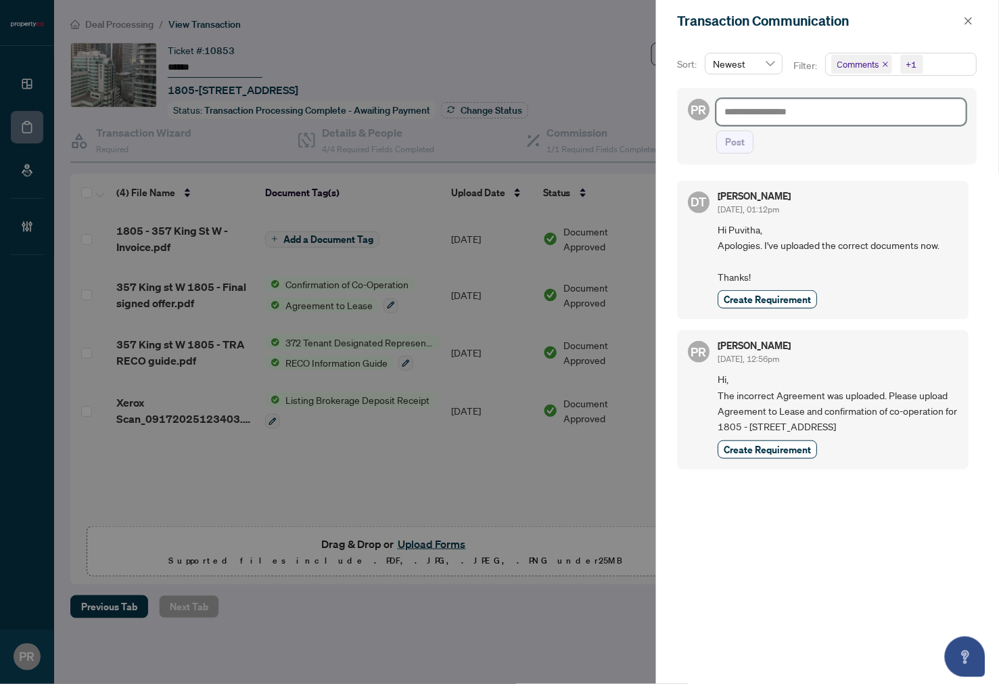
click at [856, 100] on textarea at bounding box center [842, 112] width 250 height 26
paste textarea "**********"
type textarea "**********"
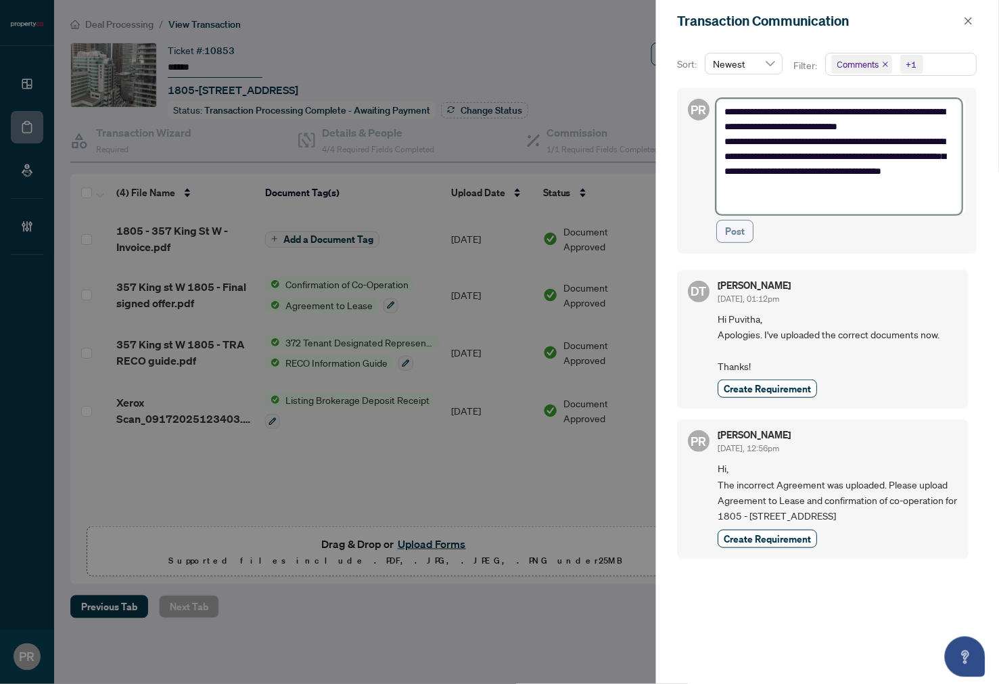
type textarea "**********"
click at [738, 235] on span "Post" at bounding box center [736, 232] width 20 height 22
type textarea "**********"
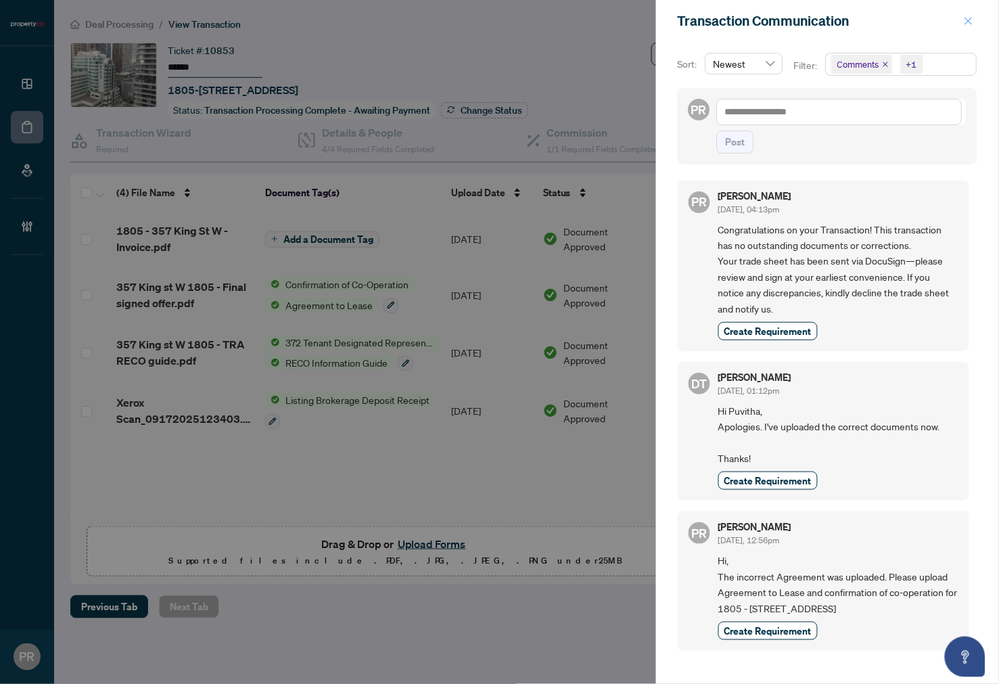
click at [961, 22] on icon "close" at bounding box center [968, 20] width 9 height 9
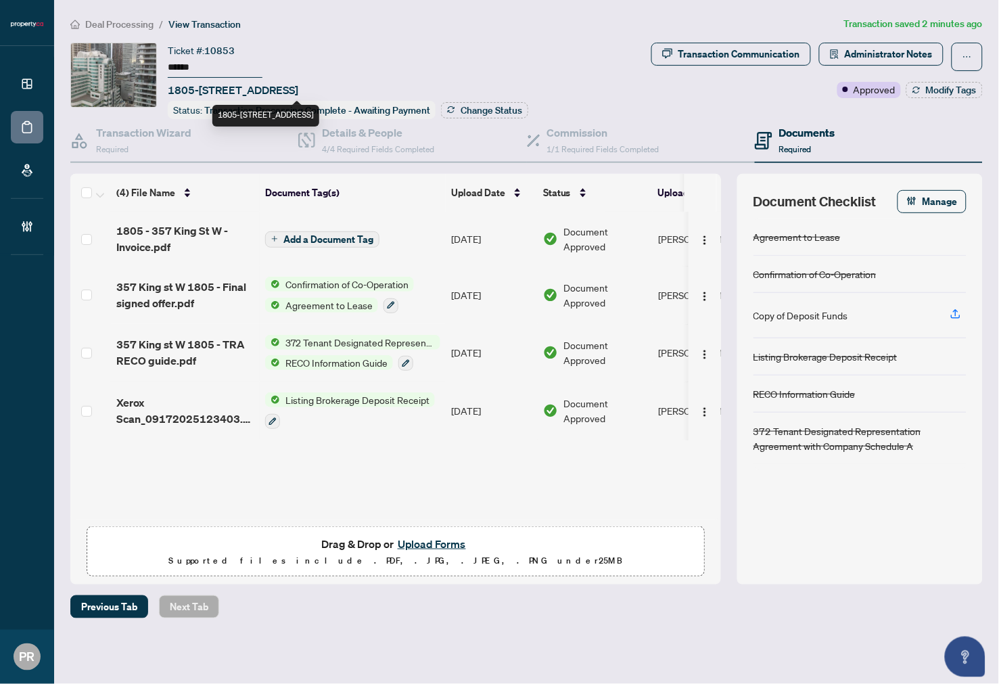
click at [241, 90] on span "1805-357 King St, Toronto, Ontario M5V 0S7, Canada" at bounding box center [233, 90] width 131 height 16
drag, startPoint x: 242, startPoint y: 90, endPoint x: 200, endPoint y: 93, distance: 42.1
click at [200, 93] on span "1805-357 King St, Toronto, Ontario M5V 0S7, Canada" at bounding box center [233, 90] width 131 height 16
copy span "357 King"
click at [126, 25] on span "Deal Processing" at bounding box center [119, 24] width 68 height 12
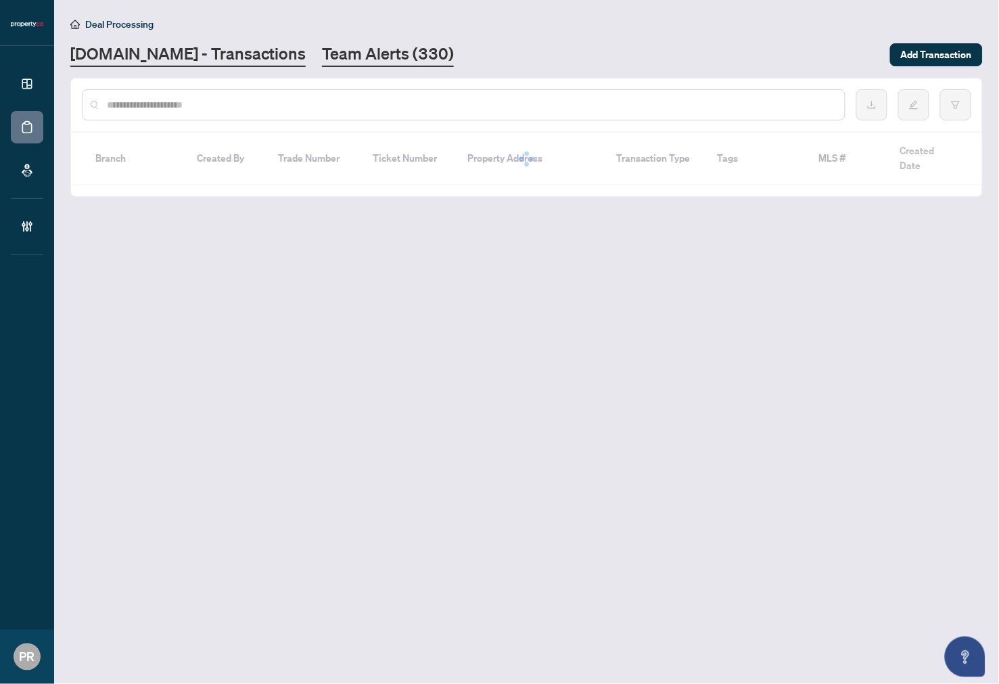
click at [224, 105] on input "text" at bounding box center [470, 104] width 727 height 15
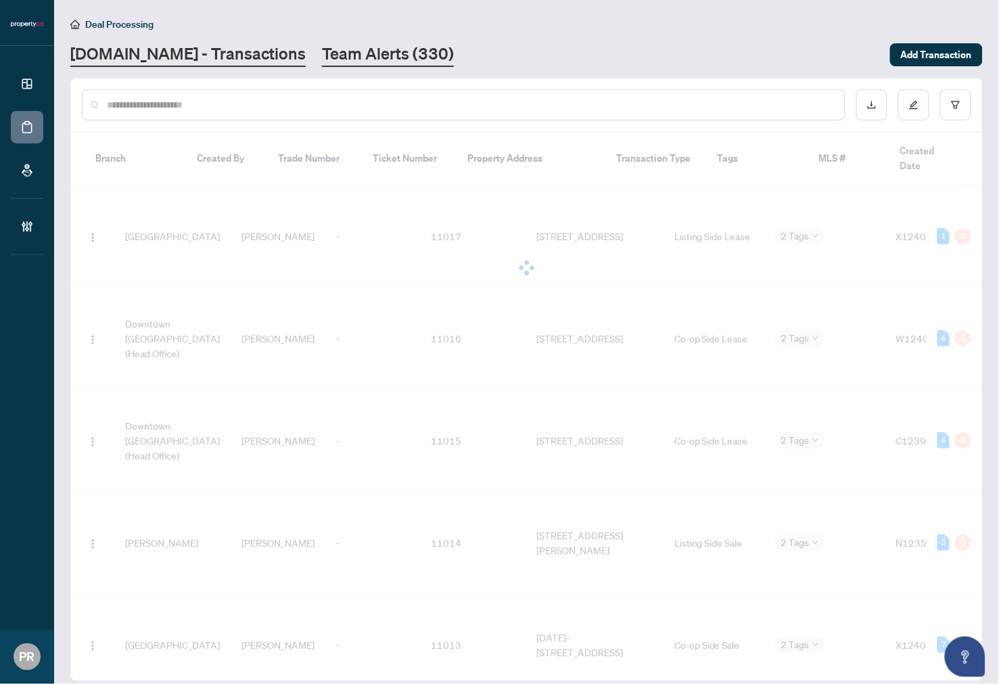
click at [348, 46] on link "Team Alerts (330)" at bounding box center [388, 55] width 132 height 24
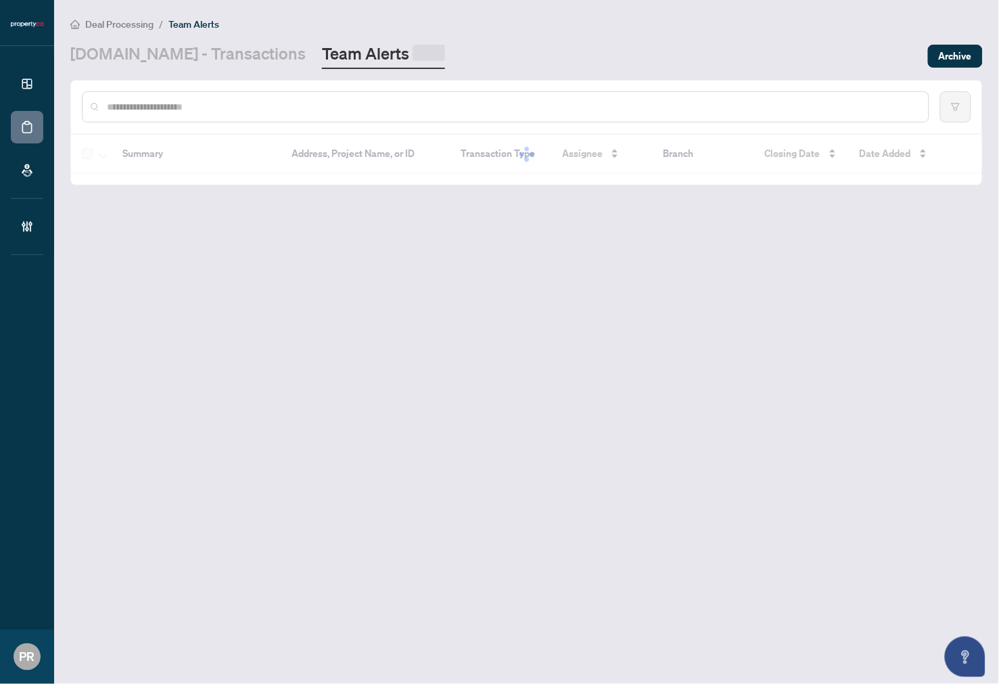
click at [217, 112] on div at bounding box center [506, 106] width 848 height 31
click at [217, 103] on input "text" at bounding box center [512, 104] width 811 height 15
paste input "********"
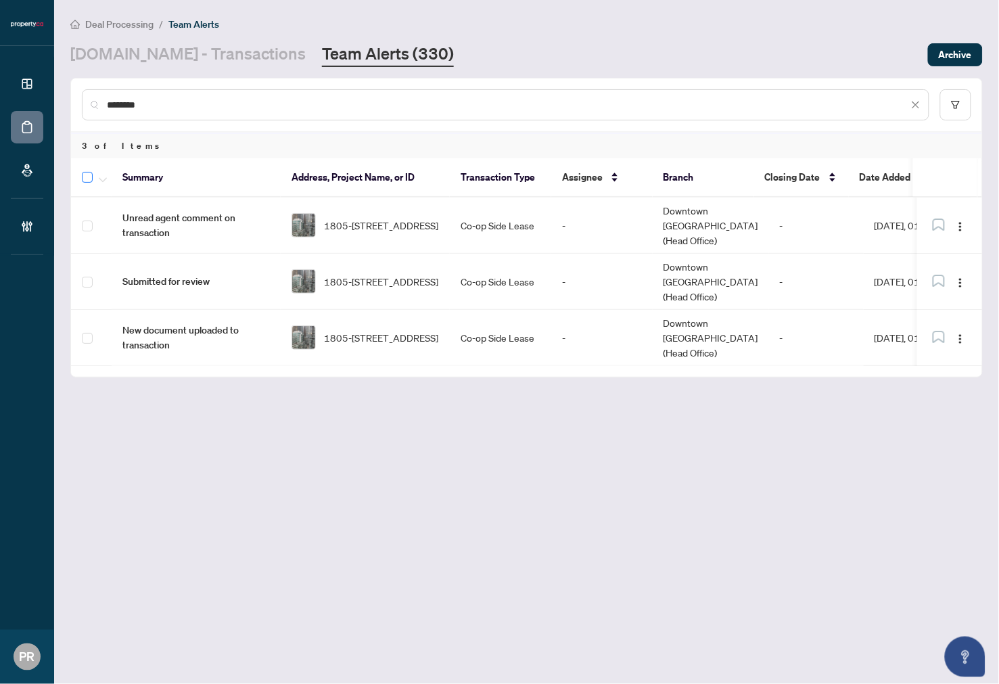
type input "********"
drag, startPoint x: 99, startPoint y: 179, endPoint x: 143, endPoint y: 225, distance: 63.6
click at [100, 180] on span "button" at bounding box center [103, 177] width 8 height 15
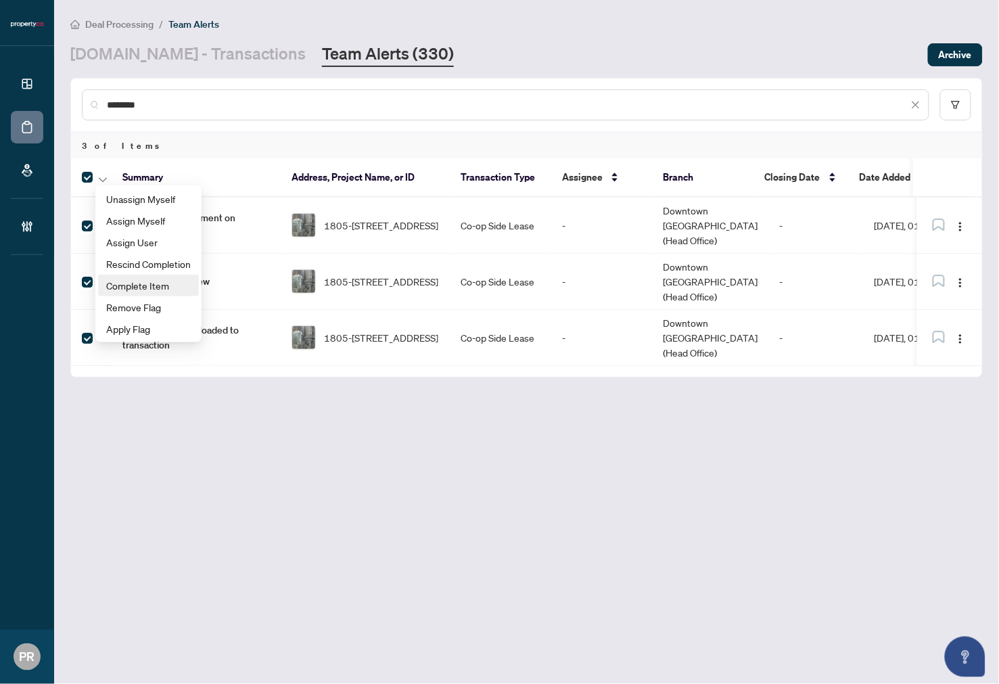
click at [152, 280] on span "Complete Item" at bounding box center [148, 285] width 85 height 15
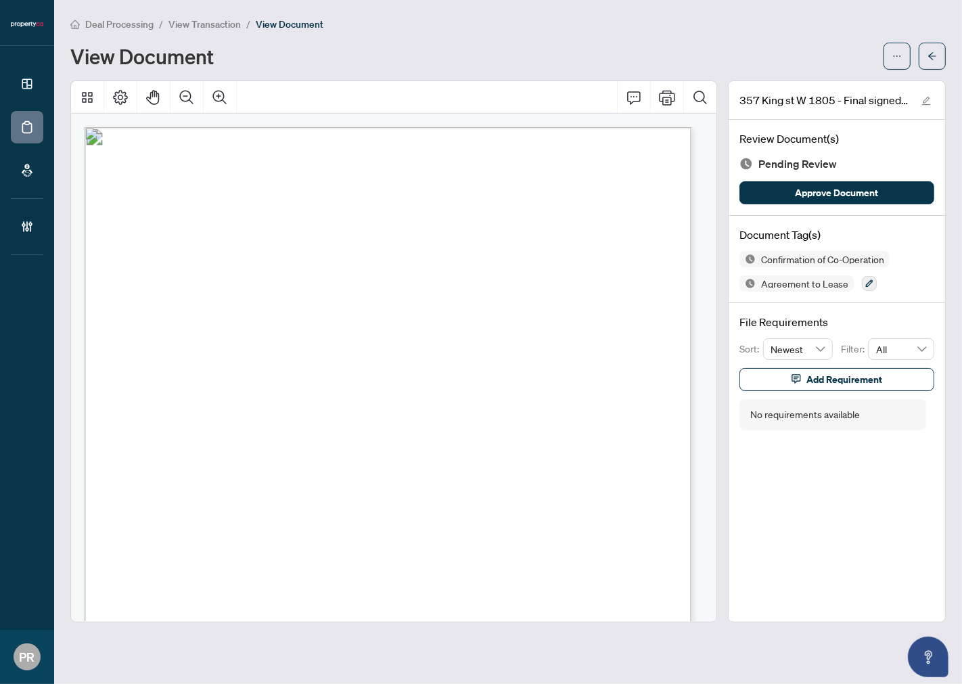
click at [201, 275] on span "[PERSON_NAME]" at bounding box center [223, 272] width 89 height 14
click at [244, 268] on span "[PERSON_NAME]" at bounding box center [223, 272] width 89 height 14
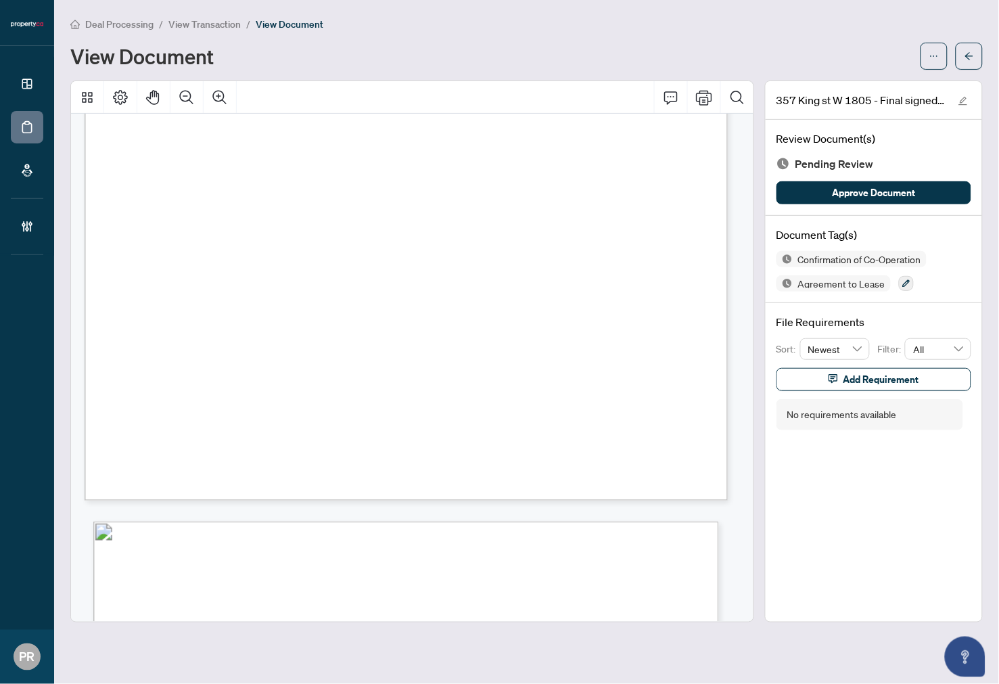
scroll to position [7669, 0]
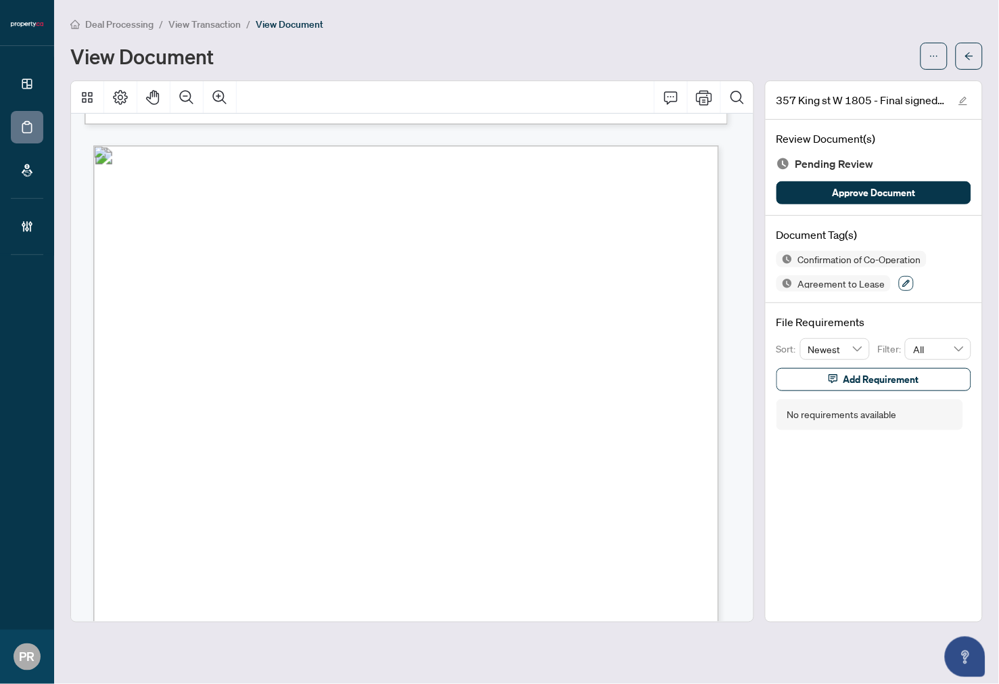
click at [901, 277] on button "button" at bounding box center [906, 283] width 15 height 15
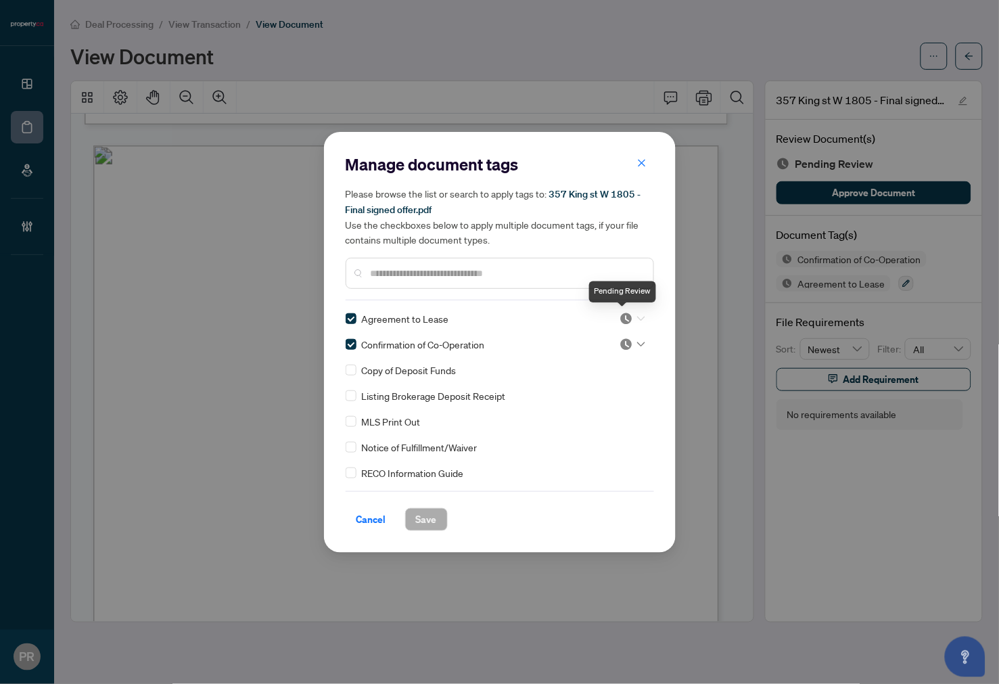
click at [623, 312] on img at bounding box center [627, 319] width 14 height 14
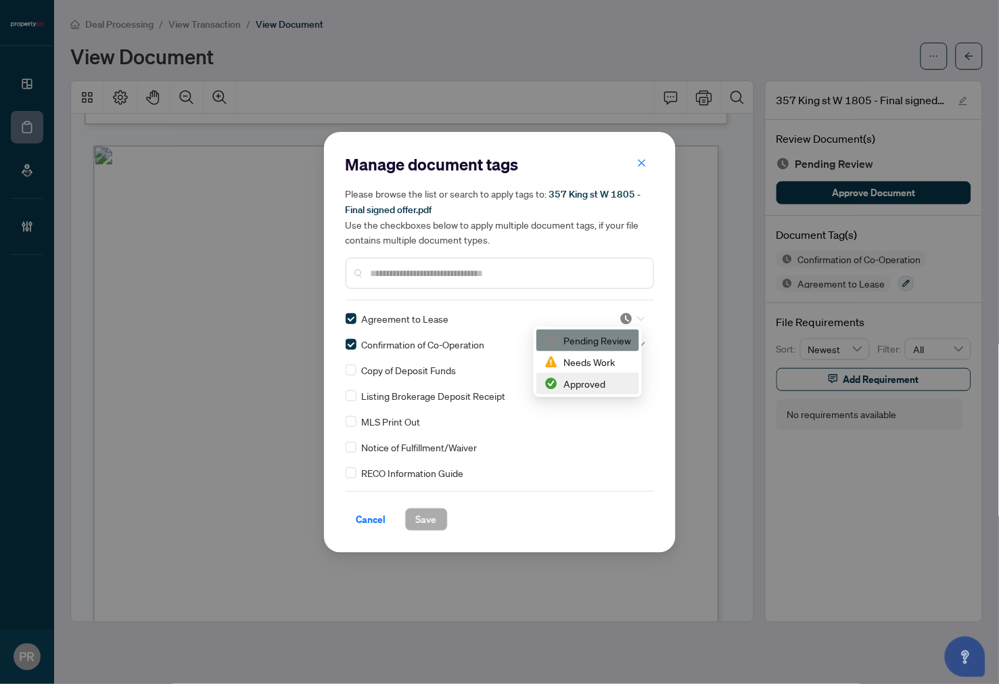
click at [585, 377] on div "Approved" at bounding box center [588, 383] width 87 height 15
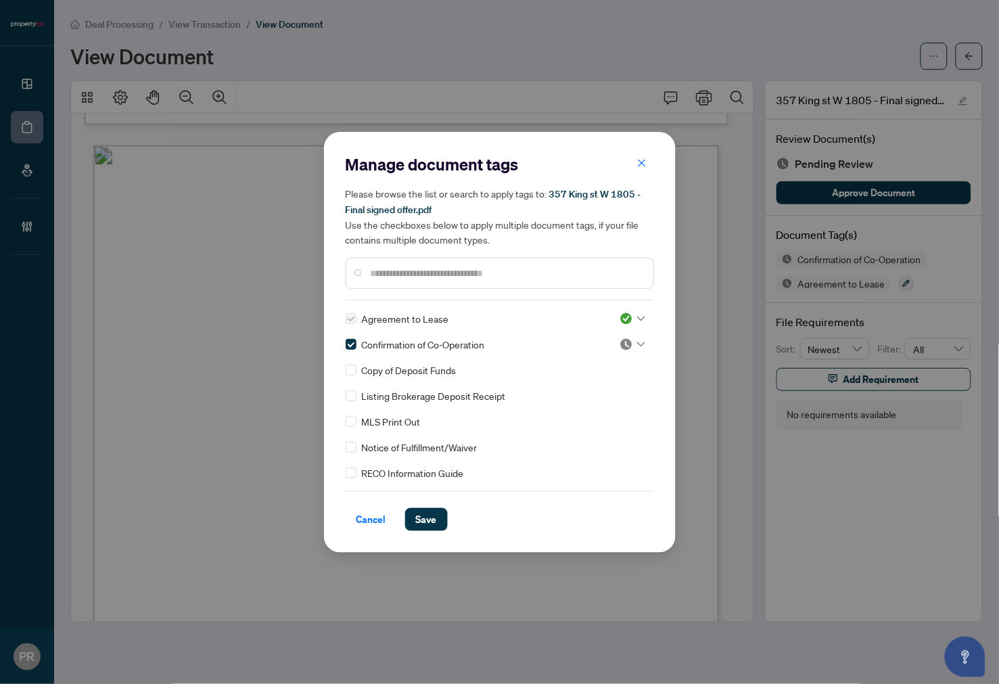
click at [627, 347] on img at bounding box center [627, 345] width 14 height 14
click at [606, 402] on div "Approved" at bounding box center [588, 409] width 87 height 15
click at [424, 528] on span "Save" at bounding box center [426, 520] width 21 height 22
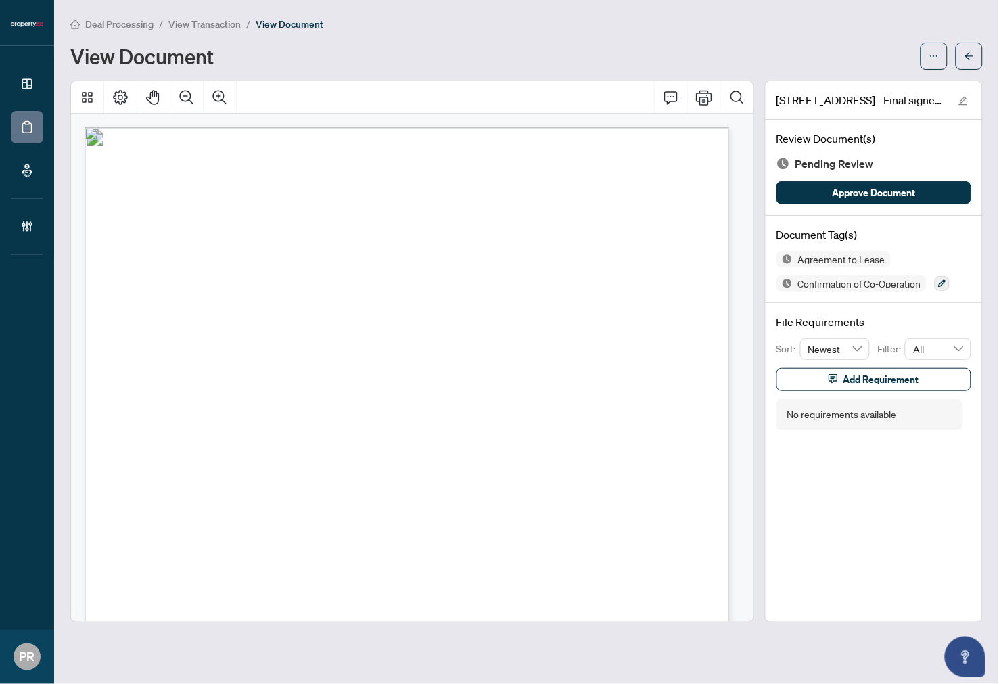
click at [952, 286] on div "Agreement to Lease Confirmation of Co-Operation" at bounding box center [874, 271] width 195 height 41
click at [949, 285] on button "button" at bounding box center [942, 283] width 15 height 15
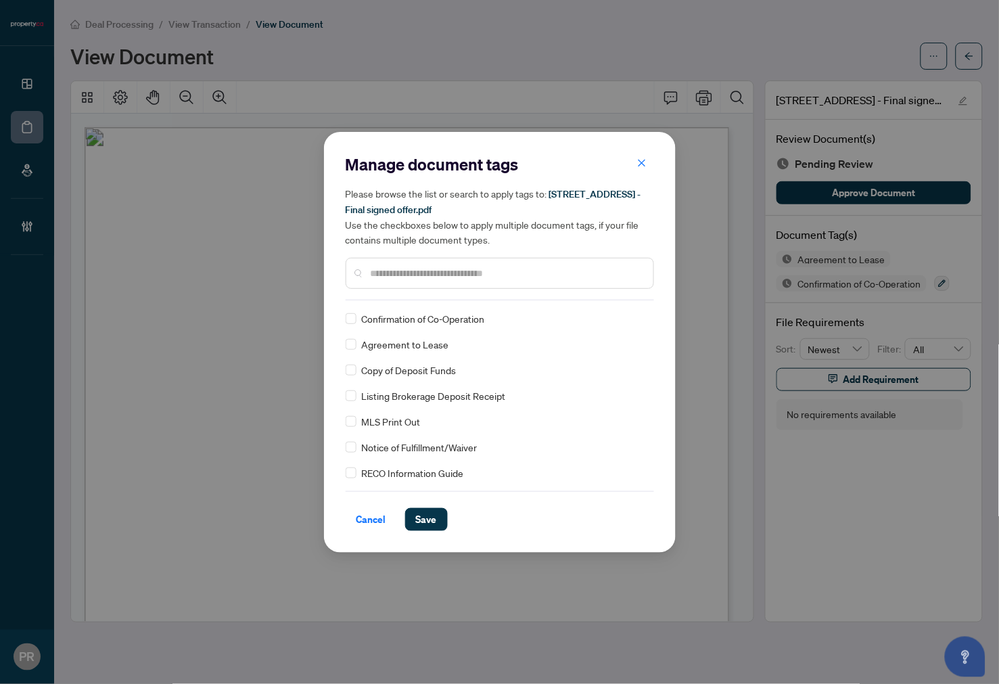
click at [386, 269] on input "text" at bounding box center [507, 273] width 272 height 15
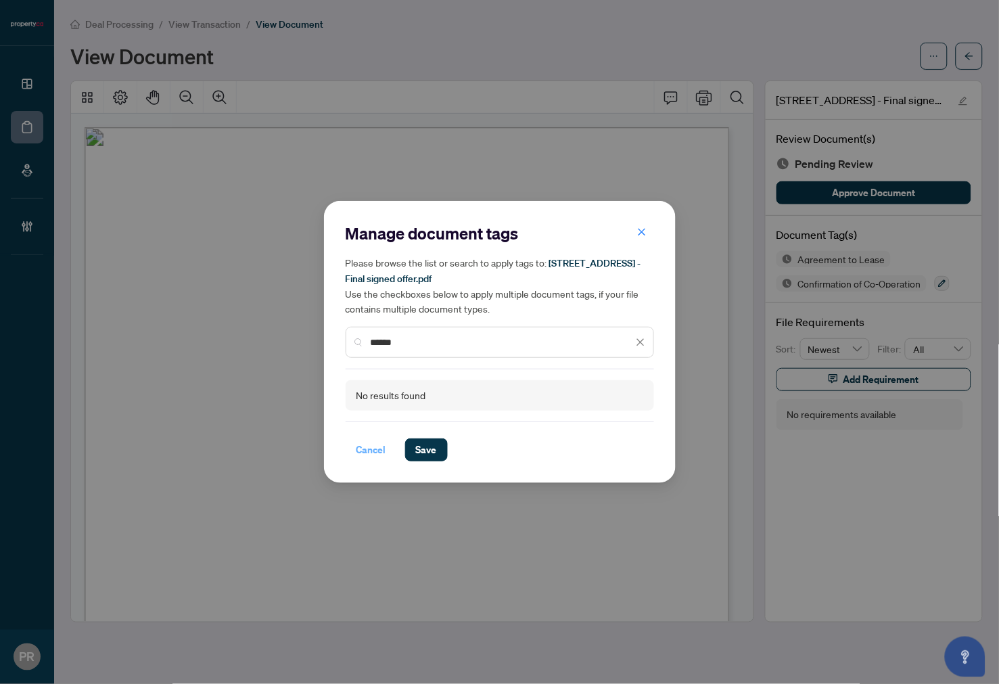
type input "******"
click at [375, 453] on span "Cancel" at bounding box center [372, 450] width 30 height 22
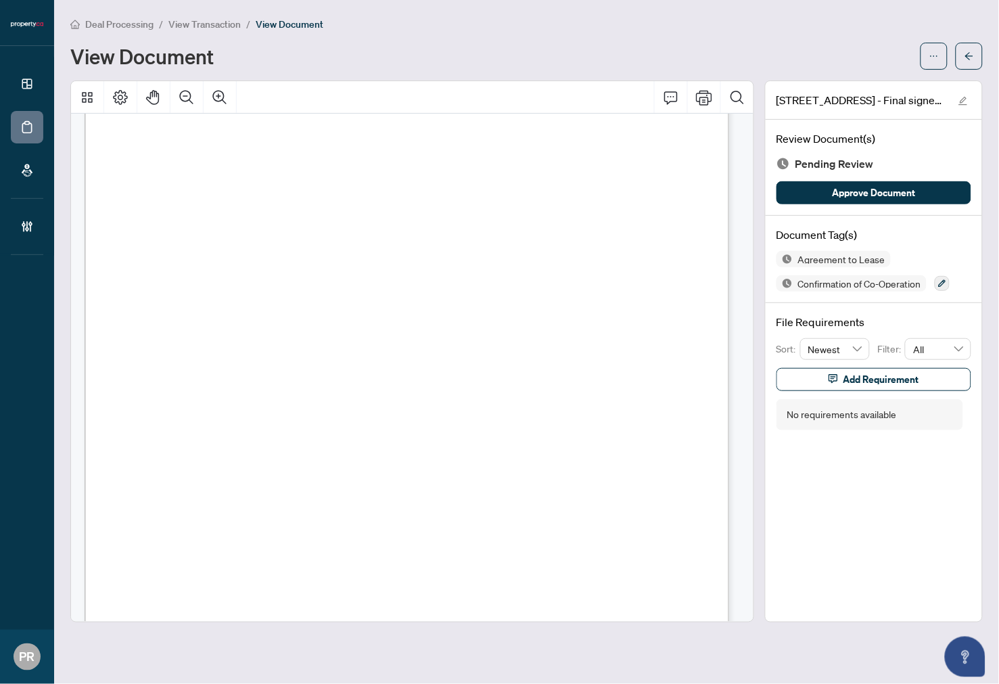
scroll to position [24925, 0]
click at [927, 53] on button "button" at bounding box center [934, 56] width 27 height 27
click at [884, 171] on span "Archive" at bounding box center [885, 171] width 103 height 15
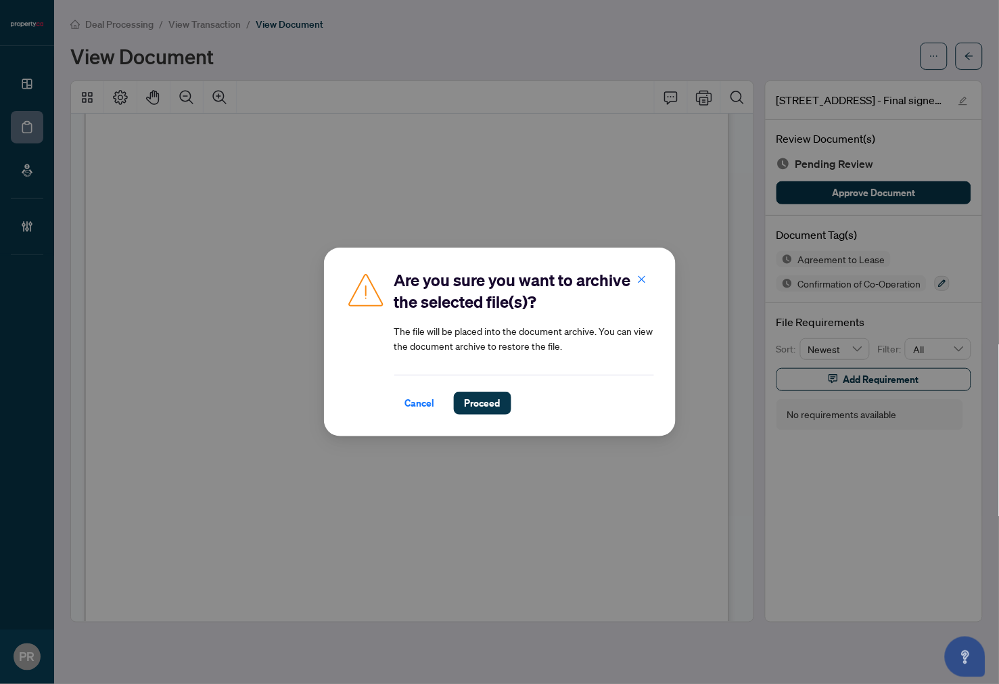
click at [470, 415] on div "Are you sure you want to archive the selected file(s)? The file will be placed …" at bounding box center [500, 342] width 352 height 189
click at [484, 396] on span "Proceed" at bounding box center [483, 403] width 36 height 22
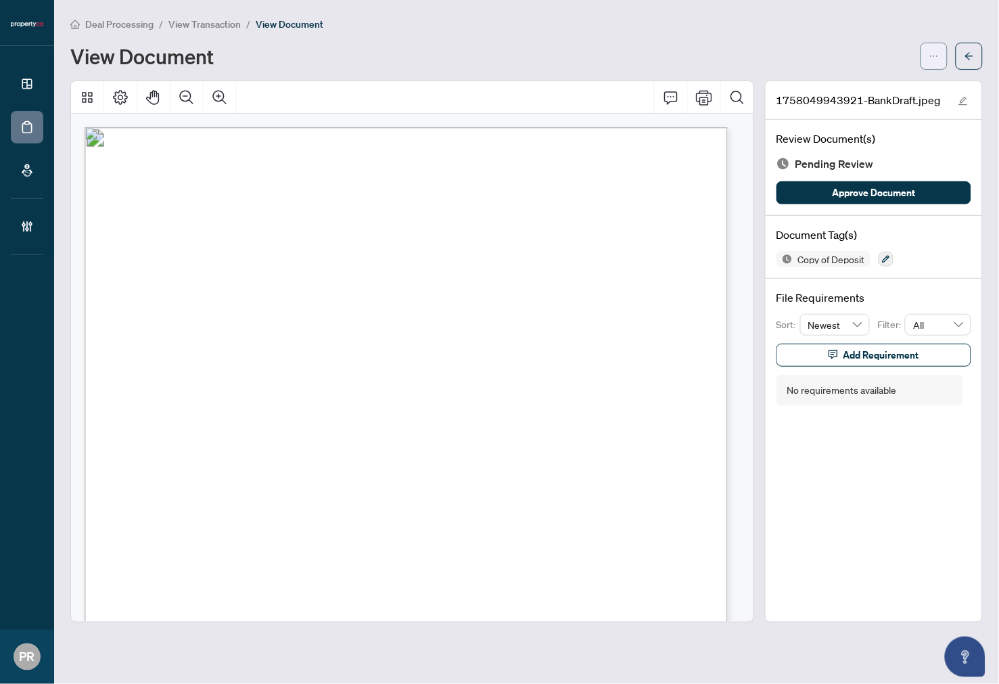
click at [865, 45] on button "button" at bounding box center [934, 56] width 27 height 27
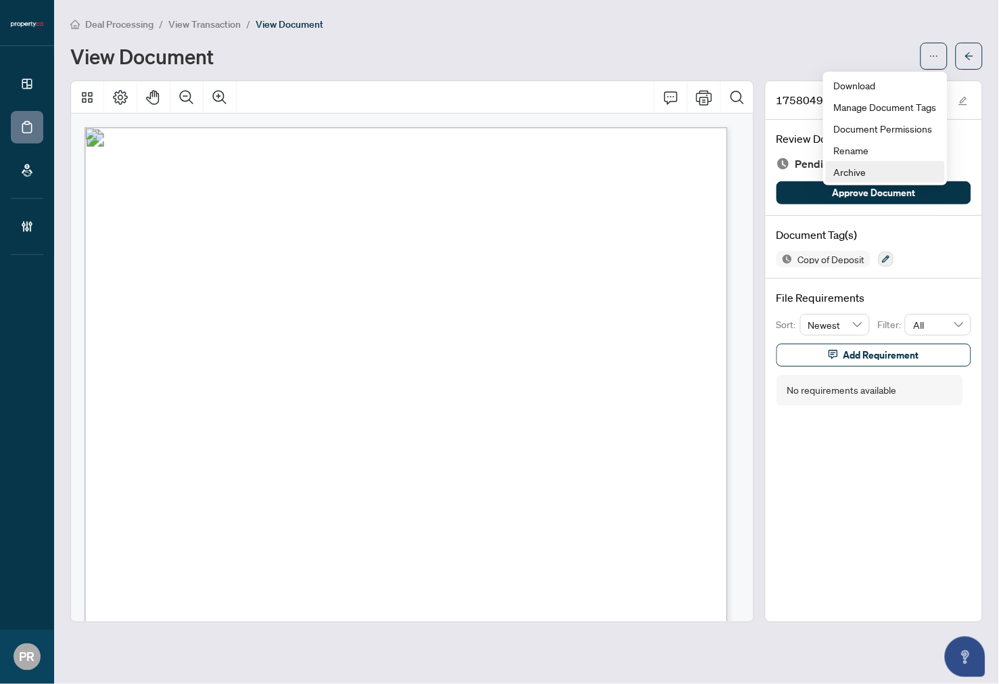
click at [843, 167] on span "Archive" at bounding box center [885, 171] width 103 height 15
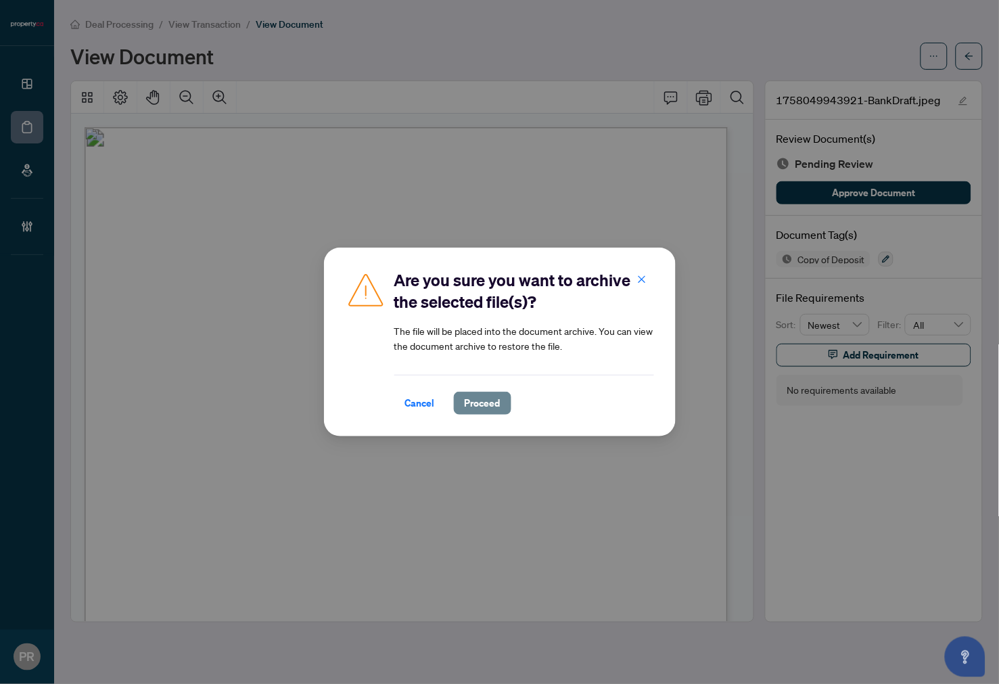
click at [480, 398] on span "Proceed" at bounding box center [483, 403] width 36 height 22
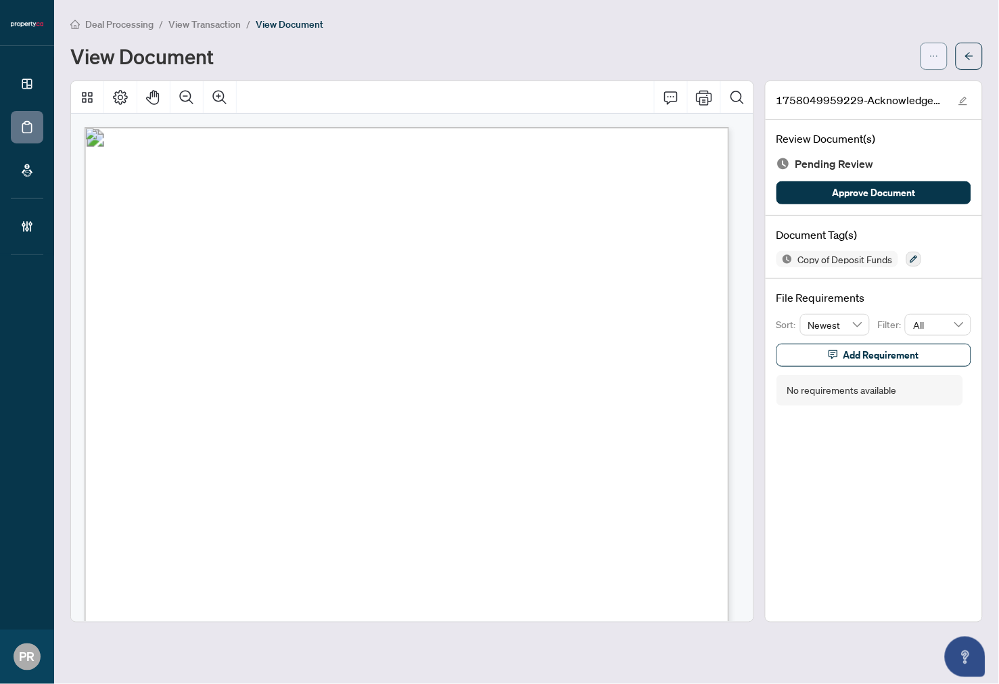
click at [865, 63] on button "button" at bounding box center [934, 56] width 27 height 27
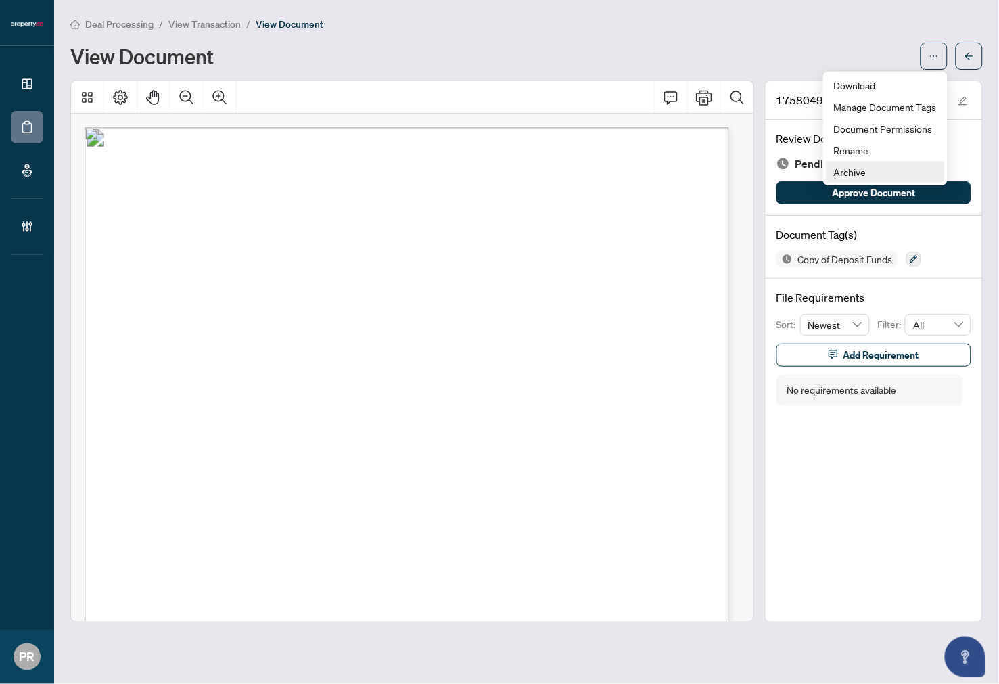
click at [840, 175] on span "Archive" at bounding box center [885, 171] width 103 height 15
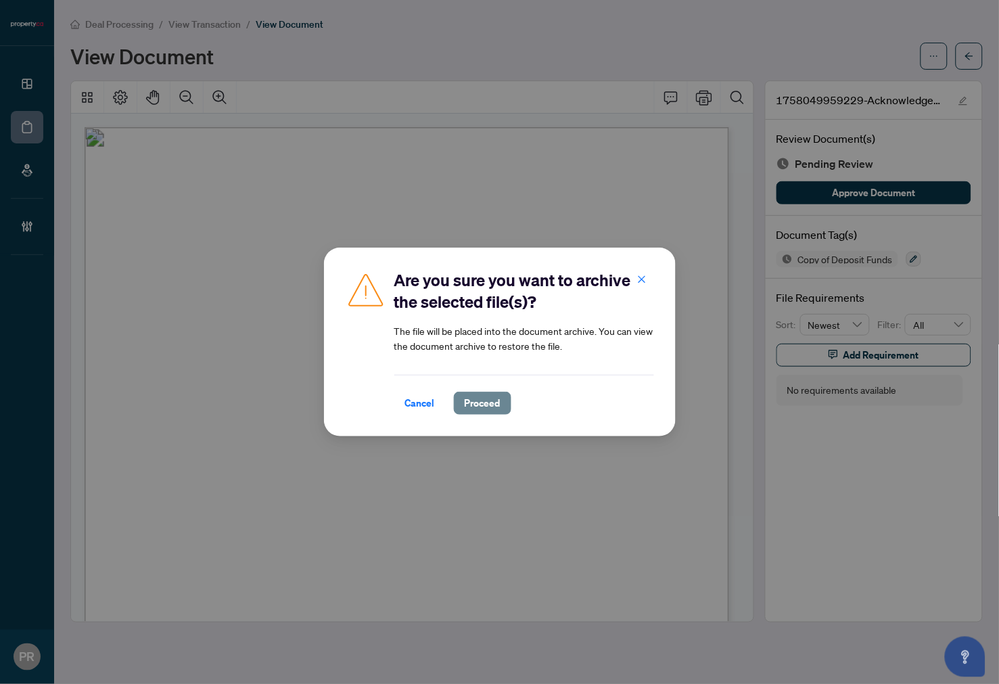
click at [484, 403] on span "Proceed" at bounding box center [483, 403] width 36 height 22
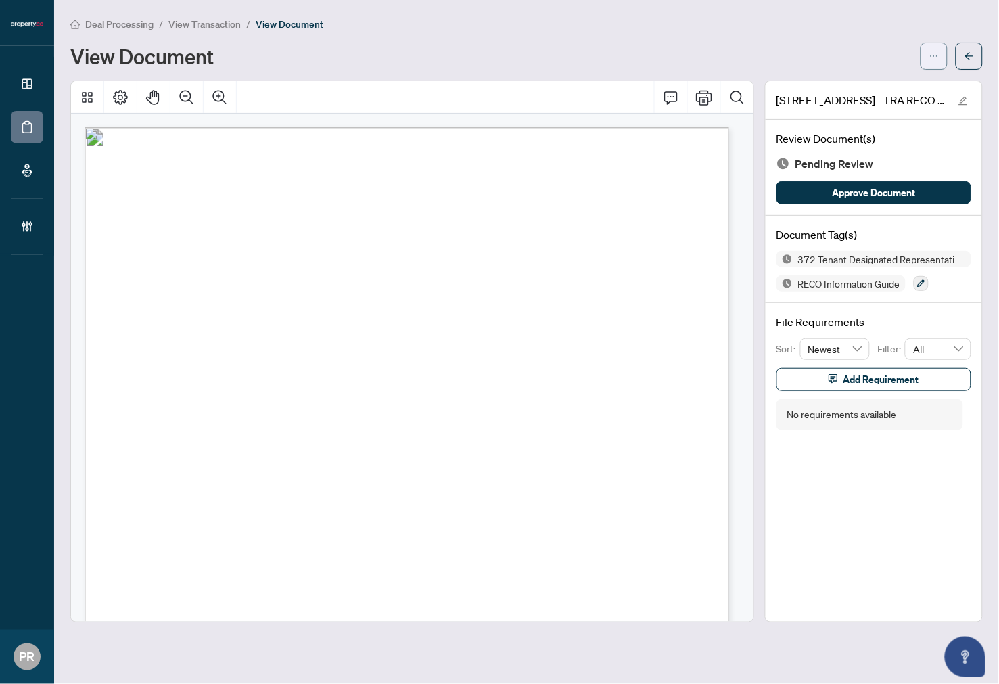
click at [865, 62] on button "button" at bounding box center [934, 56] width 27 height 27
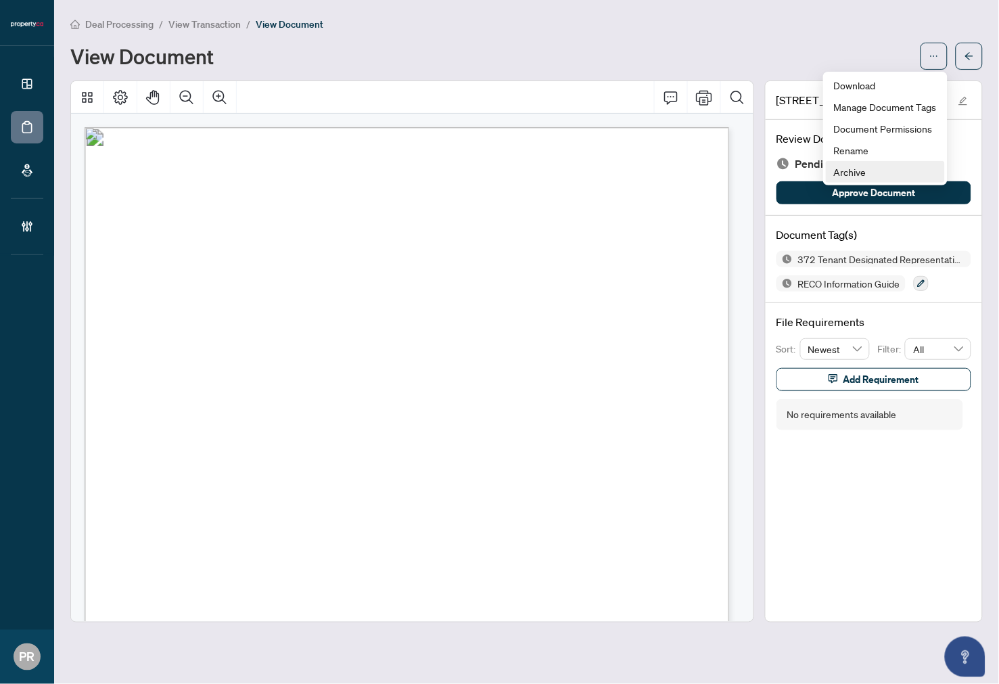
click at [860, 171] on span "Archive" at bounding box center [885, 171] width 103 height 15
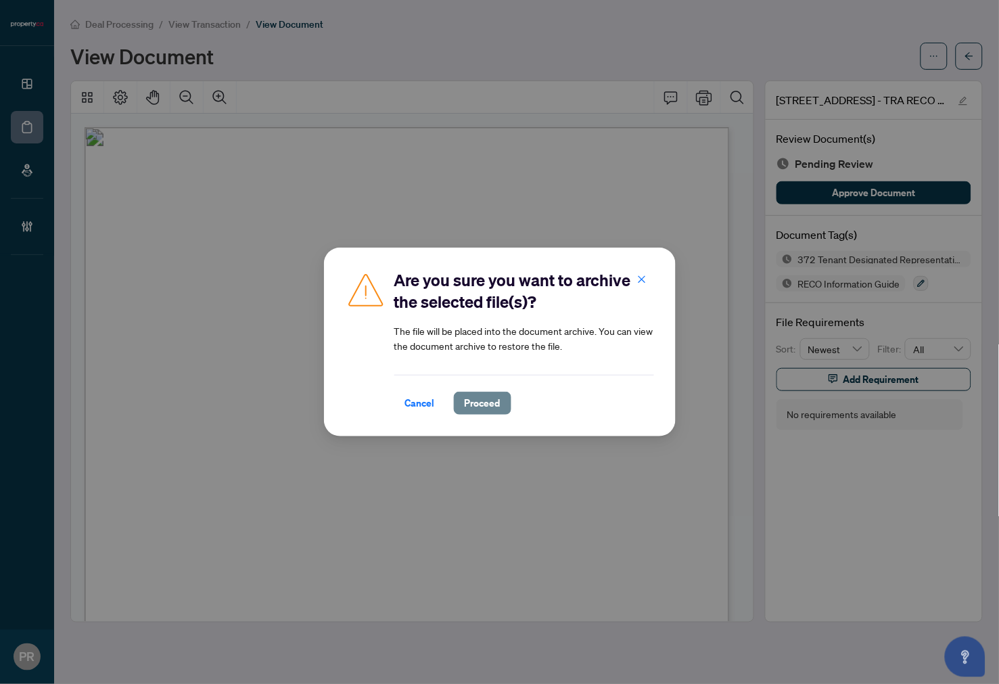
click at [484, 396] on span "Proceed" at bounding box center [483, 403] width 36 height 22
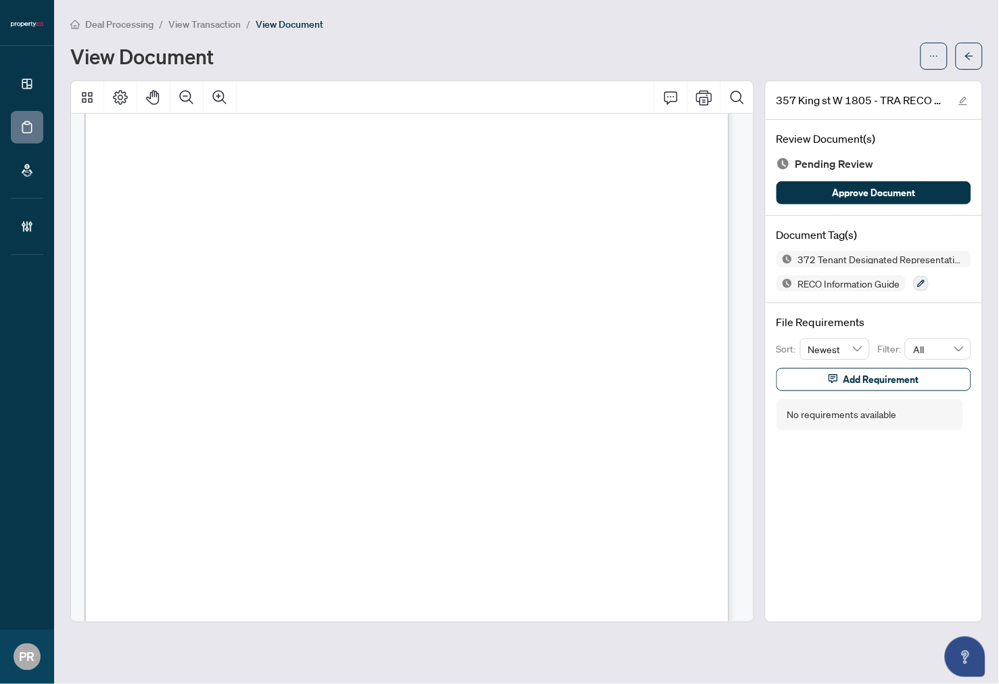
scroll to position [13683, 0]
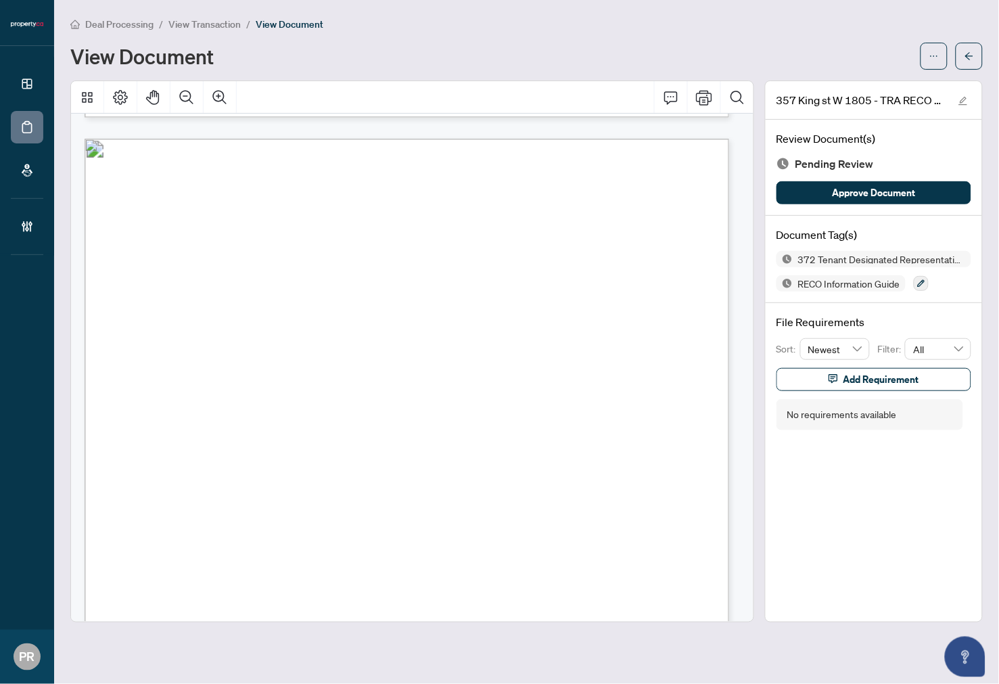
click at [865, 290] on div at bounding box center [921, 283] width 15 height 16
click at [865, 279] on icon "button" at bounding box center [921, 283] width 8 height 8
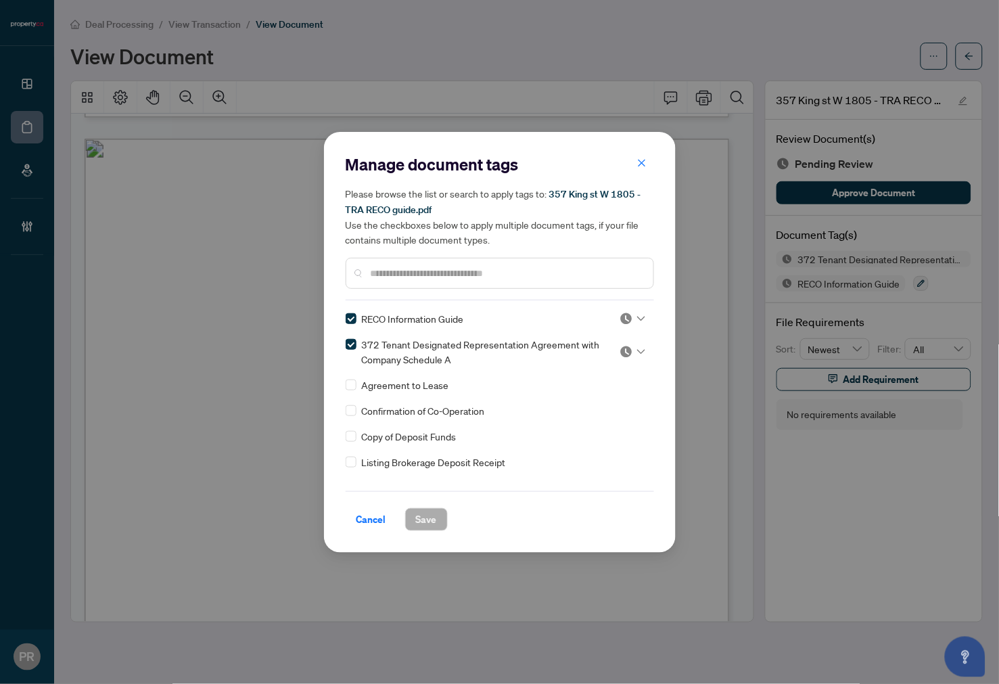
click at [624, 322] on img at bounding box center [627, 319] width 14 height 14
click at [571, 384] on div "Approved" at bounding box center [588, 383] width 87 height 15
click at [632, 353] on div at bounding box center [633, 352] width 26 height 14
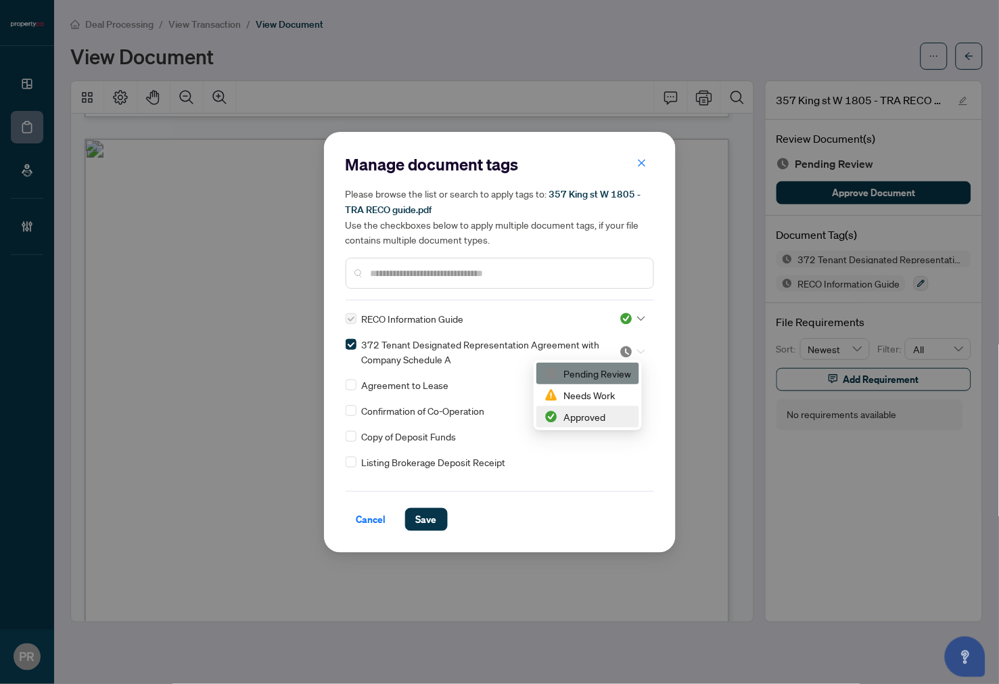
click at [586, 415] on div "Approved" at bounding box center [588, 416] width 87 height 15
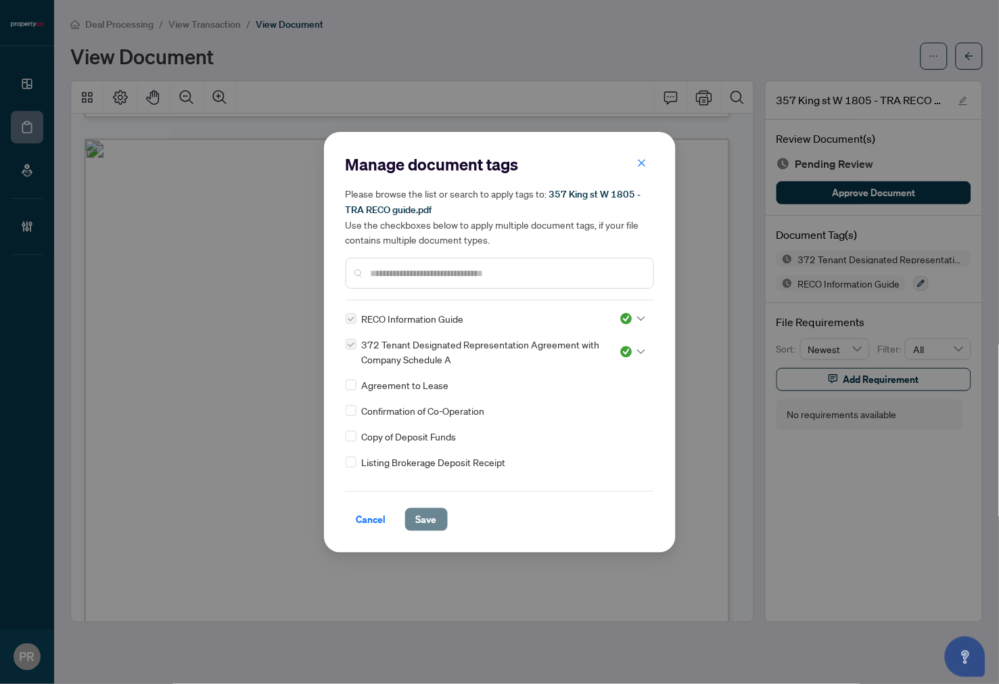
click at [436, 518] on button "Save" at bounding box center [426, 519] width 43 height 23
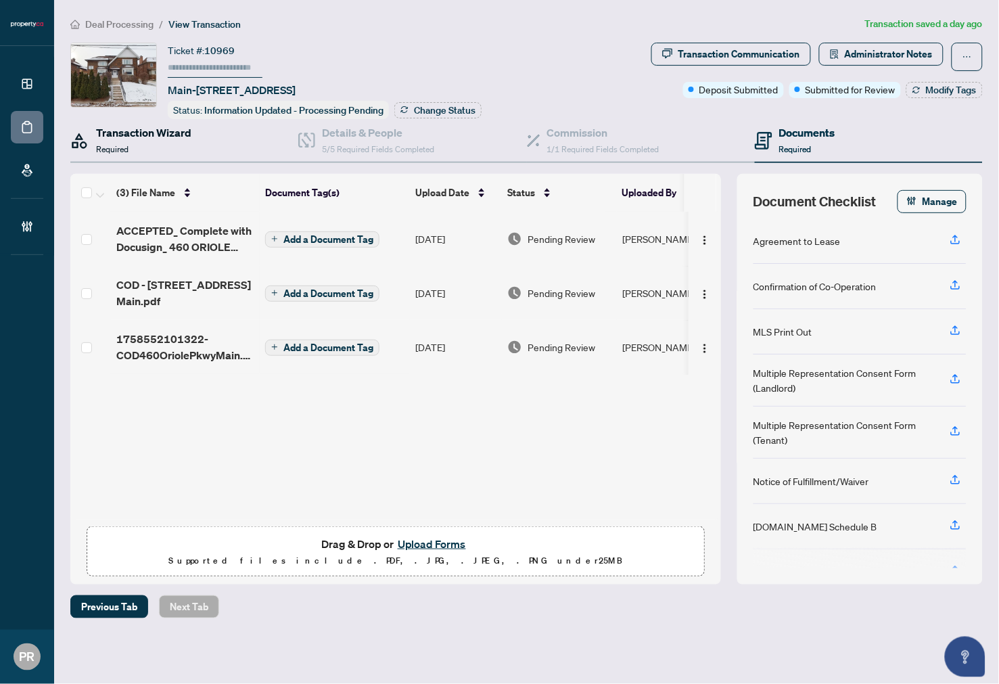
click at [170, 141] on div "Transaction Wizard Required" at bounding box center [143, 140] width 95 height 32
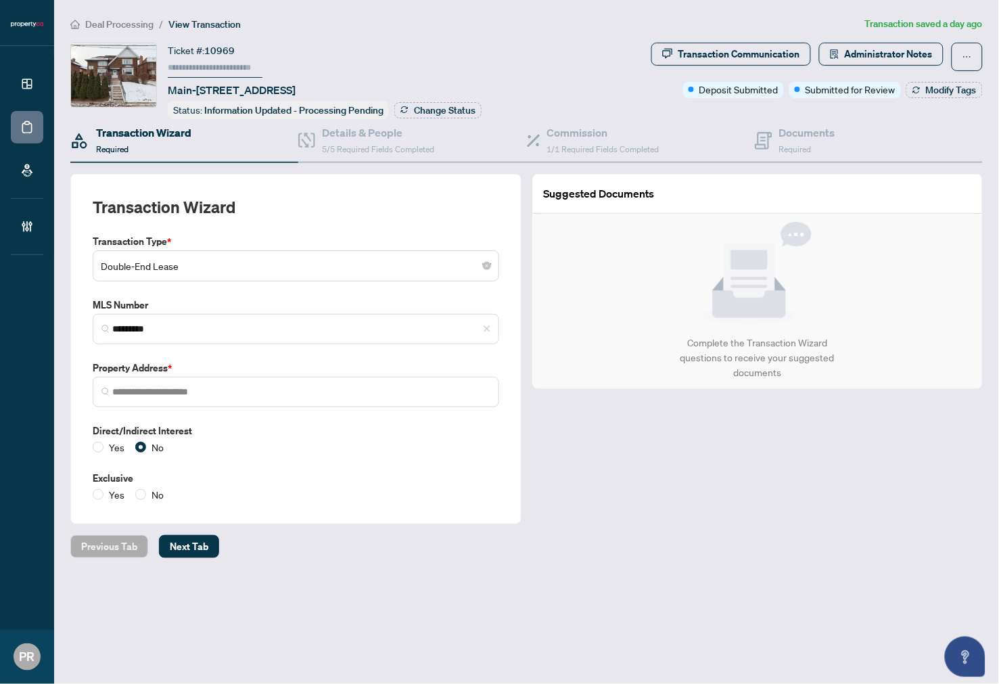
type input "**********"
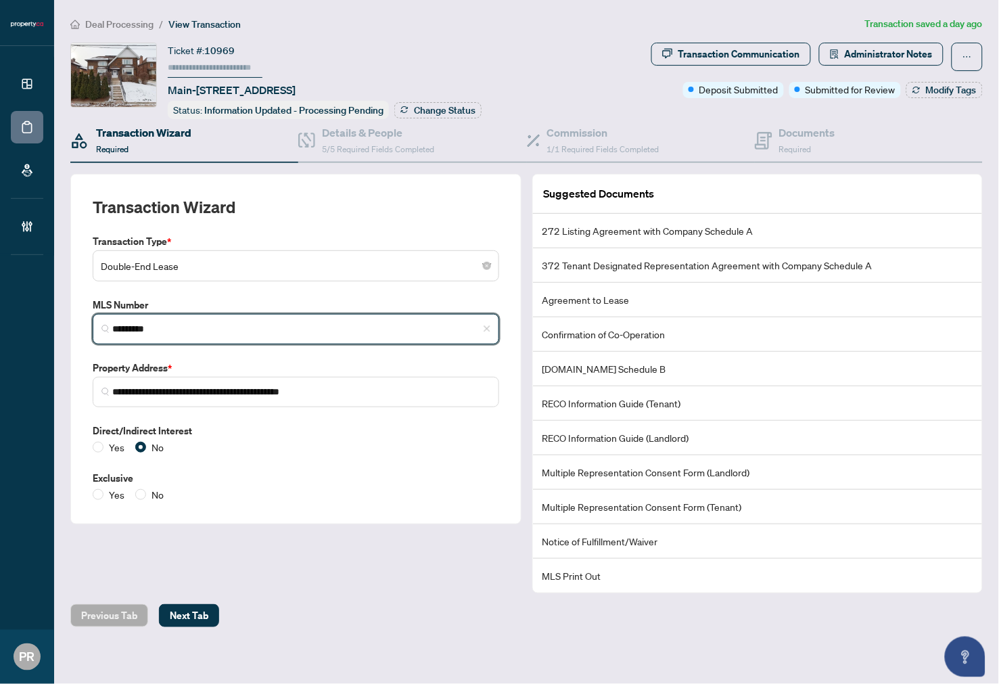
click at [227, 328] on input "*********" at bounding box center [301, 329] width 378 height 14
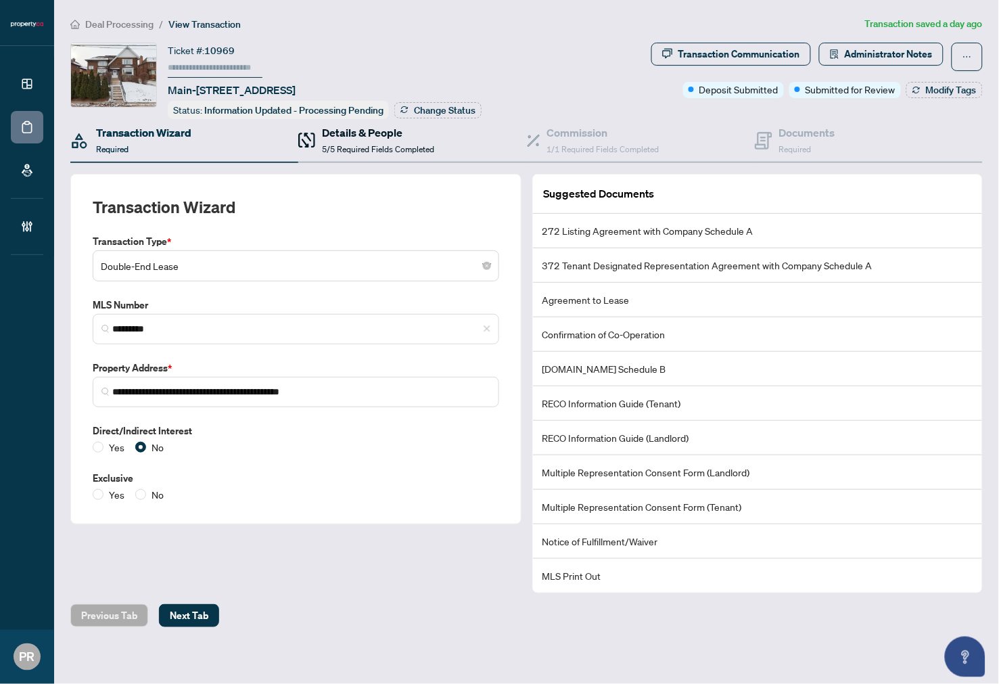
click at [375, 125] on h4 "Details & People" at bounding box center [378, 132] width 112 height 16
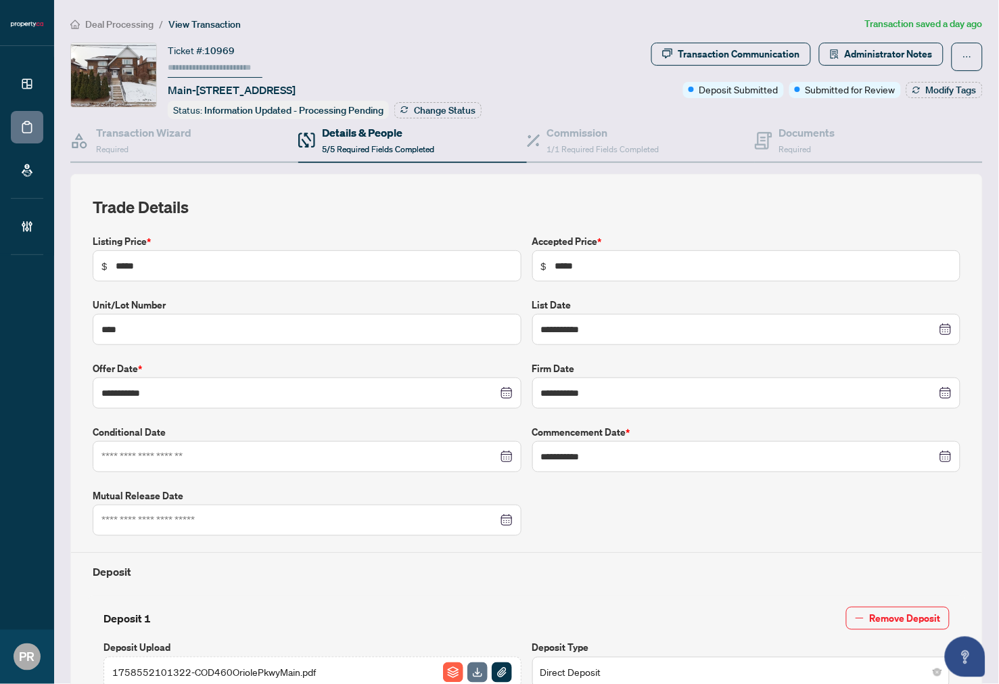
type input "**********"
click at [579, 150] on span "1/1 Required Fields Completed" at bounding box center [603, 149] width 112 height 10
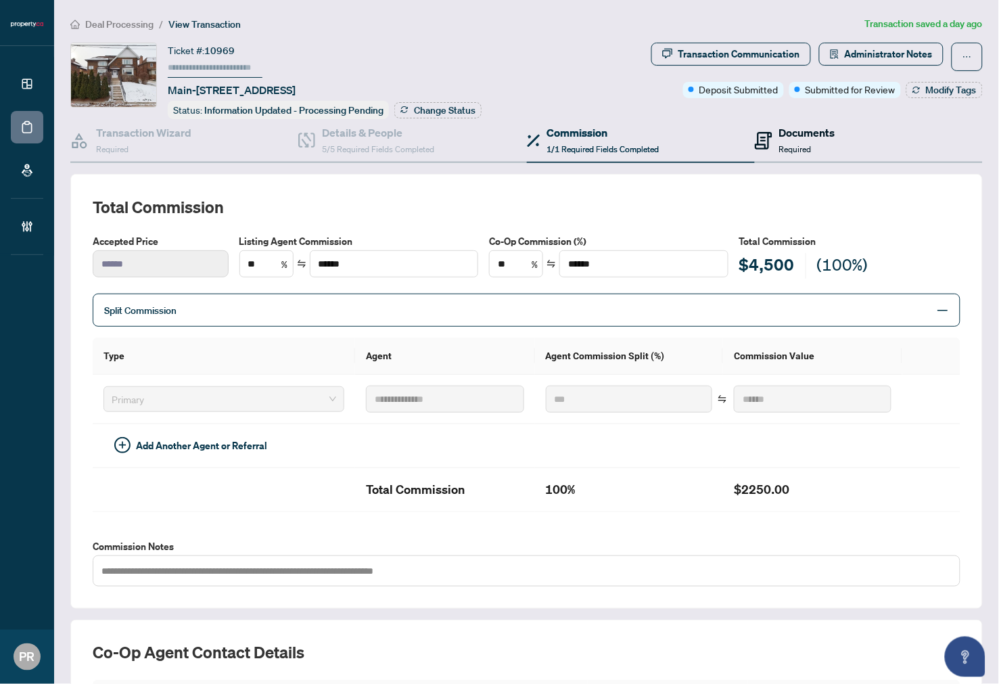
click at [786, 129] on h4 "Documents" at bounding box center [807, 132] width 56 height 16
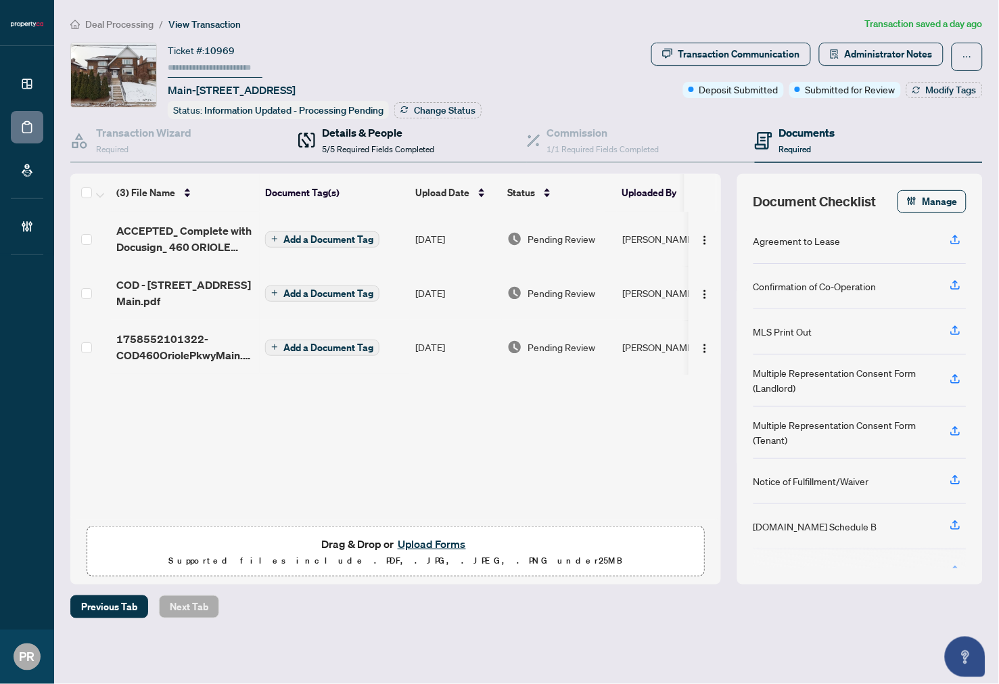
click at [384, 144] on span "5/5 Required Fields Completed" at bounding box center [378, 149] width 112 height 10
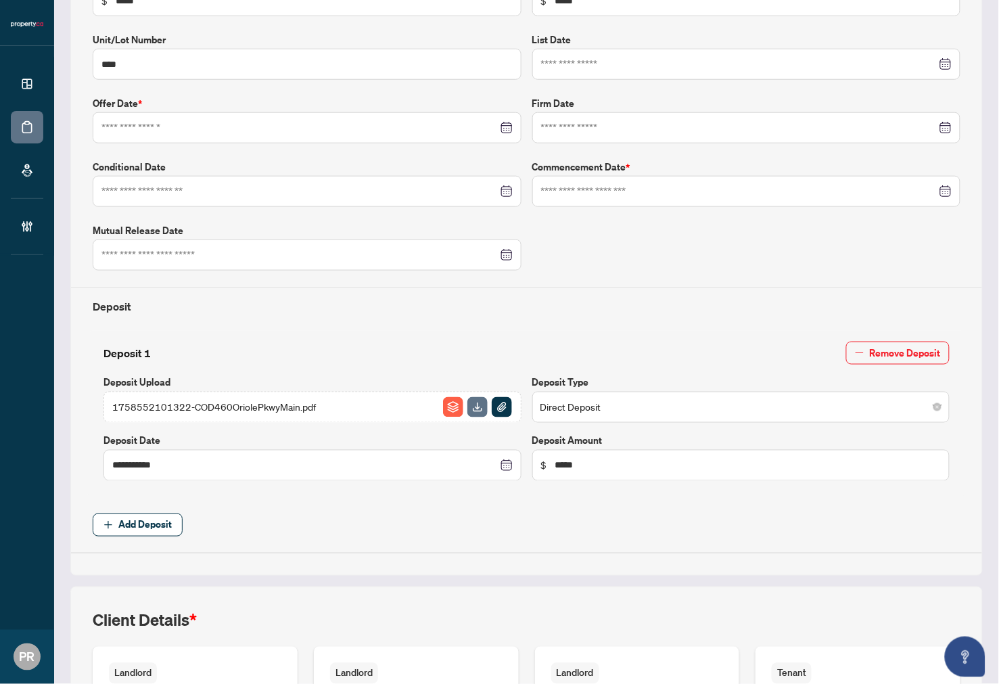
type input "**********"
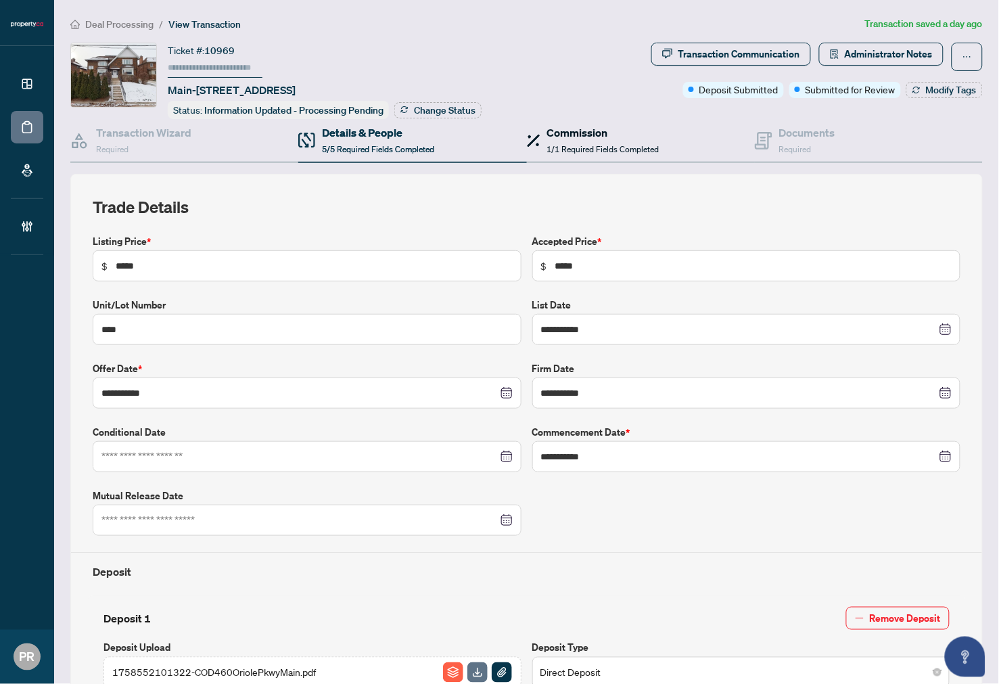
click at [589, 131] on h4 "Commission" at bounding box center [603, 132] width 112 height 16
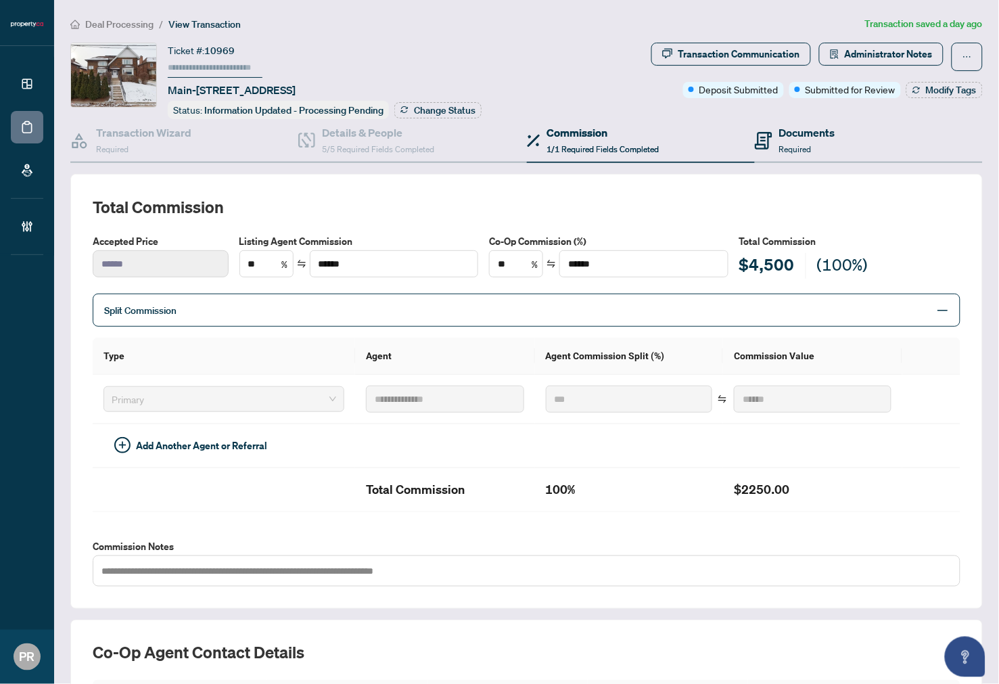
click at [830, 146] on div "Documents Required" at bounding box center [869, 141] width 228 height 44
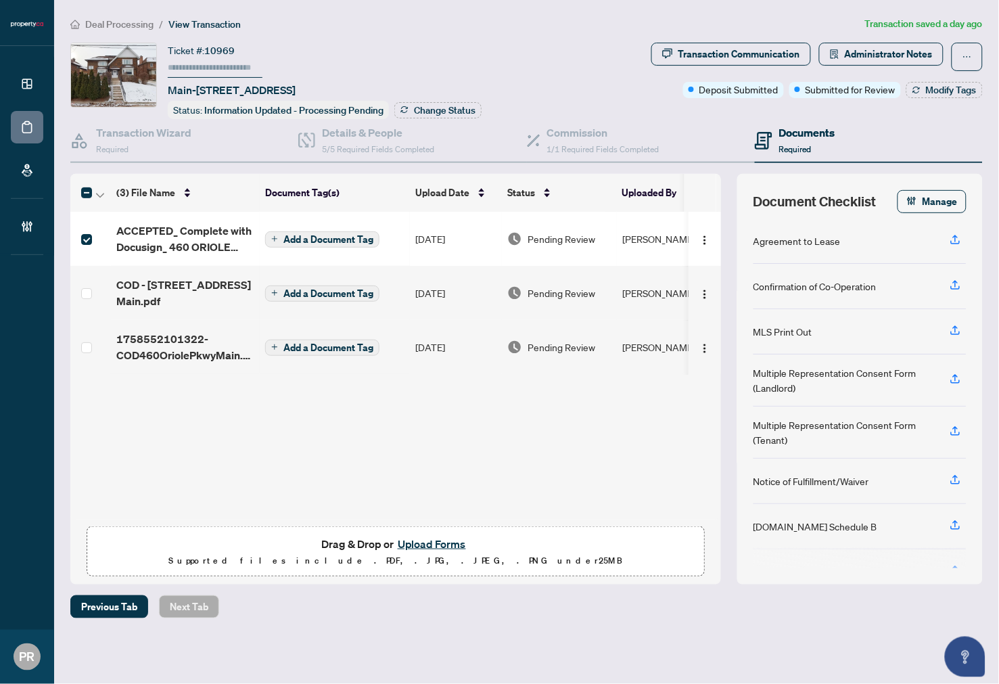
click at [106, 193] on th at bounding box center [90, 193] width 41 height 38
click at [100, 193] on icon "button" at bounding box center [100, 195] width 8 height 5
click at [137, 203] on li "Open Selected in New Tab(s)" at bounding box center [165, 214] width 137 height 22
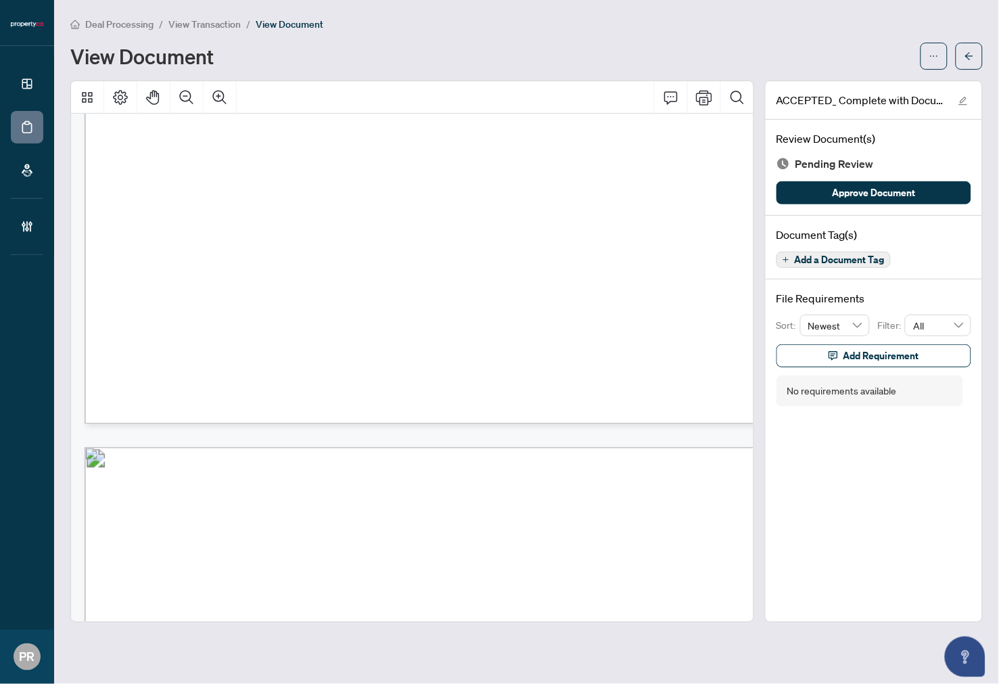
scroll to position [10675, 0]
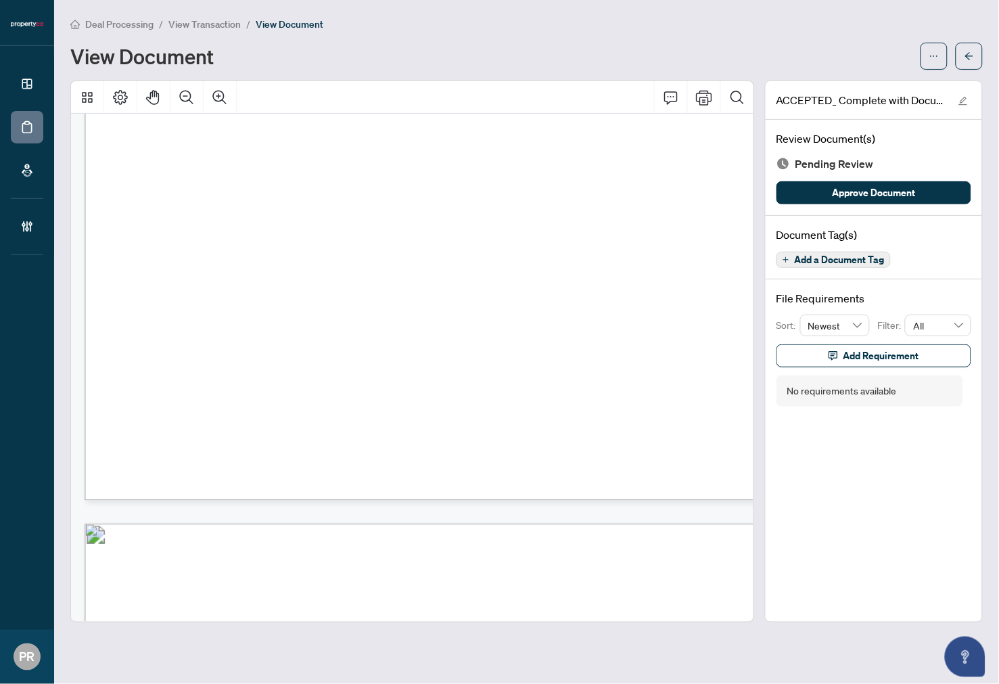
click at [831, 260] on span "Add a Document Tag" at bounding box center [840, 259] width 90 height 9
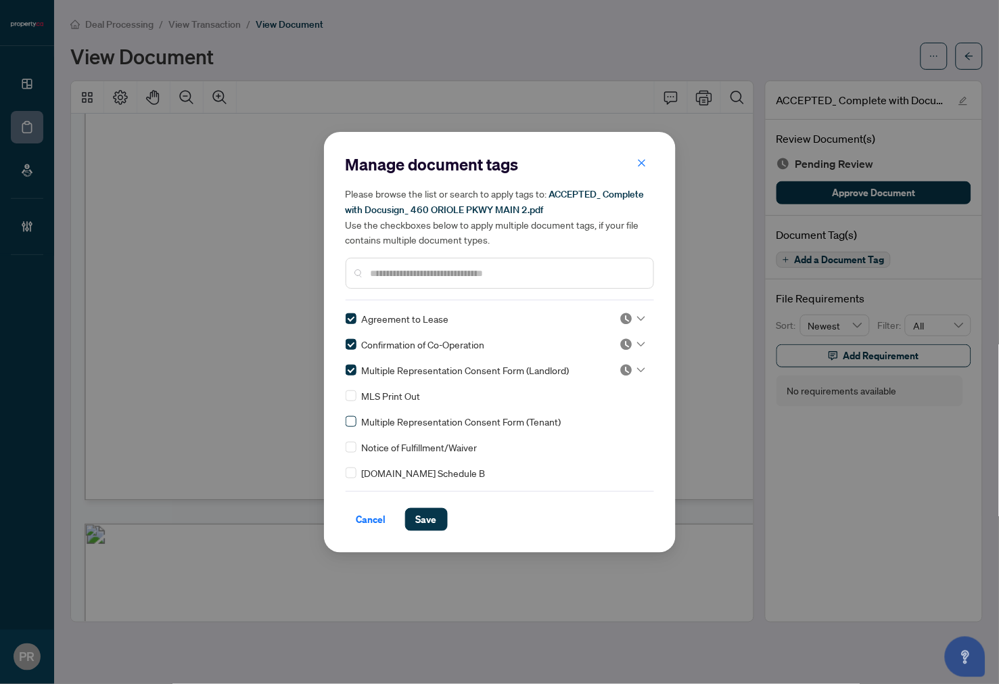
click at [350, 414] on label at bounding box center [351, 421] width 11 height 15
click at [342, 474] on div "Manage document tags Please browse the list or search to apply tags to: ACCEPTE…" at bounding box center [500, 342] width 352 height 421
click at [630, 314] on div at bounding box center [633, 319] width 26 height 14
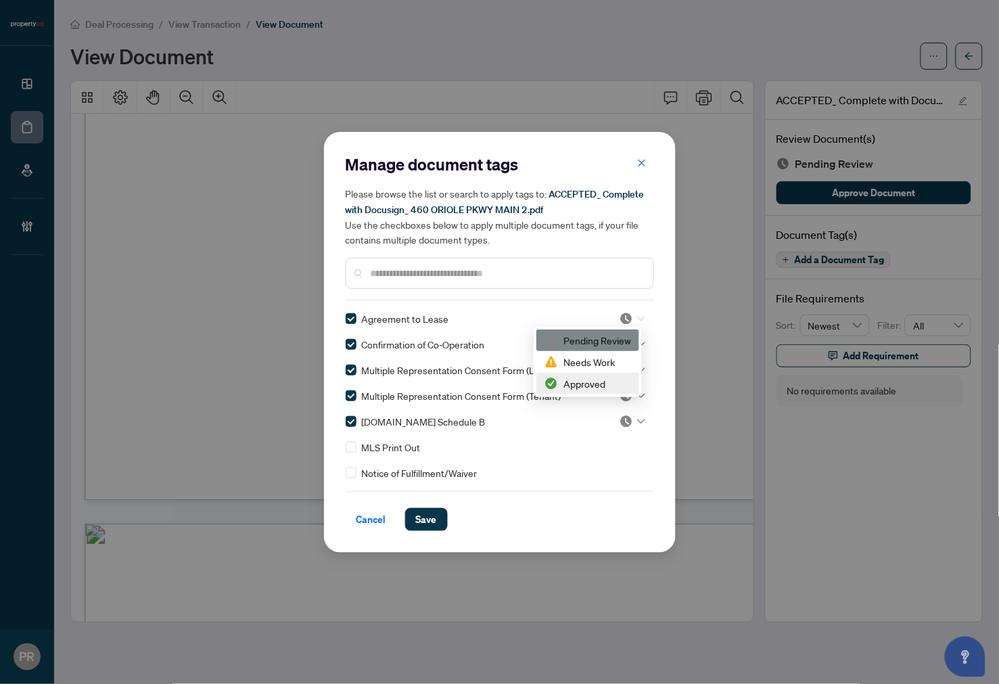
drag, startPoint x: 565, startPoint y: 383, endPoint x: 618, endPoint y: 369, distance: 55.3
click at [566, 383] on div "Approved" at bounding box center [588, 383] width 87 height 15
click at [634, 354] on div "Agreement to Lease 3 Confirmation of Co-Operation Multiple Representation Conse…" at bounding box center [500, 395] width 309 height 169
click at [626, 335] on input "search" at bounding box center [627, 344] width 14 height 20
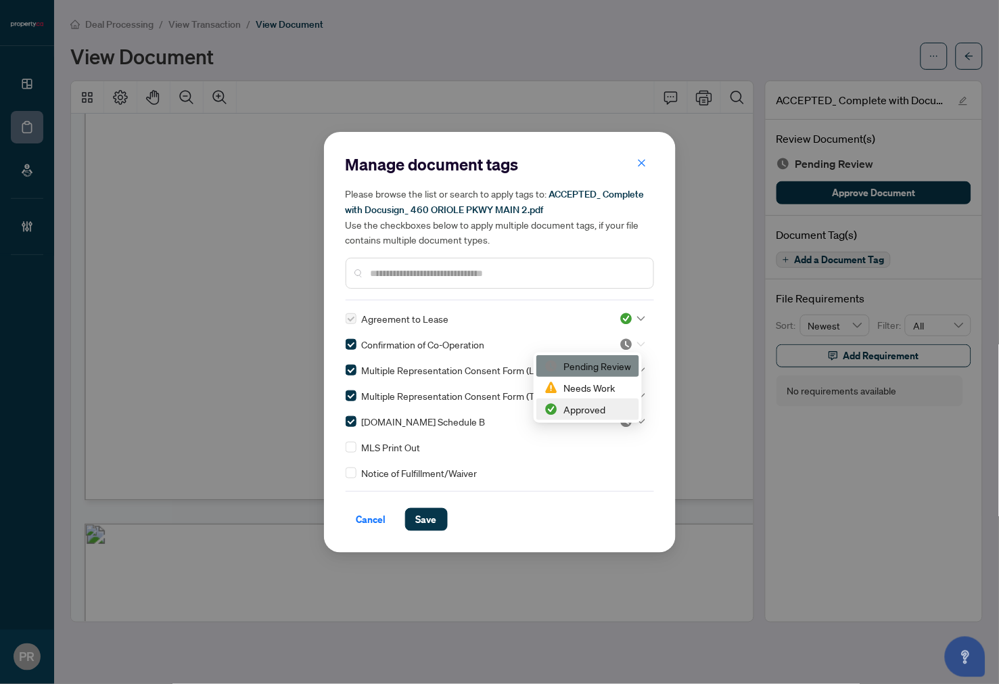
click at [597, 403] on div "Approved" at bounding box center [588, 409] width 87 height 15
click at [620, 424] on img at bounding box center [627, 422] width 14 height 14
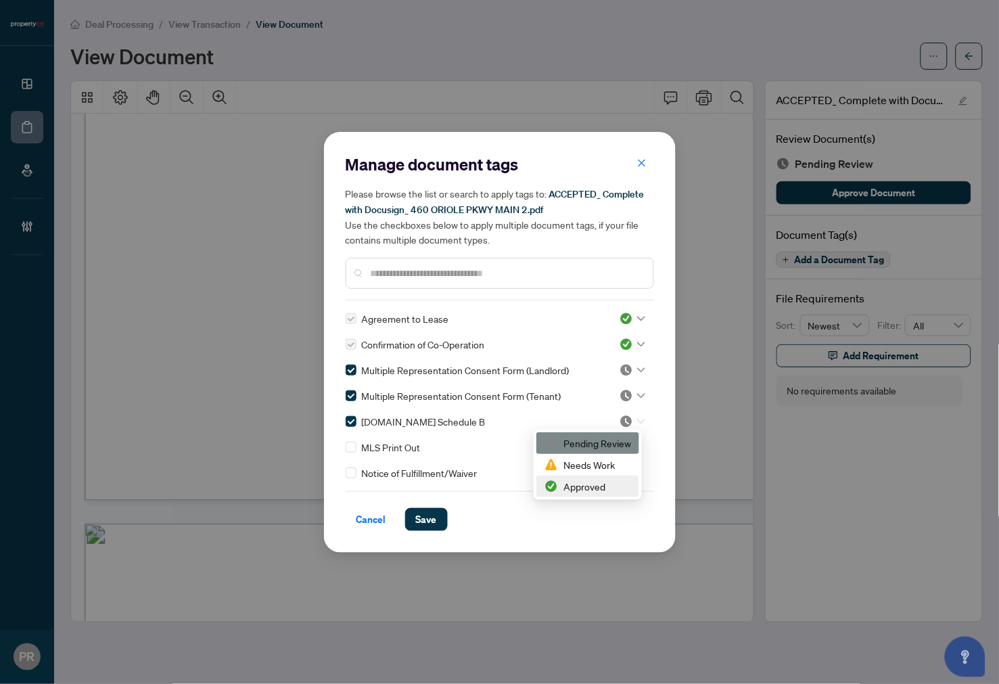
click at [566, 483] on div "Approved" at bounding box center [588, 486] width 87 height 15
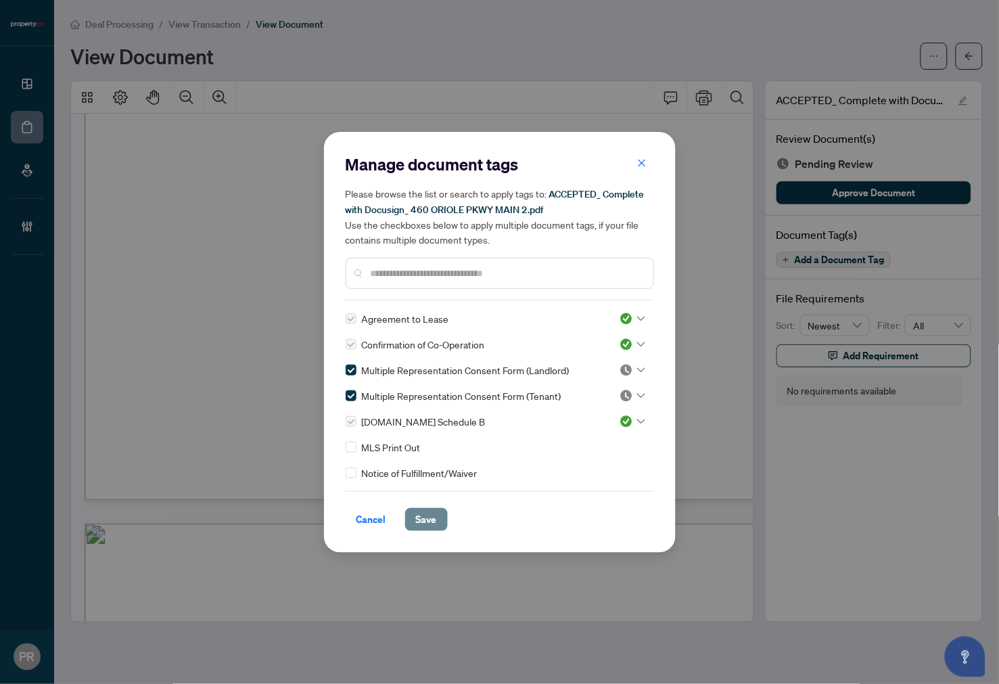
click at [438, 516] on button "Save" at bounding box center [426, 519] width 43 height 23
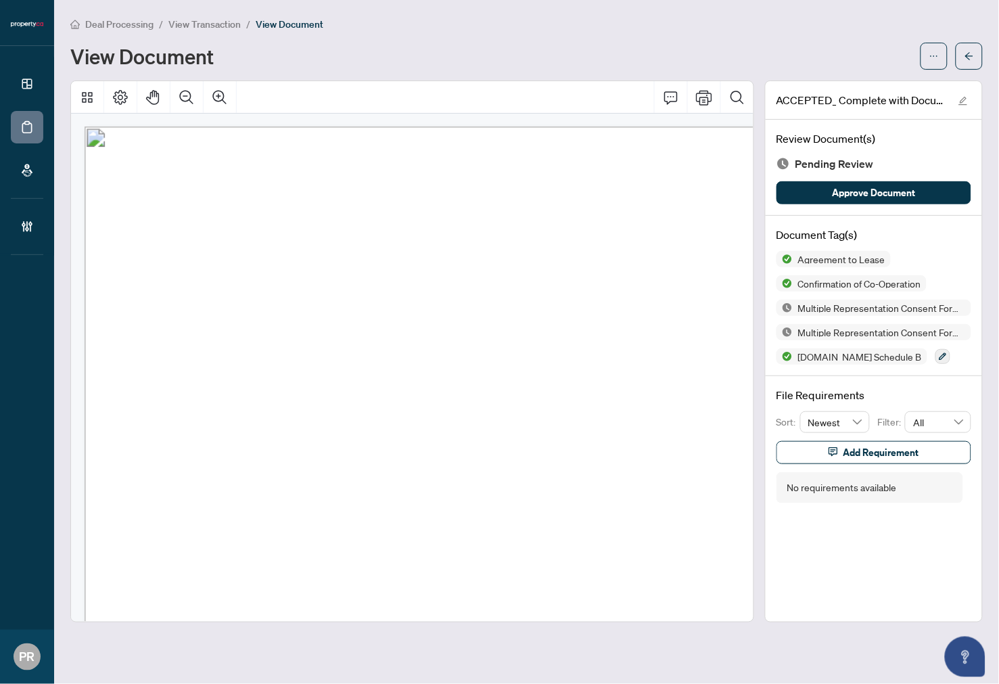
scroll to position [7443, 0]
click at [939, 359] on icon "button" at bounding box center [943, 357] width 8 height 8
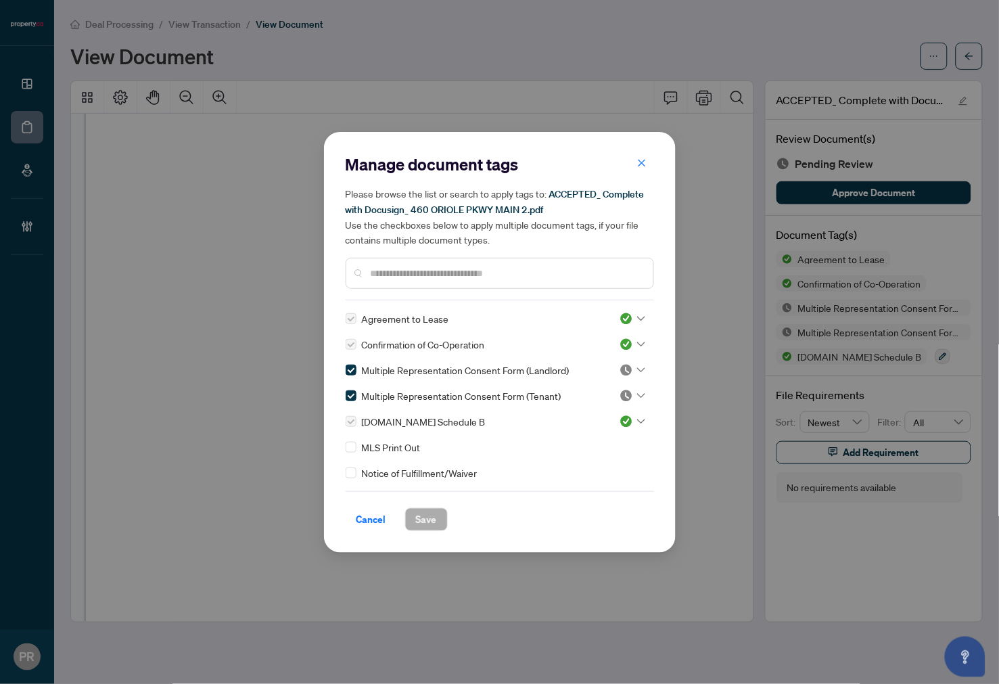
click at [627, 420] on img at bounding box center [627, 422] width 14 height 14
drag, startPoint x: 613, startPoint y: 438, endPoint x: 620, endPoint y: 441, distance: 7.6
click at [620, 441] on div "Pending Review" at bounding box center [588, 443] width 87 height 15
click at [454, 275] on input "text" at bounding box center [507, 273] width 272 height 15
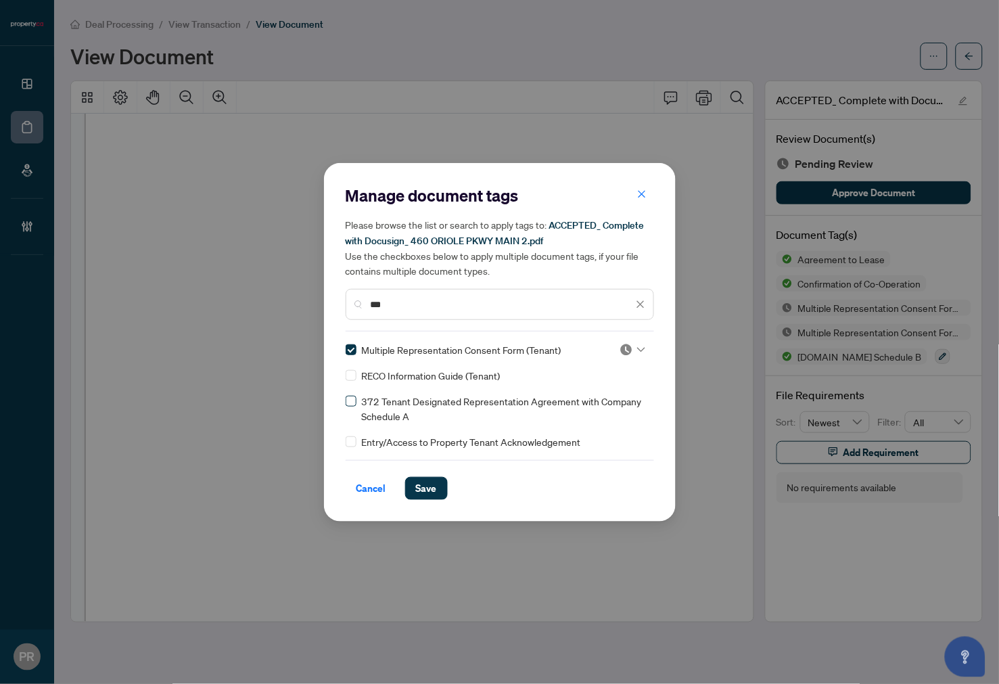
type input "***"
click at [621, 373] on input "search" at bounding box center [627, 383] width 14 height 20
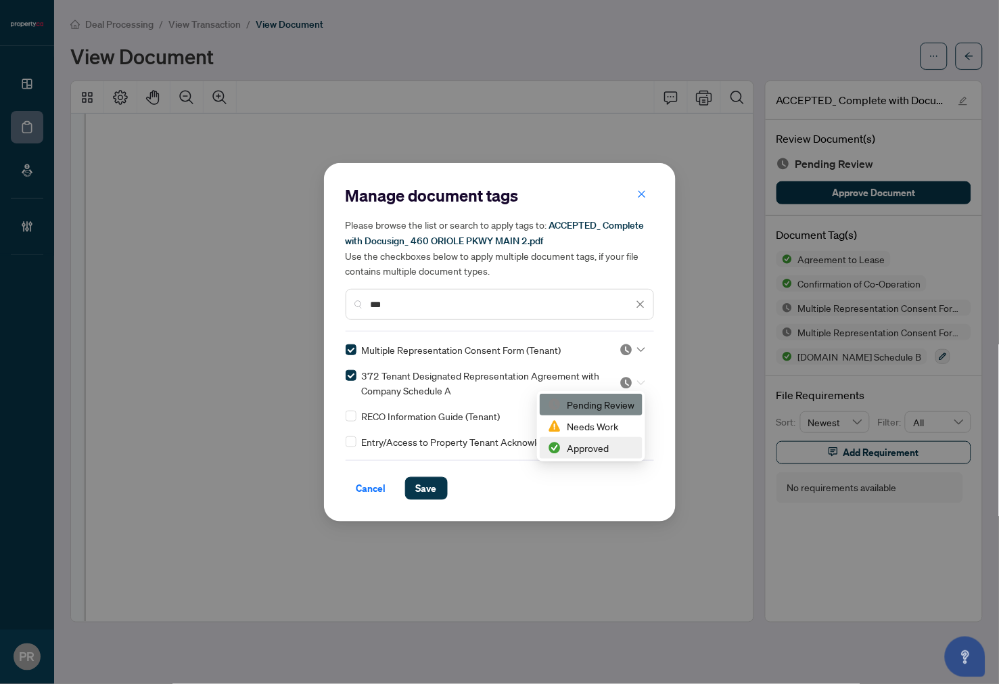
click at [591, 450] on div "Approved" at bounding box center [591, 447] width 87 height 15
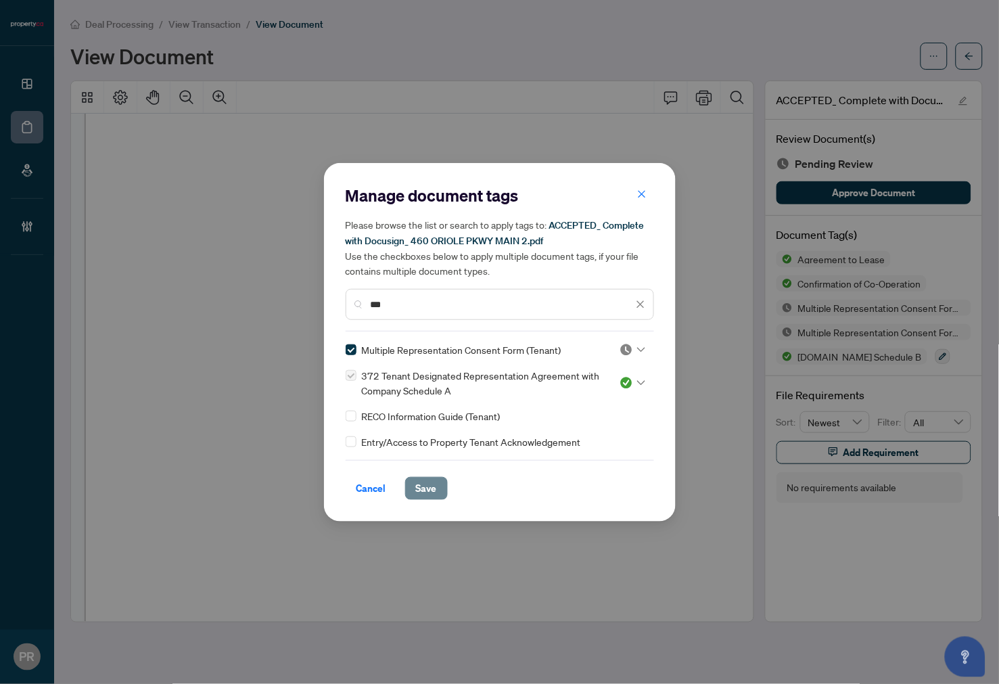
click at [433, 489] on span "Save" at bounding box center [426, 489] width 21 height 22
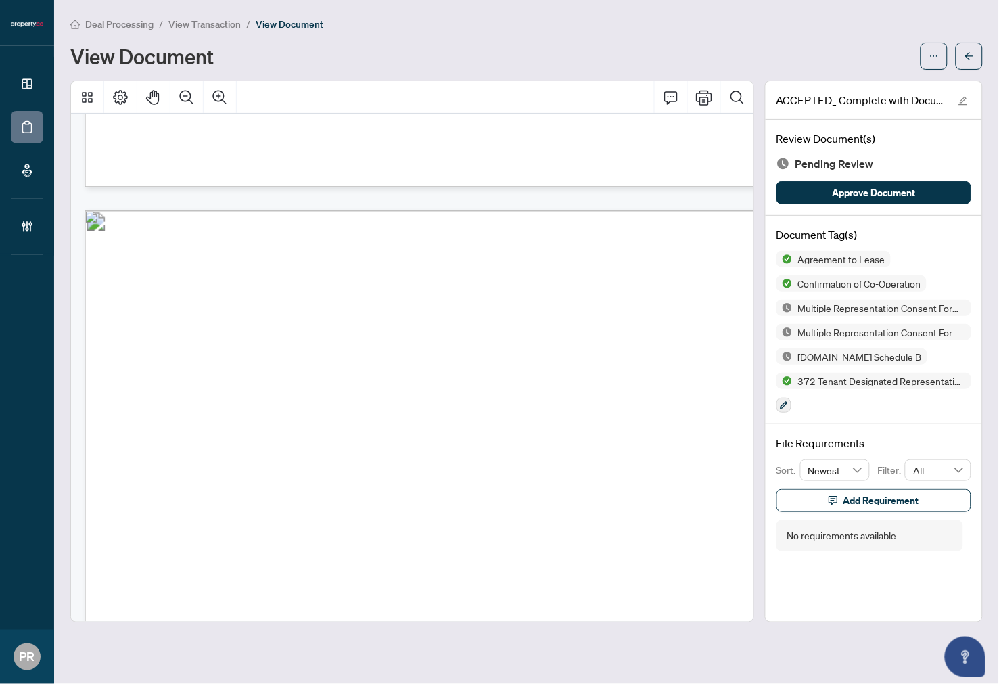
scroll to position [10976, 0]
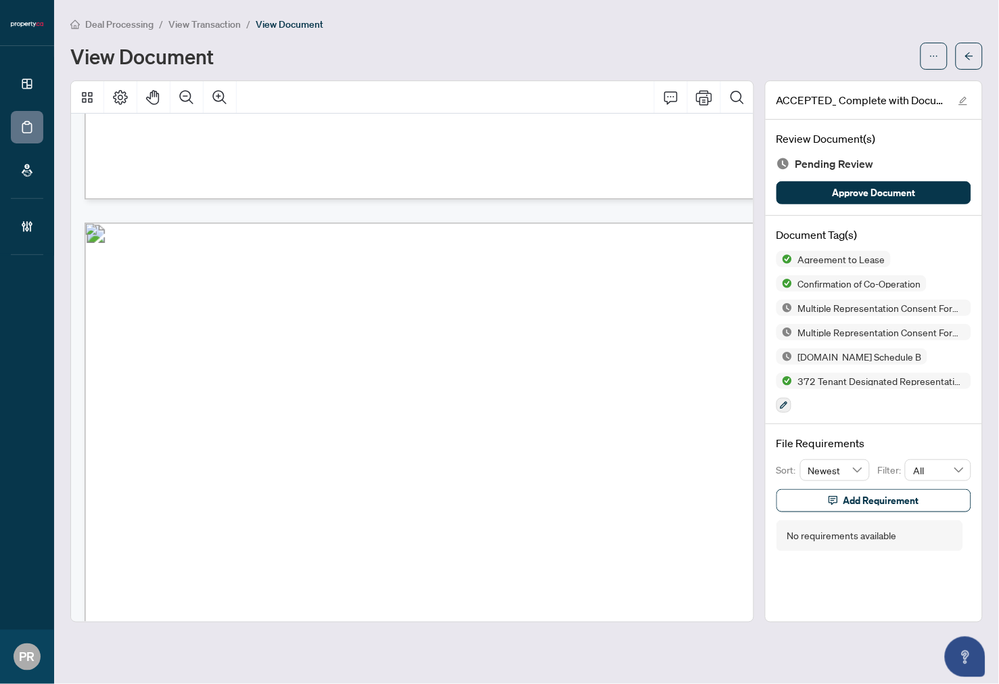
click at [781, 402] on icon "button" at bounding box center [784, 405] width 8 height 8
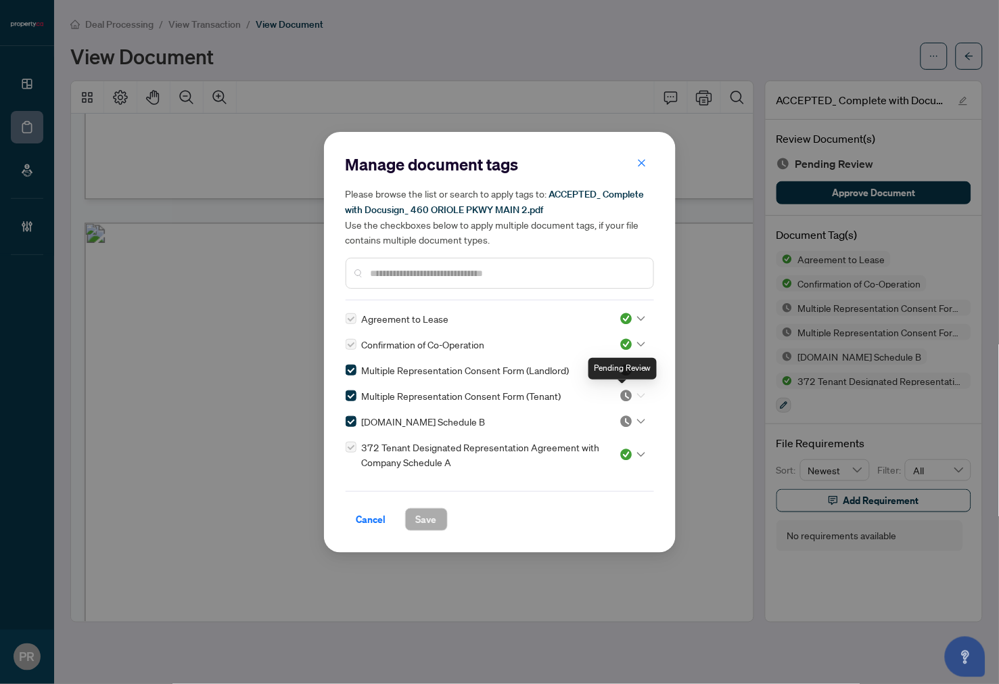
click at [628, 397] on img at bounding box center [627, 396] width 14 height 14
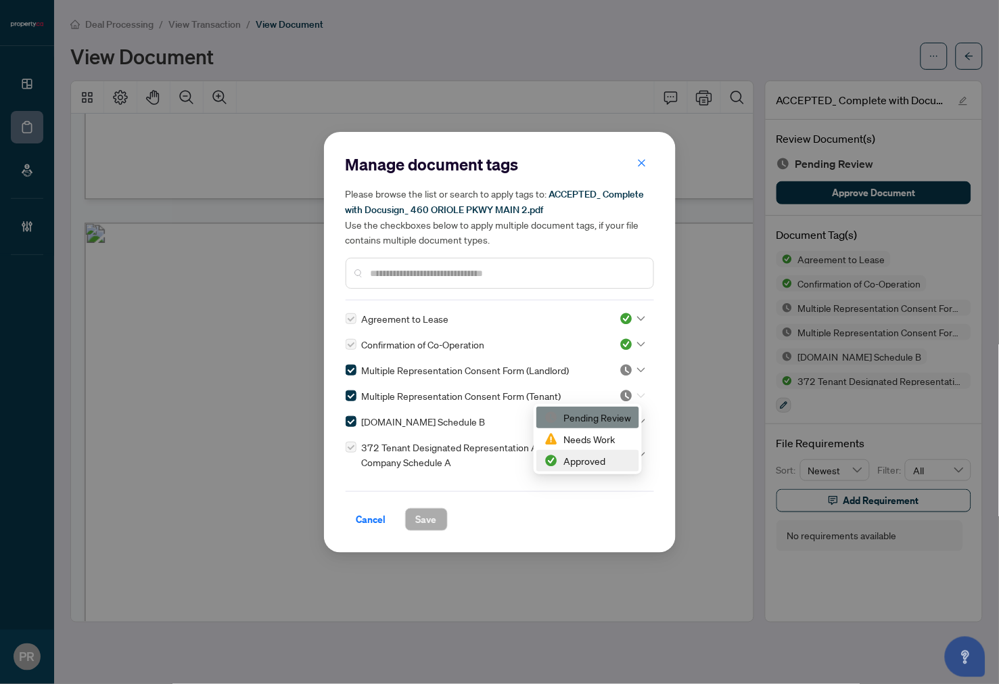
drag, startPoint x: 589, startPoint y: 463, endPoint x: 566, endPoint y: 470, distance: 24.6
click at [589, 463] on div "Approved" at bounding box center [588, 460] width 87 height 15
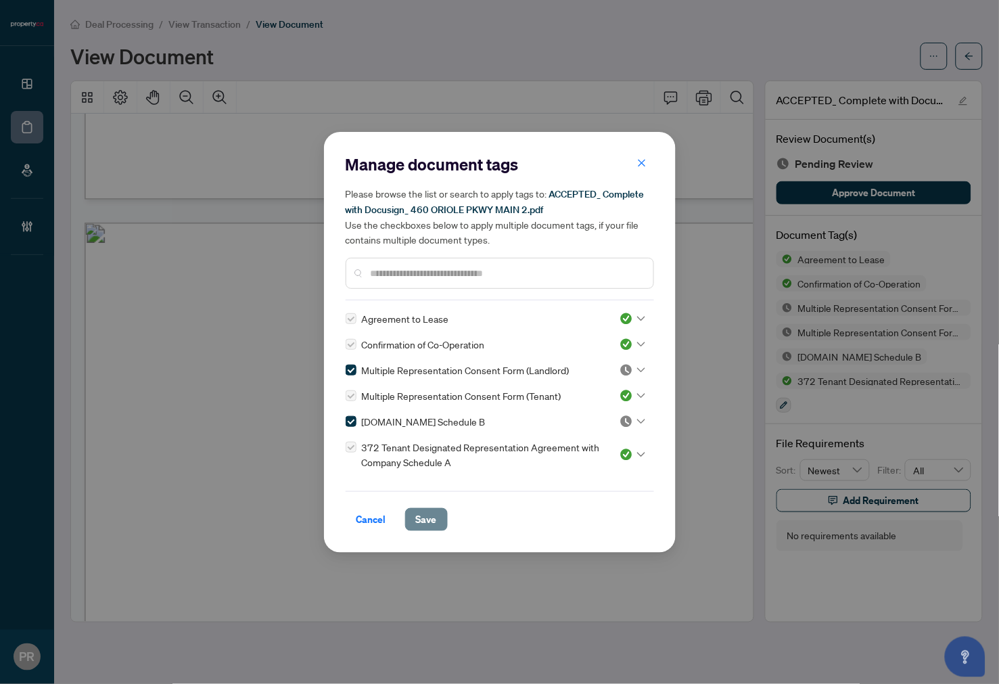
click at [422, 511] on span "Save" at bounding box center [426, 520] width 21 height 22
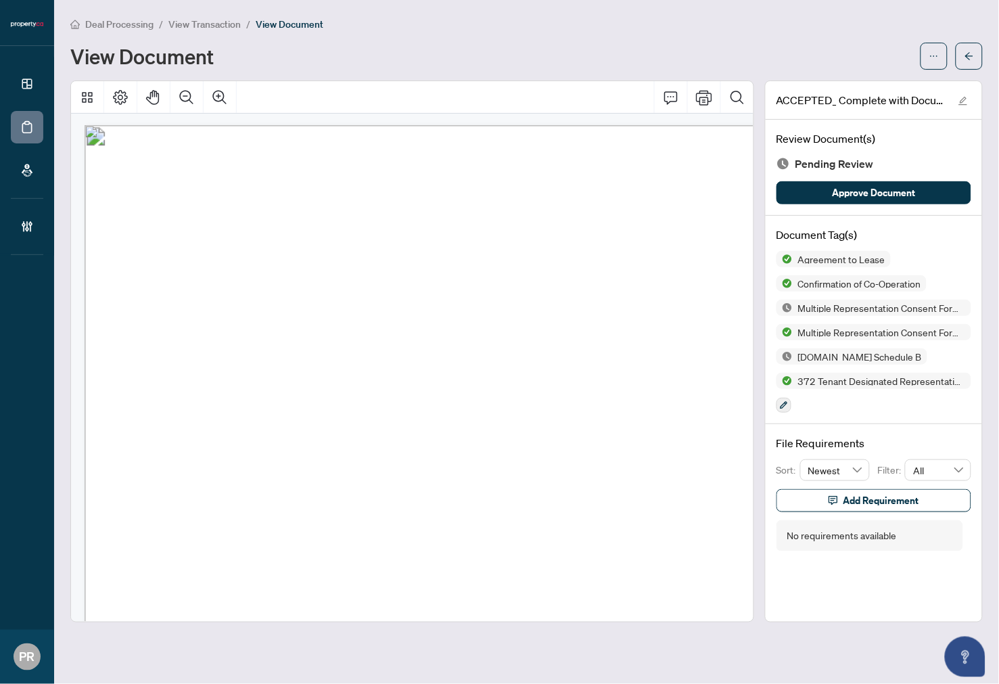
scroll to position [24889, 0]
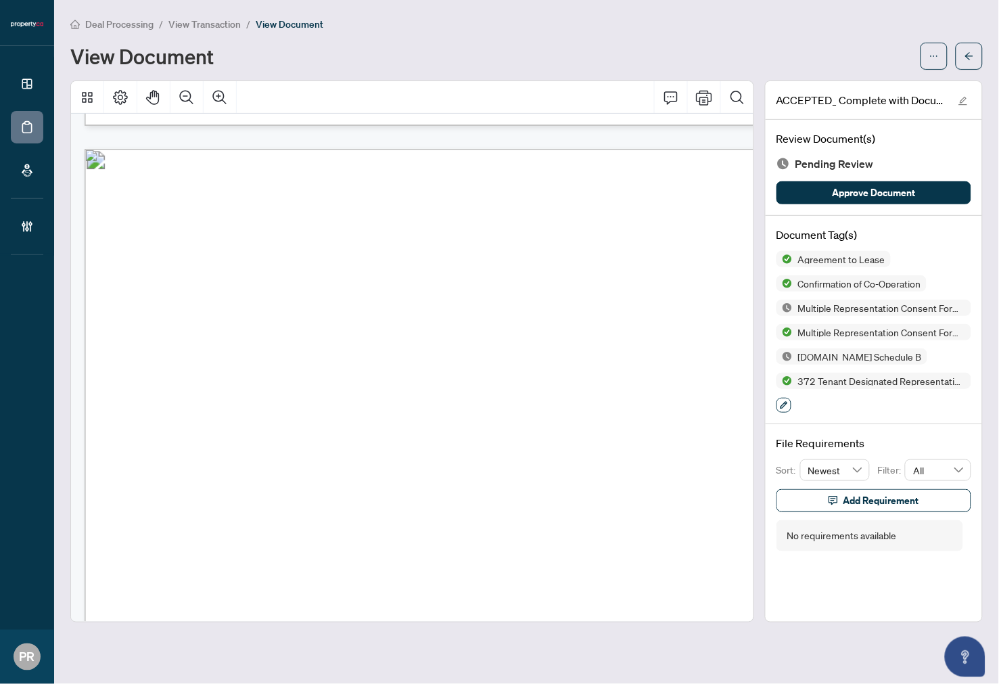
click at [783, 403] on icon "button" at bounding box center [784, 405] width 8 height 8
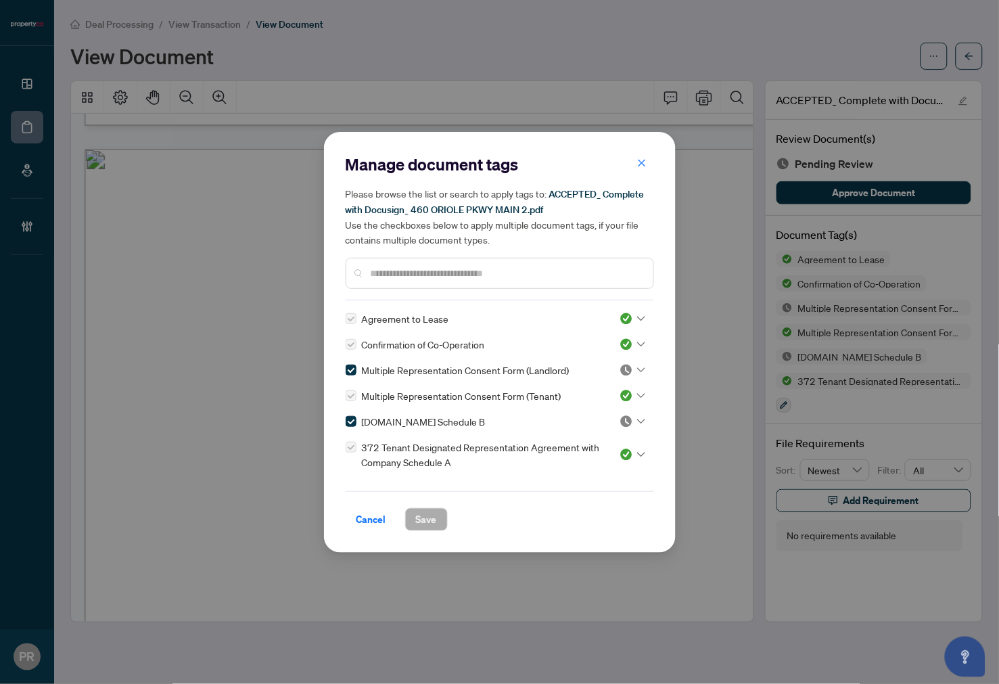
click at [620, 418] on img at bounding box center [627, 422] width 14 height 14
click at [586, 482] on div "Approved" at bounding box center [588, 486] width 87 height 15
click at [626, 363] on img at bounding box center [627, 370] width 14 height 14
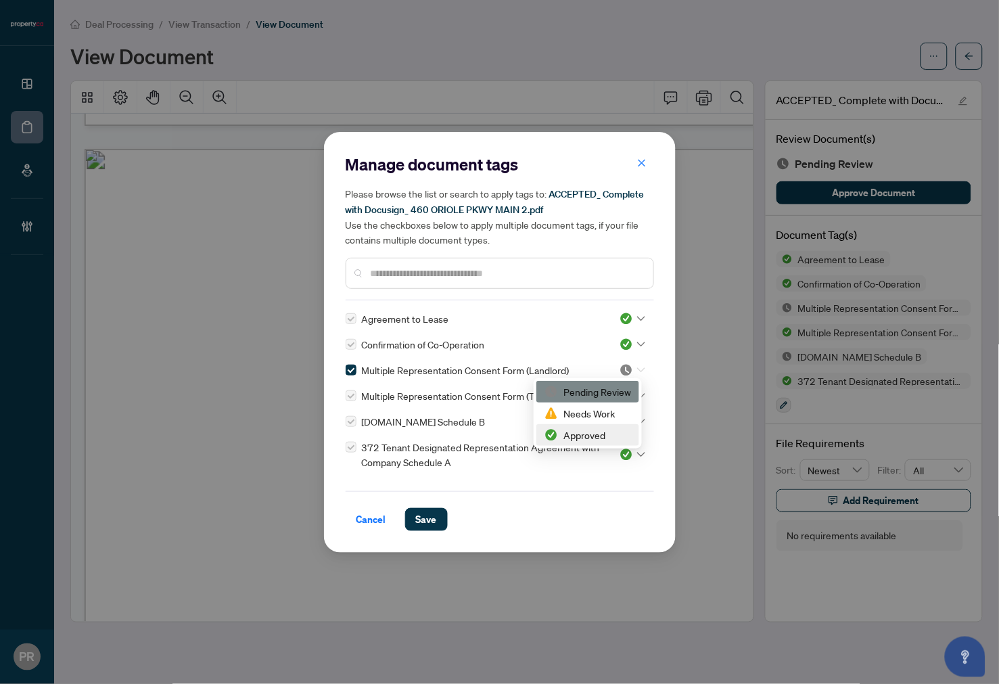
click at [593, 437] on div "Approved" at bounding box center [588, 435] width 87 height 15
click at [472, 266] on input "text" at bounding box center [507, 273] width 272 height 15
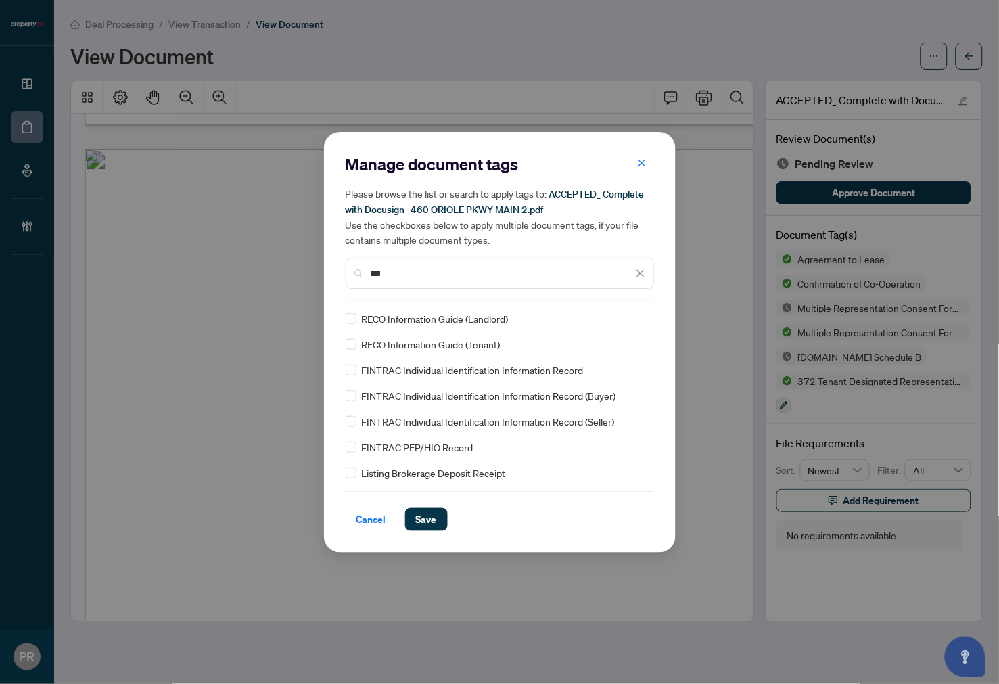
type input "***"
click at [359, 340] on div "RECO Information Guide (Tenant)" at bounding box center [496, 344] width 300 height 15
click at [624, 321] on img at bounding box center [627, 319] width 14 height 14
click at [594, 388] on div "Approved" at bounding box center [588, 383] width 87 height 15
click at [445, 503] on div "Cancel Save" at bounding box center [500, 511] width 309 height 40
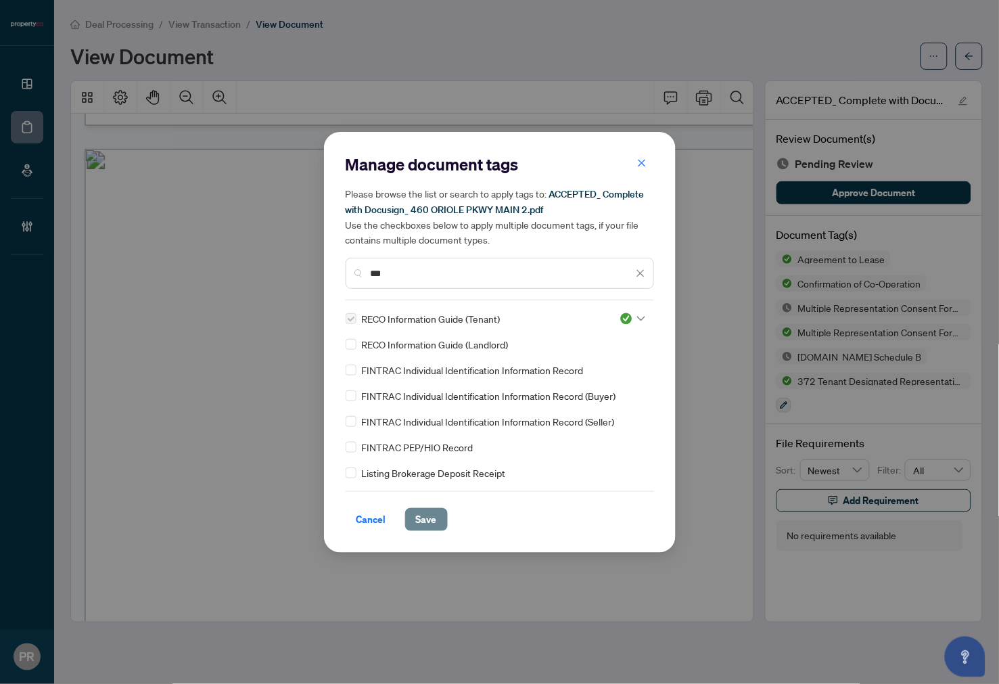
click at [436, 512] on span "Save" at bounding box center [426, 520] width 21 height 22
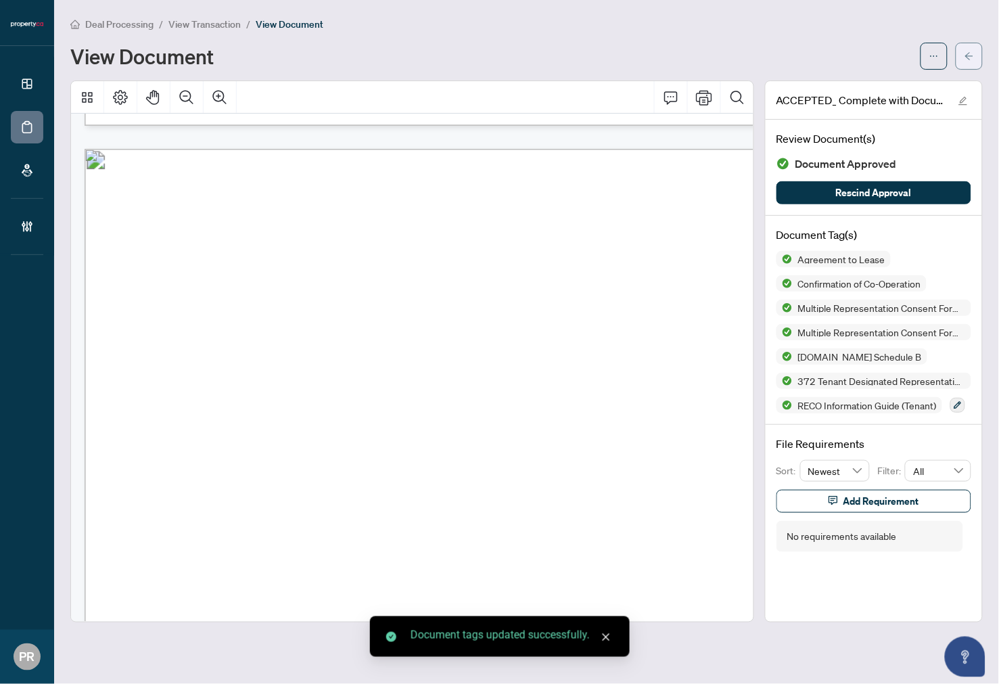
click at [969, 62] on span "button" at bounding box center [969, 56] width 9 height 22
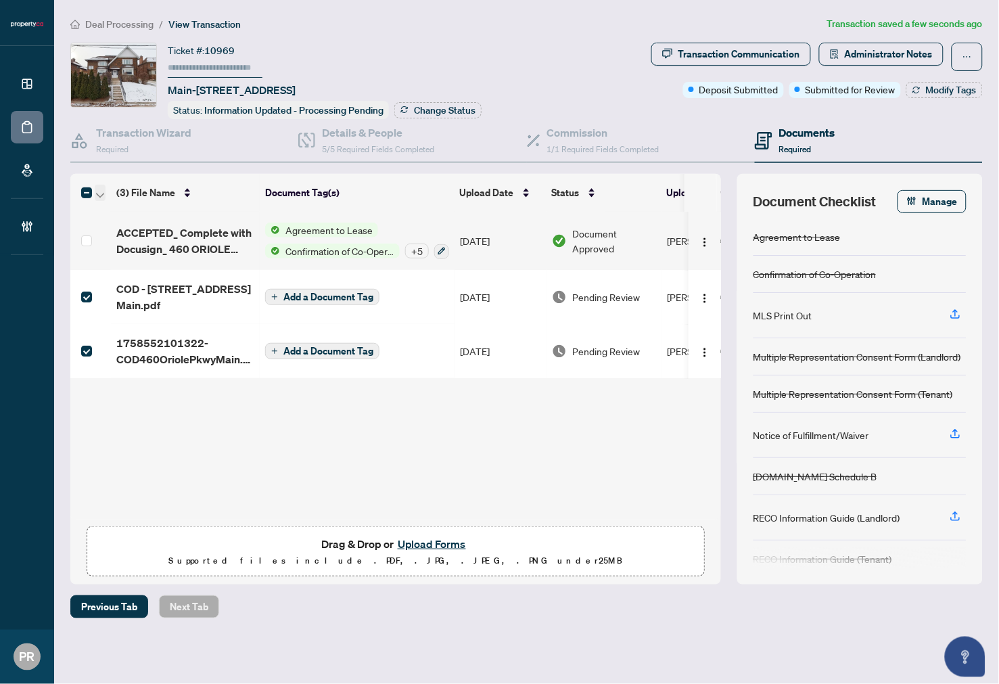
click at [101, 193] on icon "button" at bounding box center [100, 195] width 8 height 5
click at [116, 206] on span "Open Selected in New Tab(s)" at bounding box center [166, 213] width 120 height 15
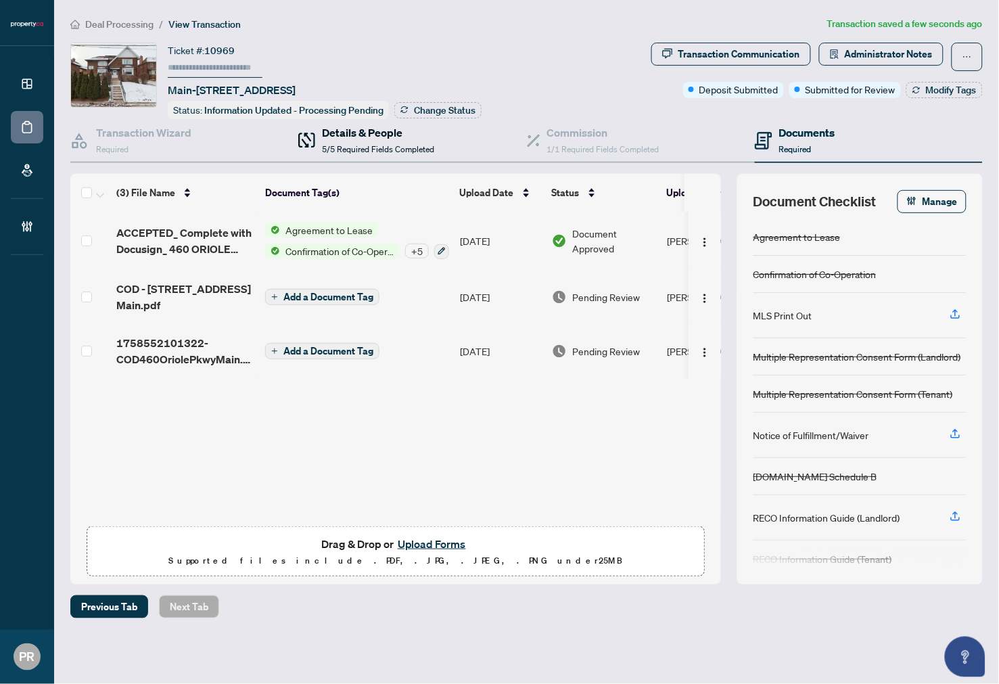
click at [326, 131] on h4 "Details & People" at bounding box center [378, 132] width 112 height 16
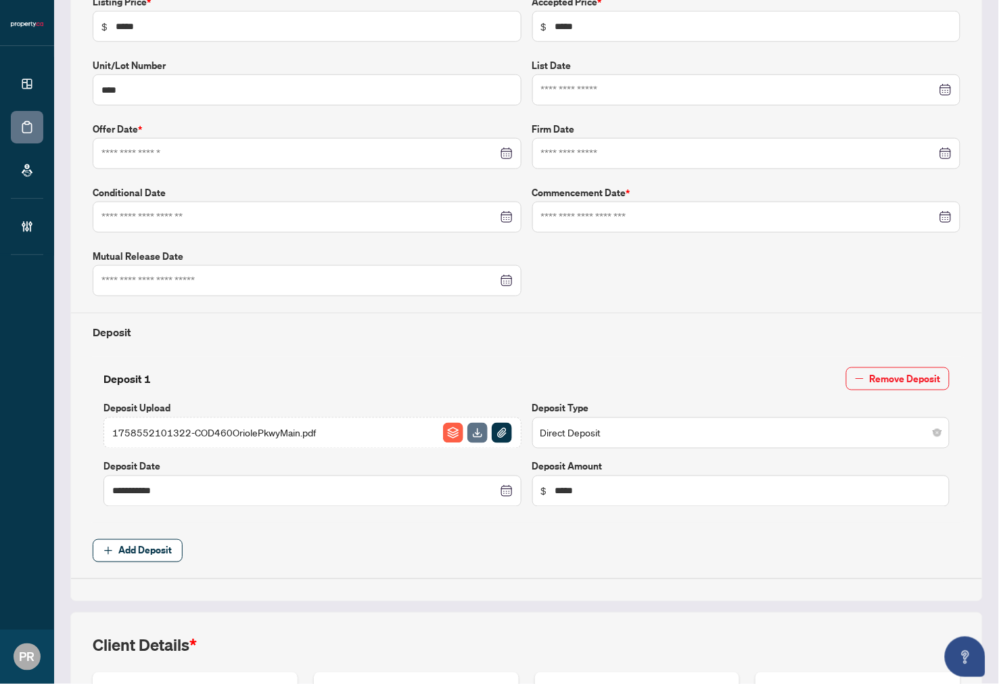
type input "**********"
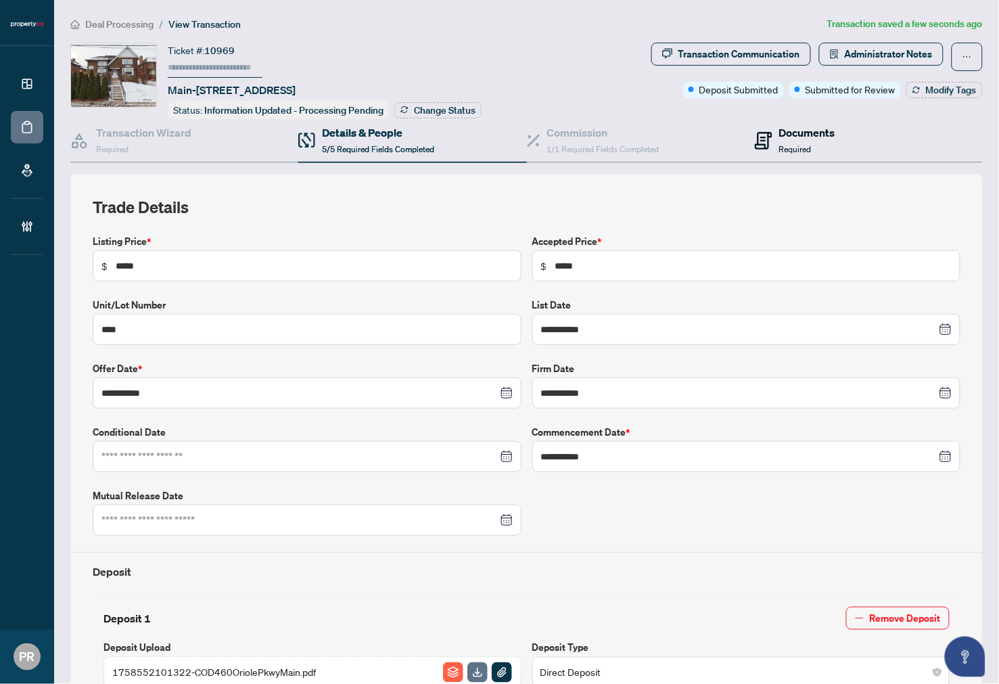
click at [779, 149] on span "Required" at bounding box center [795, 149] width 32 height 10
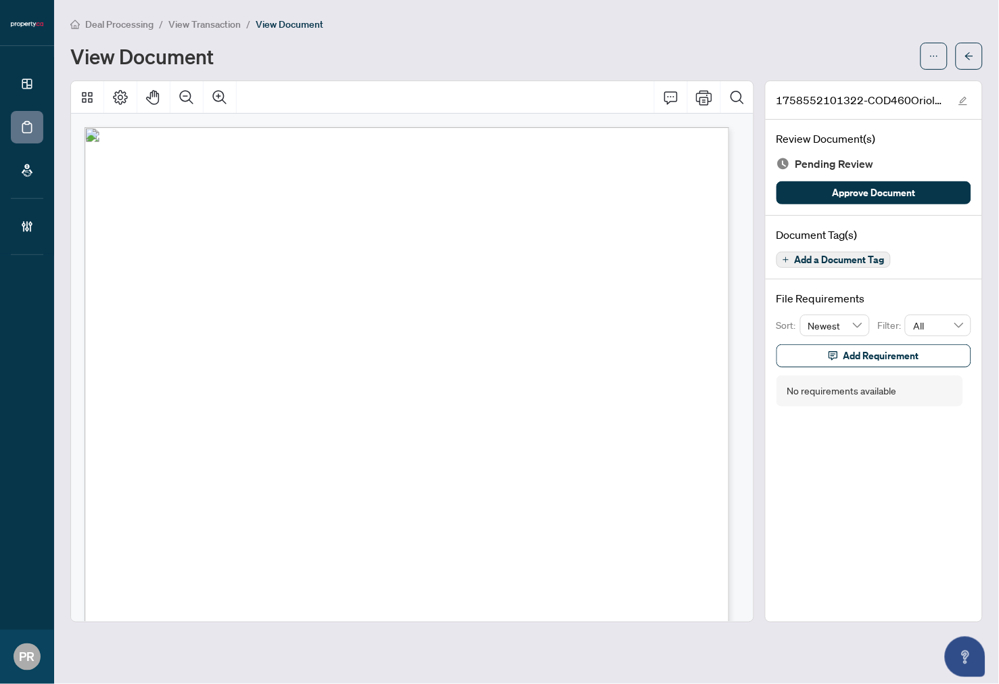
click at [815, 255] on span "Add a Document Tag" at bounding box center [840, 259] width 90 height 9
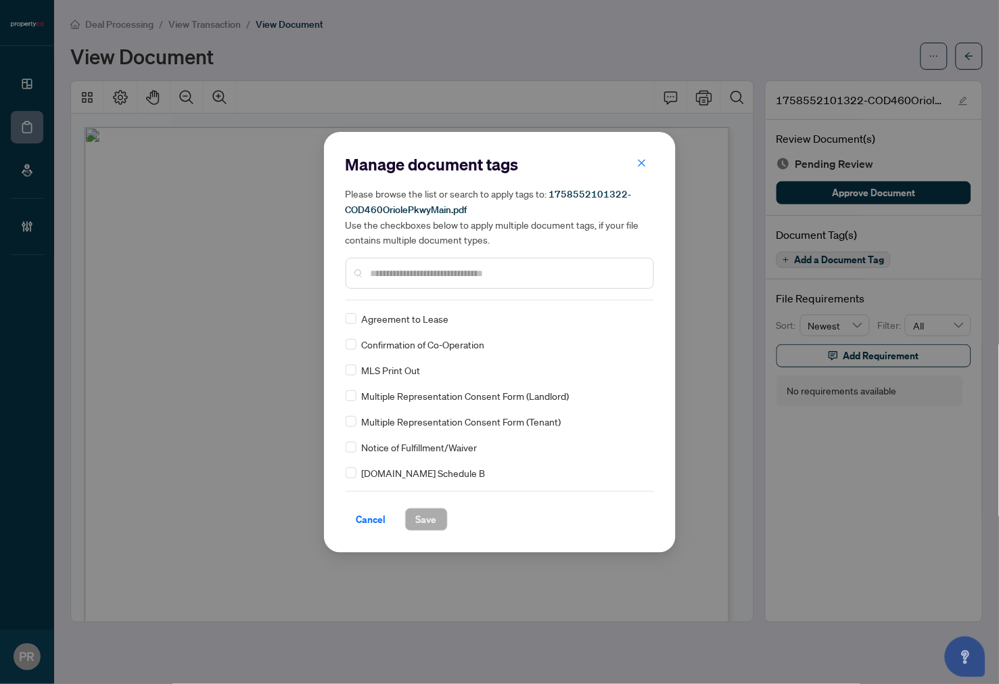
click at [390, 267] on input "text" at bounding box center [507, 273] width 272 height 15
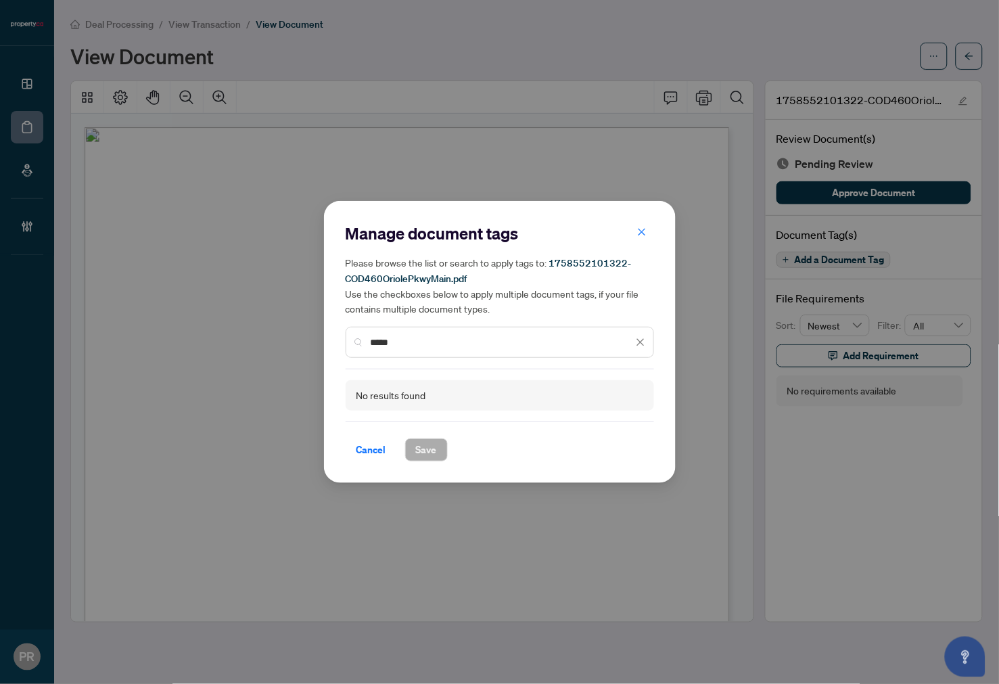
drag, startPoint x: 420, startPoint y: 341, endPoint x: 271, endPoint y: 341, distance: 148.2
click at [271, 341] on div "Manage document tags Please browse the list or search to apply tags to: 1758552…" at bounding box center [499, 342] width 999 height 684
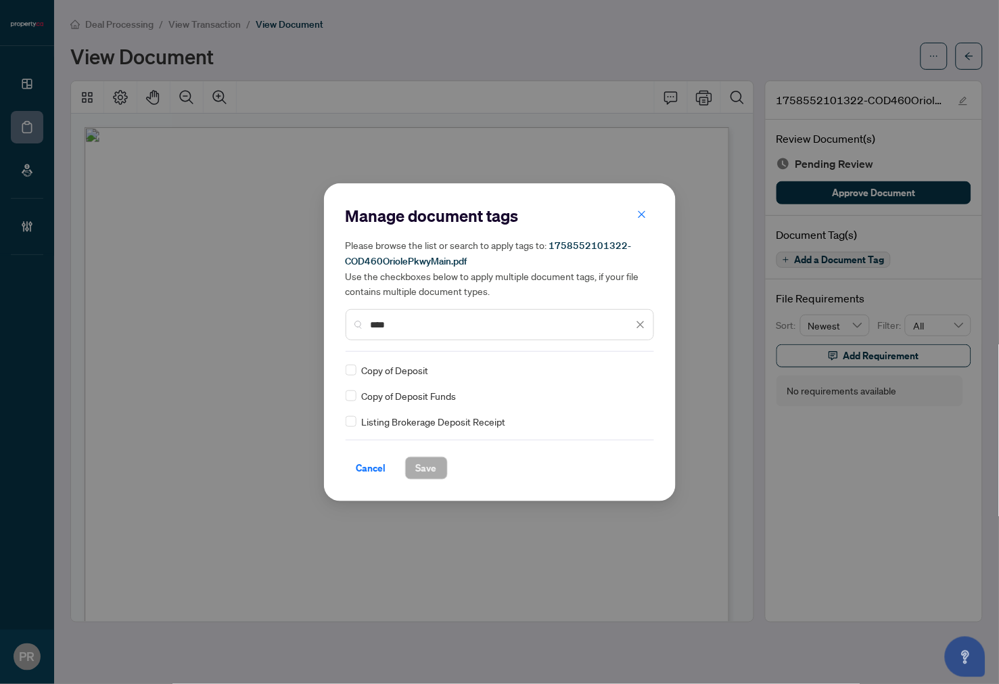
type input "****"
click at [629, 372] on img at bounding box center [627, 370] width 14 height 14
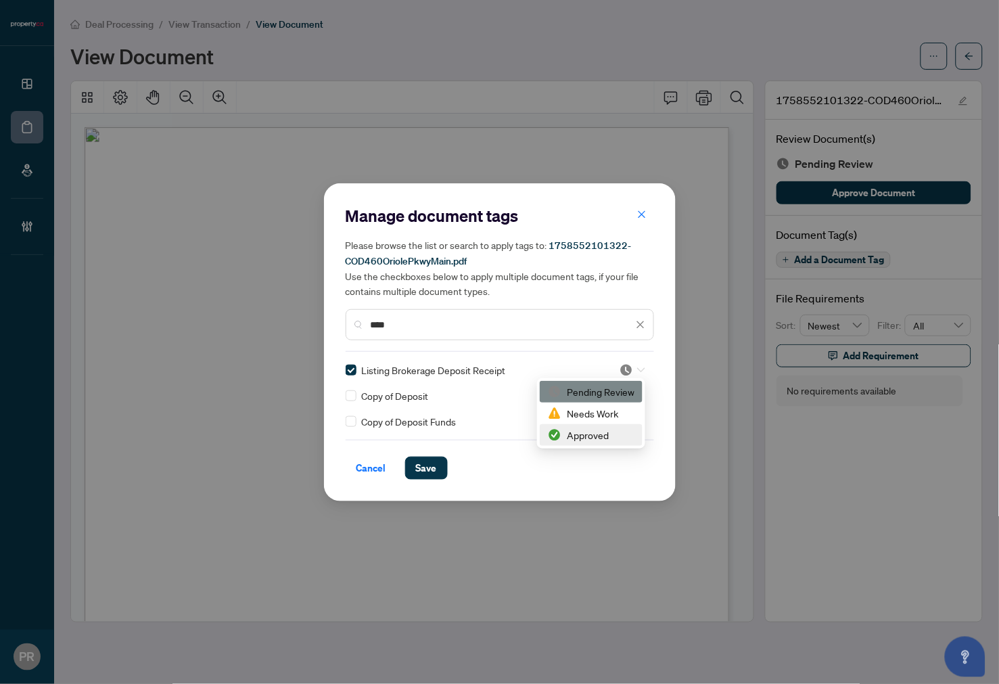
click at [579, 437] on div "Approved" at bounding box center [591, 435] width 87 height 15
click at [440, 459] on button "Save" at bounding box center [426, 468] width 43 height 23
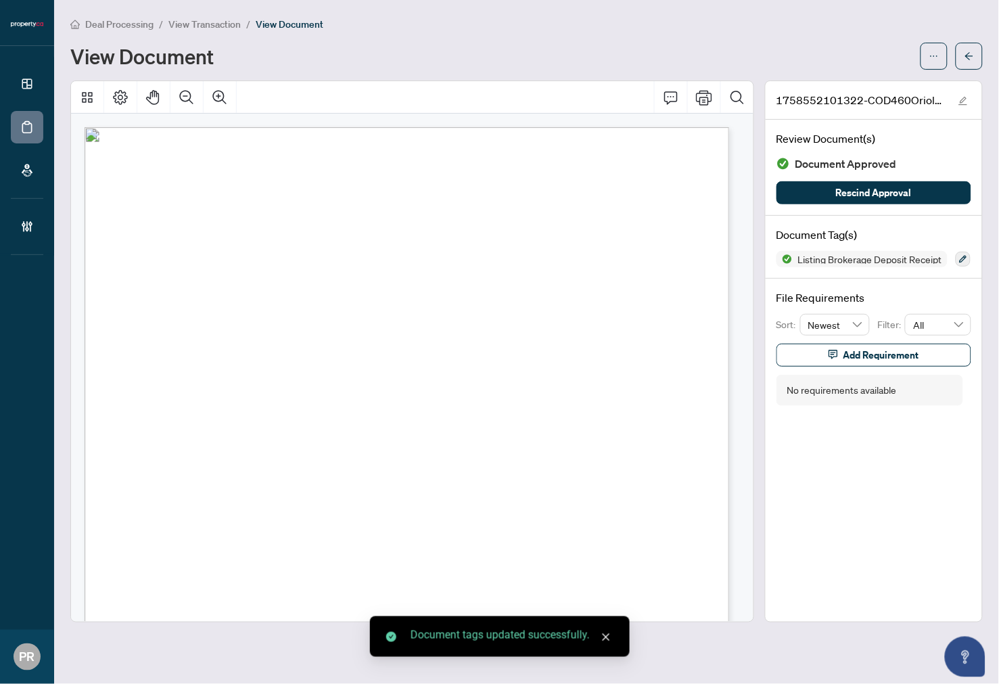
click at [962, 56] on button "button" at bounding box center [969, 56] width 27 height 27
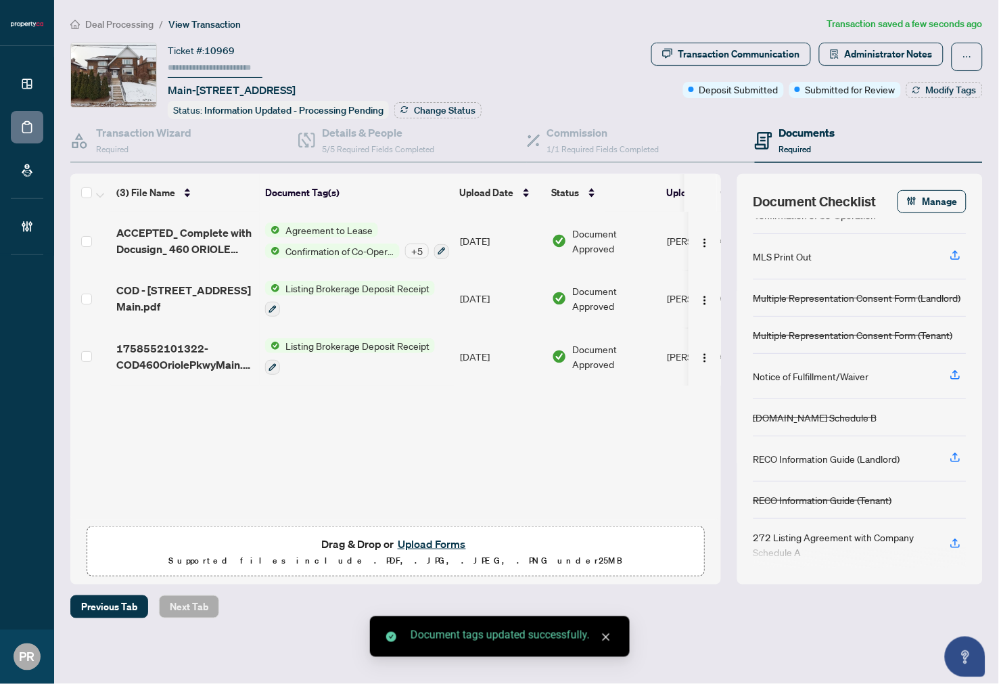
scroll to position [119, 0]
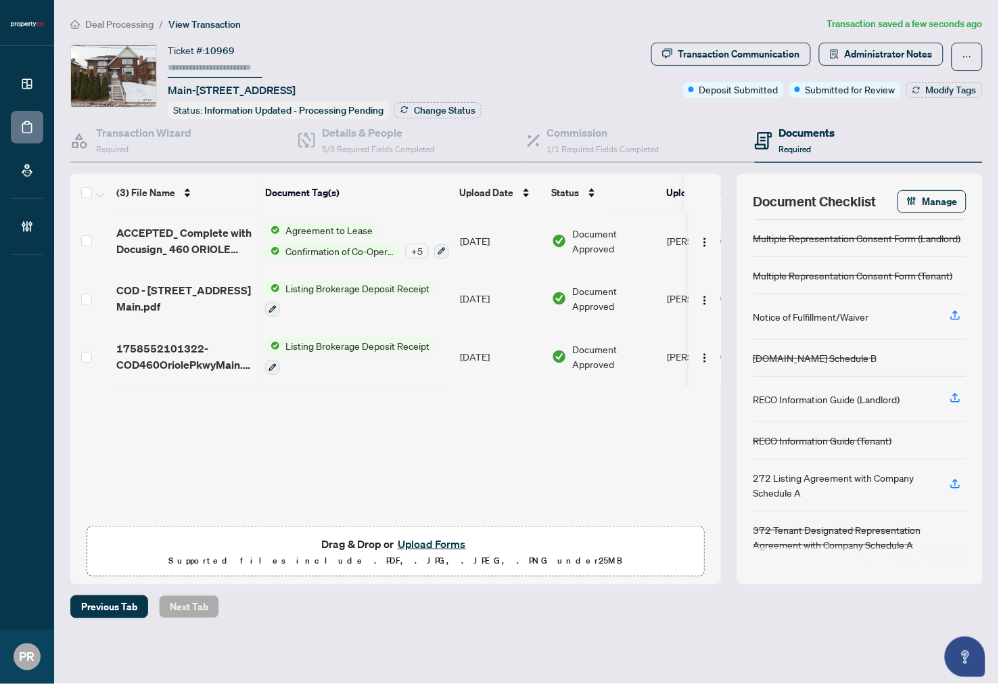
click at [235, 61] on input "text" at bounding box center [215, 68] width 95 height 20
type input "******"
click at [407, 119] on div "Details & People 5/5 Required Fields Completed" at bounding box center [412, 141] width 228 height 44
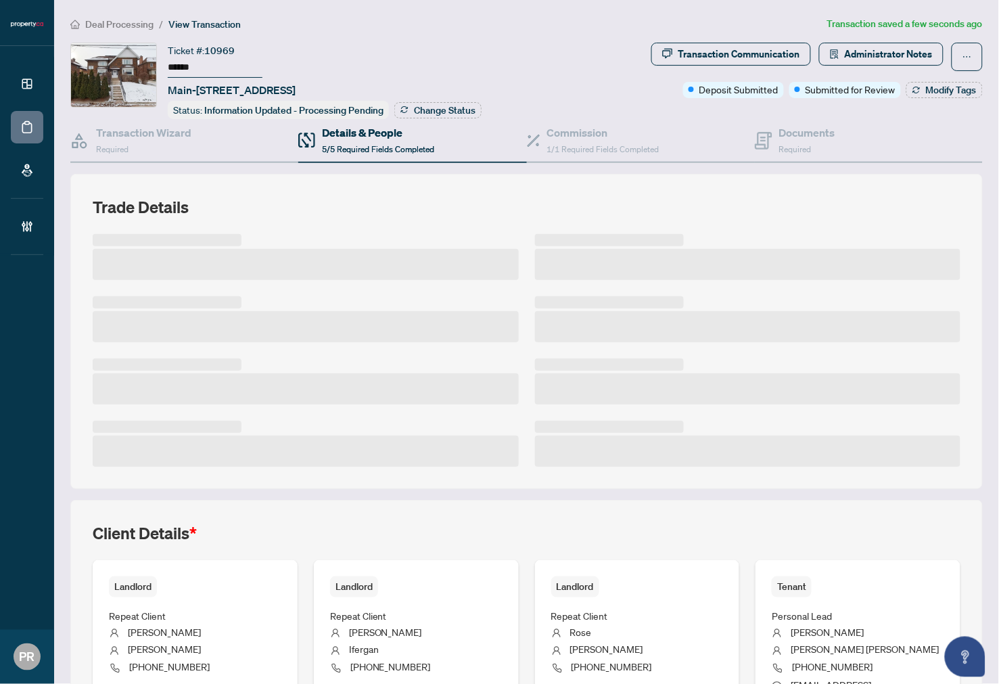
click at [296, 95] on span "Main-[STREET_ADDRESS]" at bounding box center [232, 90] width 128 height 16
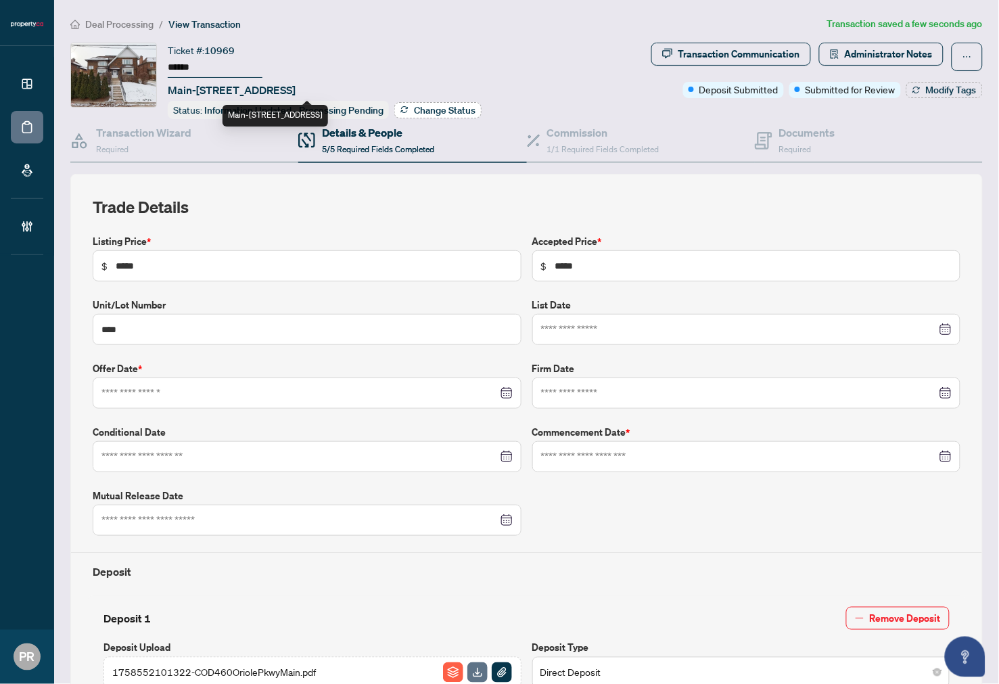
type input "**********"
click at [453, 110] on span "Change Status" at bounding box center [445, 110] width 62 height 9
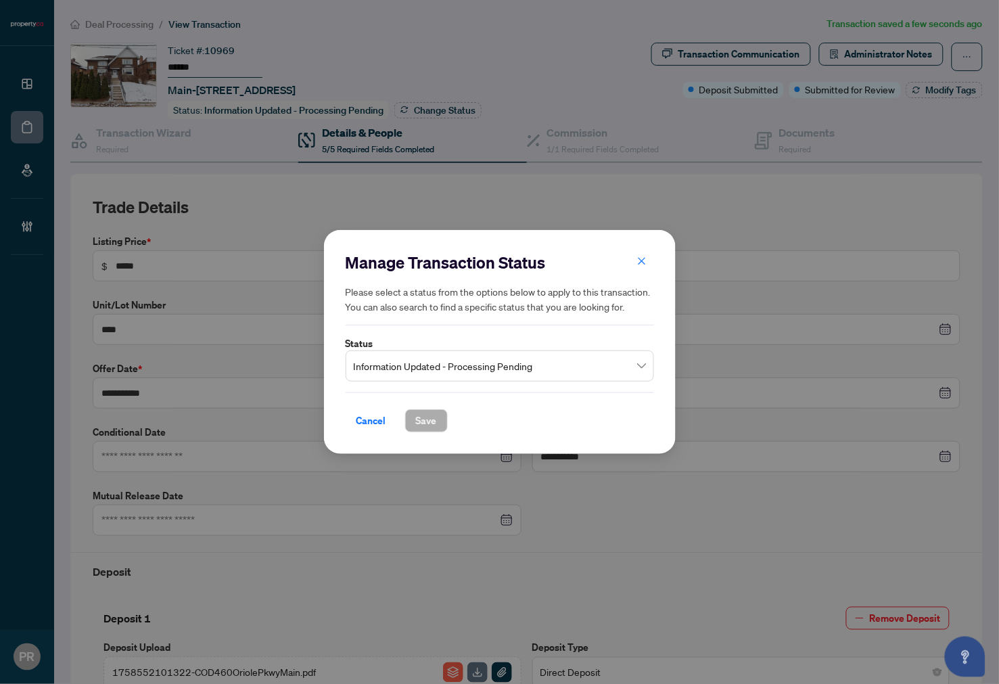
click at [441, 361] on span "Information Updated - Processing Pending" at bounding box center [500, 366] width 292 height 26
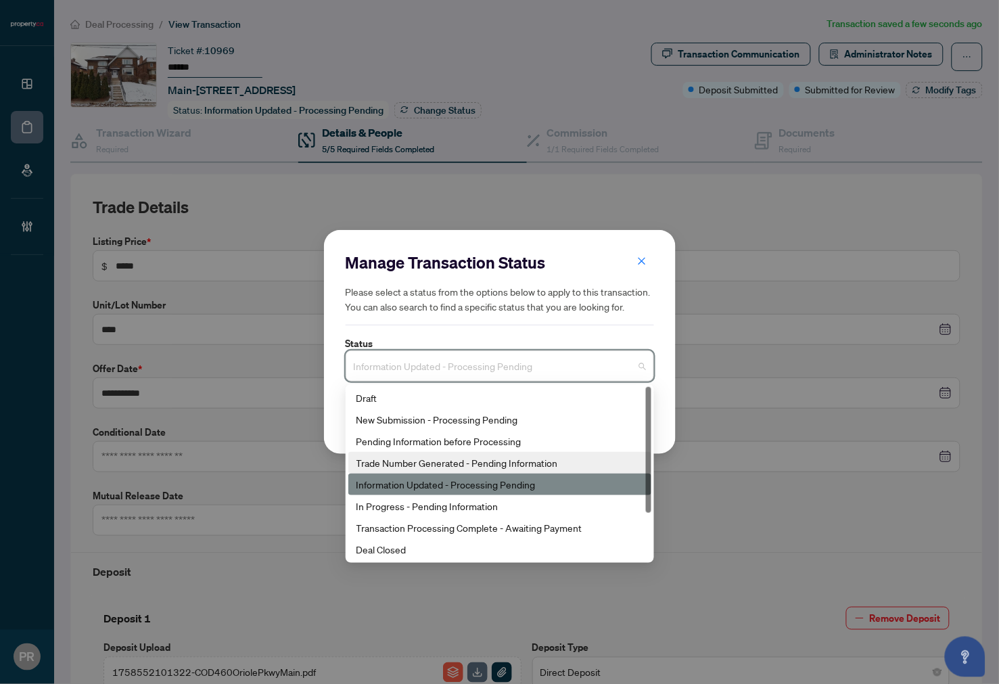
click at [443, 462] on div "Trade Number Generated - Pending Information" at bounding box center [500, 462] width 287 height 15
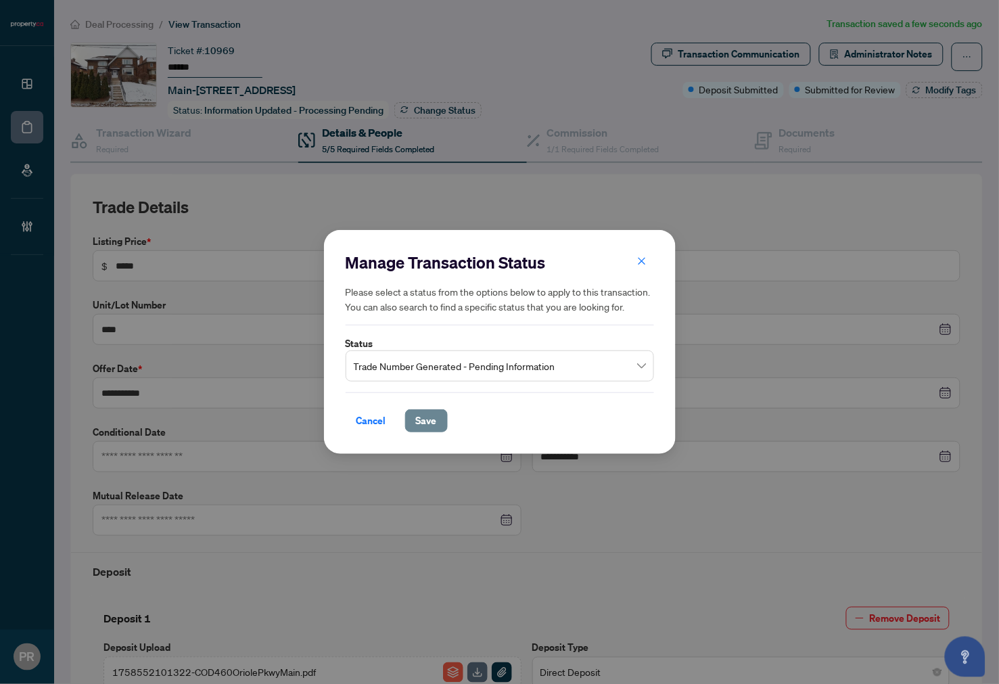
click at [435, 427] on span "Save" at bounding box center [426, 421] width 21 height 22
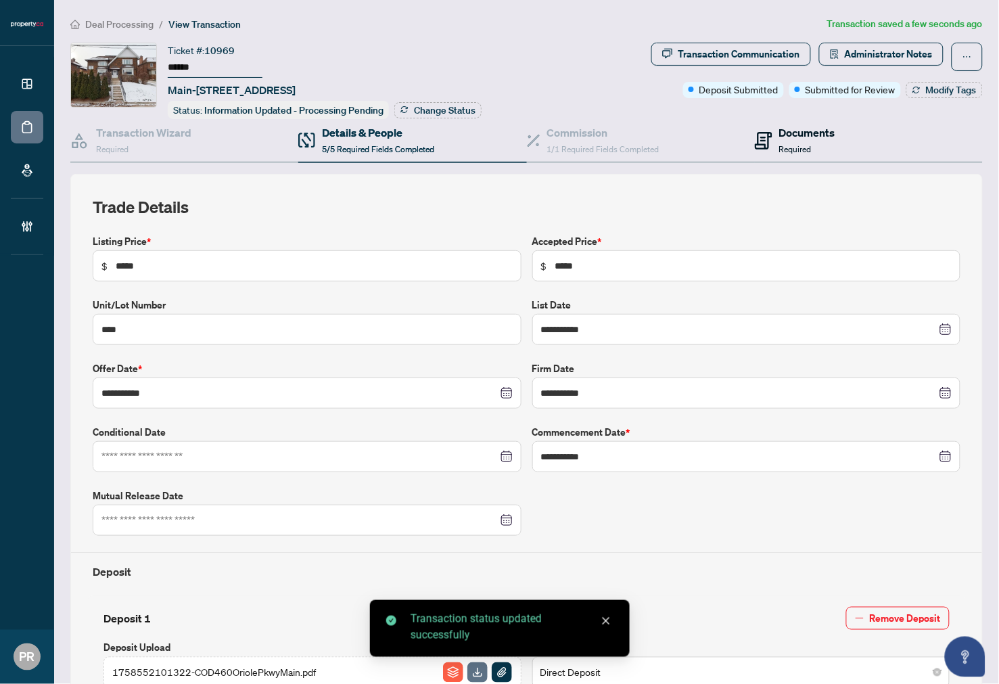
click at [796, 137] on h4 "Documents" at bounding box center [807, 132] width 56 height 16
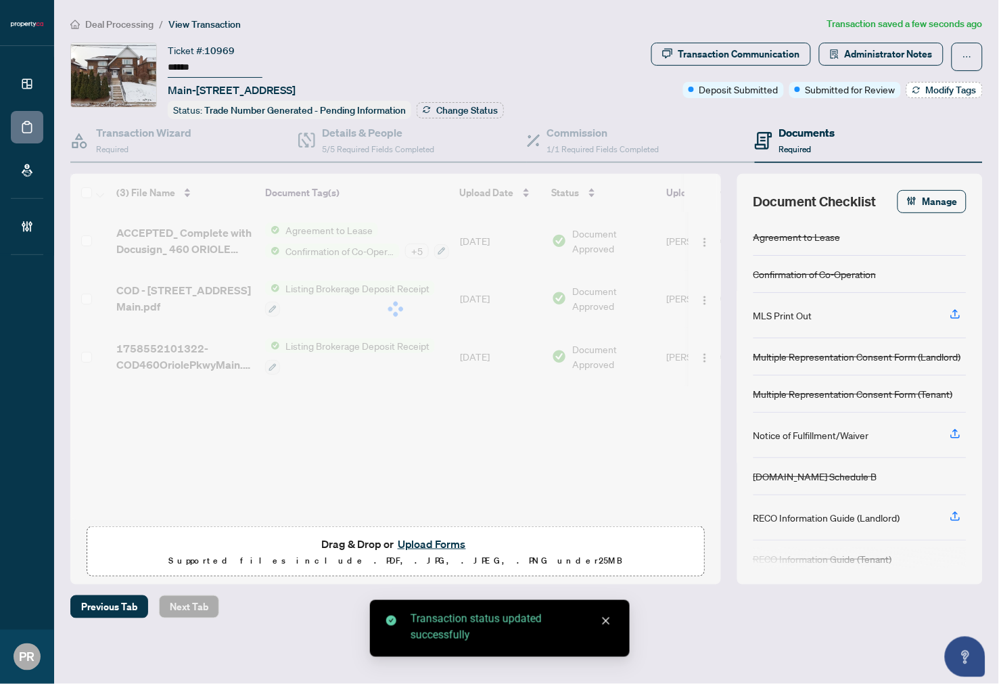
click at [922, 89] on button "Modify Tags" at bounding box center [945, 90] width 76 height 16
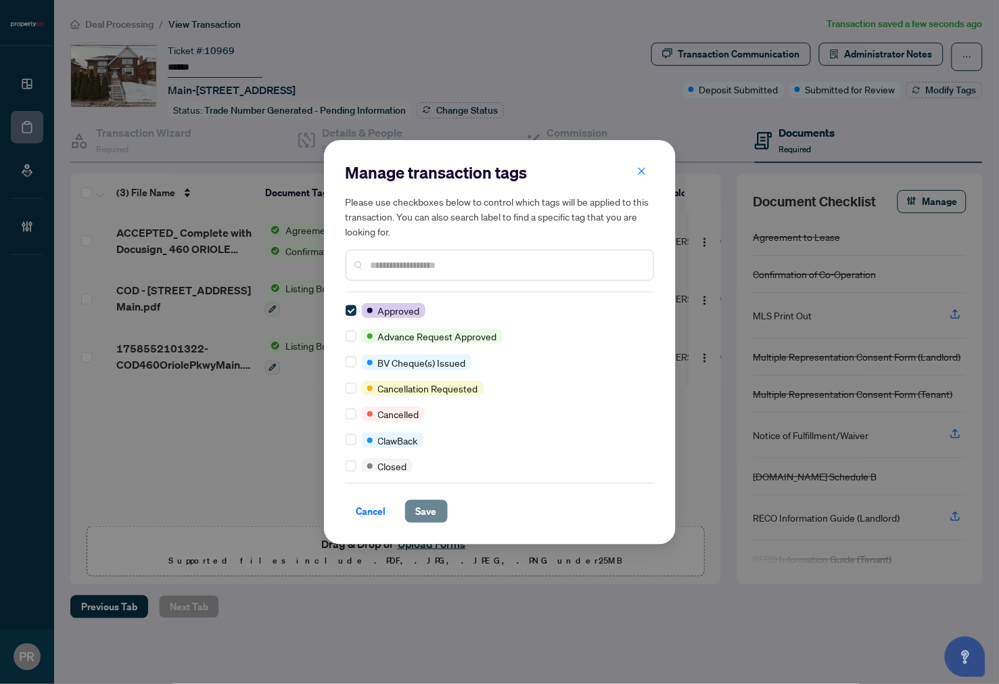
click at [434, 521] on span "Save" at bounding box center [426, 512] width 21 height 22
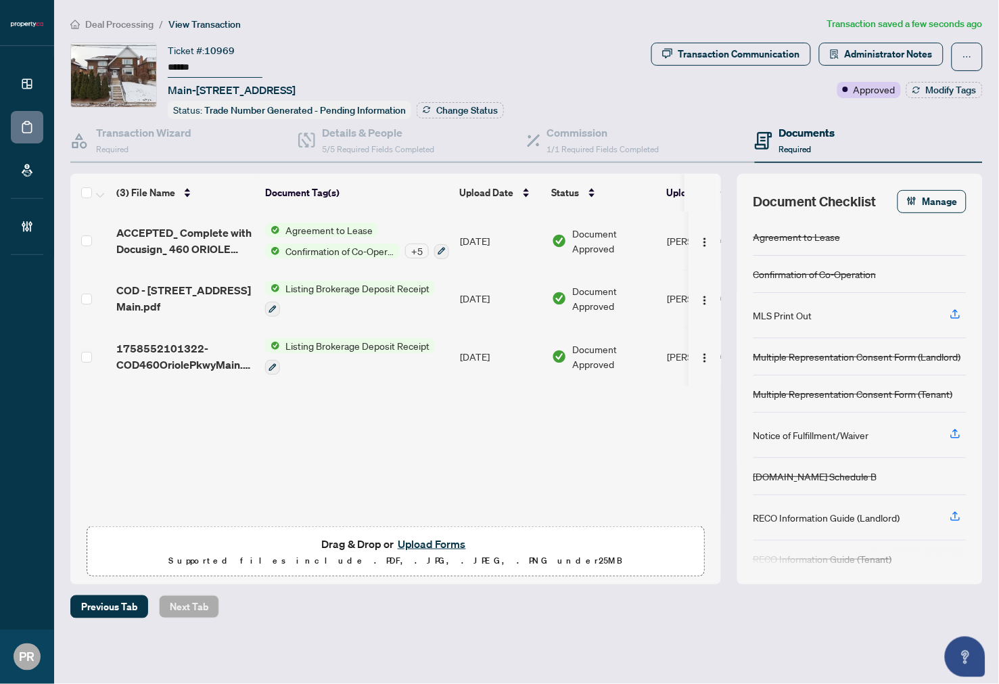
click at [907, 183] on div "Document Checklist Manage Agreement to Lease Confirmation of Co-Operation MLS P…" at bounding box center [861, 379] width 246 height 411
click at [913, 191] on span "button" at bounding box center [912, 202] width 11 height 22
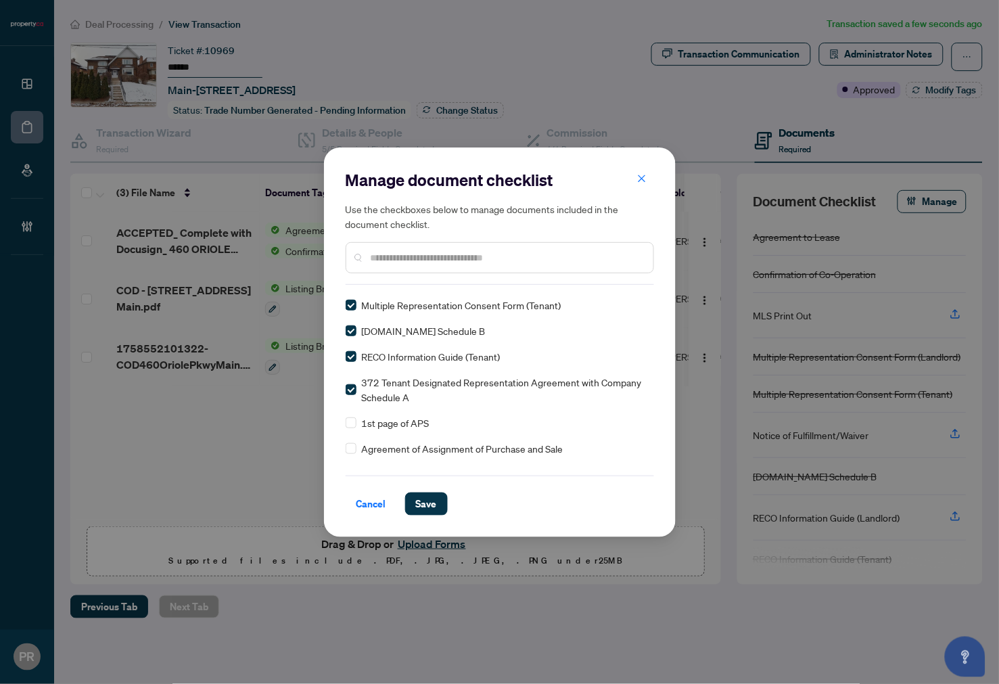
scroll to position [75, 0]
click at [424, 512] on span "Save" at bounding box center [426, 504] width 21 height 22
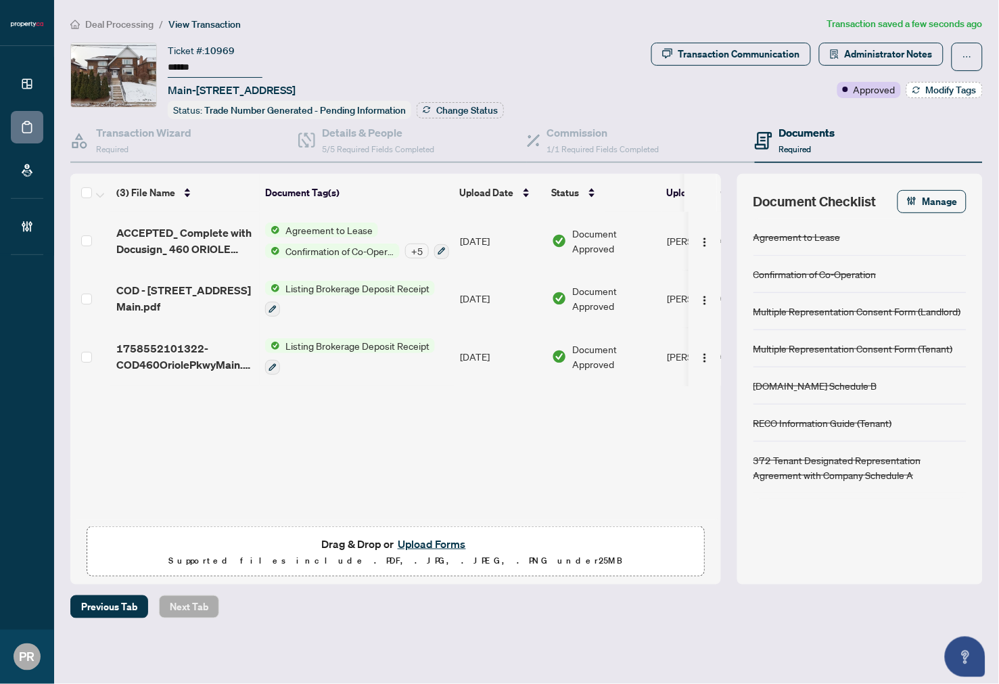
click at [935, 86] on span "Modify Tags" at bounding box center [951, 89] width 51 height 9
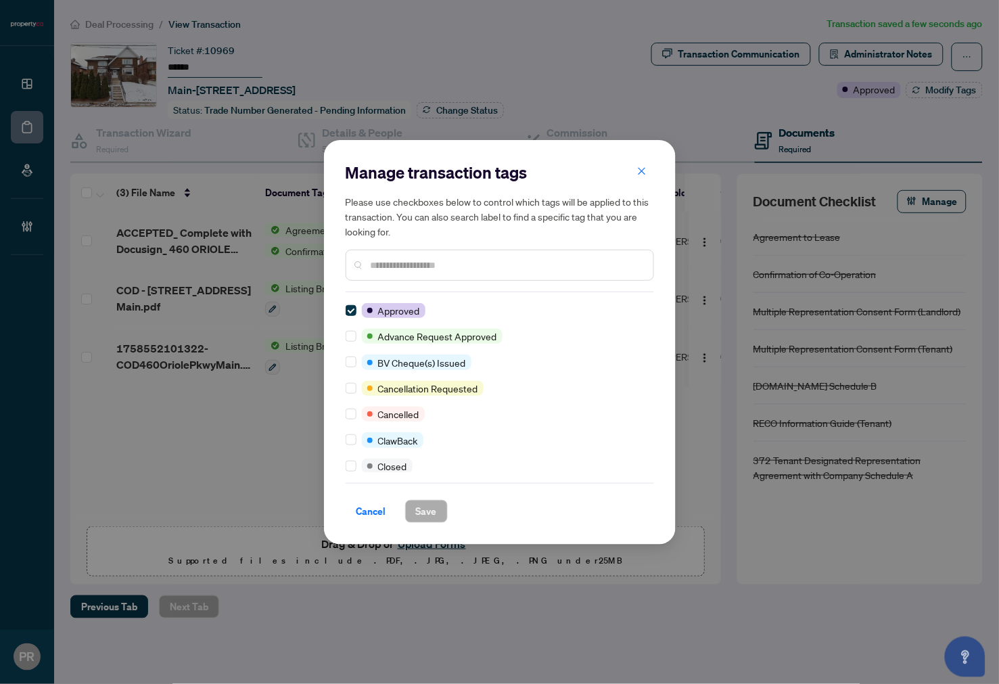
click at [391, 259] on input "text" at bounding box center [507, 265] width 272 height 15
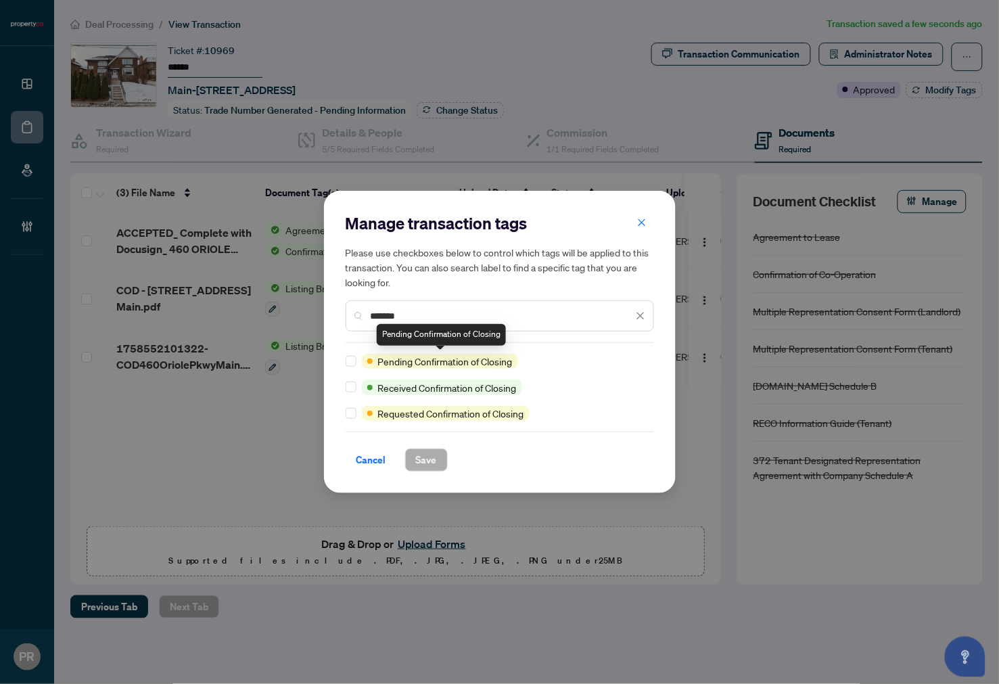
type input "*******"
click at [425, 460] on span "Save" at bounding box center [426, 460] width 21 height 22
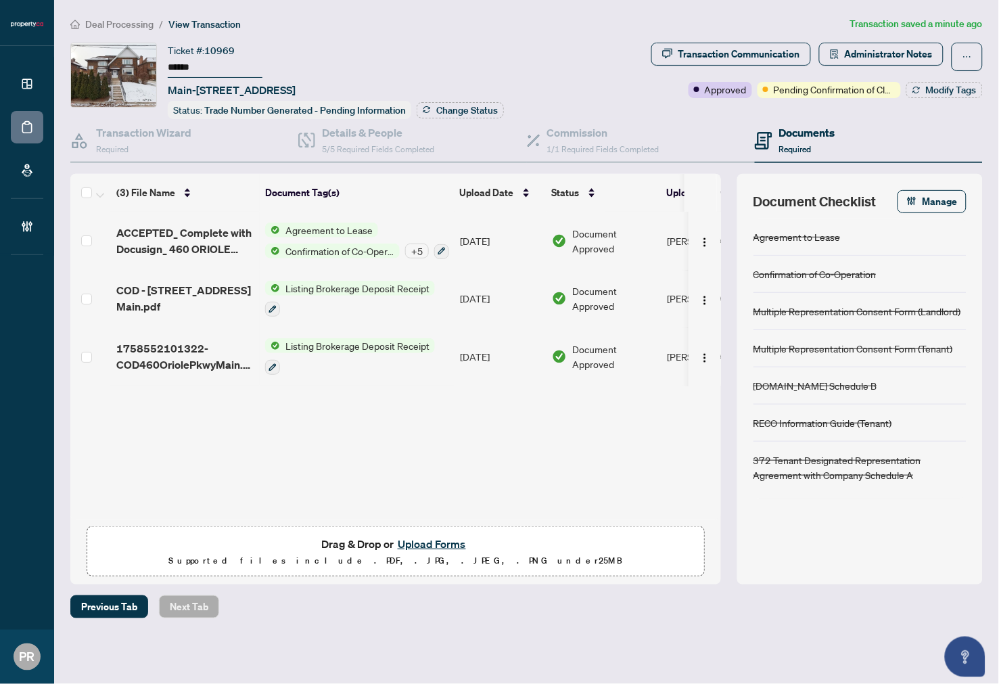
click at [414, 537] on button "Upload Forms" at bounding box center [432, 544] width 76 height 18
click at [438, 537] on button "Upload Forms" at bounding box center [432, 544] width 76 height 18
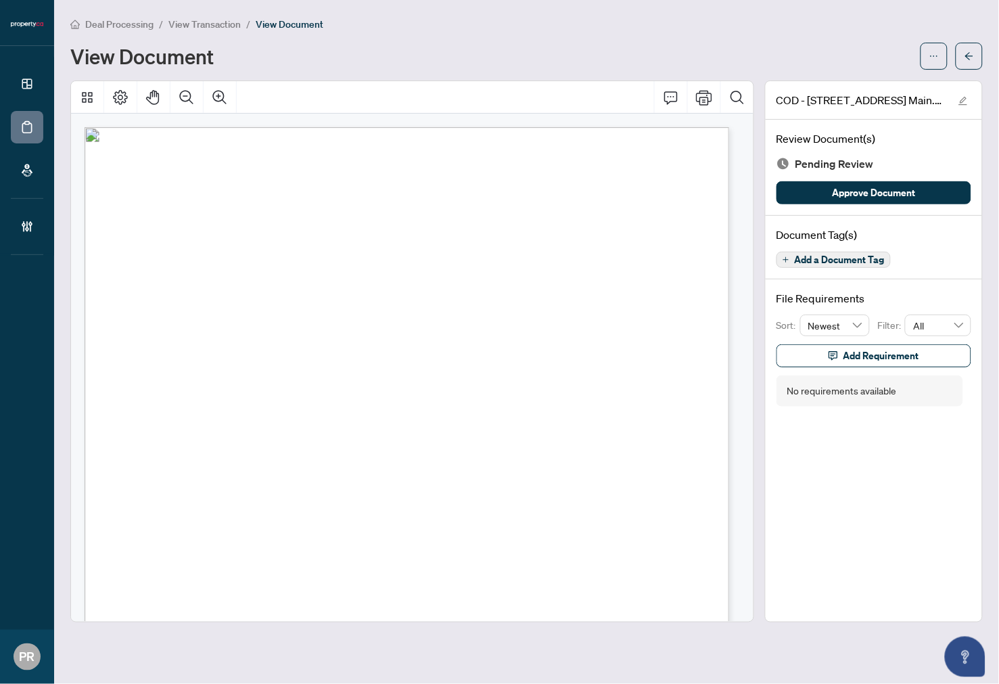
click at [859, 259] on span "Add a Document Tag" at bounding box center [840, 259] width 90 height 9
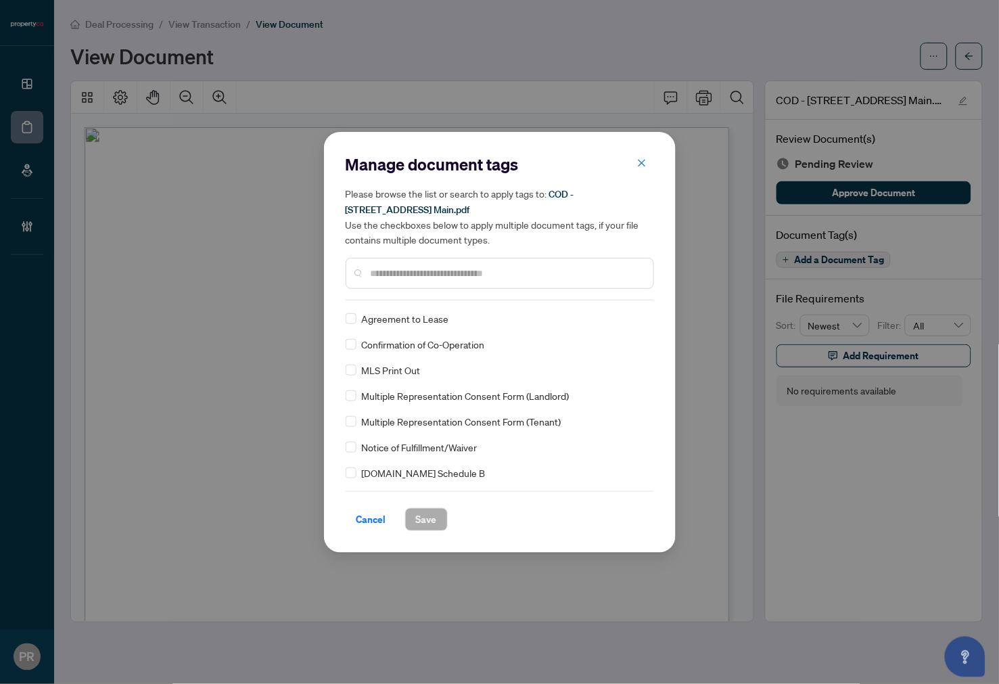
click at [436, 271] on input "text" at bounding box center [507, 273] width 272 height 15
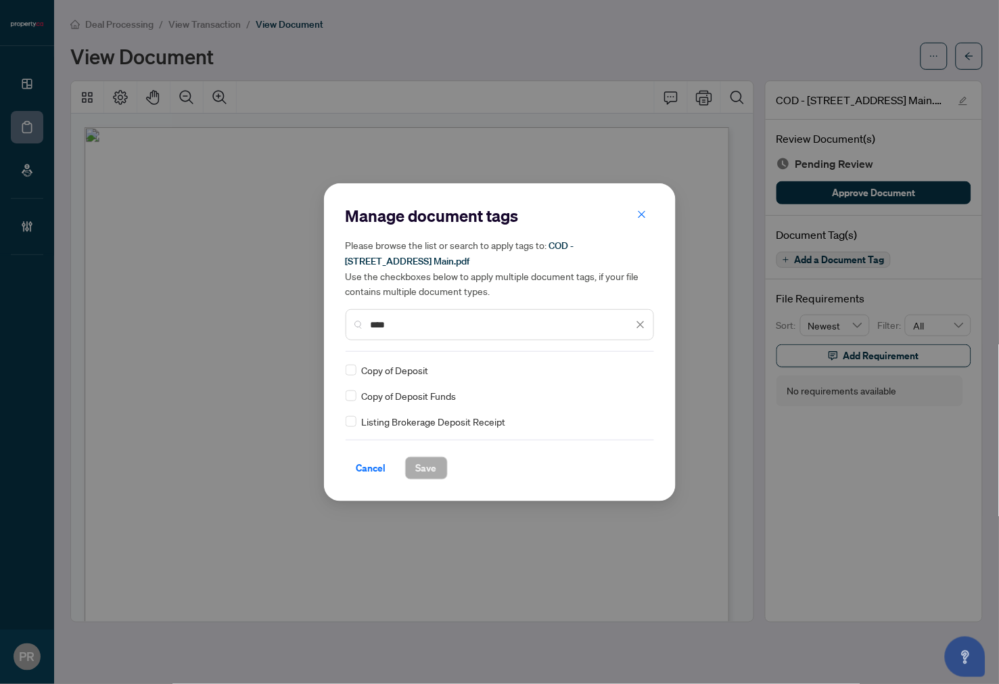
type input "****"
click at [633, 375] on div at bounding box center [633, 370] width 26 height 14
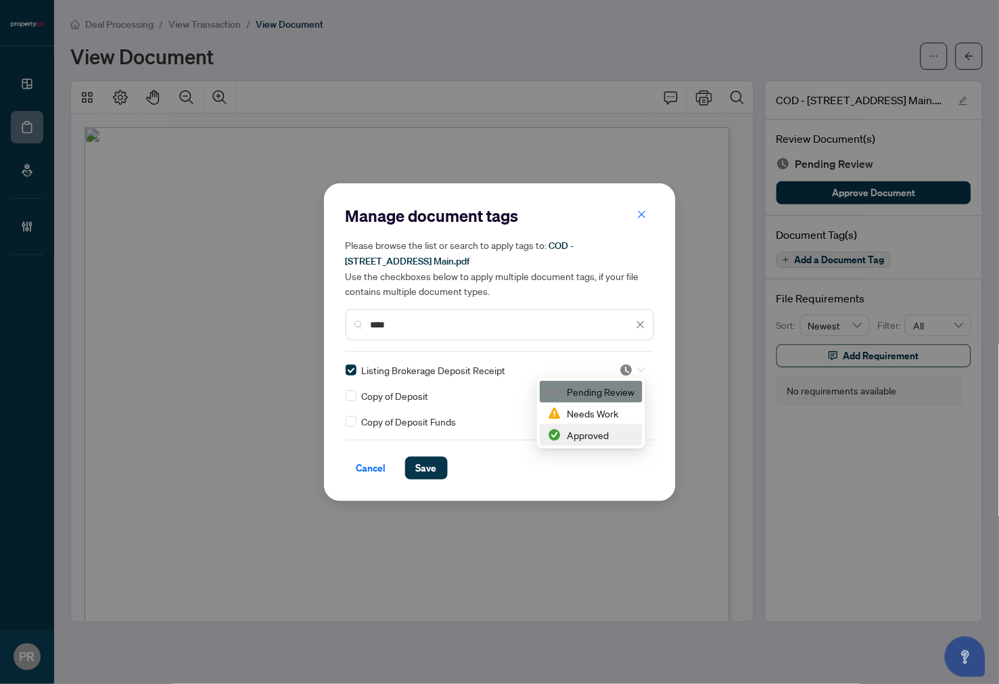
click at [582, 430] on div "Approved" at bounding box center [591, 435] width 87 height 15
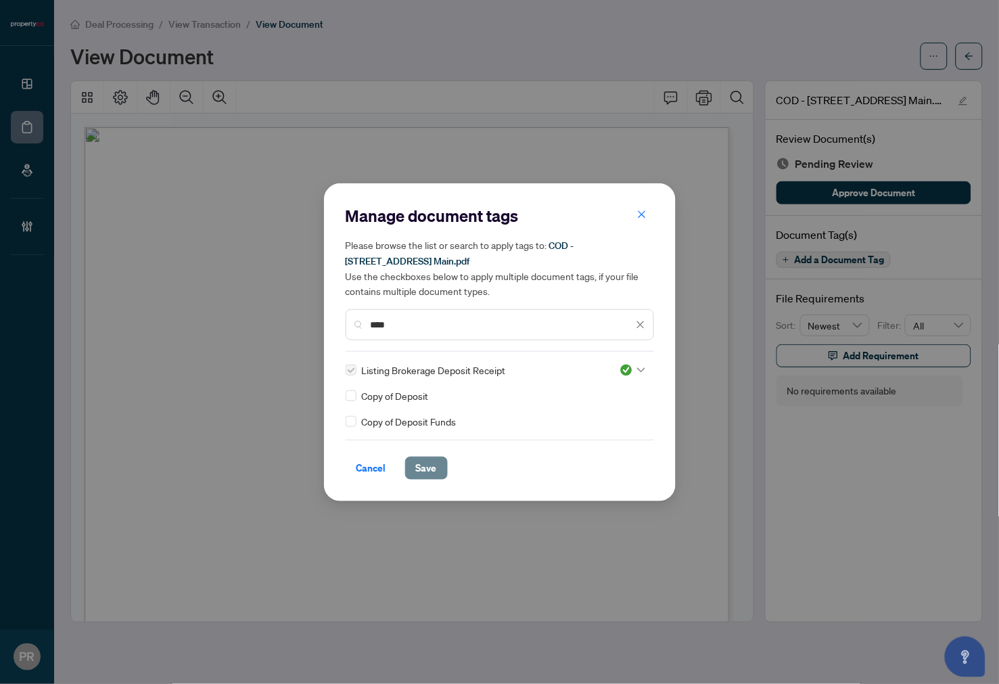
click at [426, 468] on span "Save" at bounding box center [426, 468] width 21 height 22
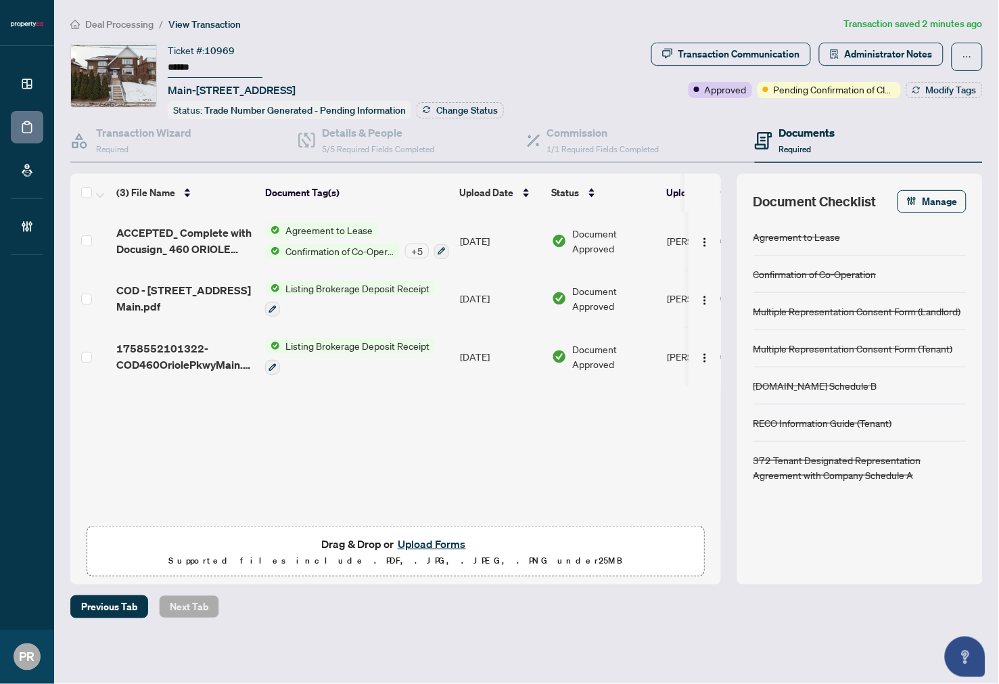
click at [422, 539] on button "Upload Forms" at bounding box center [432, 544] width 76 height 18
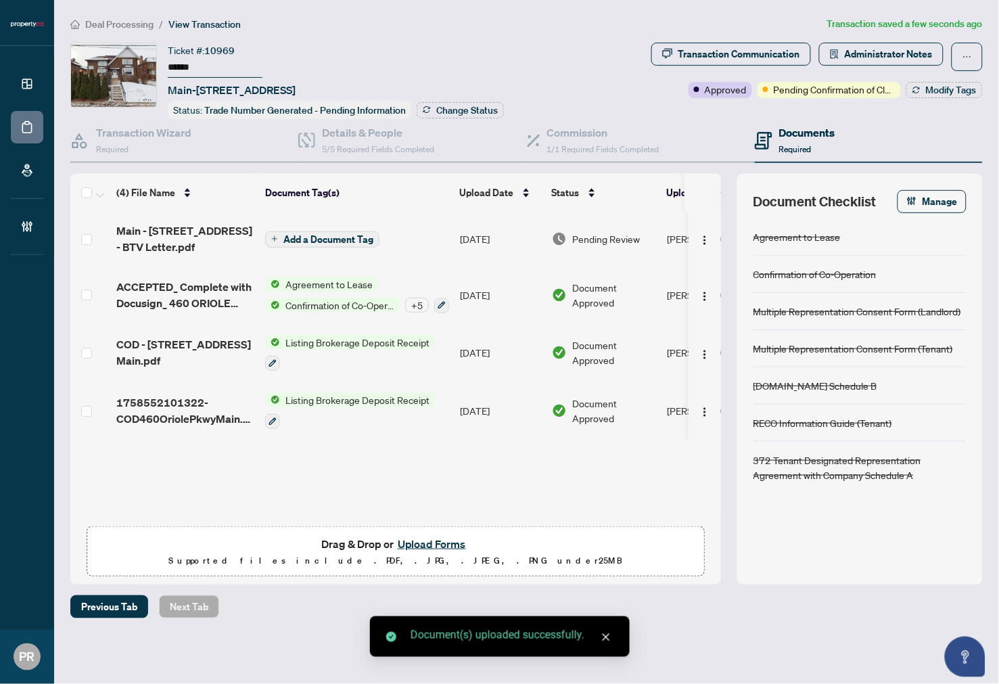
click at [462, 229] on td "[DATE]" at bounding box center [501, 239] width 92 height 54
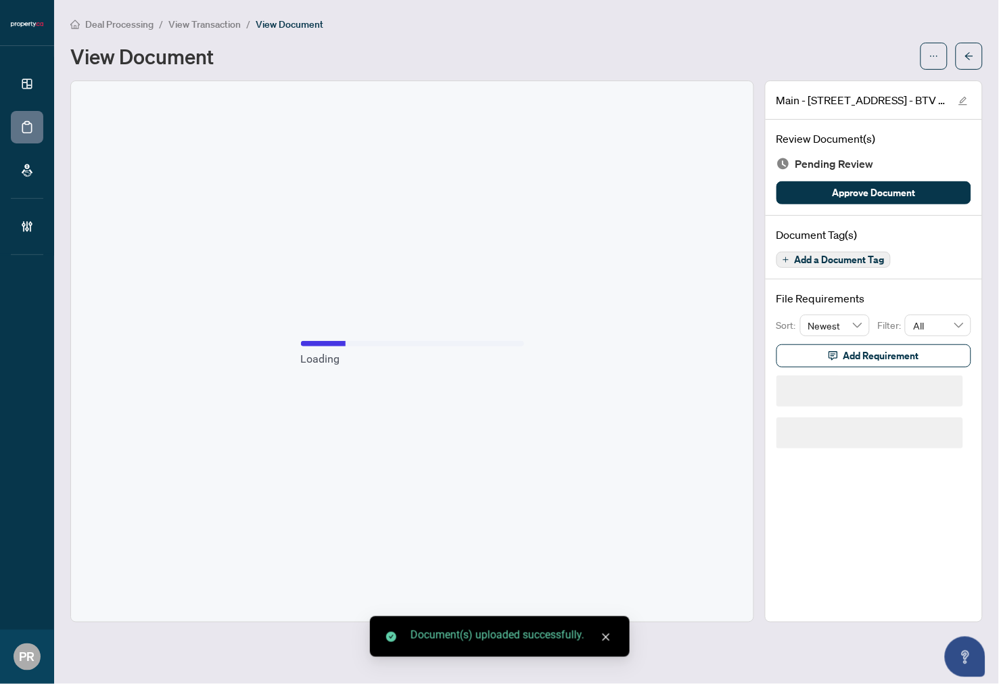
click at [828, 178] on div "Review Document(s) Pending Review Approve Document" at bounding box center [874, 168] width 217 height 96
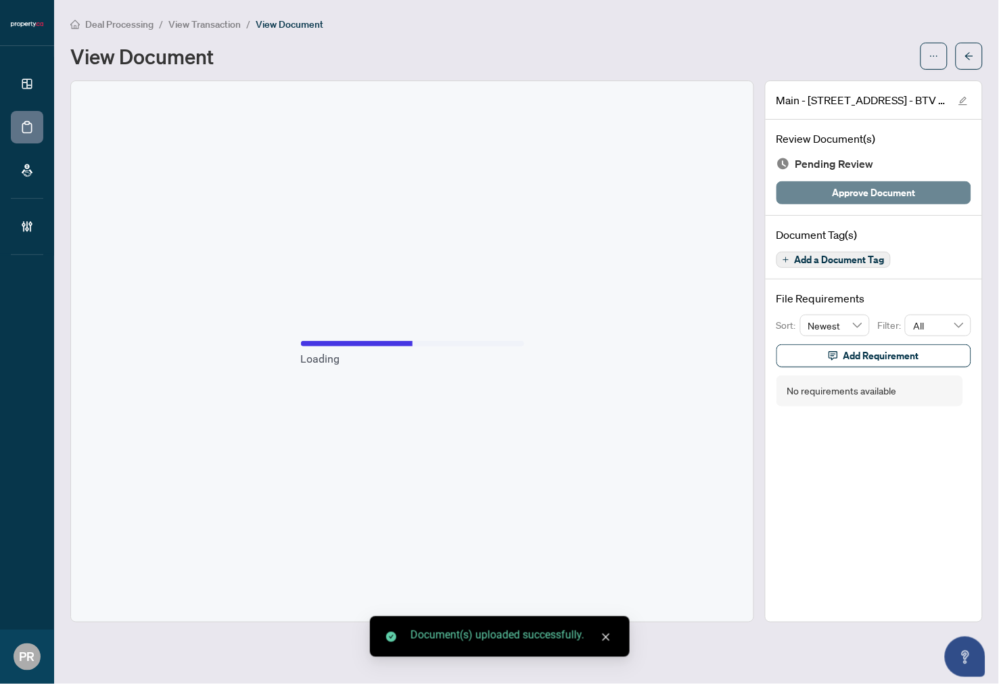
click at [835, 194] on span "Approve Document" at bounding box center [874, 193] width 83 height 22
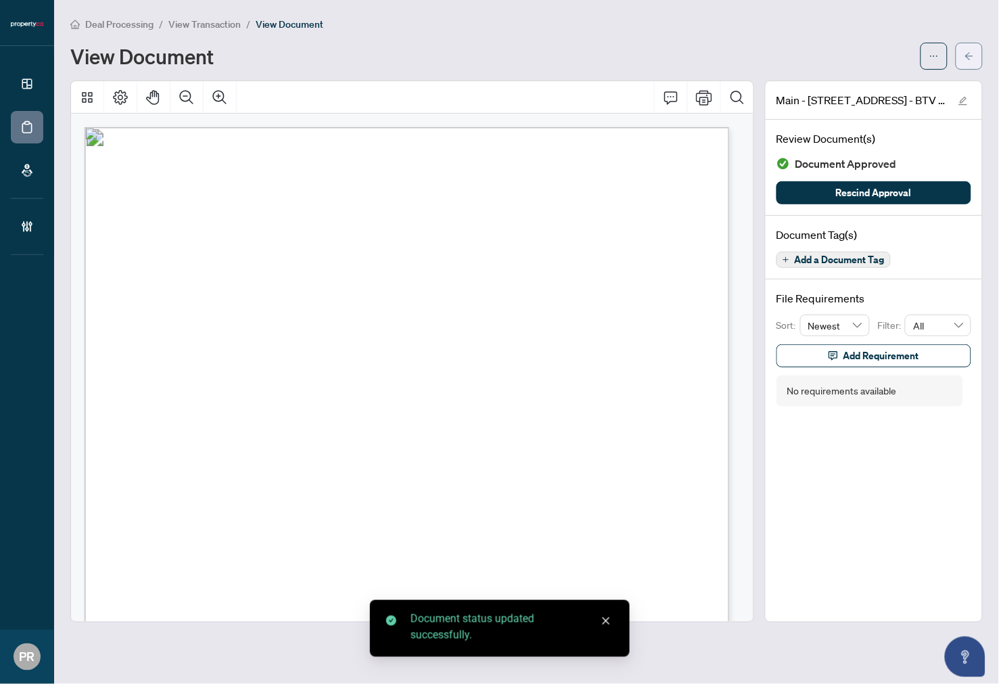
click at [963, 63] on button "button" at bounding box center [969, 56] width 27 height 27
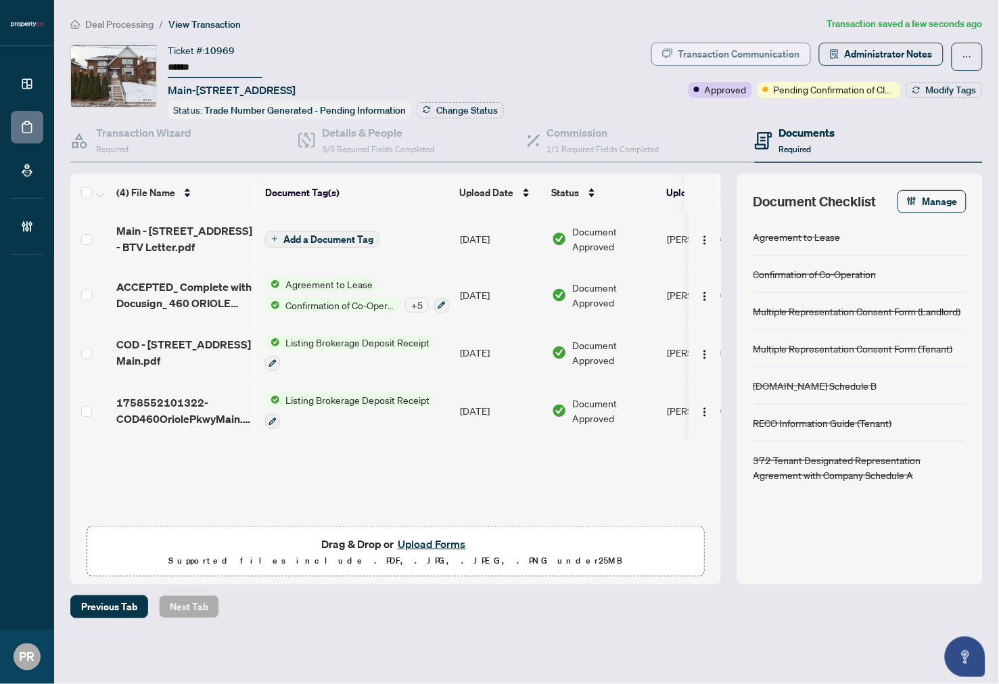
click at [704, 55] on div "Transaction Communication" at bounding box center [740, 54] width 122 height 22
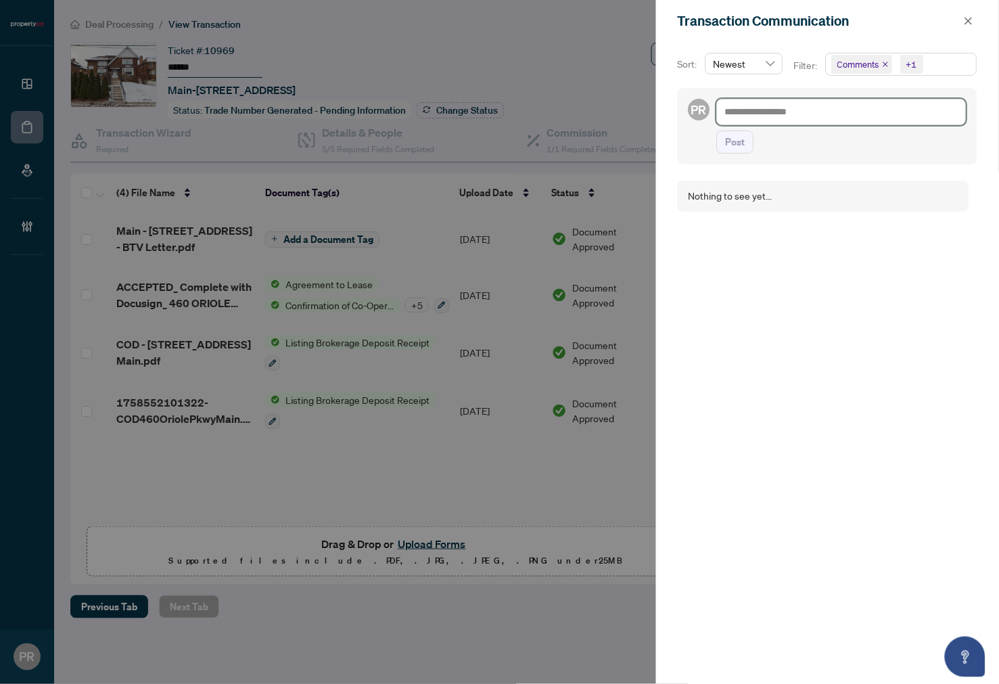
click at [825, 106] on textarea at bounding box center [842, 112] width 250 height 26
paste textarea "**********"
type textarea "**********"
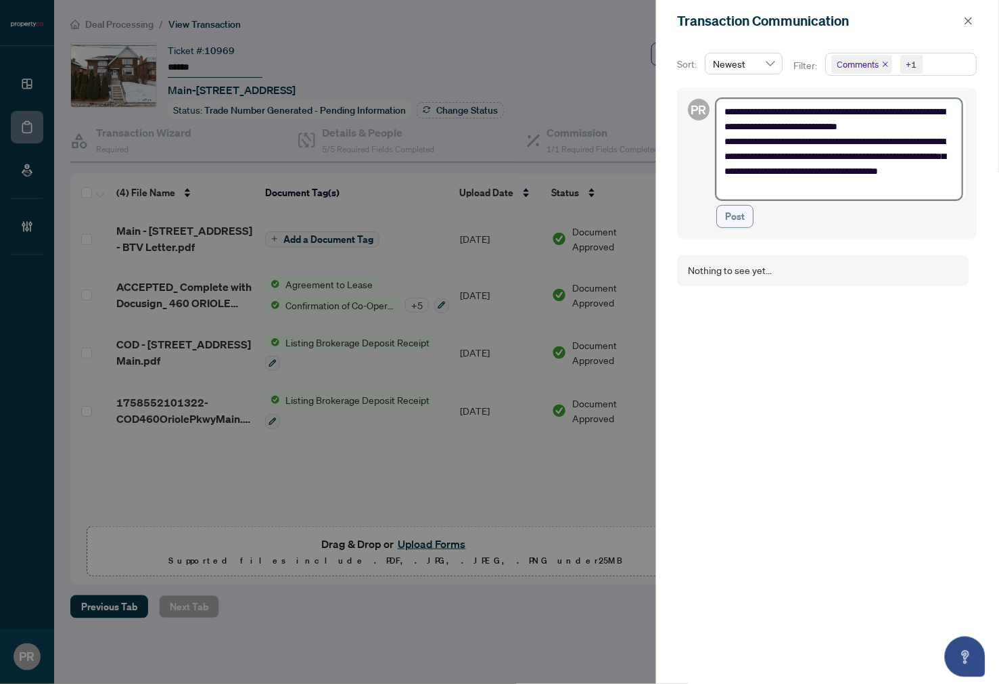
type textarea "**********"
click at [732, 221] on span "Post" at bounding box center [736, 217] width 20 height 22
type textarea "**********"
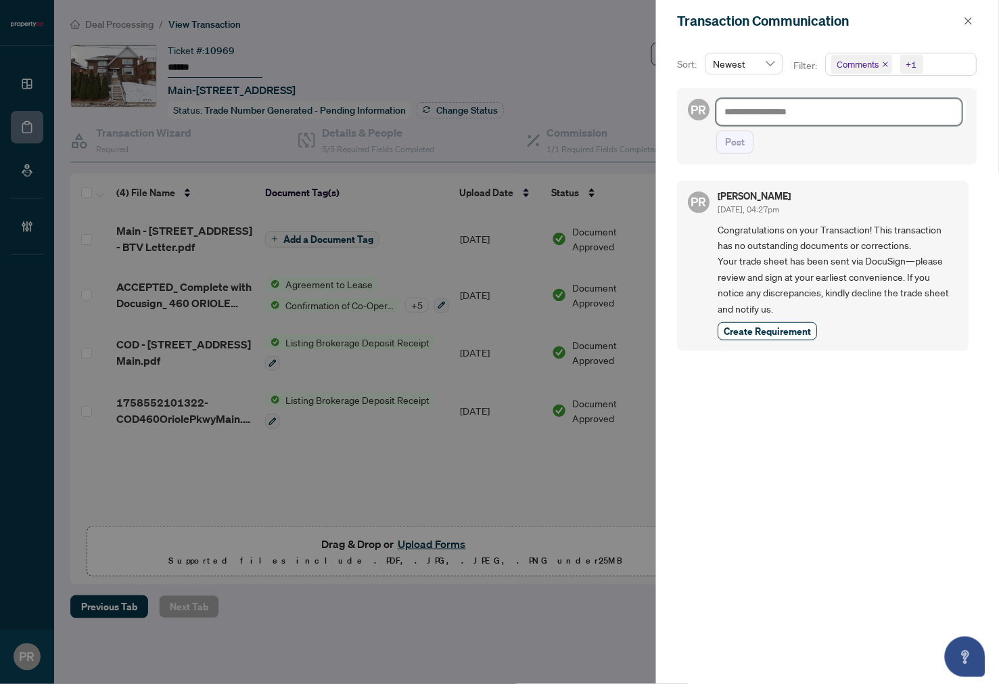
click at [857, 106] on textarea at bounding box center [840, 112] width 246 height 26
paste textarea "**********"
type textarea "**********"
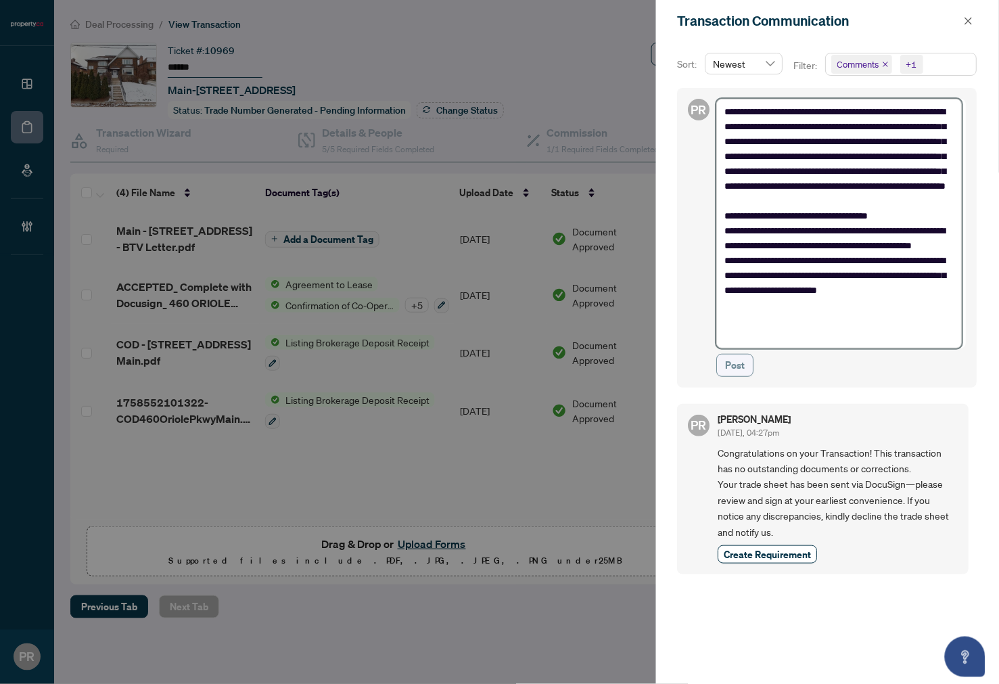
type textarea "**********"
click at [732, 360] on span "Post" at bounding box center [736, 366] width 20 height 22
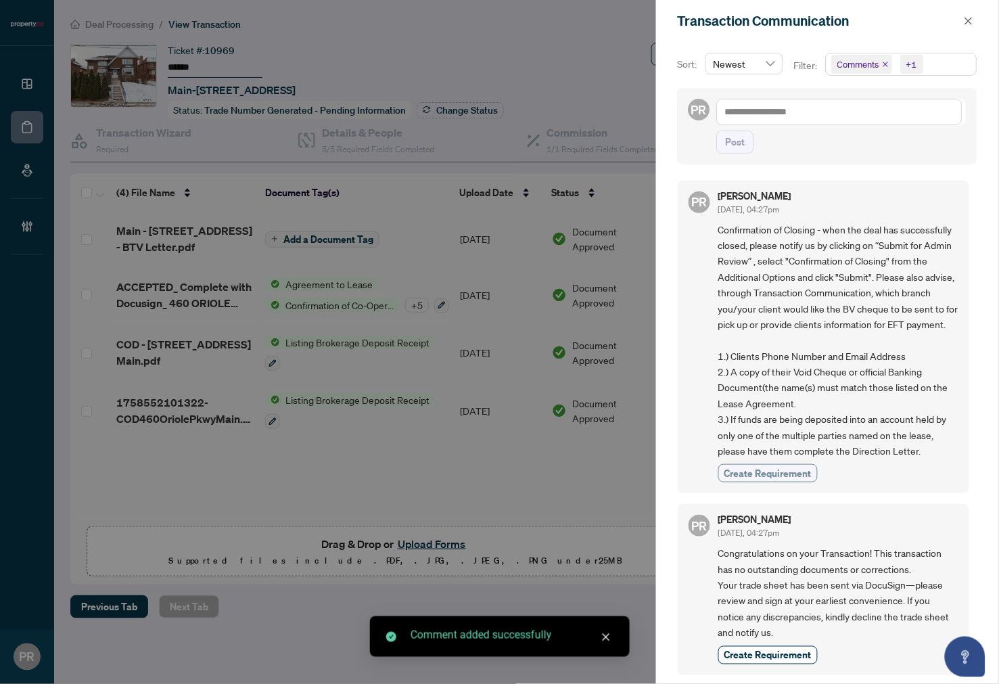
click at [736, 482] on button "Create Requirement" at bounding box center [768, 473] width 99 height 18
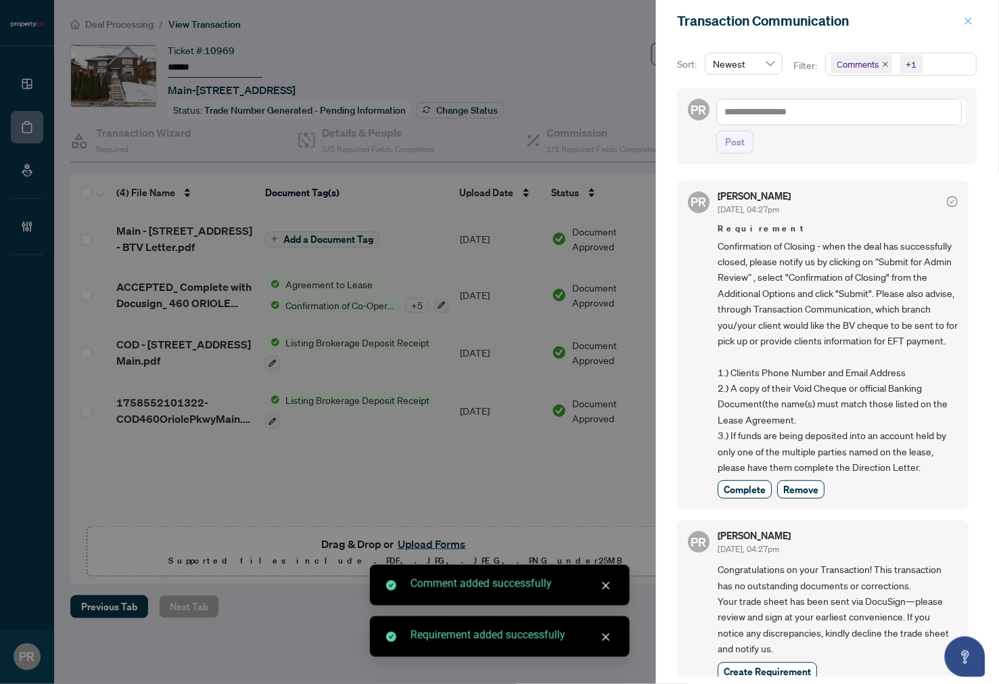
click at [969, 20] on icon "close" at bounding box center [969, 20] width 7 height 7
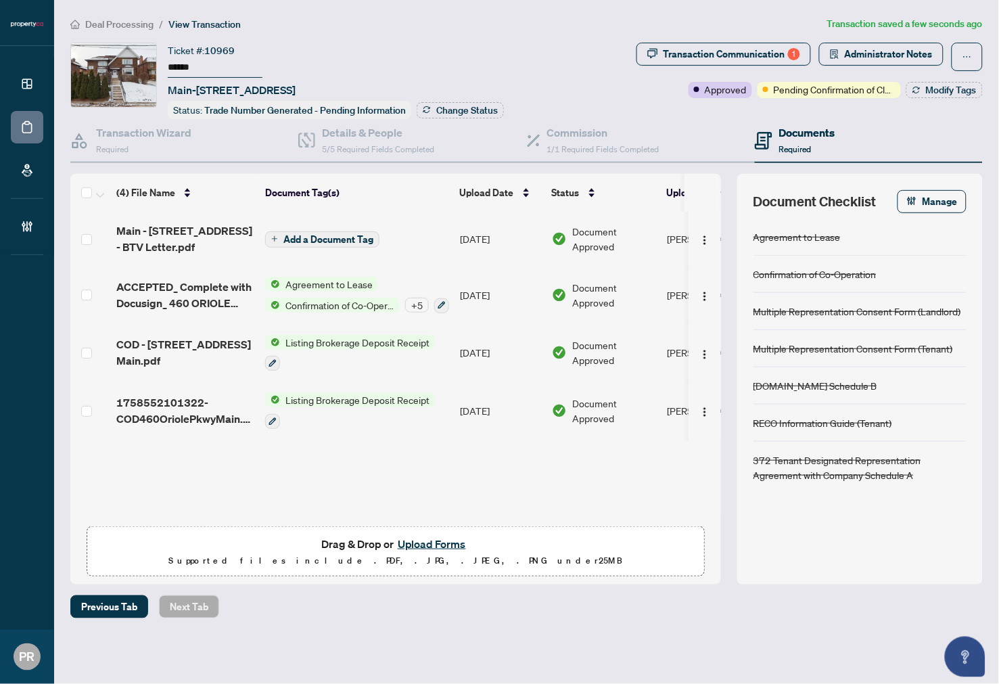
click at [589, 112] on div "Ticket #: 10969 ****** Main-[STREET_ADDRESS] Status: Trade Number Generated - P…" at bounding box center [350, 81] width 561 height 76
click at [586, 129] on h4 "Commission" at bounding box center [603, 132] width 112 height 16
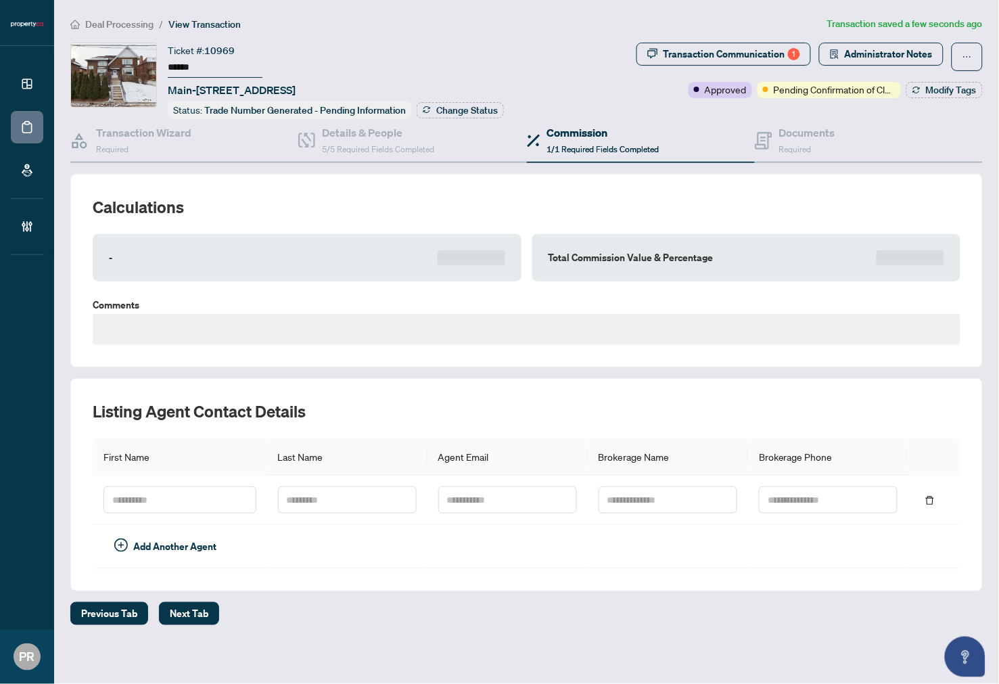
type textarea "**********"
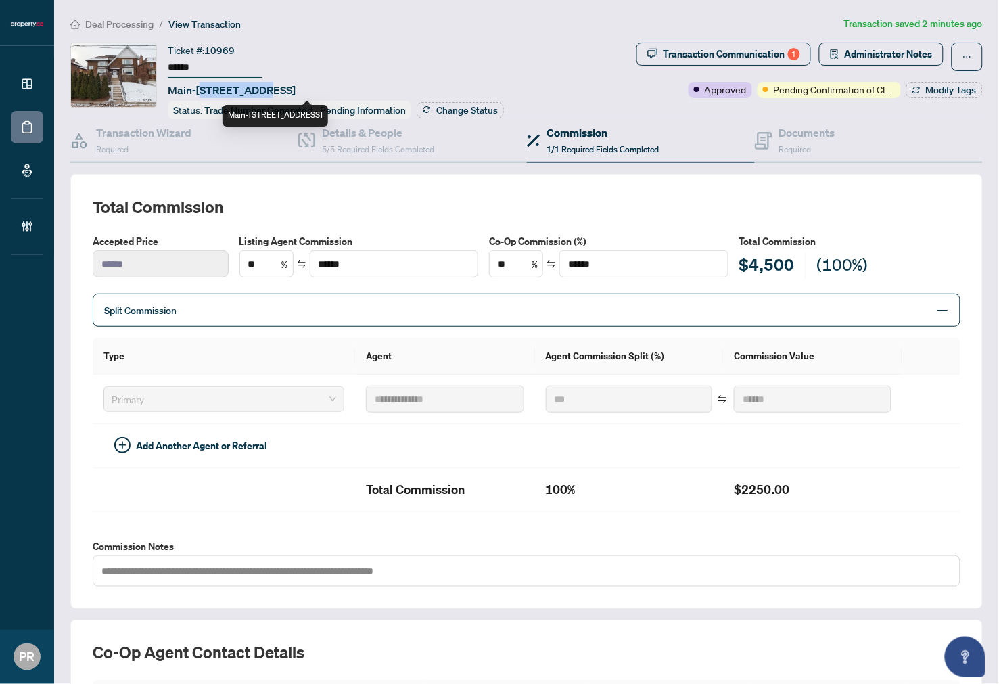
drag, startPoint x: 200, startPoint y: 85, endPoint x: 250, endPoint y: 89, distance: 51.0
click at [251, 89] on span "Main-[STREET_ADDRESS]" at bounding box center [232, 90] width 128 height 16
click at [250, 89] on span "Main-[STREET_ADDRESS]" at bounding box center [232, 90] width 128 height 16
drag, startPoint x: 250, startPoint y: 89, endPoint x: 199, endPoint y: 88, distance: 51.4
click at [199, 88] on span "Main-[STREET_ADDRESS]" at bounding box center [232, 90] width 128 height 16
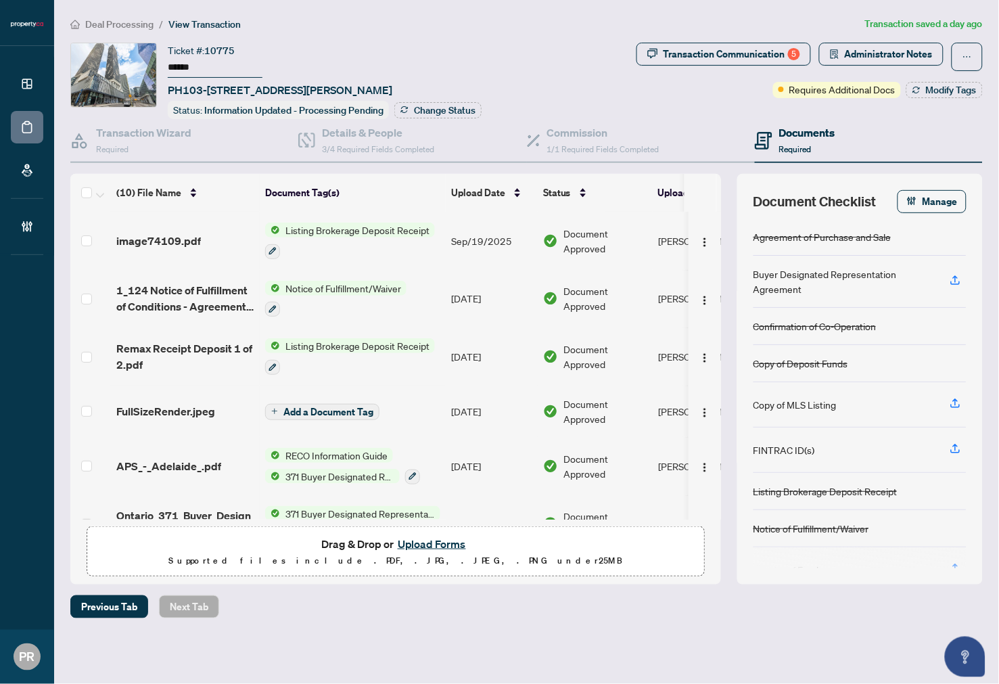
click at [192, 70] on input "******" at bounding box center [215, 68] width 95 height 20
click at [747, 60] on div "Transaction Communication 5" at bounding box center [732, 54] width 137 height 22
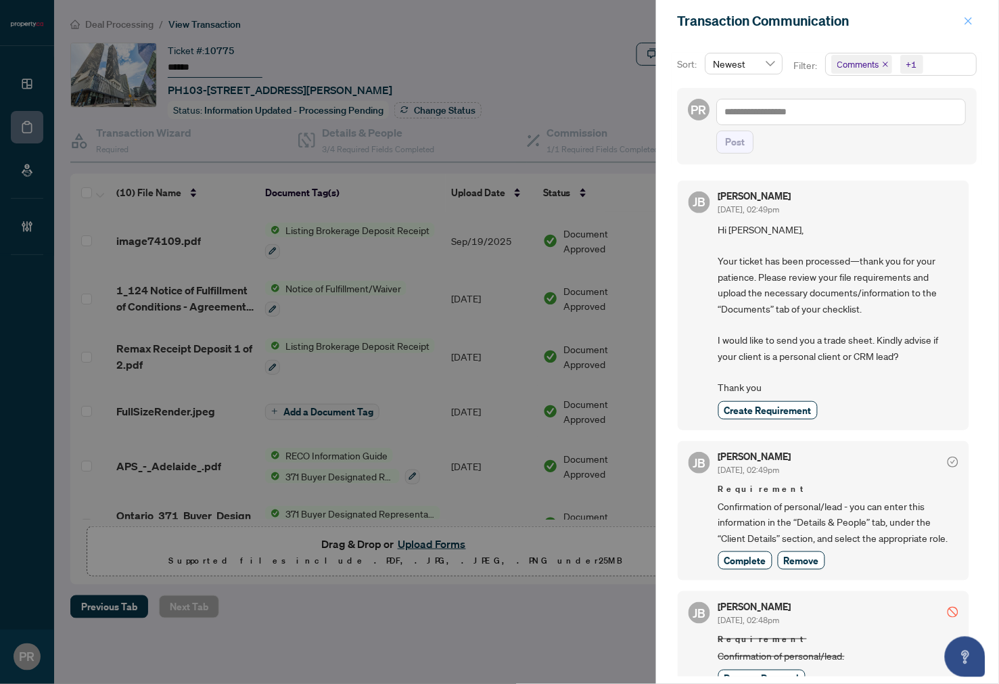
click at [972, 18] on icon "close" at bounding box center [968, 20] width 9 height 9
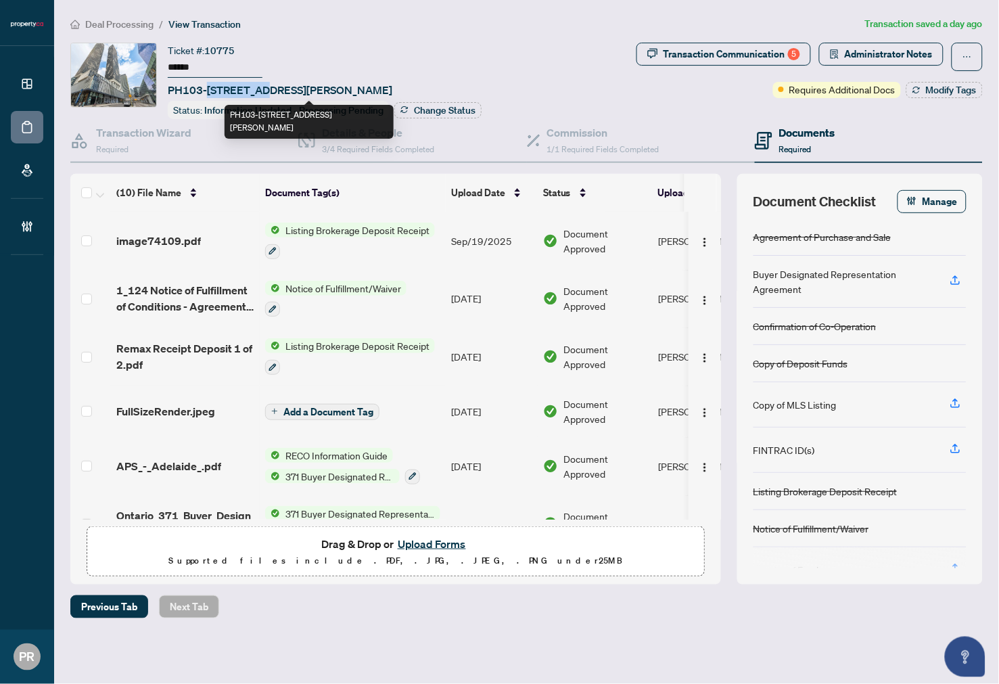
drag, startPoint x: 267, startPoint y: 86, endPoint x: 207, endPoint y: 95, distance: 60.3
click at [207, 95] on span "PH103-[STREET_ADDRESS][PERSON_NAME]" at bounding box center [280, 90] width 225 height 16
copy span "138 [PERSON_NAME]"
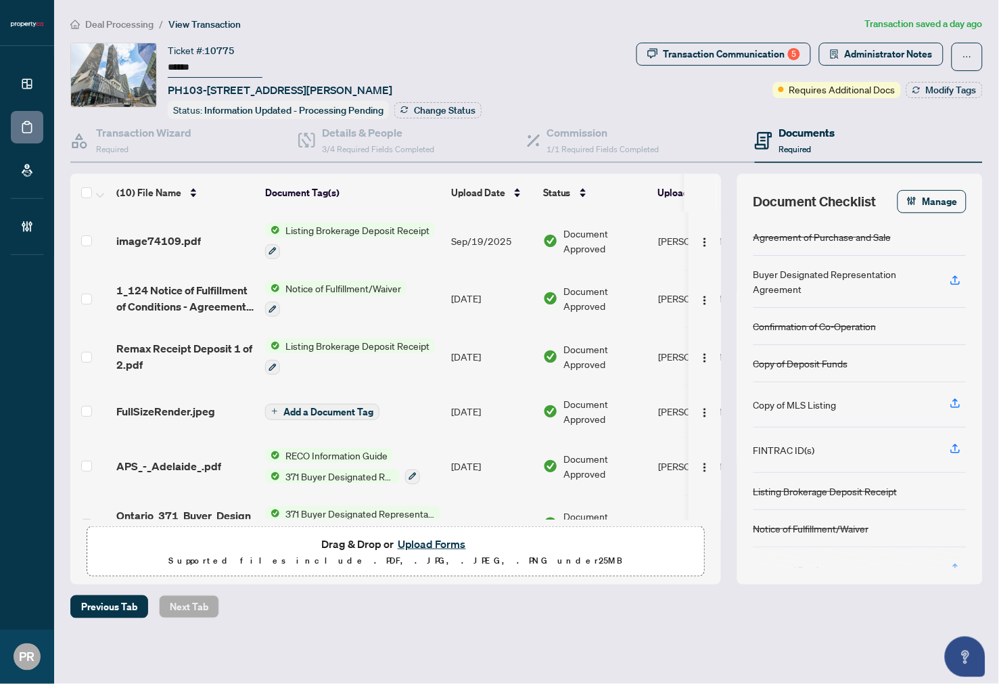
click at [137, 23] on span "Deal Processing" at bounding box center [119, 24] width 68 height 12
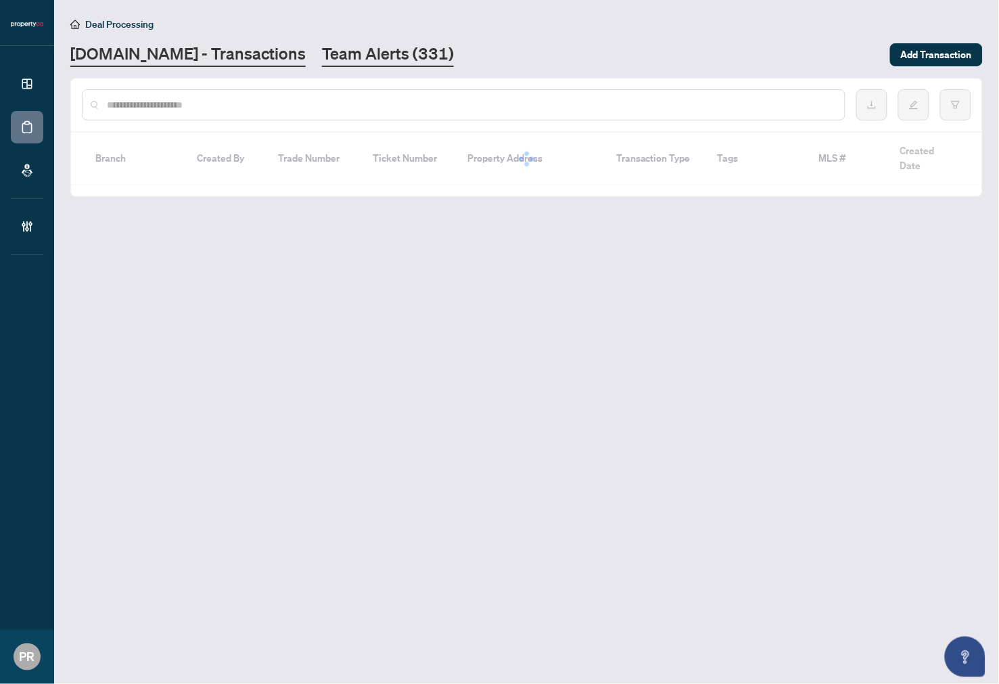
click at [337, 52] on link "Team Alerts (331)" at bounding box center [388, 55] width 132 height 24
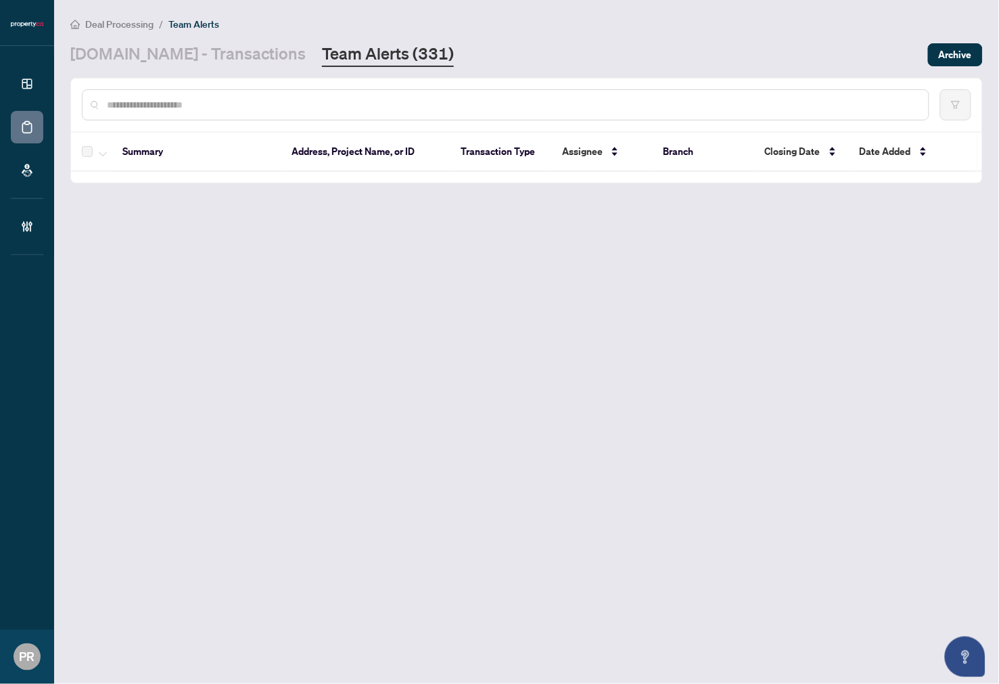
drag, startPoint x: 413, startPoint y: 120, endPoint x: 411, endPoint y: 100, distance: 19.8
click at [413, 120] on div at bounding box center [526, 104] width 911 height 53
click at [410, 99] on input "text" at bounding box center [512, 104] width 811 height 15
paste input "**********"
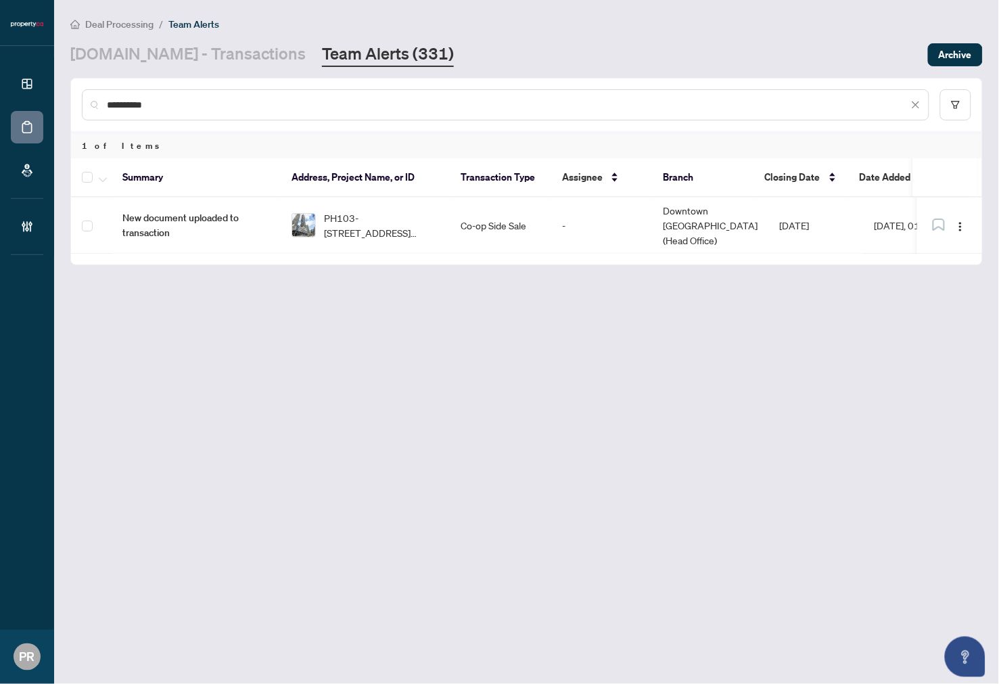
type input "**********"
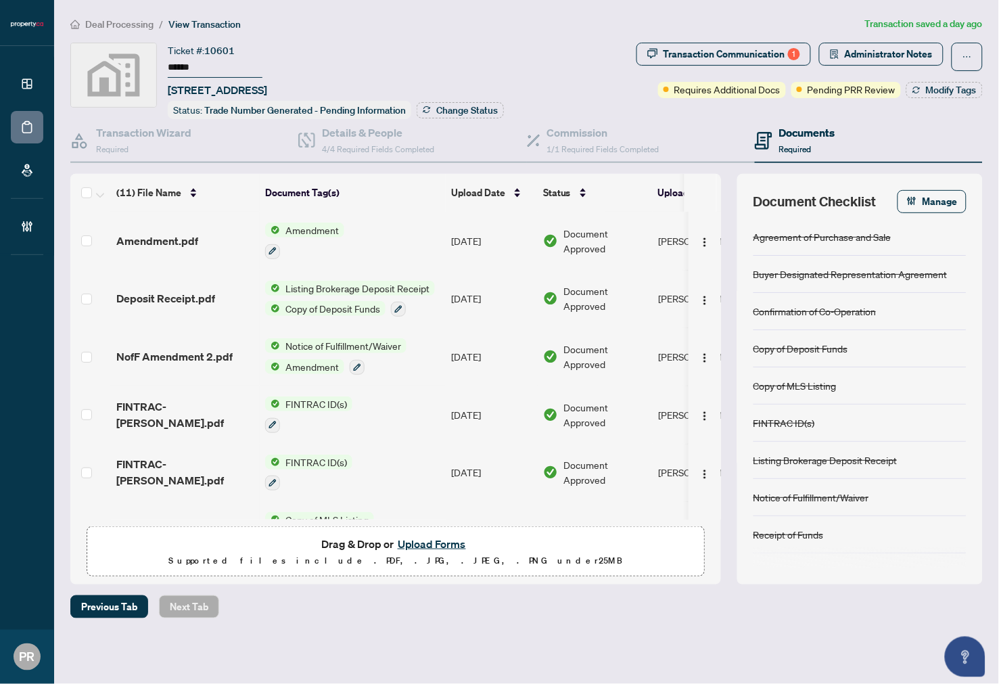
click at [186, 68] on input "******" at bounding box center [215, 68] width 95 height 20
drag, startPoint x: 226, startPoint y: 92, endPoint x: 168, endPoint y: 90, distance: 58.2
click at [168, 90] on span "[STREET_ADDRESS]" at bounding box center [217, 90] width 99 height 16
copy span "5 Concorde"
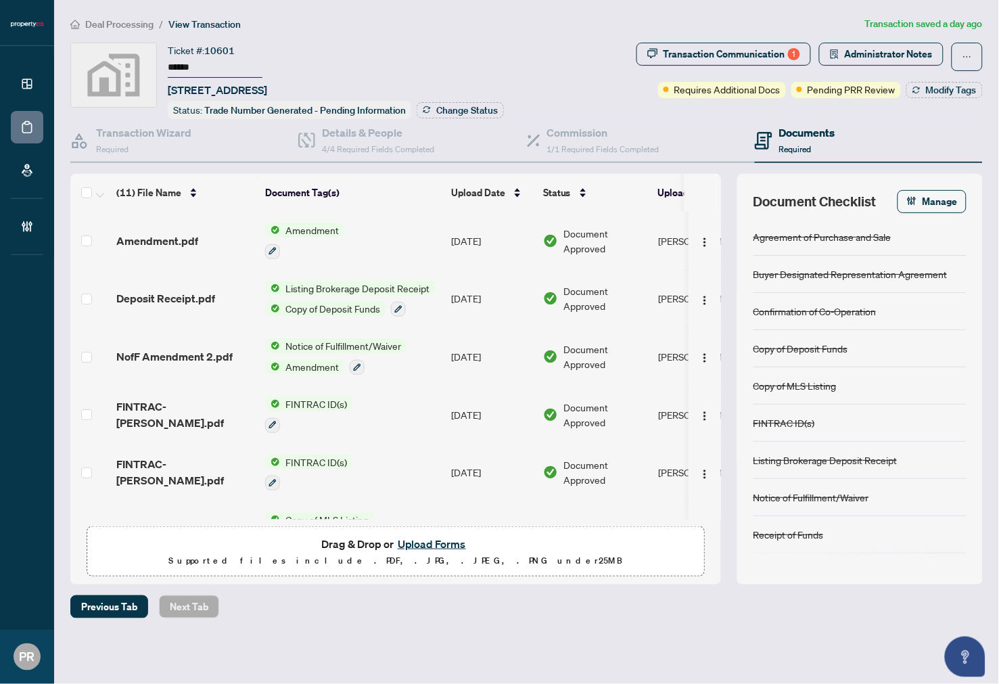
click at [132, 27] on span "Deal Processing" at bounding box center [119, 24] width 68 height 12
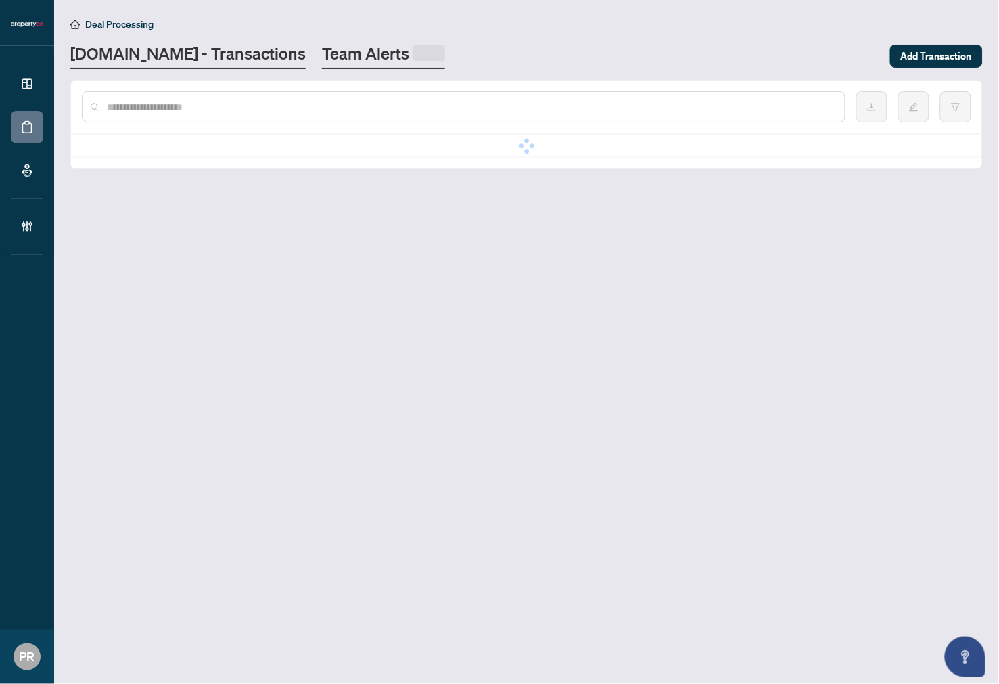
click at [413, 46] on span at bounding box center [429, 53] width 32 height 16
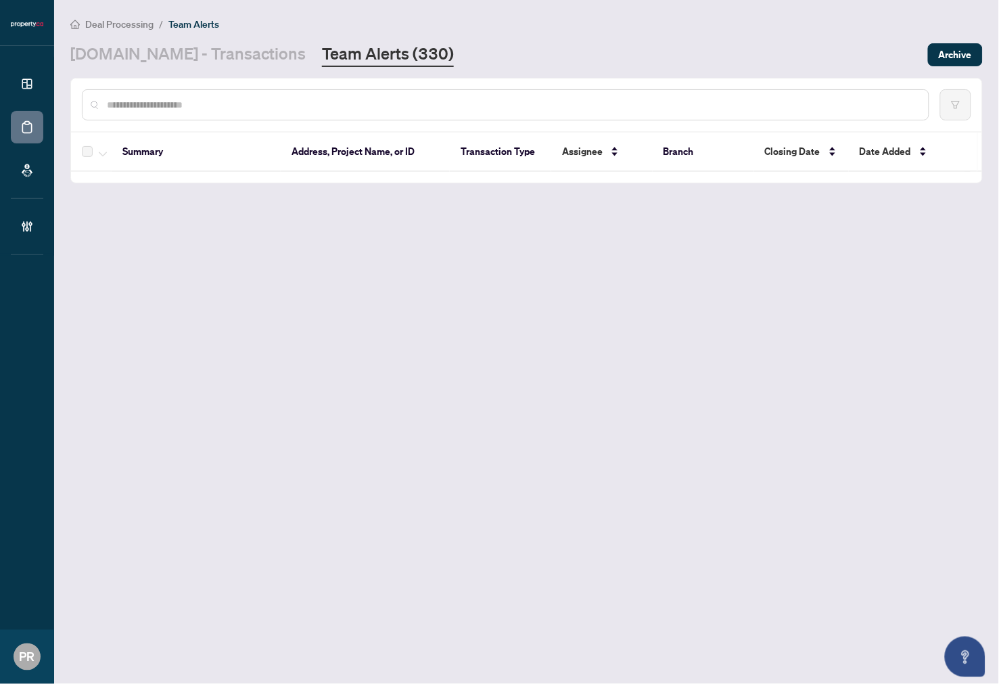
click at [296, 104] on input "text" at bounding box center [512, 104] width 811 height 15
paste input "**********"
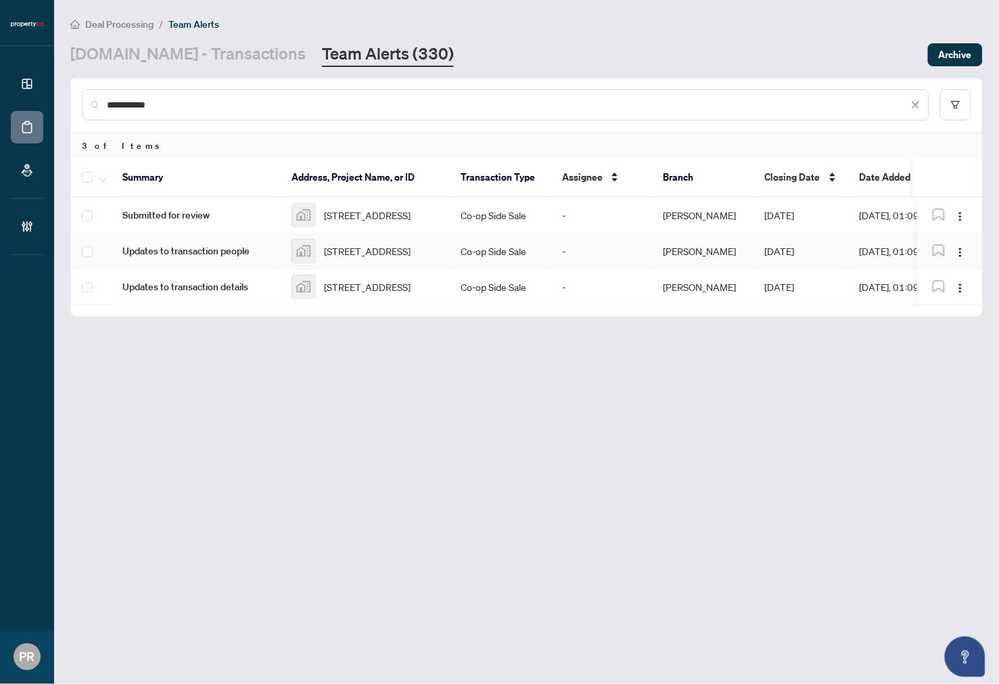
type input "**********"
click at [631, 248] on td "-" at bounding box center [601, 251] width 101 height 36
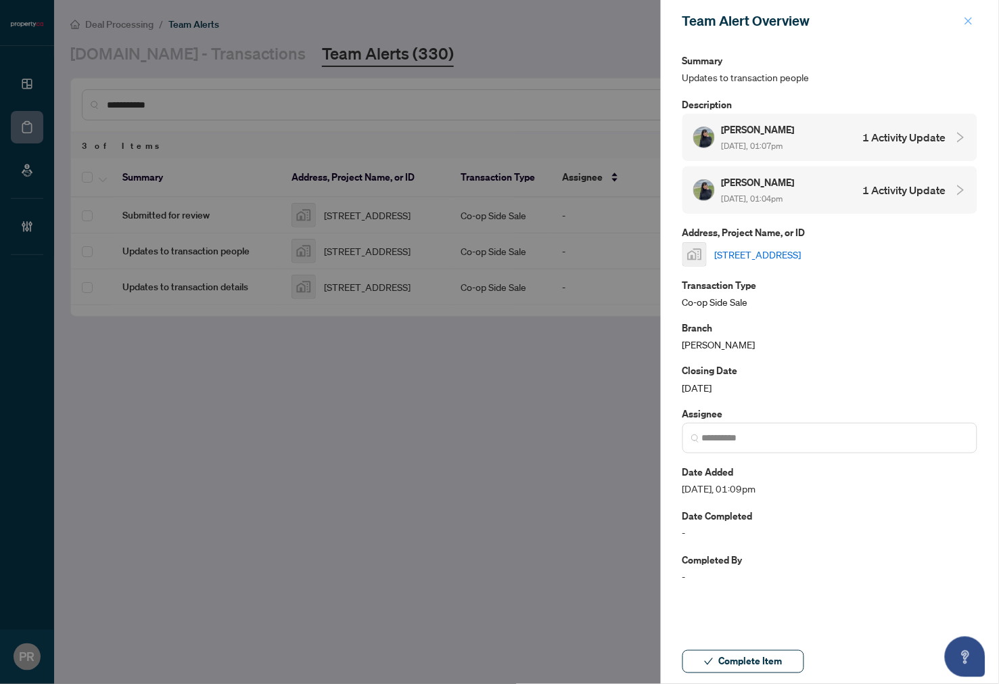
click at [964, 23] on button "button" at bounding box center [969, 21] width 18 height 16
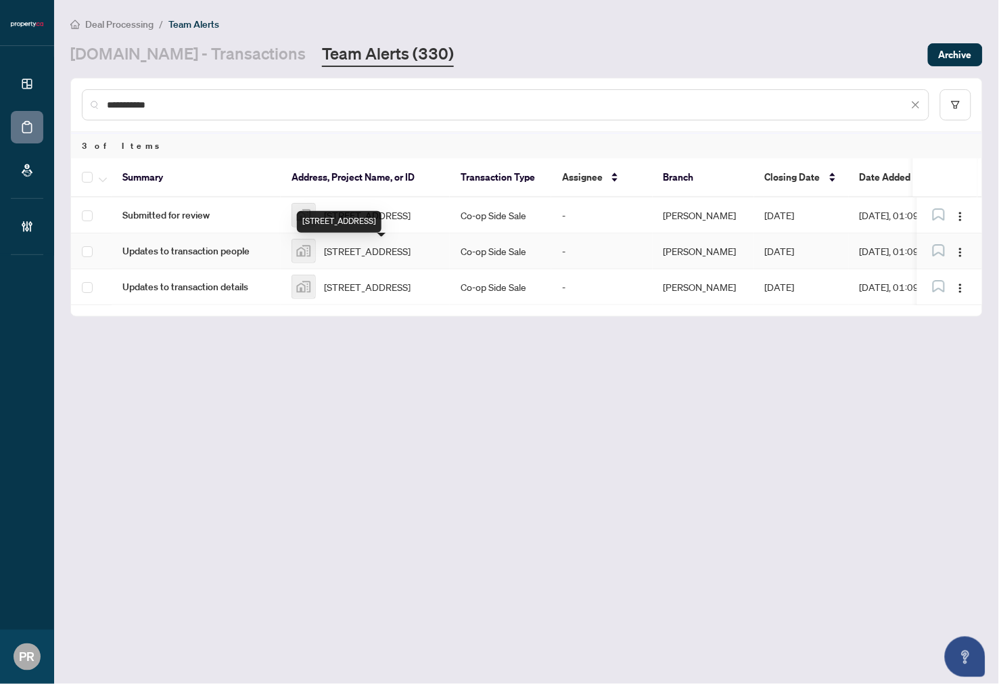
click at [354, 244] on span "[STREET_ADDRESS]" at bounding box center [367, 251] width 87 height 15
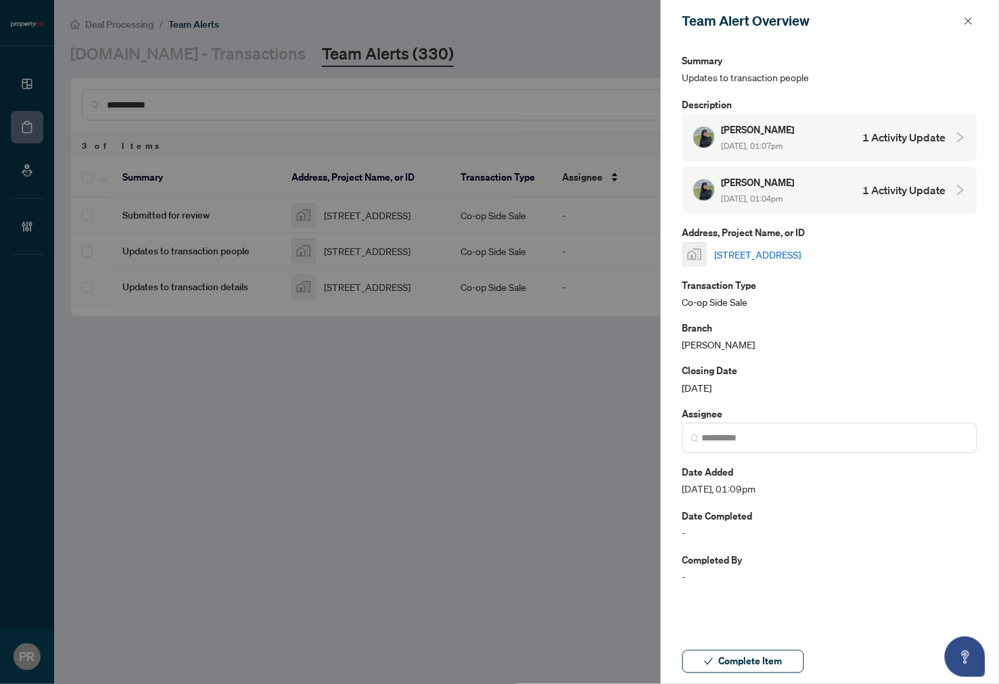
click at [802, 252] on link "[STREET_ADDRESS]" at bounding box center [758, 254] width 87 height 15
click at [964, 18] on icon "close" at bounding box center [968, 20] width 9 height 9
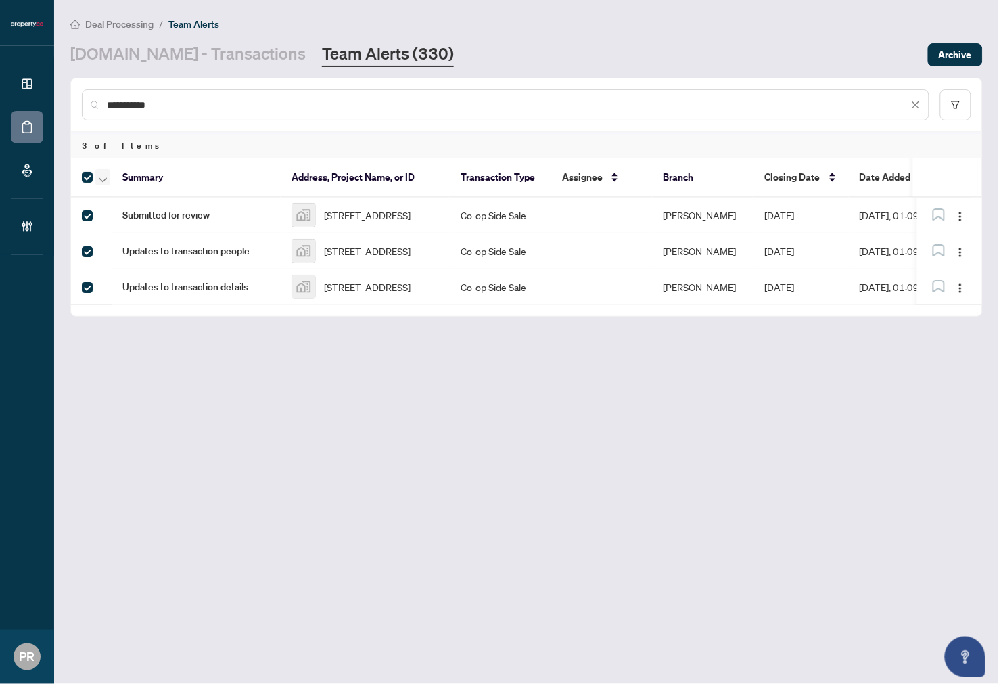
click at [97, 173] on button "button" at bounding box center [102, 177] width 15 height 16
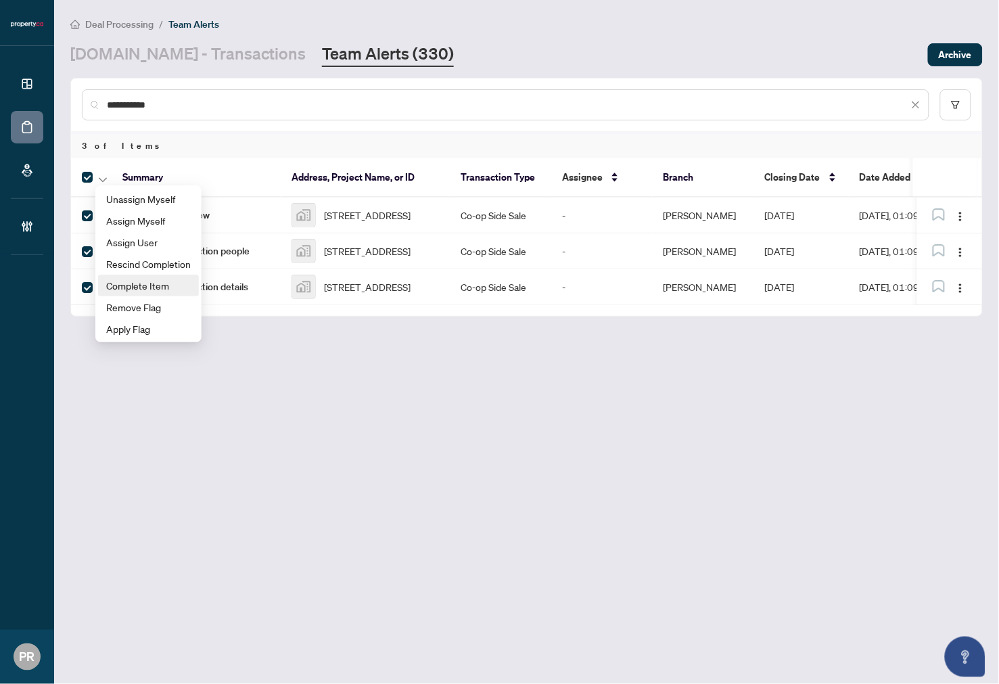
click at [180, 286] on span "Complete Item" at bounding box center [148, 285] width 85 height 15
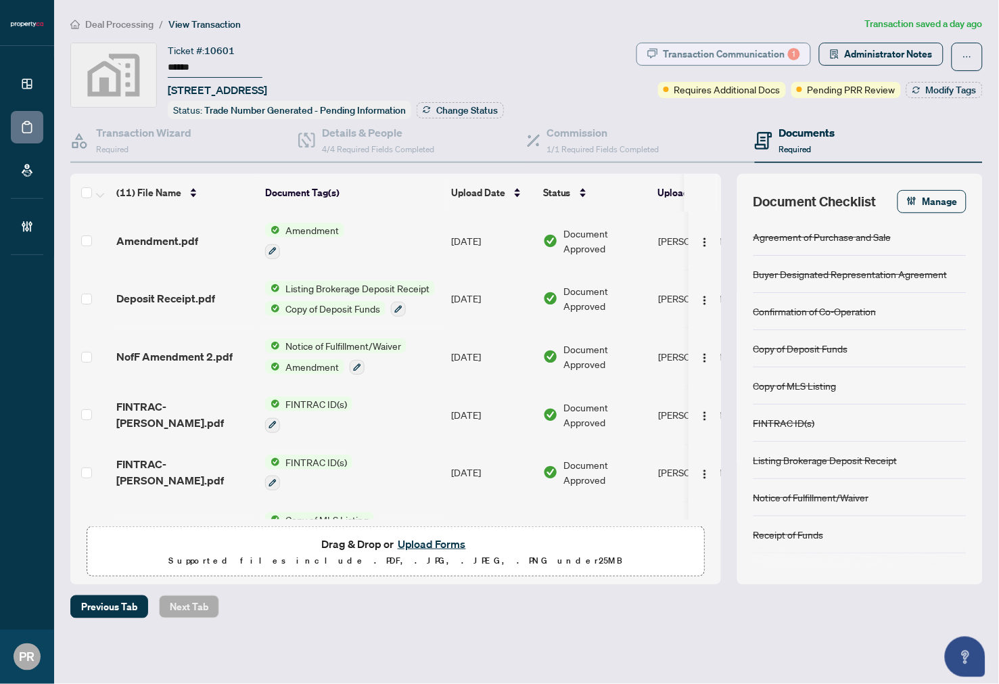
click at [706, 64] on span "Transaction Communication 1" at bounding box center [724, 57] width 175 height 28
click at [713, 48] on div "Transaction Communication 1" at bounding box center [732, 54] width 137 height 22
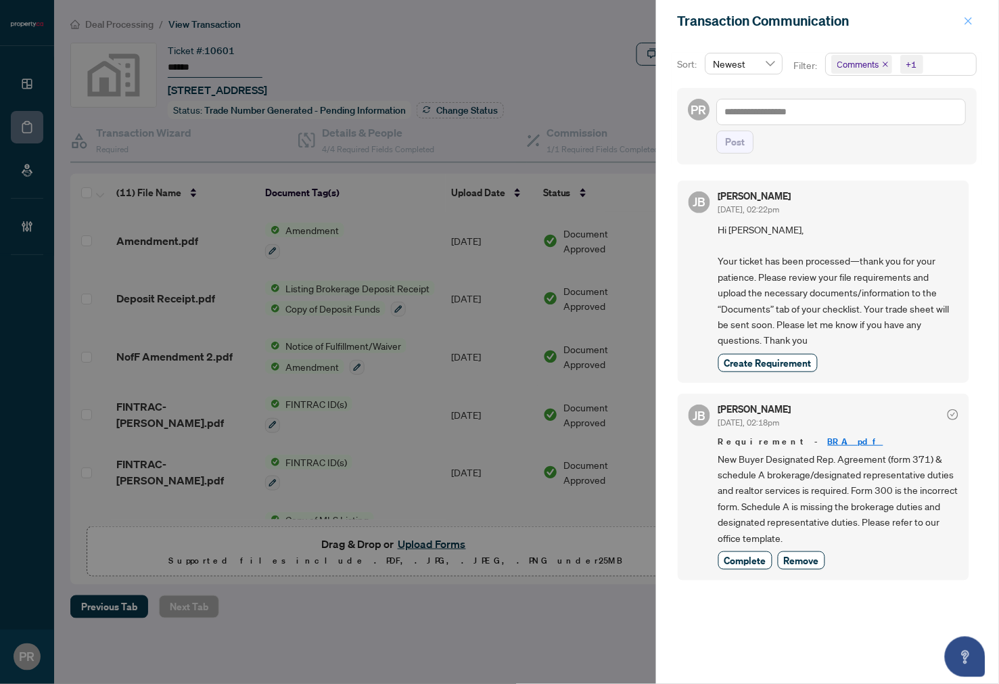
click at [977, 22] on button "button" at bounding box center [969, 21] width 18 height 16
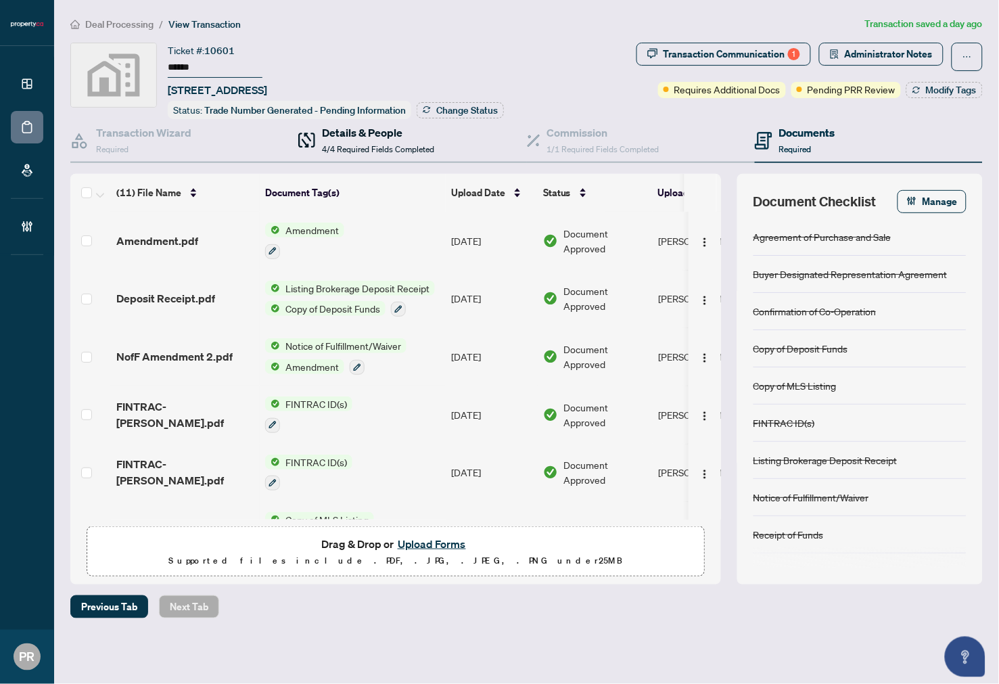
click at [344, 148] on span "4/4 Required Fields Completed" at bounding box center [378, 149] width 112 height 10
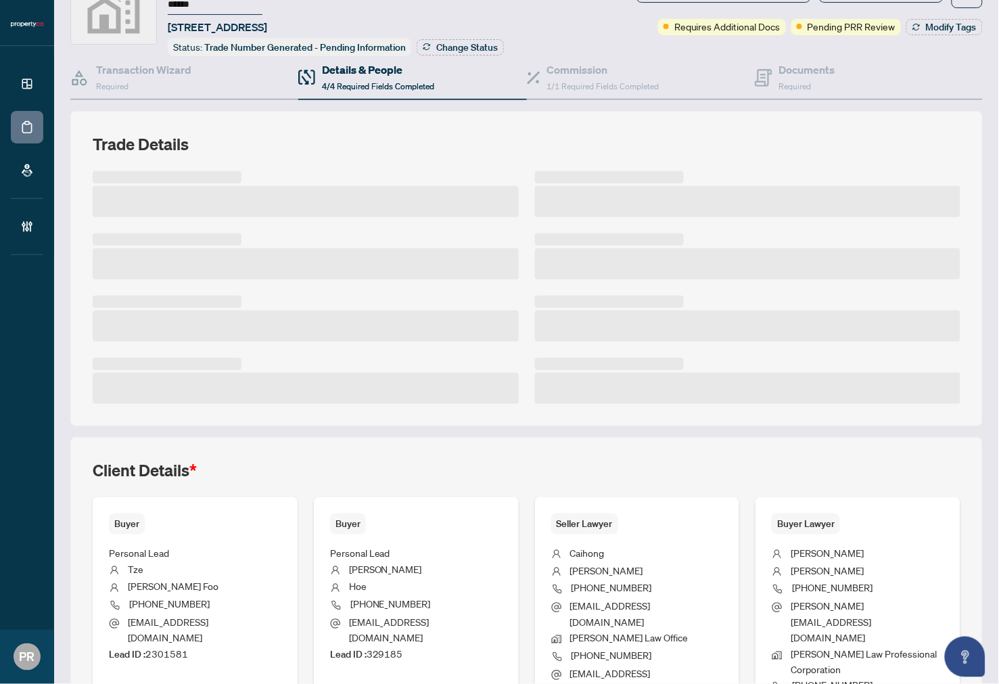
scroll to position [101, 0]
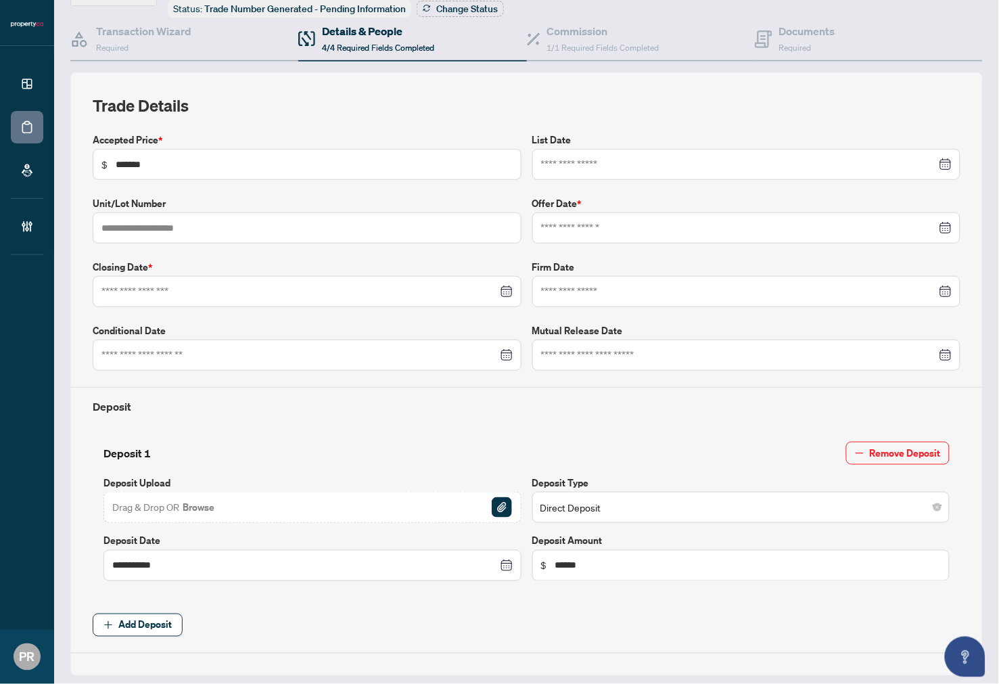
type input "**********"
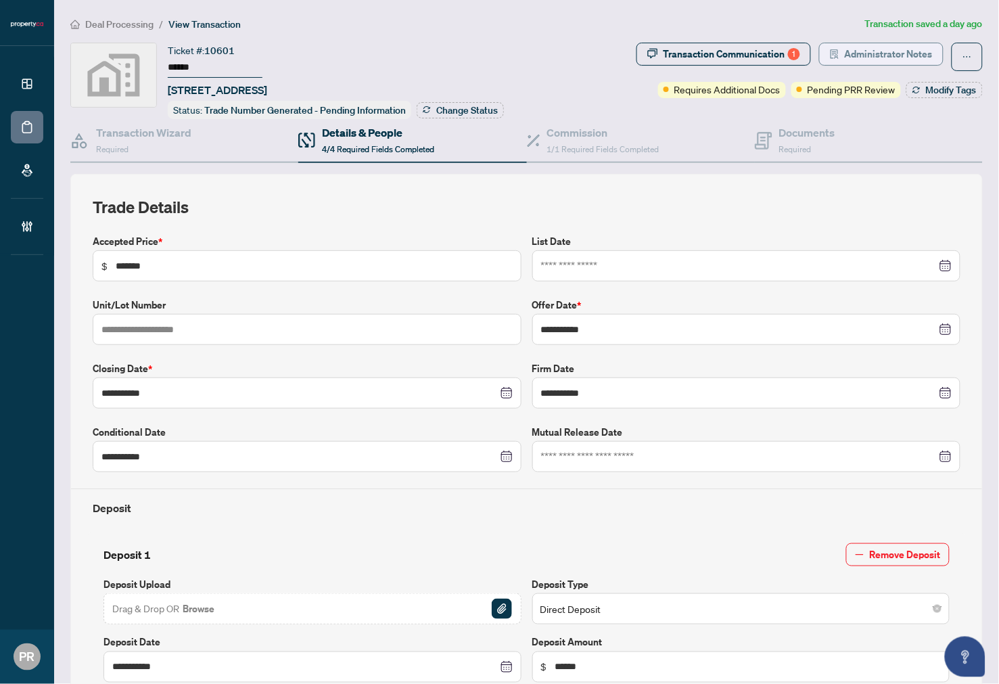
click at [869, 47] on span "Administrator Notes" at bounding box center [889, 54] width 88 height 22
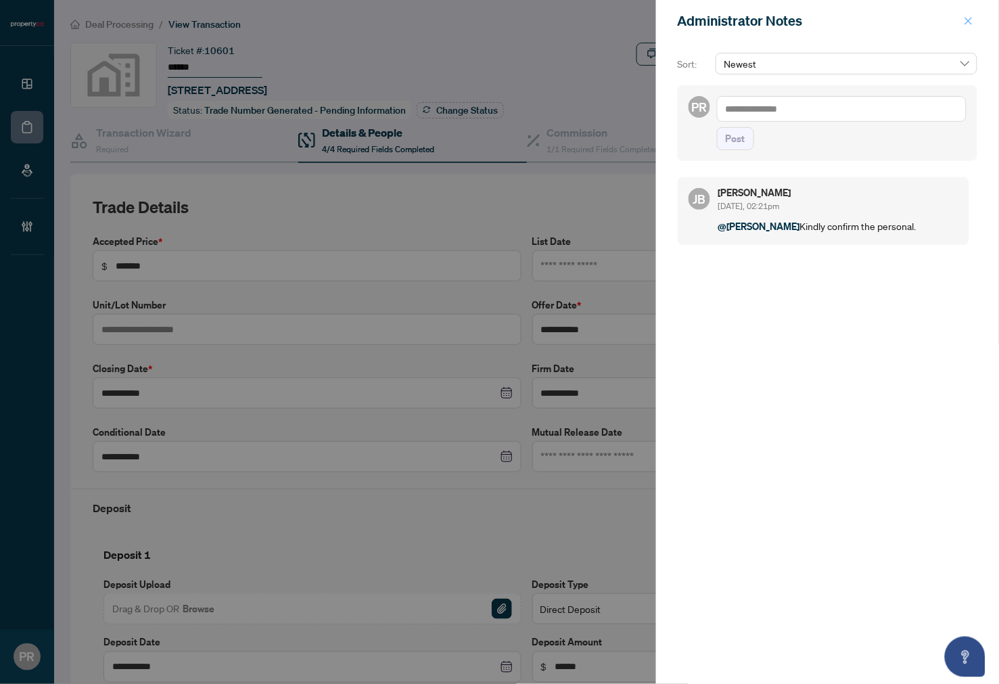
click at [966, 15] on span "button" at bounding box center [968, 21] width 9 height 22
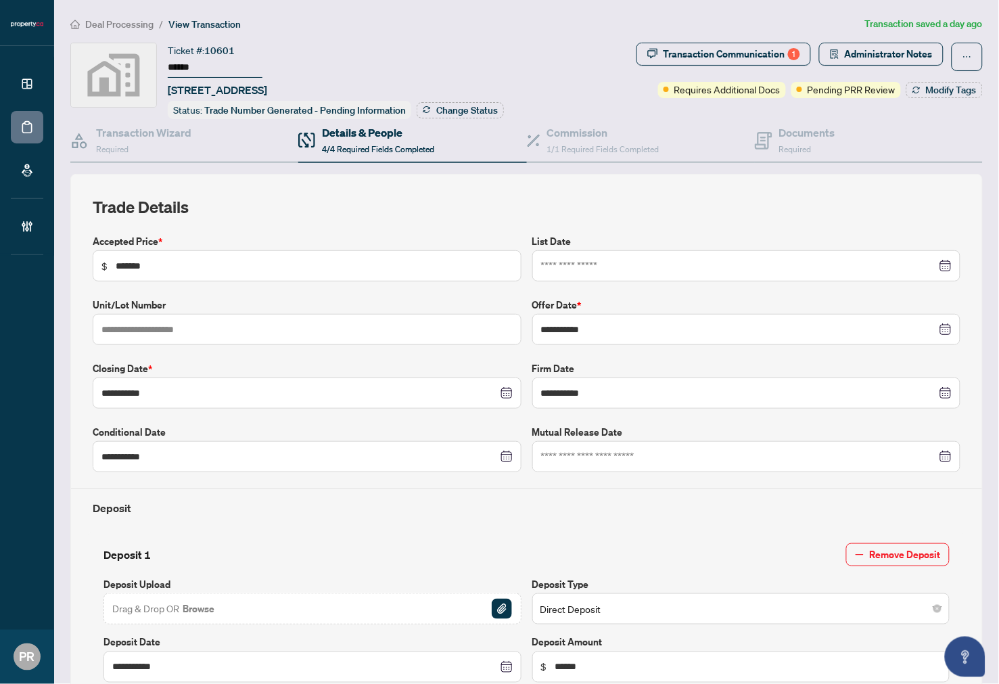
click at [136, 16] on li "Deal Processing" at bounding box center [111, 24] width 83 height 16
click at [99, 30] on li "Deal Processing" at bounding box center [111, 24] width 83 height 16
click at [105, 26] on span "Deal Processing" at bounding box center [119, 24] width 68 height 12
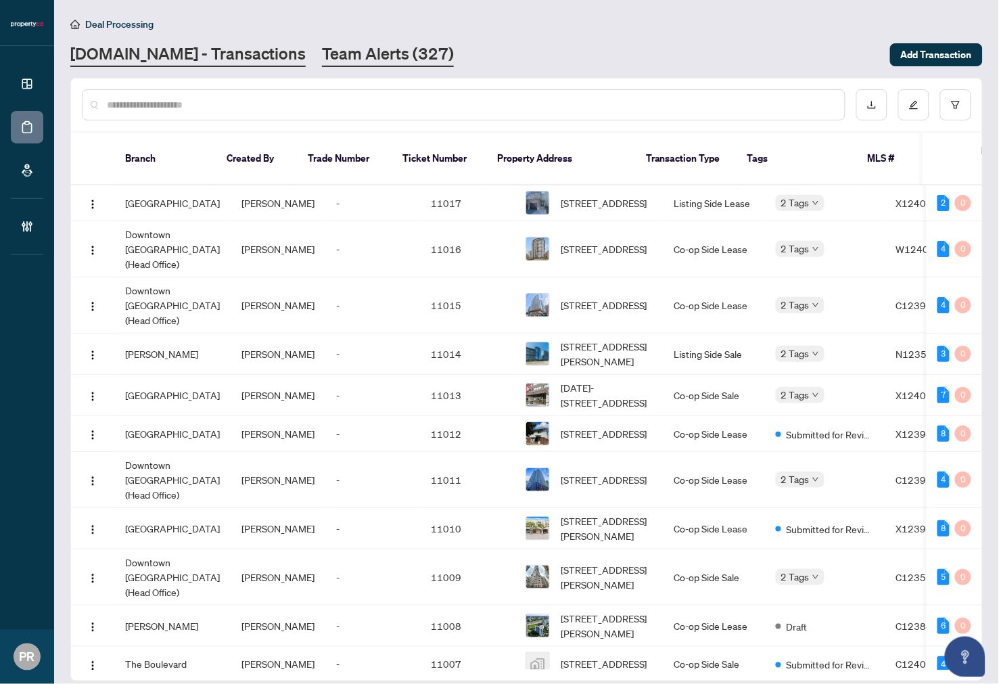
click at [327, 61] on link "Team Alerts (327)" at bounding box center [388, 55] width 132 height 24
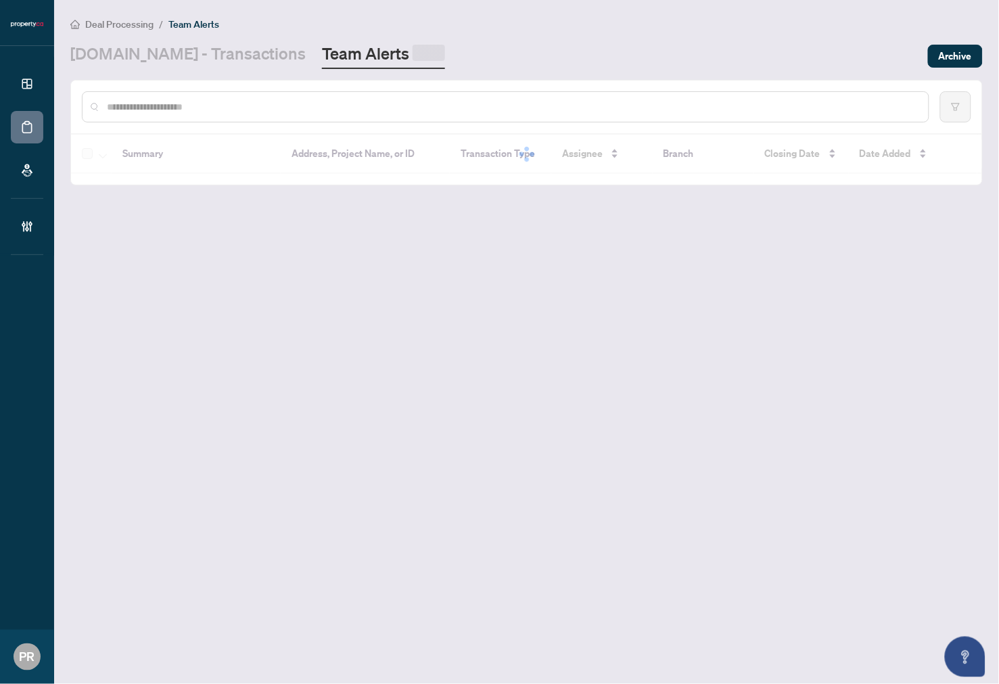
click at [250, 109] on input "text" at bounding box center [512, 106] width 811 height 15
paste input "**********"
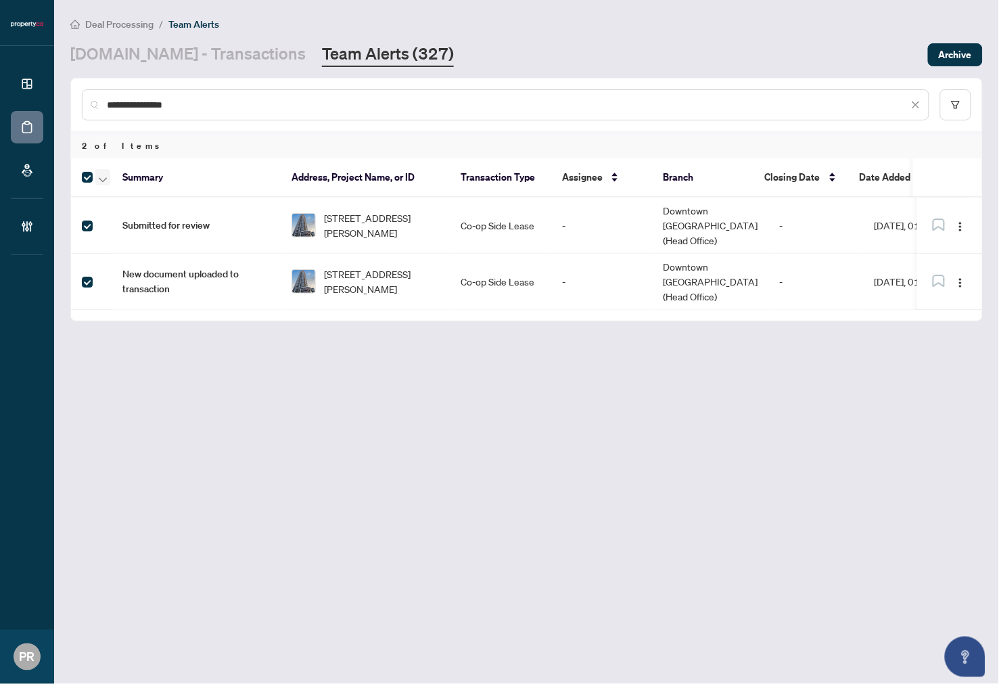
click at [100, 177] on icon "button" at bounding box center [103, 179] width 8 height 5
click at [147, 276] on li "Complete Item" at bounding box center [148, 286] width 101 height 22
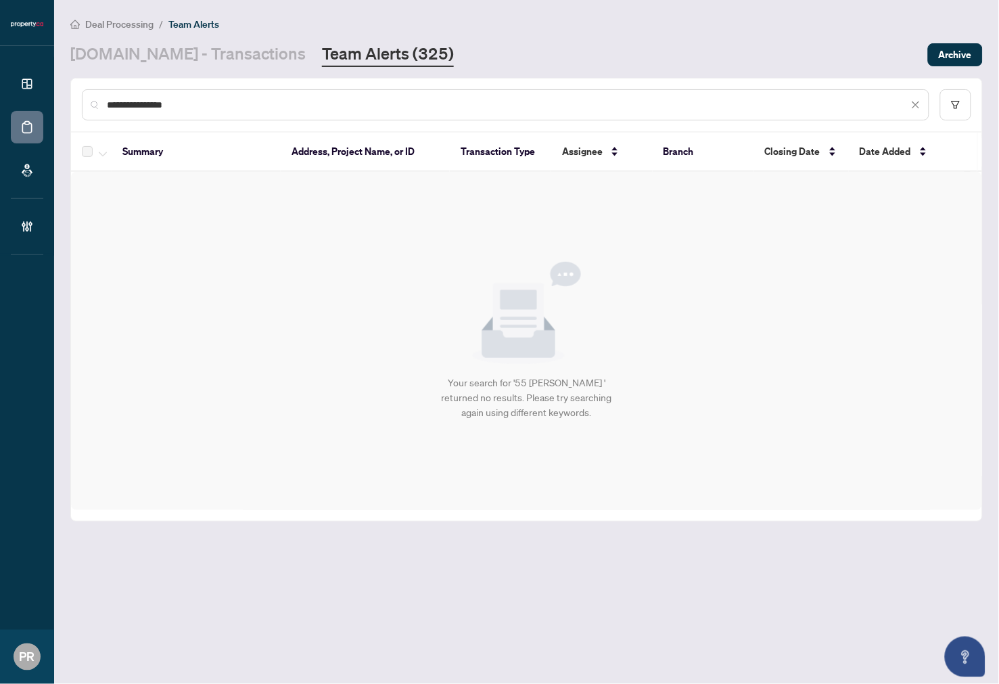
drag, startPoint x: 252, startPoint y: 103, endPoint x: -6, endPoint y: 103, distance: 257.8
click at [0, 103] on html "**********" at bounding box center [499, 342] width 999 height 684
paste input "text"
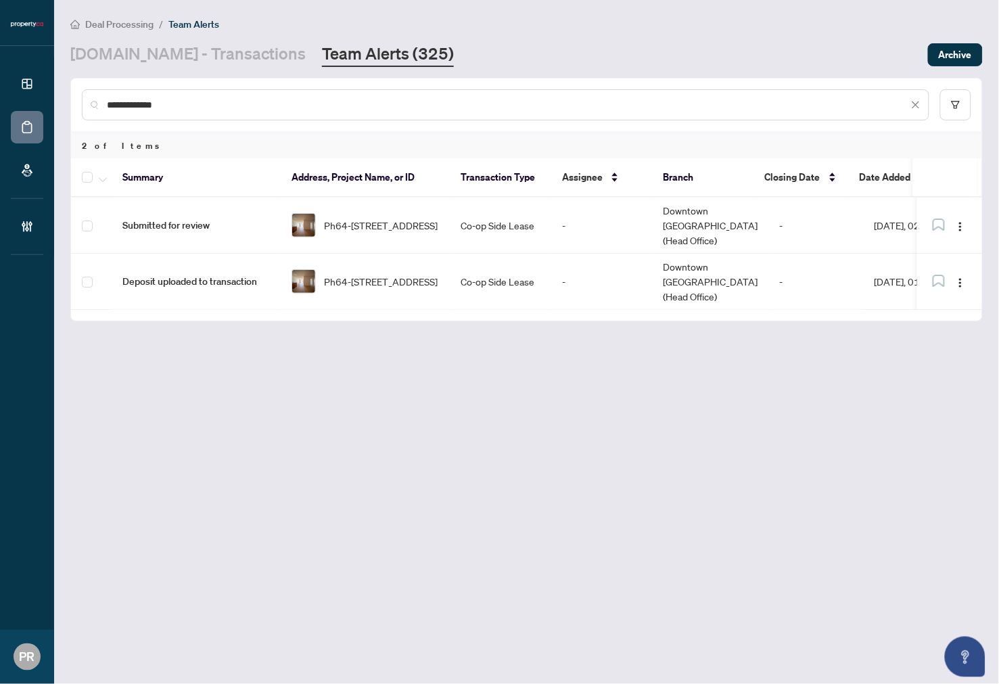
type input "**********"
click at [100, 181] on span "button" at bounding box center [103, 177] width 8 height 15
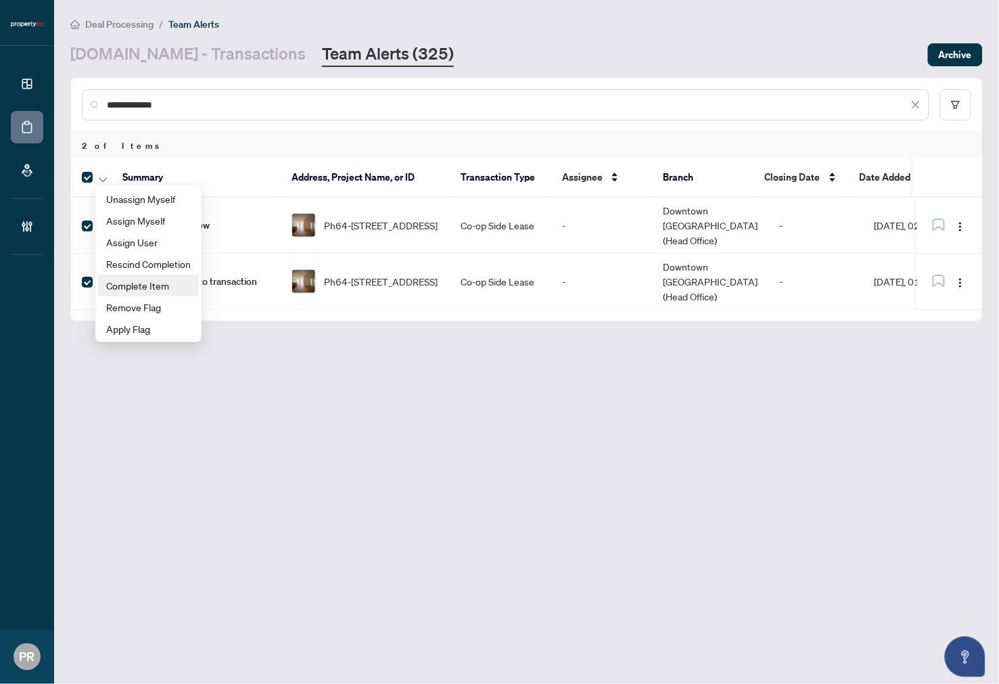
click at [138, 287] on span "Complete Item" at bounding box center [148, 285] width 85 height 15
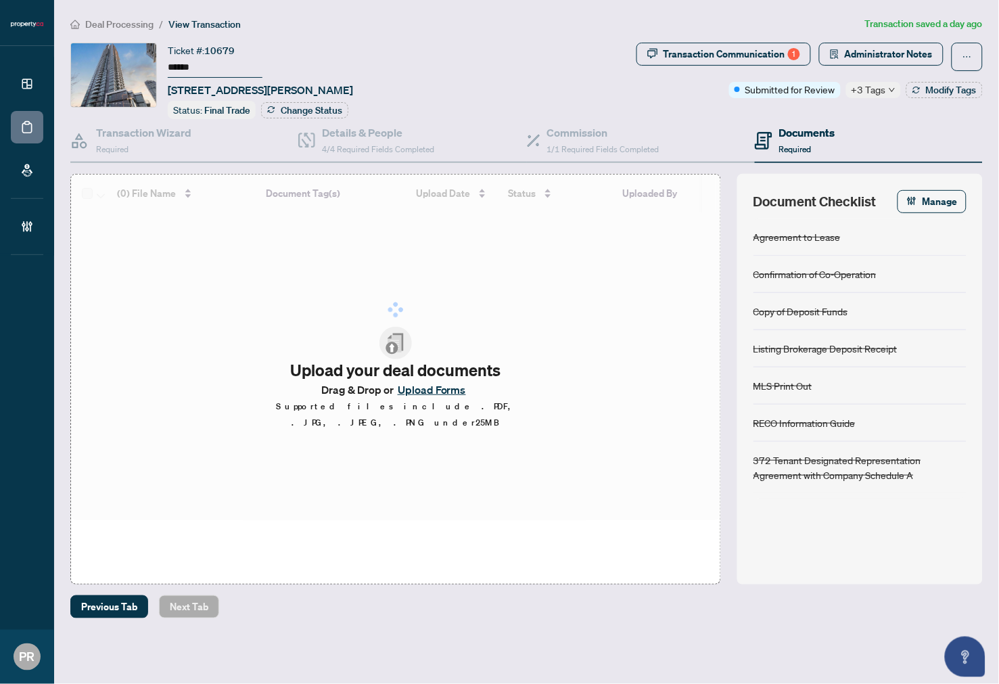
click at [188, 74] on input "******" at bounding box center [215, 68] width 95 height 20
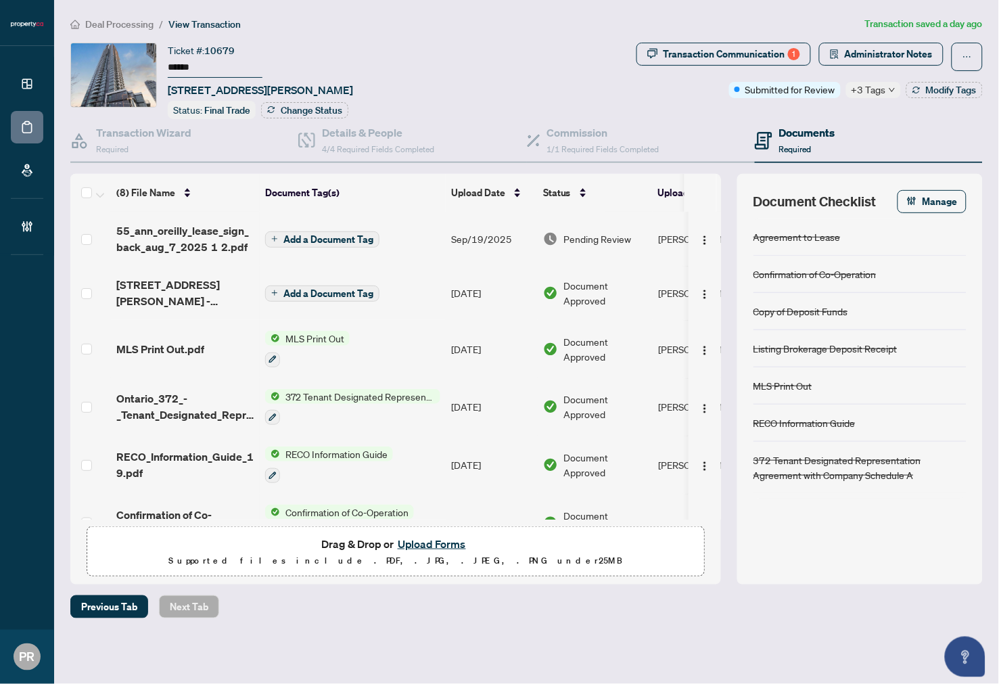
click at [188, 74] on input "******" at bounding box center [215, 68] width 95 height 20
click at [884, 47] on span "Administrator Notes" at bounding box center [889, 54] width 88 height 22
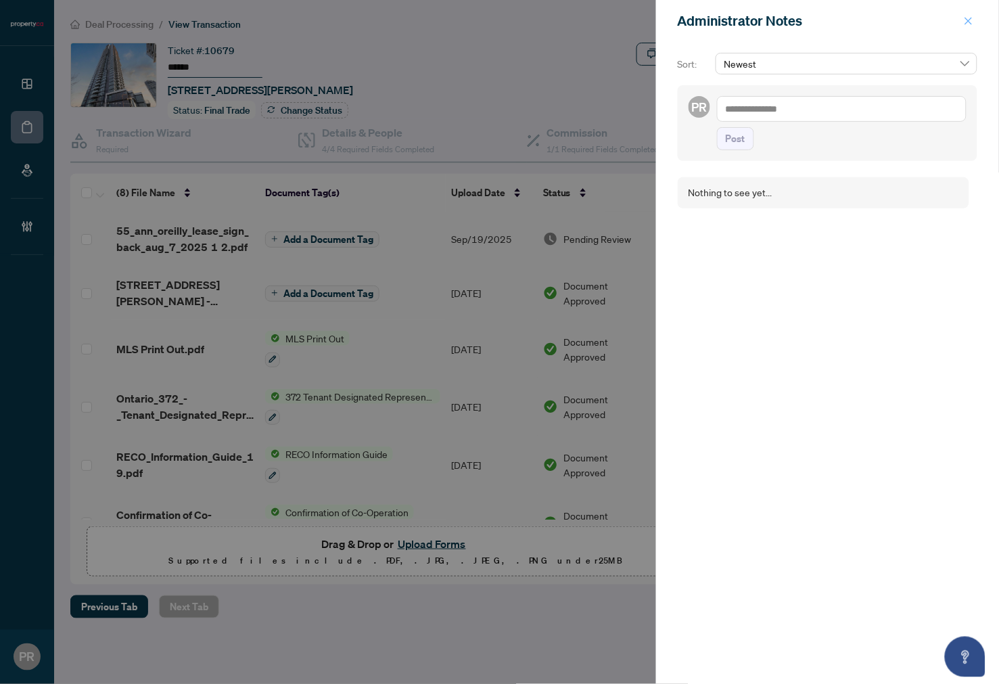
click at [976, 22] on button "button" at bounding box center [969, 21] width 18 height 16
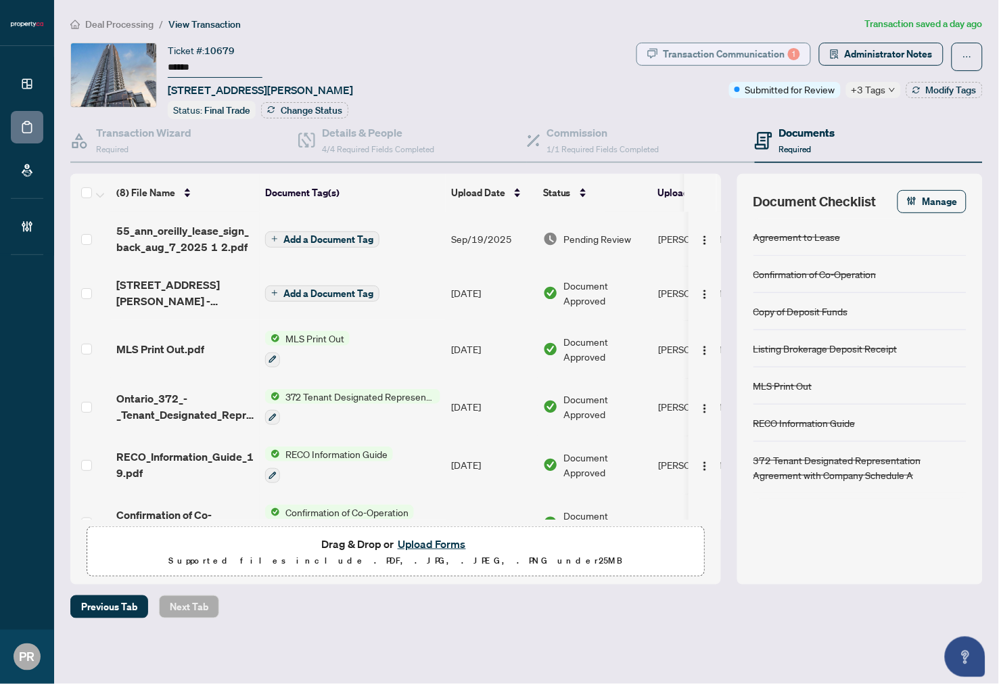
click at [790, 45] on div "Transaction Communication 1" at bounding box center [732, 54] width 137 height 22
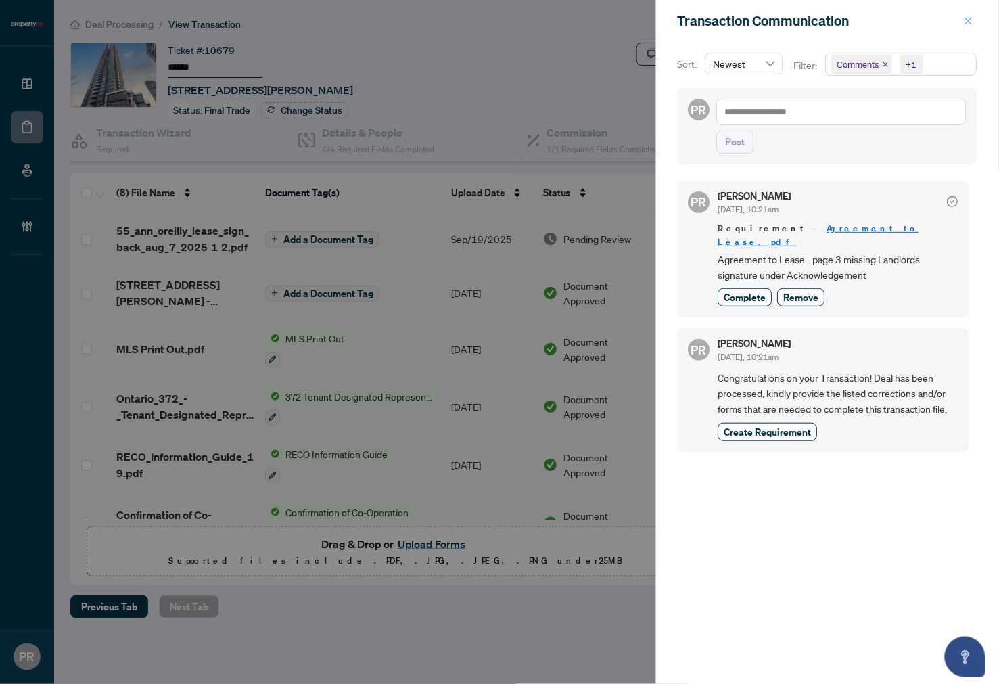
click at [964, 14] on span "button" at bounding box center [968, 21] width 9 height 22
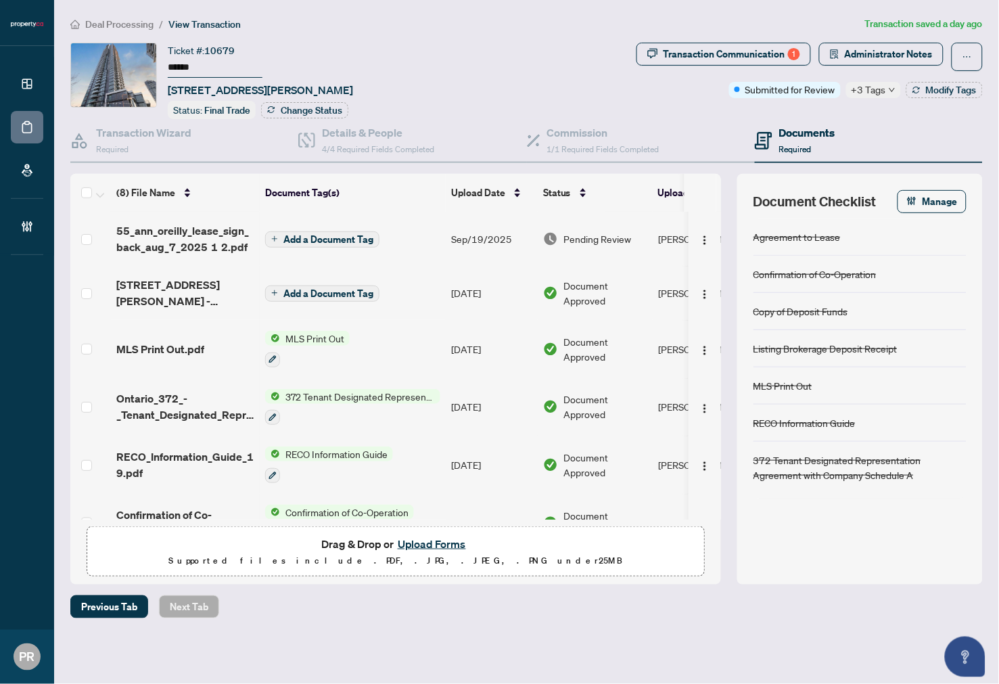
click at [891, 82] on div "+3 Tags" at bounding box center [873, 90] width 55 height 16
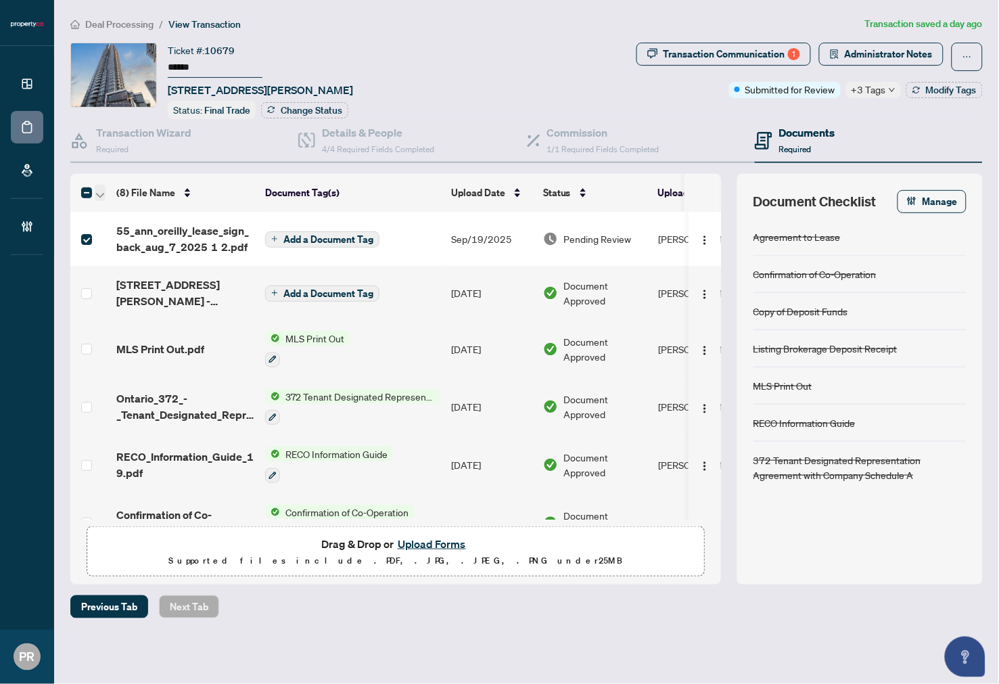
click at [100, 187] on span "button" at bounding box center [100, 192] width 8 height 15
click at [136, 207] on span "Open Selected in New Tab(s)" at bounding box center [166, 213] width 120 height 15
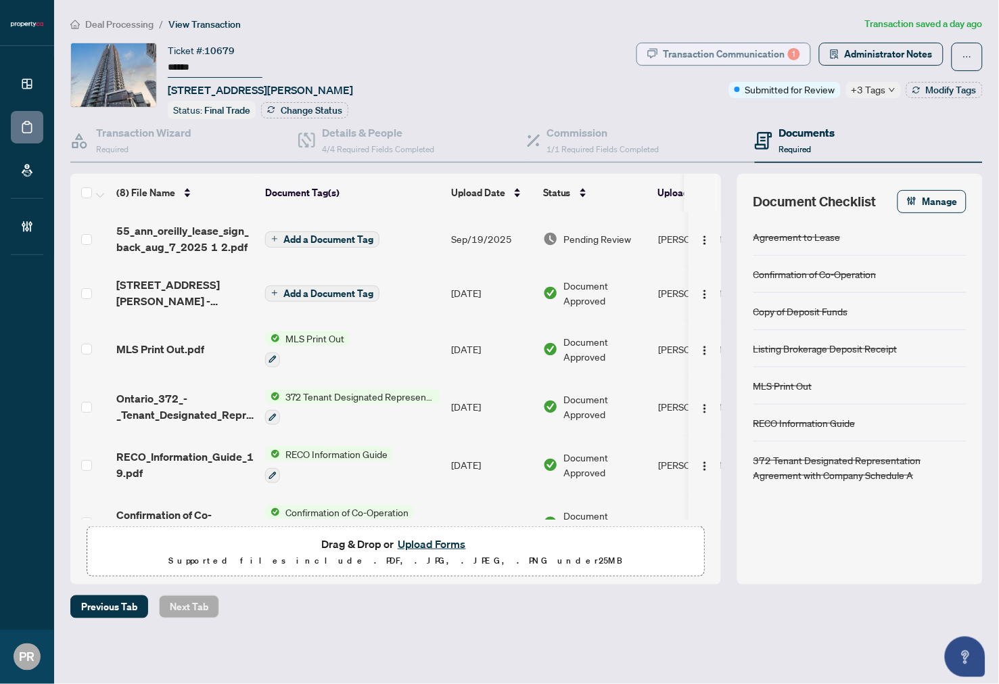
click at [716, 56] on div "Transaction Communication 1" at bounding box center [732, 54] width 137 height 22
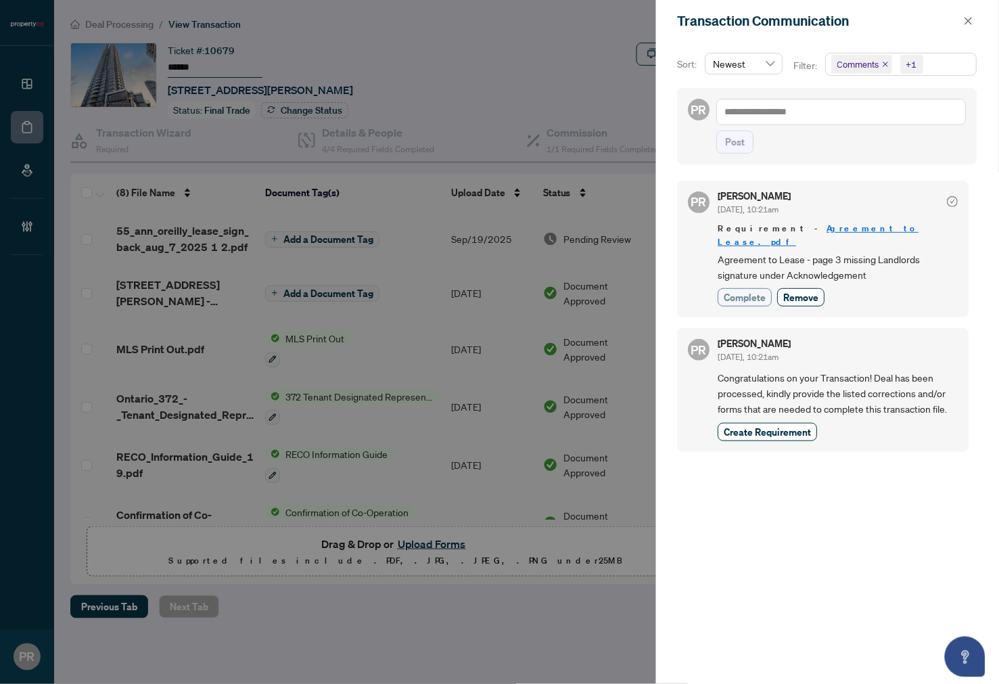
click at [738, 290] on span "Complete" at bounding box center [746, 297] width 42 height 14
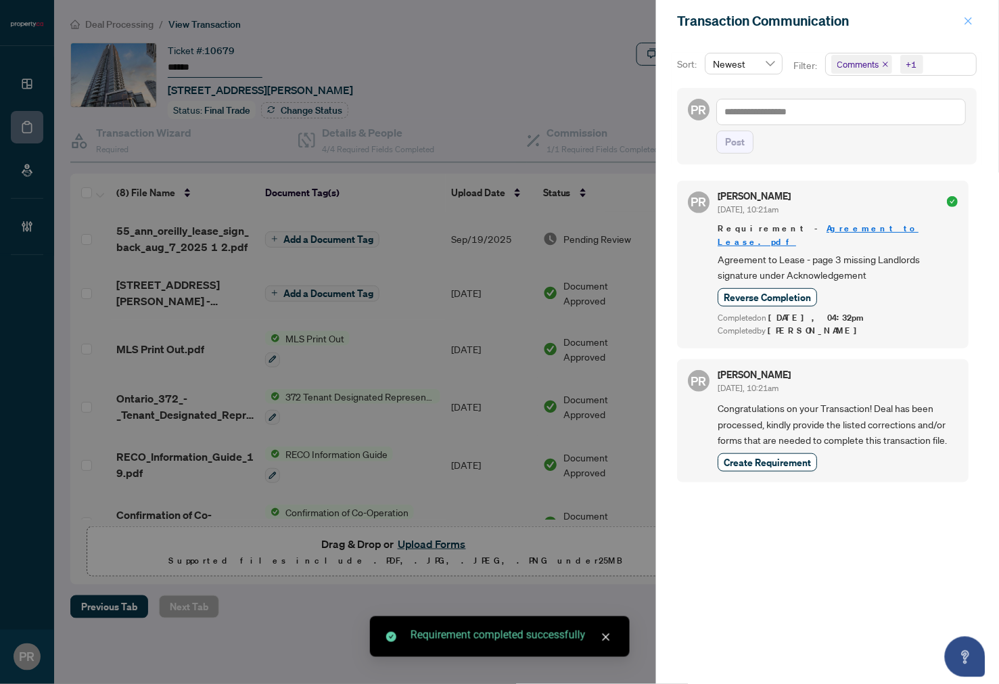
click at [970, 19] on icon "close" at bounding box center [968, 20] width 9 height 9
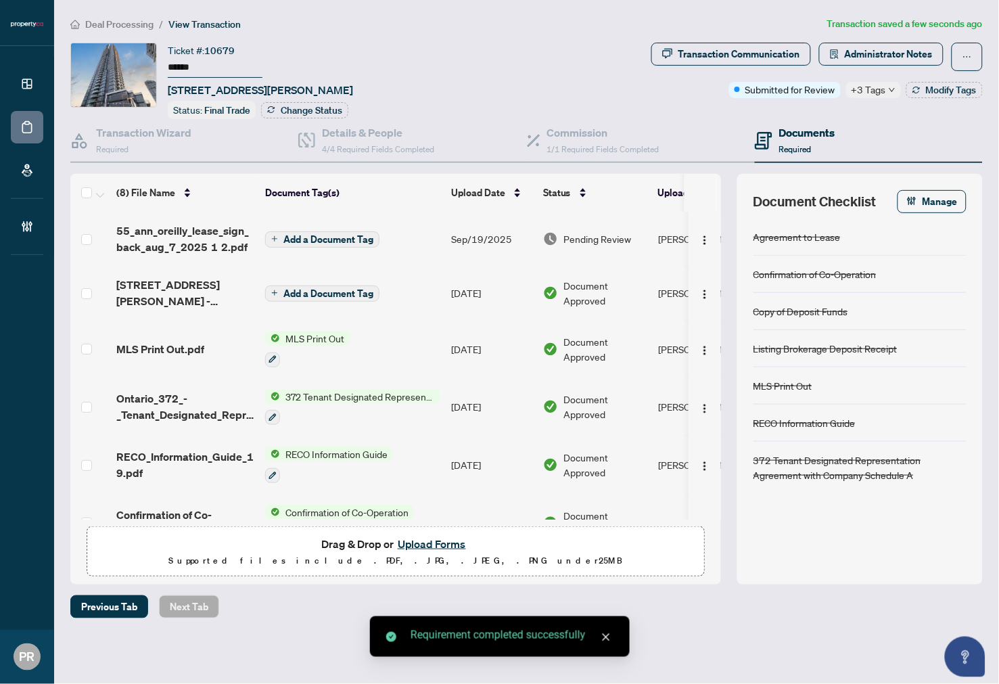
scroll to position [146, 0]
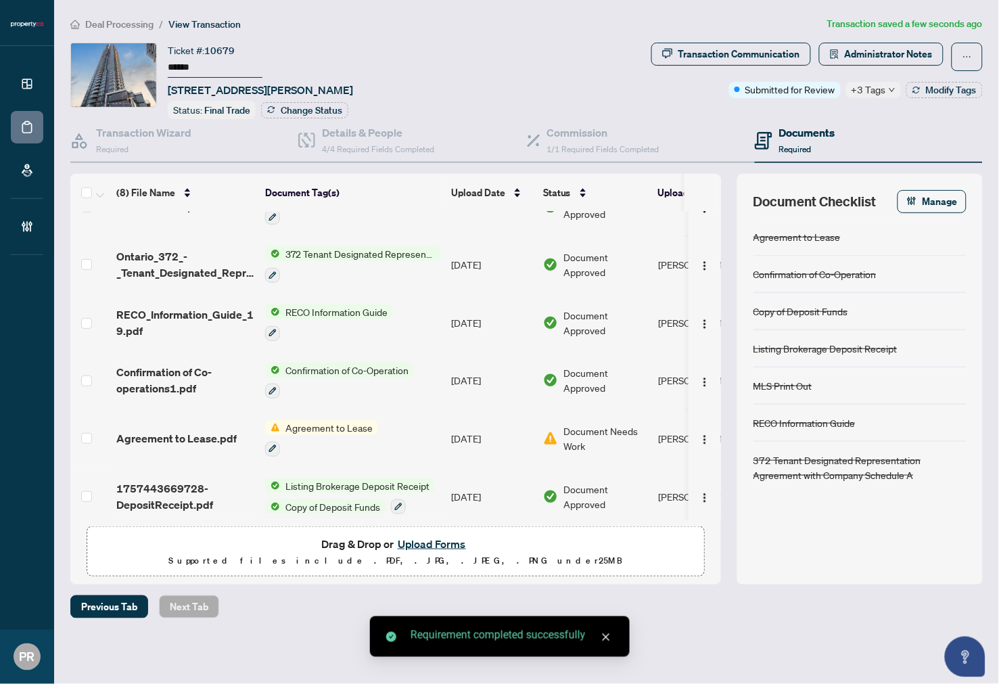
click at [472, 422] on td "Sep/09/2025" at bounding box center [492, 438] width 92 height 58
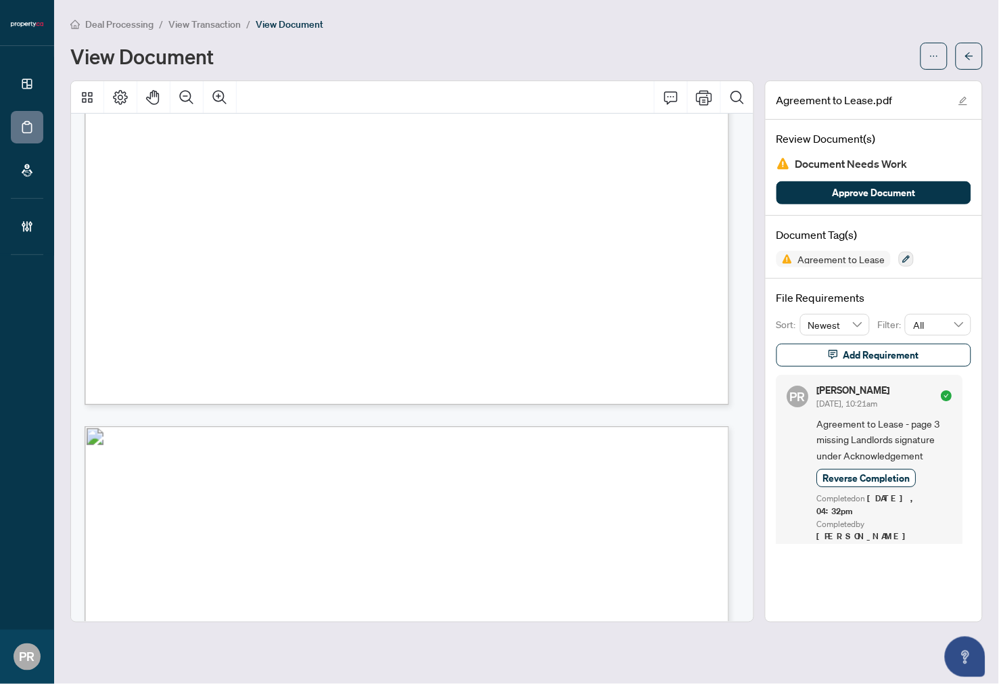
scroll to position [827, 0]
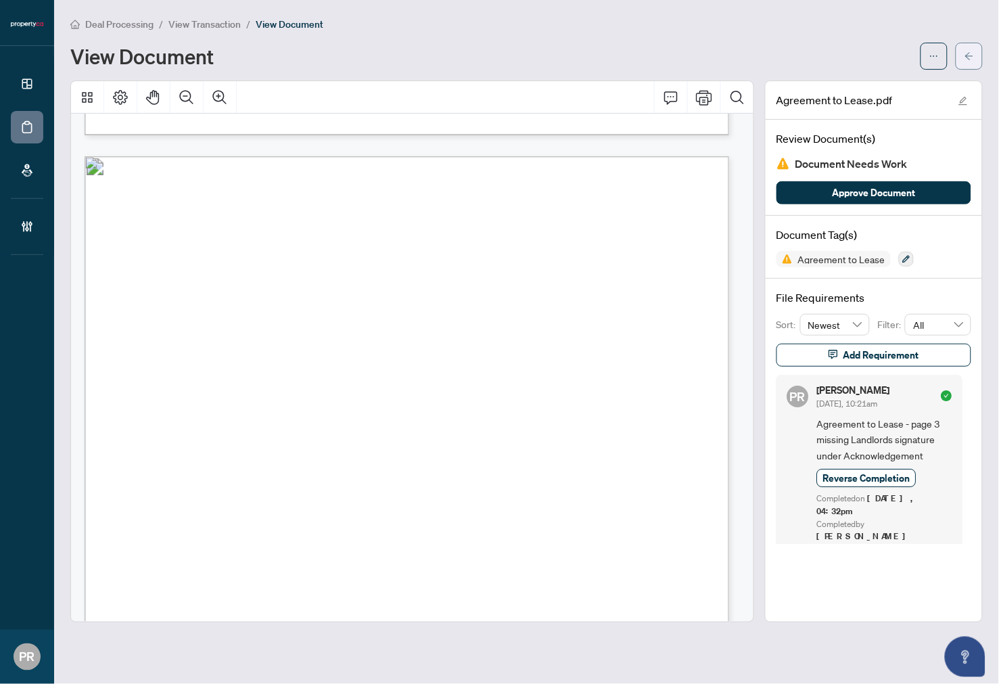
click at [976, 50] on button "button" at bounding box center [969, 56] width 27 height 27
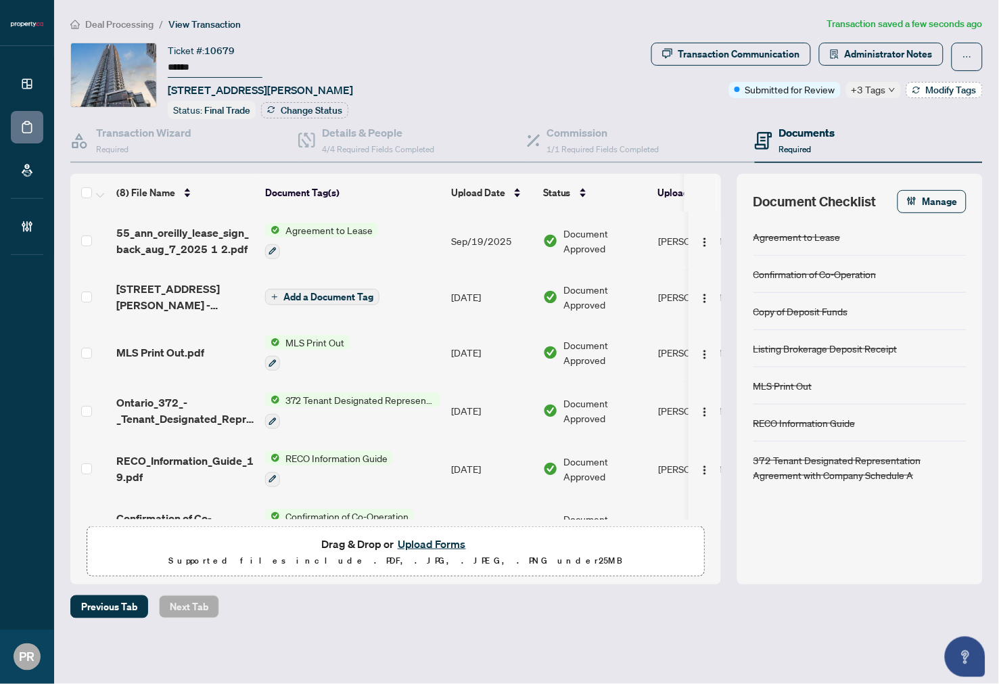
click at [941, 86] on span "Modify Tags" at bounding box center [951, 89] width 51 height 9
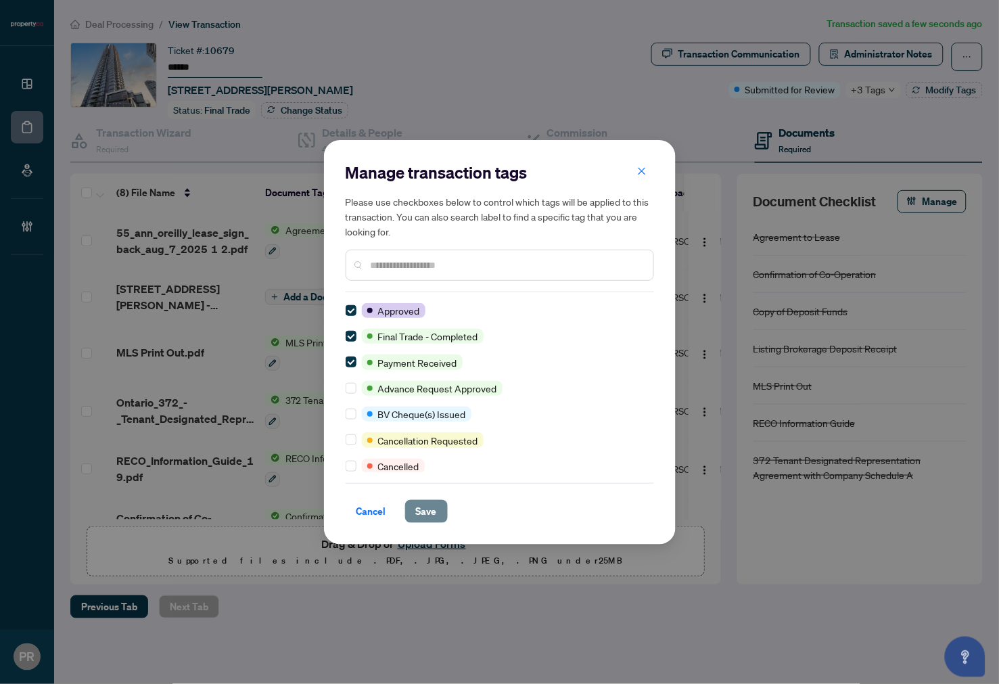
click at [434, 522] on span "Save" at bounding box center [426, 512] width 21 height 22
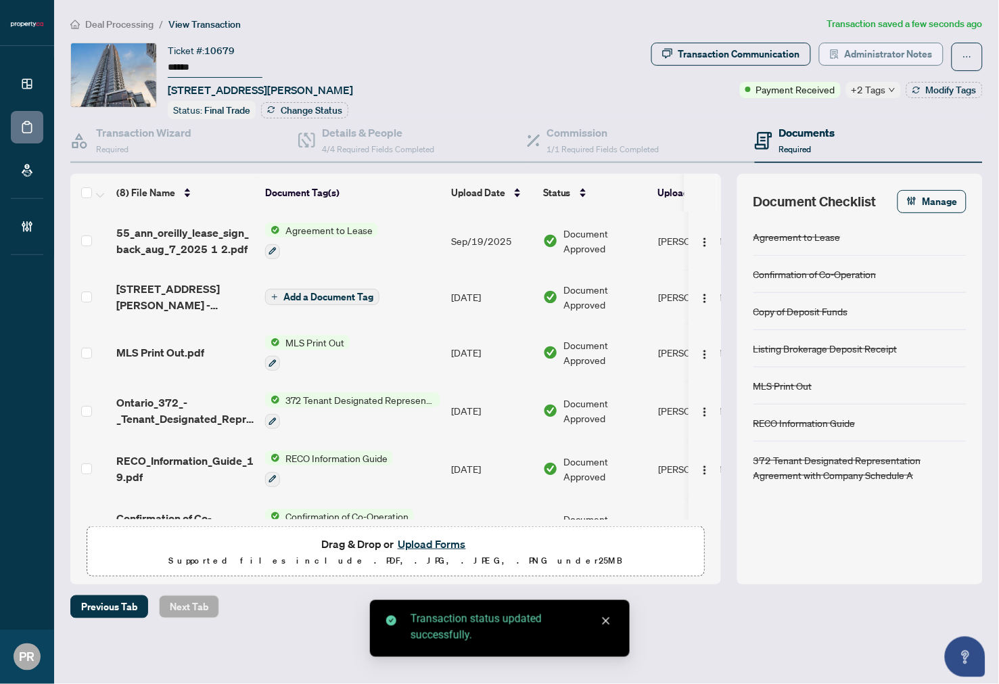
click at [858, 48] on span "Administrator Notes" at bounding box center [889, 54] width 88 height 22
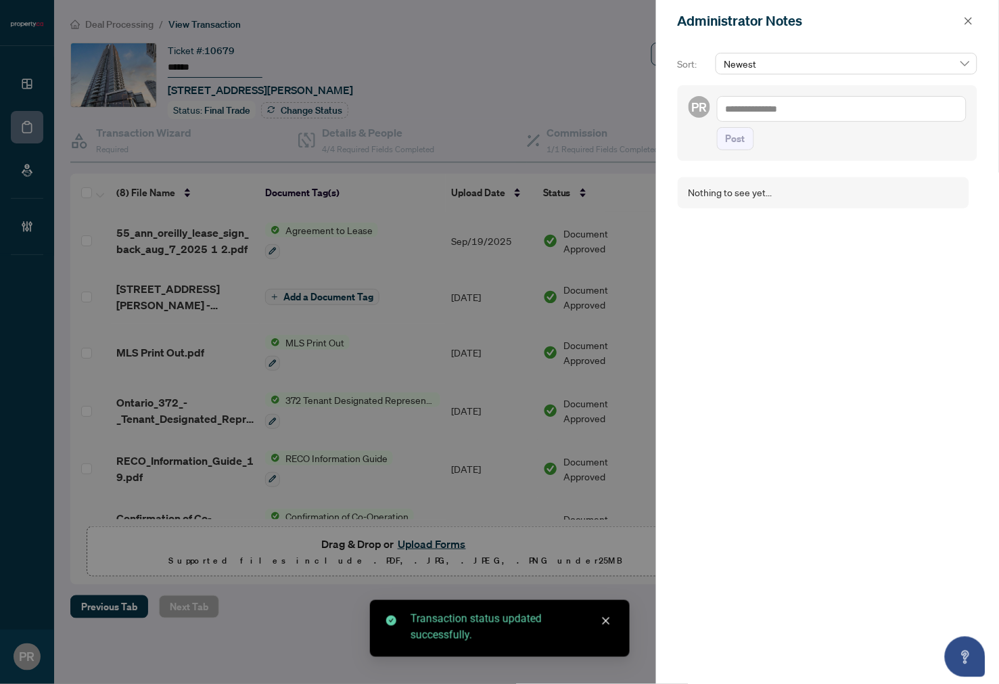
click at [796, 110] on textarea at bounding box center [842, 109] width 250 height 26
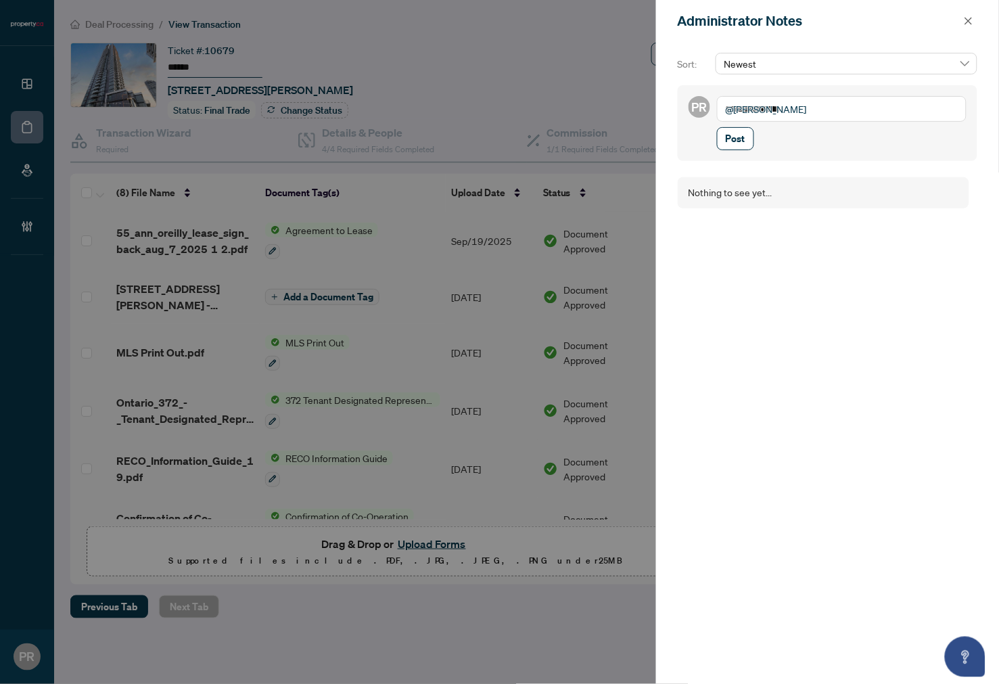
type textarea "**********"
type textarea "*"
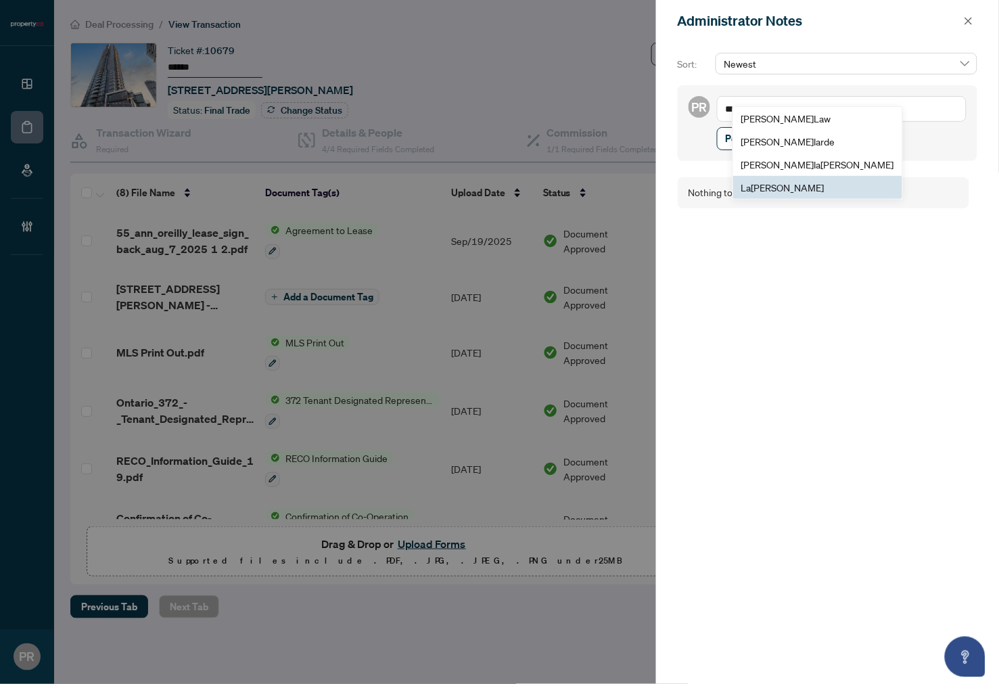
click at [775, 192] on span "La ura Spillane" at bounding box center [783, 187] width 83 height 12
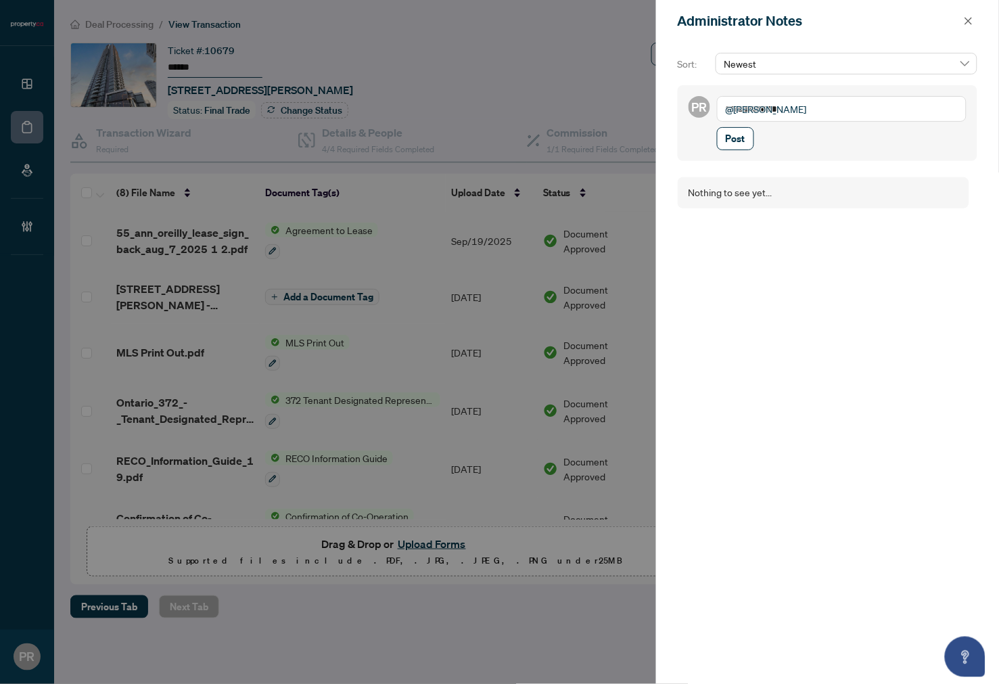
click at [826, 104] on textarea "**********" at bounding box center [842, 109] width 250 height 26
type textarea "**********"
click at [733, 149] on div "**********" at bounding box center [828, 123] width 300 height 76
click at [739, 139] on span "Post" at bounding box center [736, 139] width 20 height 22
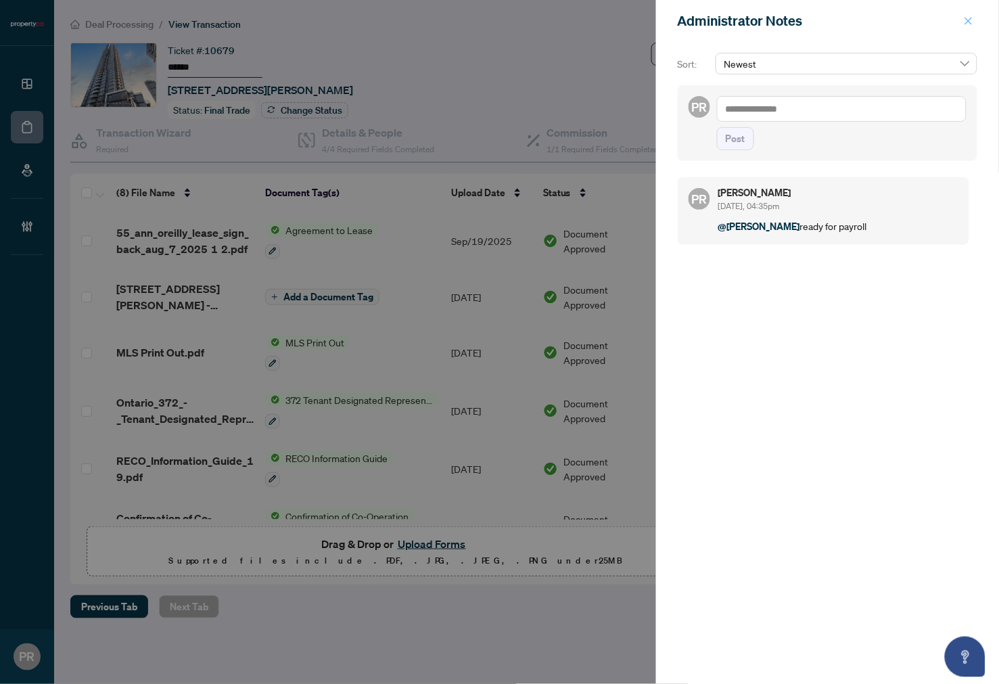
click at [964, 12] on span "button" at bounding box center [968, 21] width 9 height 22
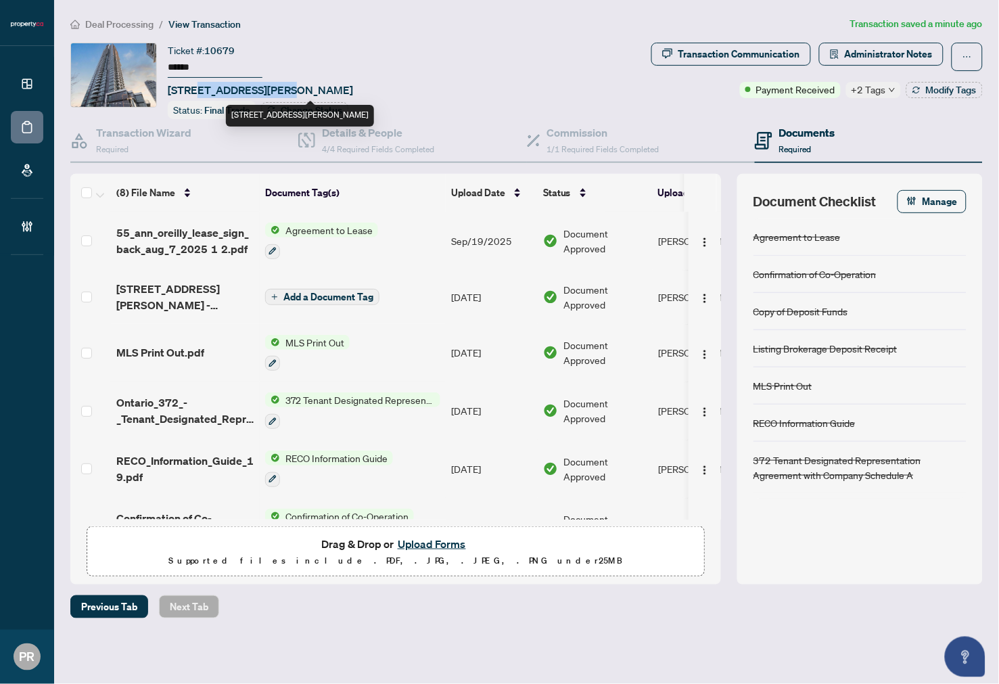
drag, startPoint x: 272, startPoint y: 87, endPoint x: 199, endPoint y: 82, distance: 73.2
click at [199, 82] on span "2201-55 Ann O'reilly Rd, Toronto, Ontario M2J 0C9, Canada" at bounding box center [260, 90] width 185 height 16
copy span "55 Ann O'reilly"
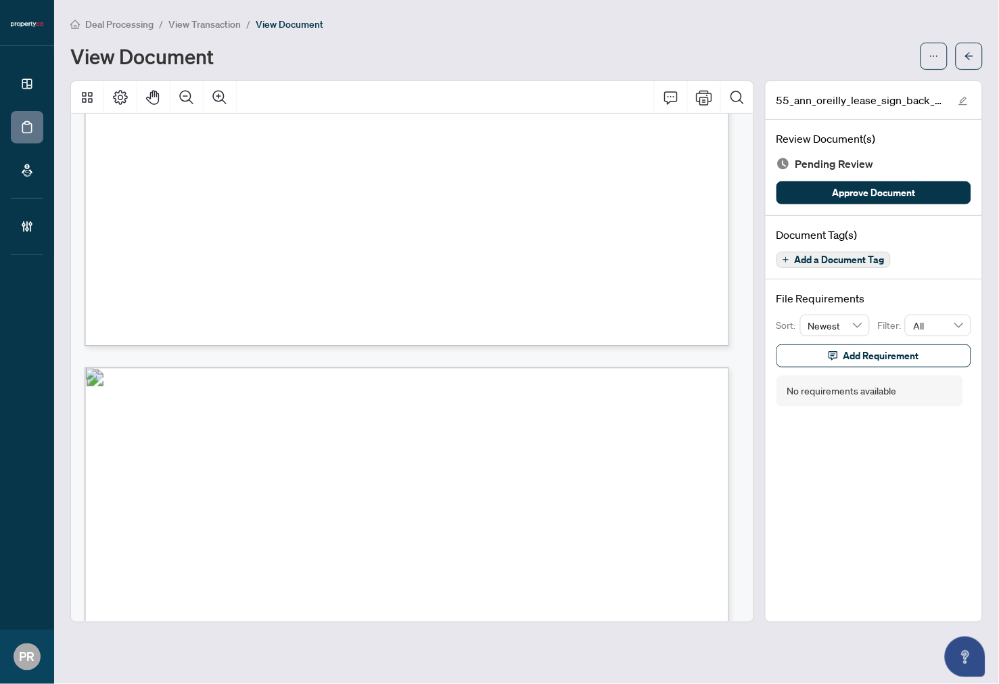
scroll to position [601, 0]
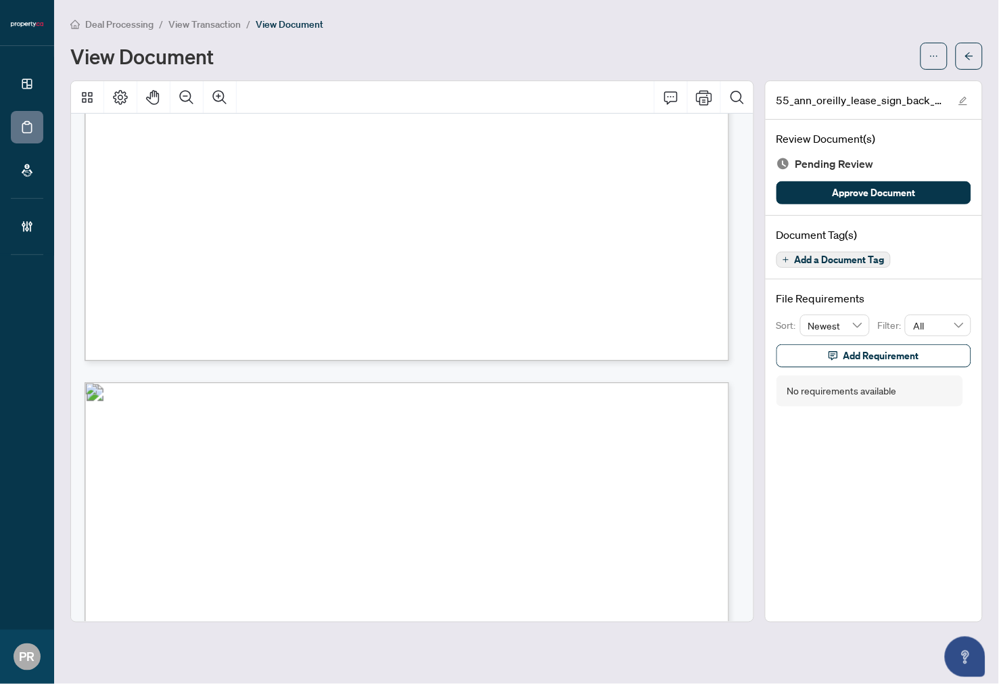
click at [846, 260] on span "Add a Document Tag" at bounding box center [840, 259] width 90 height 9
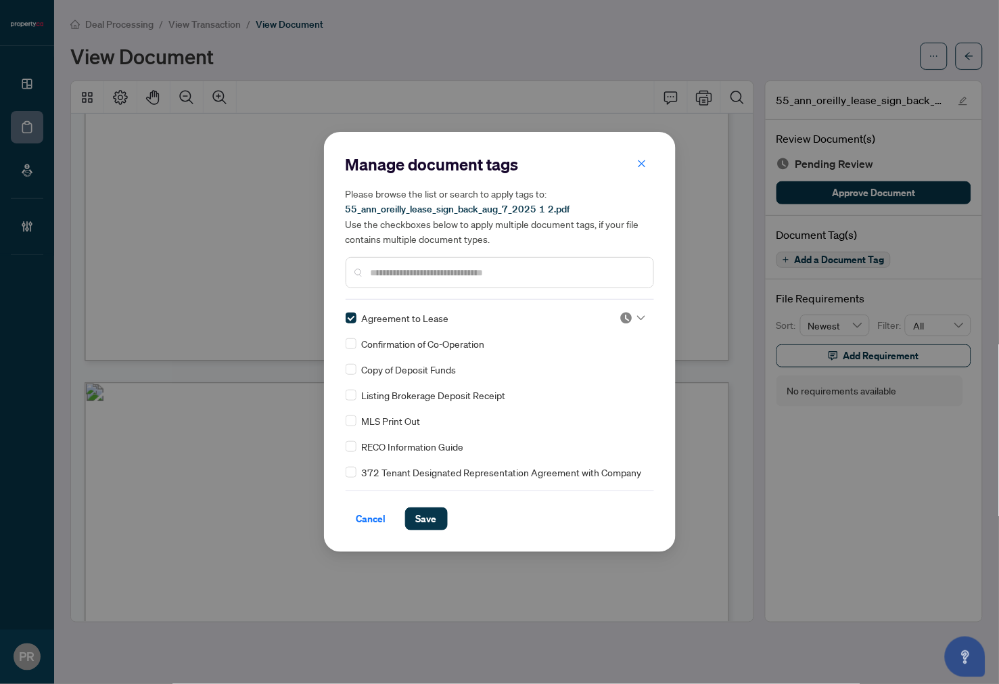
click at [627, 319] on img at bounding box center [627, 318] width 14 height 14
click at [592, 386] on div "Approved" at bounding box center [588, 383] width 87 height 15
drag, startPoint x: 438, startPoint y: 521, endPoint x: 604, endPoint y: 87, distance: 464.9
click at [437, 519] on button "Save" at bounding box center [426, 518] width 43 height 23
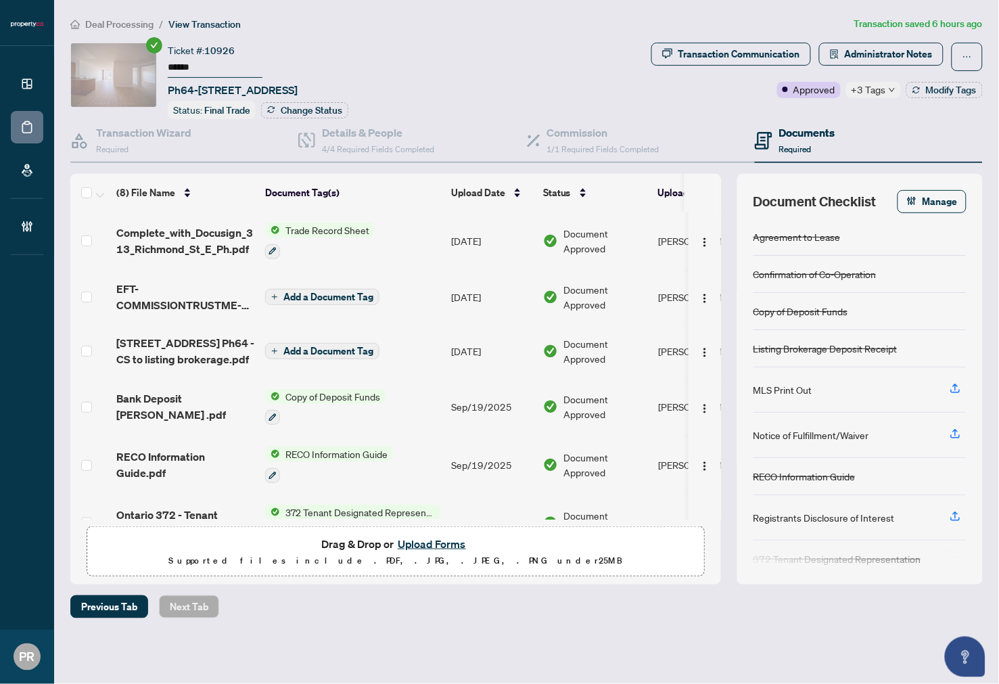
click at [857, 96] on span "+3 Tags" at bounding box center [869, 90] width 35 height 16
drag, startPoint x: 271, startPoint y: 83, endPoint x: 200, endPoint y: 87, distance: 71.2
click at [200, 87] on span "Ph64-313 Richmond St, Toronto, Ontario M5A 4S7, Canada" at bounding box center [233, 90] width 130 height 16
copy span "313 Richmond"
click at [124, 21] on span "Deal Processing" at bounding box center [119, 24] width 68 height 12
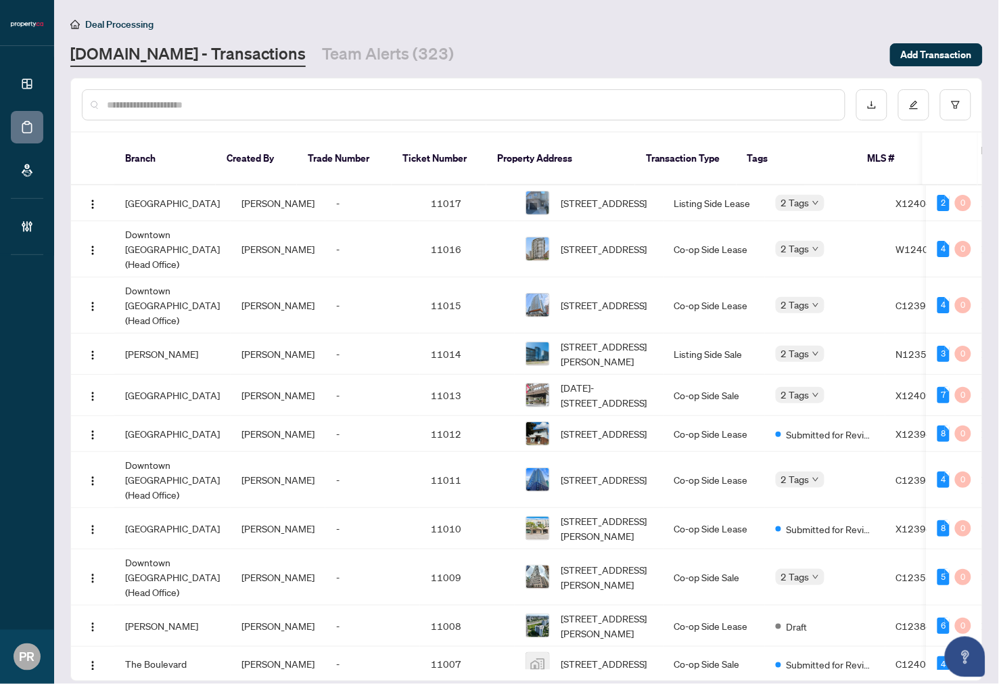
click at [353, 37] on div "Deal Processing Property.ca - Transactions Team Alerts (323) Add Transaction" at bounding box center [526, 41] width 913 height 51
click at [340, 66] on main "Deal Processing Property.ca - Transactions Team Alerts (323) Add Transaction Br…" at bounding box center [526, 342] width 945 height 684
click at [310, 73] on main "Deal Processing Property.ca - Transactions Team Alerts (323) Add Transaction Br…" at bounding box center [526, 342] width 945 height 684
click at [315, 66] on main "Deal Processing Property.ca - Transactions Team Alerts (323) Add Transaction Br…" at bounding box center [526, 342] width 945 height 684
click at [322, 48] on link "Team Alerts (323)" at bounding box center [388, 55] width 132 height 24
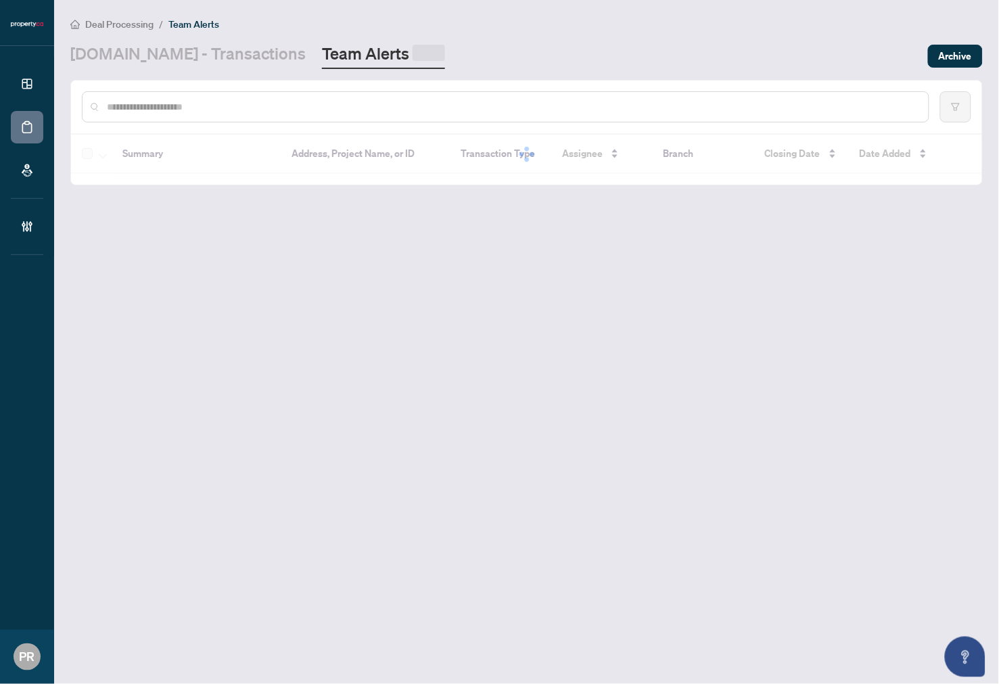
click at [264, 99] on input "text" at bounding box center [512, 106] width 811 height 15
paste input "**********"
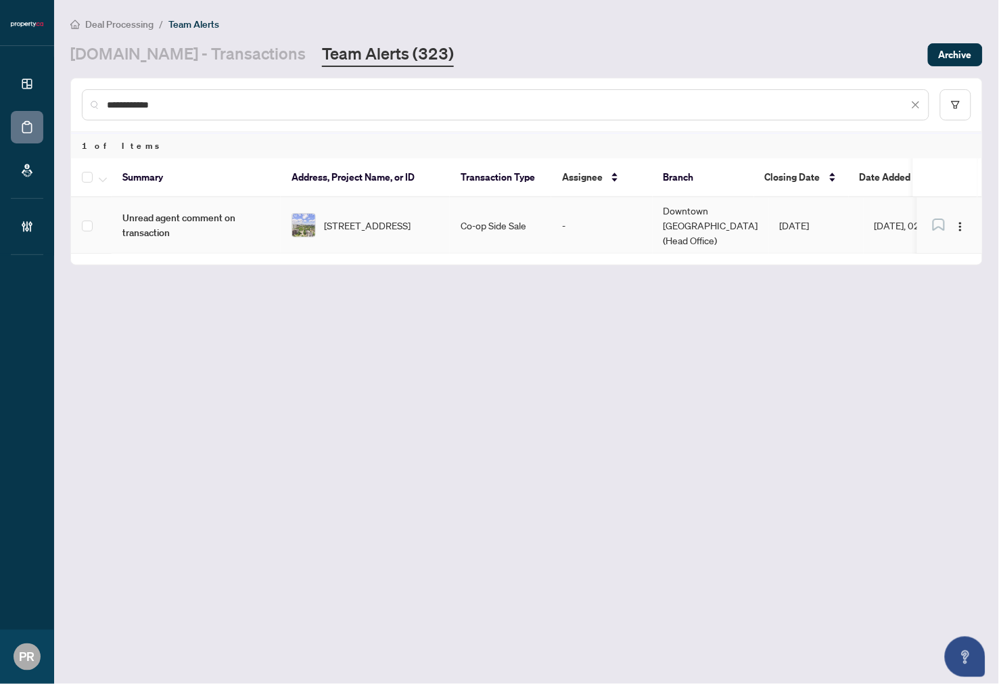
click at [266, 217] on span "Unread agent comment on transaction" at bounding box center [196, 225] width 148 height 30
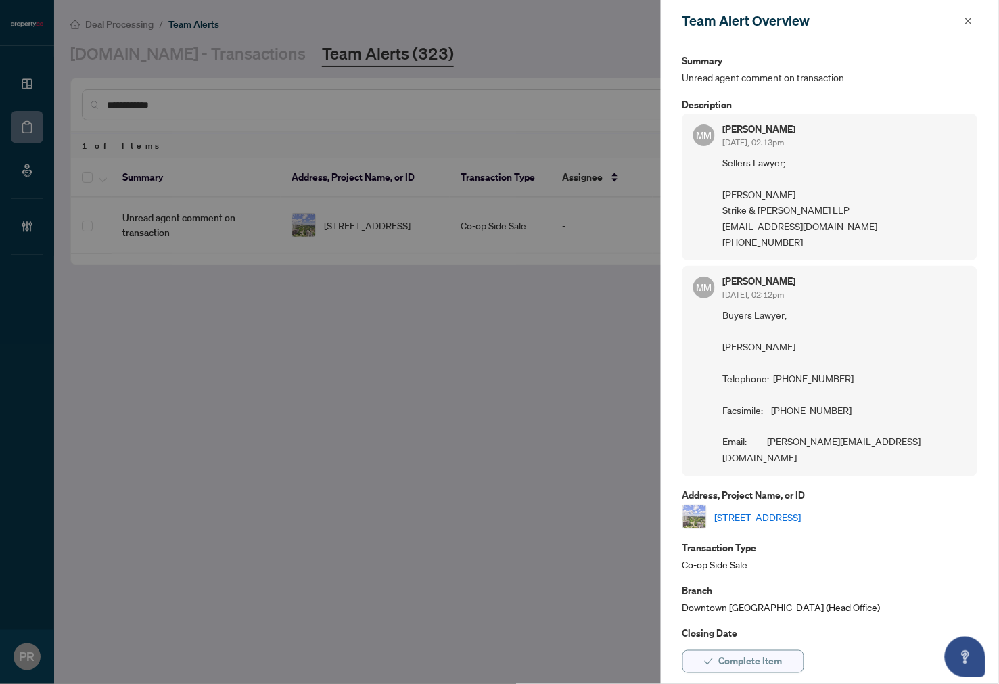
click at [771, 658] on span "Complete Item" at bounding box center [751, 662] width 64 height 22
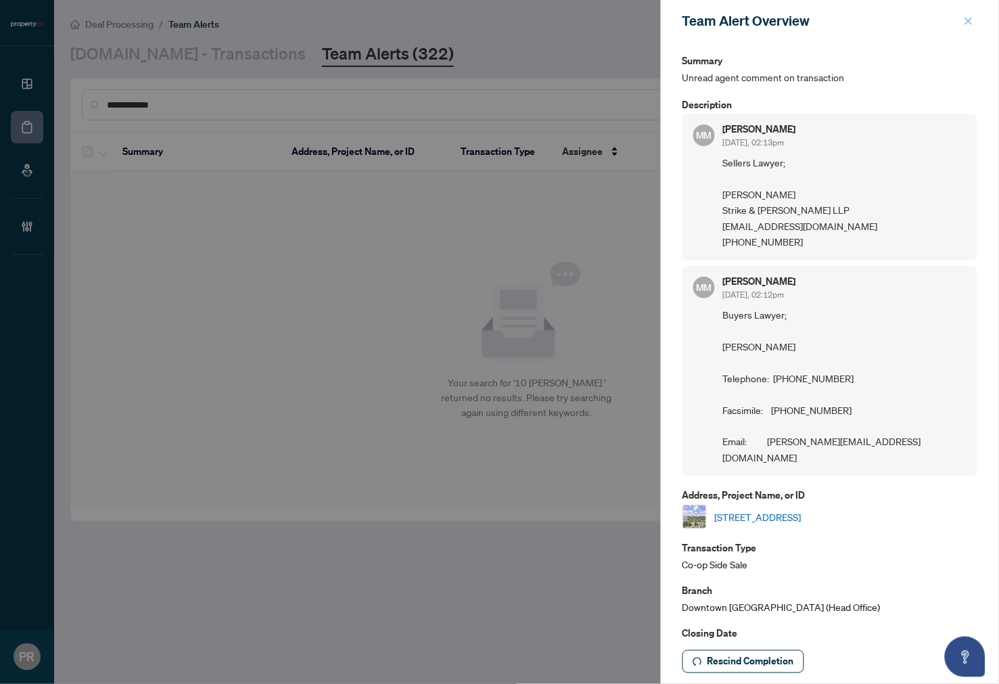
click at [968, 24] on icon "close" at bounding box center [968, 20] width 9 height 9
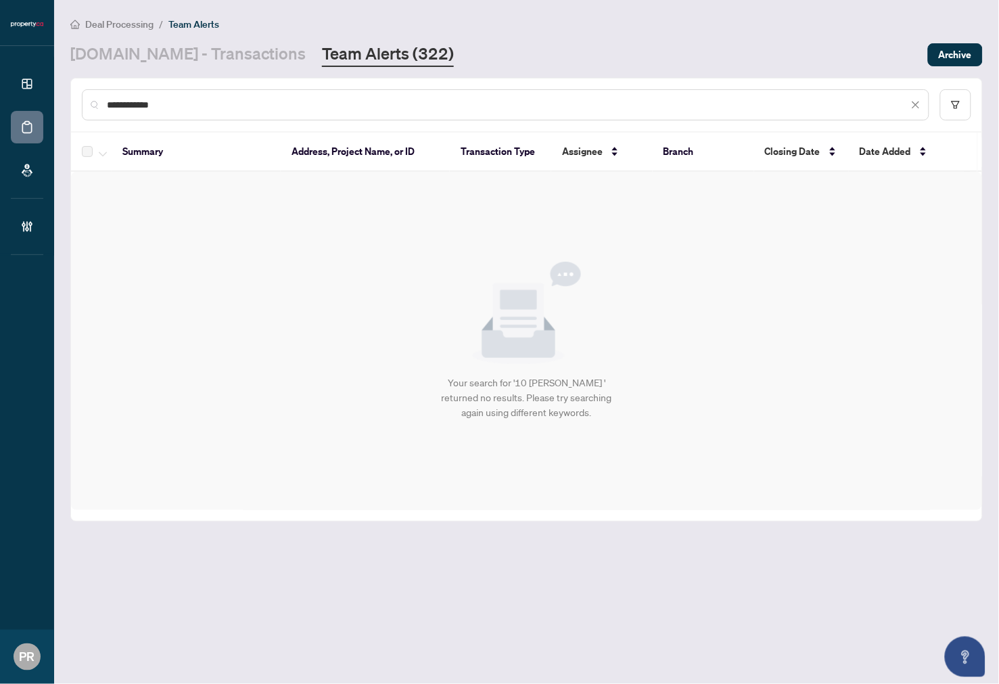
drag, startPoint x: 261, startPoint y: 96, endPoint x: 338, endPoint y: 133, distance: 85.4
click at [35, 86] on div "**********" at bounding box center [499, 342] width 999 height 684
paste input "text"
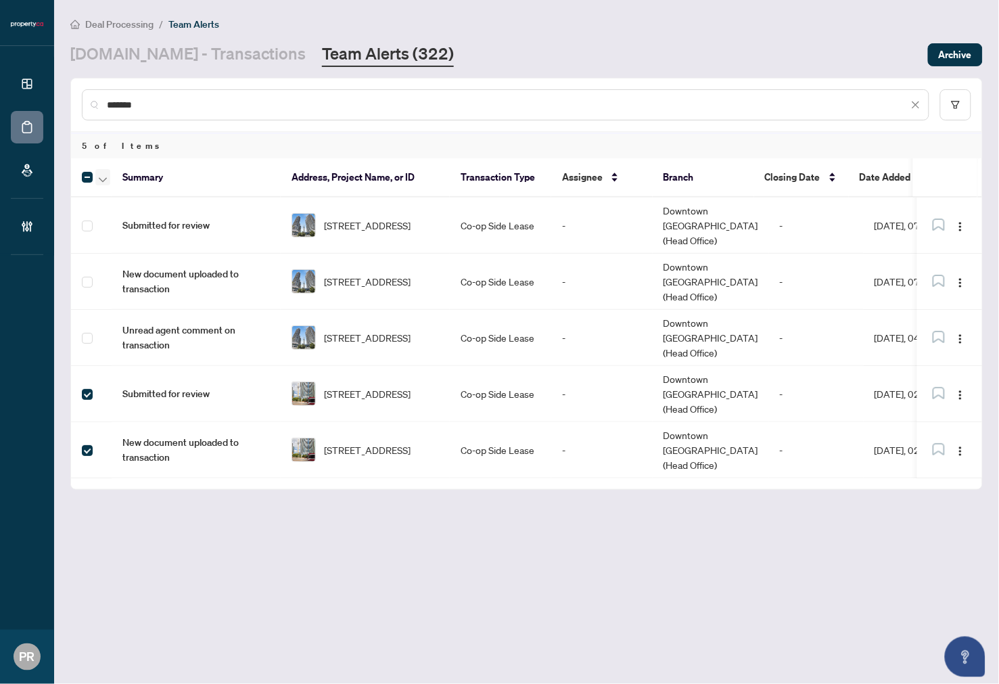
click at [104, 172] on span "button" at bounding box center [103, 177] width 8 height 15
click at [179, 282] on span "Complete Item" at bounding box center [148, 285] width 85 height 15
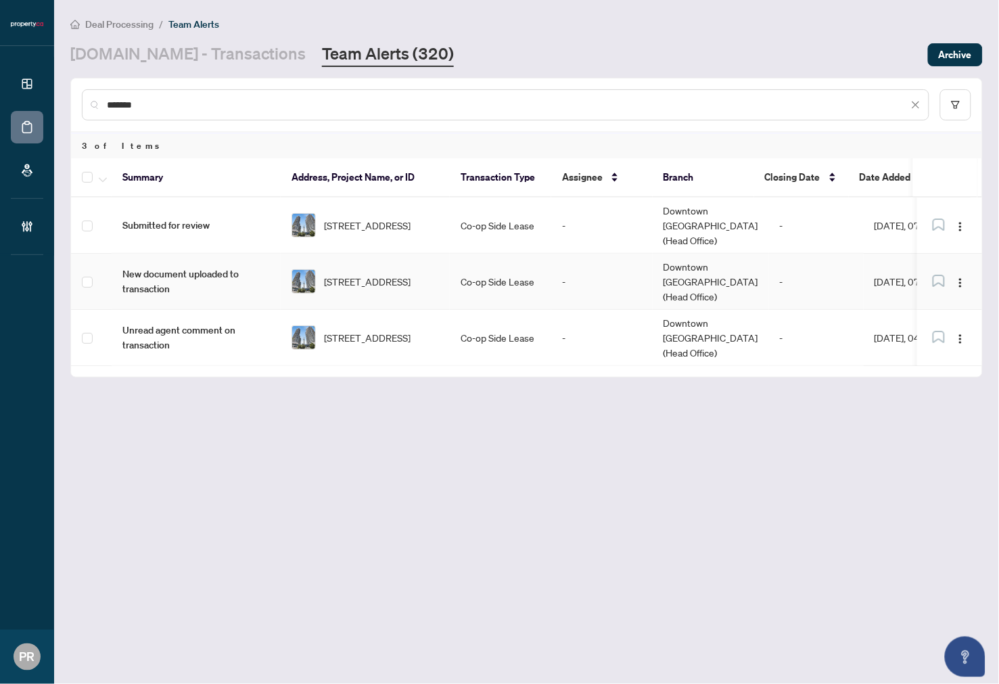
click at [322, 269] on div "2701-8 York St, Toronto, Ontario M5J 2Y2, Canada" at bounding box center [366, 281] width 148 height 24
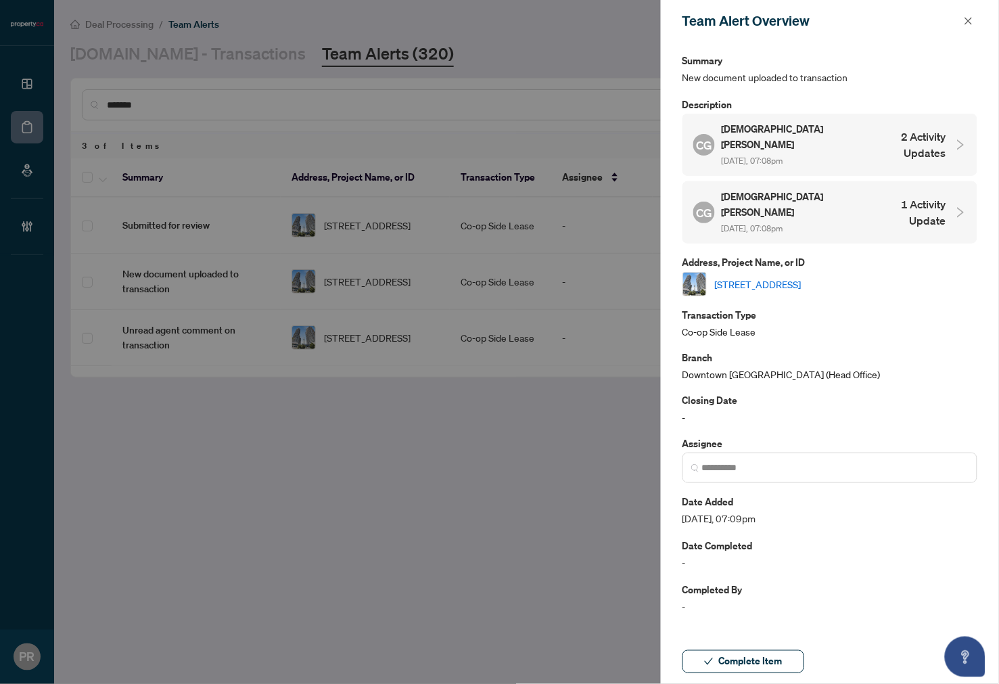
click at [800, 277] on link "2701-8 York St, Toronto, Ontario M5J 2Y2, Canada" at bounding box center [758, 284] width 87 height 15
click at [950, 14] on div "Team Alert Overview" at bounding box center [821, 21] width 277 height 20
click at [964, 21] on button "button" at bounding box center [969, 21] width 18 height 16
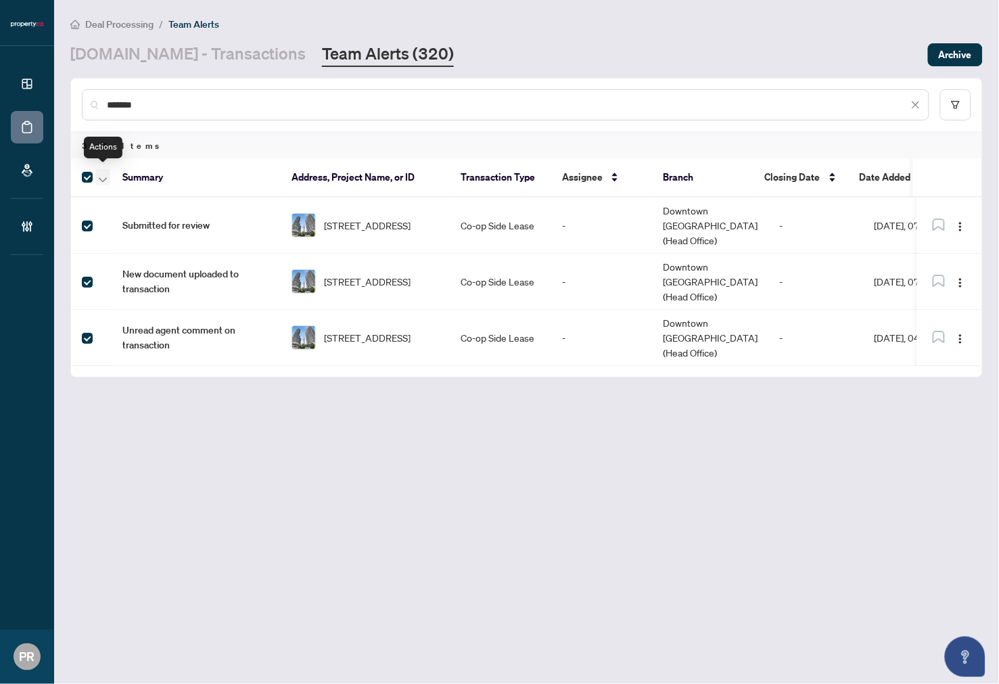
click at [99, 171] on span "button" at bounding box center [103, 177] width 8 height 15
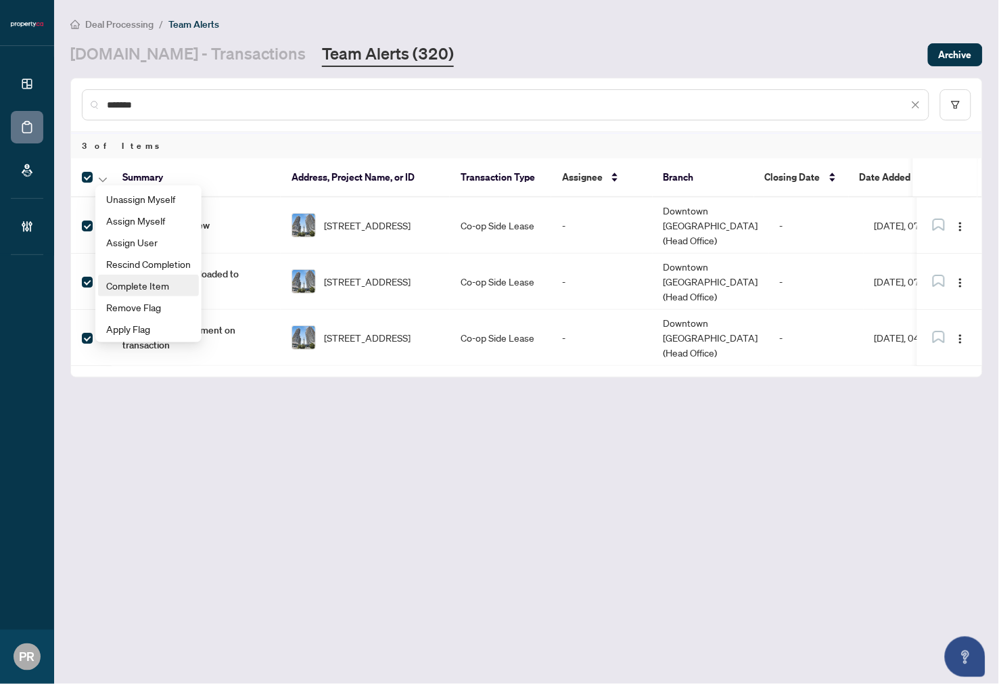
click at [175, 286] on span "Complete Item" at bounding box center [148, 285] width 85 height 15
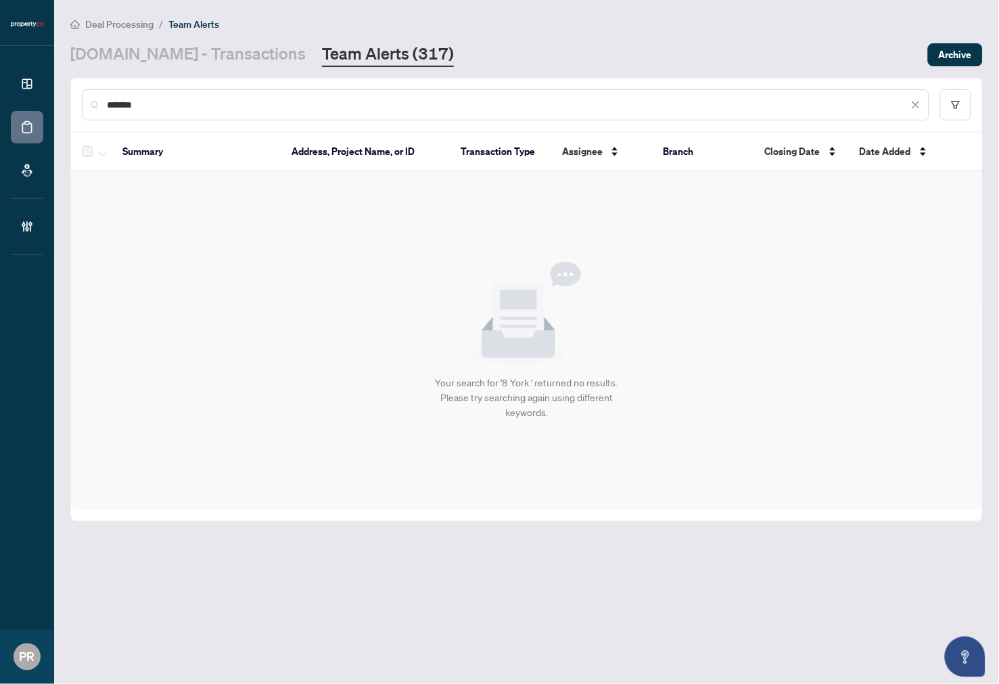
click at [322, 95] on div "******" at bounding box center [506, 104] width 848 height 31
drag, startPoint x: 200, startPoint y: 102, endPoint x: 3, endPoint y: 102, distance: 196.9
click at [3, 102] on div "Dashboard Deal Processing Mortgage Referrals Brokerage Management PR Puvitha Ra…" at bounding box center [499, 342] width 999 height 684
paste input "**"
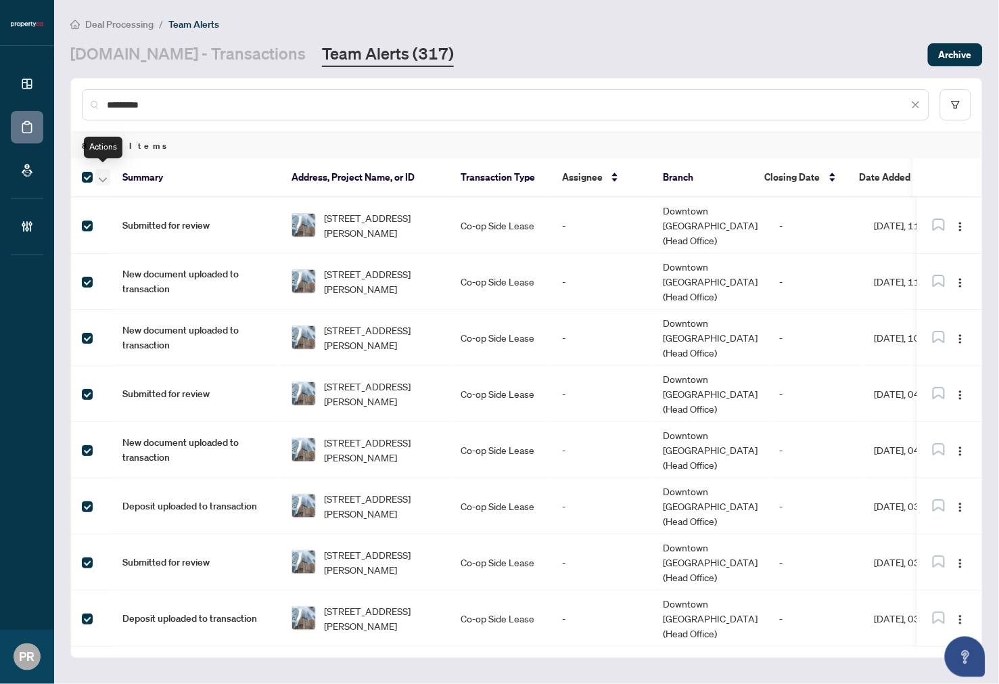
click at [100, 177] on icon "button" at bounding box center [103, 179] width 8 height 5
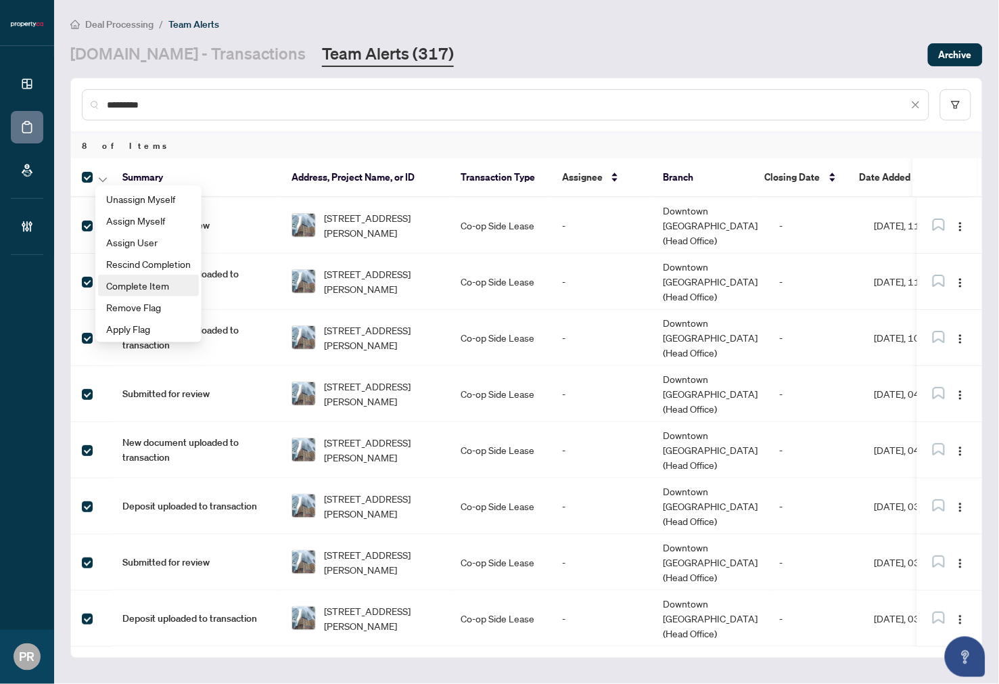
click at [161, 283] on span "Complete Item" at bounding box center [148, 285] width 85 height 15
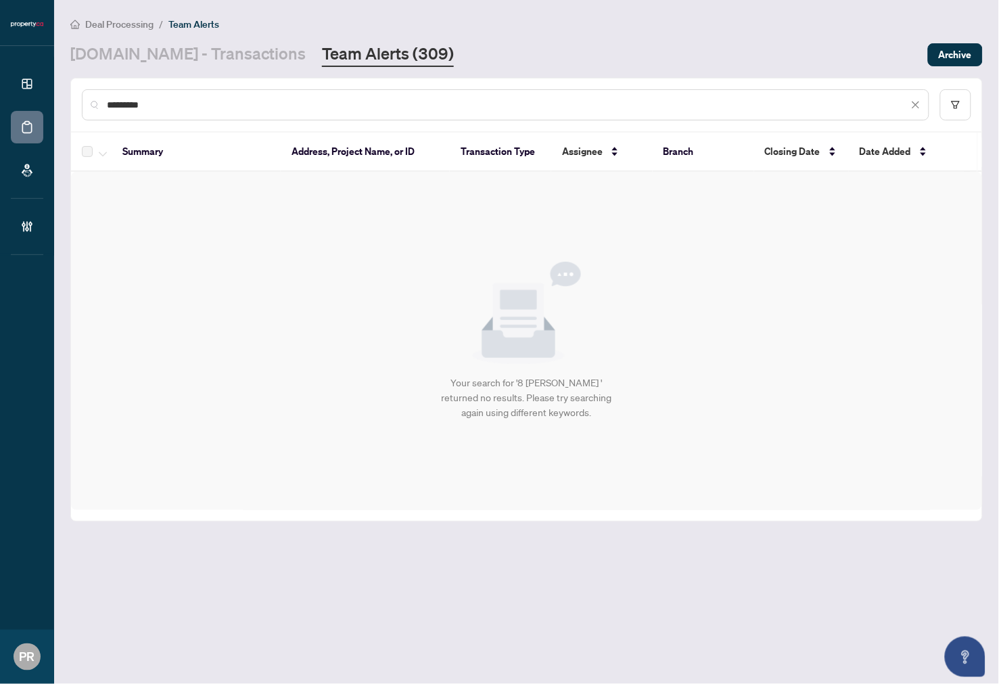
drag, startPoint x: 313, startPoint y: 95, endPoint x: 39, endPoint y: 101, distance: 274.1
click at [39, 101] on div "Dashboard Deal Processing Mortgage Referrals Brokerage Management PR Puvitha Ra…" at bounding box center [499, 342] width 999 height 684
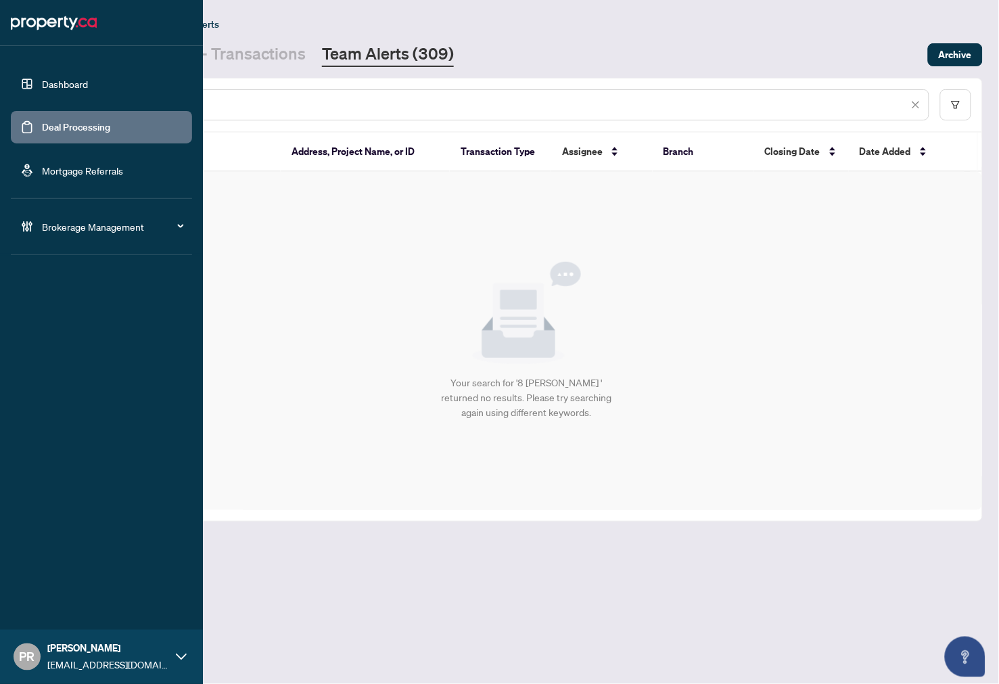
paste input "text"
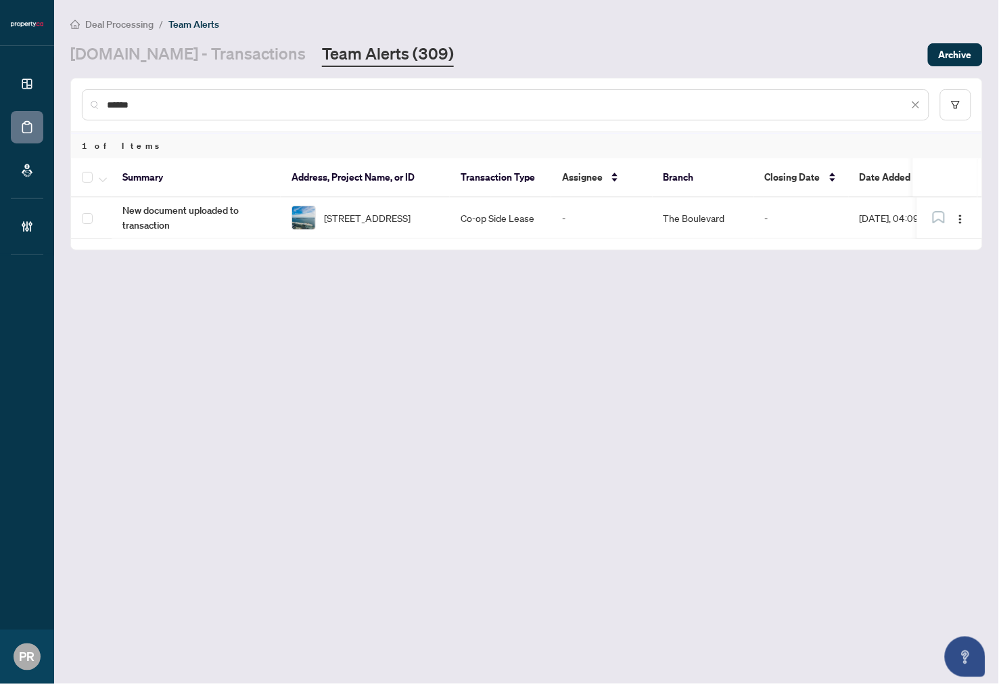
drag, startPoint x: 276, startPoint y: 92, endPoint x: 12, endPoint y: 96, distance: 263.9
click at [12, 96] on div "Dashboard Deal Processing Mortgage Referrals Brokerage Management PR Puvitha Ra…" at bounding box center [499, 342] width 999 height 684
click at [269, 112] on div "******" at bounding box center [506, 104] width 848 height 31
drag, startPoint x: 187, startPoint y: 104, endPoint x: 15, endPoint y: 104, distance: 171.9
click at [15, 104] on div "Dashboard Deal Processing Mortgage Referrals Brokerage Management PR Puvitha Ra…" at bounding box center [499, 342] width 999 height 684
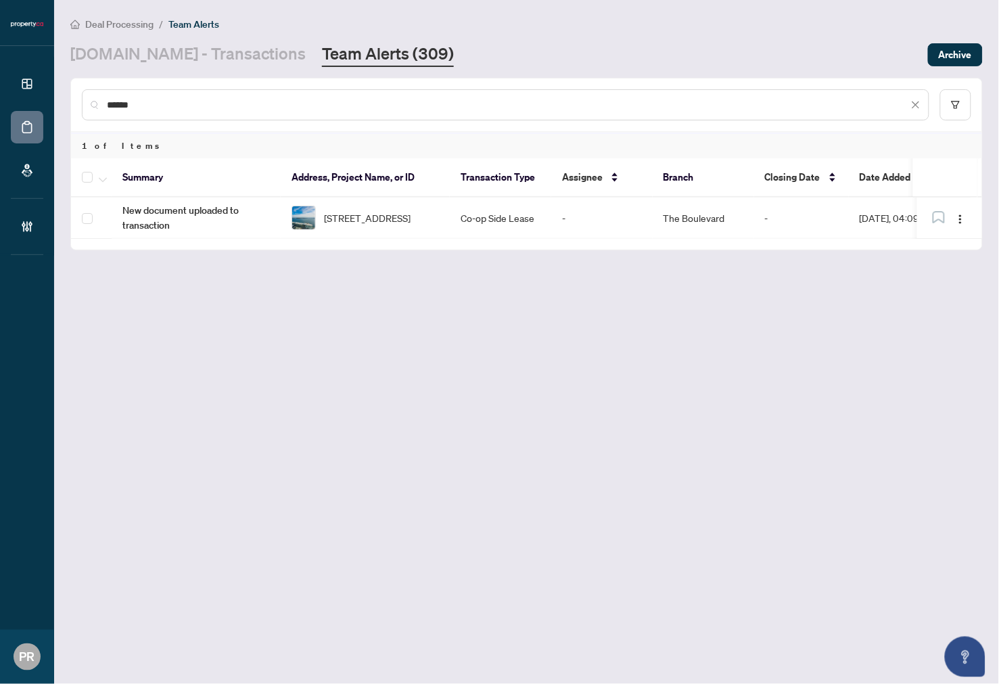
paste input "****"
drag, startPoint x: 278, startPoint y: 99, endPoint x: 59, endPoint y: 85, distance: 219.6
click at [0, 85] on html "**********" at bounding box center [499, 342] width 999 height 684
paste input "text"
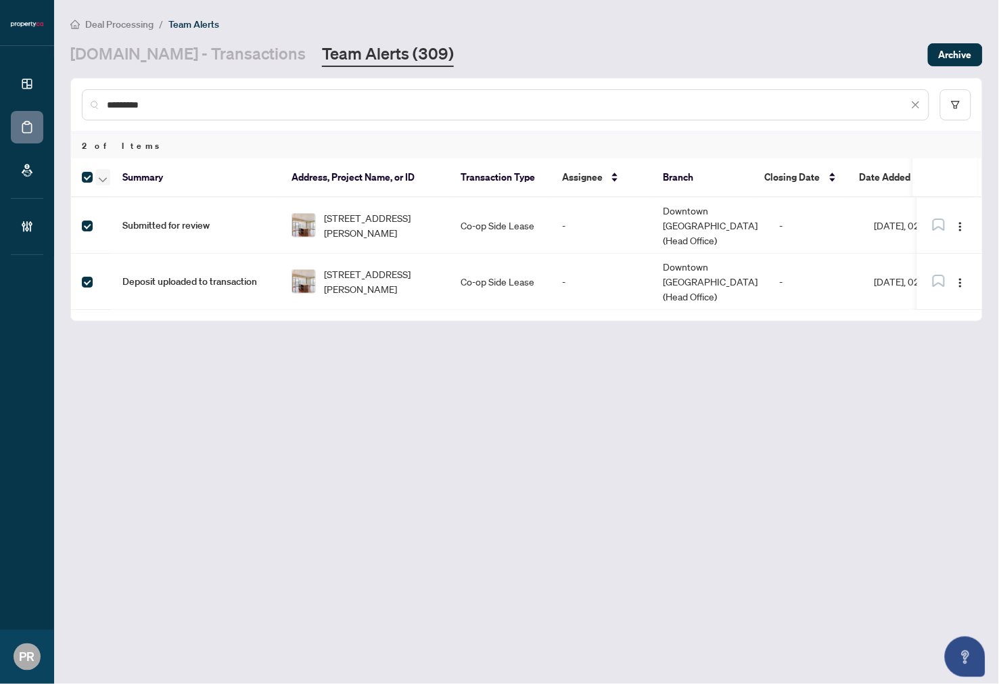
click at [100, 178] on icon "button" at bounding box center [103, 179] width 8 height 5
click at [177, 279] on span "Complete Item" at bounding box center [148, 285] width 85 height 15
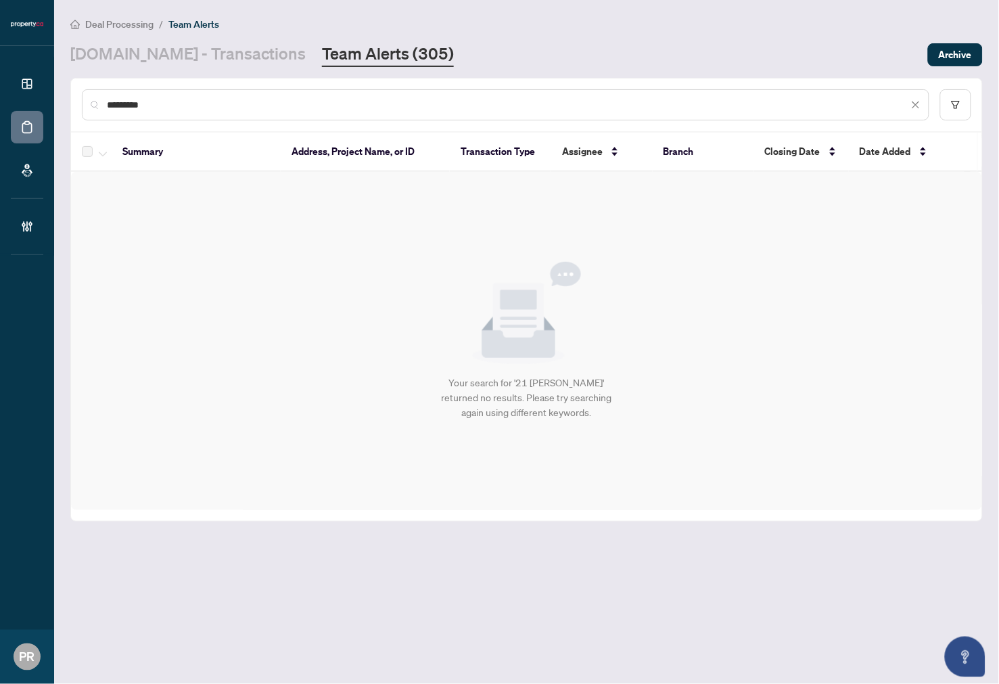
drag, startPoint x: 300, startPoint y: 93, endPoint x: 294, endPoint y: 100, distance: 9.6
click at [295, 99] on div "*********" at bounding box center [506, 104] width 848 height 31
drag, startPoint x: 287, startPoint y: 104, endPoint x: 38, endPoint y: 126, distance: 249.9
click at [38, 126] on div "Dashboard Deal Processing Mortgage Referrals Brokerage Management PR Puvitha Ra…" at bounding box center [499, 342] width 999 height 684
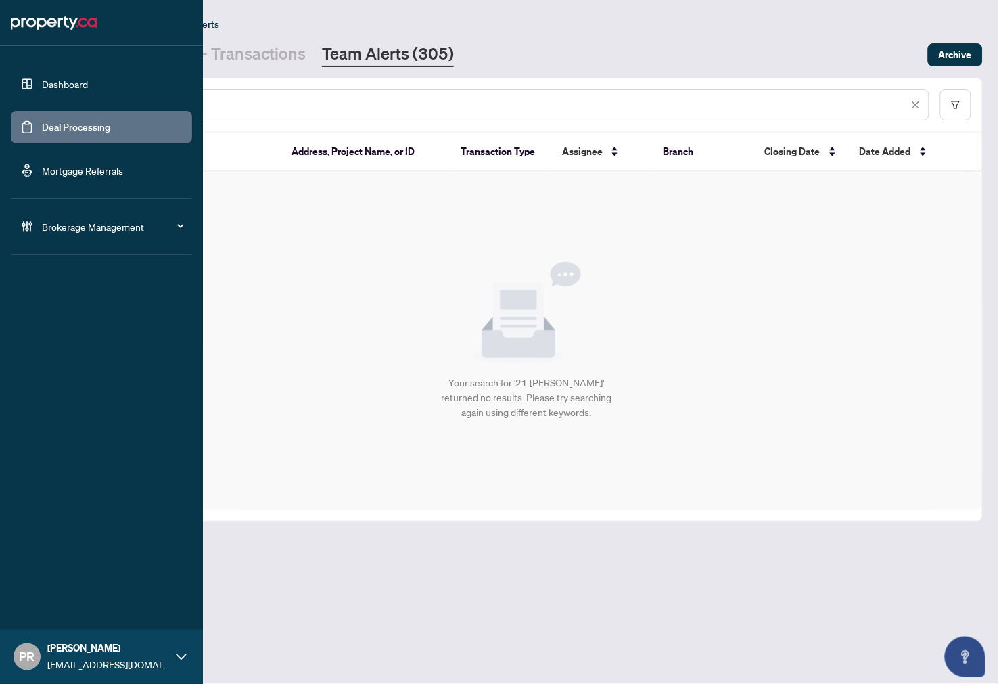
paste input "text"
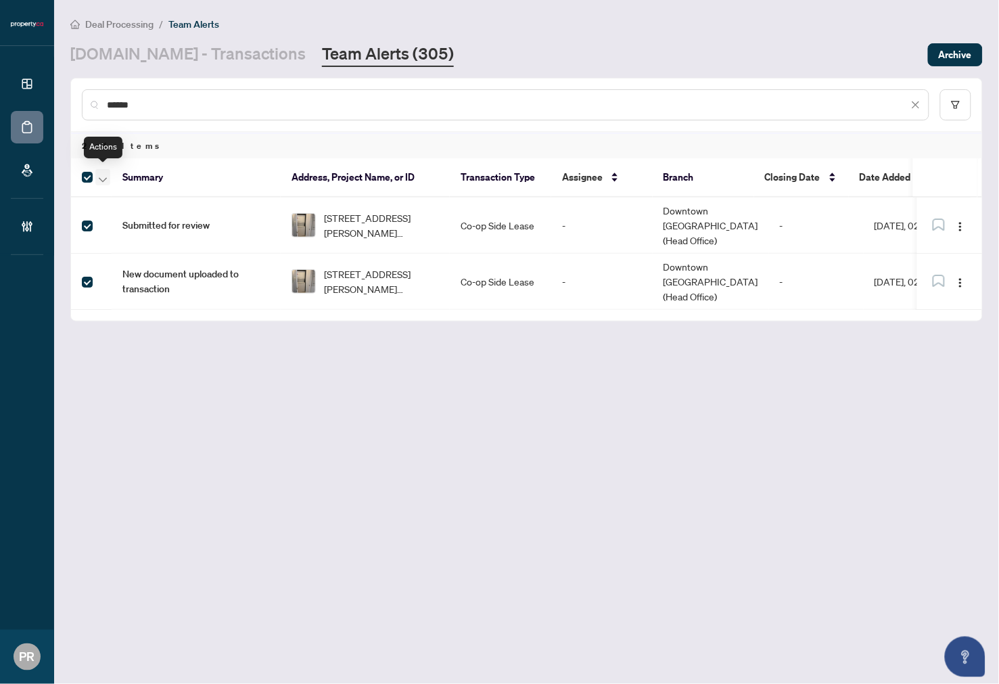
click at [102, 177] on icon "button" at bounding box center [103, 179] width 8 height 5
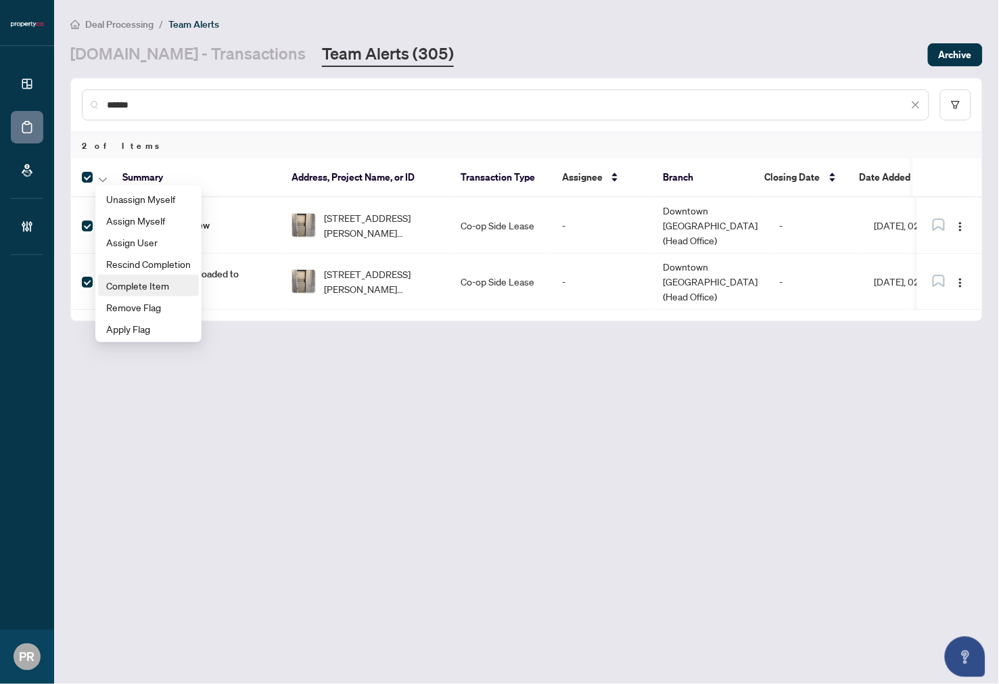
click at [166, 290] on span "Complete Item" at bounding box center [148, 285] width 85 height 15
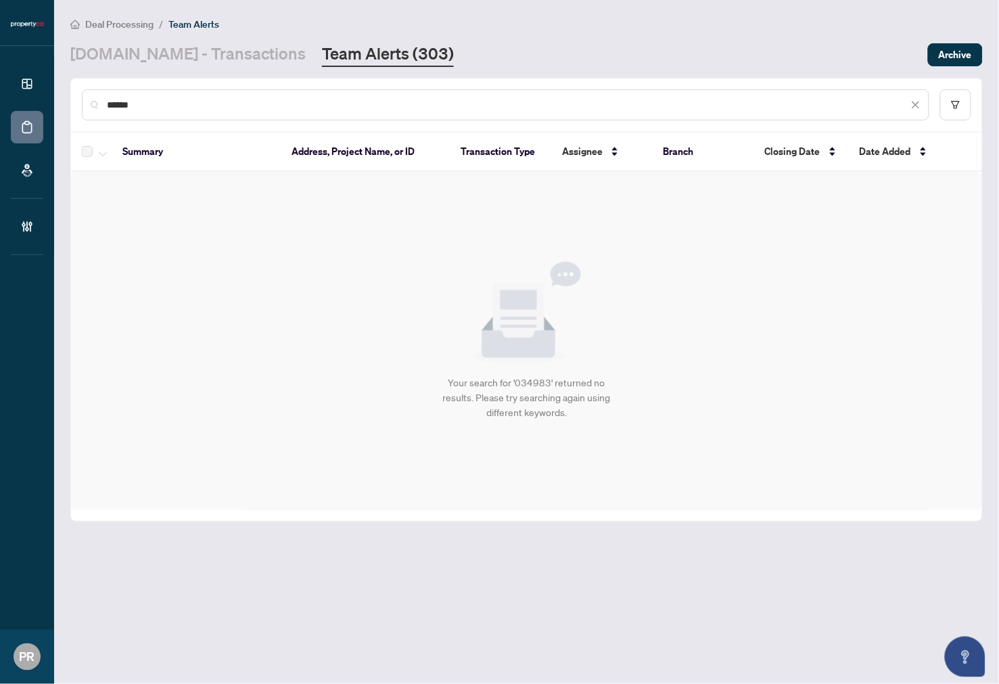
drag, startPoint x: 410, startPoint y: 105, endPoint x: -130, endPoint y: 106, distance: 539.9
click at [0, 106] on html "Dashboard Deal Processing Mortgage Referrals Brokerage Management PR Puvitha Ra…" at bounding box center [499, 342] width 999 height 684
paste input "**********"
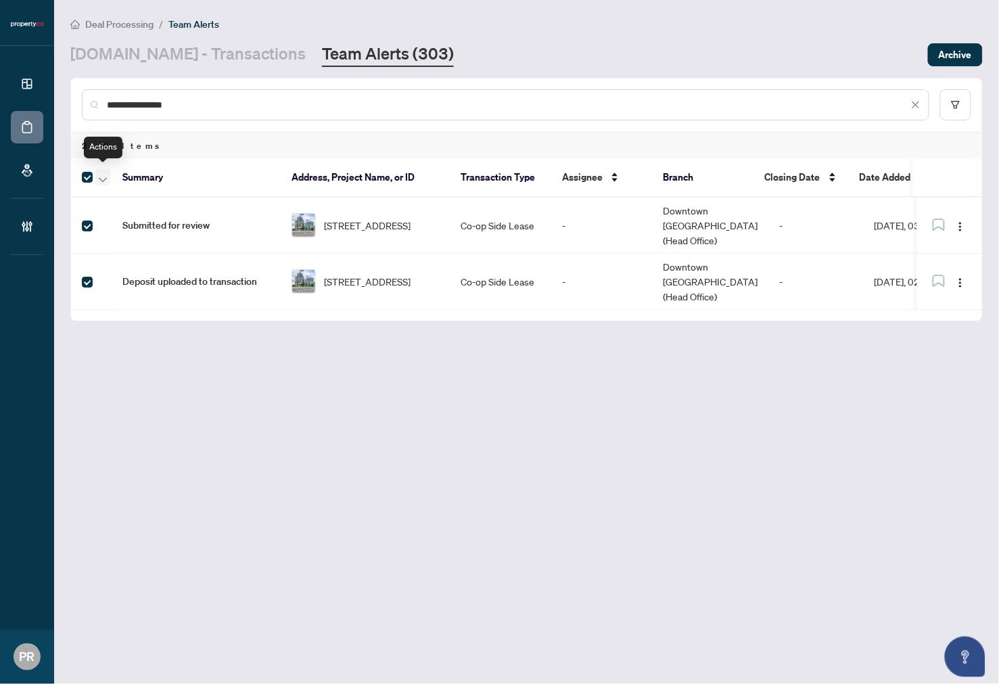
click at [102, 180] on span "button" at bounding box center [103, 177] width 8 height 15
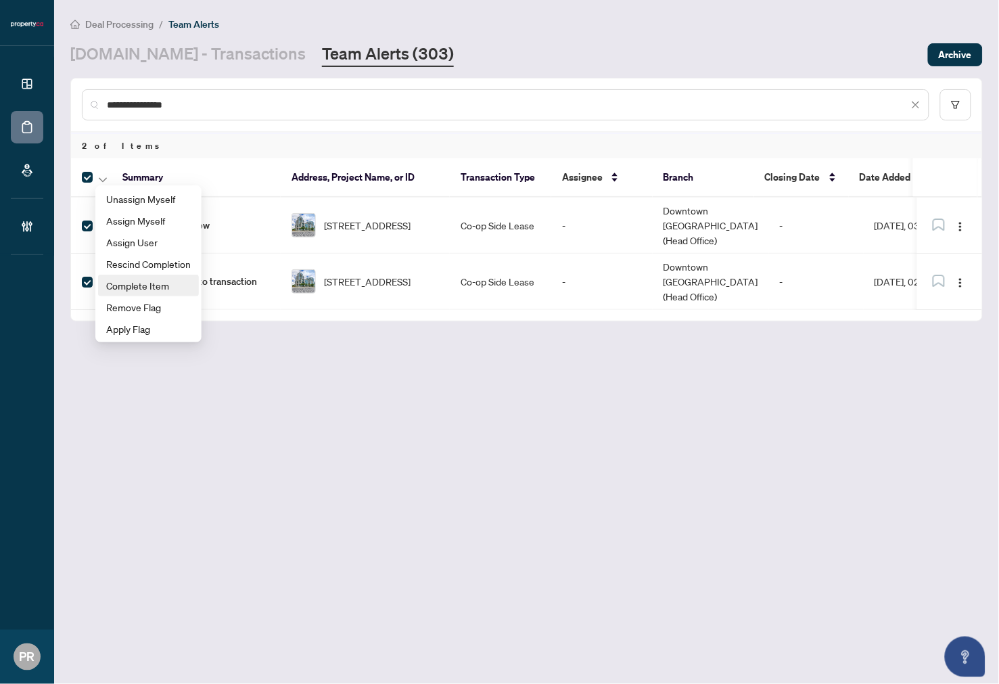
click at [154, 283] on span "Complete Item" at bounding box center [148, 285] width 85 height 15
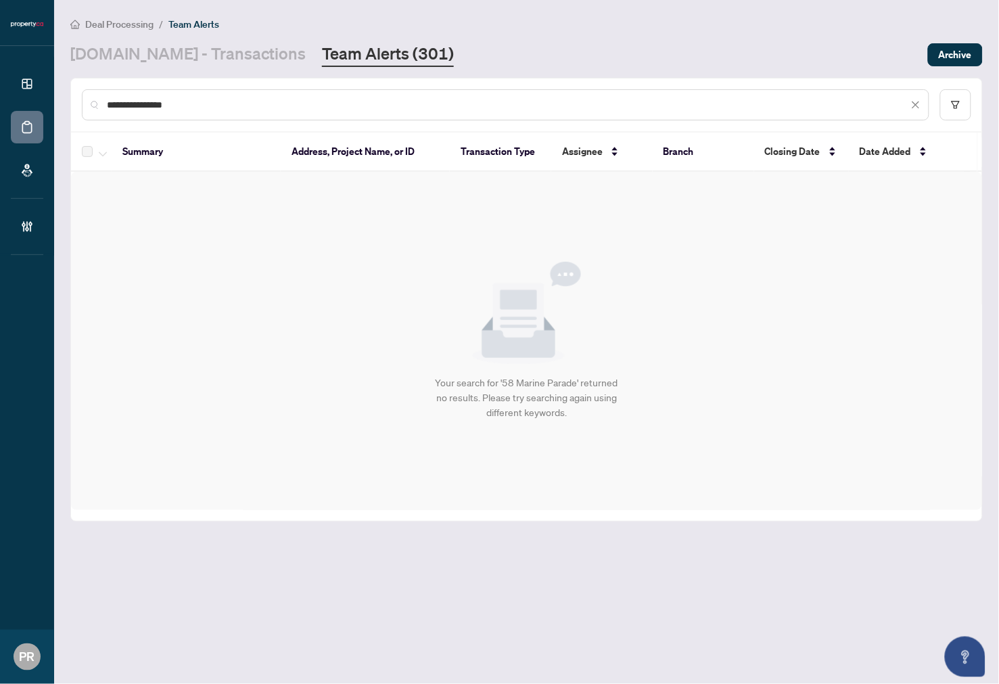
drag, startPoint x: 247, startPoint y: 105, endPoint x: -14, endPoint y: 105, distance: 260.5
click at [0, 105] on html "**********" at bounding box center [499, 342] width 999 height 684
paste input "text"
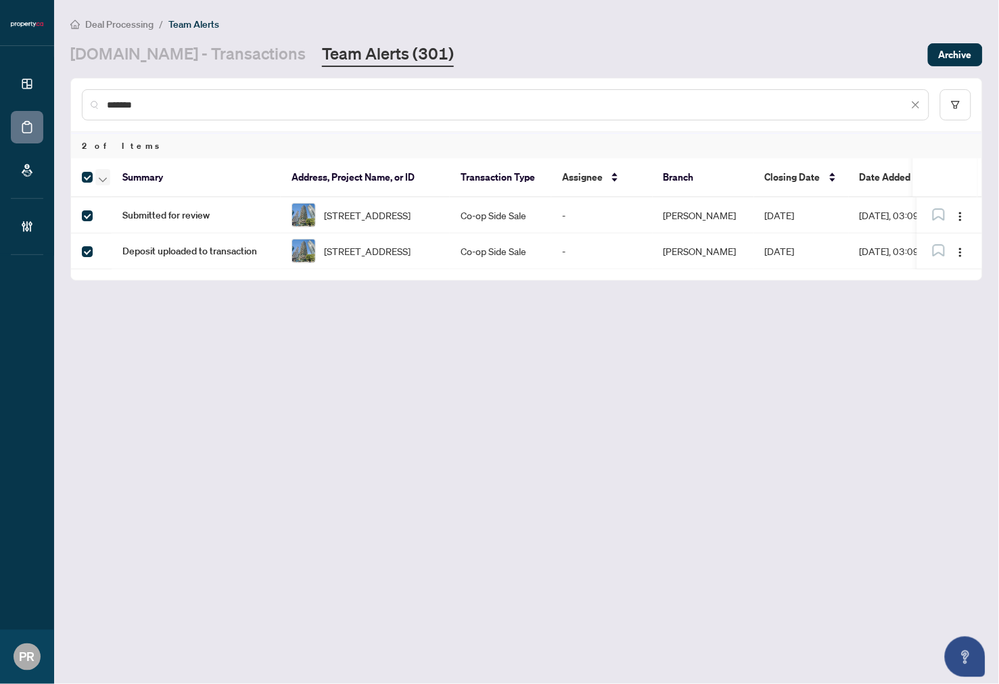
click at [97, 174] on button "button" at bounding box center [102, 177] width 15 height 16
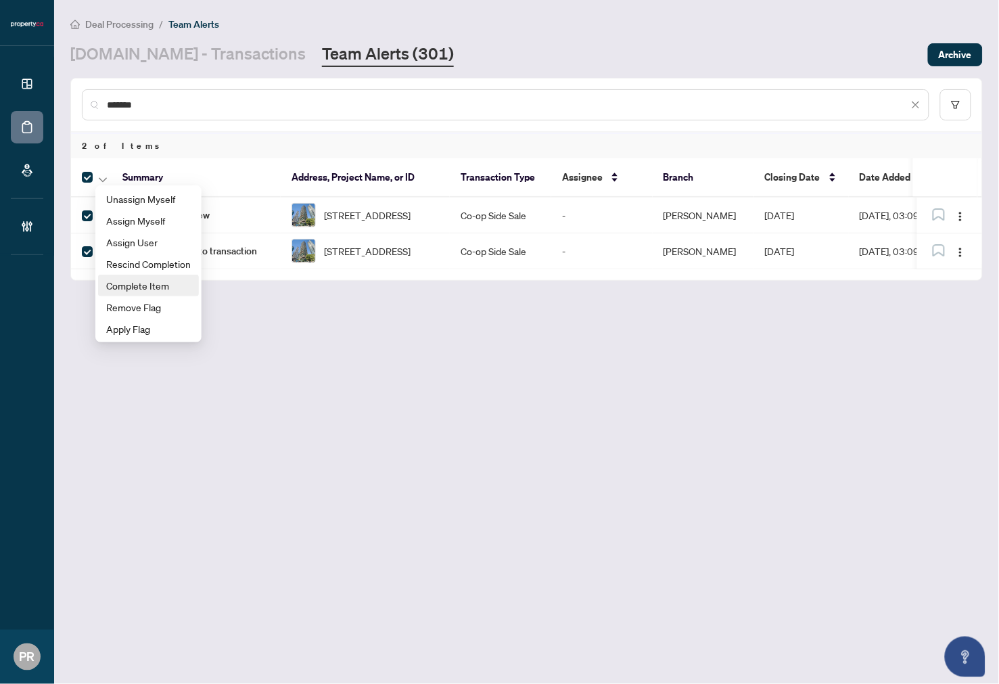
click at [146, 281] on span "Complete Item" at bounding box center [148, 285] width 85 height 15
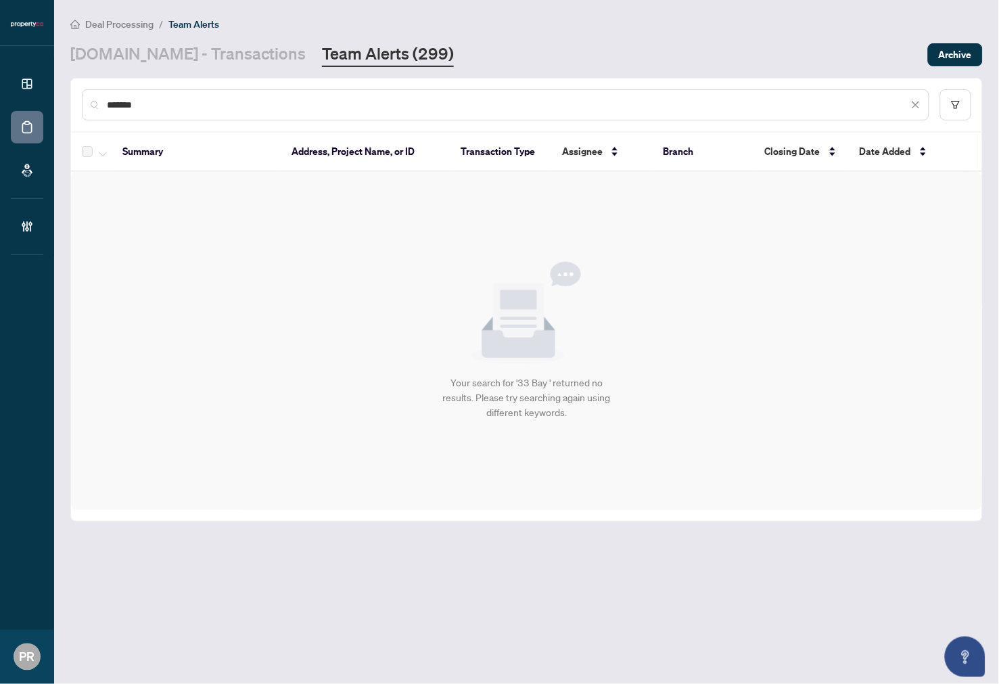
drag, startPoint x: 202, startPoint y: 99, endPoint x: 132, endPoint y: 104, distance: 69.9
click at [69, 102] on main "Deal Processing / Team Alerts Property.ca - Transactions Team Alerts (299) Arch…" at bounding box center [526, 342] width 945 height 684
paste input "*******"
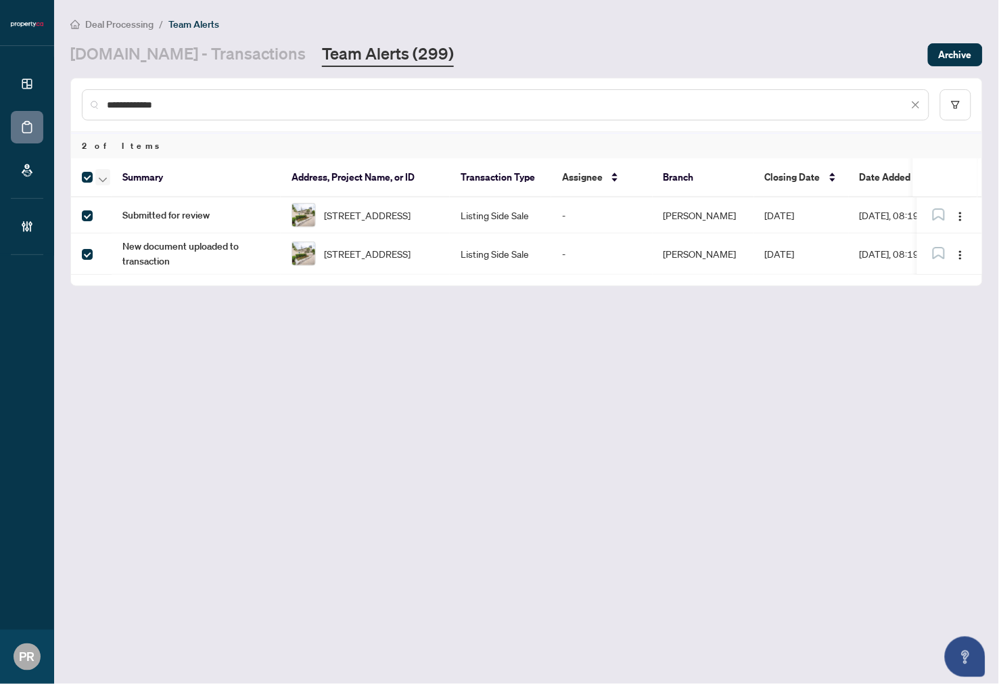
click at [97, 177] on button "button" at bounding box center [102, 177] width 15 height 16
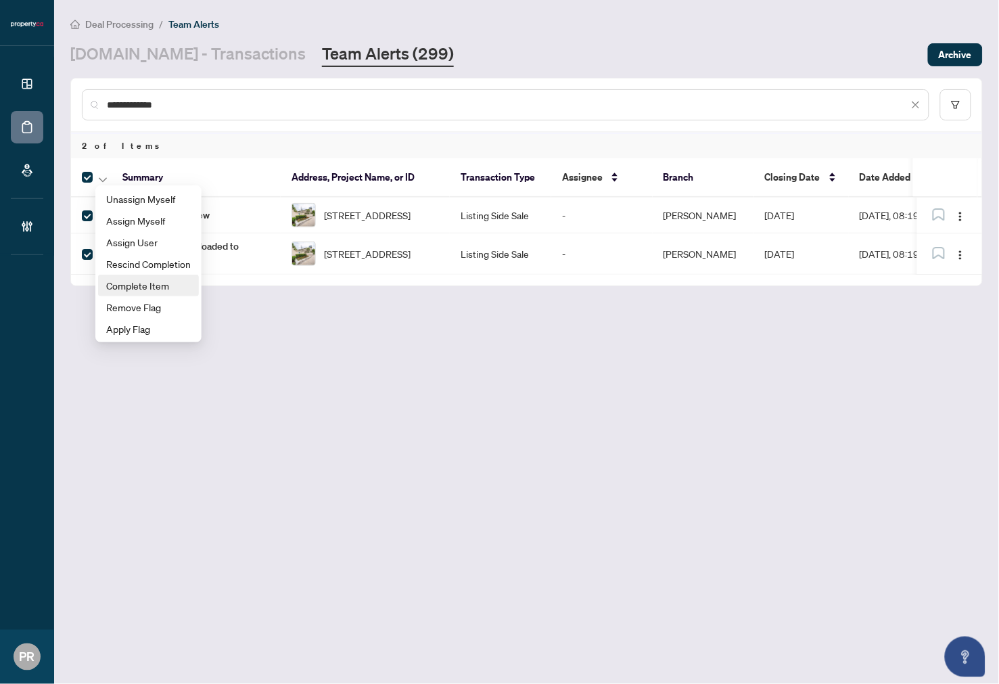
click at [158, 288] on span "Complete Item" at bounding box center [148, 285] width 85 height 15
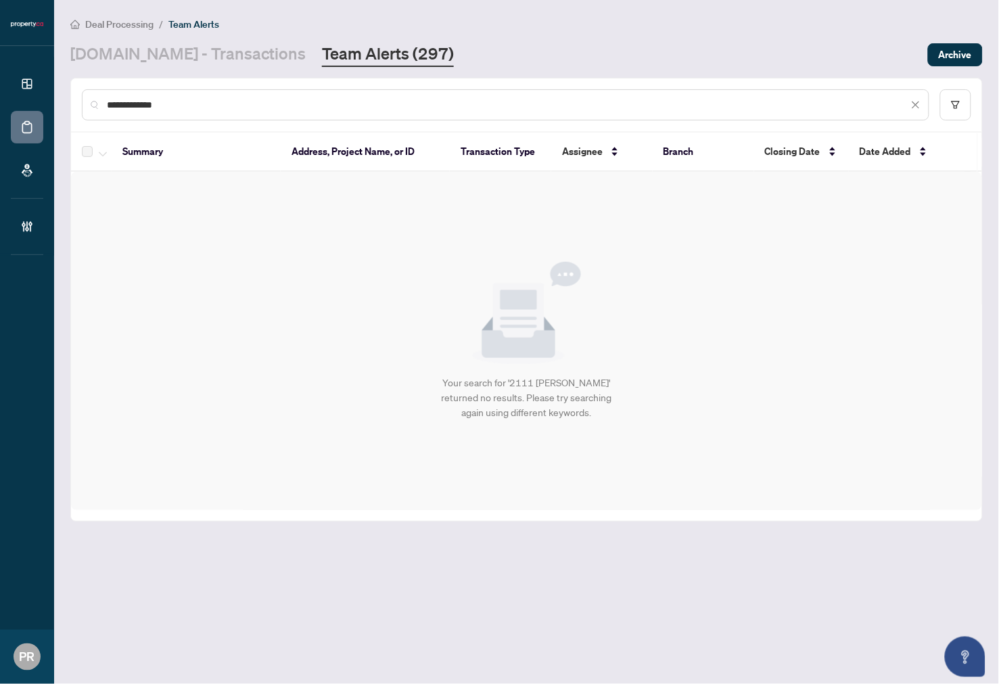
drag, startPoint x: 346, startPoint y: 100, endPoint x: 45, endPoint y: 113, distance: 301.4
click at [45, 113] on div "**********" at bounding box center [499, 342] width 999 height 684
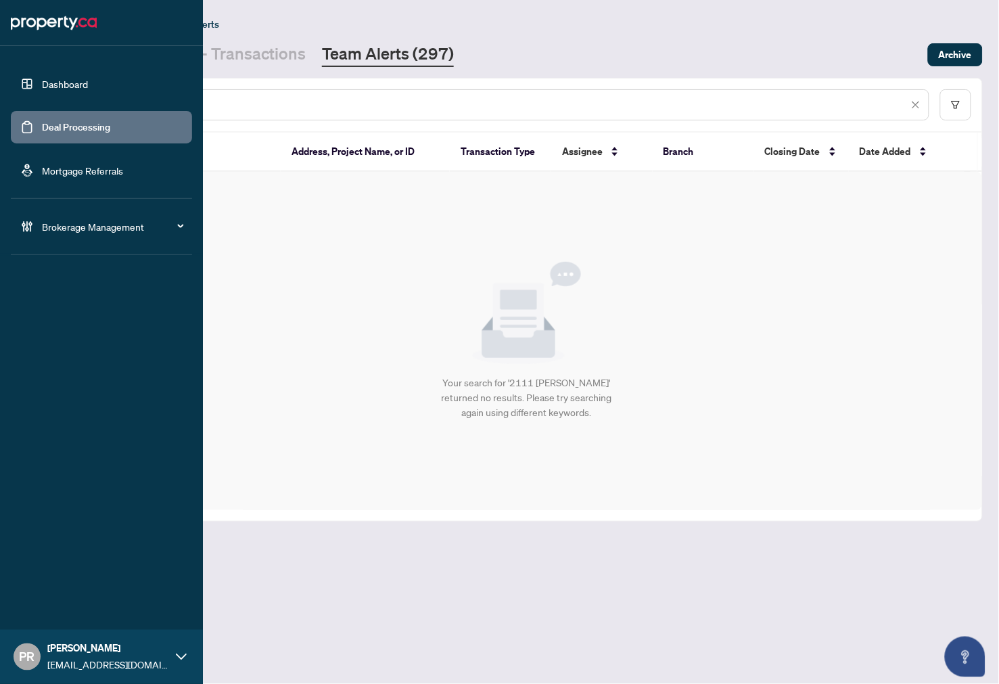
paste input "text"
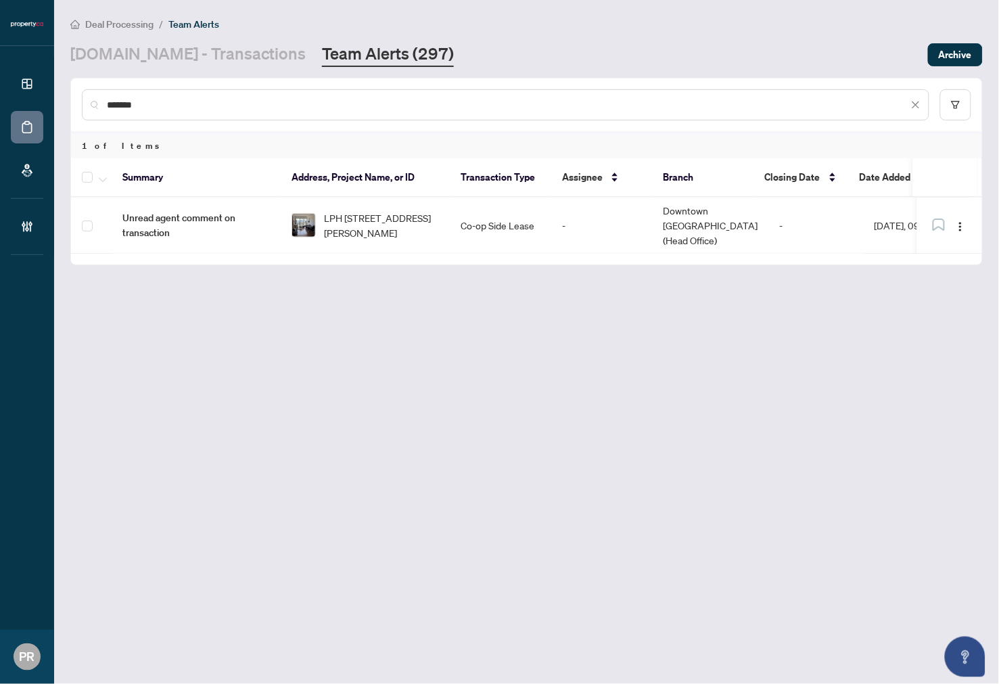
type input "******"
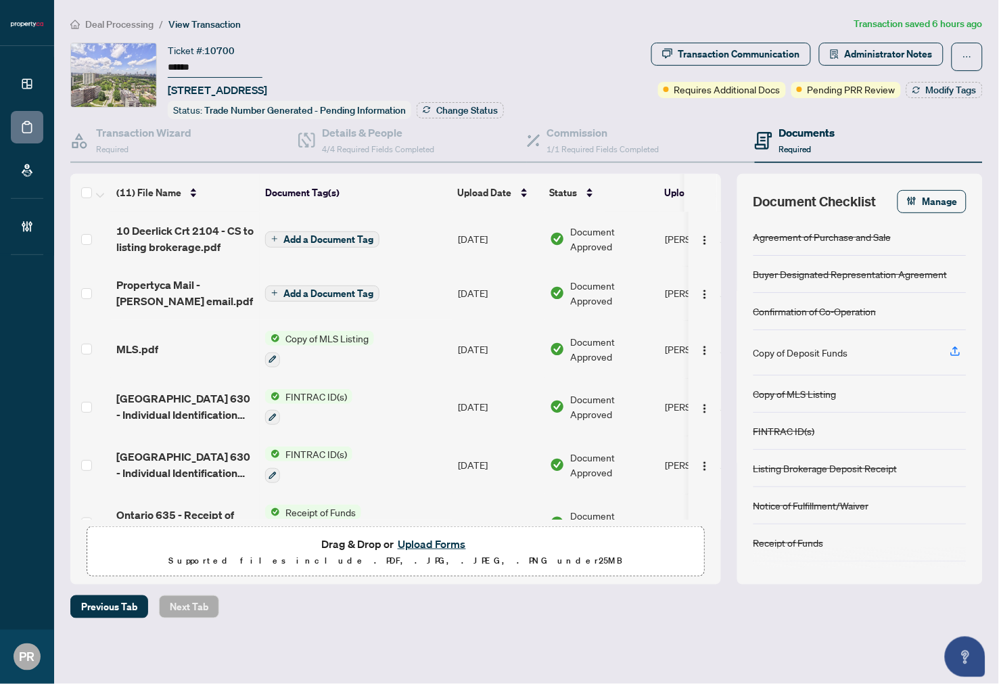
click at [186, 63] on input "******" at bounding box center [215, 68] width 95 height 20
click at [186, 62] on input "******" at bounding box center [215, 68] width 95 height 20
click at [700, 57] on div "Transaction Communication" at bounding box center [740, 54] width 122 height 22
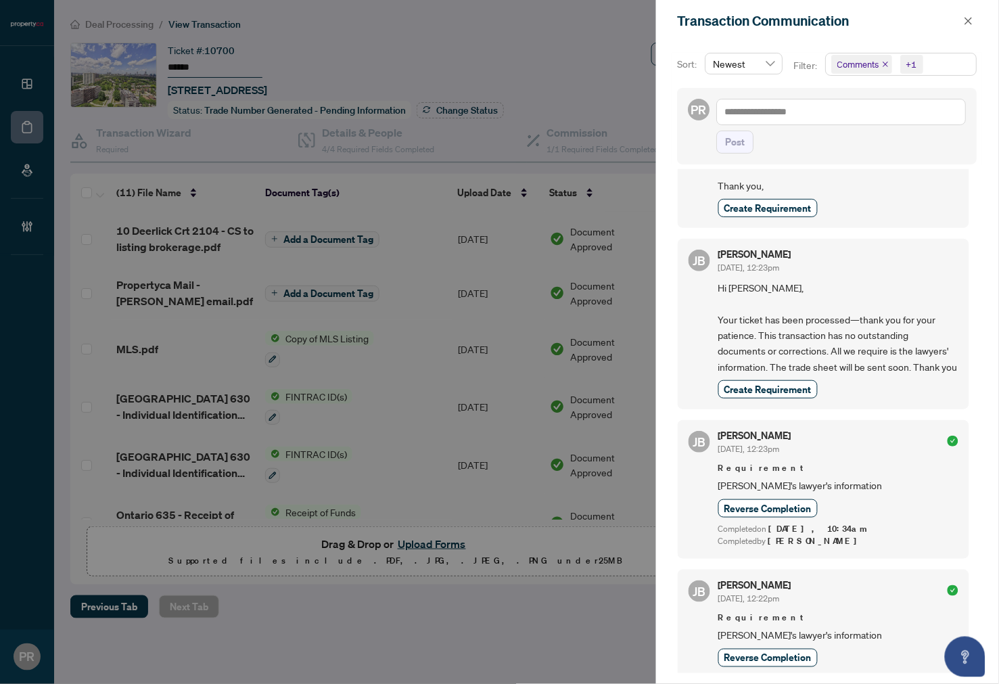
scroll to position [742, 0]
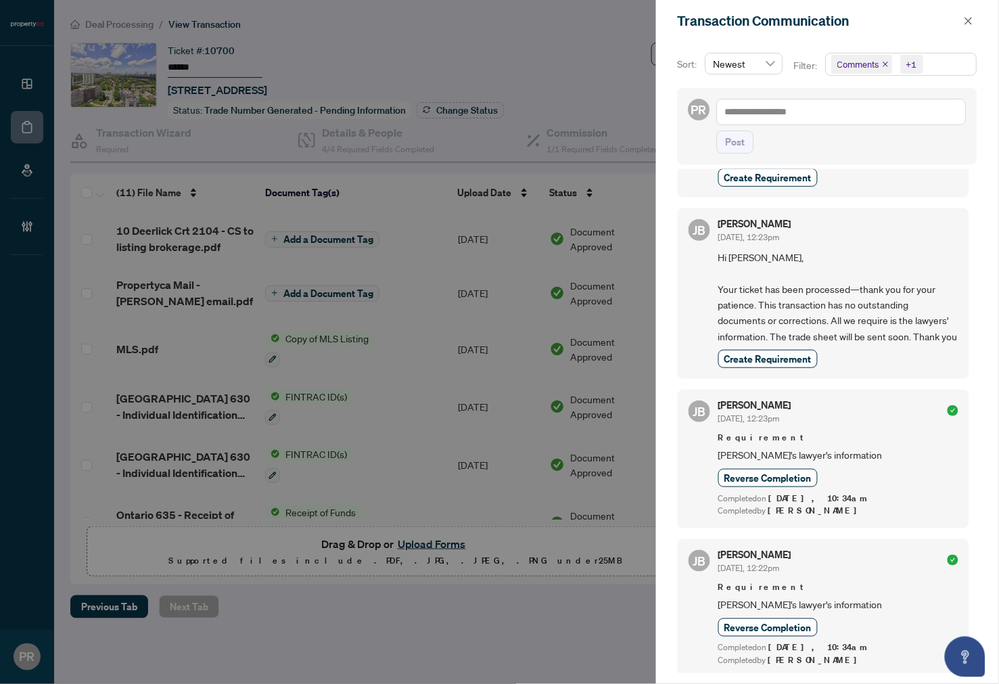
drag, startPoint x: 968, startPoint y: 16, endPoint x: 834, endPoint y: 32, distance: 135.6
click at [968, 16] on icon "close" at bounding box center [968, 20] width 9 height 9
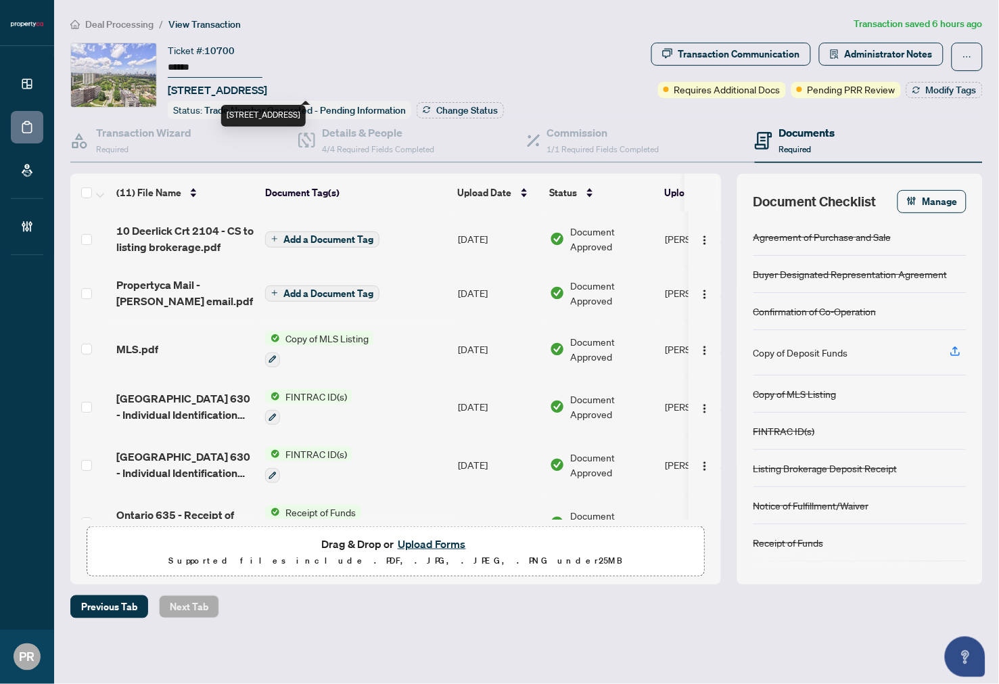
drag, startPoint x: 255, startPoint y: 89, endPoint x: 199, endPoint y: 90, distance: 56.2
click at [199, 90] on span "[STREET_ADDRESS]" at bounding box center [217, 90] width 99 height 16
copy span "10 Deerlick"
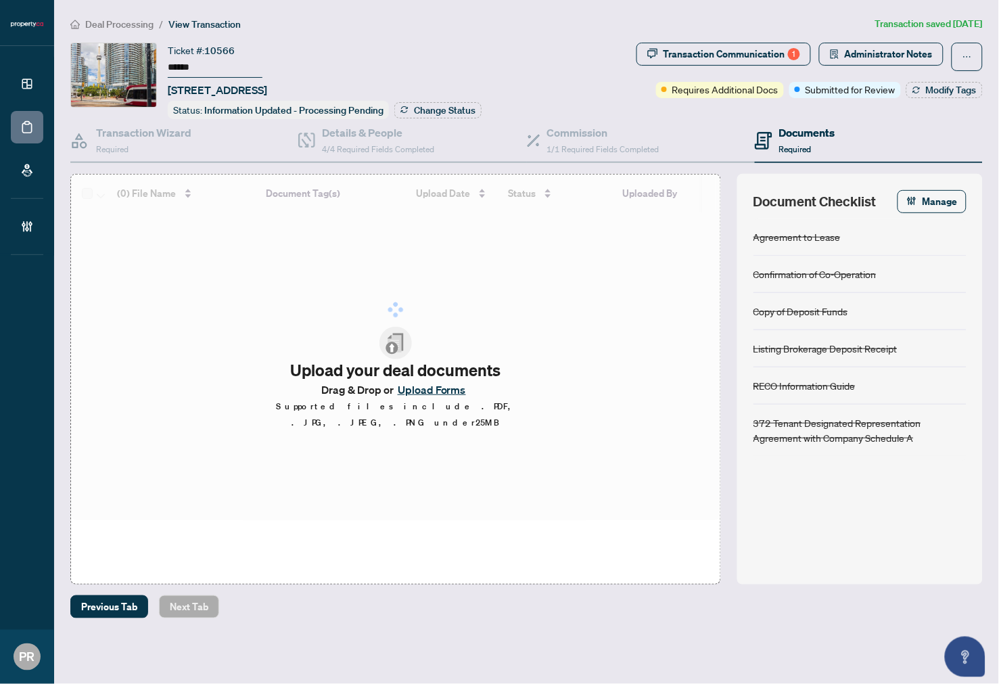
click at [177, 61] on input "******" at bounding box center [215, 68] width 95 height 20
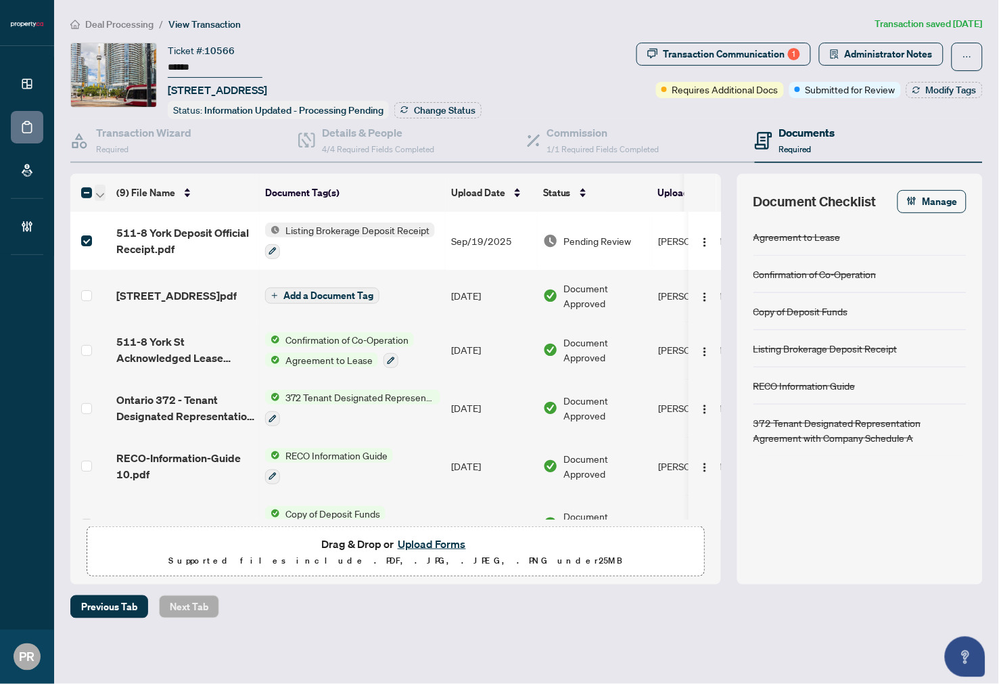
click at [97, 193] on icon "button" at bounding box center [100, 195] width 8 height 5
click at [113, 206] on span "Open Selected in New Tab(s)" at bounding box center [166, 213] width 120 height 15
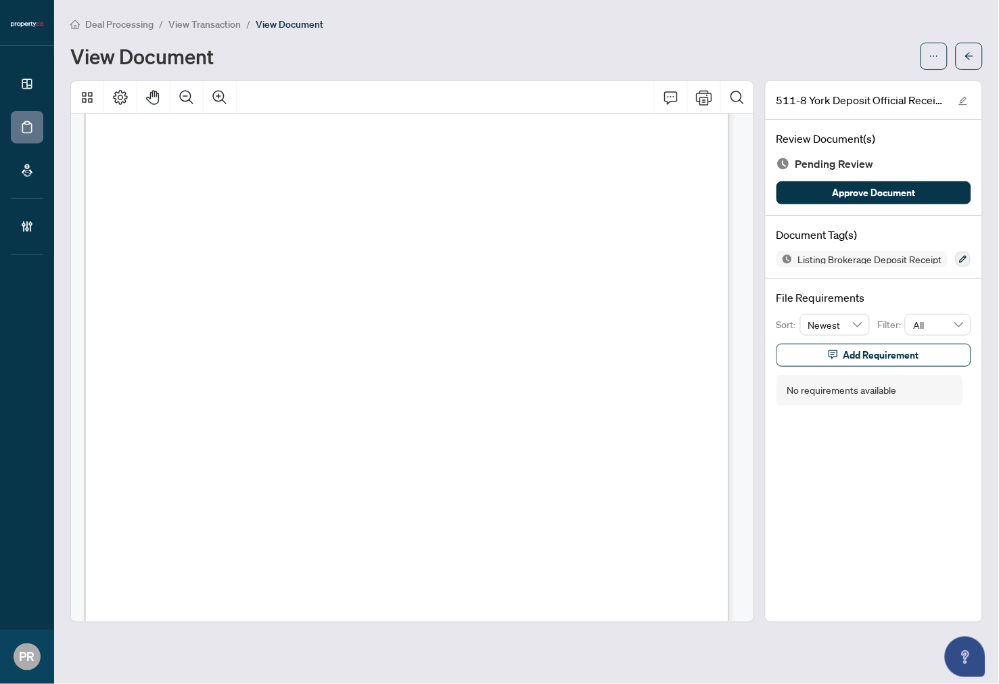
scroll to position [75, 0]
click at [962, 258] on icon "button" at bounding box center [963, 259] width 7 height 7
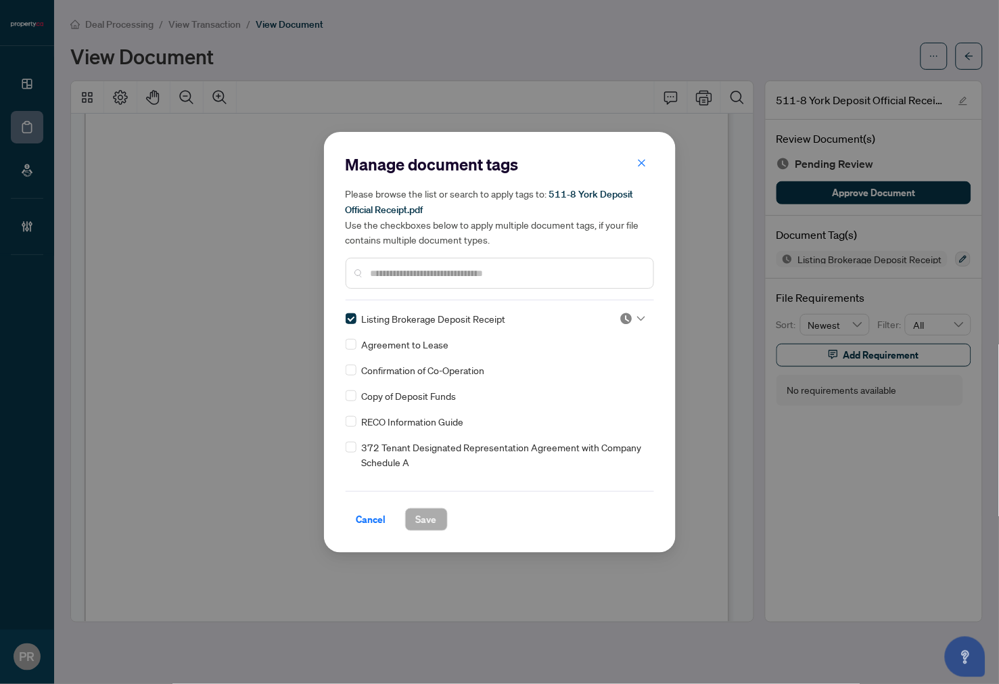
click at [637, 319] on icon at bounding box center [641, 318] width 8 height 5
click at [579, 392] on div "Approved" at bounding box center [588, 384] width 103 height 22
click at [417, 518] on span "Save" at bounding box center [426, 520] width 21 height 22
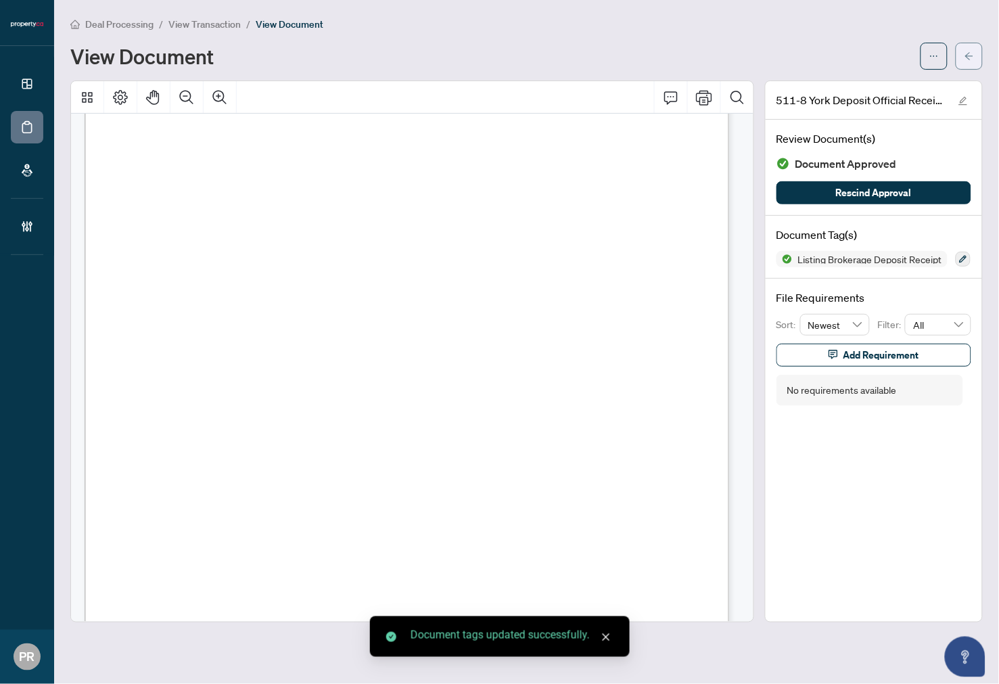
click at [958, 57] on button "button" at bounding box center [969, 56] width 27 height 27
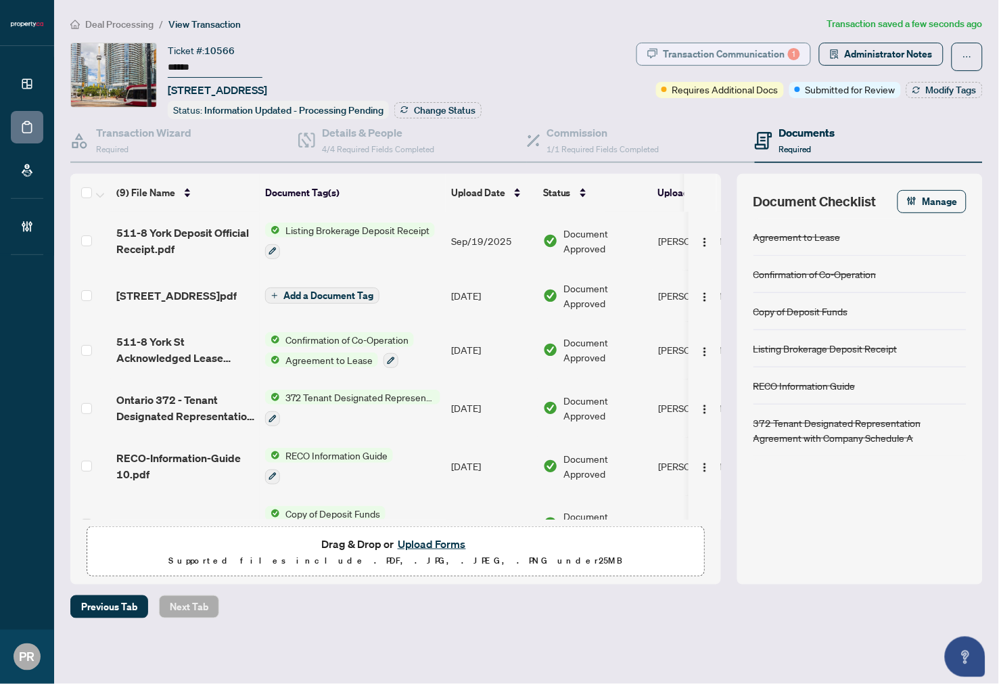
click at [728, 52] on div "Transaction Communication 1" at bounding box center [732, 54] width 137 height 22
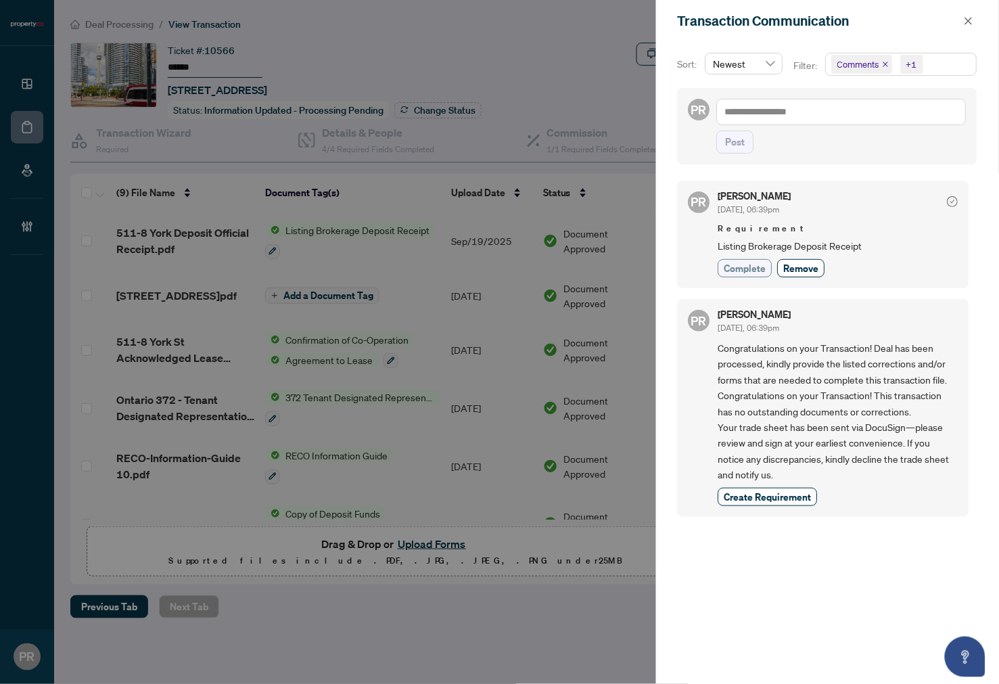
click at [740, 266] on span "Complete" at bounding box center [746, 268] width 42 height 14
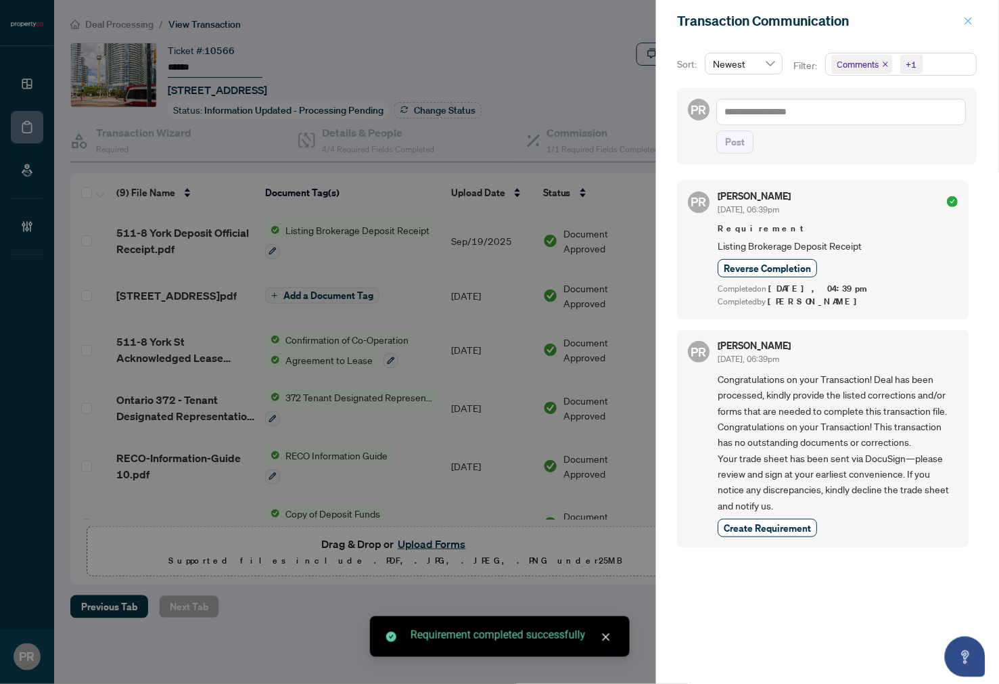
click at [968, 24] on icon "close" at bounding box center [968, 20] width 9 height 9
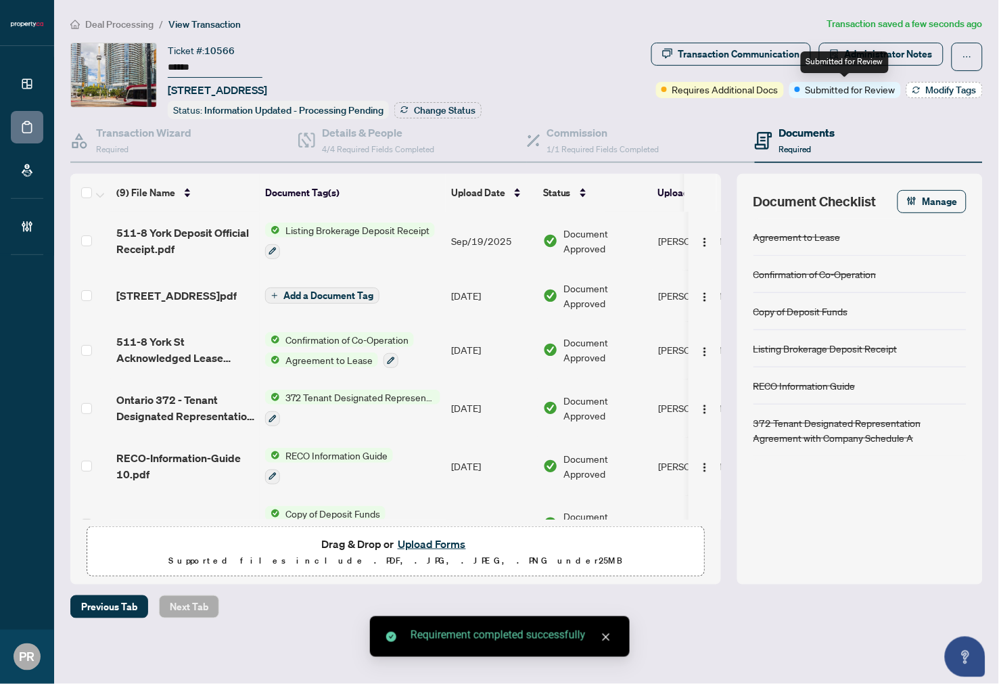
click at [921, 91] on button "Modify Tags" at bounding box center [945, 90] width 76 height 16
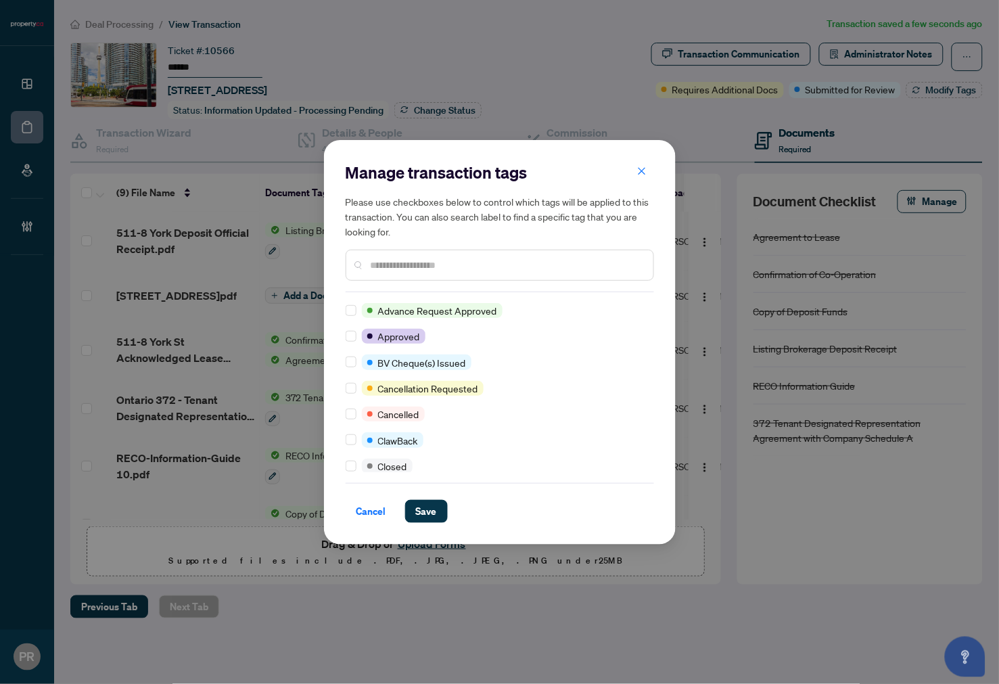
click at [355, 327] on div "Advance Request Approved Approved BV Cheque(s) Issued Cancellation Requested Ca…" at bounding box center [500, 387] width 309 height 169
click at [420, 515] on span "Save" at bounding box center [426, 512] width 21 height 22
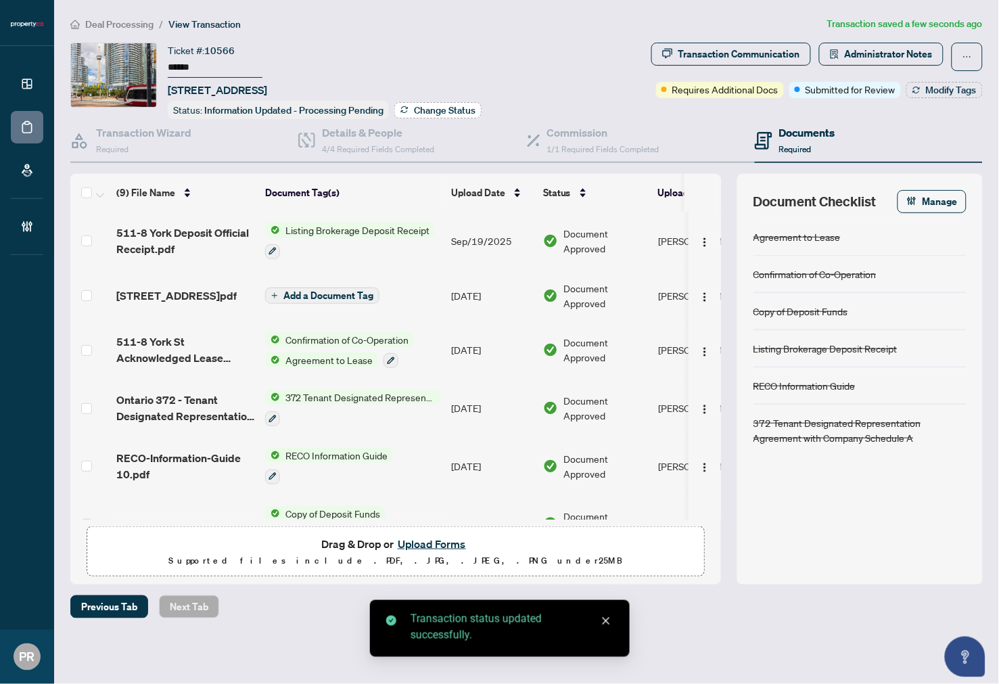
click at [445, 106] on span "Change Status" at bounding box center [445, 110] width 62 height 9
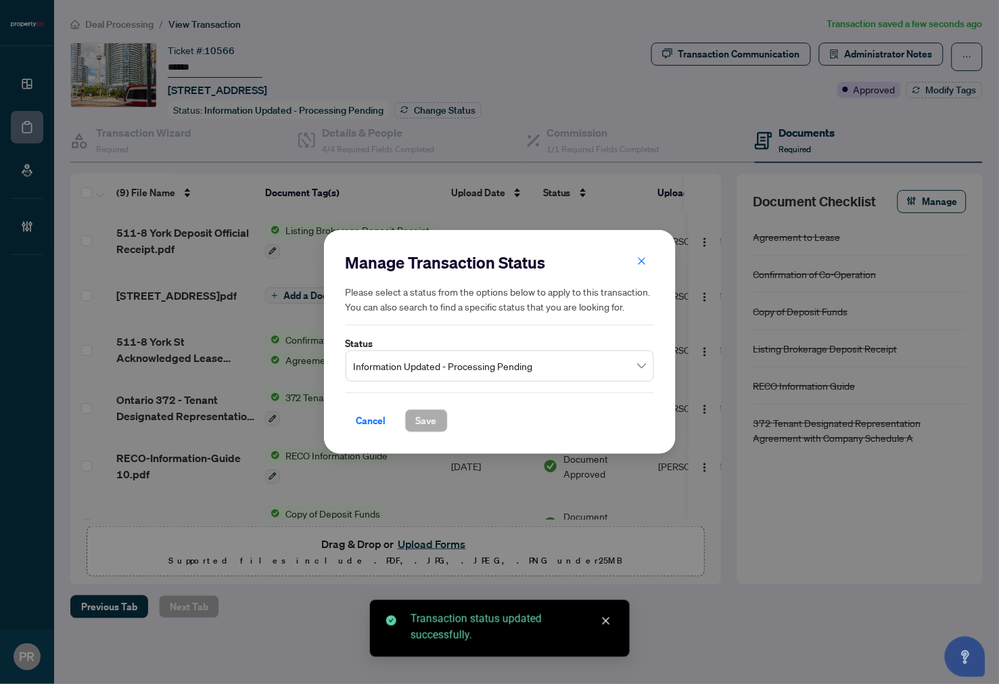
drag, startPoint x: 545, startPoint y: 364, endPoint x: 545, endPoint y: 376, distance: 12.2
click at [545, 363] on span "Information Updated - Processing Pending" at bounding box center [500, 366] width 292 height 26
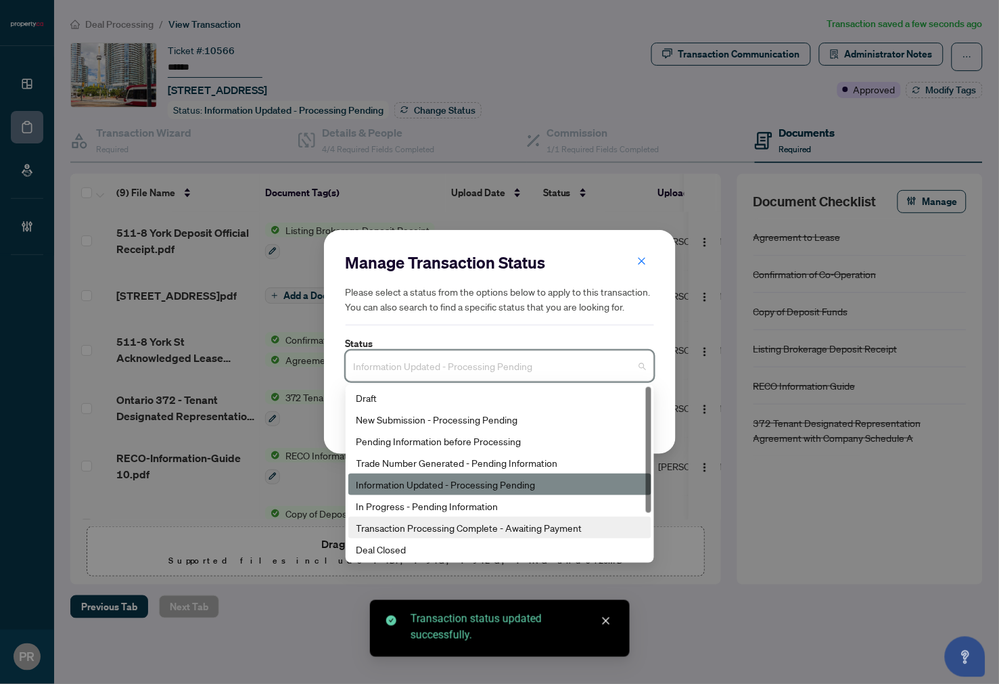
click at [502, 520] on div "Transaction Processing Complete - Awaiting Payment" at bounding box center [500, 527] width 287 height 15
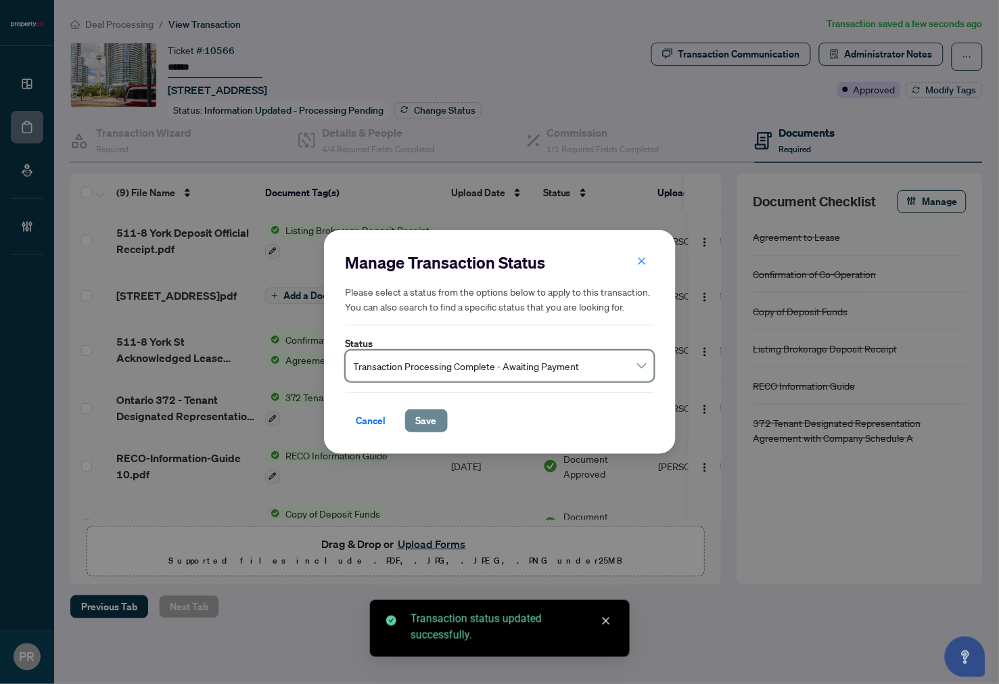
click at [432, 418] on span "Save" at bounding box center [426, 421] width 21 height 22
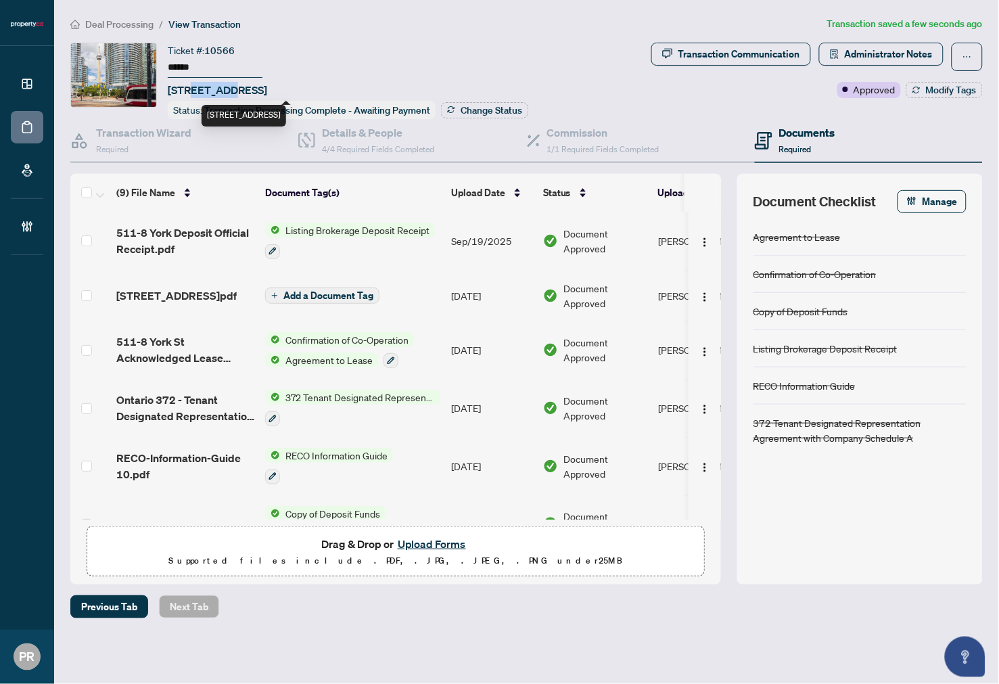
drag, startPoint x: 225, startPoint y: 87, endPoint x: 192, endPoint y: 84, distance: 32.6
click at [192, 84] on span "511-8 York St, Toronto, Ontario M5J 2Y2, Canada" at bounding box center [217, 90] width 99 height 16
copy span "8 York"
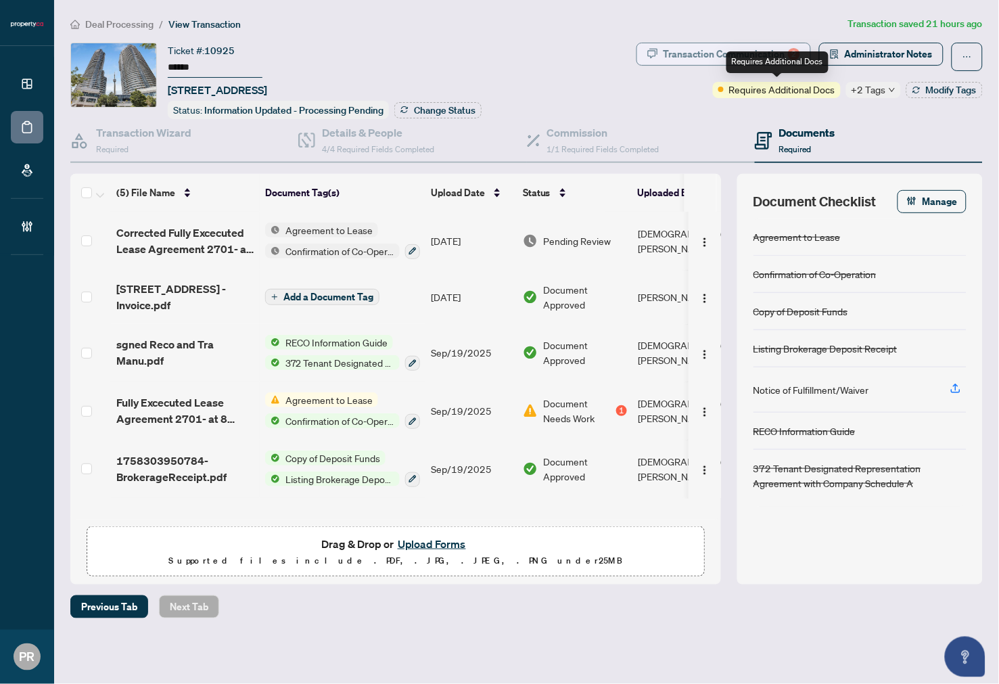
click at [777, 50] on div "Transaction Communication 2" at bounding box center [732, 54] width 137 height 22
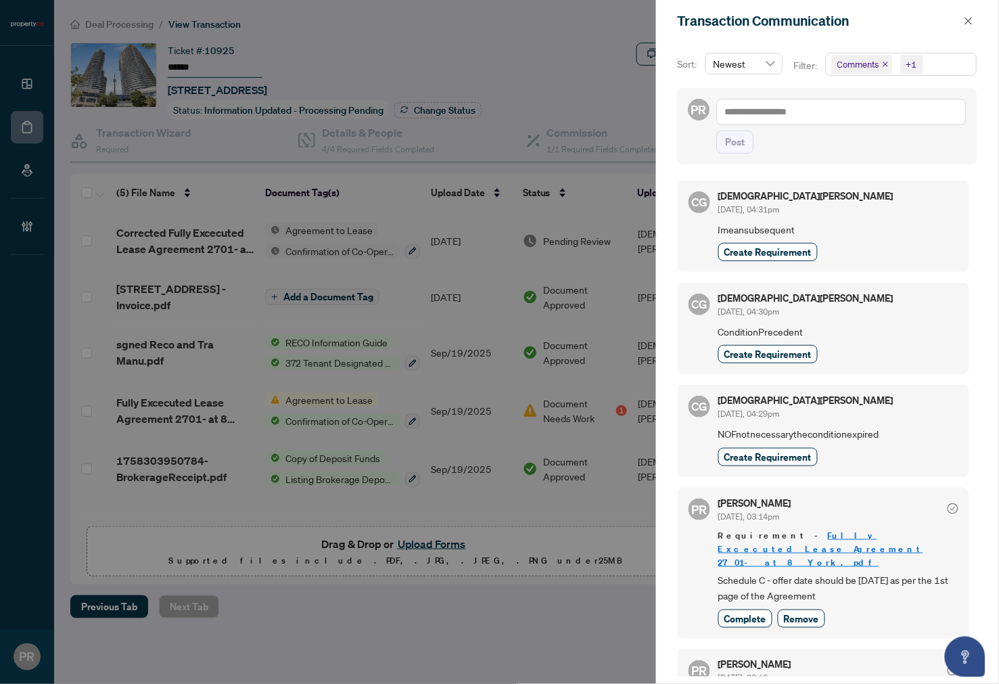
scroll to position [150, 0]
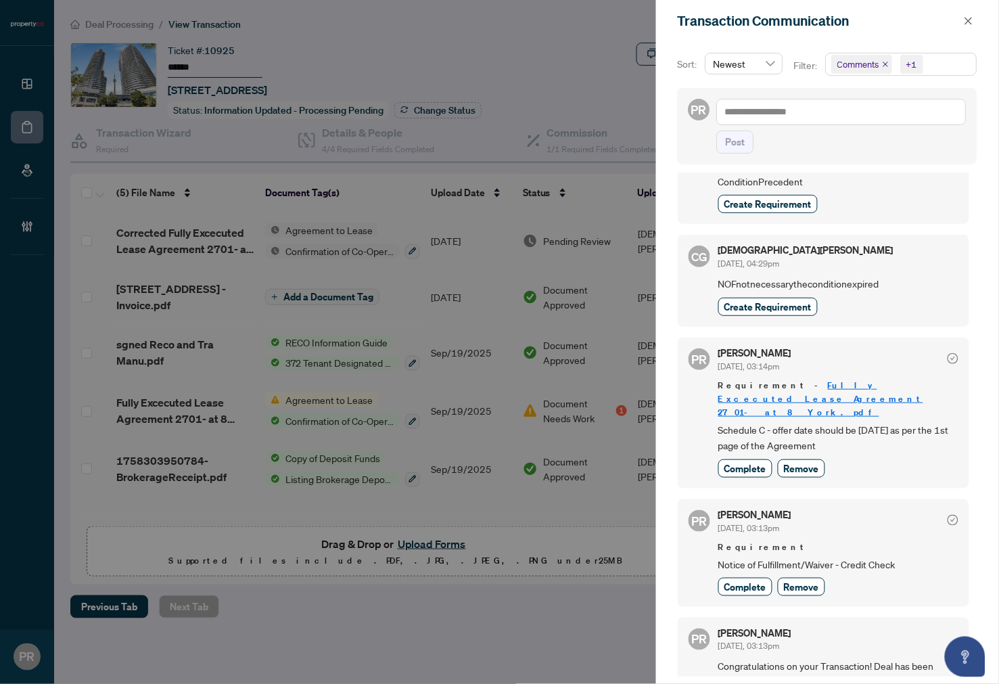
click at [819, 589] on div "PR Puvitha Ramachandran Sep/22/2025, 03:13pm Requirement Notice of Fulfillment/…" at bounding box center [824, 553] width 292 height 108
click at [815, 580] on span "Remove" at bounding box center [801, 587] width 35 height 14
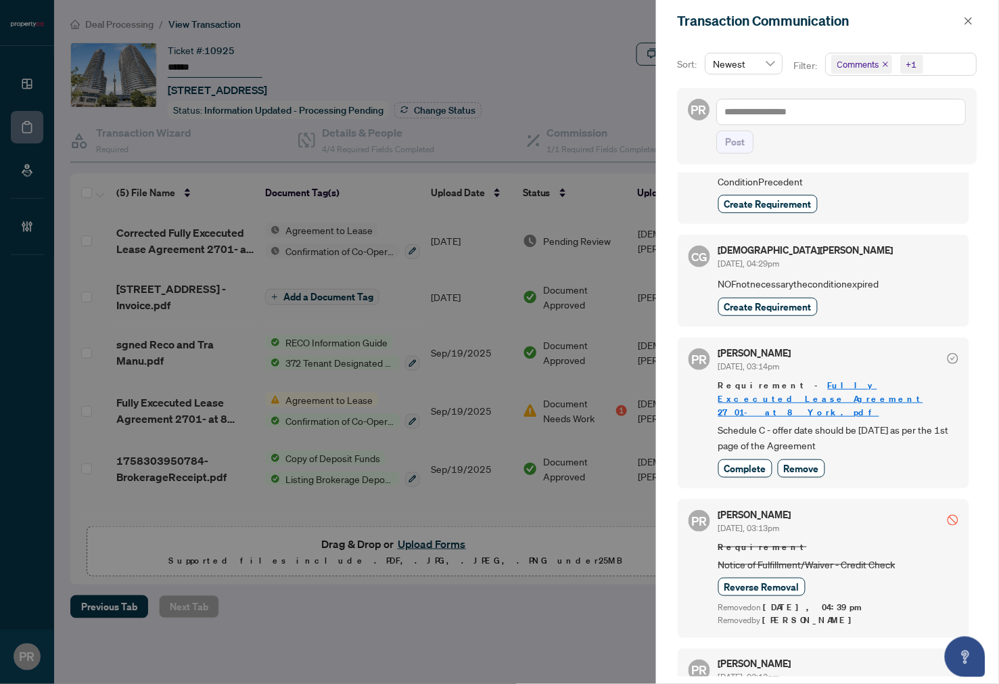
click at [959, 21] on div "Transaction Communication" at bounding box center [819, 21] width 282 height 20
click at [962, 19] on button "button" at bounding box center [969, 21] width 18 height 16
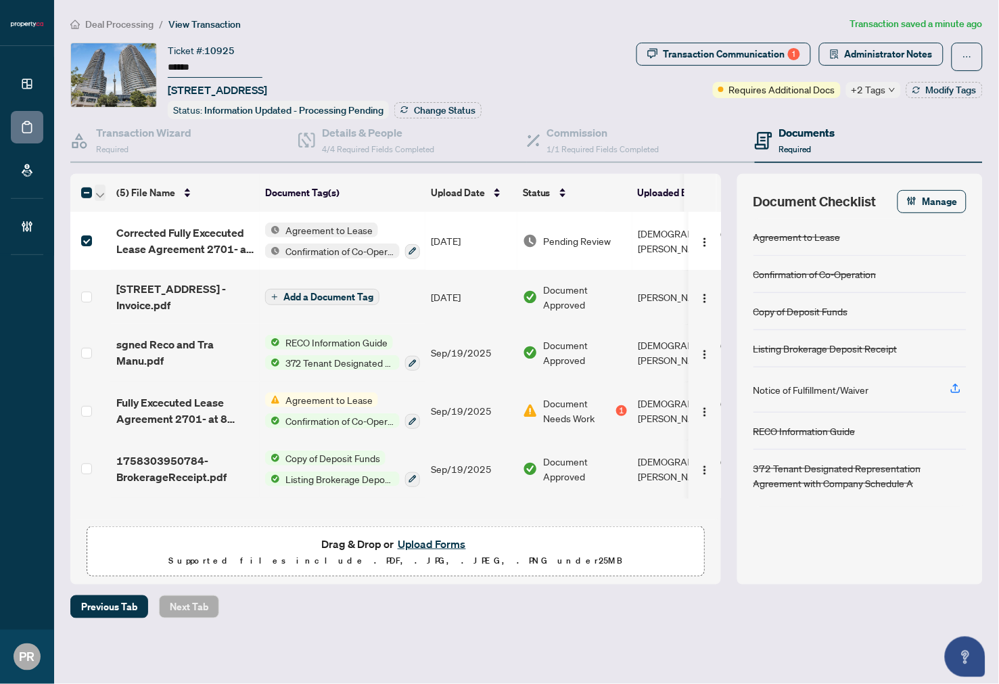
click at [104, 193] on icon "button" at bounding box center [100, 195] width 8 height 5
click at [141, 206] on span "Open Selected in New Tab(s)" at bounding box center [166, 213] width 120 height 15
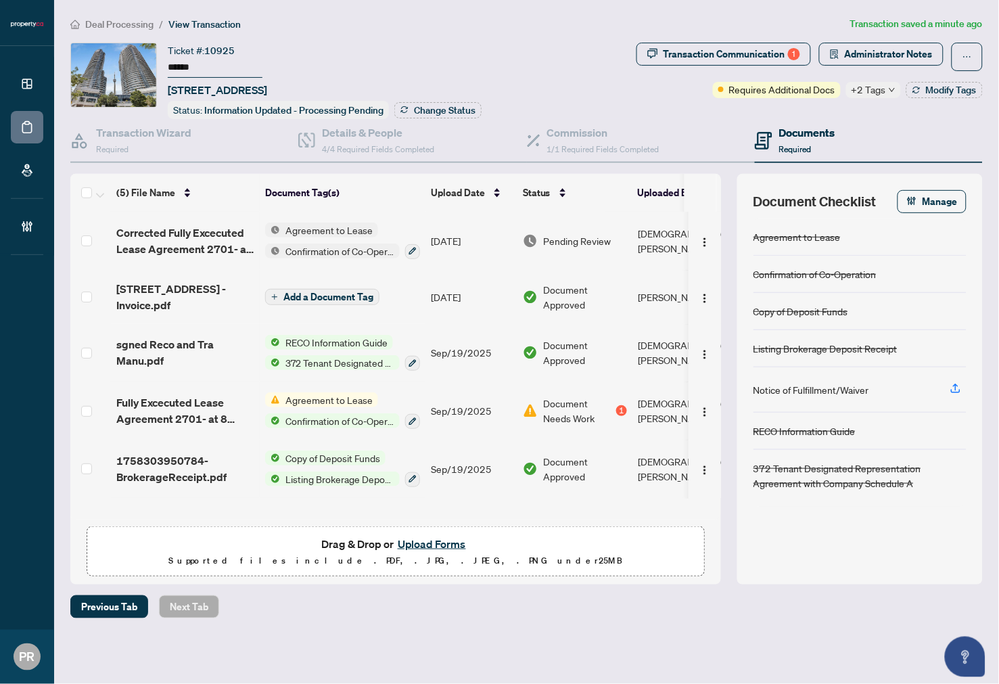
click at [190, 68] on input "******" at bounding box center [215, 68] width 95 height 20
click at [786, 58] on div "Transaction Communication 1" at bounding box center [732, 54] width 137 height 22
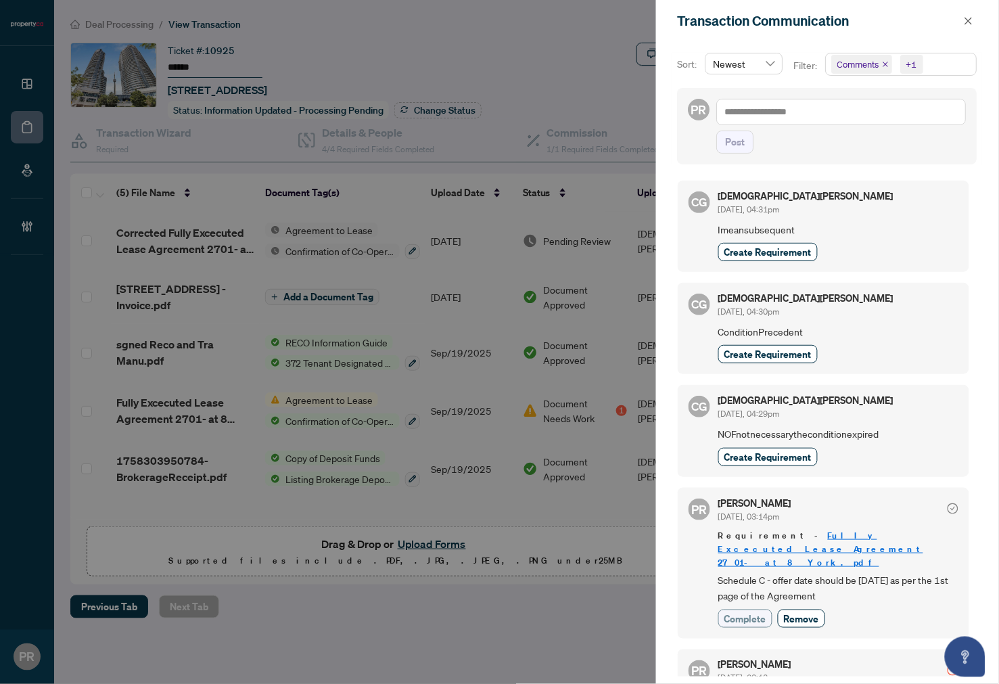
click at [746, 612] on span "Complete" at bounding box center [746, 619] width 42 height 14
click at [966, 24] on icon "close" at bounding box center [968, 20] width 9 height 9
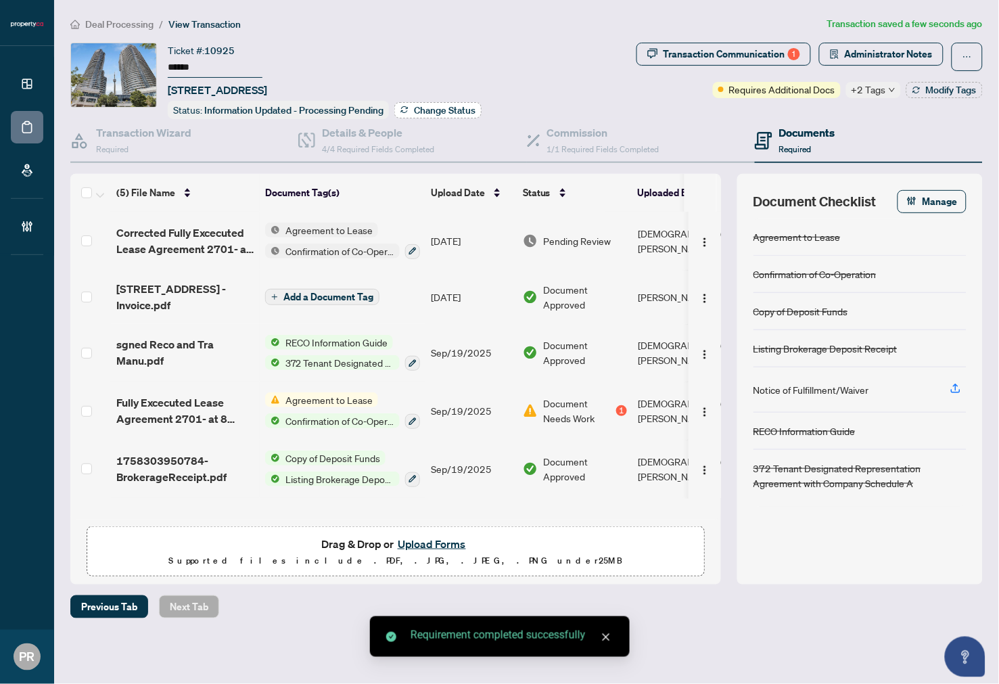
click at [437, 106] on span "Change Status" at bounding box center [445, 110] width 62 height 9
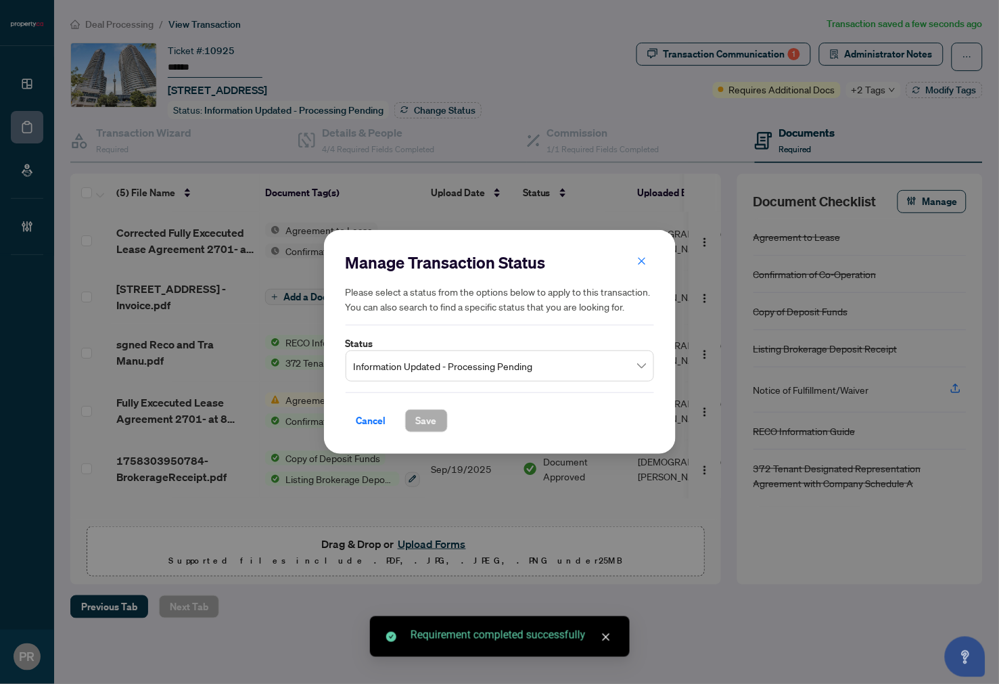
click at [556, 355] on span "Information Updated - Processing Pending" at bounding box center [500, 366] width 292 height 26
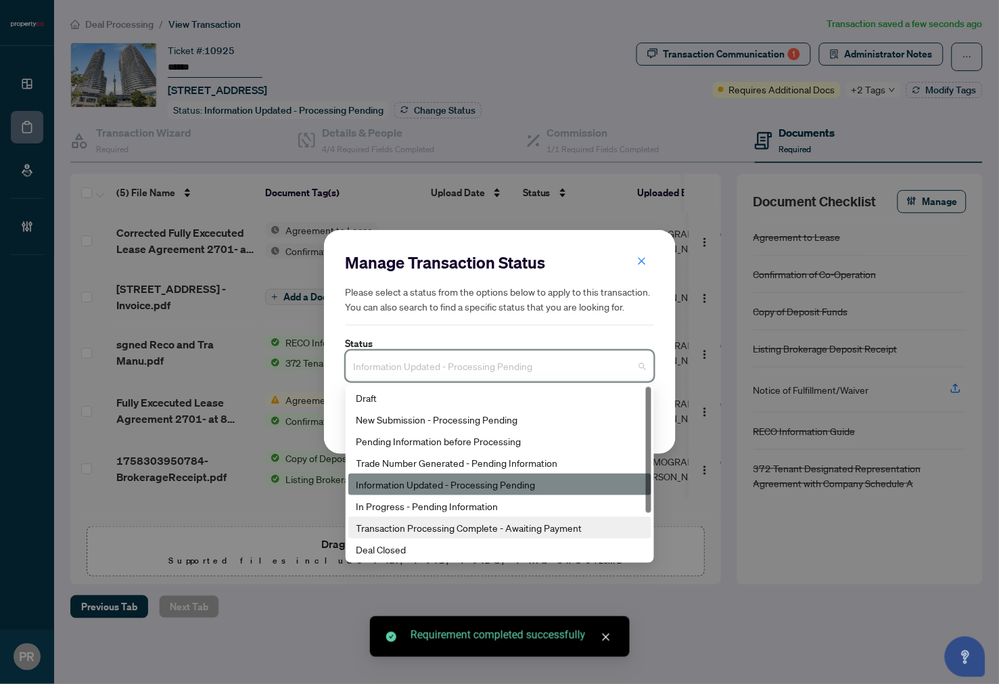
click at [517, 523] on div "Transaction Processing Complete - Awaiting Payment" at bounding box center [500, 527] width 287 height 15
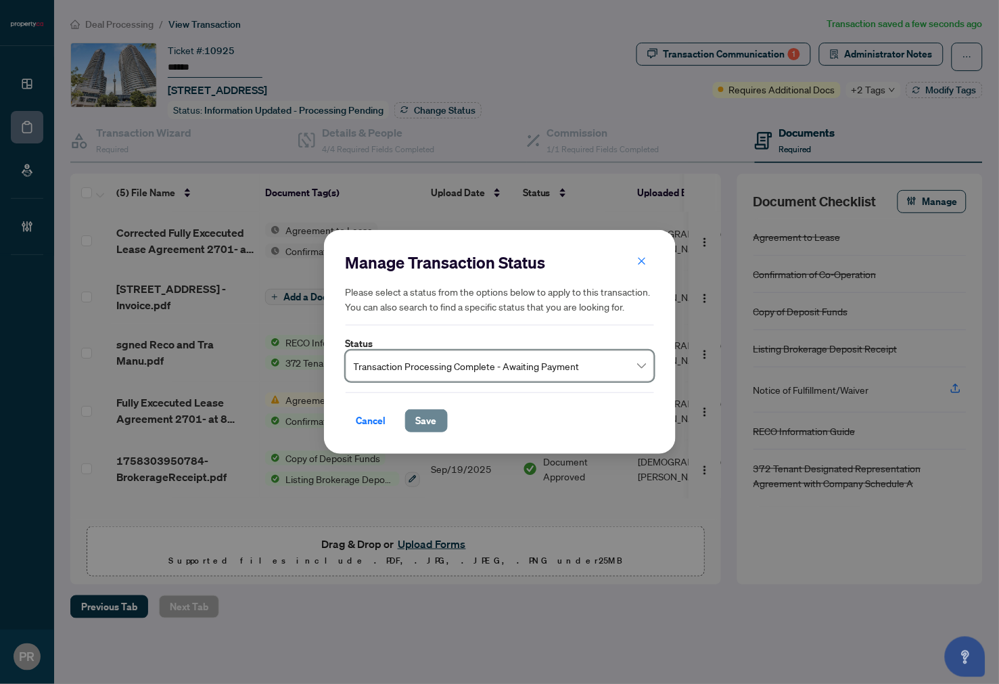
click at [417, 424] on span "Save" at bounding box center [426, 421] width 21 height 22
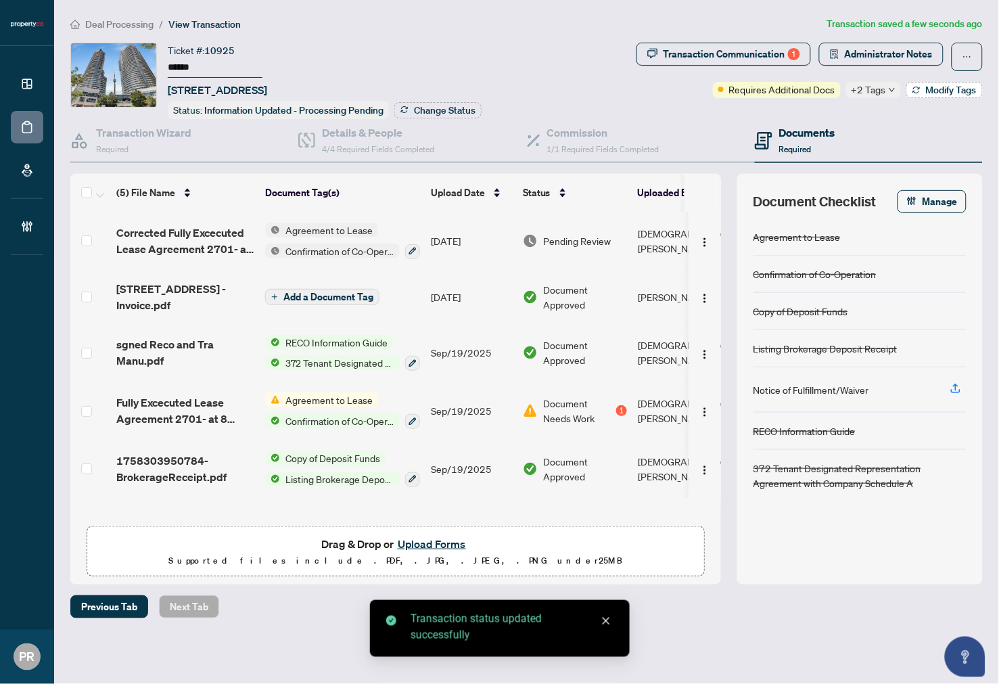
click at [945, 90] on span "Modify Tags" at bounding box center [951, 89] width 51 height 9
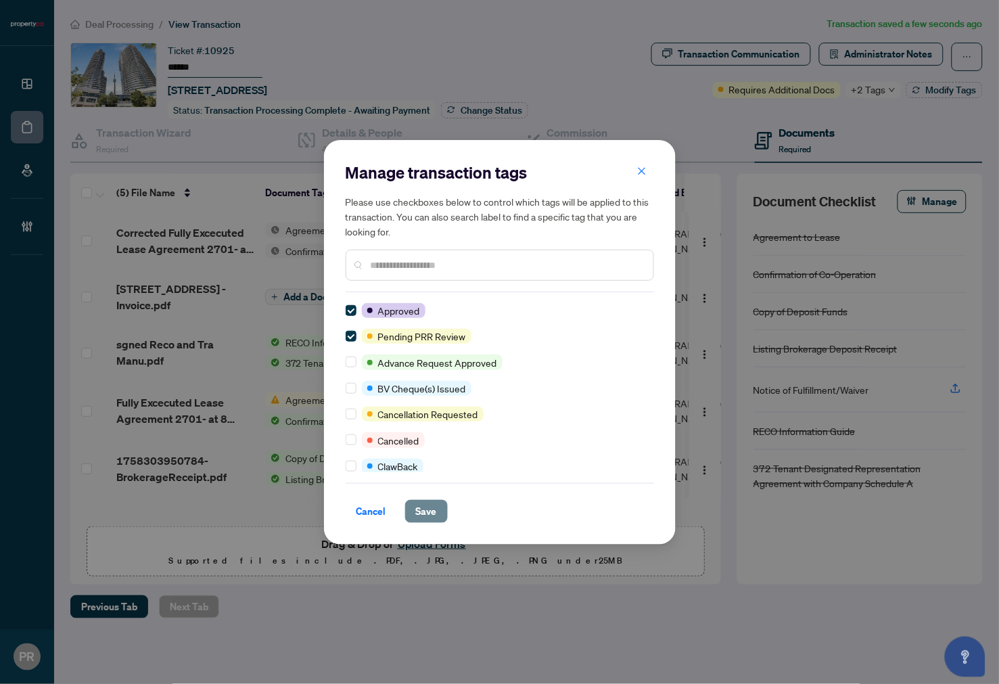
click at [434, 516] on span "Save" at bounding box center [426, 512] width 21 height 22
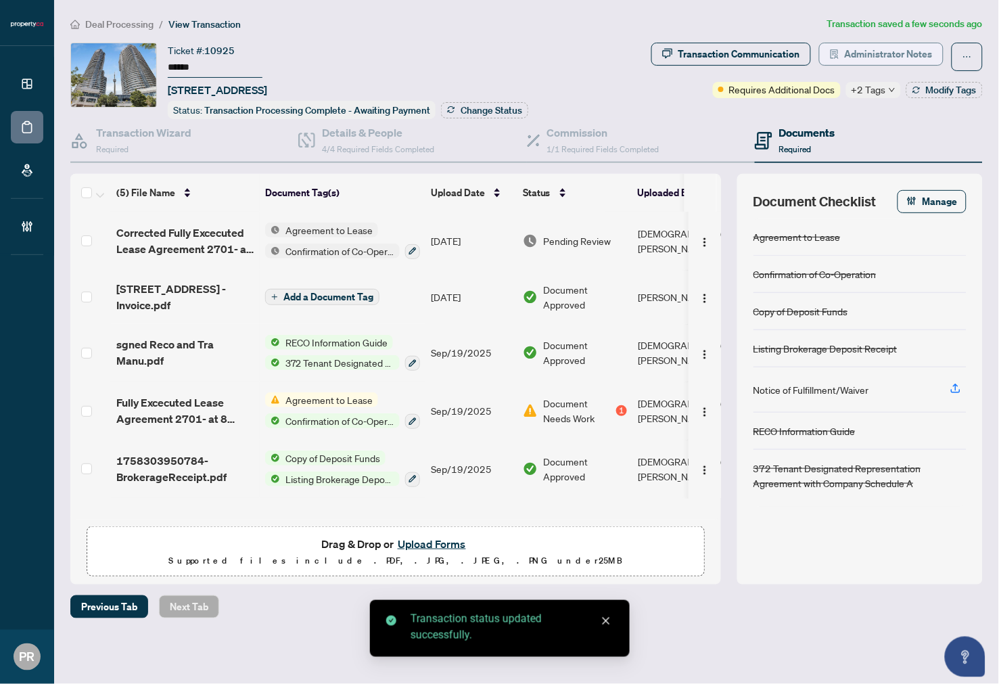
click at [926, 55] on span "Administrator Notes" at bounding box center [889, 54] width 88 height 22
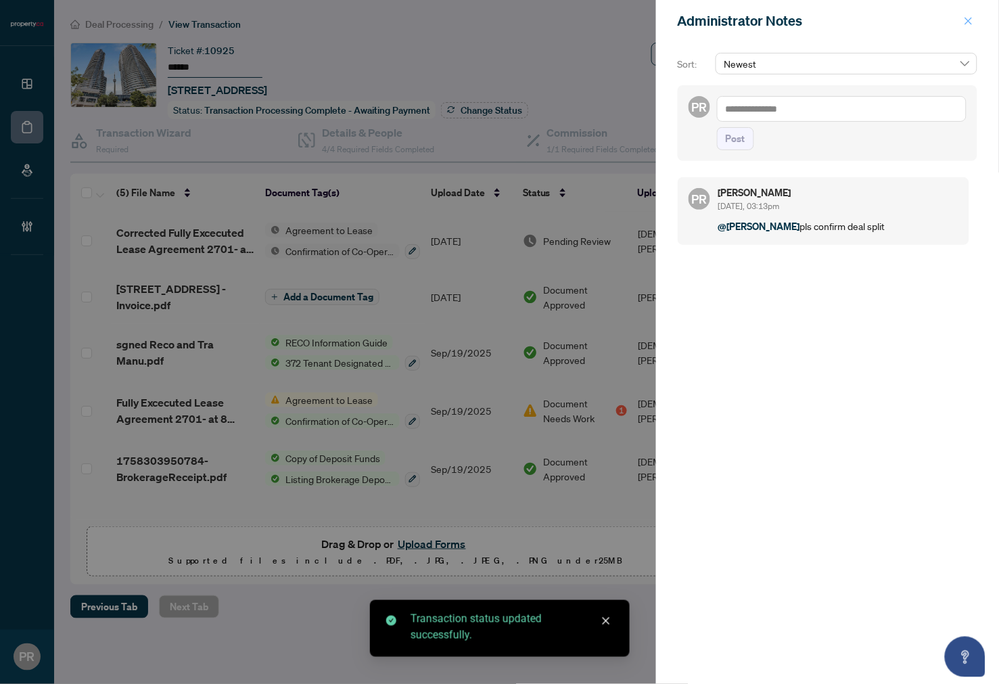
click at [964, 18] on button "button" at bounding box center [969, 21] width 18 height 16
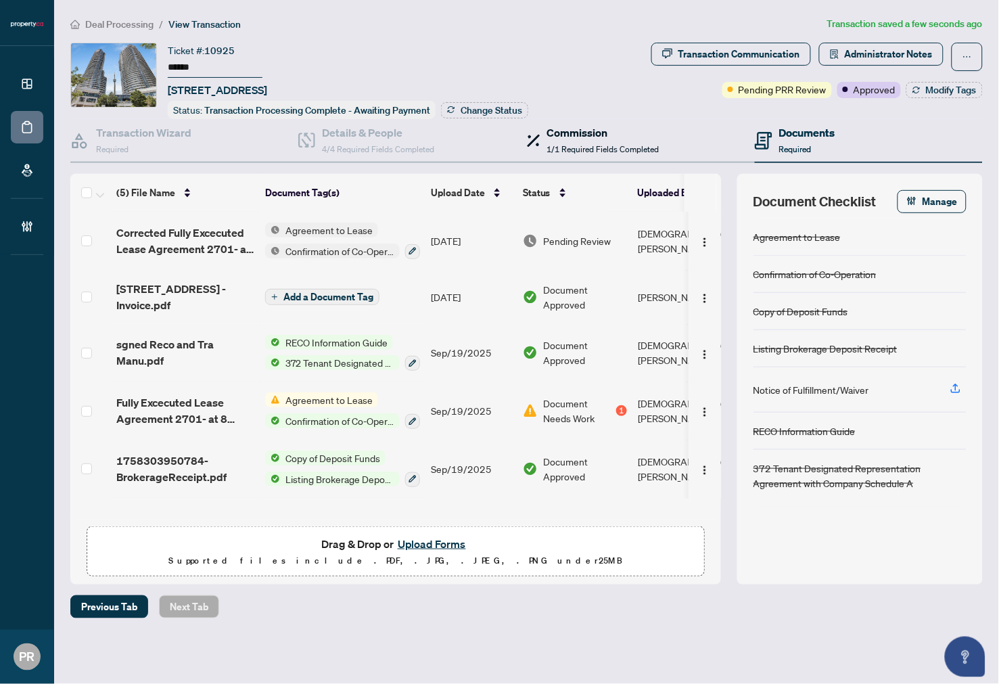
click at [581, 133] on h4 "Commission" at bounding box center [603, 132] width 112 height 16
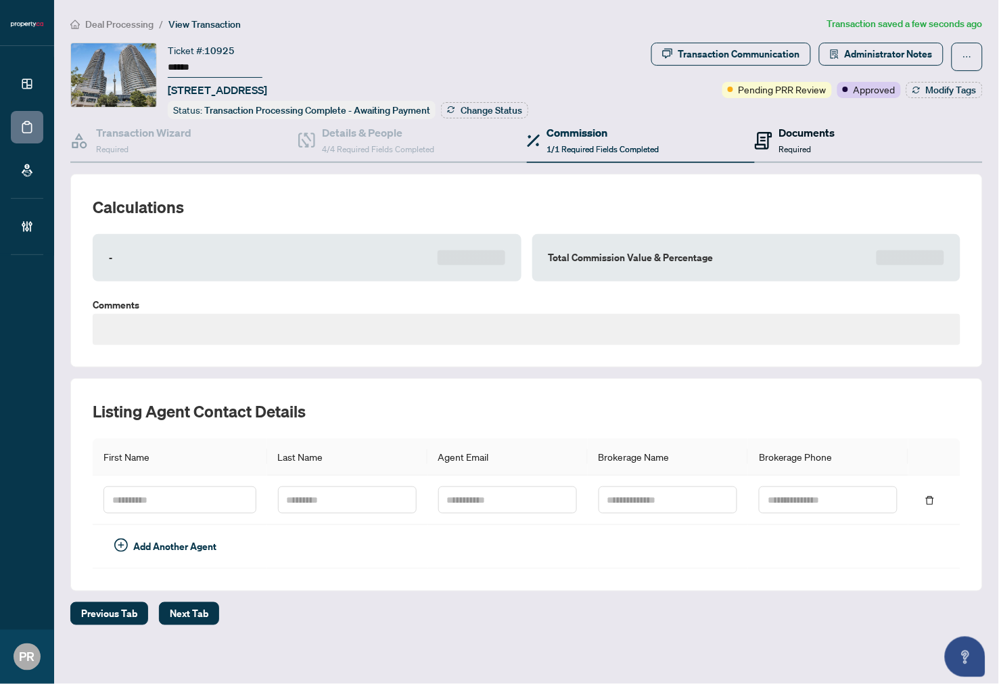
drag, startPoint x: 784, startPoint y: 144, endPoint x: 589, endPoint y: 47, distance: 217.0
click at [785, 145] on span "Required" at bounding box center [795, 149] width 32 height 10
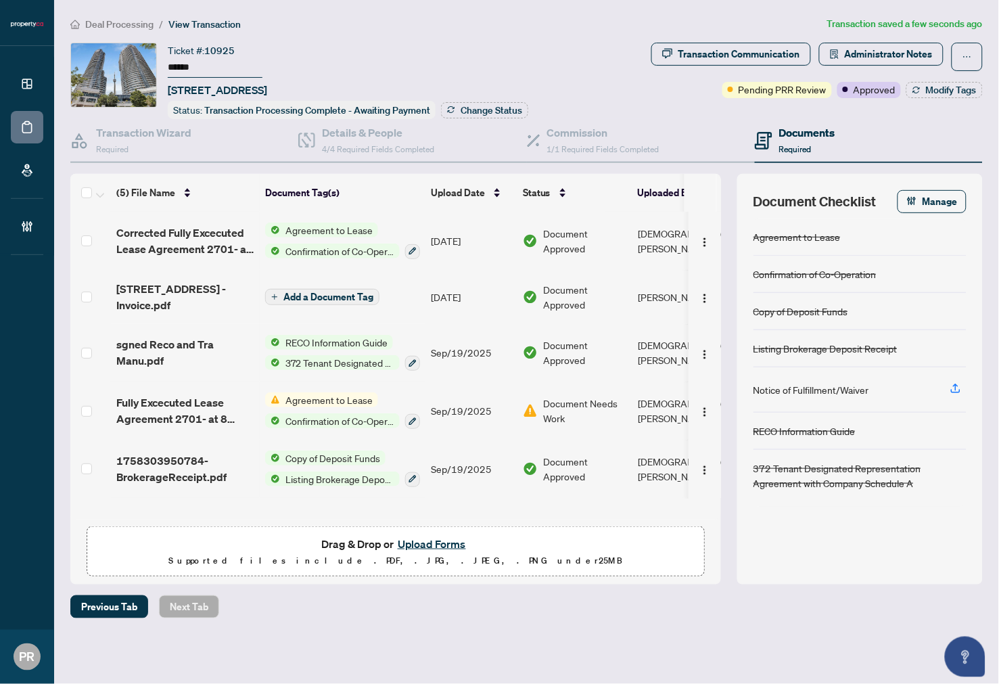
click at [494, 235] on td "Sep/22/2025" at bounding box center [472, 241] width 92 height 58
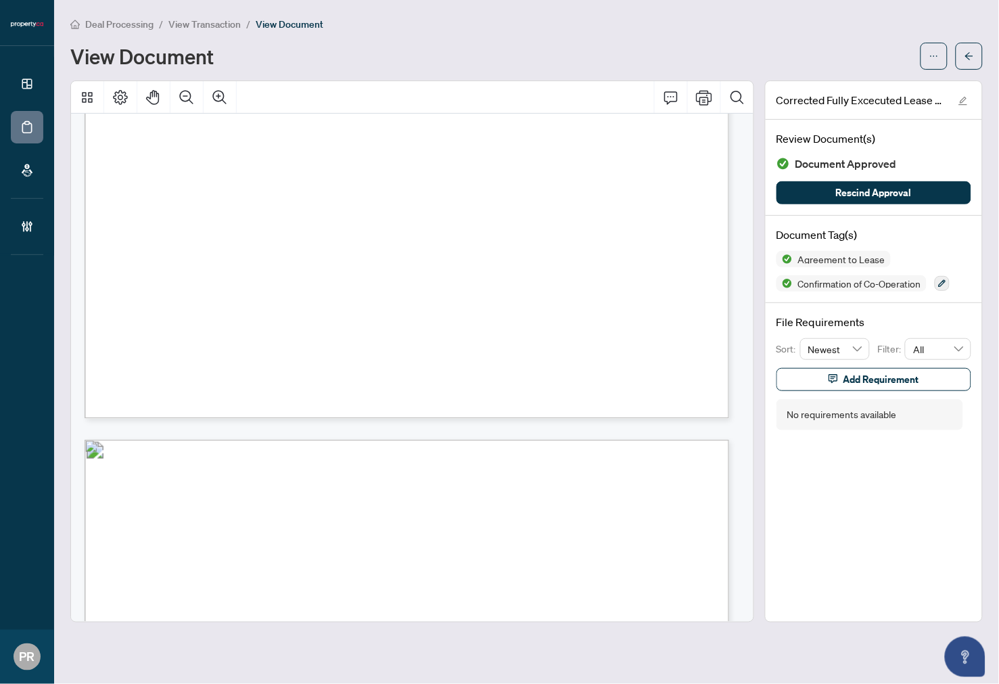
scroll to position [1879, 0]
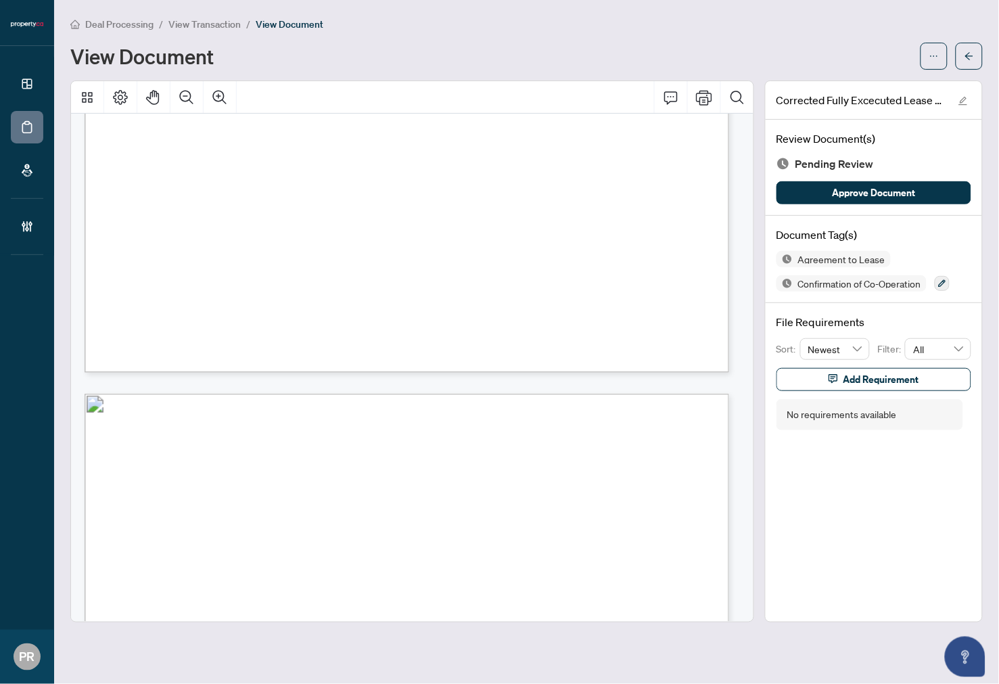
scroll to position [5939, 0]
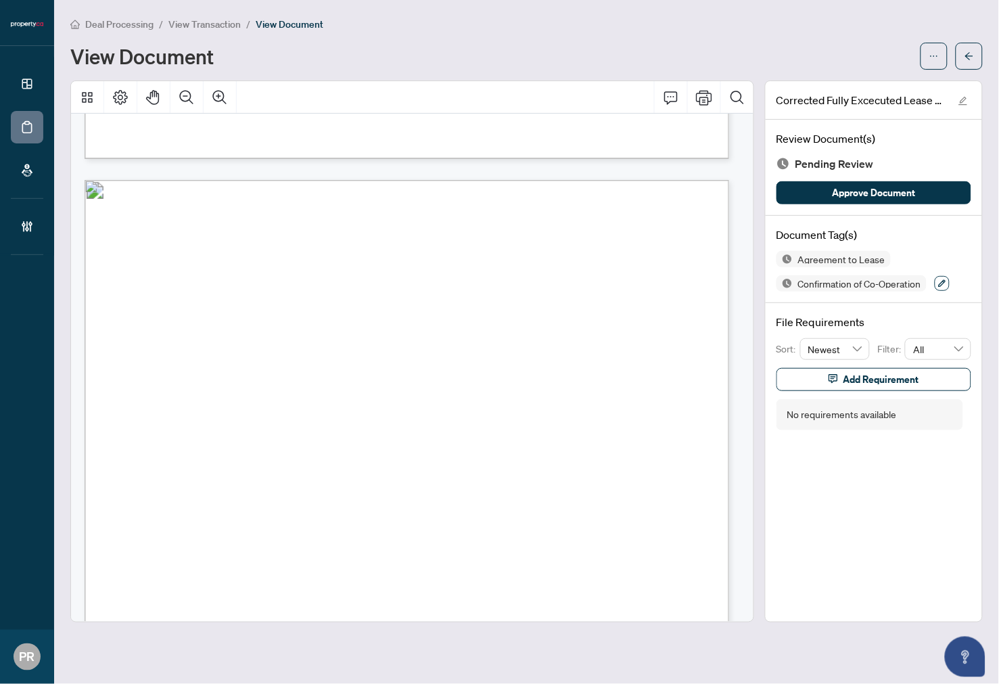
click at [943, 288] on button "button" at bounding box center [942, 283] width 15 height 15
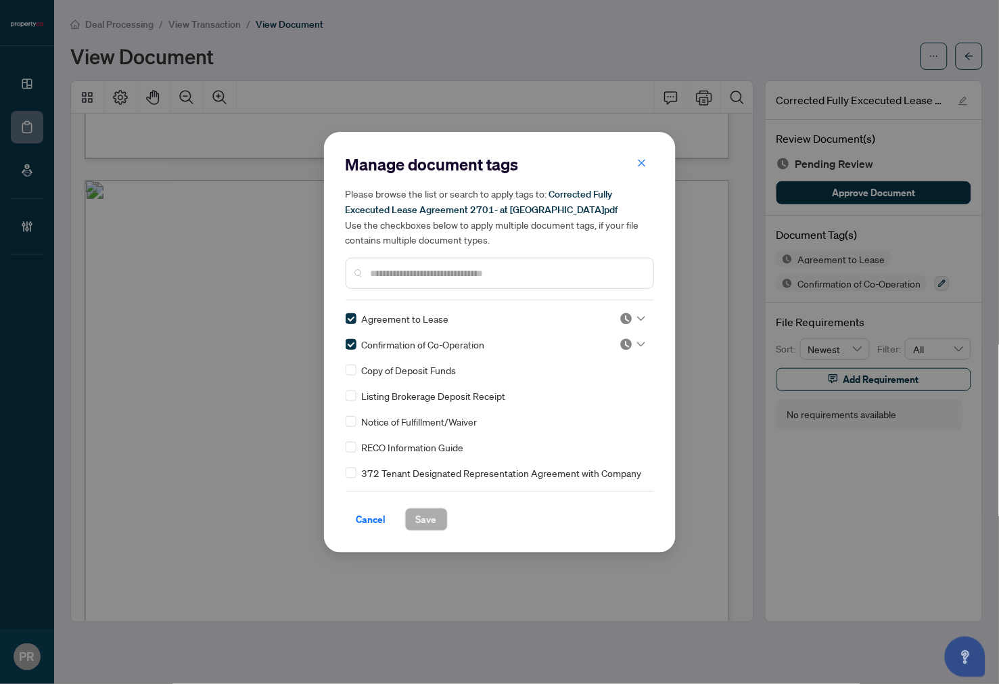
click at [628, 317] on img at bounding box center [627, 319] width 14 height 14
click at [595, 374] on div "Approved" at bounding box center [588, 384] width 103 height 22
click at [627, 342] on img at bounding box center [627, 345] width 14 height 14
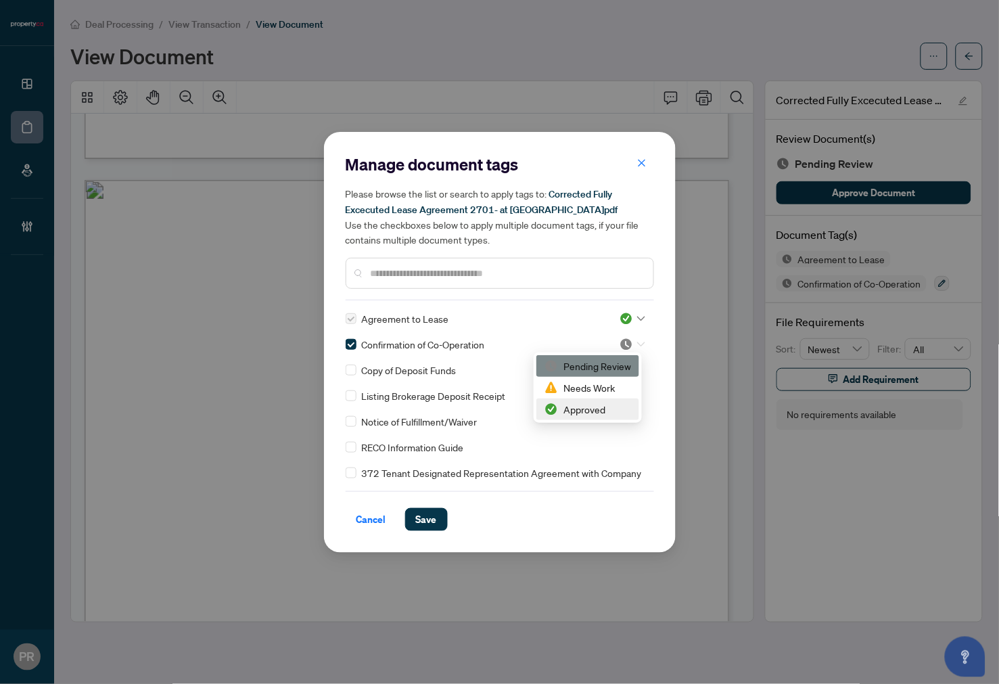
click at [571, 413] on div "Approved" at bounding box center [588, 409] width 87 height 15
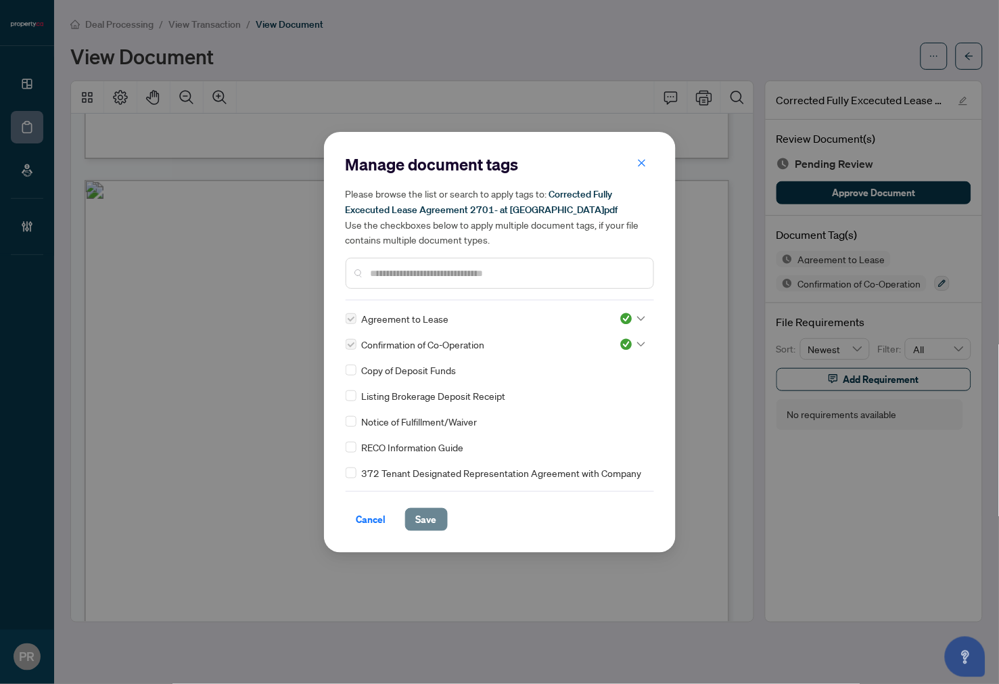
click at [420, 518] on span "Save" at bounding box center [426, 520] width 21 height 22
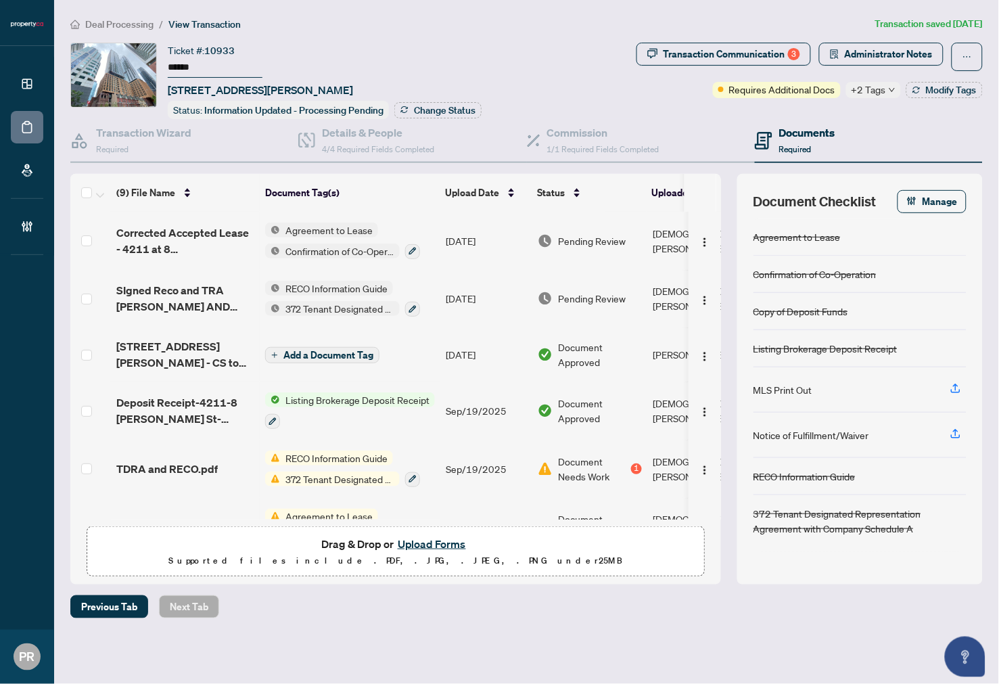
click at [178, 70] on input "******" at bounding box center [215, 68] width 95 height 20
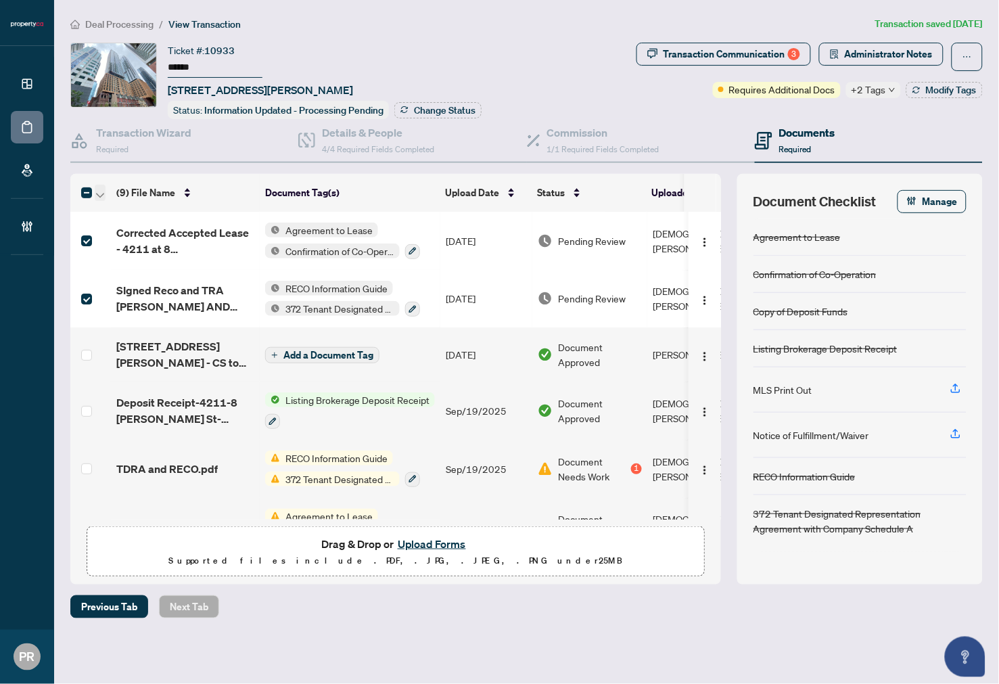
click at [96, 193] on icon "button" at bounding box center [100, 195] width 8 height 5
click at [123, 212] on span "Open Selected in New Tab(s)" at bounding box center [166, 213] width 120 height 15
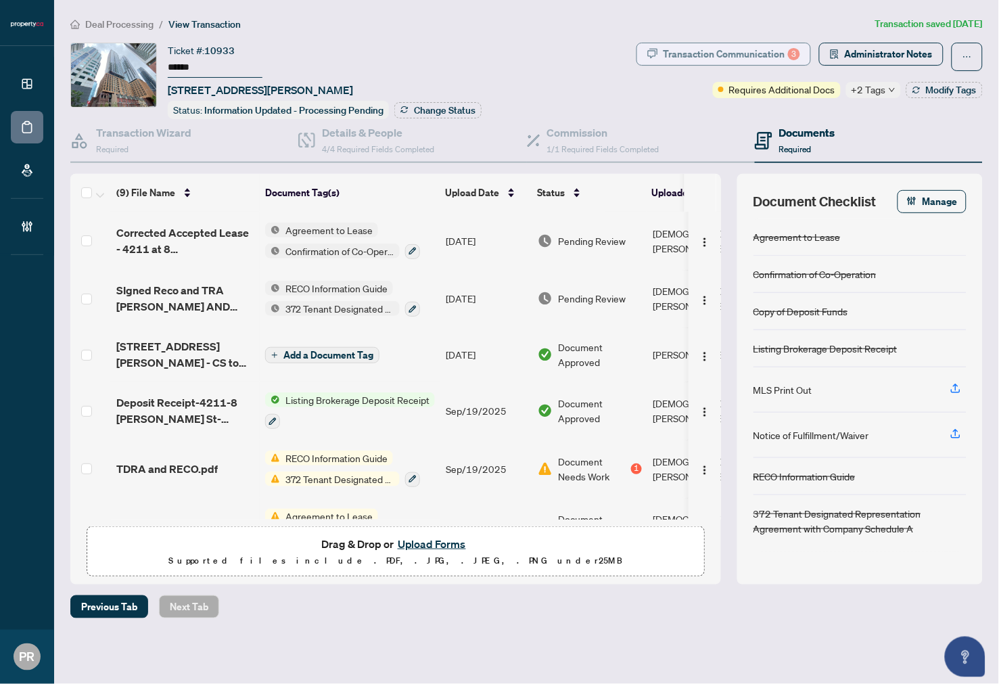
click at [740, 61] on div "Transaction Communication 3" at bounding box center [732, 54] width 137 height 22
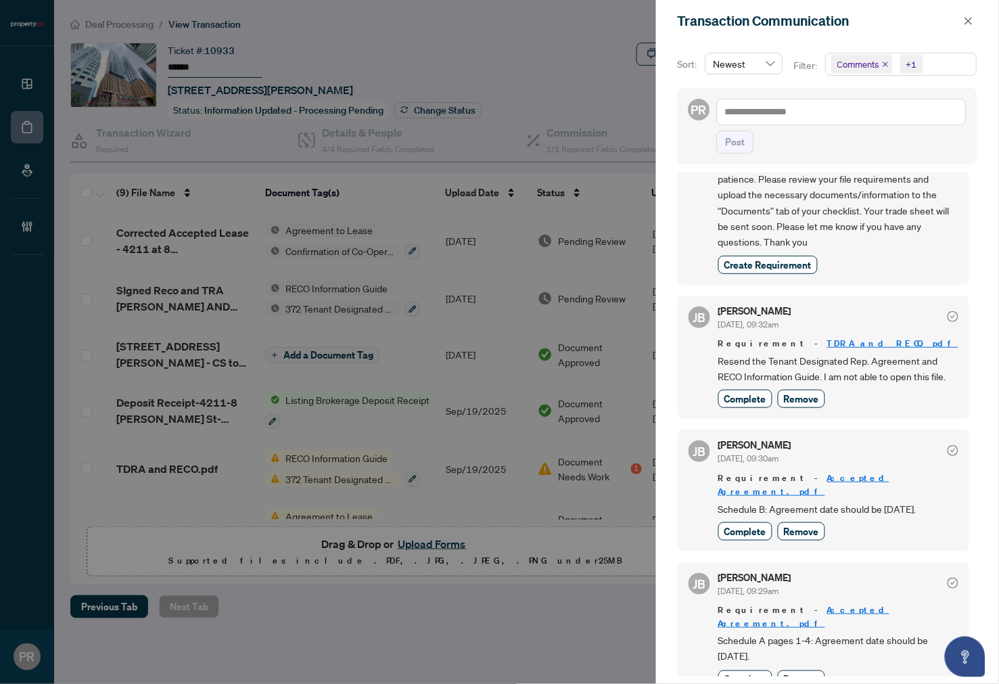
scroll to position [106, 0]
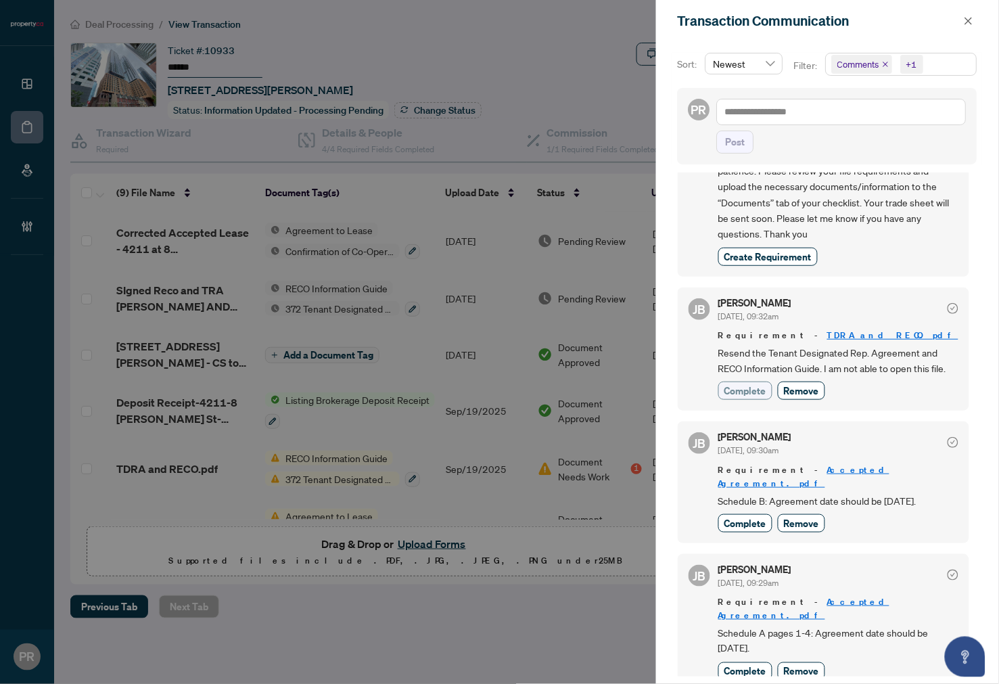
click at [752, 394] on span "Complete" at bounding box center [746, 391] width 42 height 14
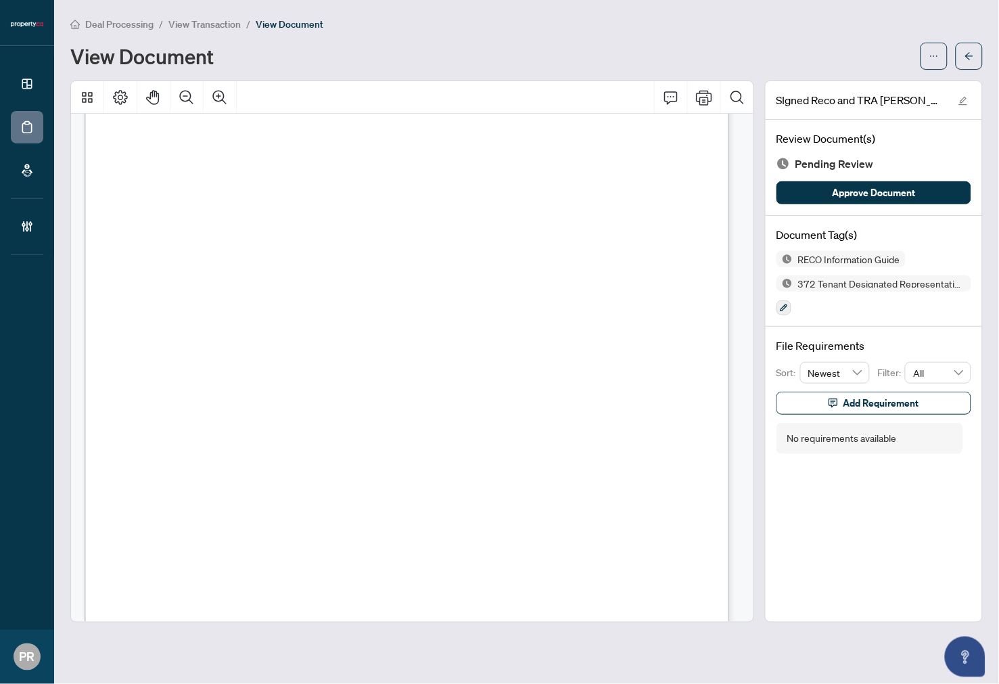
scroll to position [14059, 0]
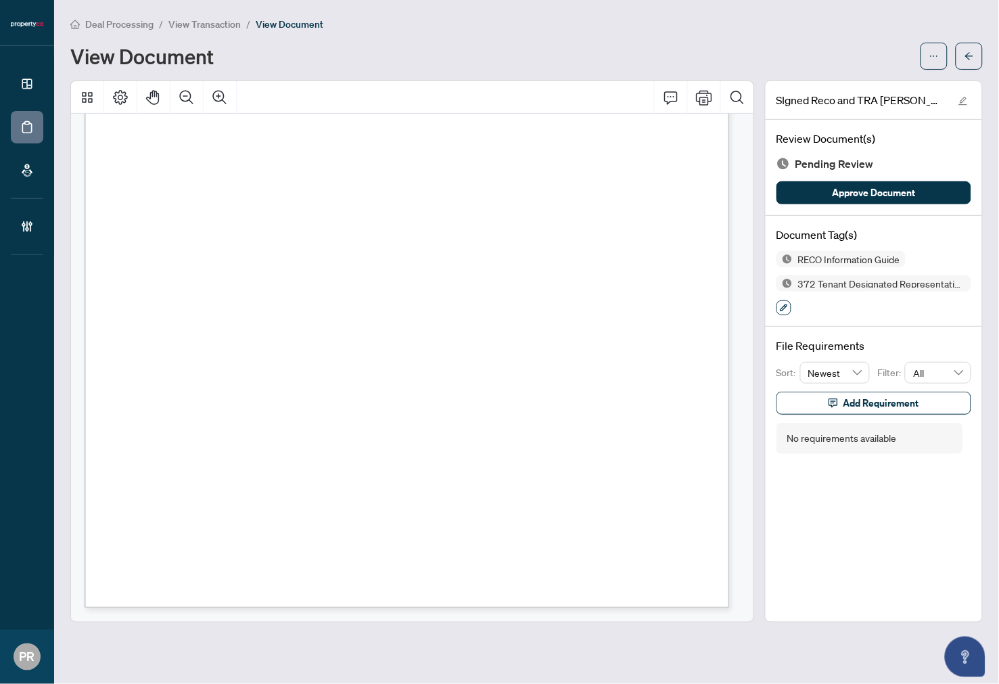
click at [782, 307] on icon "button" at bounding box center [784, 307] width 7 height 7
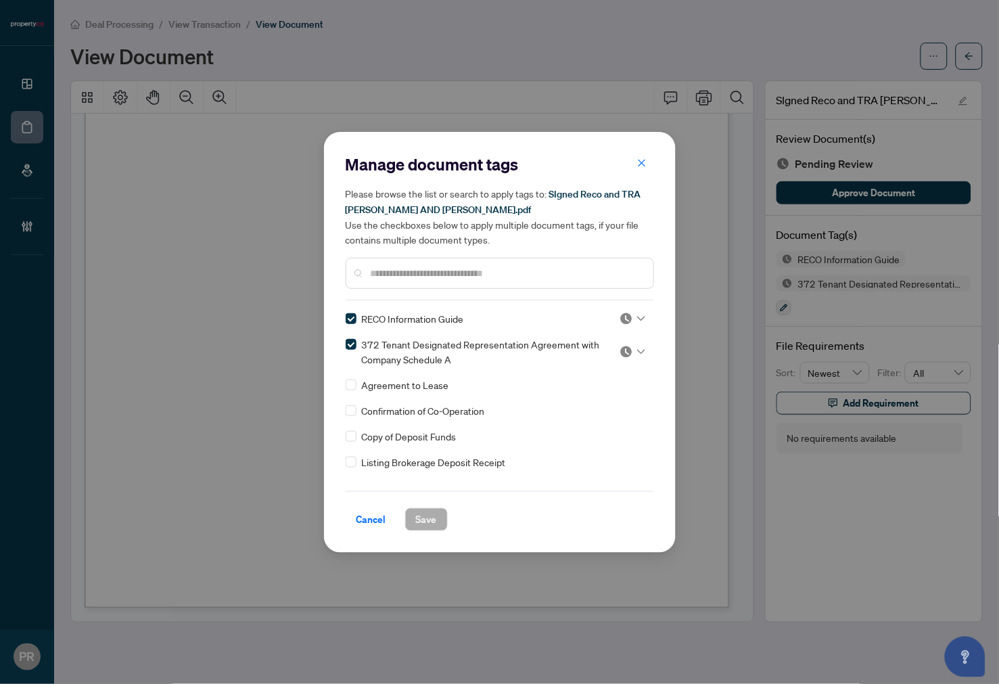
click at [637, 316] on icon at bounding box center [641, 318] width 8 height 5
click at [599, 384] on div "Approved" at bounding box center [588, 383] width 87 height 15
click at [634, 354] on div at bounding box center [633, 352] width 26 height 14
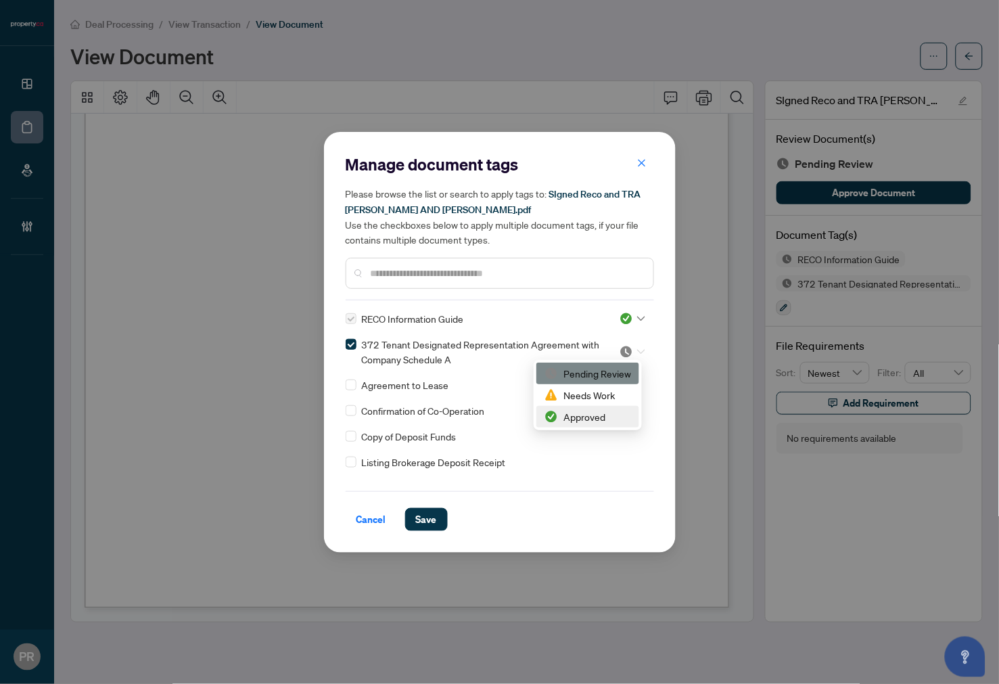
drag, startPoint x: 610, startPoint y: 416, endPoint x: 546, endPoint y: 438, distance: 67.8
click at [610, 415] on div "Approved" at bounding box center [588, 416] width 87 height 15
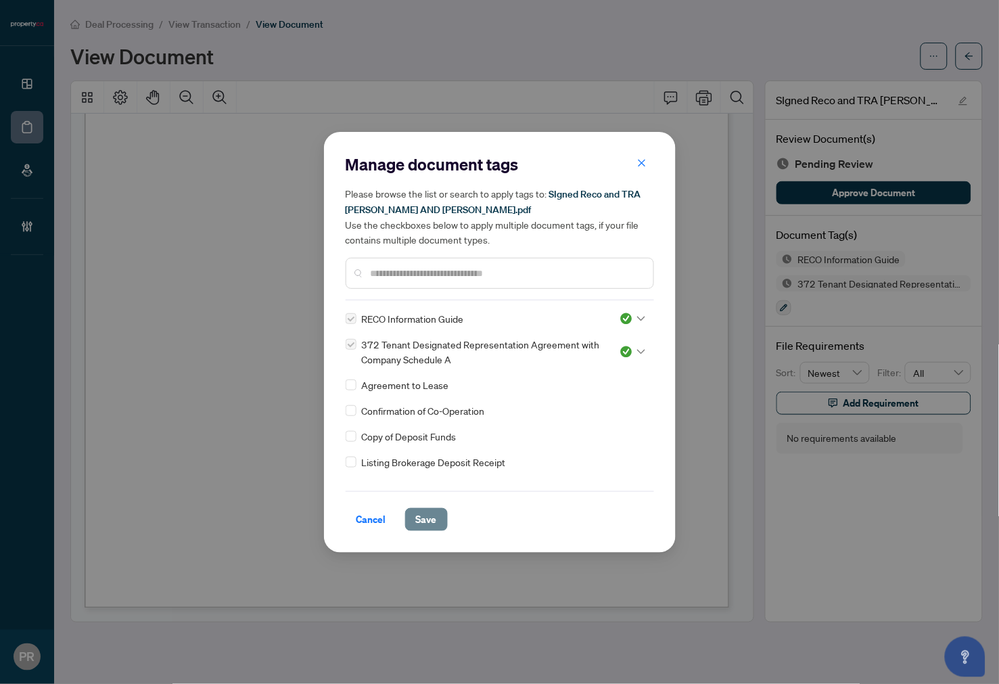
click at [434, 518] on span "Save" at bounding box center [426, 520] width 21 height 22
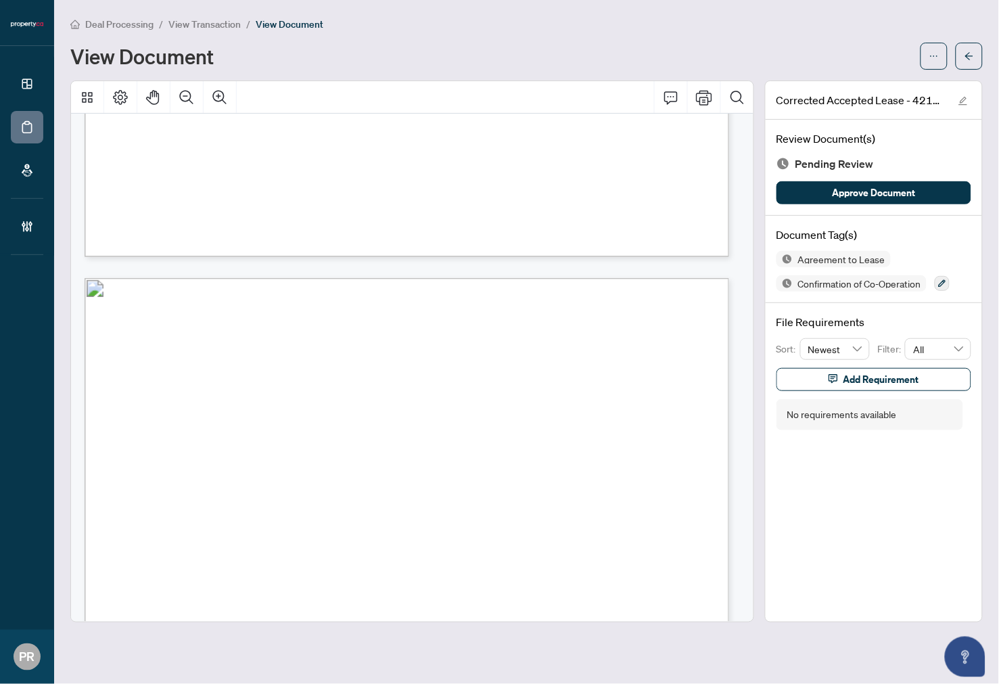
scroll to position [11352, 0]
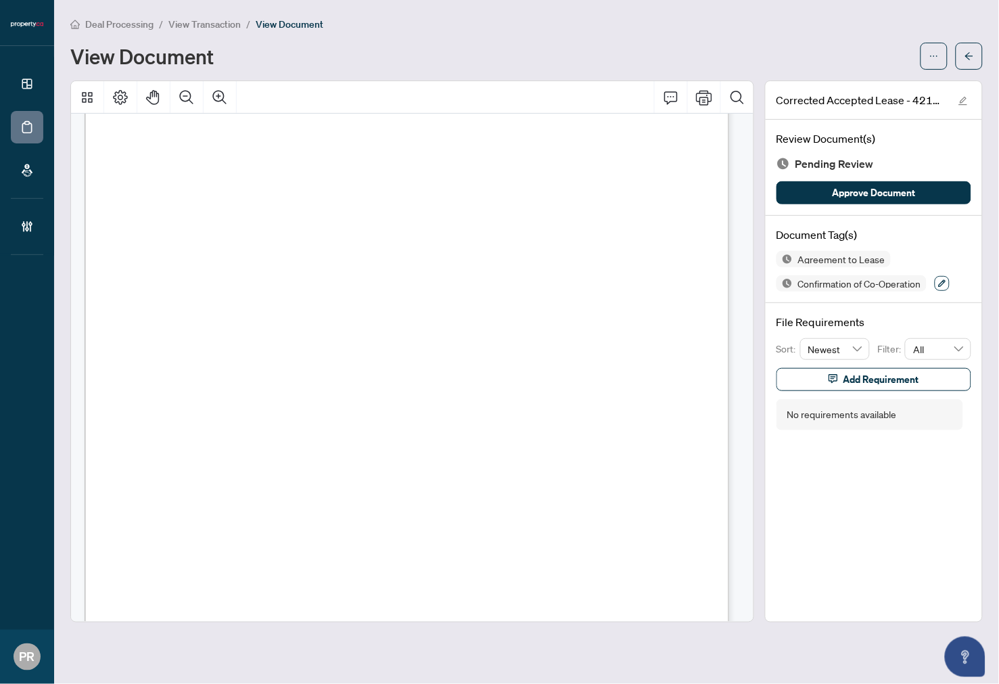
click at [938, 281] on button "button" at bounding box center [942, 283] width 15 height 15
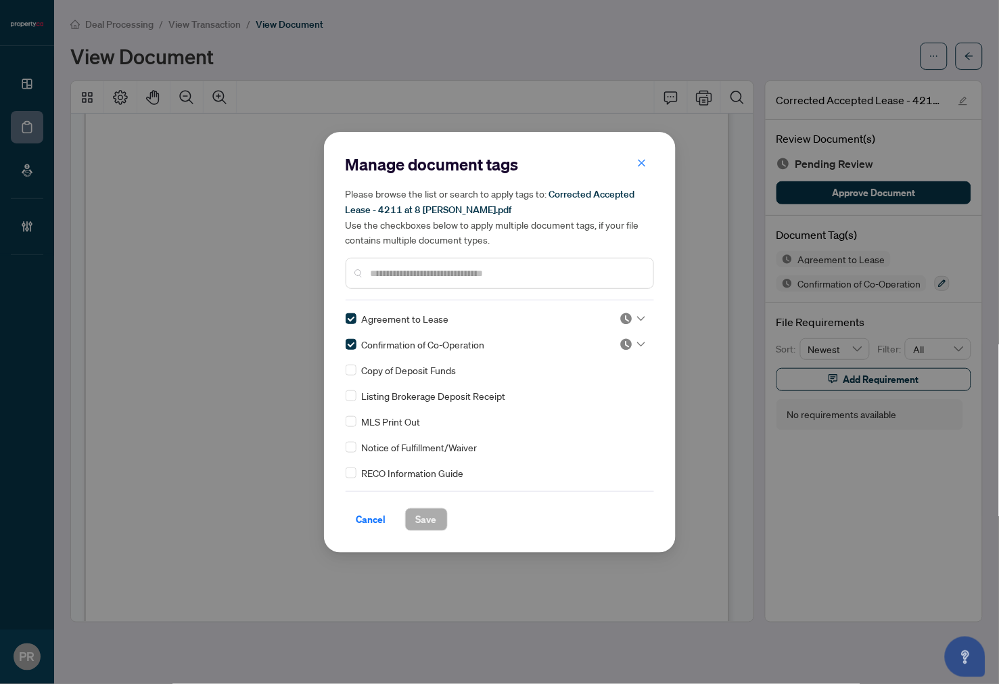
click at [637, 316] on icon at bounding box center [641, 318] width 8 height 5
click at [614, 375] on div "Approved" at bounding box center [588, 384] width 103 height 22
click at [628, 338] on img at bounding box center [627, 345] width 14 height 14
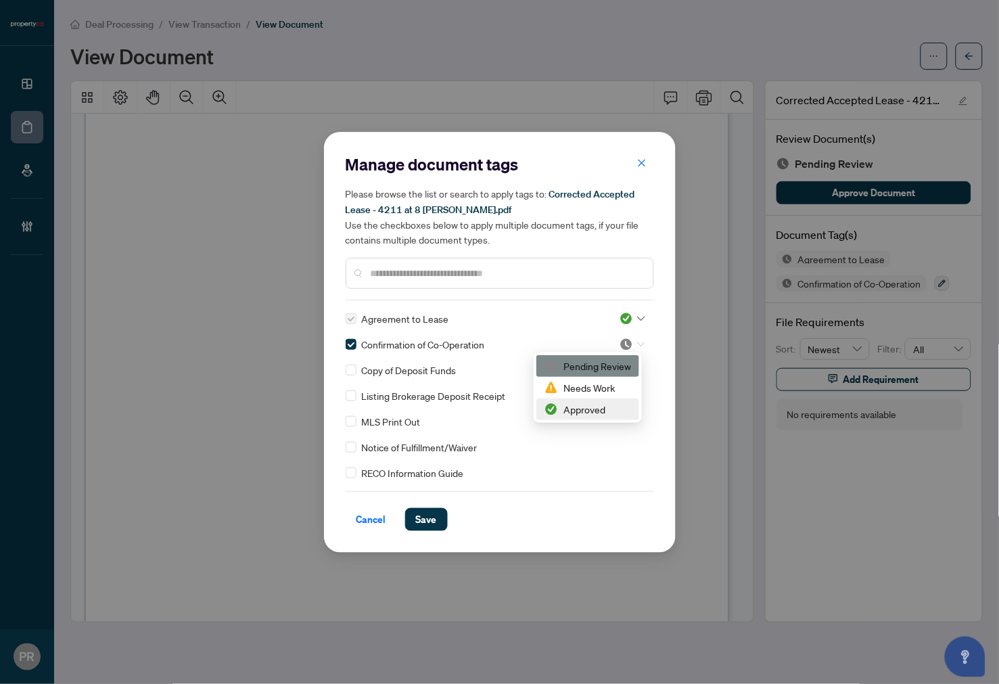
click at [607, 407] on div "Approved" at bounding box center [588, 409] width 87 height 15
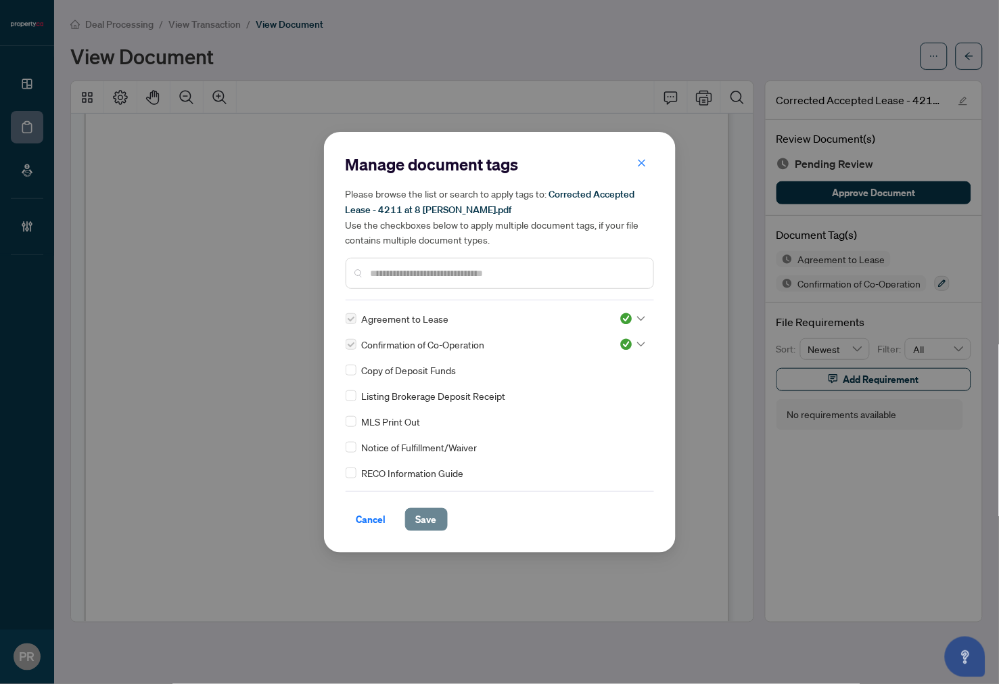
click at [433, 518] on span "Save" at bounding box center [426, 520] width 21 height 22
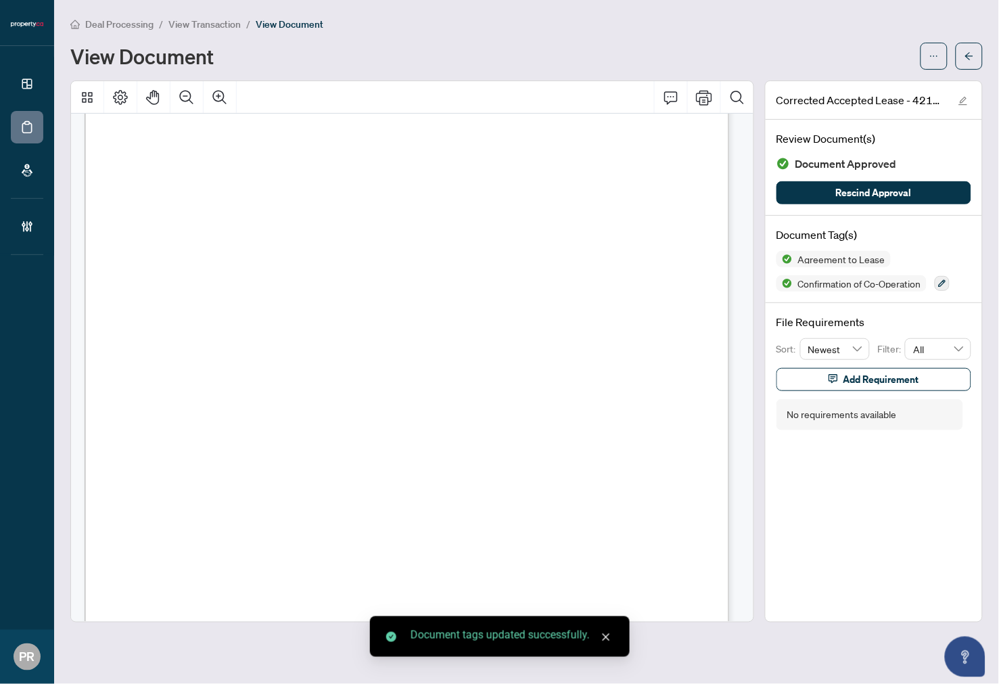
click at [966, 58] on icon "arrow-left" at bounding box center [969, 55] width 9 height 9
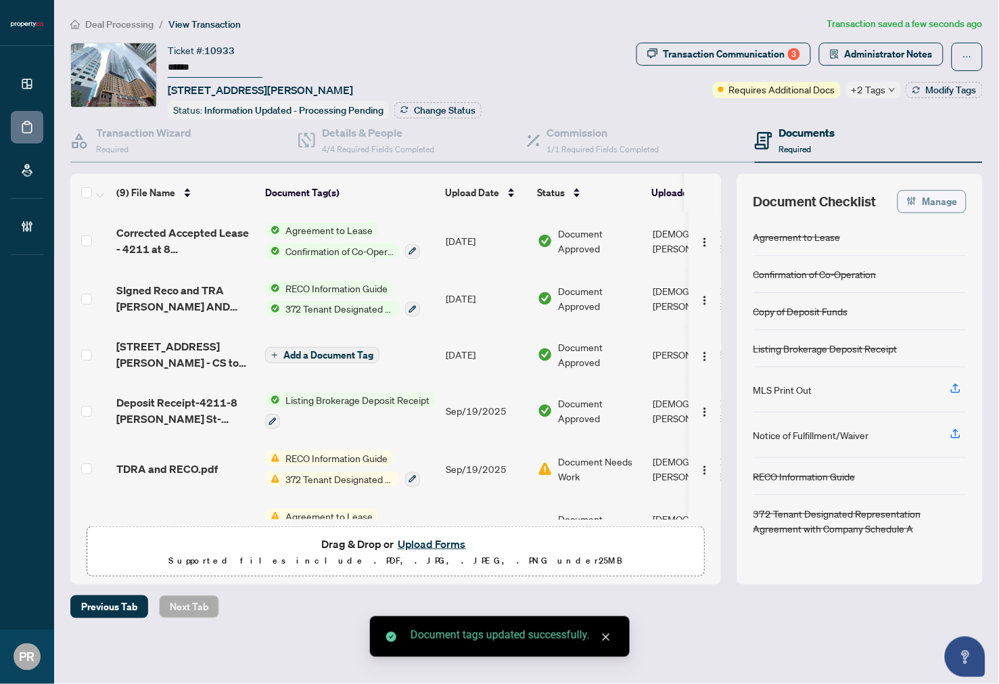
click at [944, 196] on span "Manage" at bounding box center [940, 202] width 35 height 22
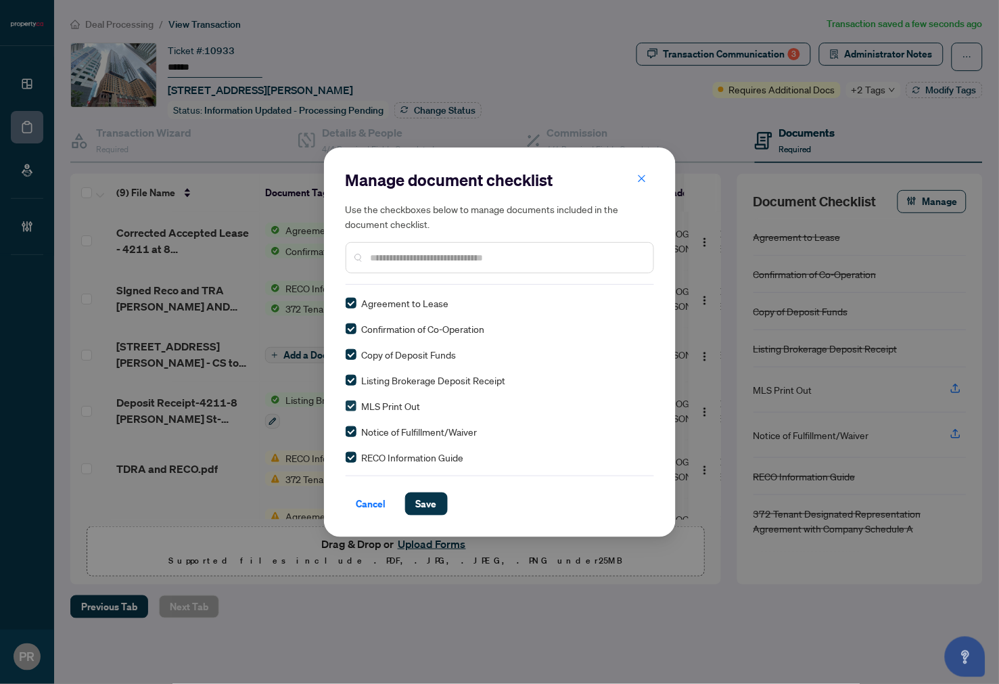
click at [346, 399] on label at bounding box center [351, 406] width 11 height 15
click at [416, 498] on span "Save" at bounding box center [426, 504] width 21 height 22
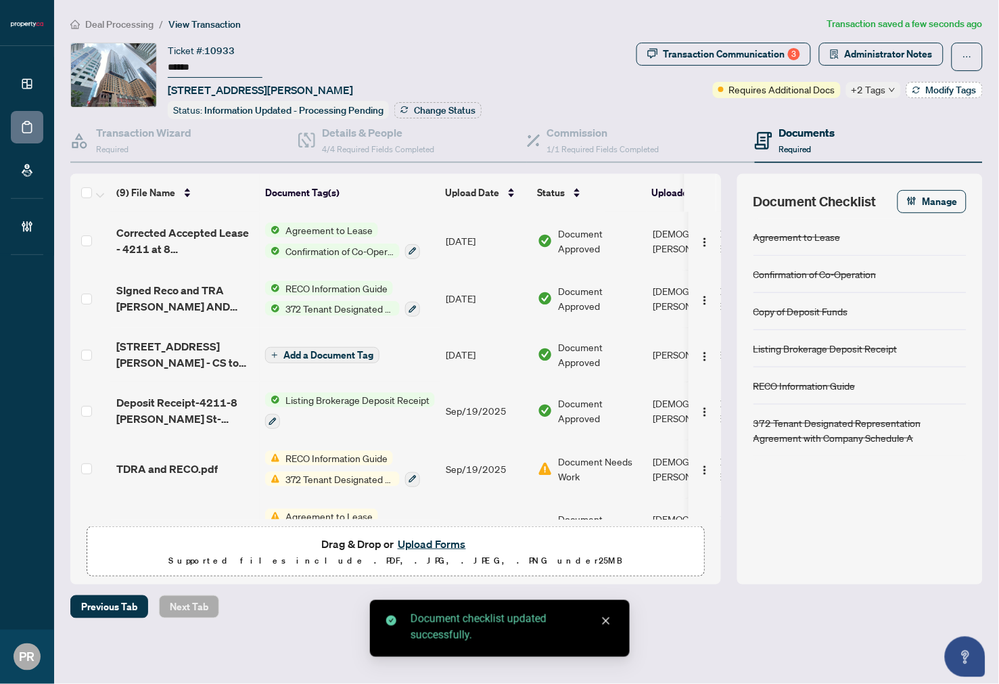
click at [936, 92] on span "Modify Tags" at bounding box center [951, 89] width 51 height 9
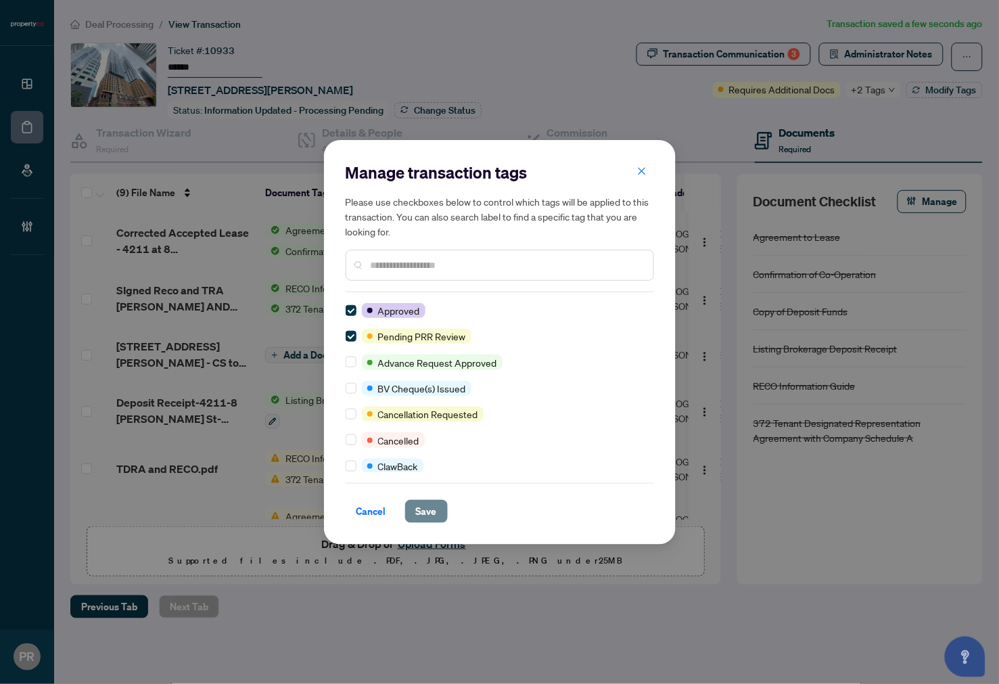
click at [436, 516] on button "Save" at bounding box center [426, 511] width 43 height 23
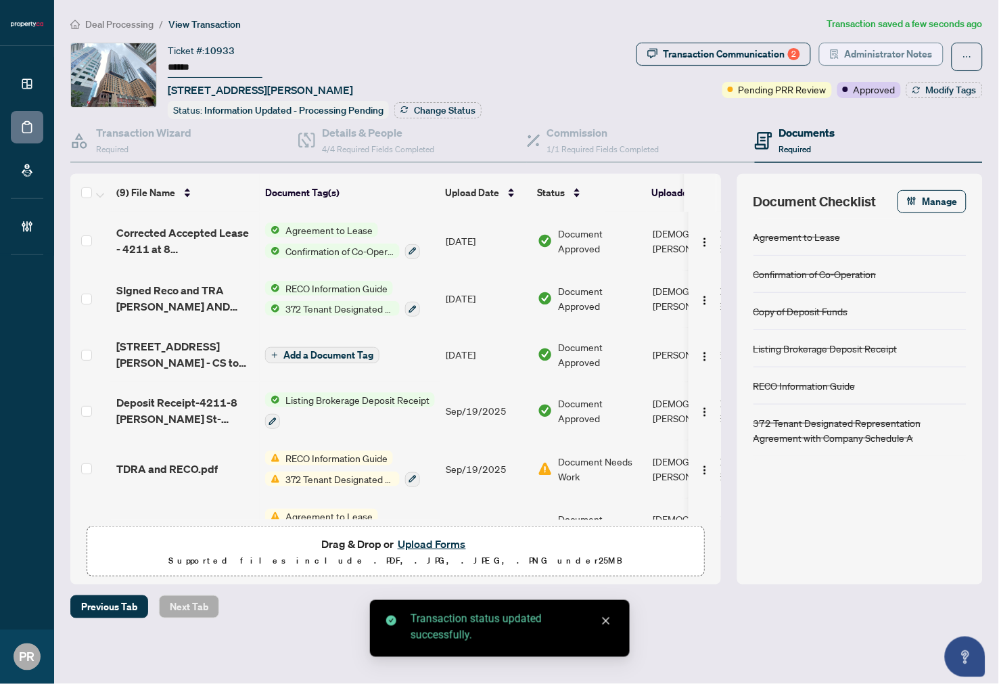
click at [848, 53] on span "Administrator Notes" at bounding box center [889, 54] width 88 height 22
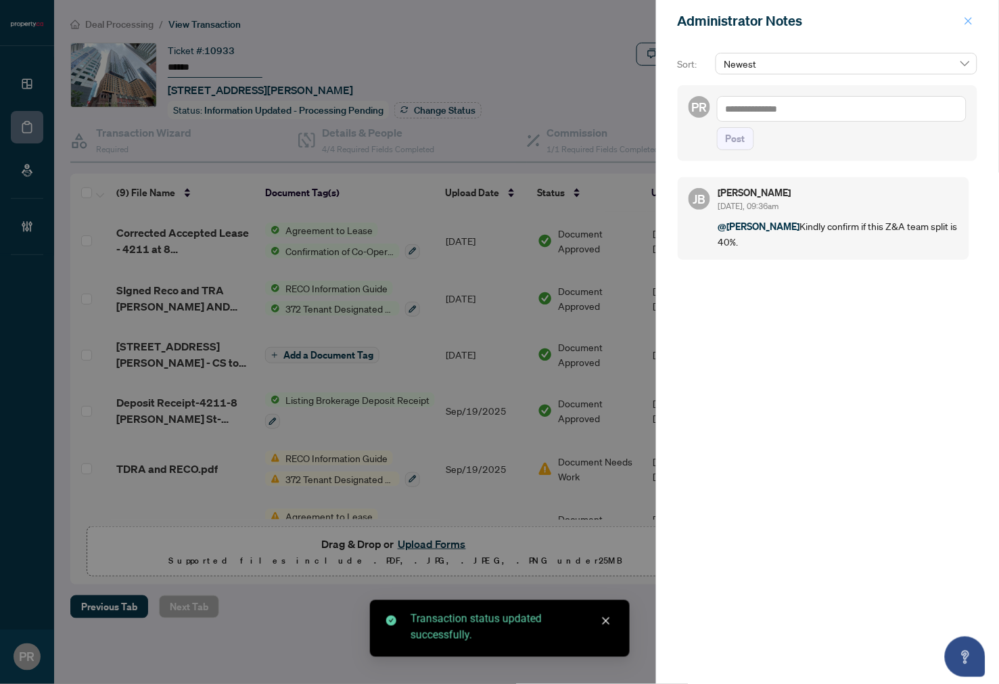
click at [962, 20] on button "button" at bounding box center [969, 21] width 18 height 16
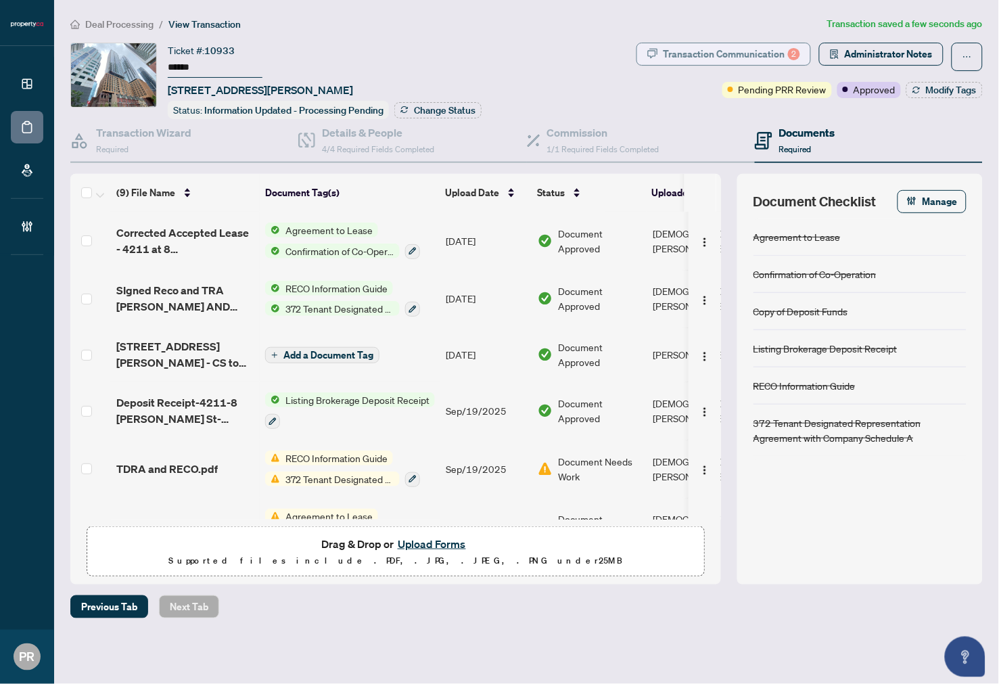
click at [708, 58] on div "Transaction Communication 2" at bounding box center [732, 54] width 137 height 22
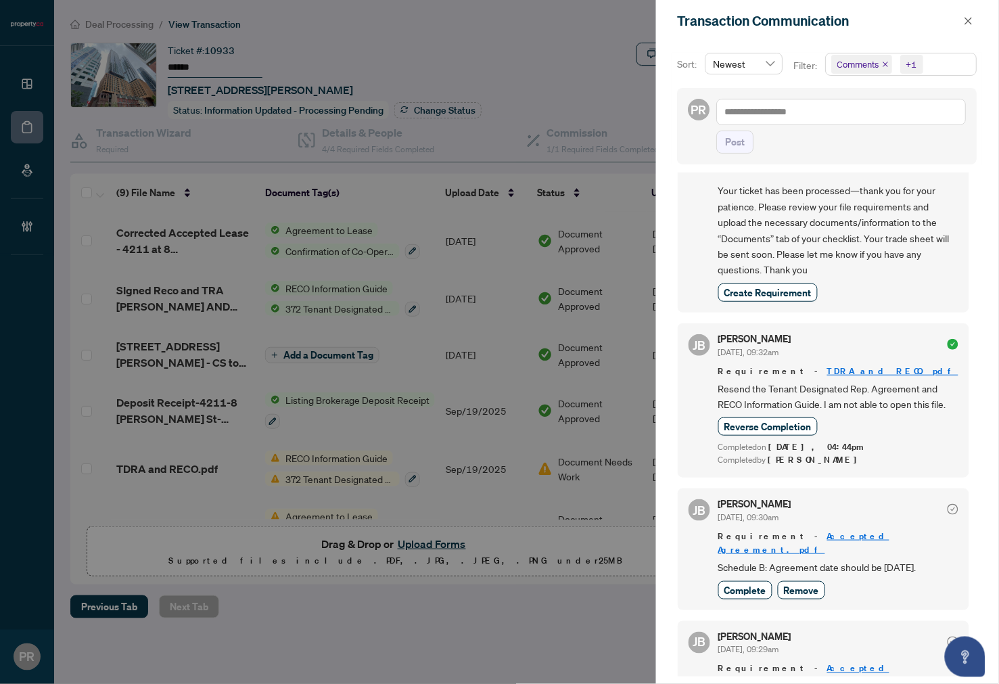
scroll to position [137, 0]
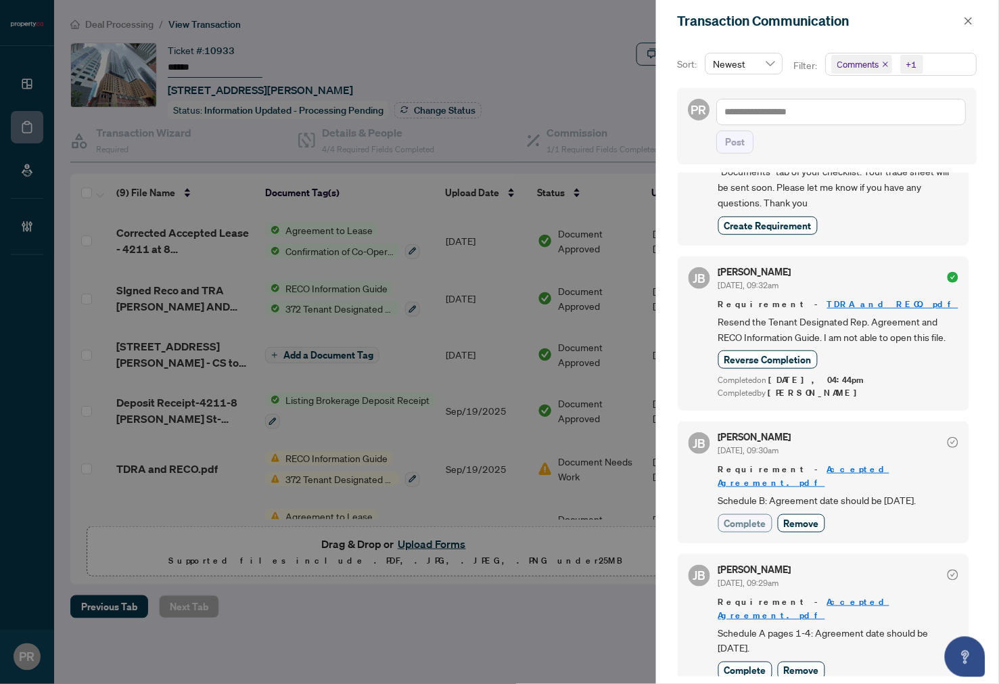
click at [750, 521] on span "Complete" at bounding box center [746, 523] width 42 height 14
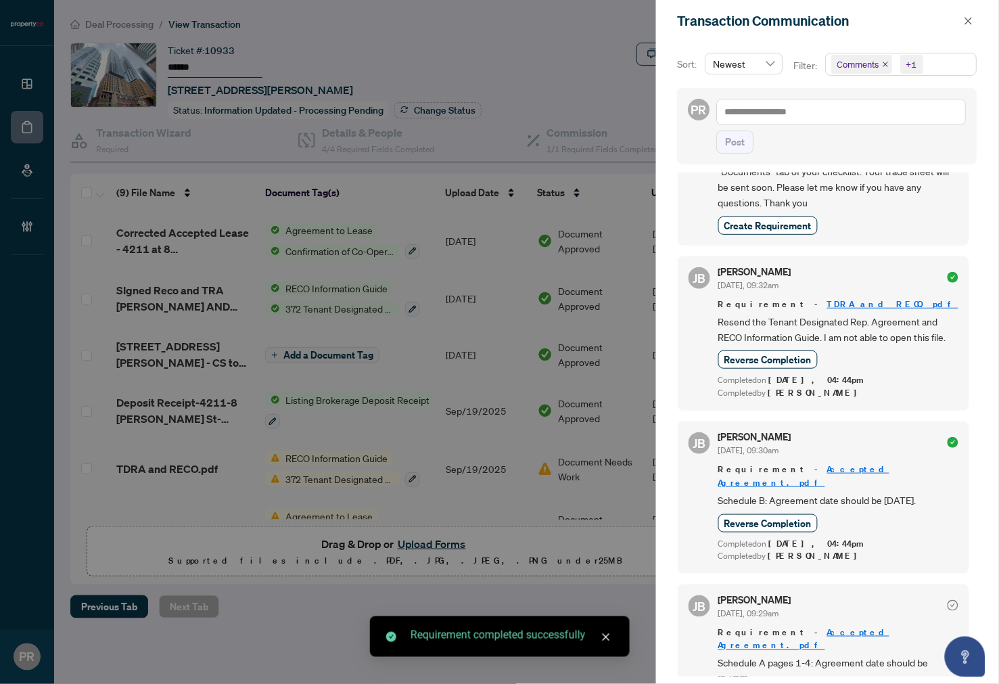
scroll to position [168, 0]
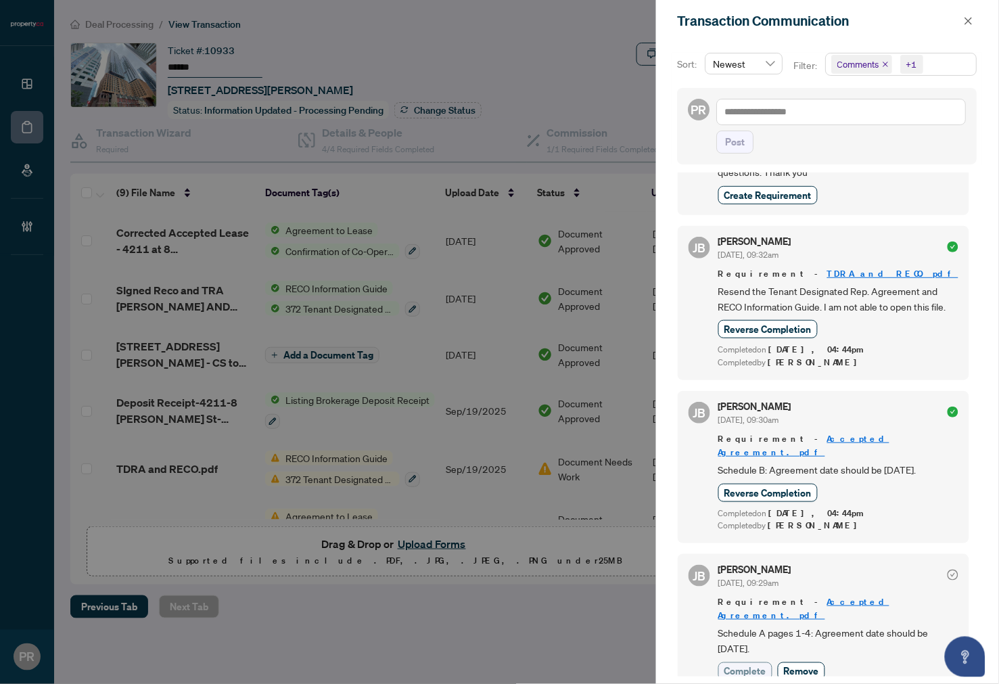
click at [758, 664] on span "Complete" at bounding box center [746, 671] width 42 height 14
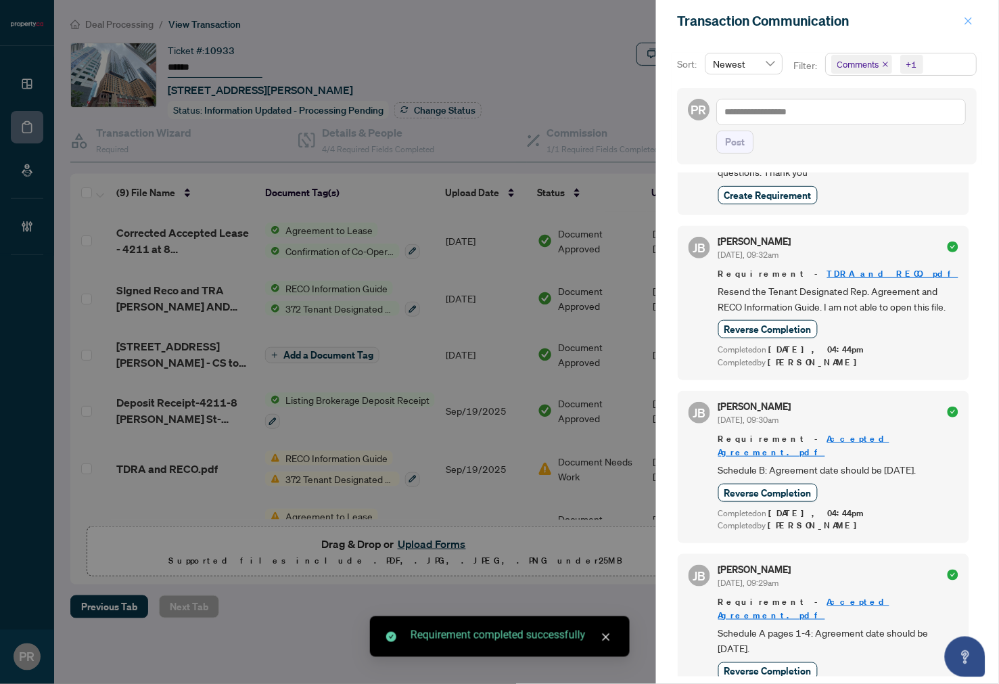
click at [970, 18] on icon "close" at bounding box center [968, 20] width 9 height 9
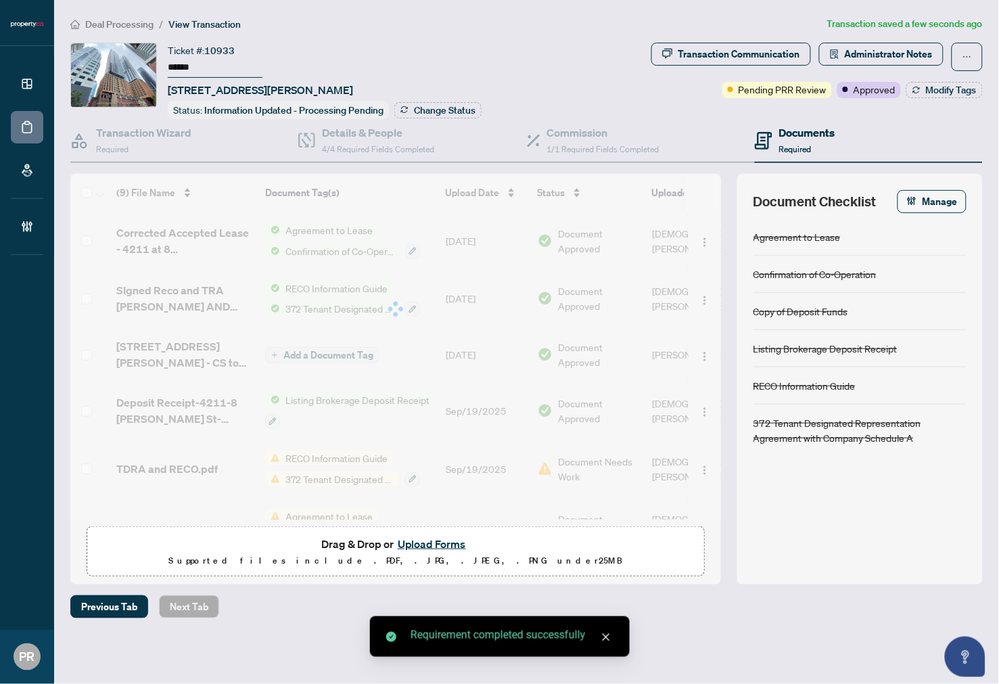
click at [472, 237] on div at bounding box center [395, 309] width 651 height 271
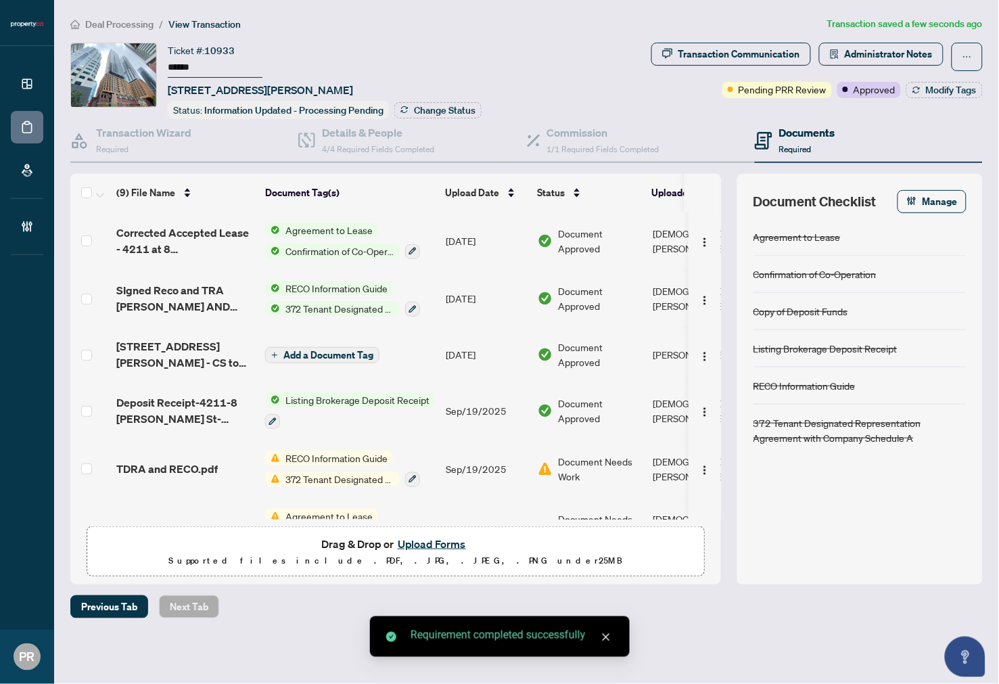
click at [478, 235] on td "[DATE]" at bounding box center [486, 241] width 92 height 58
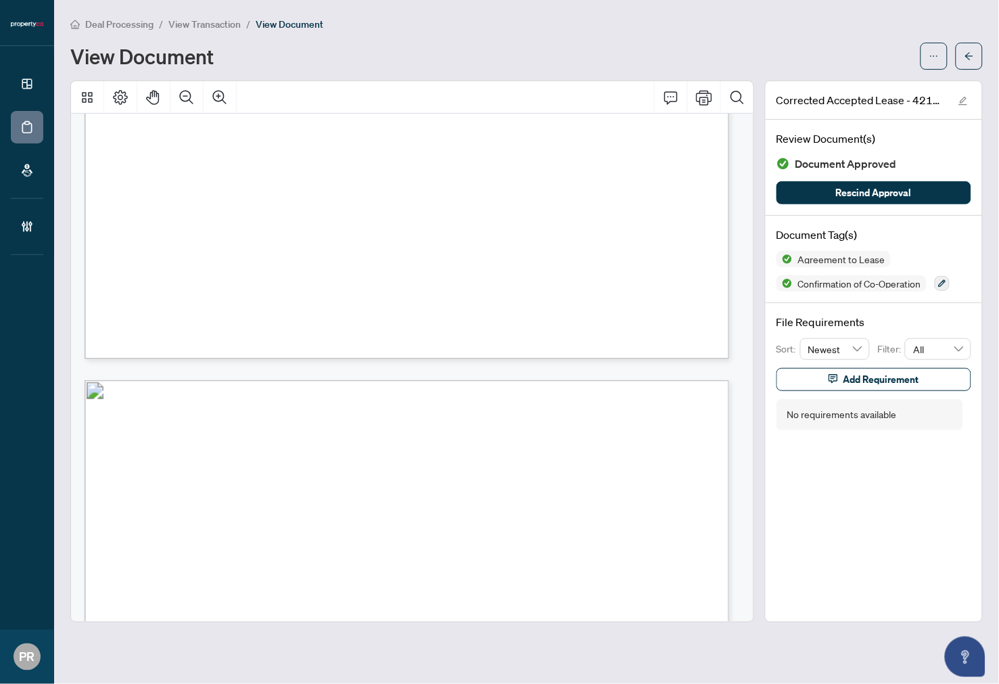
scroll to position [4962, 0]
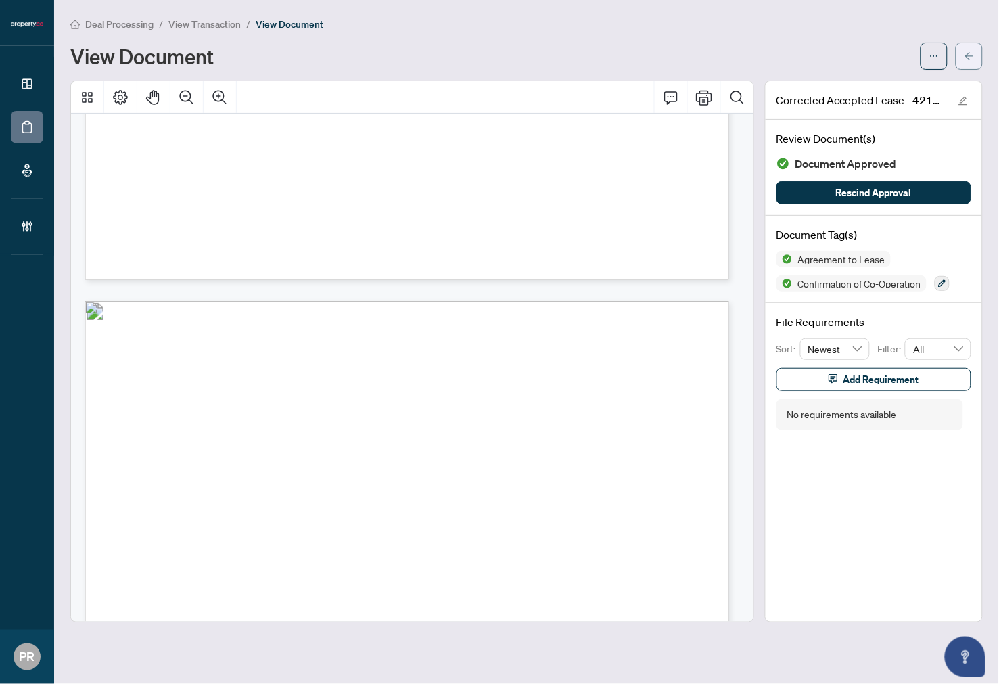
click at [964, 56] on button "button" at bounding box center [969, 56] width 27 height 27
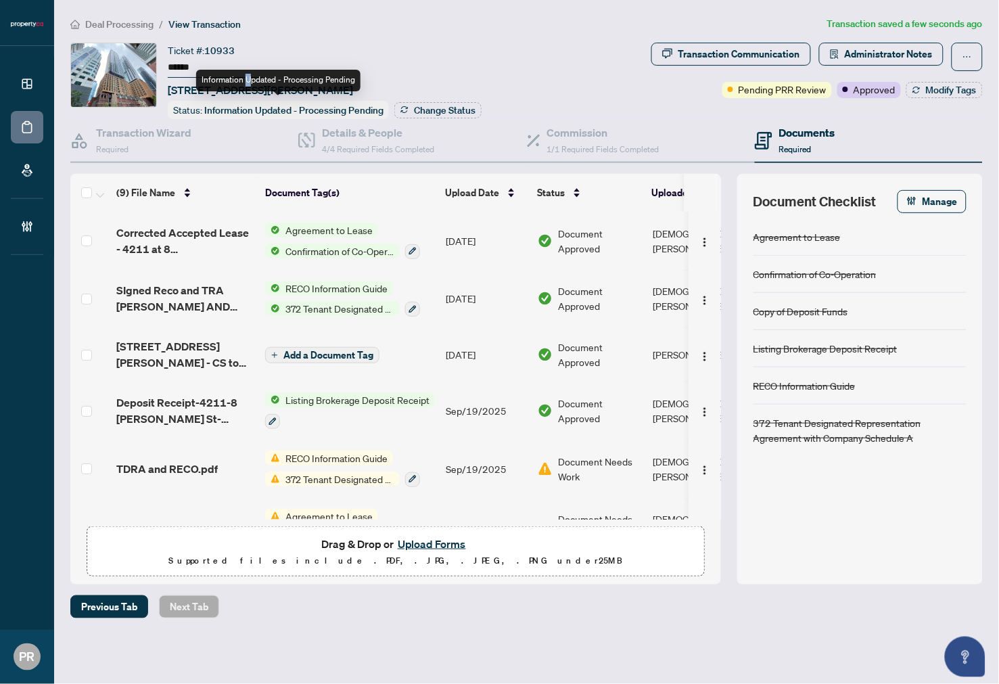
click at [246, 87] on div "Information Updated - Processing Pending" at bounding box center [278, 81] width 164 height 22
click at [194, 89] on span "[STREET_ADDRESS][PERSON_NAME]" at bounding box center [260, 90] width 185 height 16
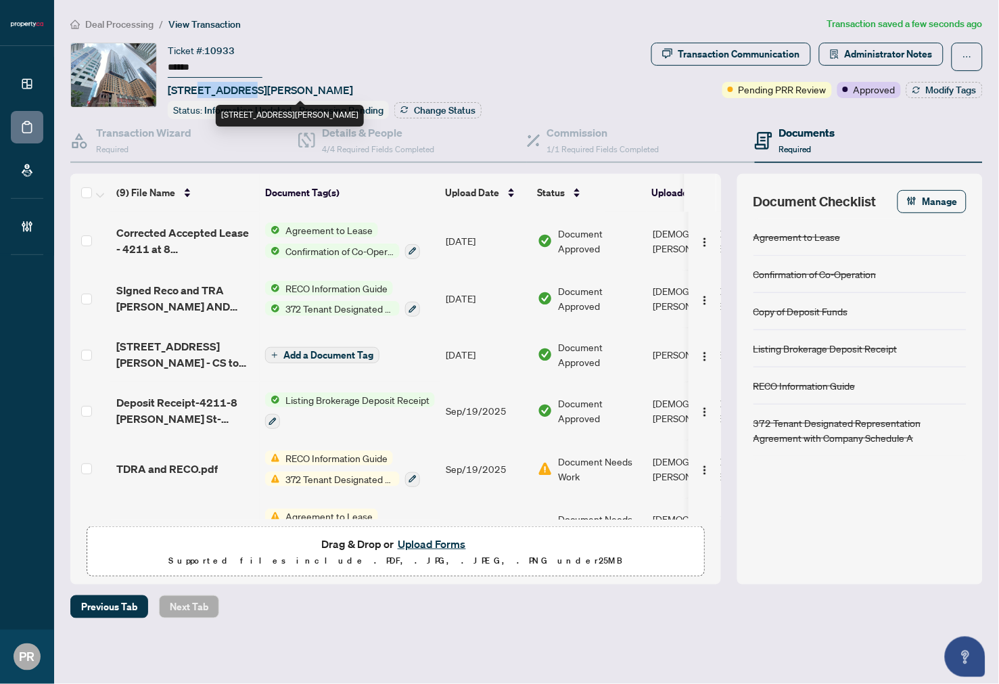
drag, startPoint x: 198, startPoint y: 87, endPoint x: 248, endPoint y: 83, distance: 50.9
click at [248, 83] on span "[STREET_ADDRESS][PERSON_NAME]" at bounding box center [260, 90] width 185 height 16
copy span "8 [PERSON_NAME]"
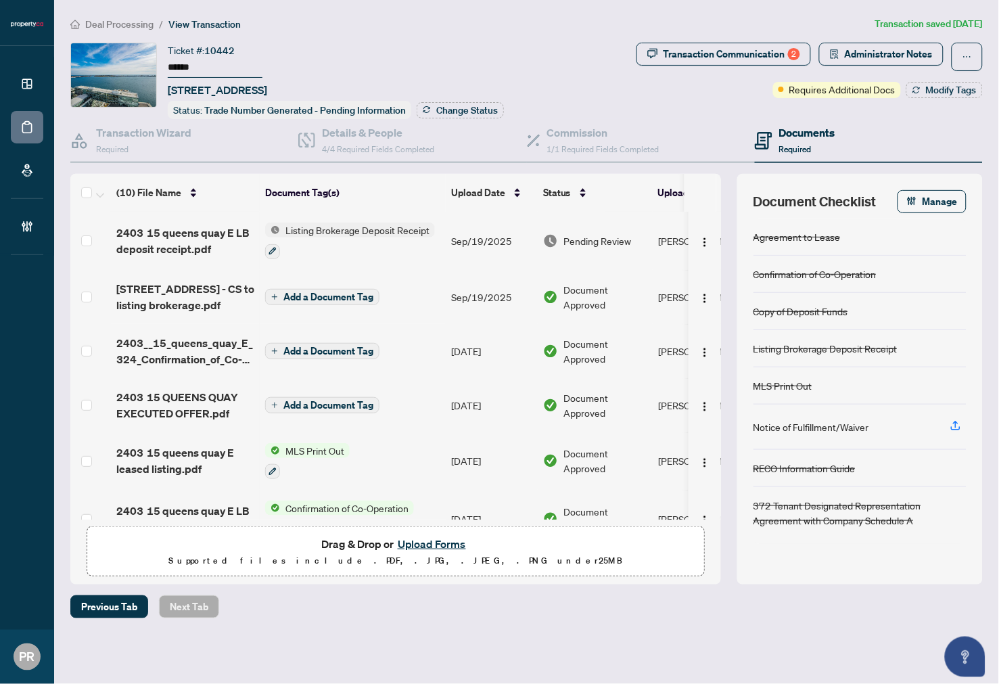
click at [183, 62] on input "******" at bounding box center [215, 68] width 95 height 20
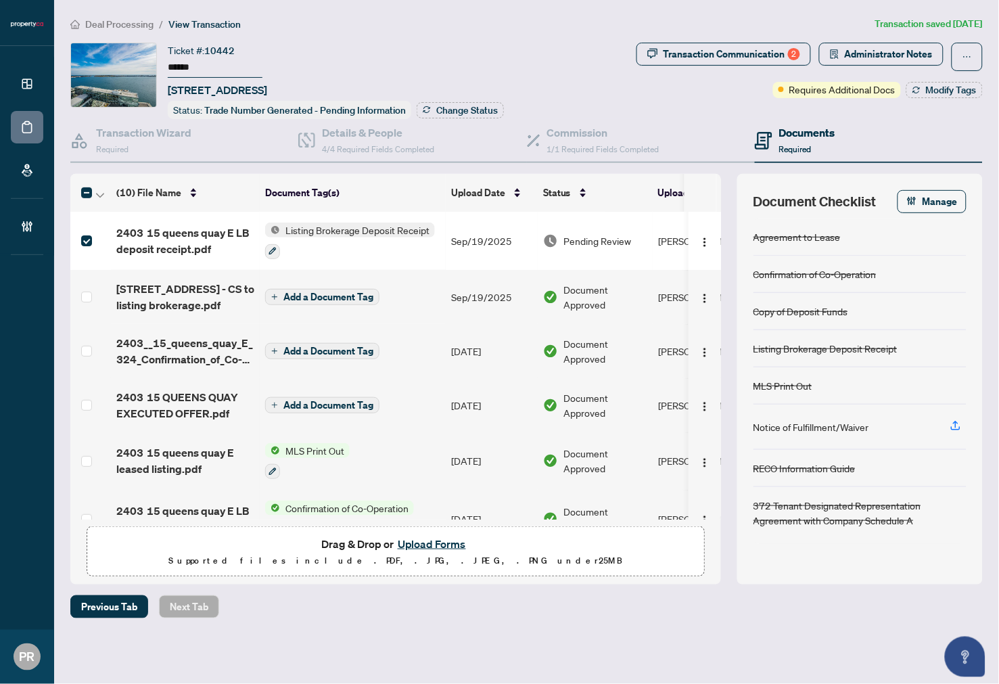
click at [107, 189] on th at bounding box center [90, 193] width 41 height 38
drag, startPoint x: 102, startPoint y: 187, endPoint x: 120, endPoint y: 193, distance: 19.1
click at [103, 193] on icon "button" at bounding box center [100, 195] width 8 height 5
click at [166, 206] on span "Open Selected in New Tab(s)" at bounding box center [166, 213] width 120 height 15
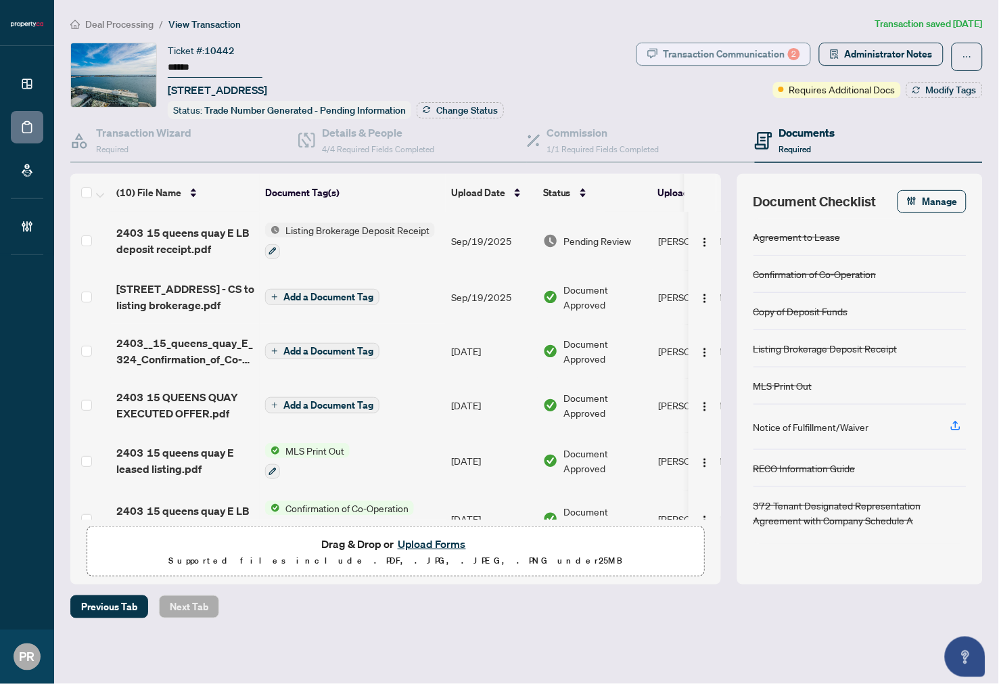
click at [755, 58] on div "Transaction Communication 2" at bounding box center [732, 54] width 137 height 22
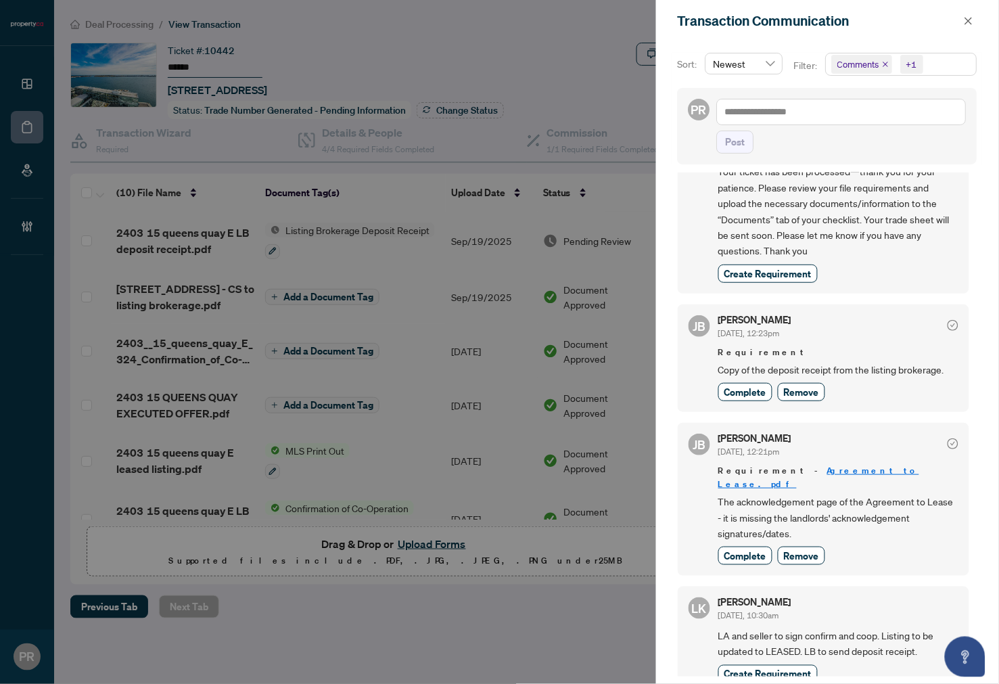
scroll to position [91, 0]
click at [752, 386] on span "Complete" at bounding box center [746, 391] width 42 height 14
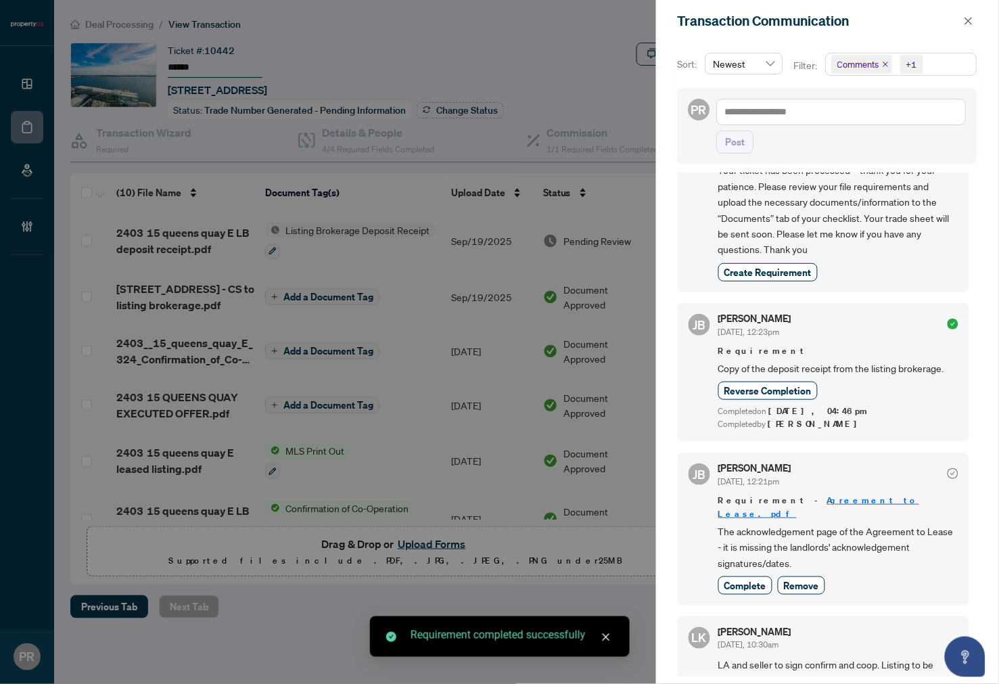
scroll to position [122, 0]
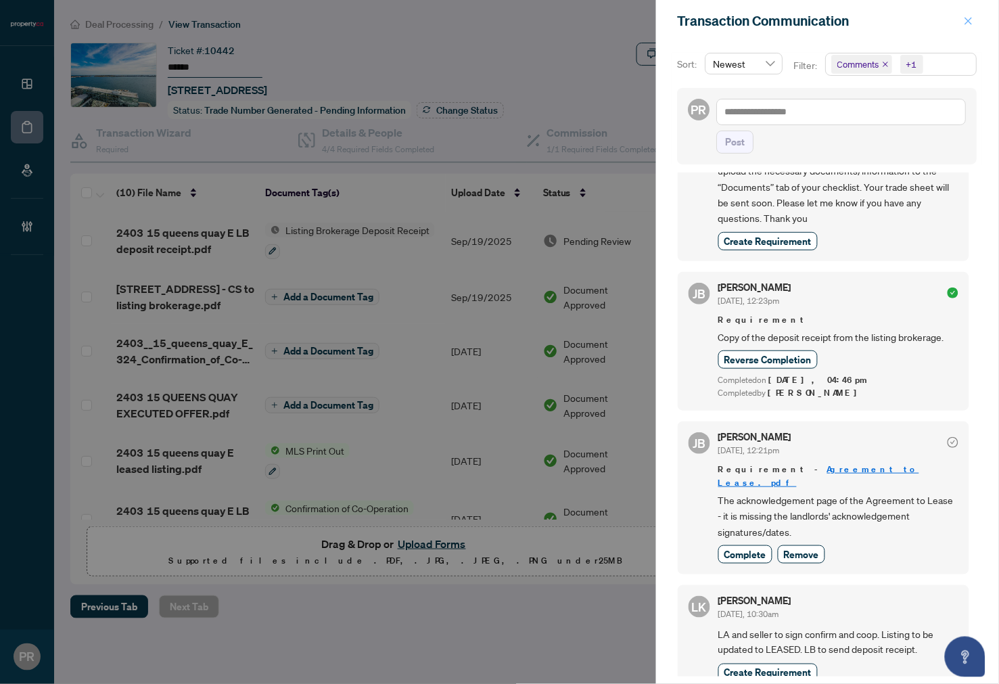
click at [966, 18] on icon "close" at bounding box center [969, 20] width 7 height 7
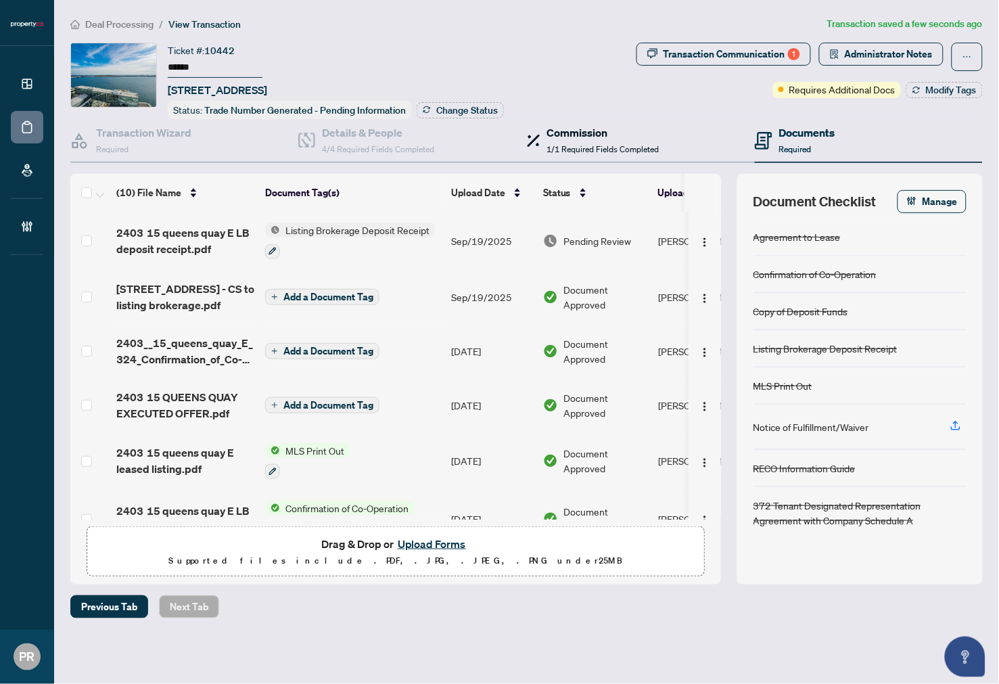
click at [587, 149] on span "1/1 Required Fields Completed" at bounding box center [603, 149] width 112 height 10
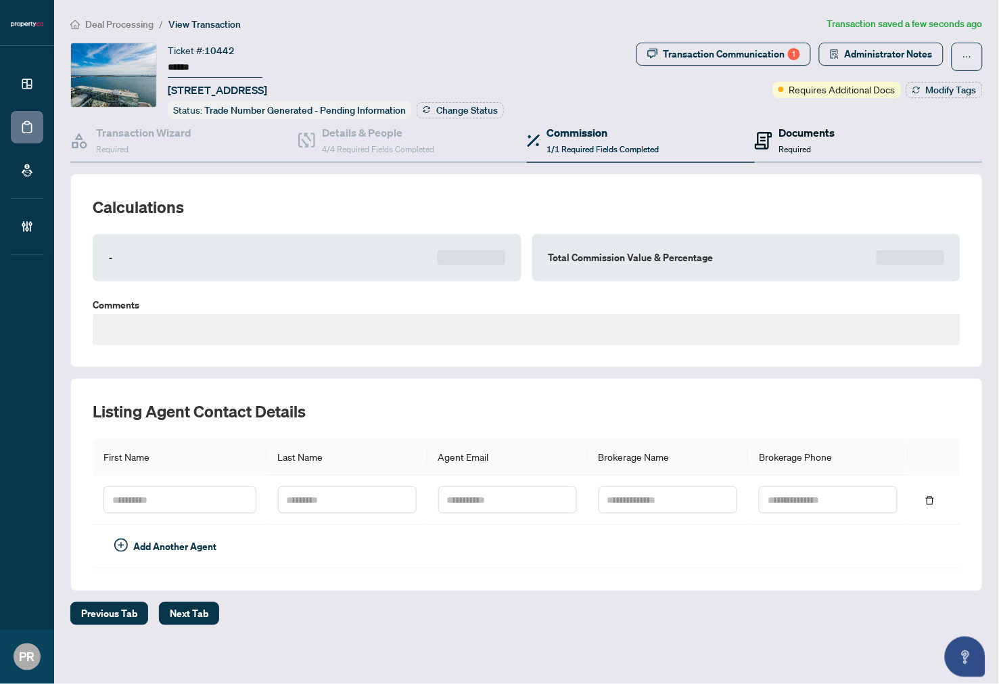
click at [794, 144] on span "Required" at bounding box center [795, 149] width 32 height 10
type textarea "**********"
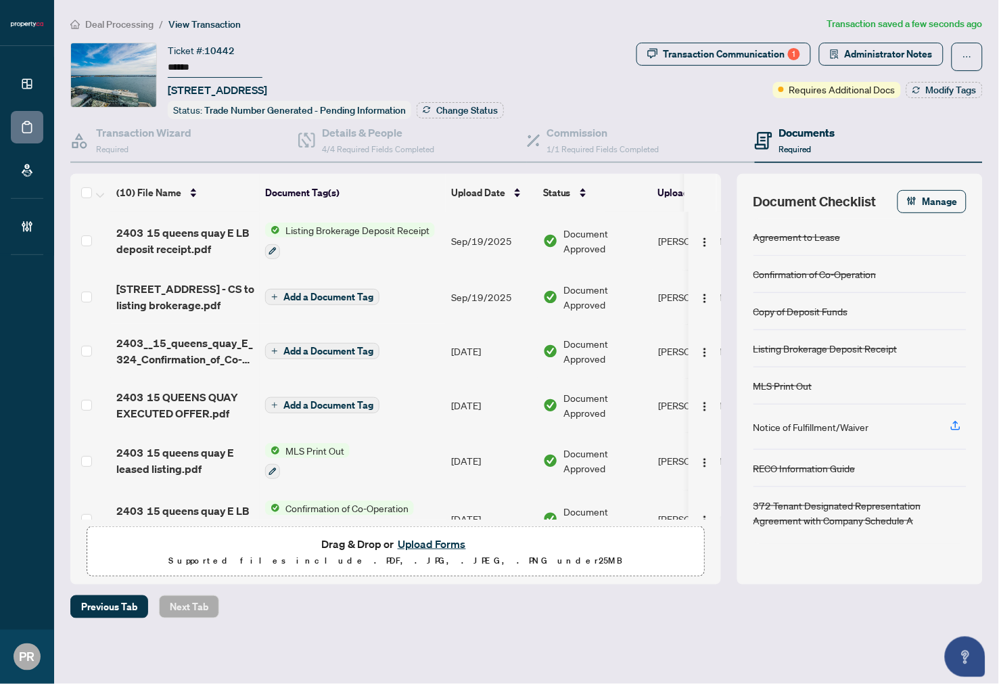
click at [179, 64] on input "******" at bounding box center [215, 68] width 95 height 20
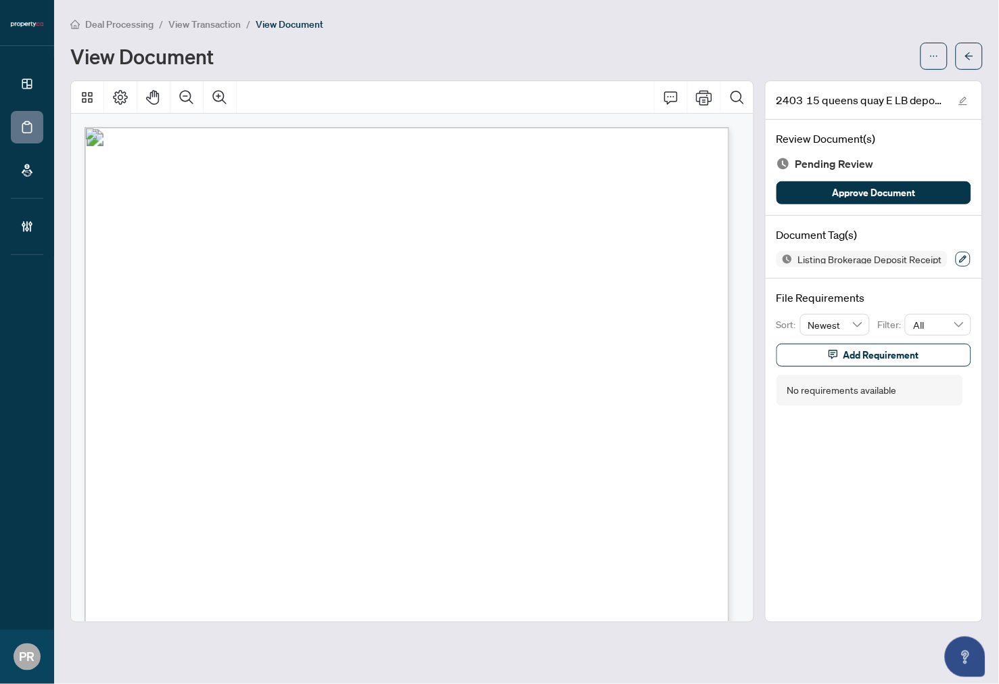
click at [960, 259] on icon "button" at bounding box center [963, 259] width 7 height 7
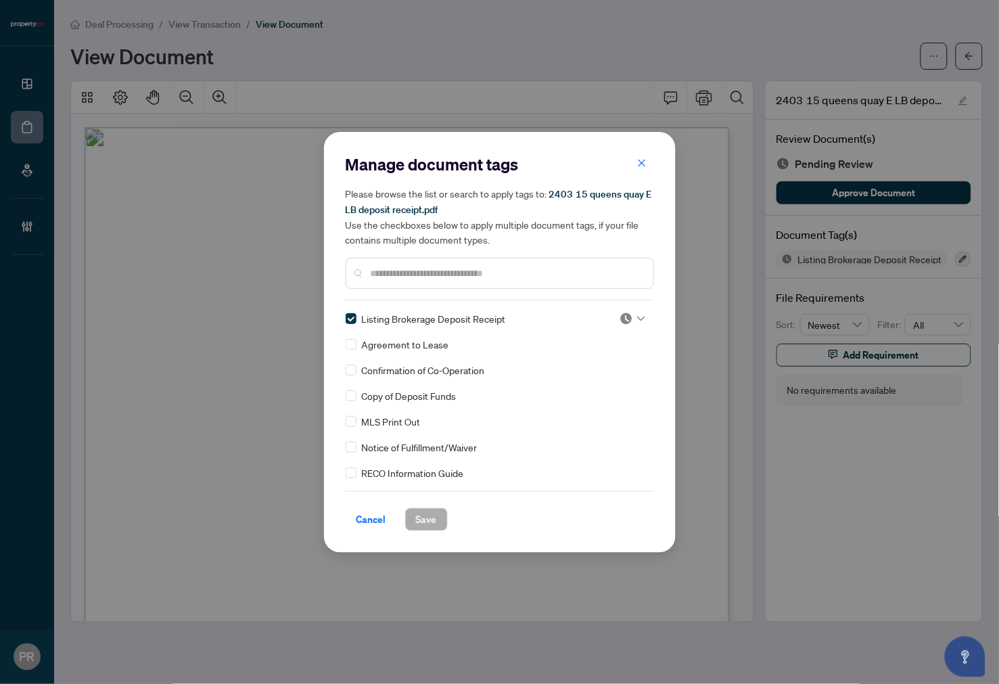
click at [620, 322] on img at bounding box center [627, 319] width 14 height 14
click at [576, 378] on div "Approved" at bounding box center [588, 383] width 87 height 15
click at [425, 509] on span "Save" at bounding box center [426, 520] width 21 height 22
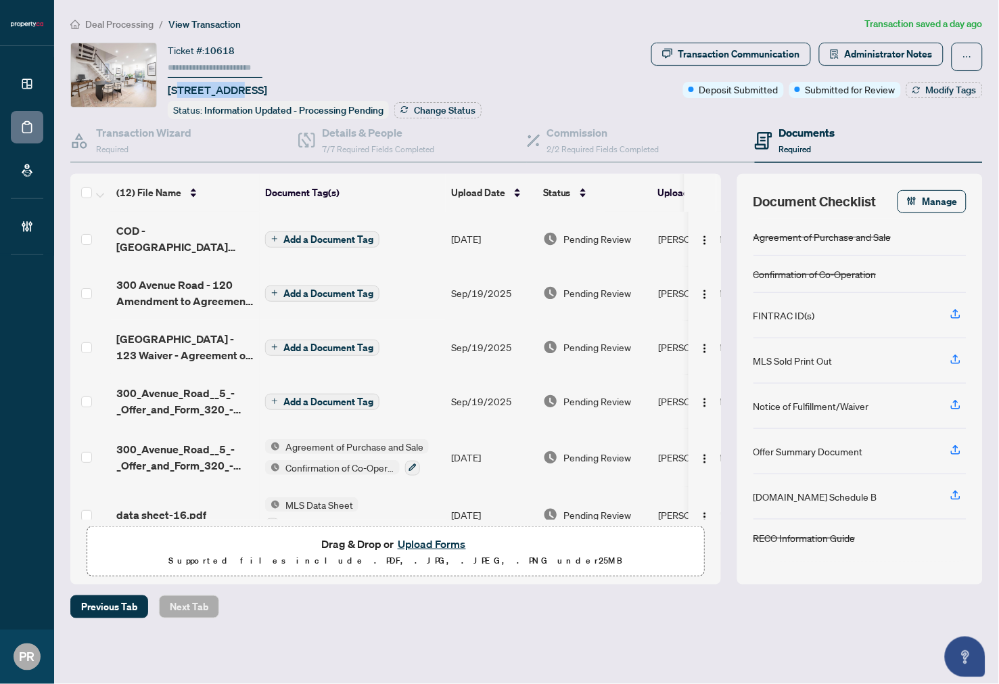
drag, startPoint x: 235, startPoint y: 89, endPoint x: 178, endPoint y: 79, distance: 58.3
click at [178, 79] on div "Ticket #: 10618 [STREET_ADDRESS]" at bounding box center [217, 70] width 99 height 55
copy span "[GEOGRAPHIC_DATA]"
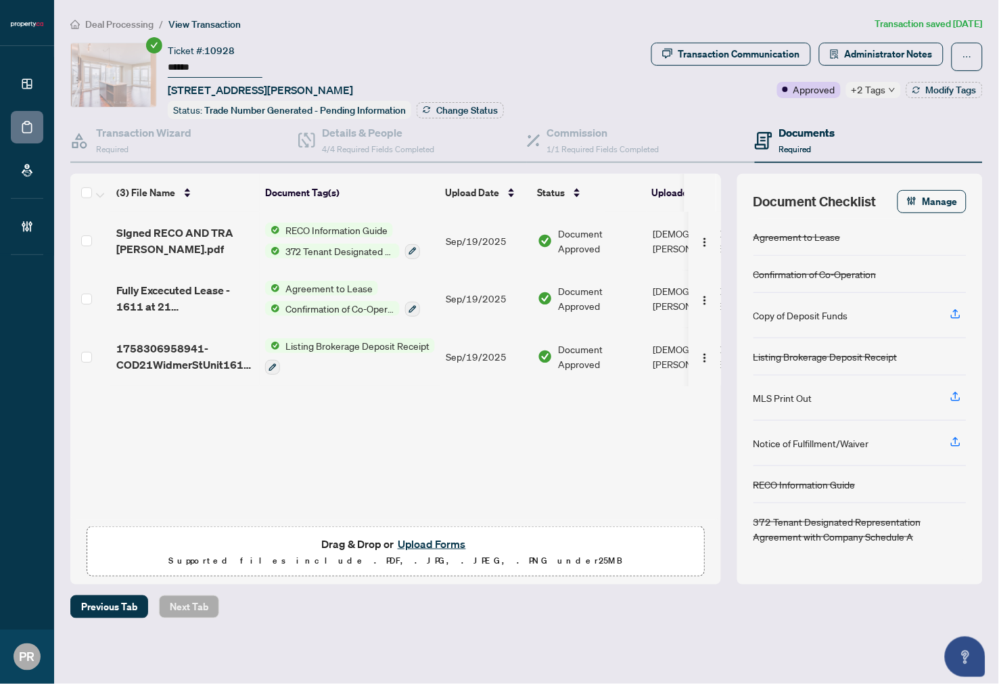
click at [184, 68] on input "******" at bounding box center [215, 68] width 95 height 20
click at [876, 89] on span "+2 Tags" at bounding box center [869, 90] width 35 height 16
click at [871, 49] on span "Administrator Notes" at bounding box center [889, 54] width 88 height 22
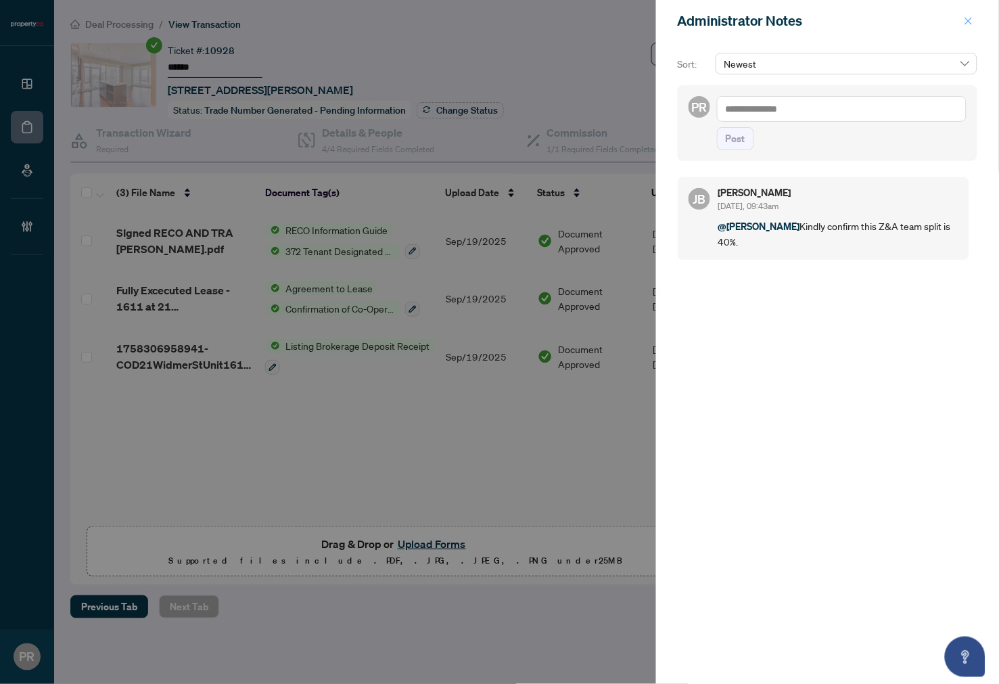
click at [964, 23] on icon "close" at bounding box center [968, 20] width 9 height 9
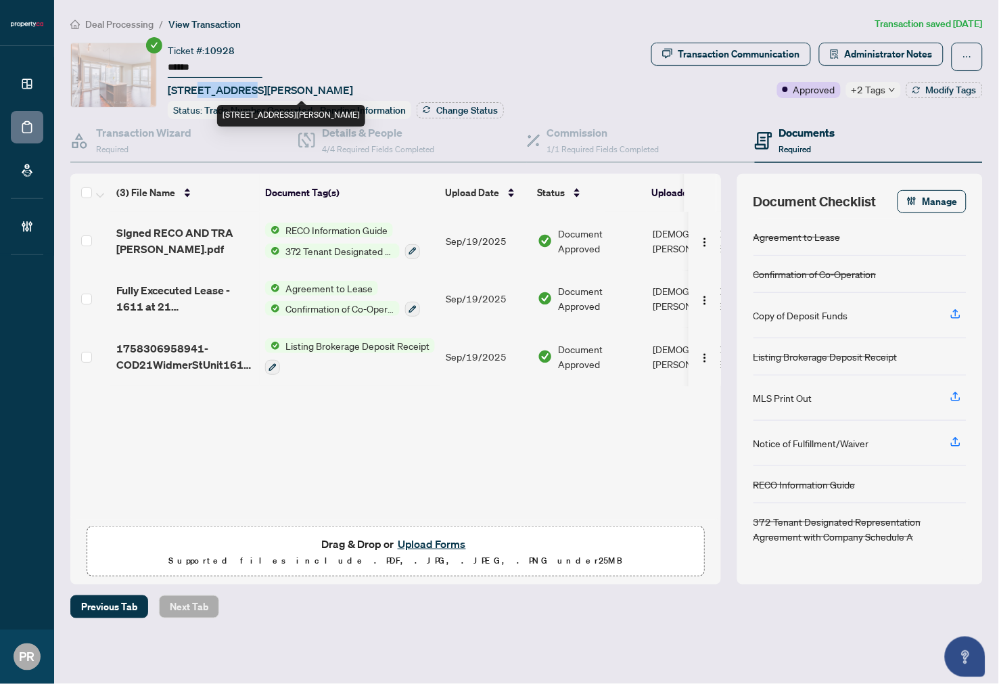
drag, startPoint x: 251, startPoint y: 88, endPoint x: 199, endPoint y: 84, distance: 52.3
click at [199, 84] on span "[STREET_ADDRESS][PERSON_NAME]" at bounding box center [260, 90] width 185 height 16
copy span "21 [PERSON_NAME]"
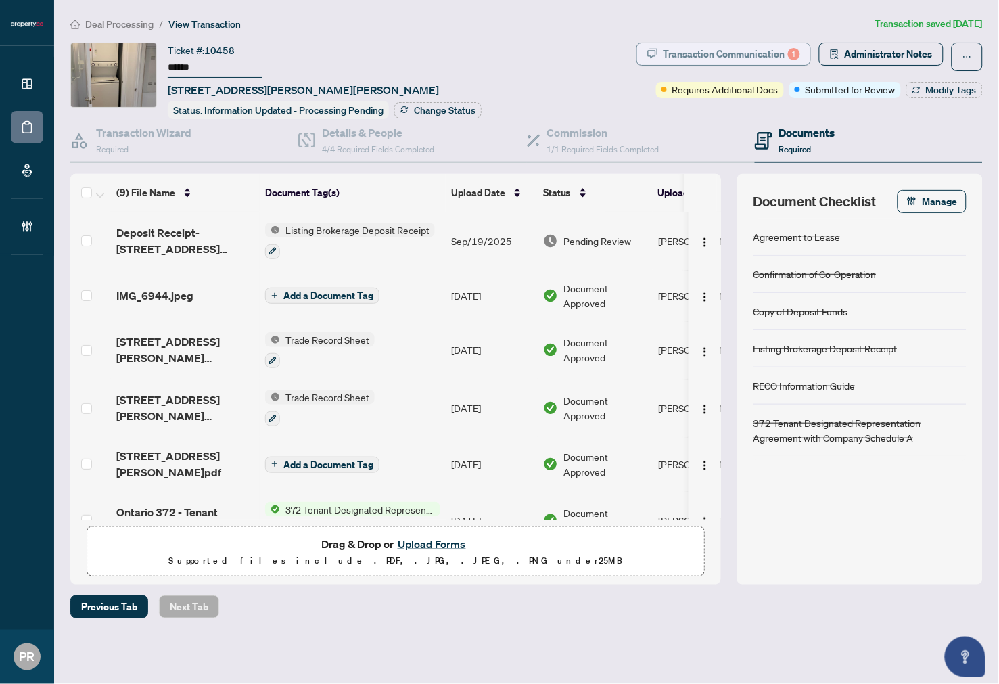
click at [754, 55] on div "Transaction Communication 1" at bounding box center [732, 54] width 137 height 22
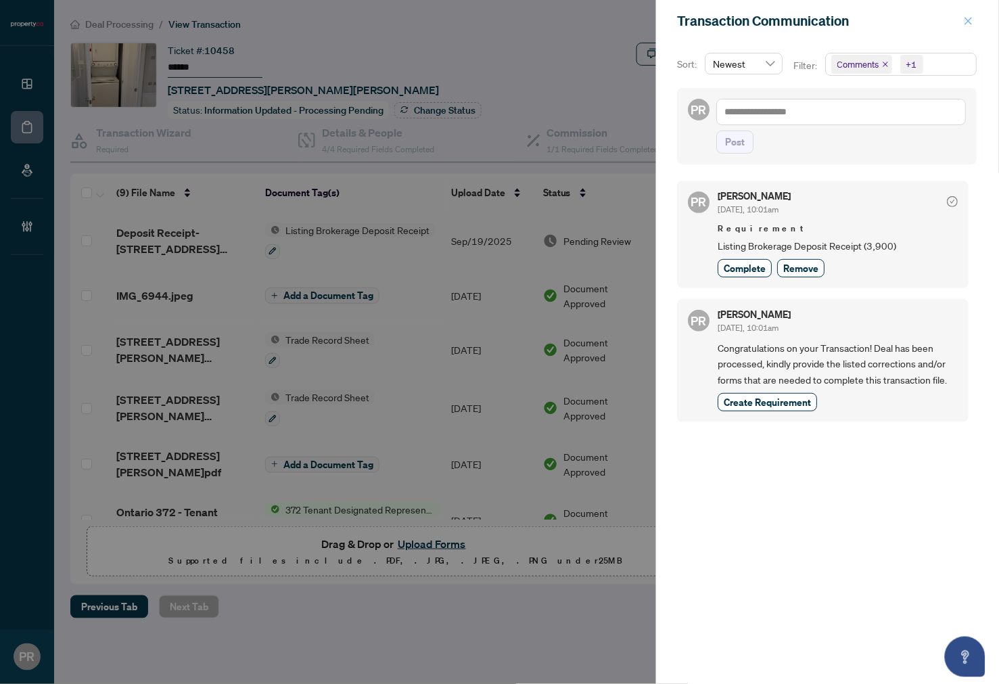
click at [972, 18] on icon "close" at bounding box center [968, 20] width 9 height 9
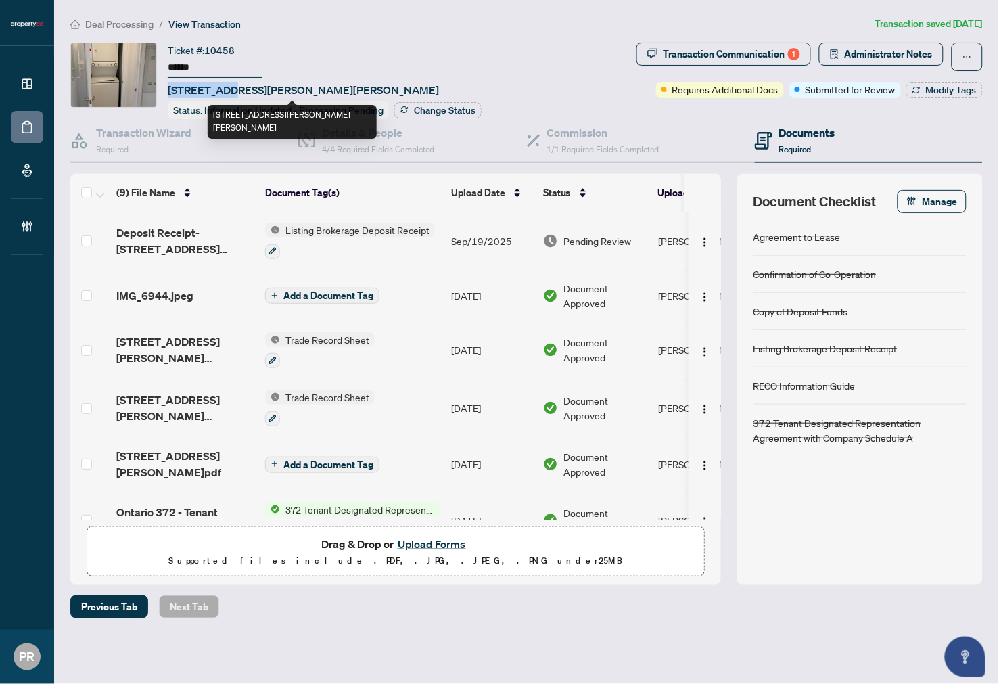
drag, startPoint x: 210, startPoint y: 89, endPoint x: 171, endPoint y: 84, distance: 40.2
click at [171, 84] on span "[STREET_ADDRESS][PERSON_NAME][PERSON_NAME]" at bounding box center [303, 90] width 271 height 16
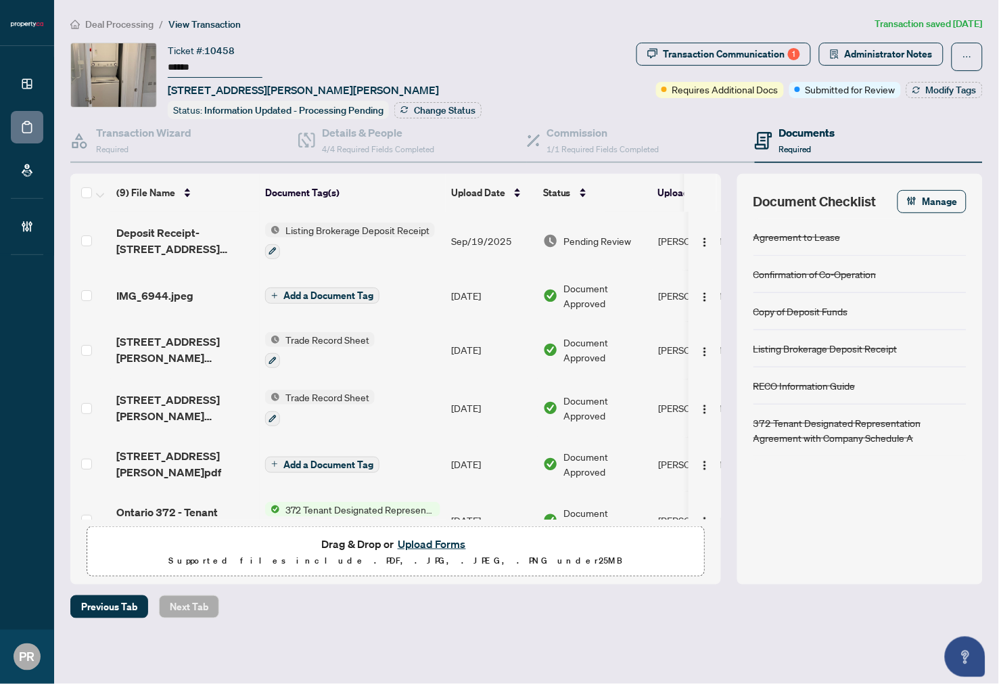
click at [181, 52] on div "Ticket #: 10458" at bounding box center [201, 51] width 67 height 16
click at [183, 58] on input "******" at bounding box center [215, 68] width 95 height 20
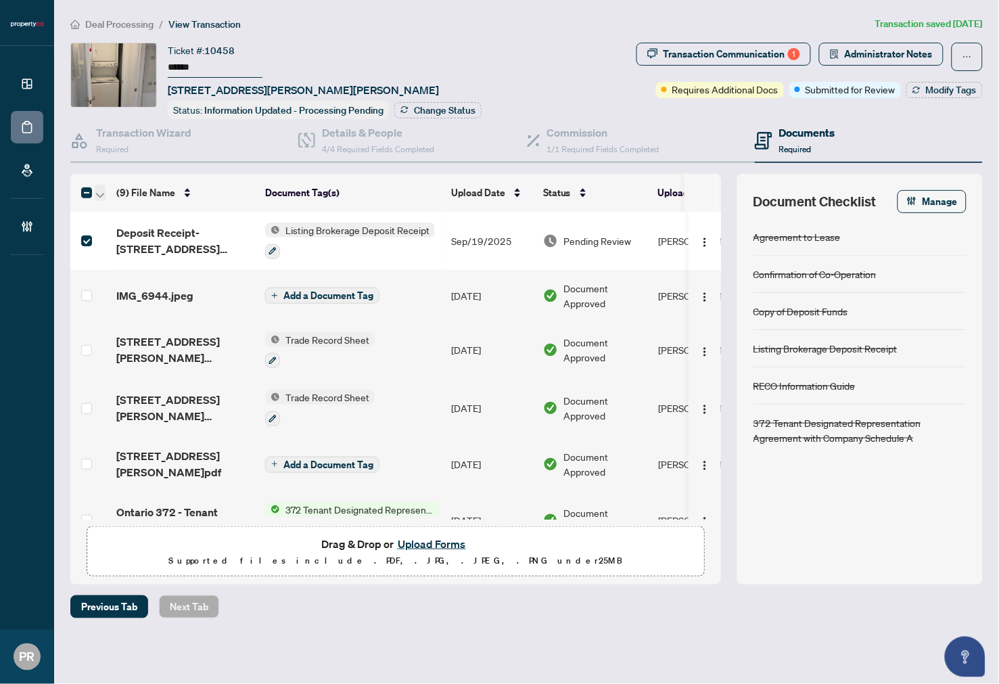
click at [97, 193] on icon "button" at bounding box center [100, 195] width 8 height 5
click at [116, 205] on li "Open Selected in New Tab(s)" at bounding box center [165, 214] width 137 height 22
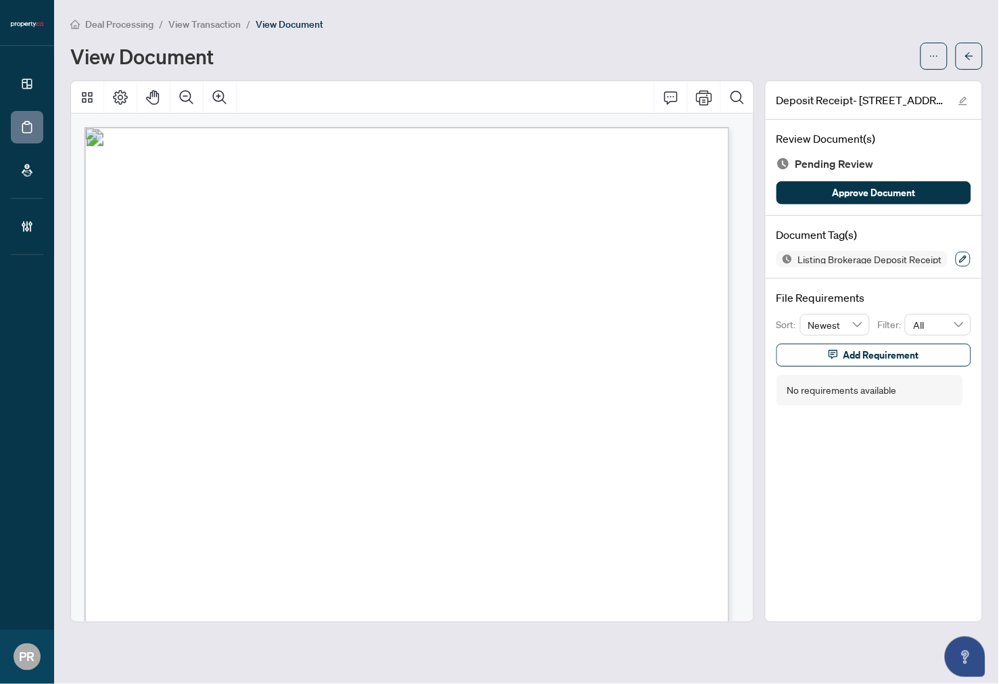
click at [961, 257] on icon "button" at bounding box center [963, 259] width 8 height 8
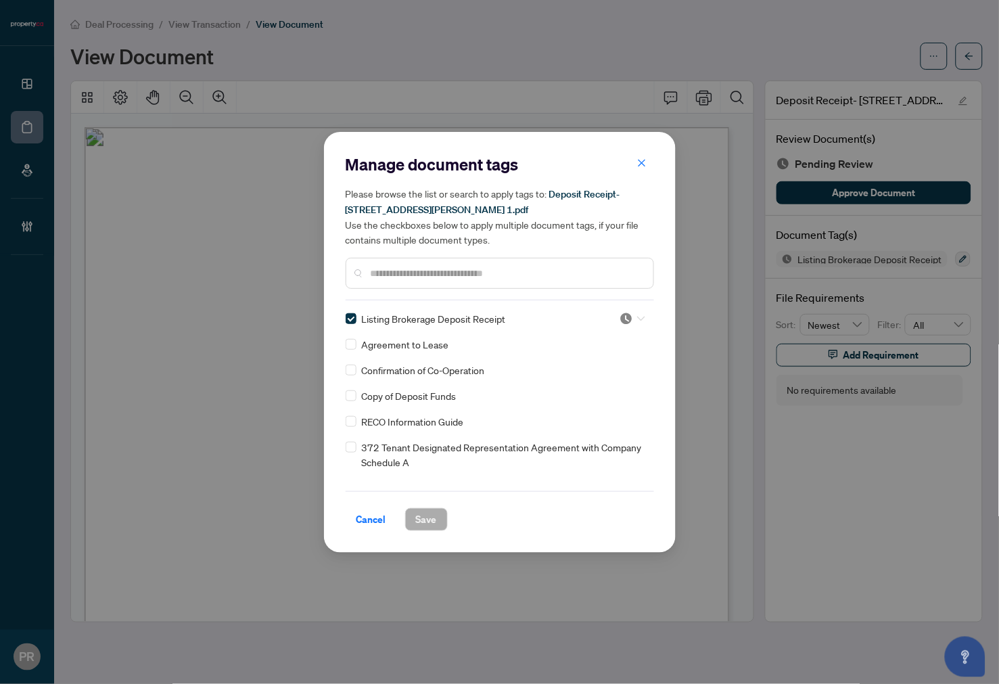
click at [614, 321] on div at bounding box center [629, 319] width 35 height 14
click at [581, 374] on div "Approved" at bounding box center [588, 384] width 103 height 22
click at [437, 522] on button "Save" at bounding box center [426, 519] width 43 height 23
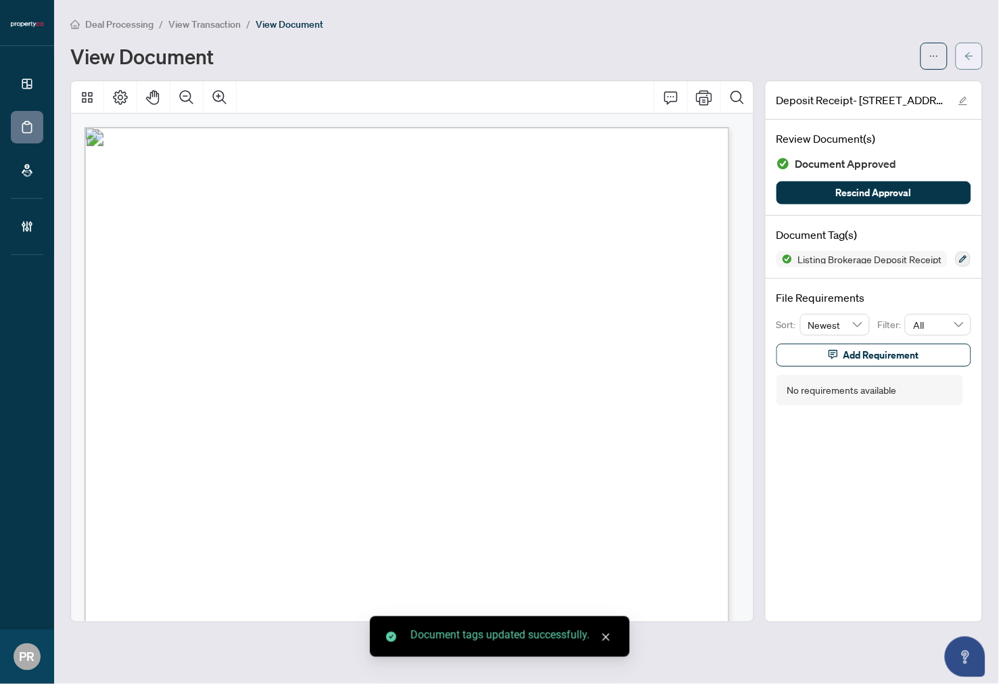
click at [972, 51] on icon "arrow-left" at bounding box center [969, 55] width 9 height 9
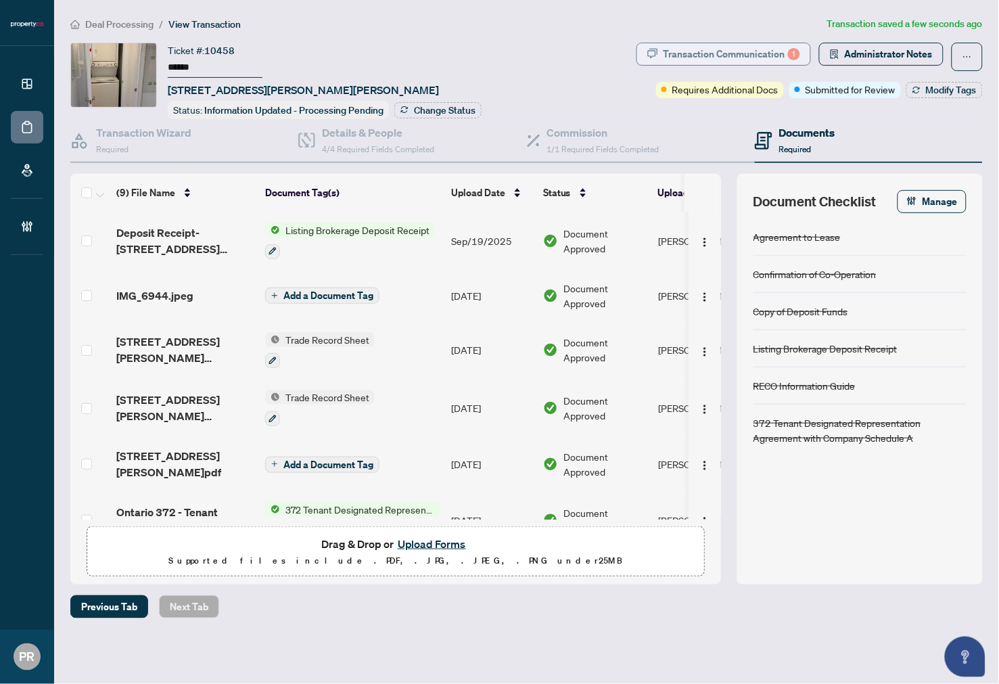
click at [767, 57] on div "Transaction Communication 1" at bounding box center [732, 54] width 137 height 22
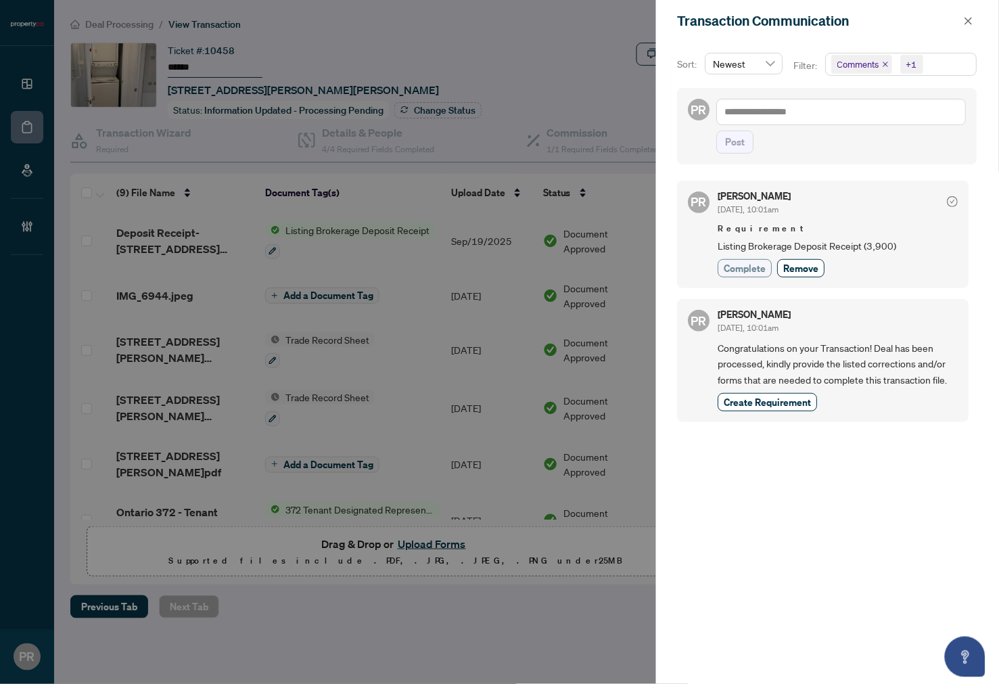
click at [745, 269] on span "Complete" at bounding box center [746, 268] width 42 height 14
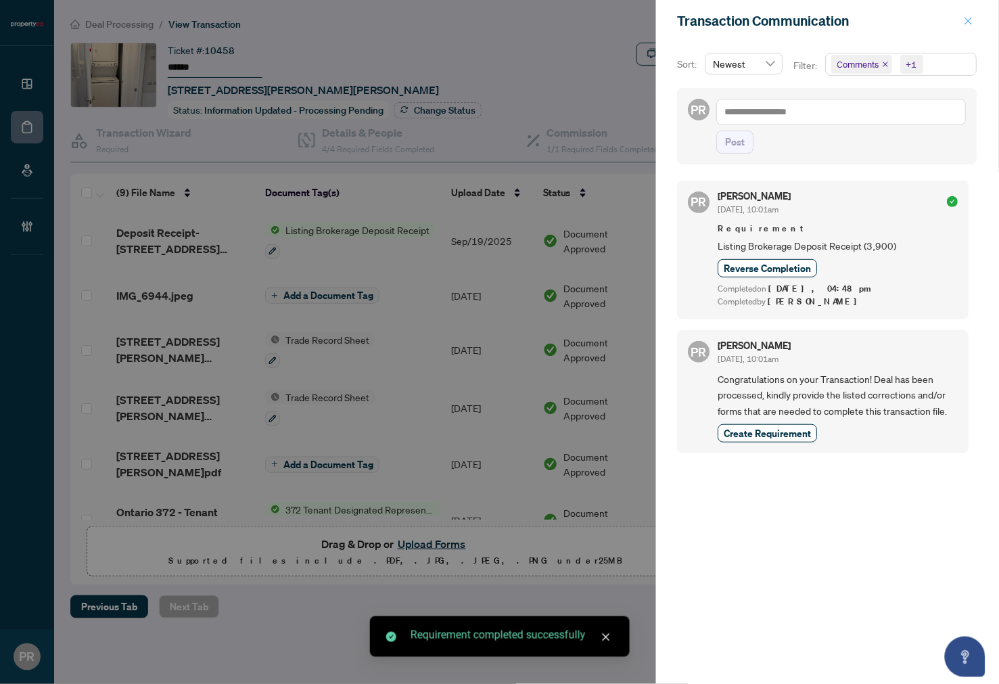
click at [966, 22] on icon "close" at bounding box center [968, 20] width 9 height 9
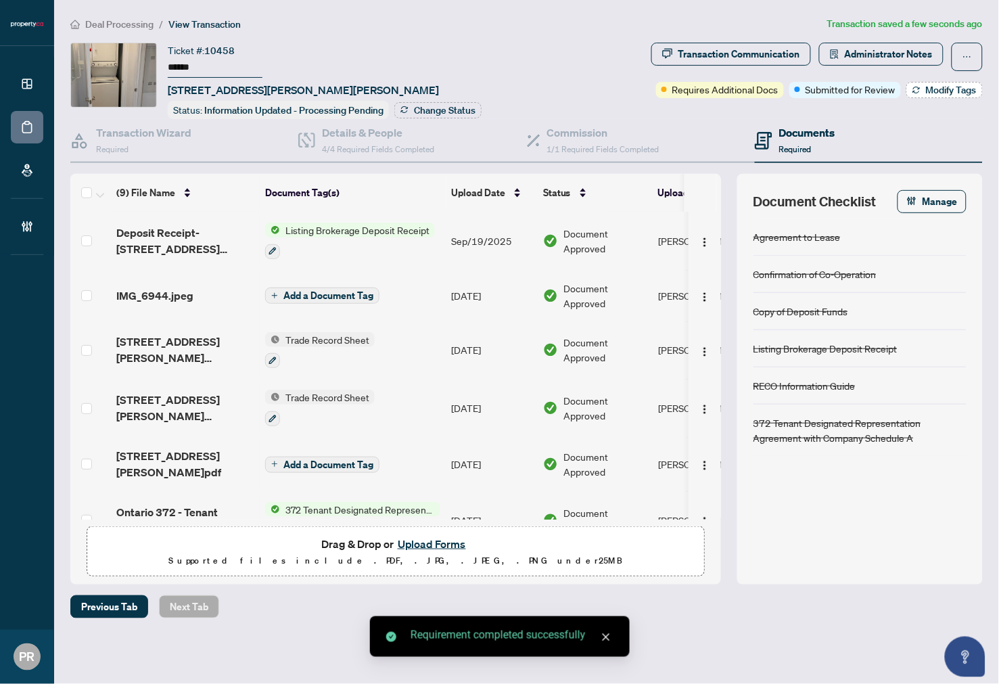
click at [928, 92] on span "Modify Tags" at bounding box center [951, 89] width 51 height 9
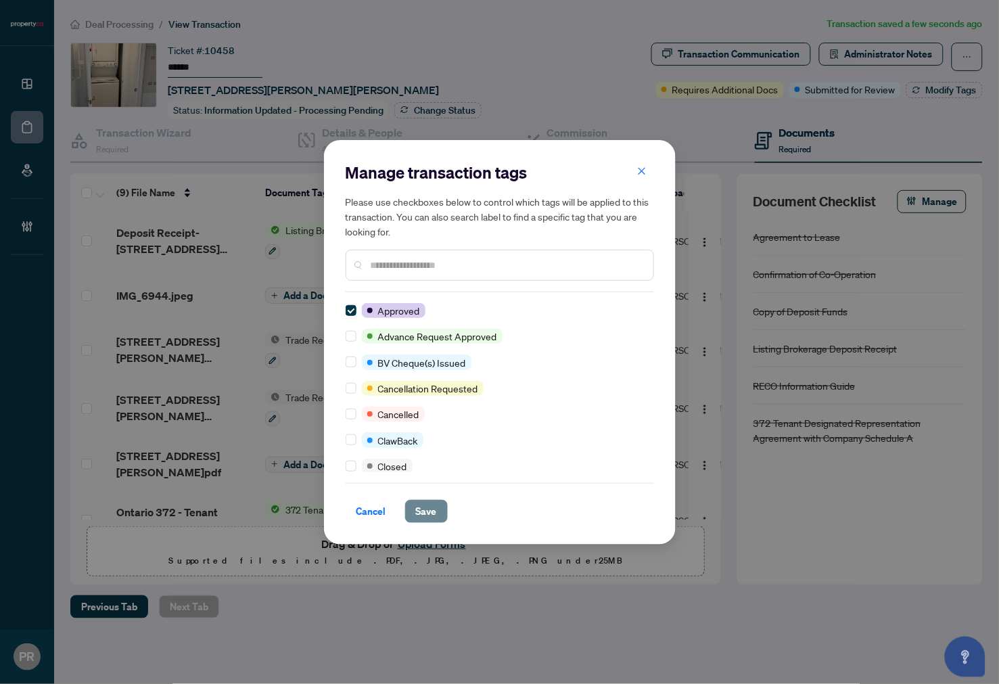
click at [422, 503] on span "Save" at bounding box center [426, 512] width 21 height 22
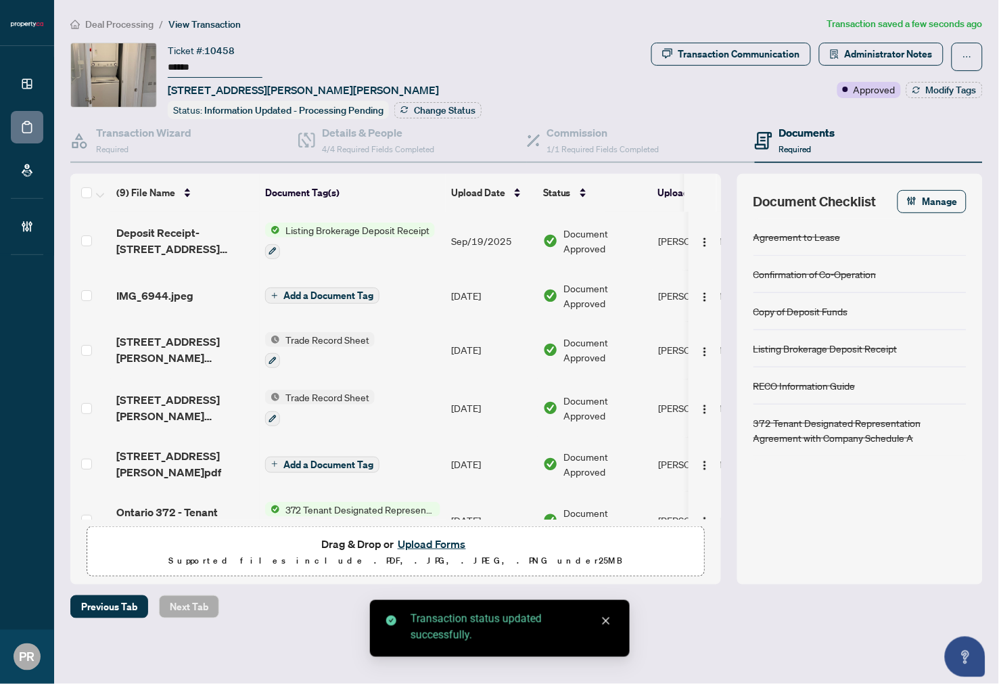
click at [911, 50] on span "Administrator Notes" at bounding box center [889, 54] width 88 height 22
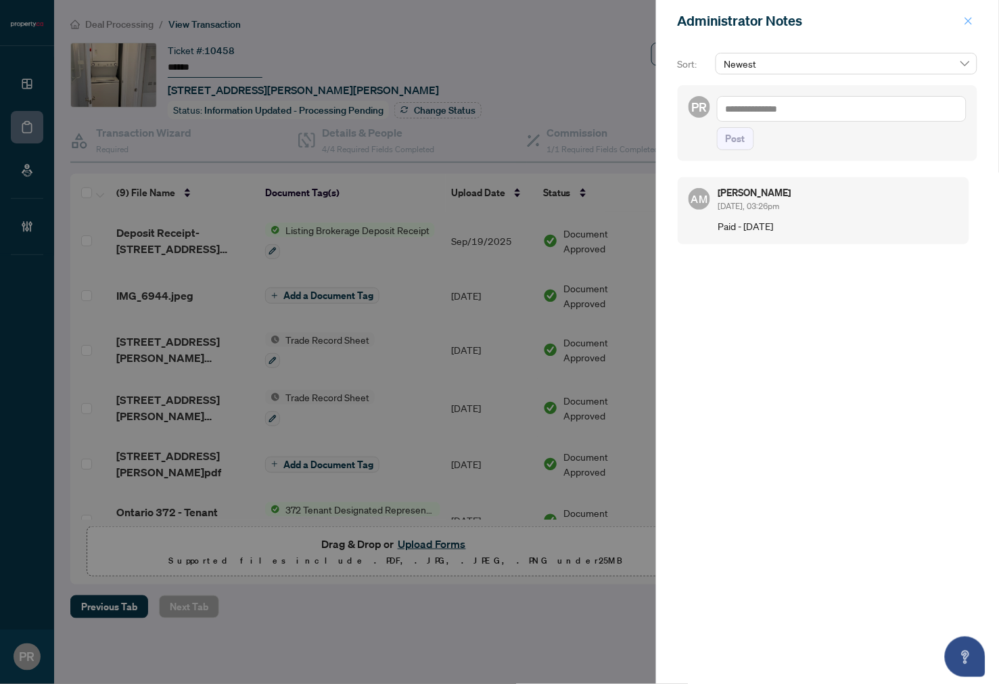
click at [964, 19] on icon "close" at bounding box center [968, 20] width 9 height 9
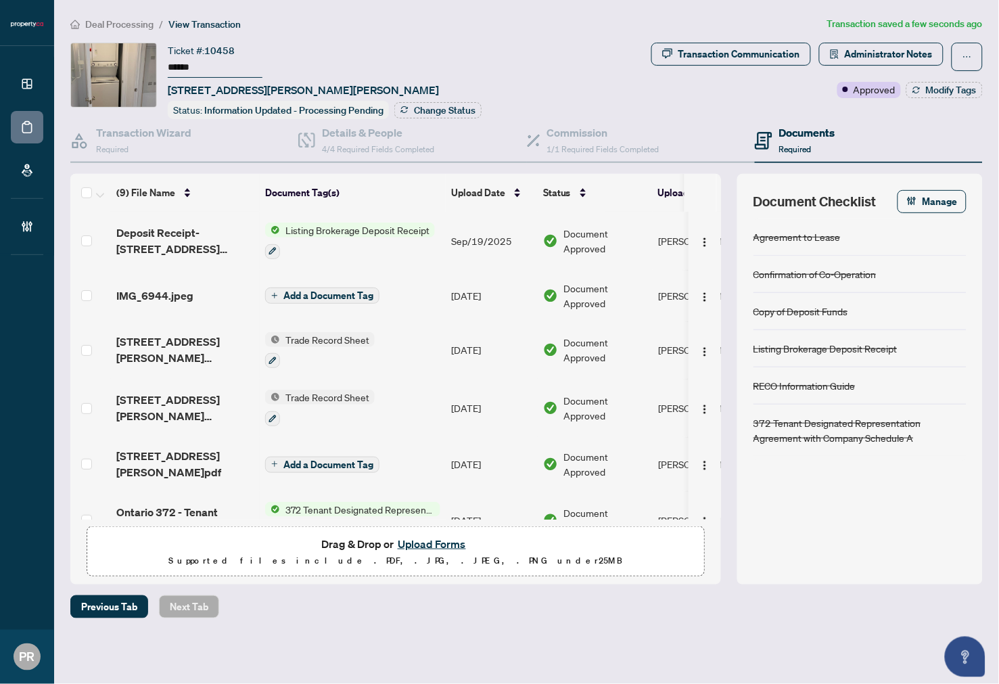
click at [423, 96] on div "Ticket #: 10458 ****** [STREET_ADDRESS][PERSON_NAME][PERSON_NAME] Status: Infor…" at bounding box center [325, 81] width 314 height 76
click at [426, 106] on span "Change Status" at bounding box center [445, 110] width 62 height 9
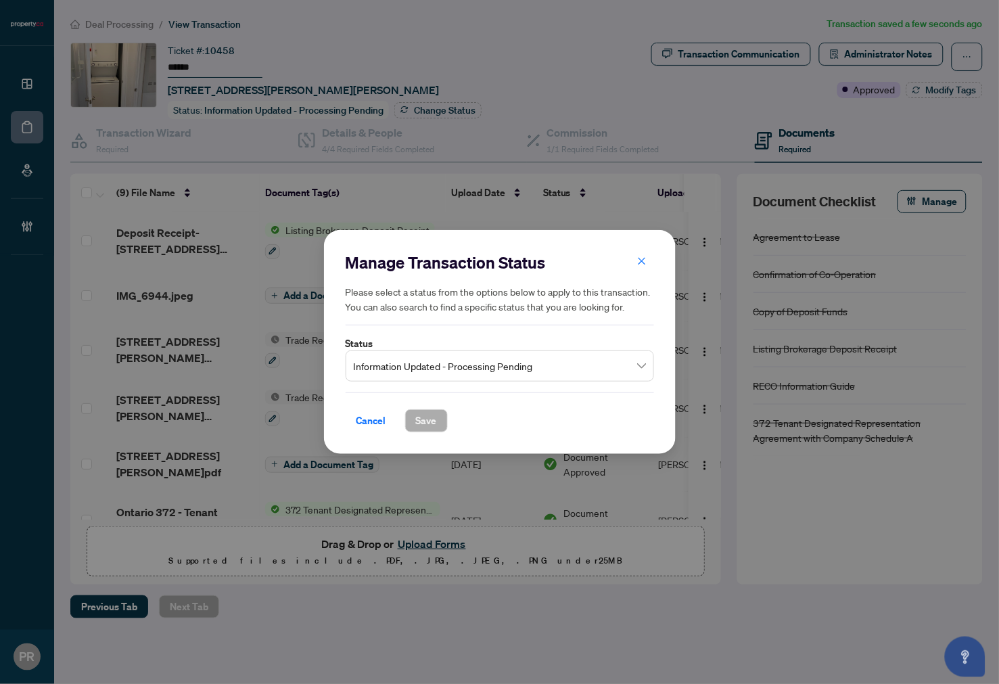
click at [475, 367] on span "Information Updated - Processing Pending" at bounding box center [500, 366] width 292 height 26
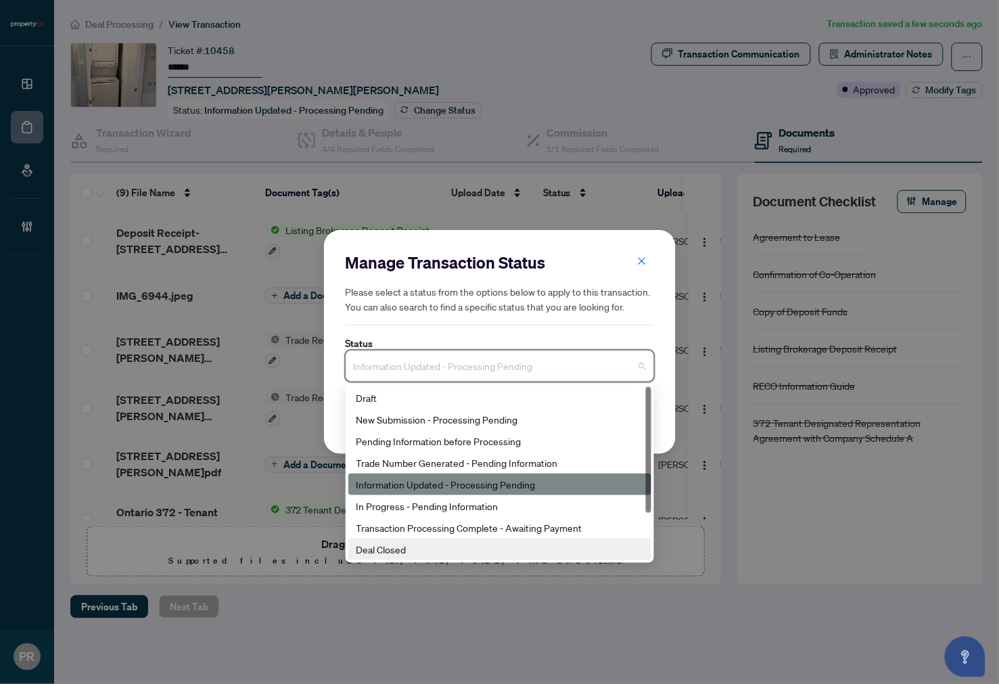
click at [449, 545] on div "Deal Closed" at bounding box center [500, 549] width 287 height 15
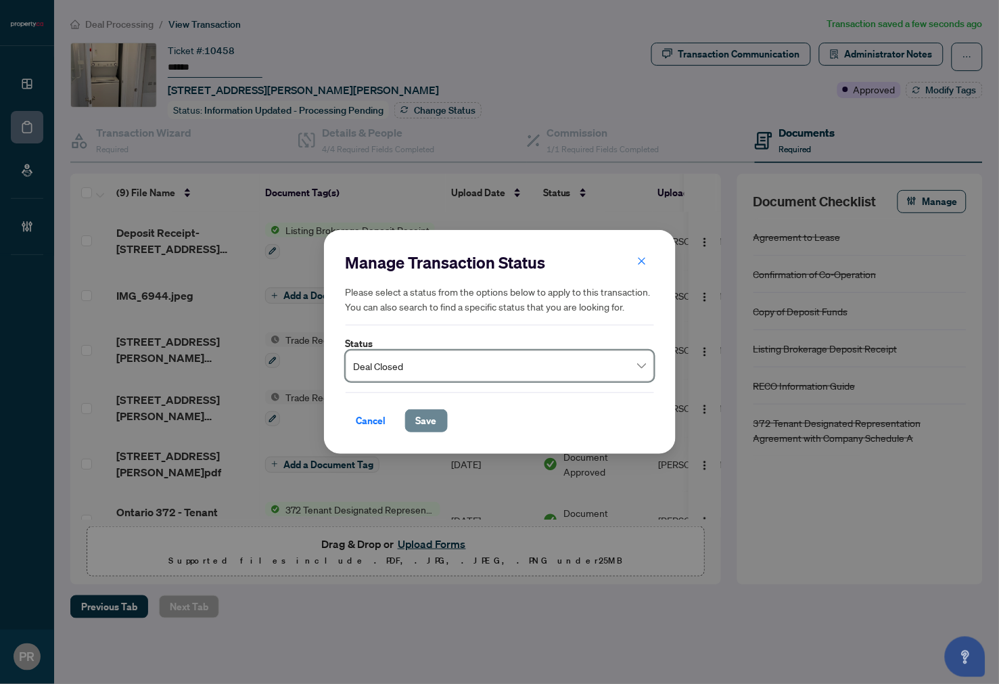
click at [415, 414] on button "Save" at bounding box center [426, 420] width 43 height 23
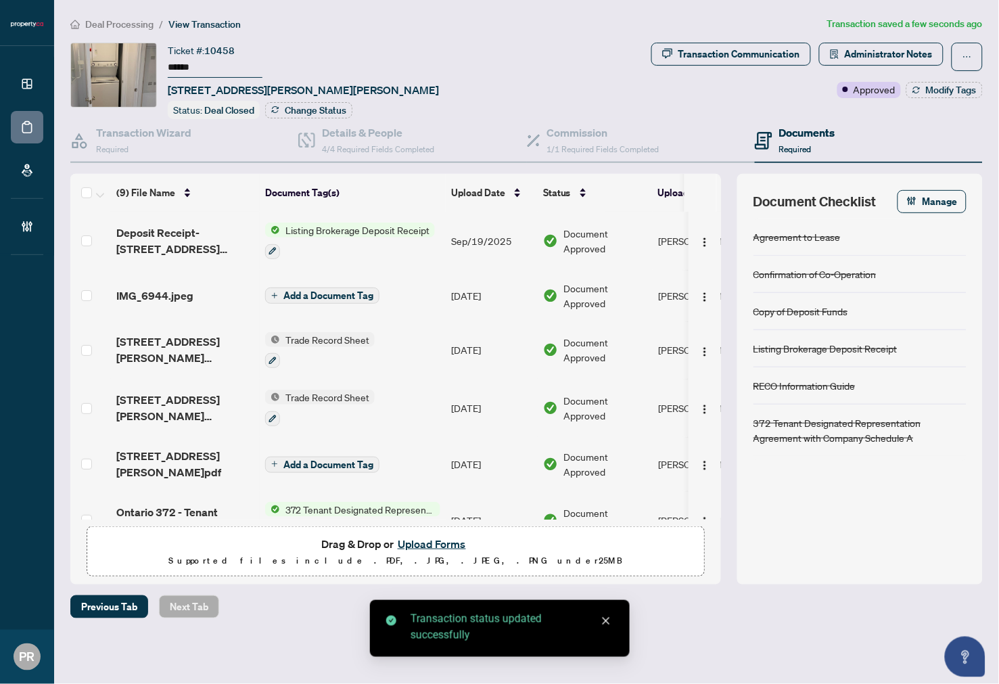
click at [440, 104] on div "Ticket #: 10458 ****** [STREET_ADDRESS][PERSON_NAME][PERSON_NAME] Status: Deal …" at bounding box center [358, 81] width 576 height 76
click at [941, 87] on span "Modify Tags" at bounding box center [951, 89] width 51 height 9
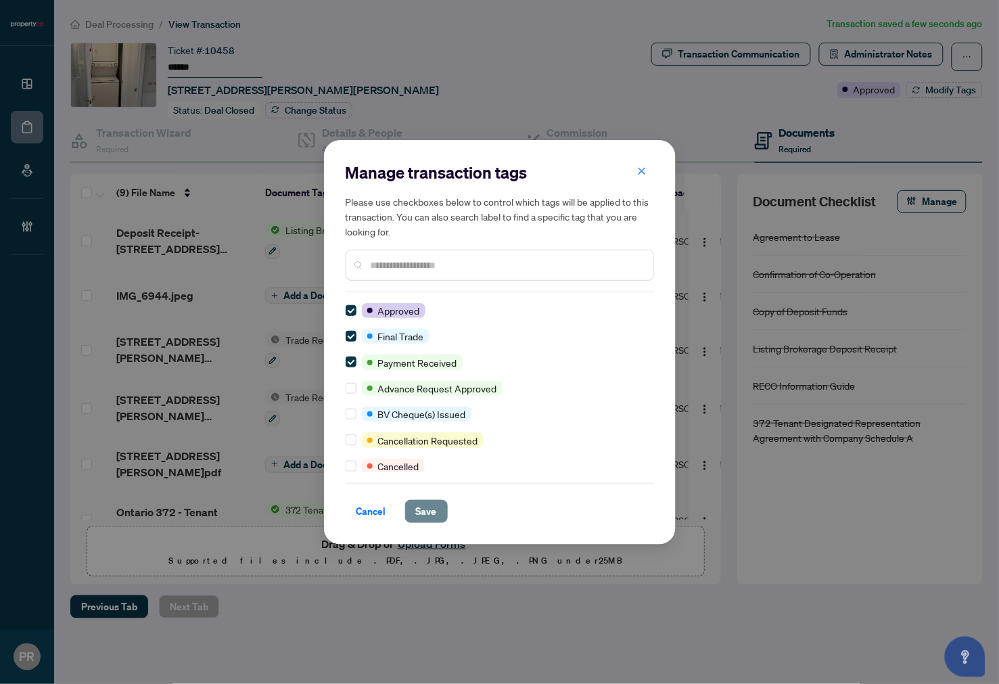
click at [437, 502] on button "Save" at bounding box center [426, 511] width 43 height 23
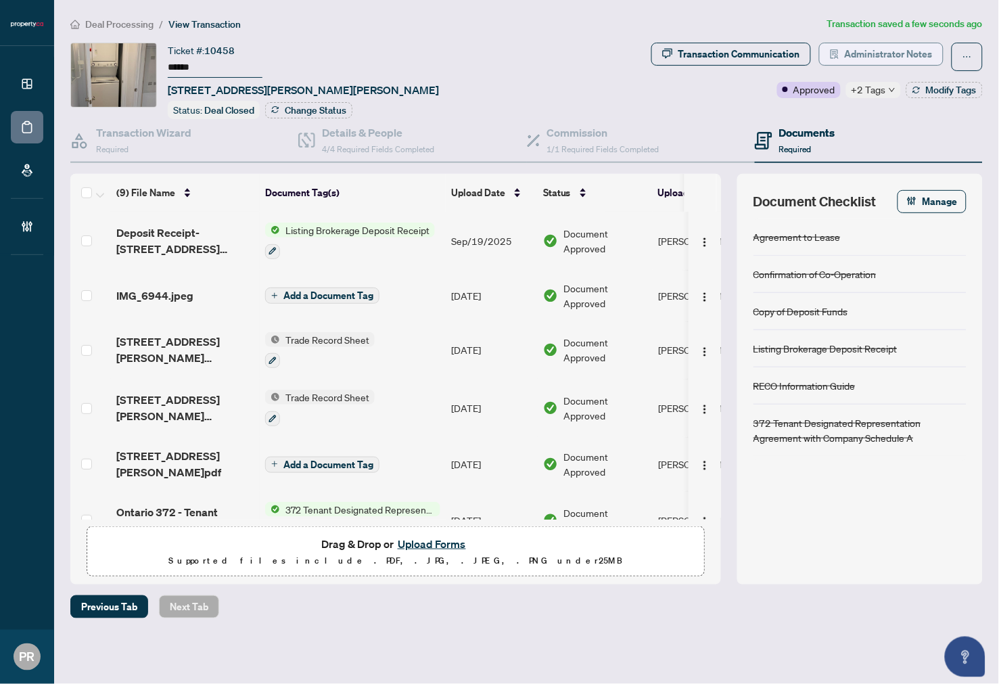
click at [851, 50] on span "Administrator Notes" at bounding box center [889, 54] width 88 height 22
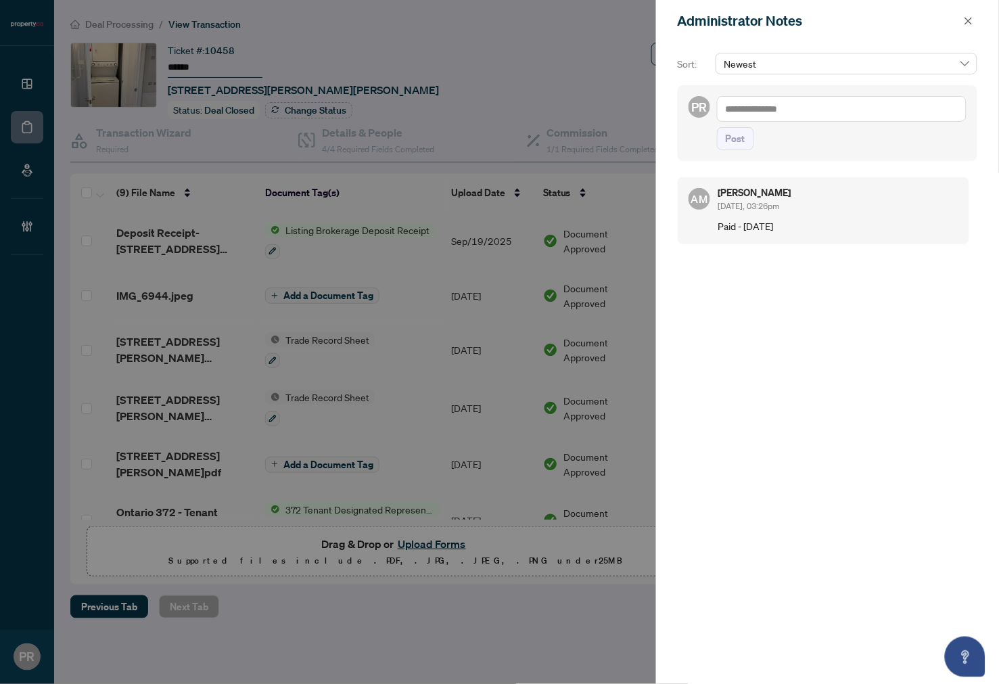
click at [961, 14] on span at bounding box center [969, 21] width 18 height 16
click at [968, 19] on icon "close" at bounding box center [969, 20] width 7 height 7
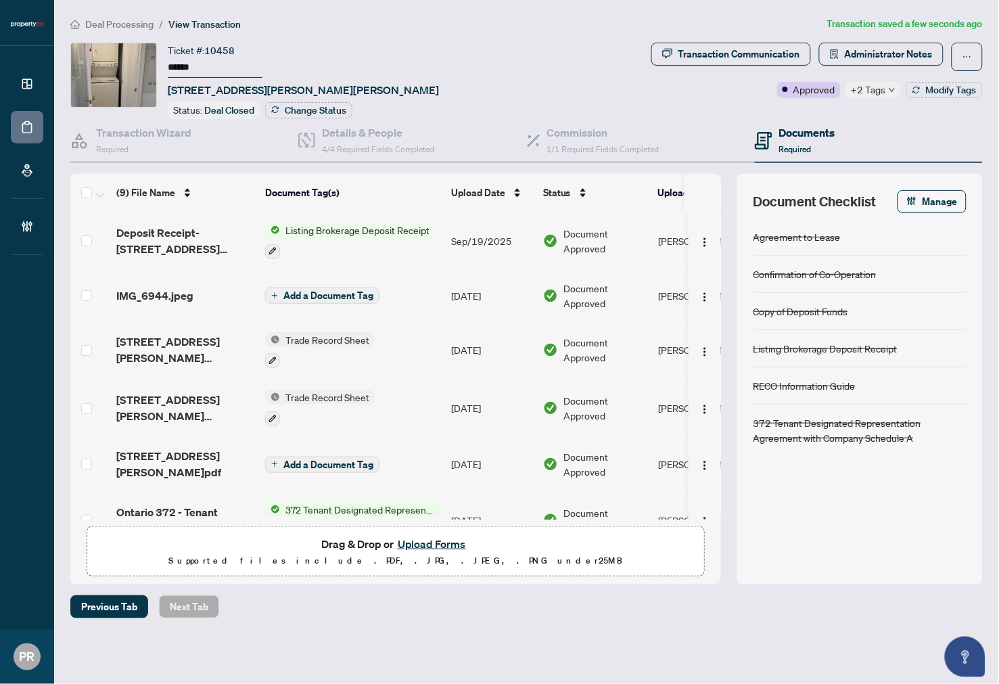
click at [187, 66] on input "******" at bounding box center [215, 68] width 95 height 20
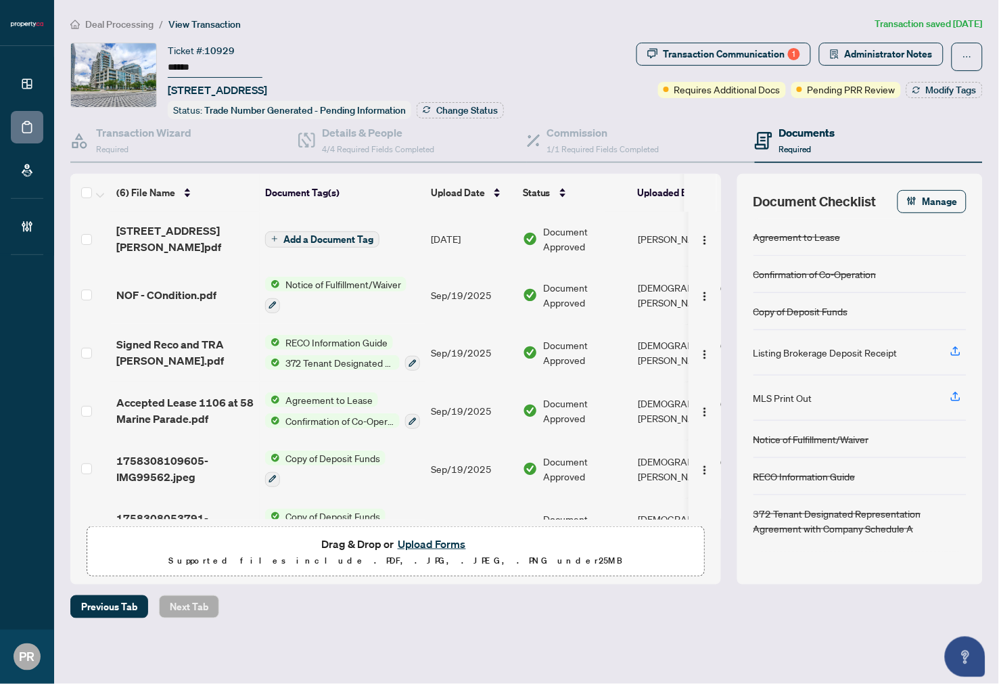
click at [176, 66] on input "******" at bounding box center [215, 68] width 95 height 20
click at [839, 49] on icon "solution" at bounding box center [834, 53] width 9 height 9
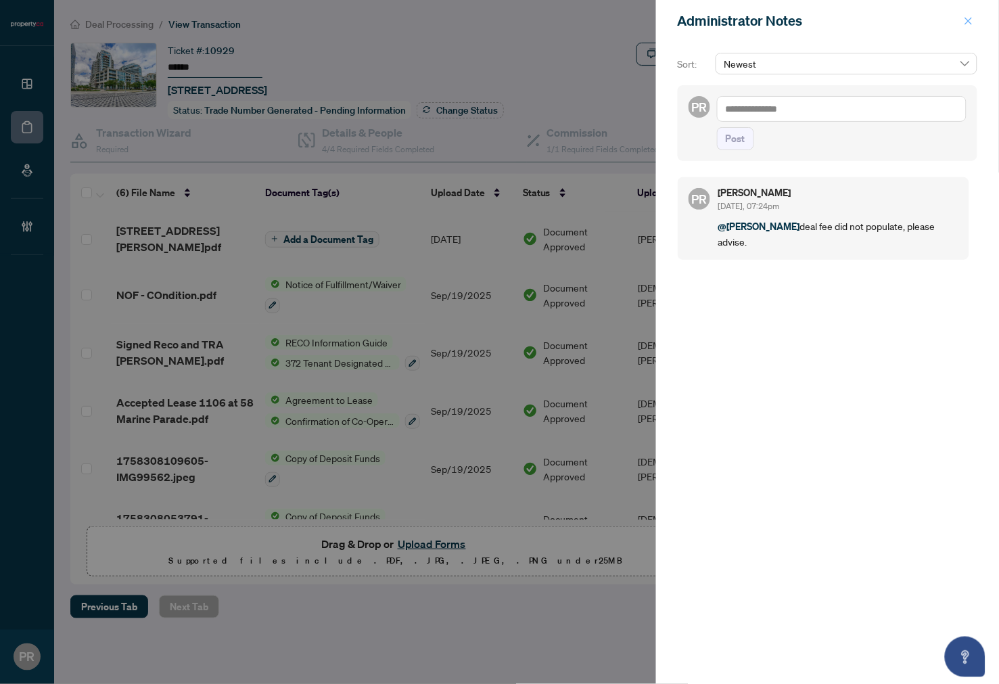
click at [965, 24] on icon "close" at bounding box center [968, 20] width 9 height 9
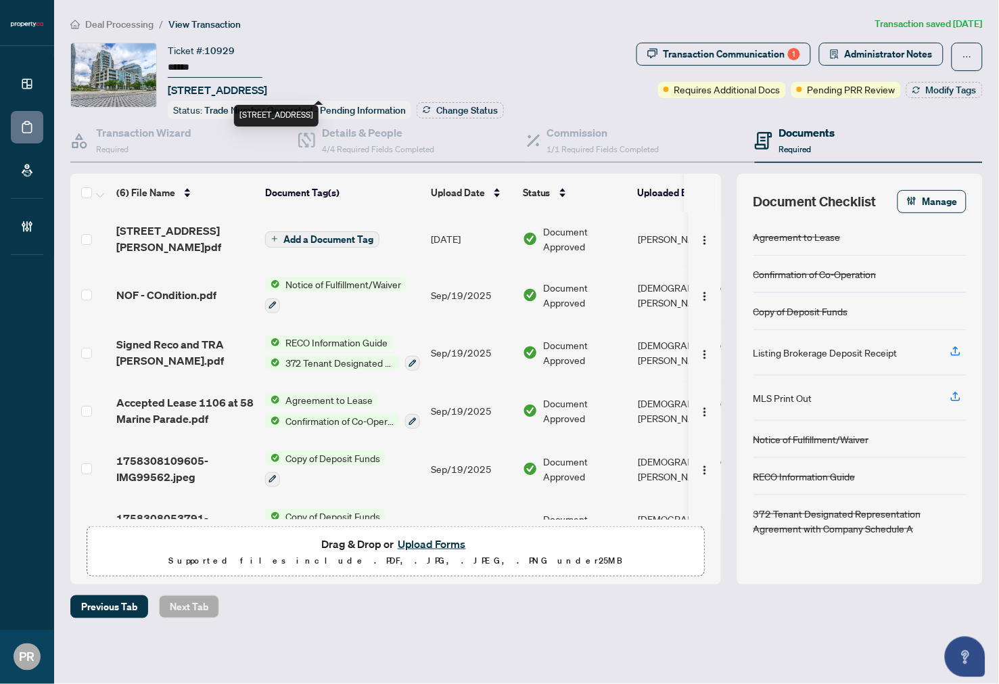
drag, startPoint x: 284, startPoint y: 81, endPoint x: 200, endPoint y: 83, distance: 84.6
click at [200, 83] on span "[STREET_ADDRESS]" at bounding box center [217, 90] width 99 height 16
copy span "[STREET_ADDRESS]"
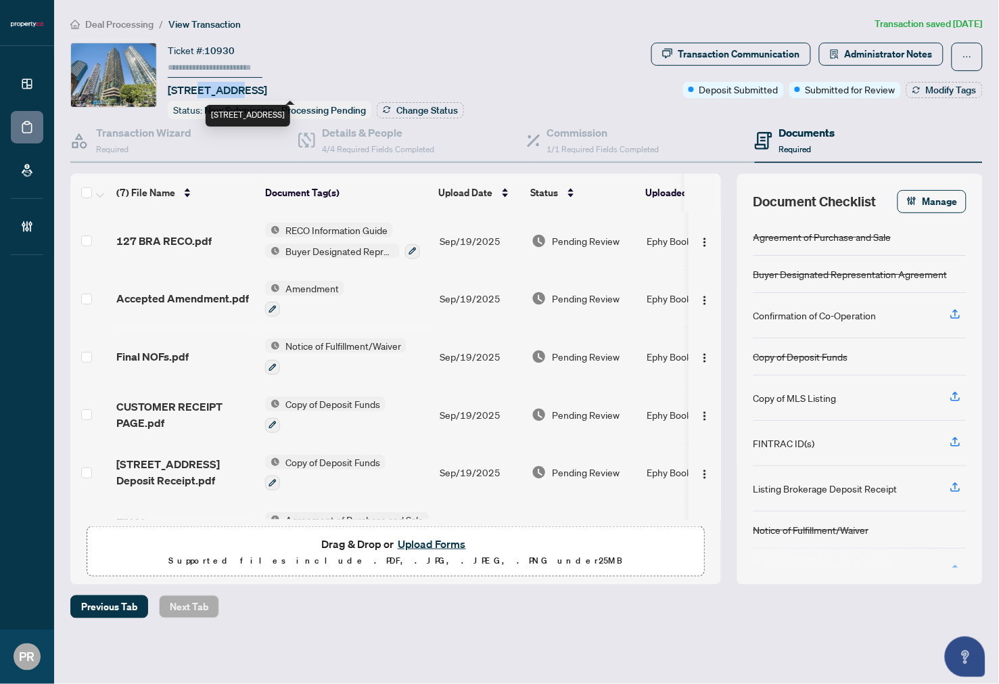
drag, startPoint x: 234, startPoint y: 87, endPoint x: 198, endPoint y: 85, distance: 35.9
click at [198, 85] on span "[STREET_ADDRESS]" at bounding box center [217, 90] width 99 height 16
copy span "33 Bay"
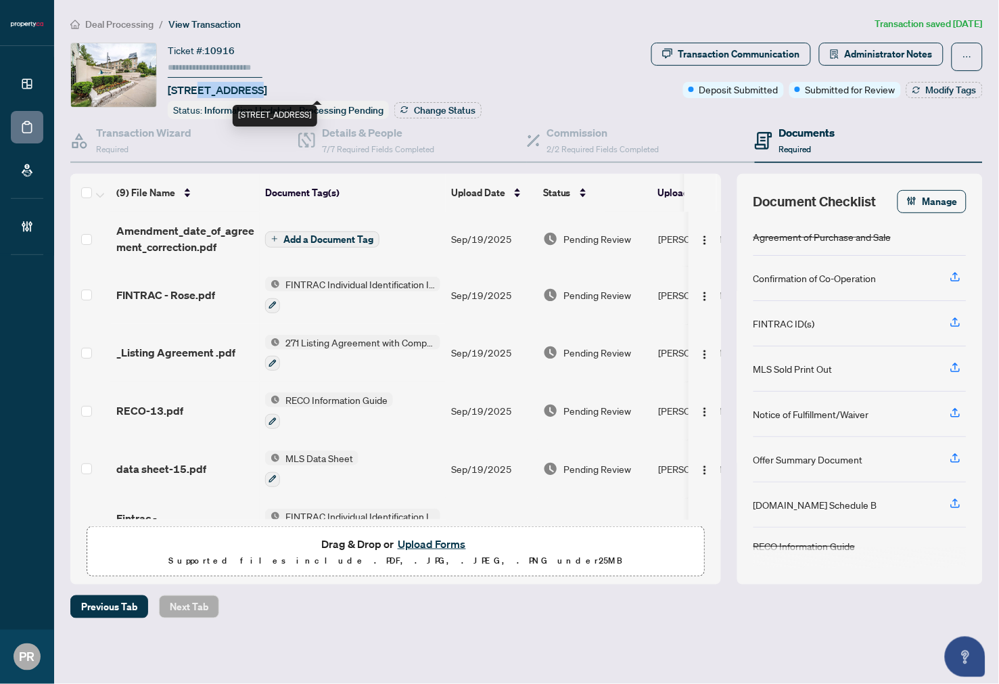
drag, startPoint x: 197, startPoint y: 84, endPoint x: 254, endPoint y: 83, distance: 57.5
click at [254, 83] on span "[STREET_ADDRESS]" at bounding box center [217, 90] width 99 height 16
drag, startPoint x: 267, startPoint y: 89, endPoint x: 192, endPoint y: 92, distance: 74.5
click at [192, 92] on span "[STREET_ADDRESS]" at bounding box center [217, 90] width 99 height 16
copy span "[GEOGRAPHIC_DATA]"
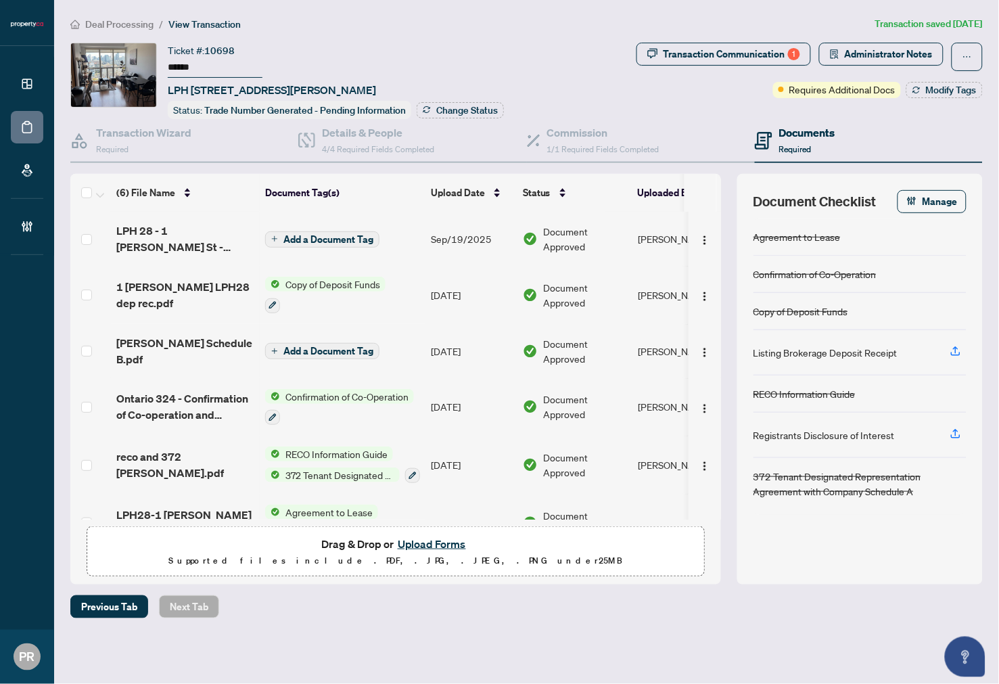
click at [180, 69] on input "******" at bounding box center [215, 68] width 95 height 20
click at [484, 287] on td "[DATE]" at bounding box center [472, 295] width 92 height 58
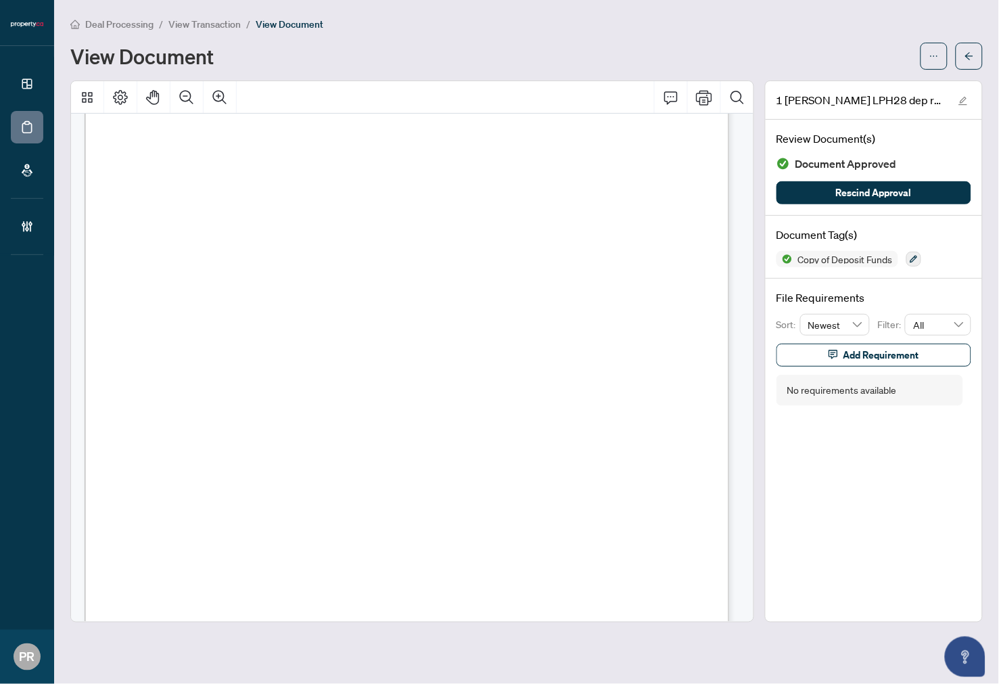
scroll to position [364, 0]
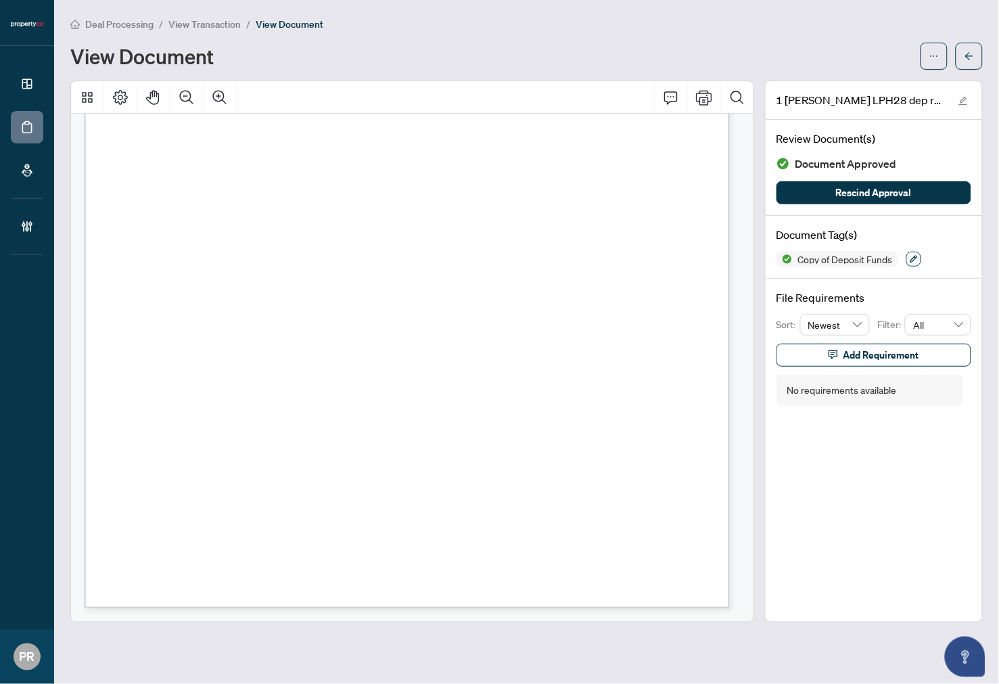
click at [911, 264] on button "button" at bounding box center [914, 259] width 15 height 15
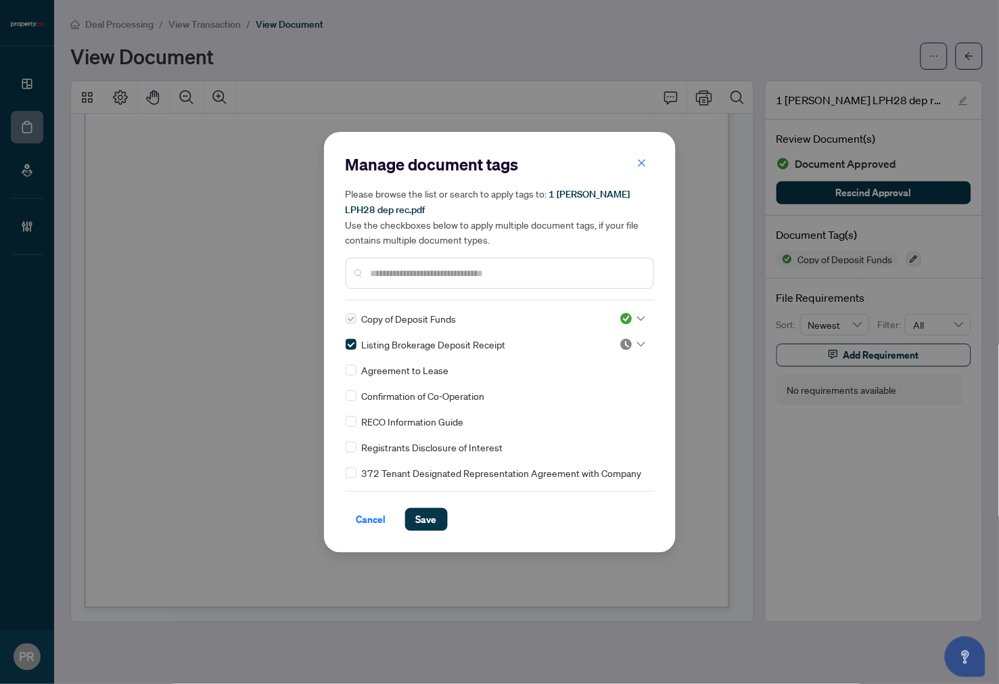
click at [627, 340] on img at bounding box center [627, 345] width 14 height 14
click at [599, 407] on div "Approved" at bounding box center [588, 409] width 87 height 15
click at [442, 519] on button "Save" at bounding box center [426, 519] width 43 height 23
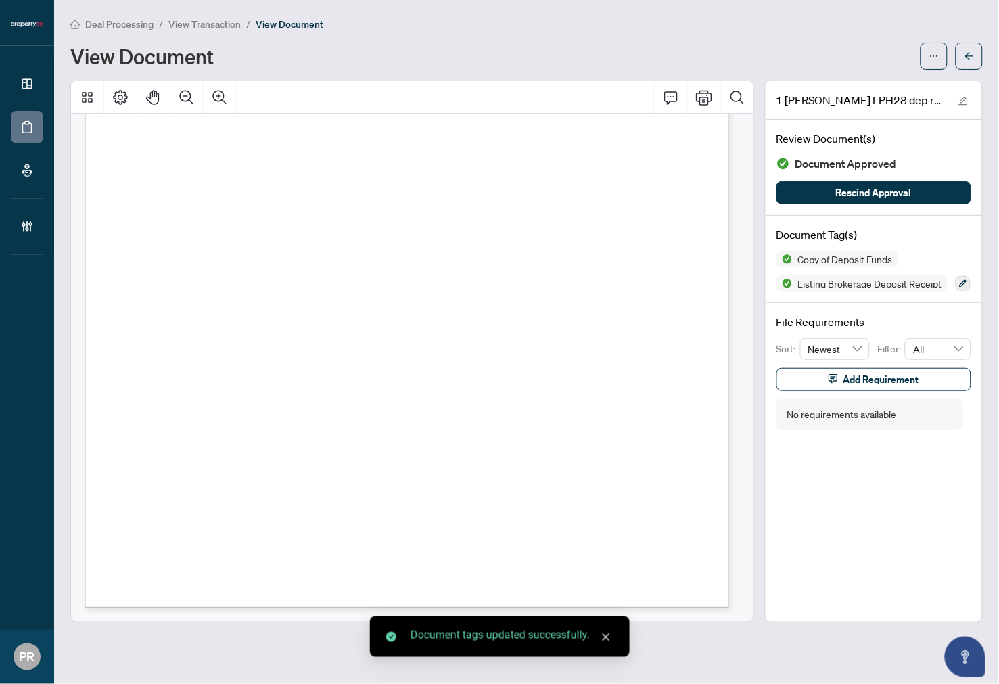
click at [964, 58] on button "button" at bounding box center [969, 56] width 27 height 27
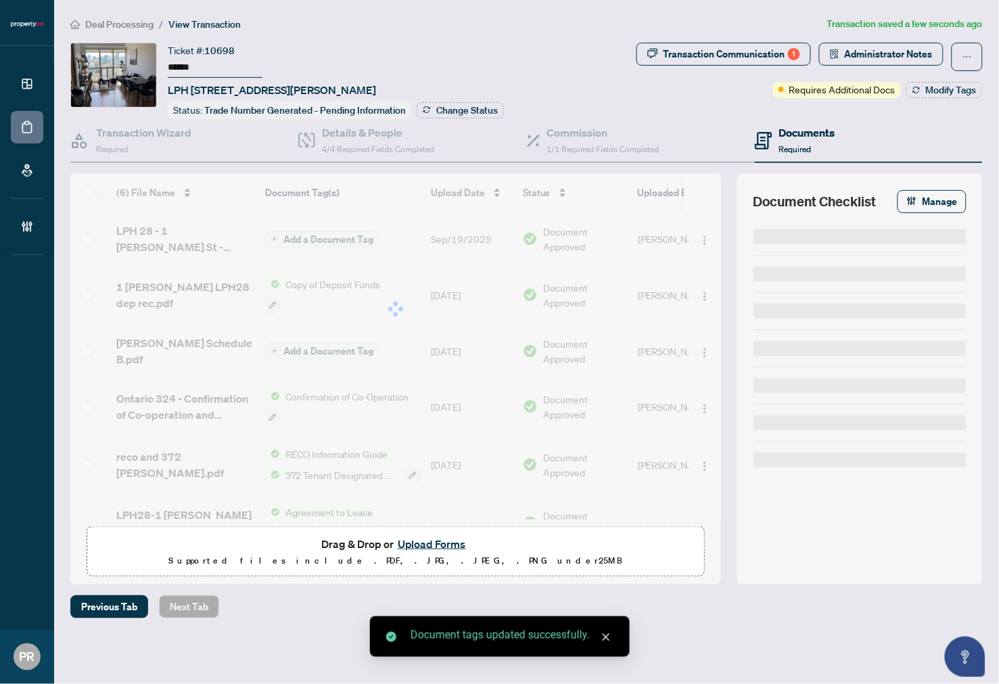
click at [732, 60] on div "Transaction Communication 1" at bounding box center [732, 54] width 137 height 22
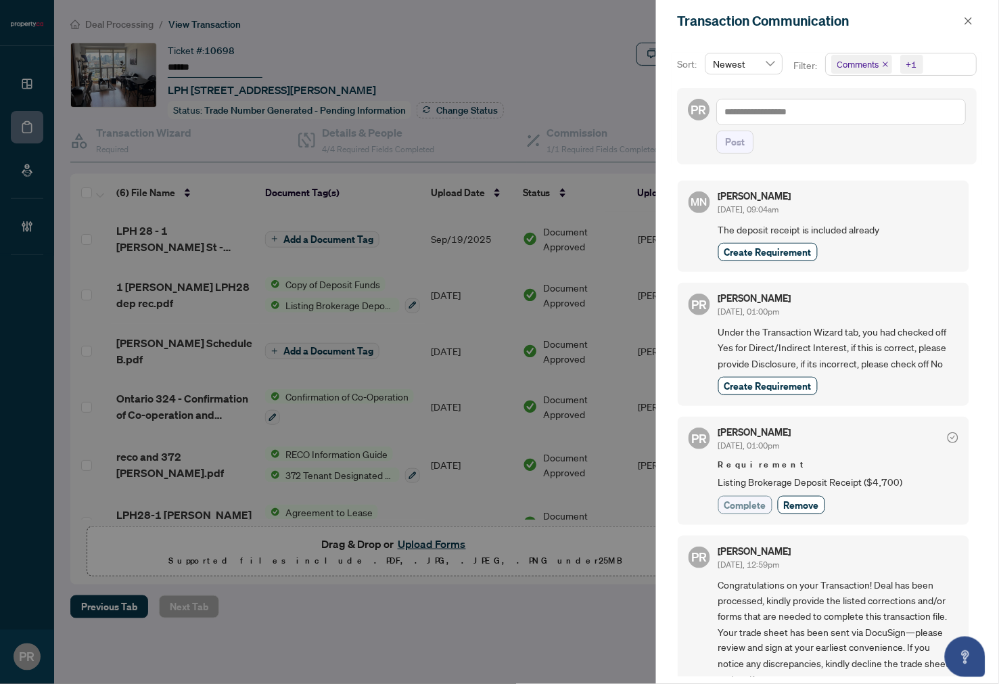
click at [743, 499] on span "Complete" at bounding box center [746, 505] width 42 height 14
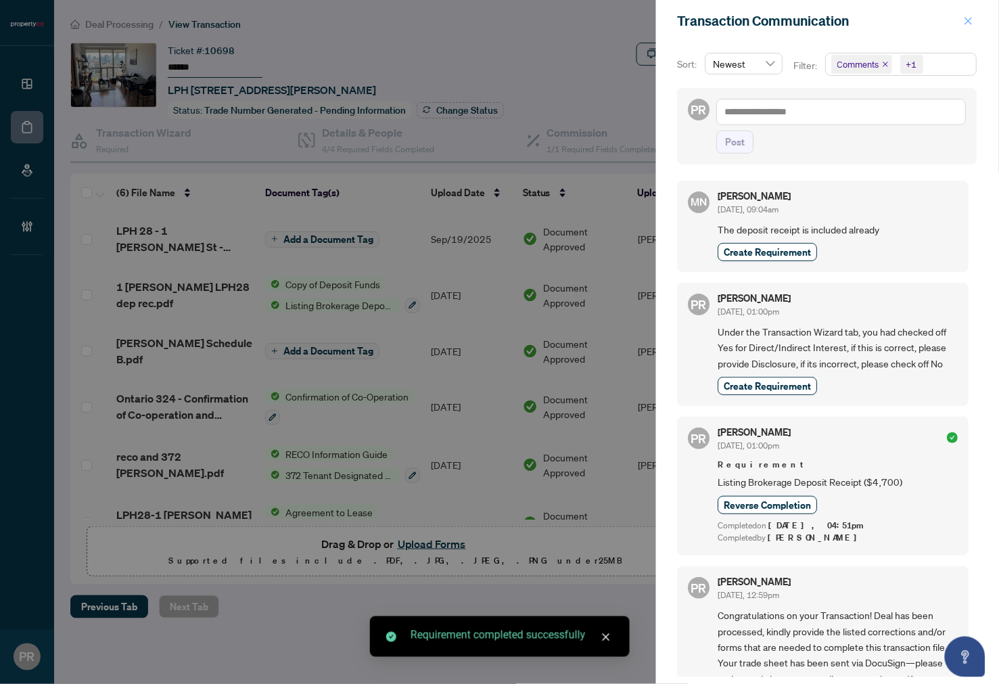
click at [969, 12] on span "button" at bounding box center [968, 21] width 9 height 22
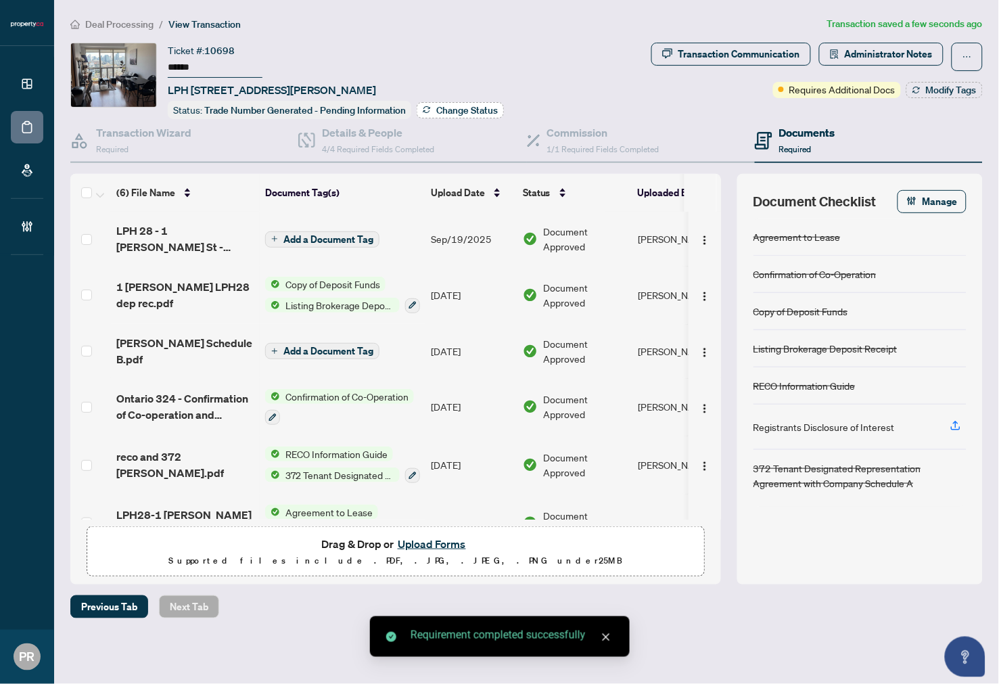
click at [465, 106] on span "Change Status" at bounding box center [467, 110] width 62 height 9
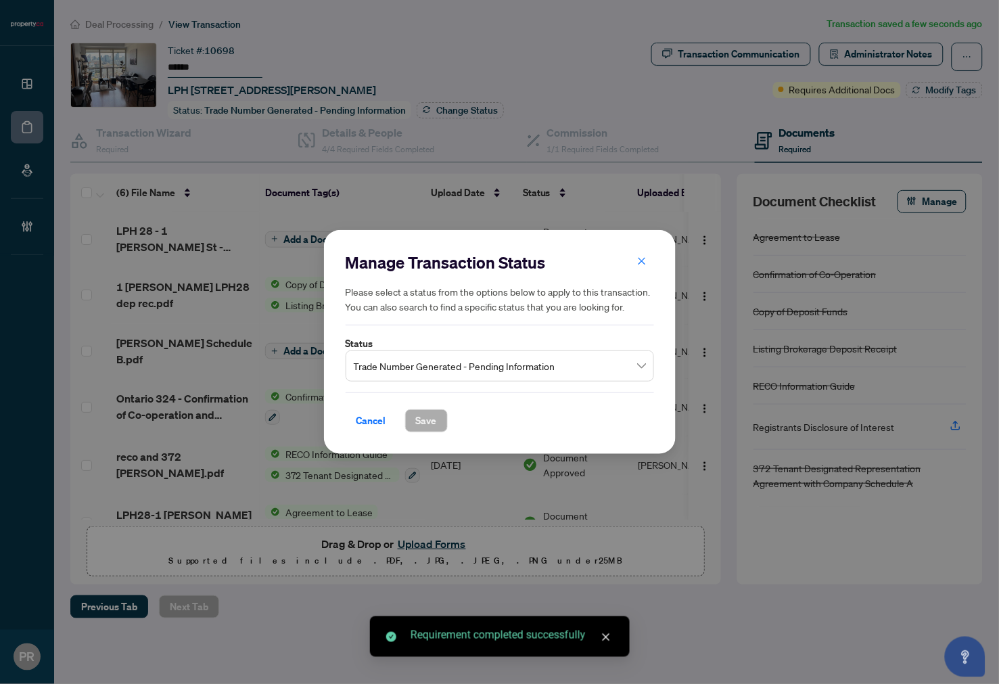
click at [544, 365] on span "Trade Number Generated - Pending Information" at bounding box center [500, 366] width 292 height 26
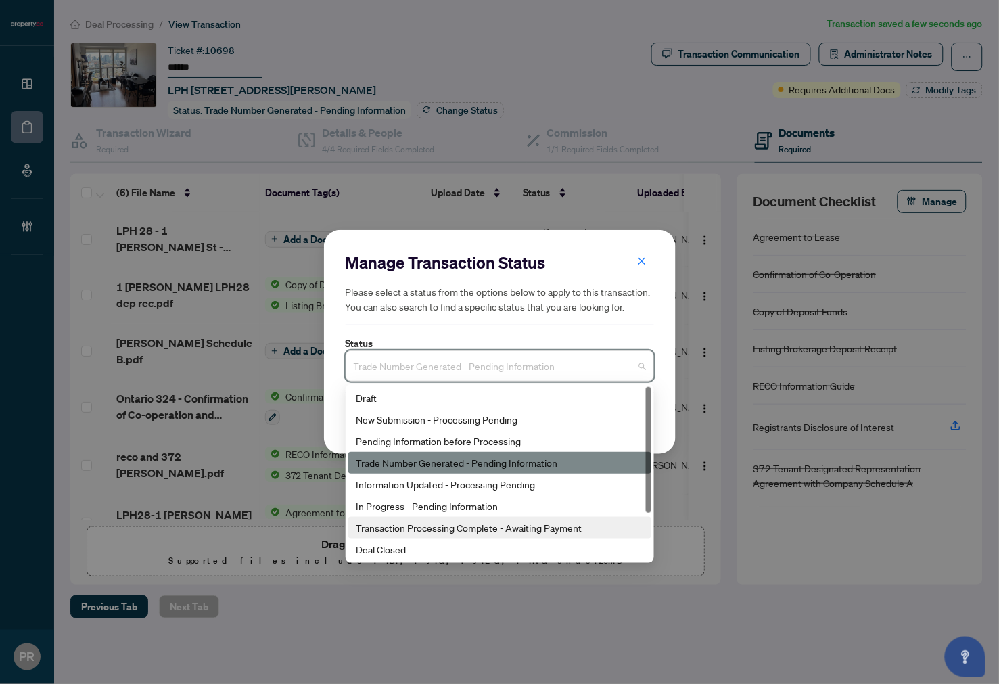
click at [492, 530] on div "Transaction Processing Complete - Awaiting Payment" at bounding box center [500, 527] width 287 height 15
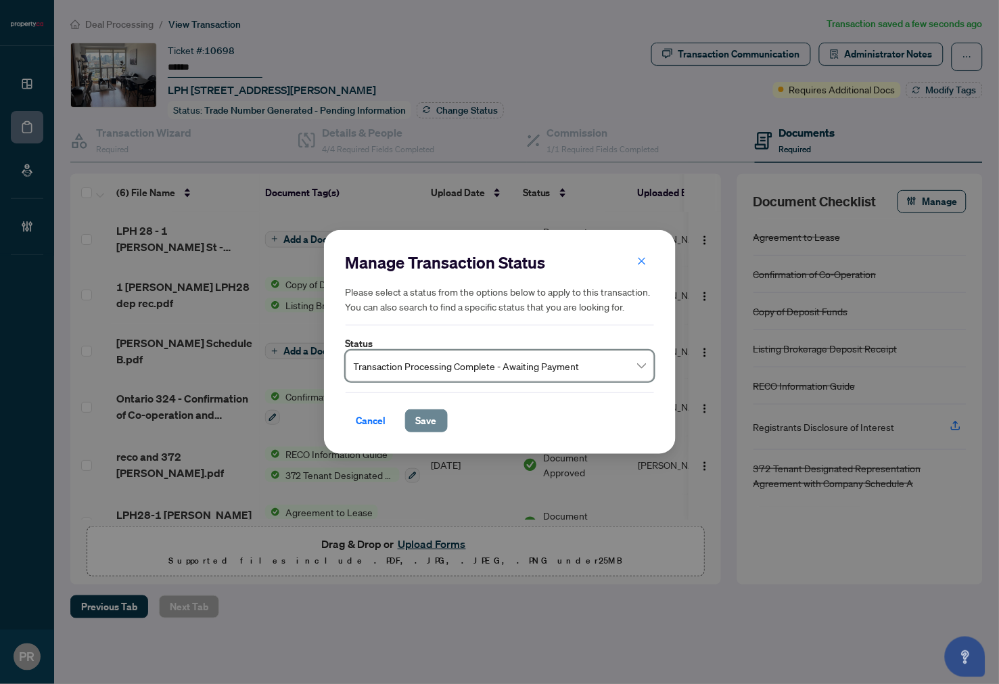
click at [420, 427] on span "Save" at bounding box center [426, 421] width 21 height 22
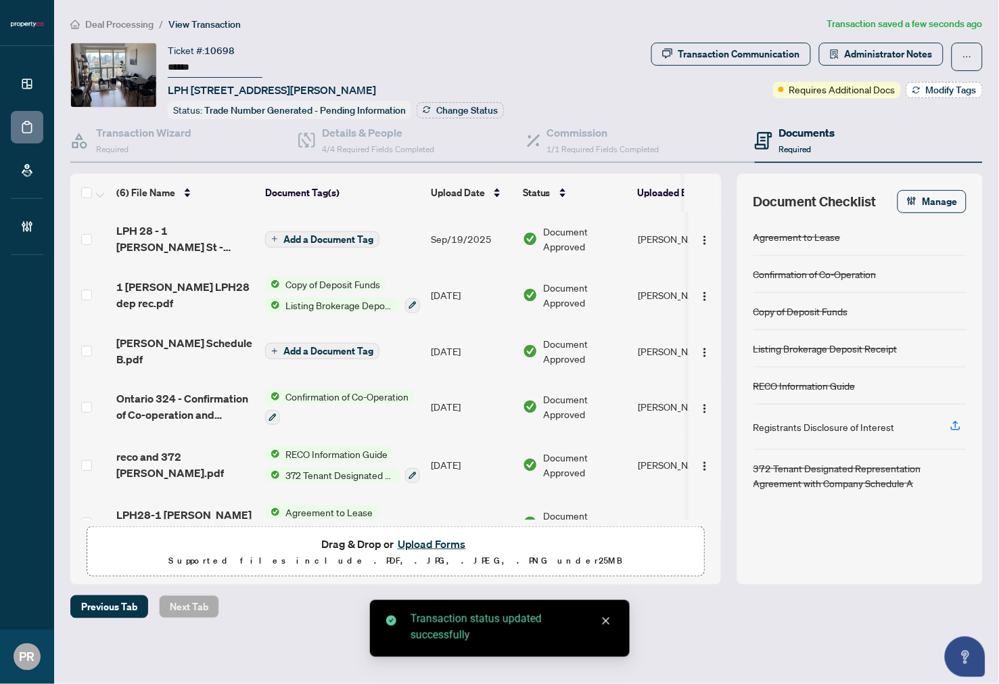
click at [944, 86] on span "Modify Tags" at bounding box center [951, 89] width 51 height 9
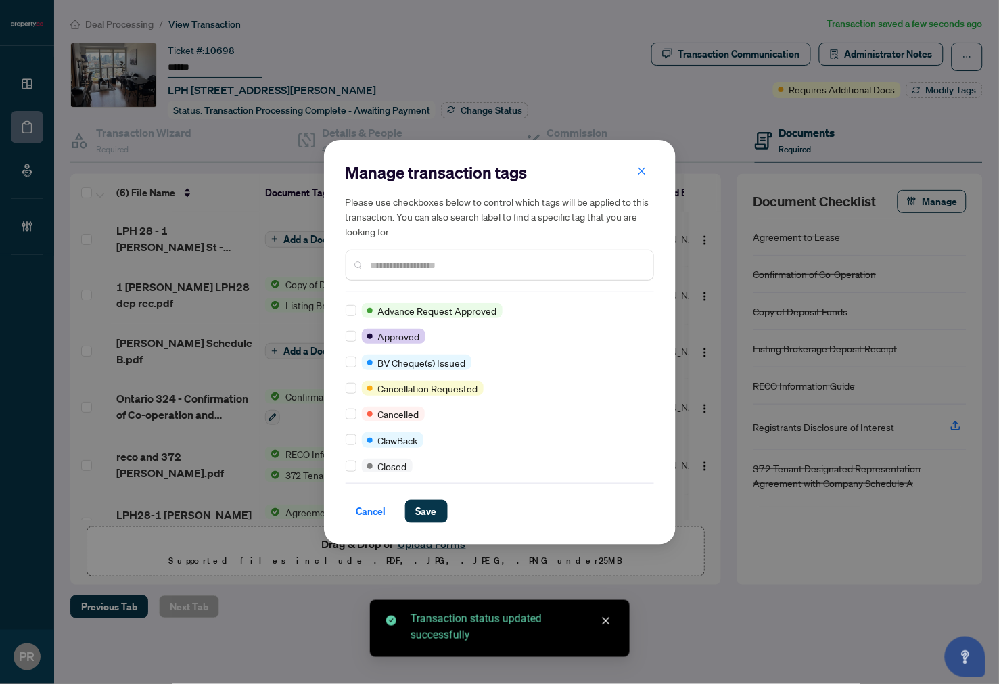
click at [344, 340] on div "Manage transaction tags Please use checkboxes below to control which tags will …" at bounding box center [500, 342] width 352 height 405
click at [352, 342] on label at bounding box center [351, 336] width 11 height 15
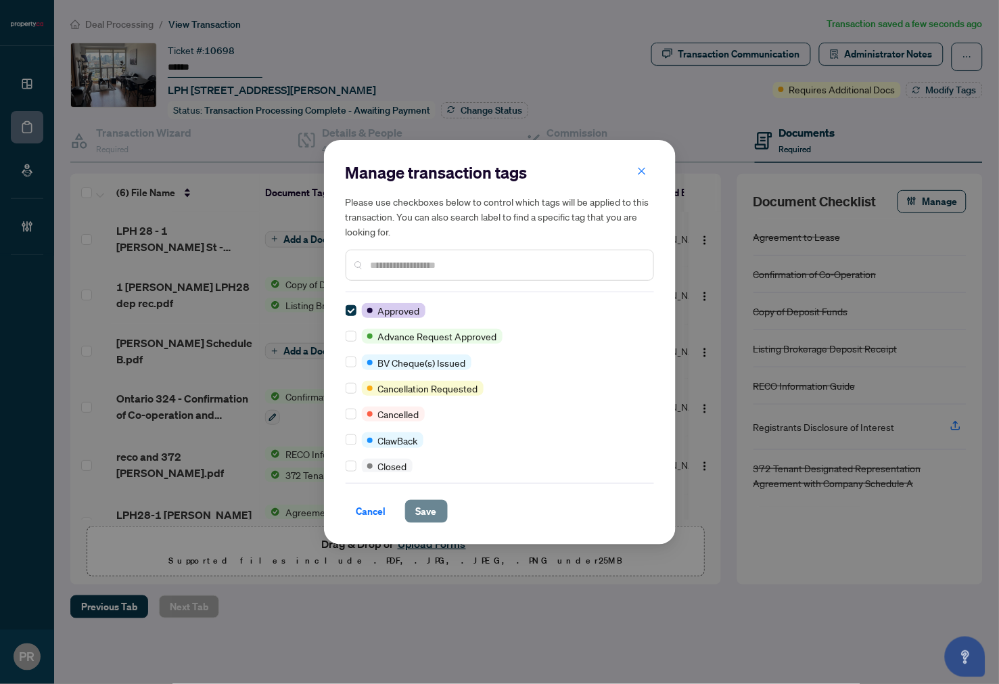
click at [429, 506] on span "Save" at bounding box center [426, 512] width 21 height 22
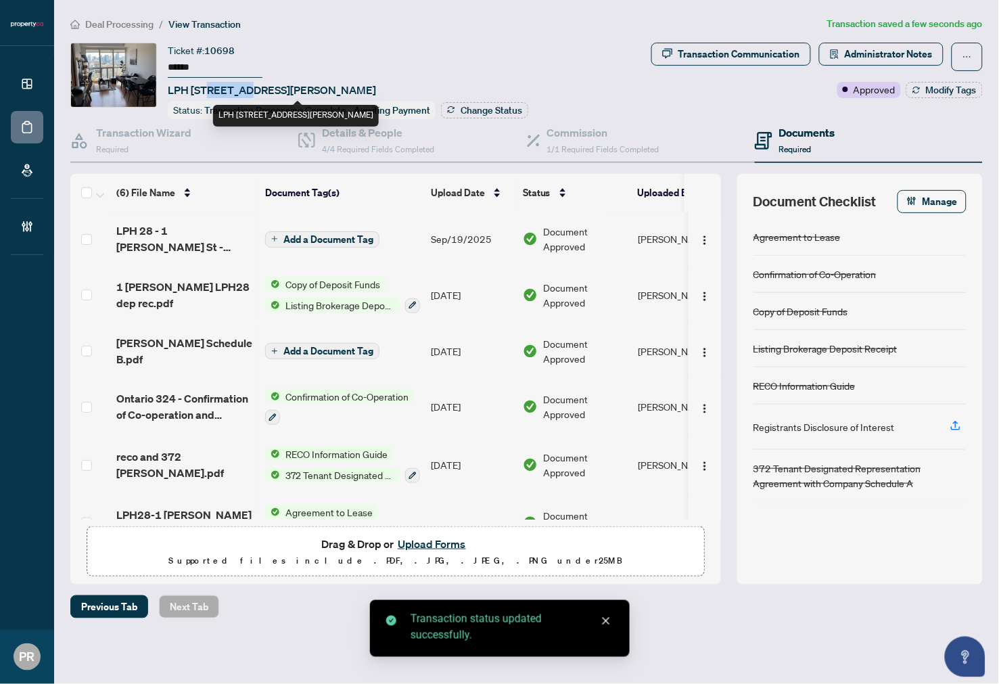
drag, startPoint x: 244, startPoint y: 90, endPoint x: 208, endPoint y: 85, distance: 36.9
click at [208, 85] on span "LPH 28-1 Shaw St, Toronto, Ontario M6K 0A1, Canada" at bounding box center [272, 90] width 208 height 16
copy span "1 Shaw"
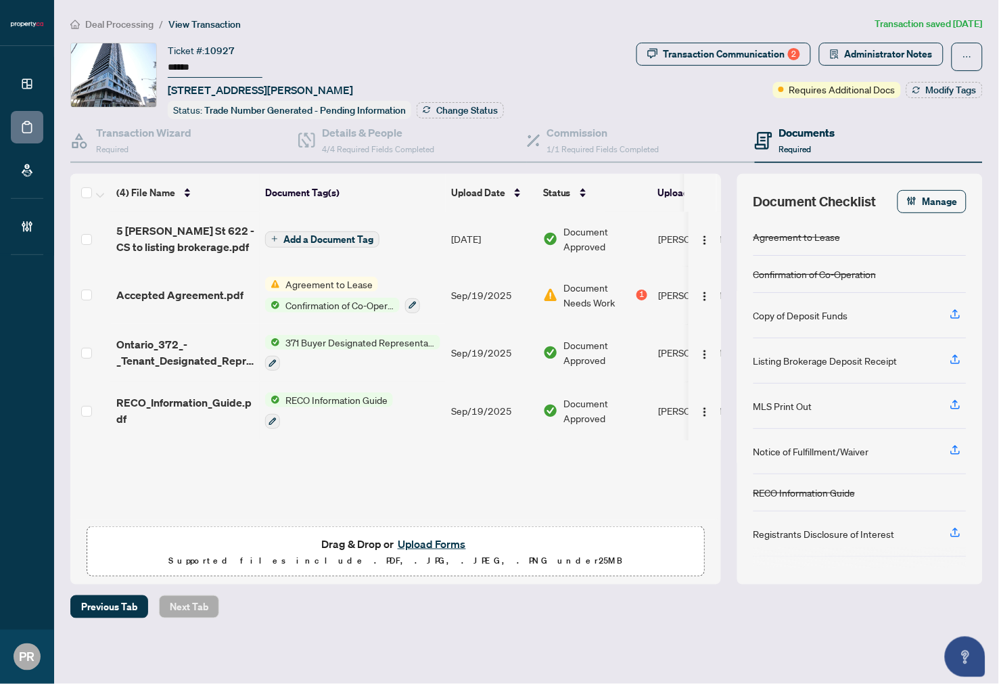
click at [185, 58] on input "******" at bounding box center [215, 68] width 95 height 20
click at [694, 56] on div "Transaction Communication 2" at bounding box center [732, 54] width 137 height 22
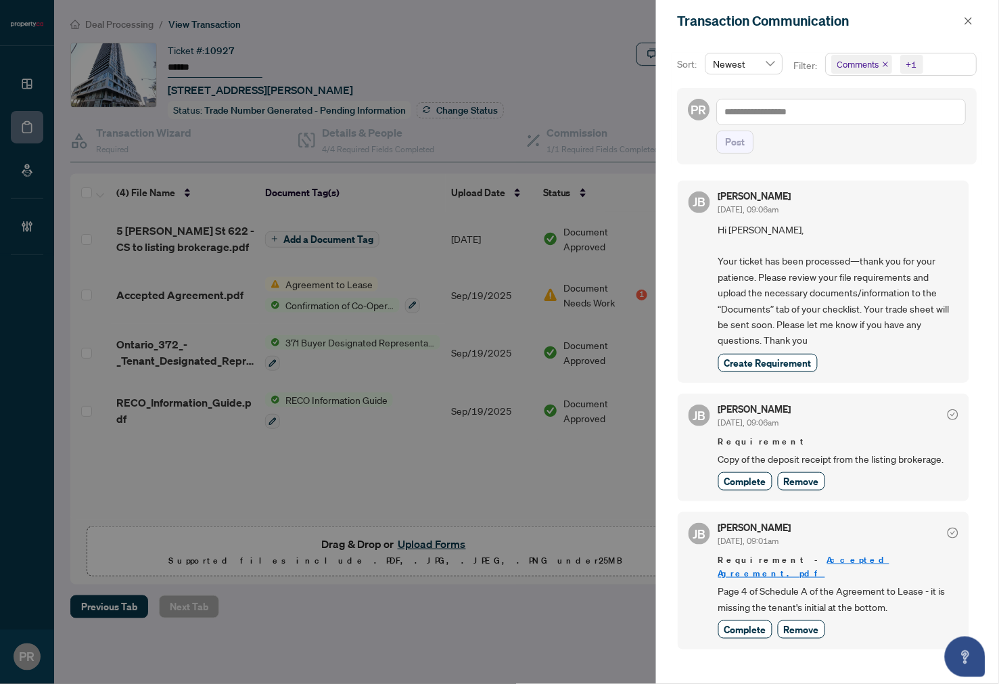
scroll to position [3, 0]
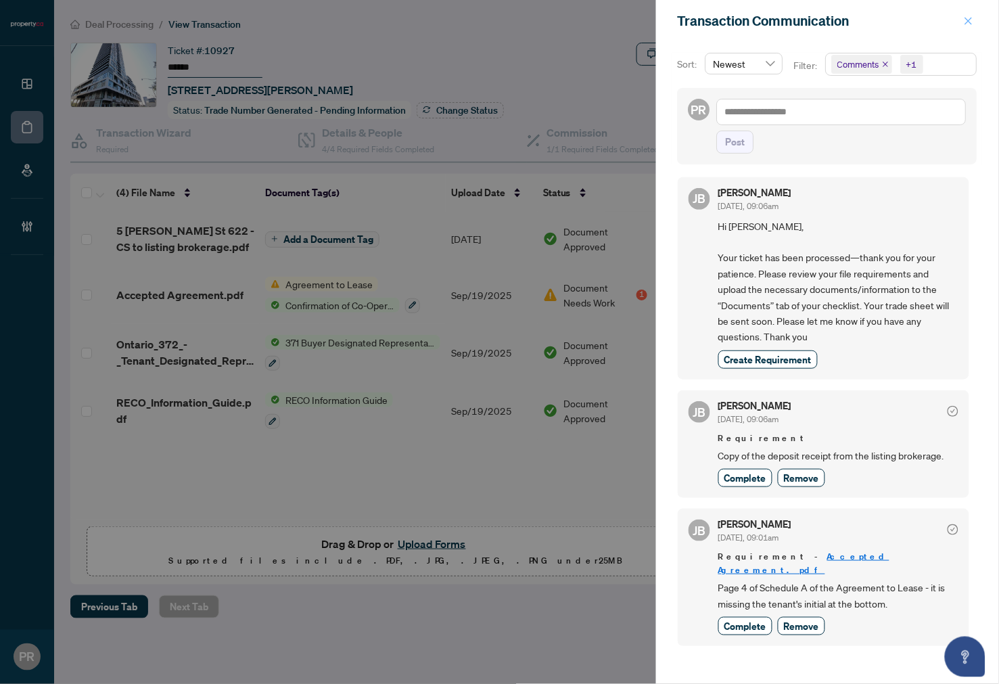
click at [975, 15] on button "button" at bounding box center [969, 21] width 18 height 16
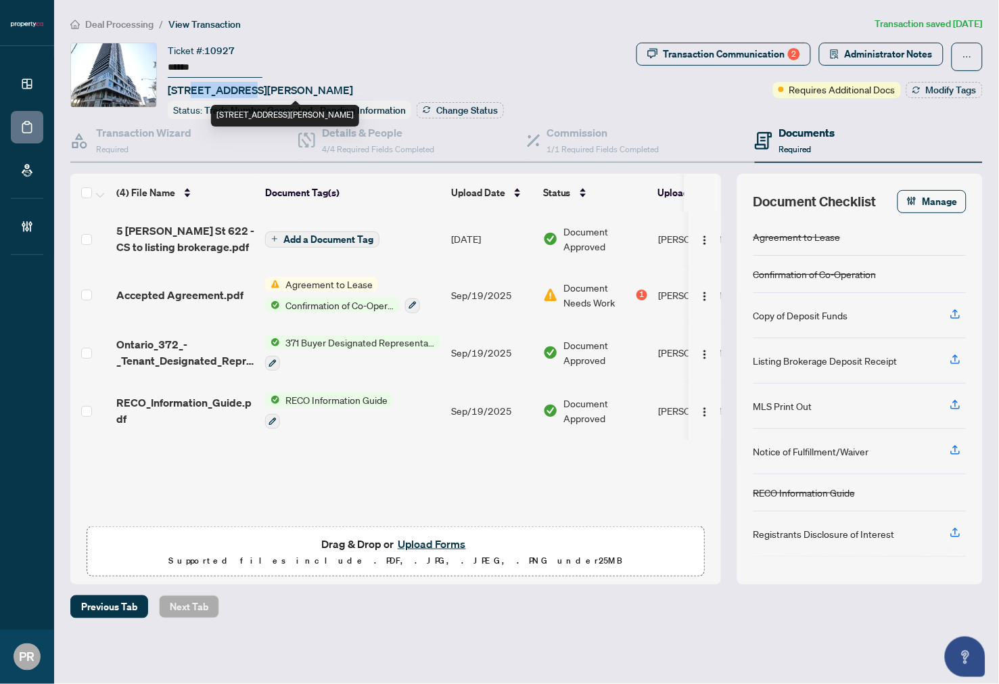
drag, startPoint x: 239, startPoint y: 85, endPoint x: 190, endPoint y: 87, distance: 48.7
click at [190, 87] on span "622-5 Defries St, Toronto, Ontario M5A 0W7, Canada" at bounding box center [260, 90] width 185 height 16
copy span "5 Defries"
click at [706, 66] on span "Transaction Communication 2" at bounding box center [724, 57] width 175 height 28
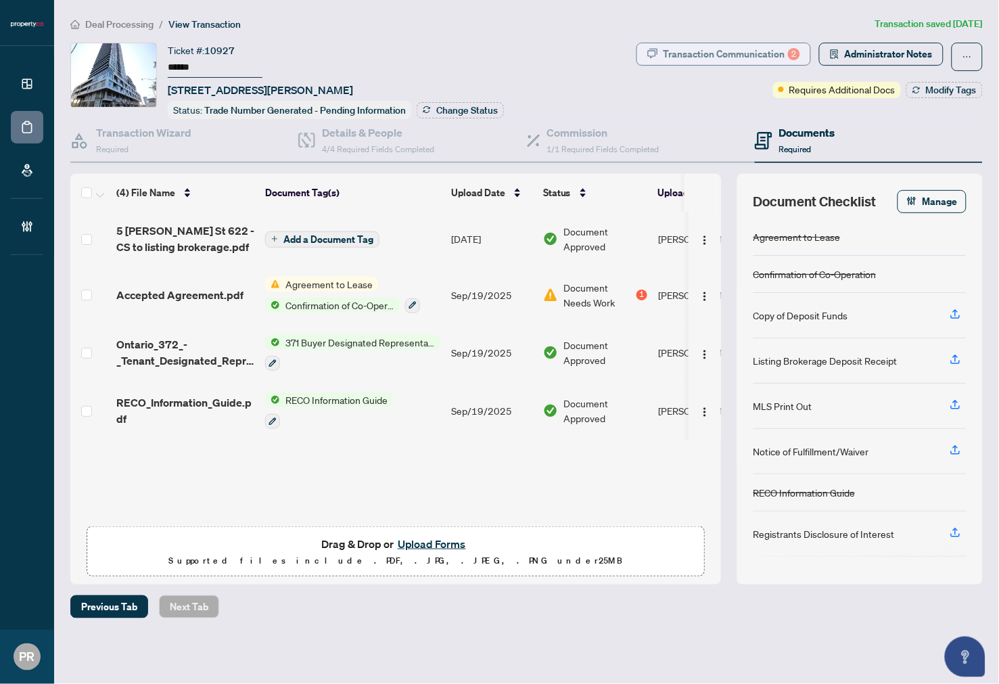
click at [716, 56] on div "Transaction Communication 2" at bounding box center [732, 54] width 137 height 22
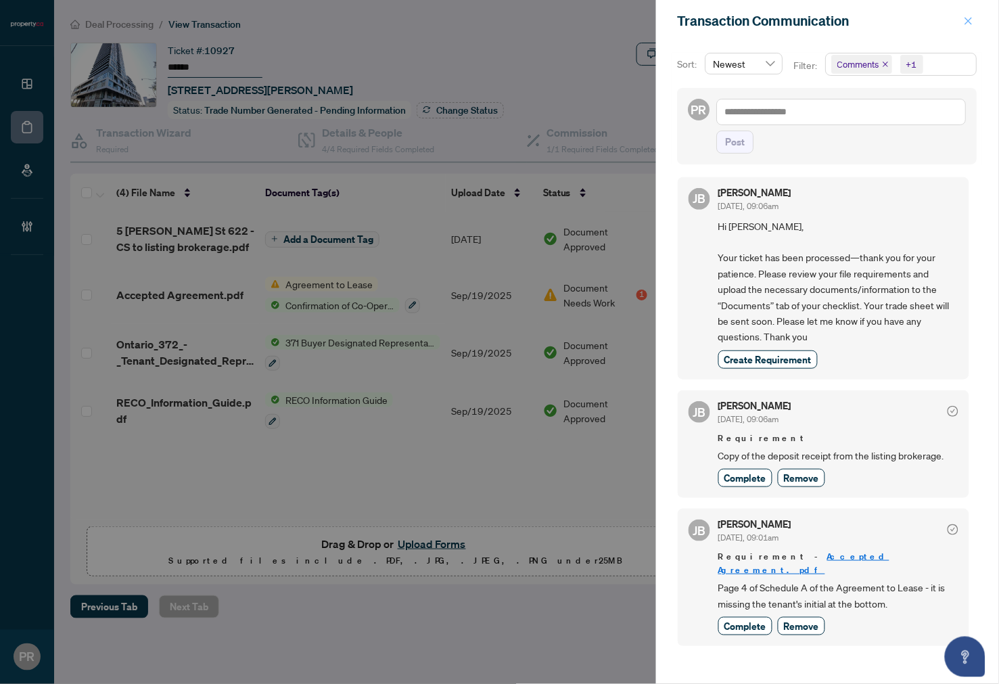
click at [966, 16] on icon "close" at bounding box center [968, 20] width 9 height 9
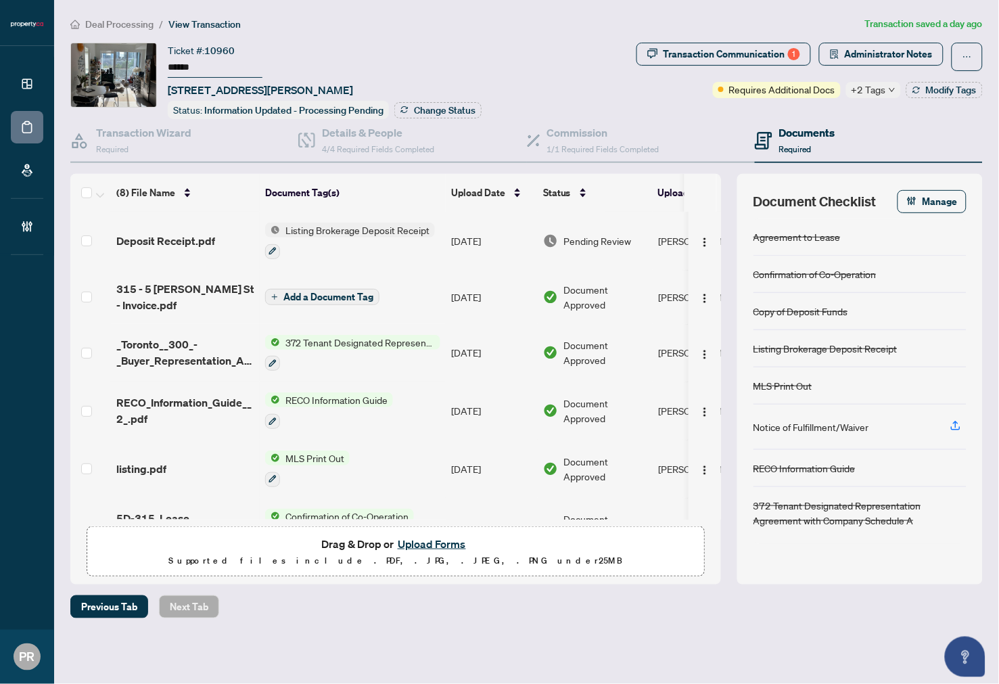
click at [187, 69] on input "******" at bounding box center [215, 68] width 95 height 20
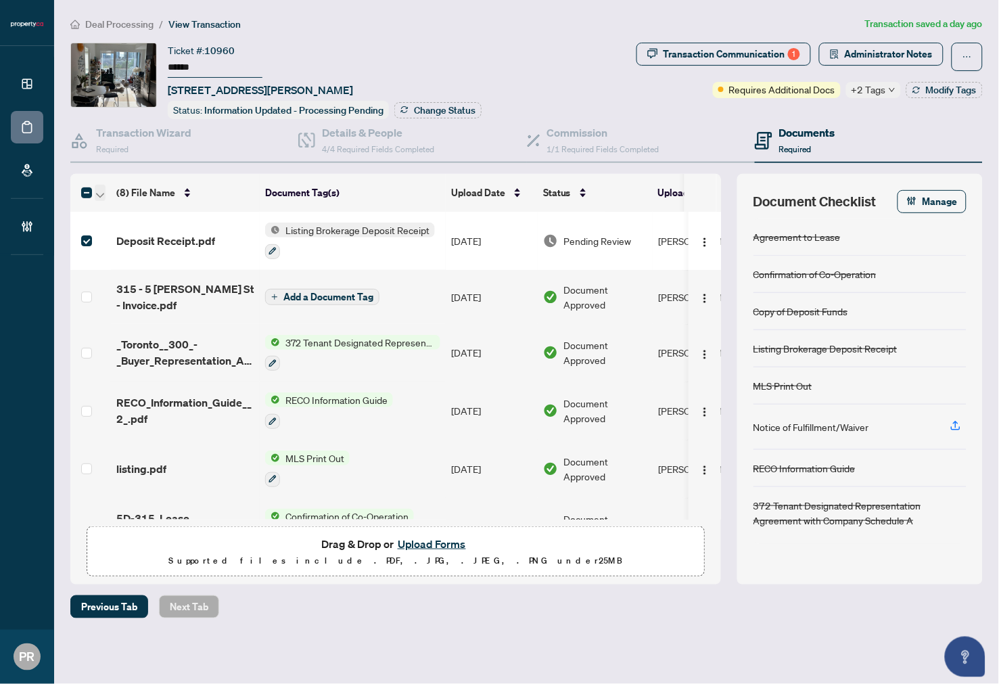
click at [104, 193] on icon "button" at bounding box center [100, 195] width 8 height 5
click at [125, 207] on span "Open Selected in New Tab(s)" at bounding box center [166, 213] width 120 height 15
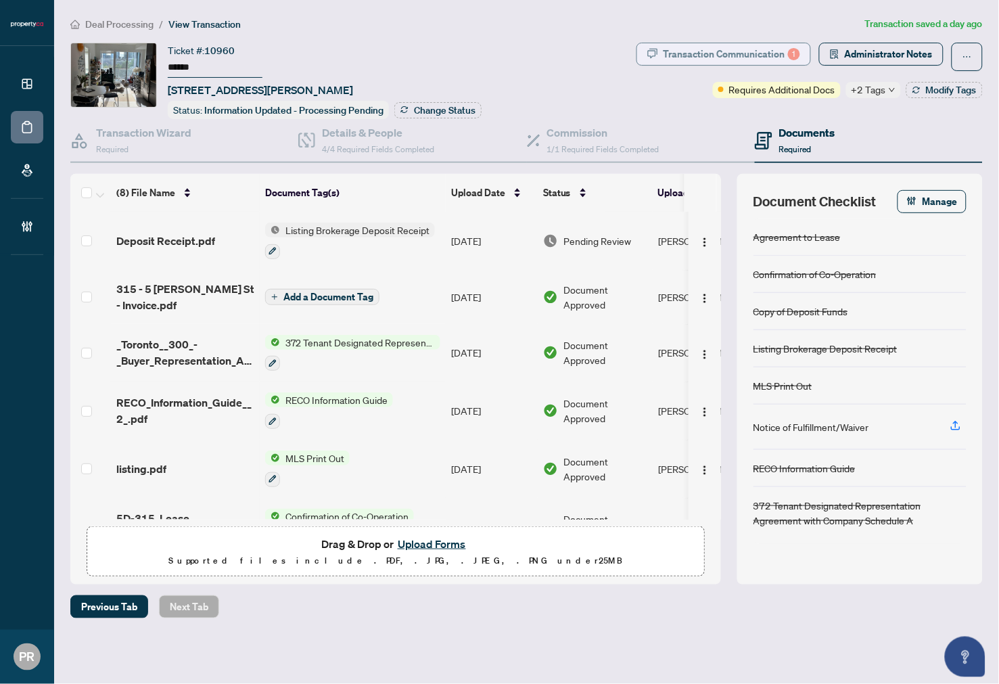
click at [725, 43] on div "Transaction Communication 1" at bounding box center [732, 54] width 137 height 22
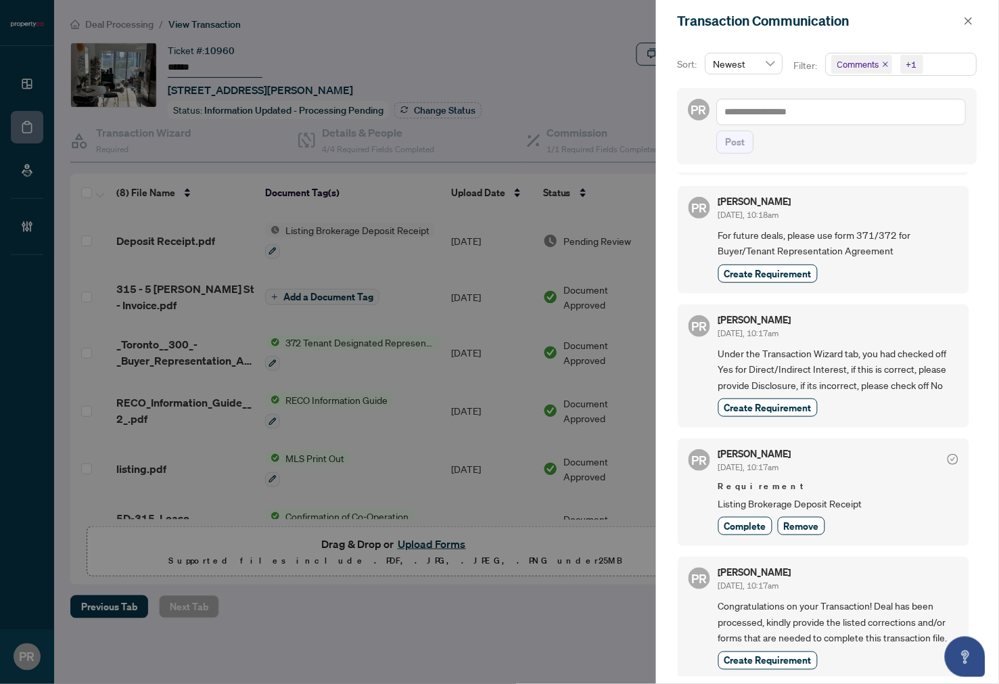
scroll to position [3, 0]
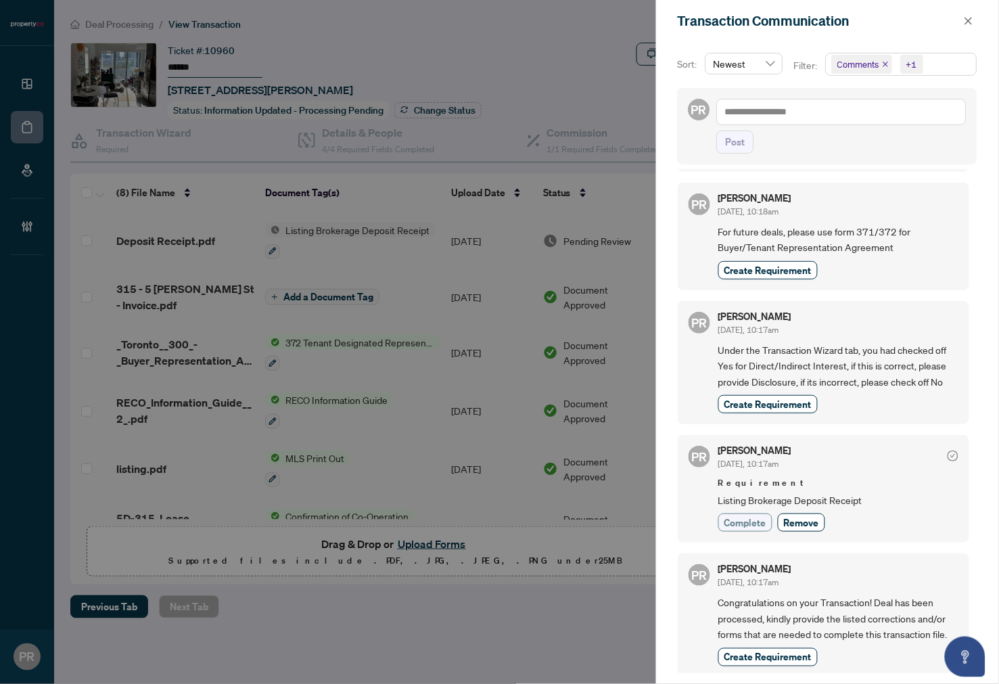
click at [754, 517] on span "Complete" at bounding box center [746, 523] width 42 height 14
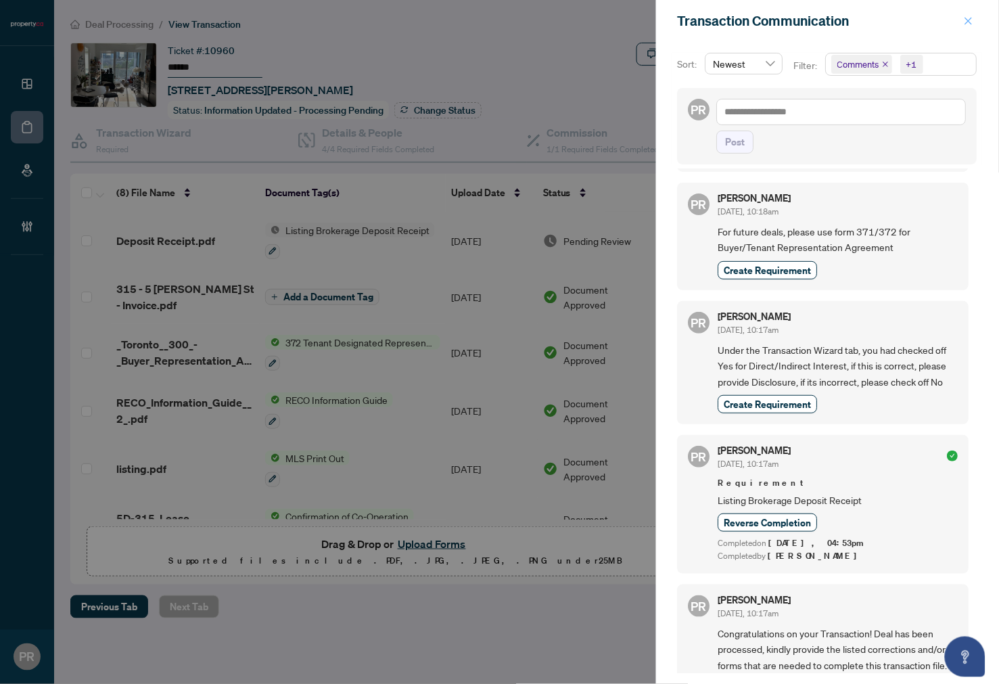
click at [970, 24] on icon "close" at bounding box center [968, 20] width 9 height 9
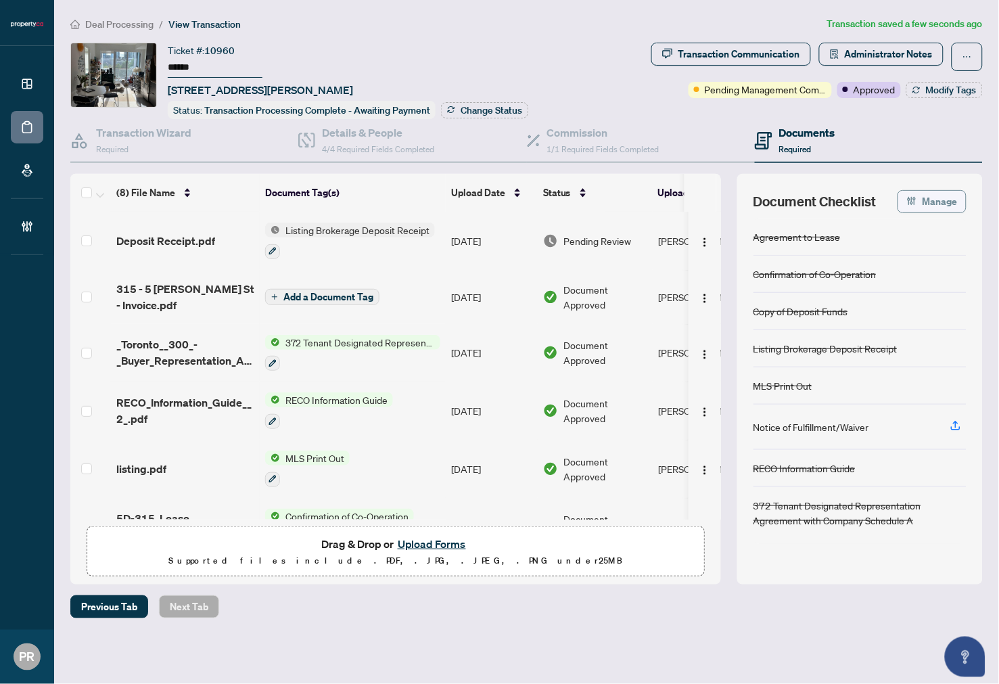
click at [955, 195] on span "Manage" at bounding box center [940, 202] width 35 height 22
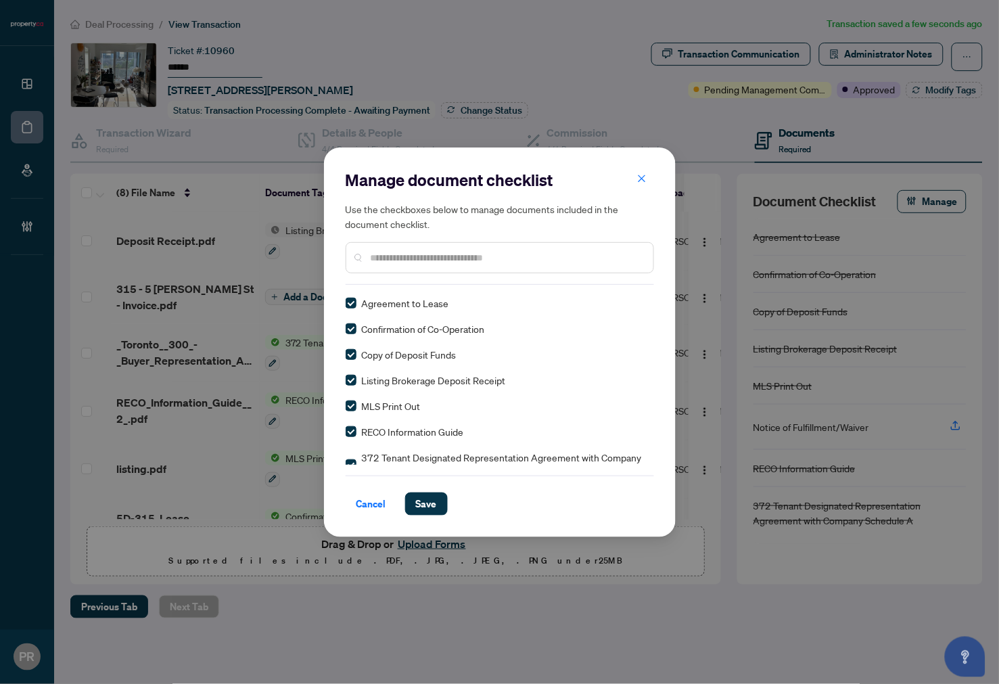
scroll to position [0, 0]
click at [425, 505] on span "Save" at bounding box center [426, 504] width 21 height 22
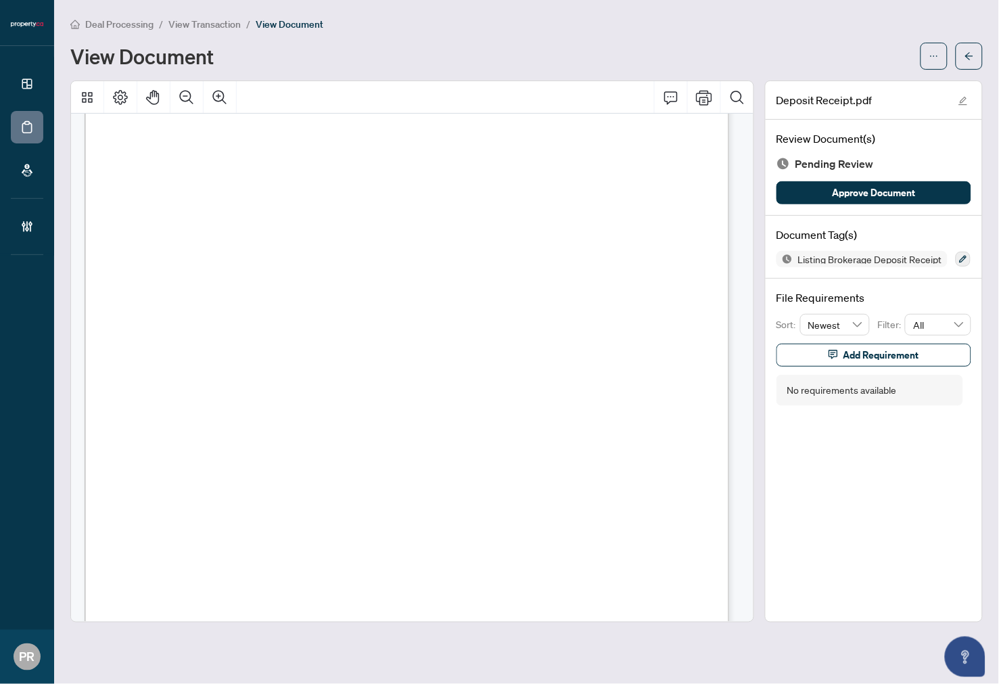
scroll to position [75, 0]
click at [968, 258] on button "button" at bounding box center [963, 259] width 15 height 15
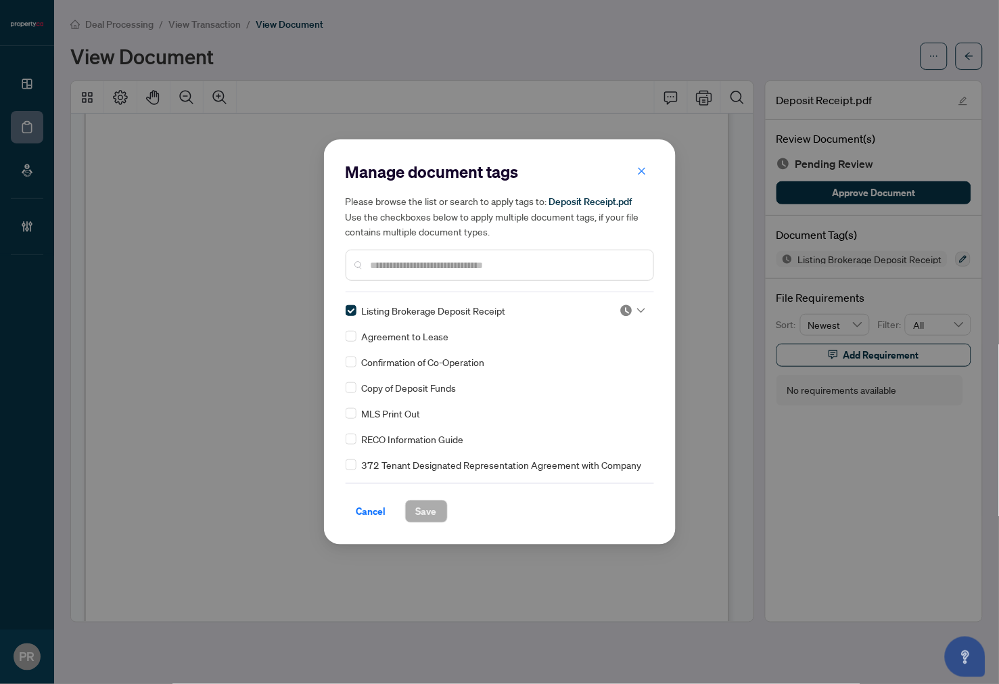
click at [623, 310] on img at bounding box center [627, 311] width 14 height 14
click at [591, 373] on div "Approved" at bounding box center [588, 376] width 87 height 15
click at [428, 513] on span "Save" at bounding box center [426, 512] width 21 height 22
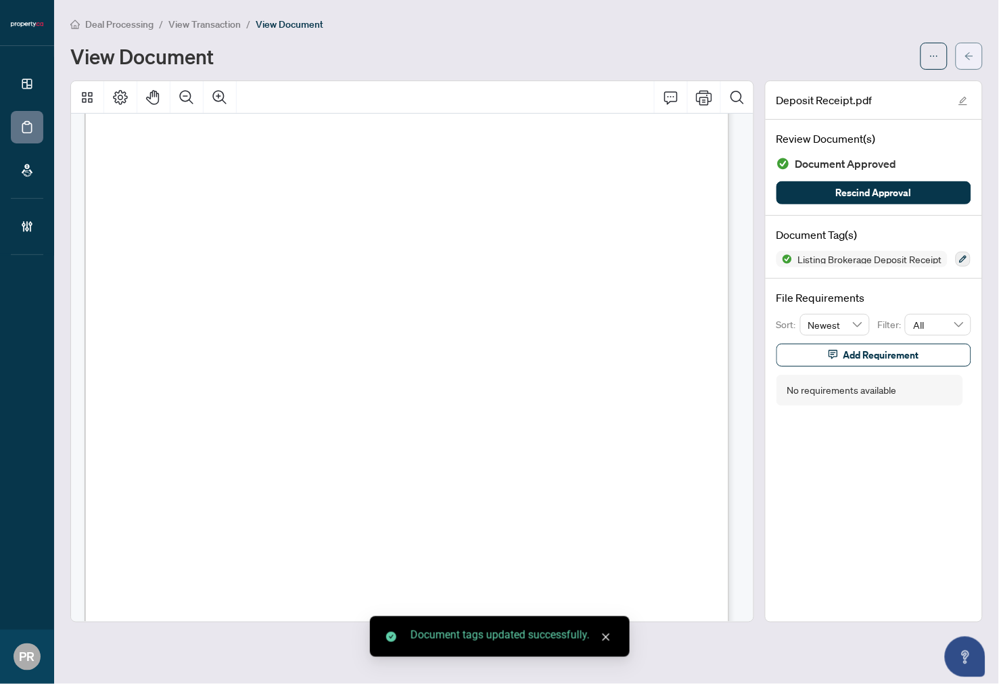
click at [959, 62] on button "button" at bounding box center [969, 56] width 27 height 27
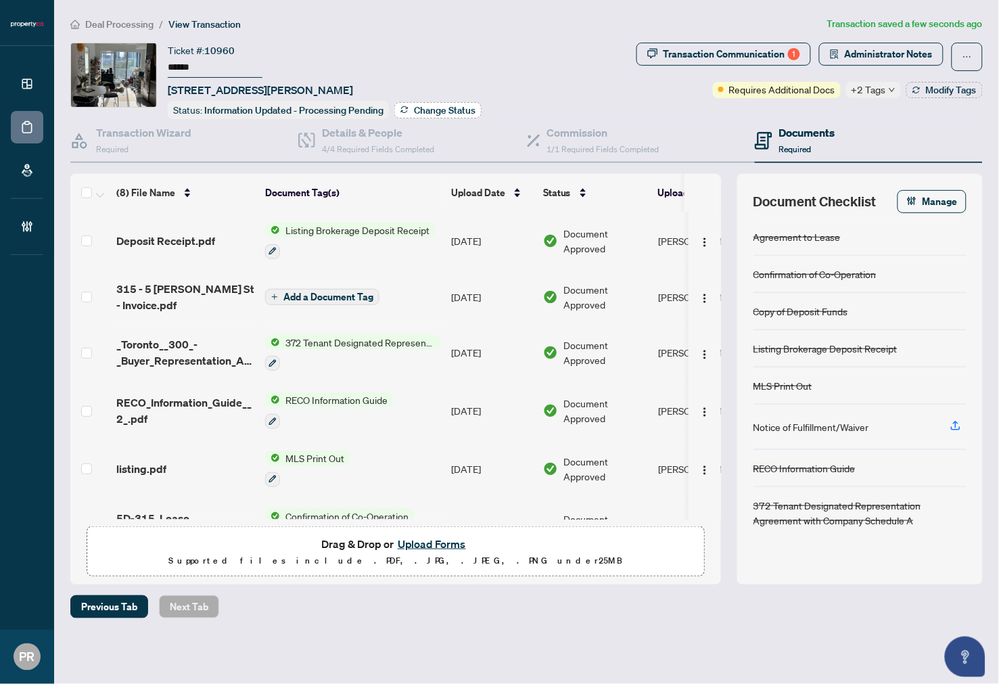
click at [426, 110] on span "Change Status" at bounding box center [445, 110] width 62 height 9
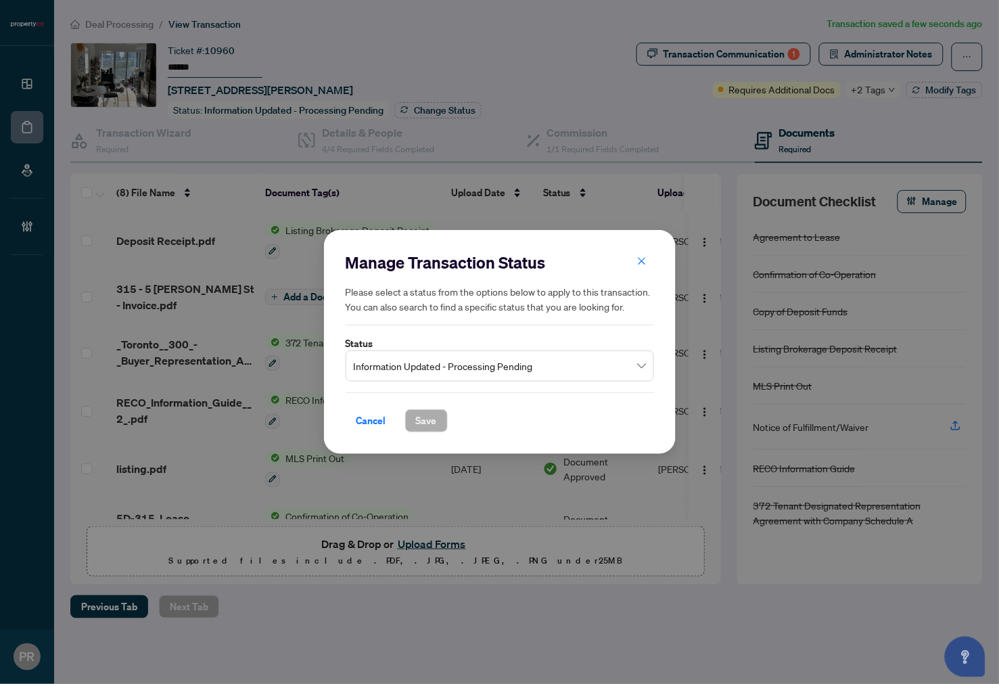
click at [594, 357] on span "Information Updated - Processing Pending" at bounding box center [500, 366] width 292 height 26
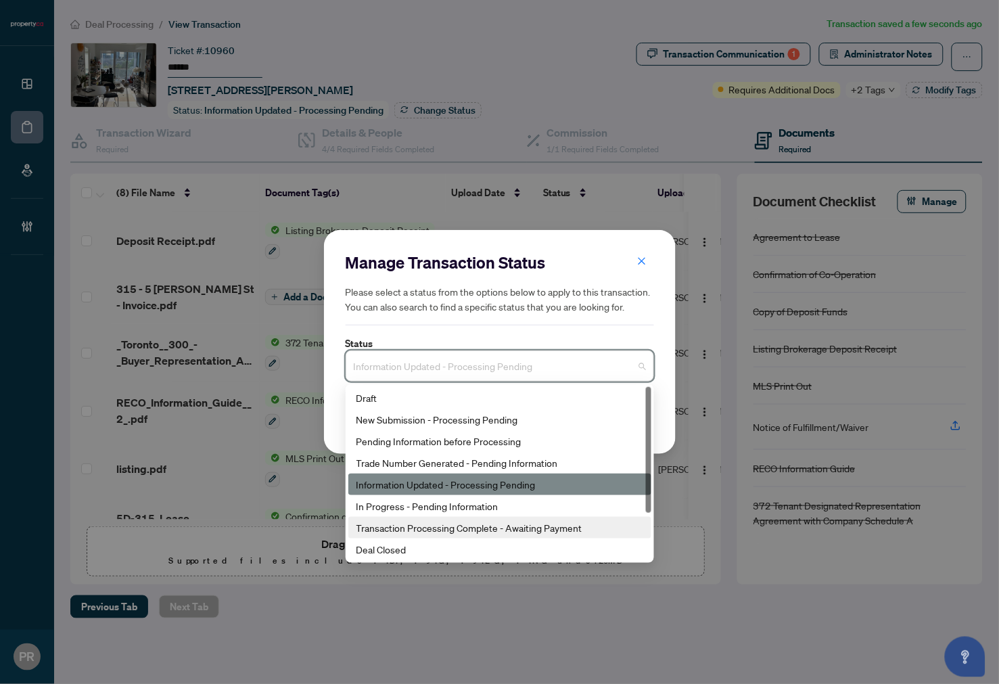
click at [536, 525] on div "Transaction Processing Complete - Awaiting Payment" at bounding box center [500, 527] width 287 height 15
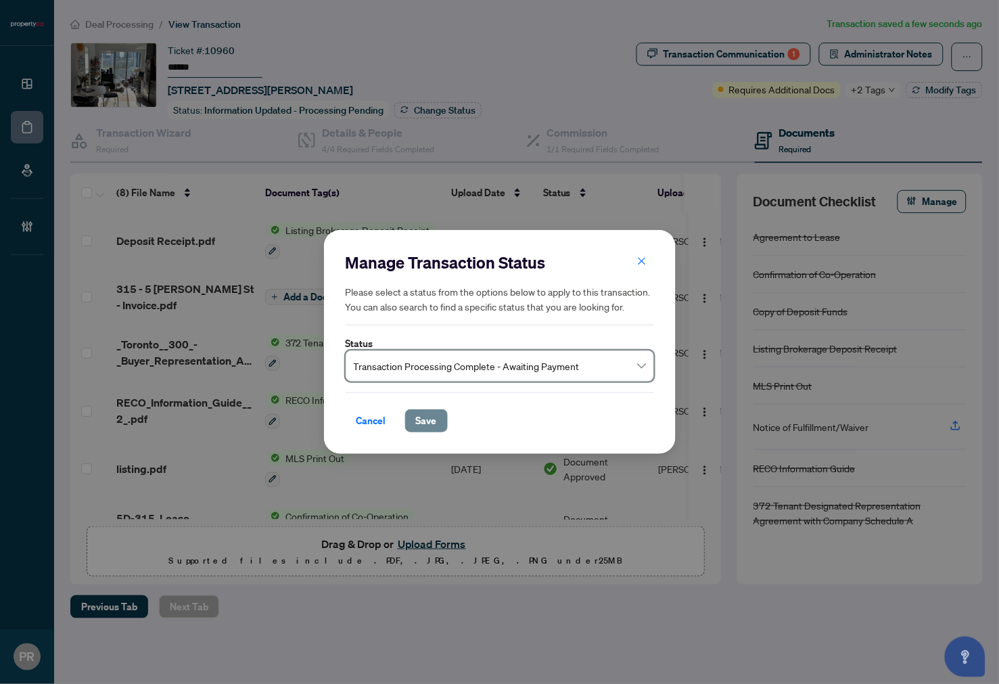
click at [430, 416] on span "Save" at bounding box center [426, 421] width 21 height 22
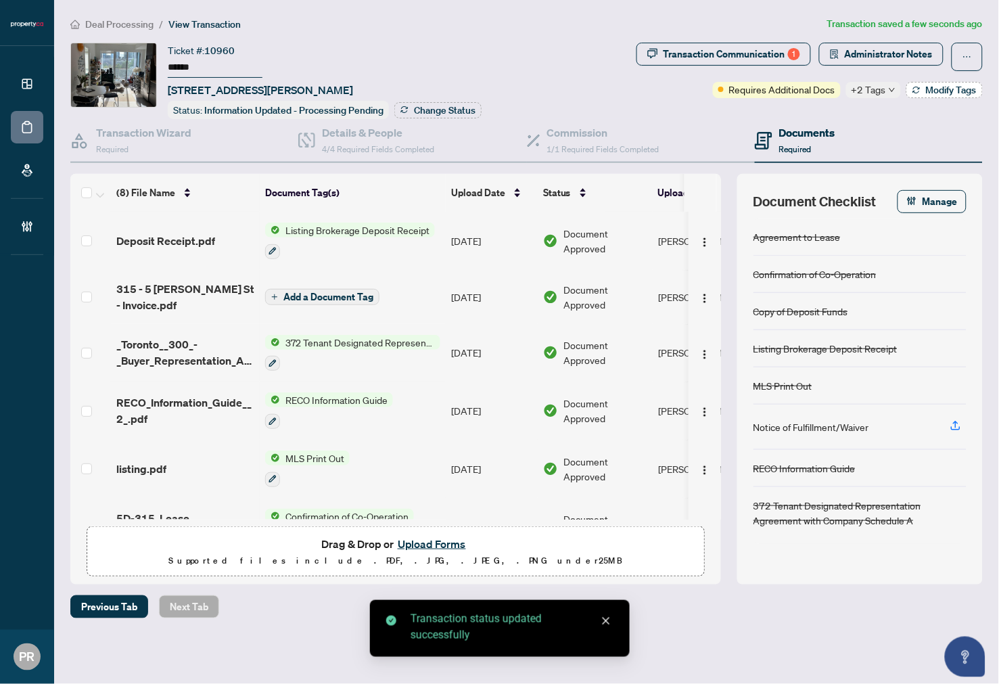
click at [930, 85] on span "Modify Tags" at bounding box center [951, 89] width 51 height 9
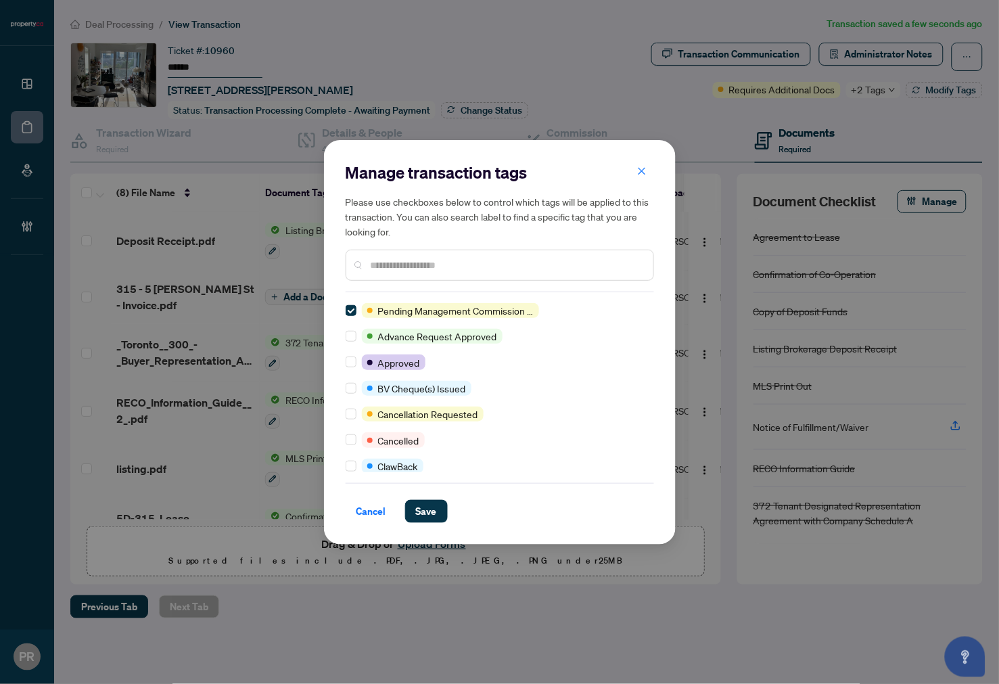
click at [359, 369] on div "Pending Management Commission Approval Advance Request Approved Approved BV Che…" at bounding box center [500, 387] width 309 height 169
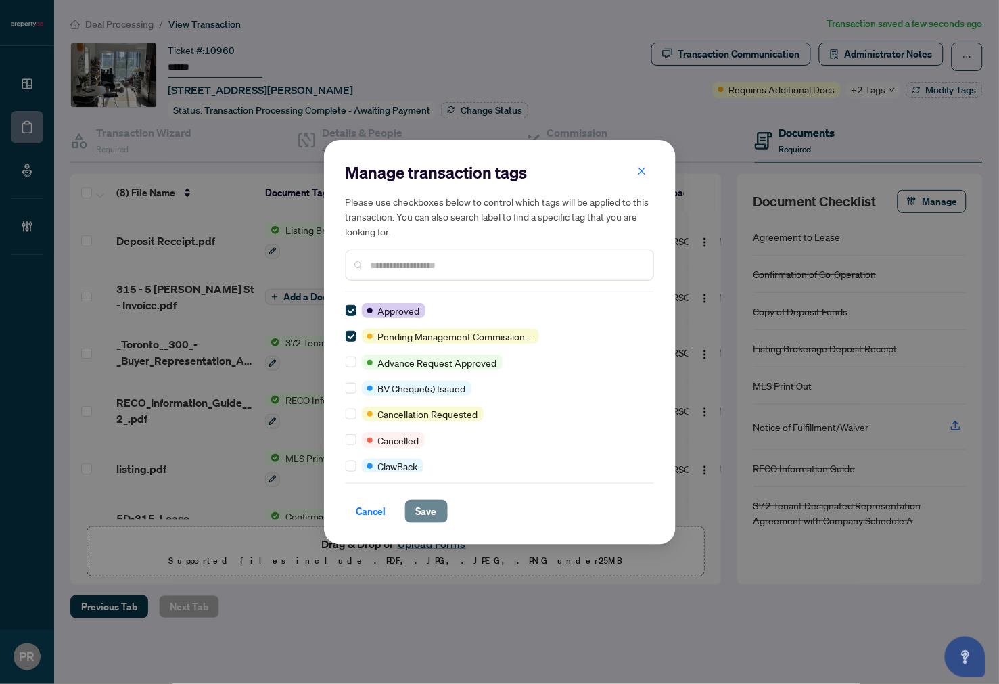
click at [427, 516] on span "Save" at bounding box center [426, 512] width 21 height 22
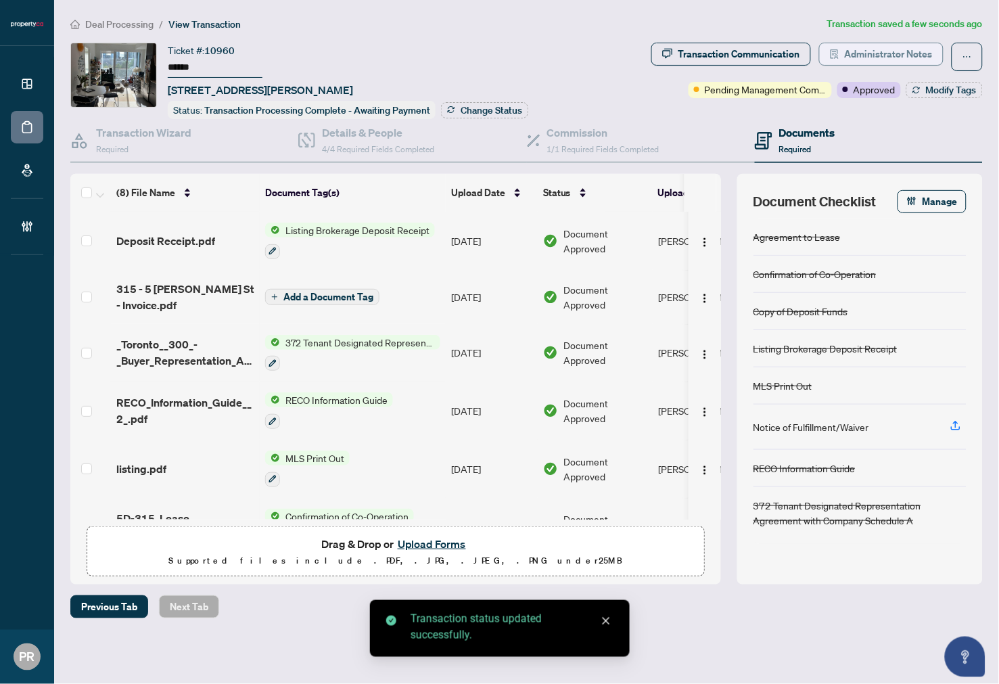
click at [884, 49] on span "Administrator Notes" at bounding box center [889, 54] width 88 height 22
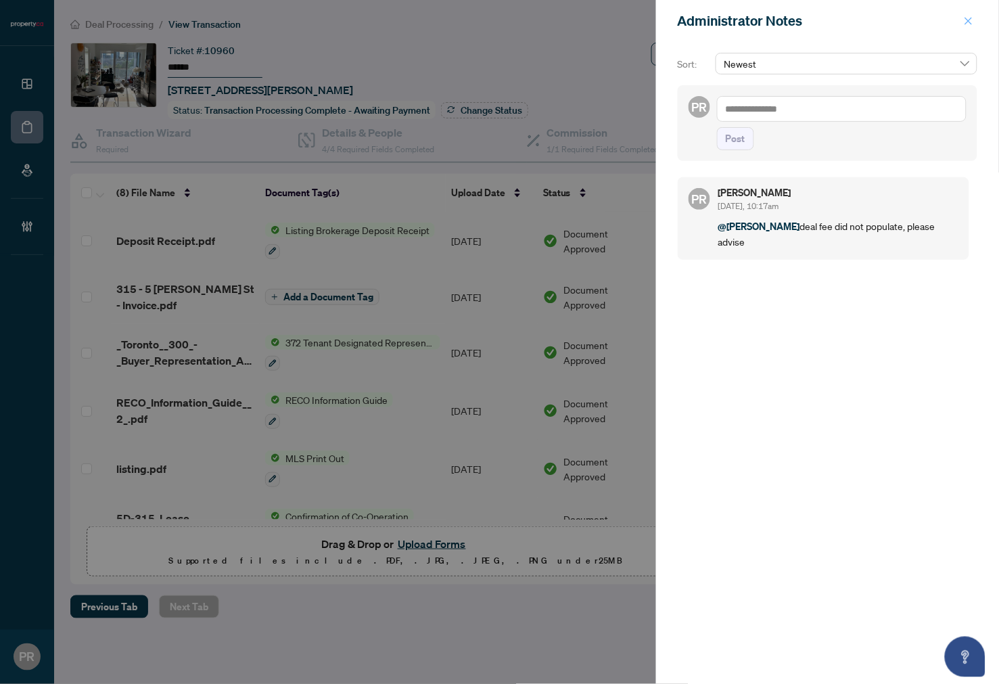
click at [968, 19] on icon "close" at bounding box center [969, 20] width 7 height 7
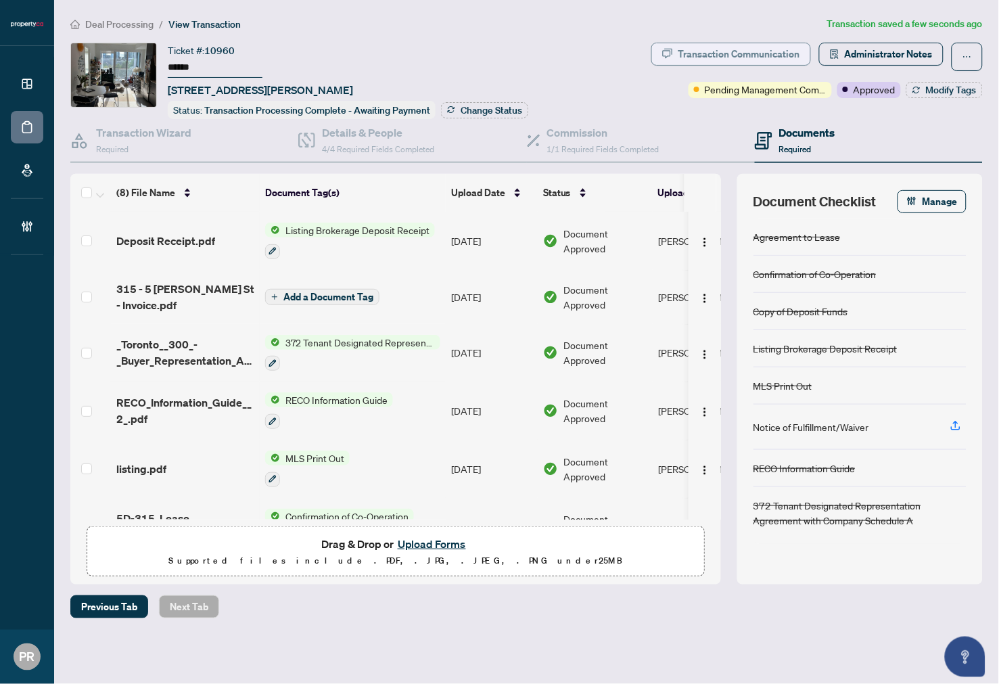
click at [725, 62] on div "Transaction Communication" at bounding box center [740, 54] width 122 height 22
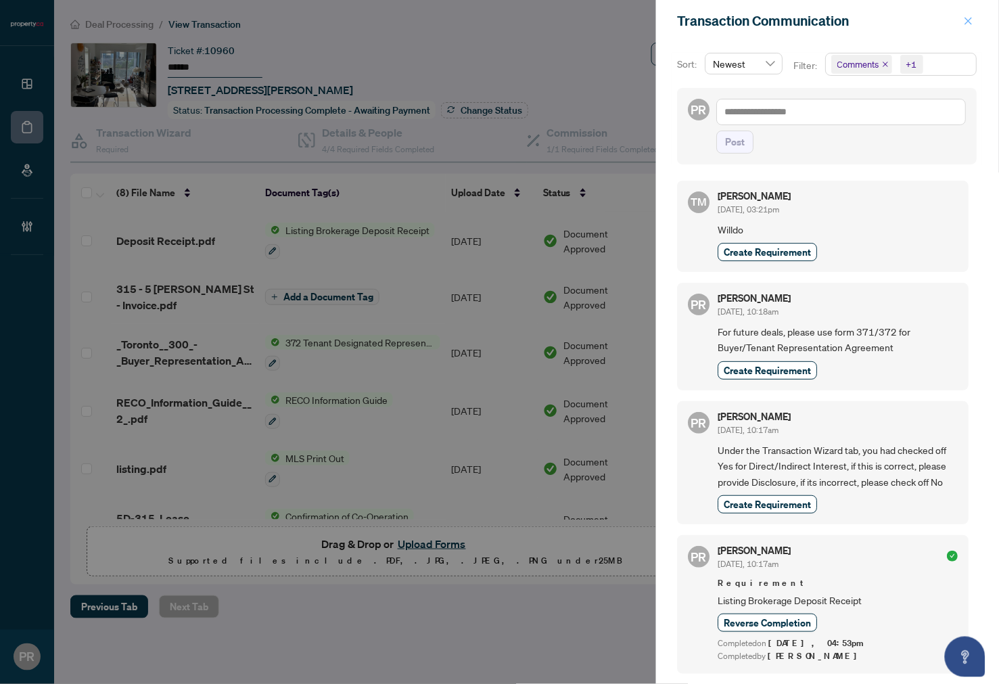
click at [968, 17] on icon "close" at bounding box center [968, 20] width 9 height 9
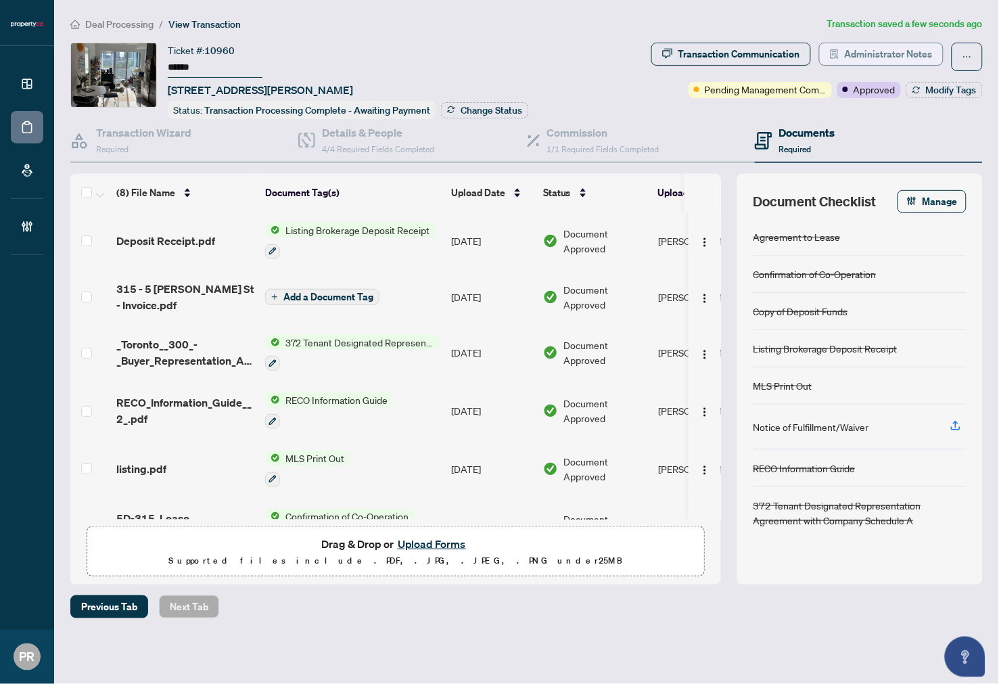
click at [867, 60] on span "Administrator Notes" at bounding box center [889, 54] width 88 height 22
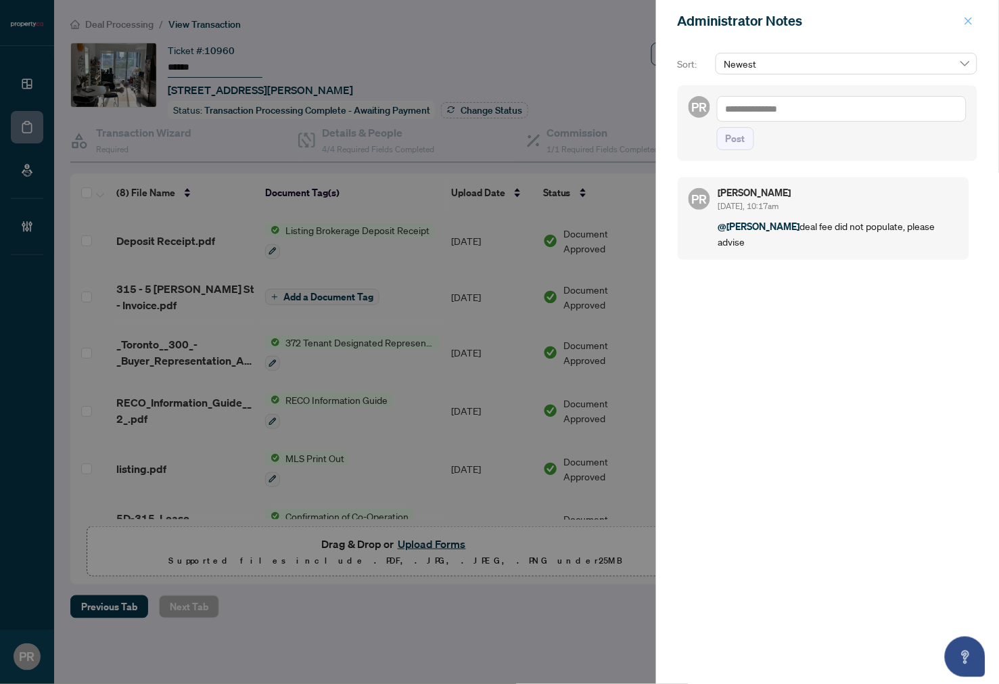
click at [968, 17] on icon "close" at bounding box center [968, 20] width 9 height 9
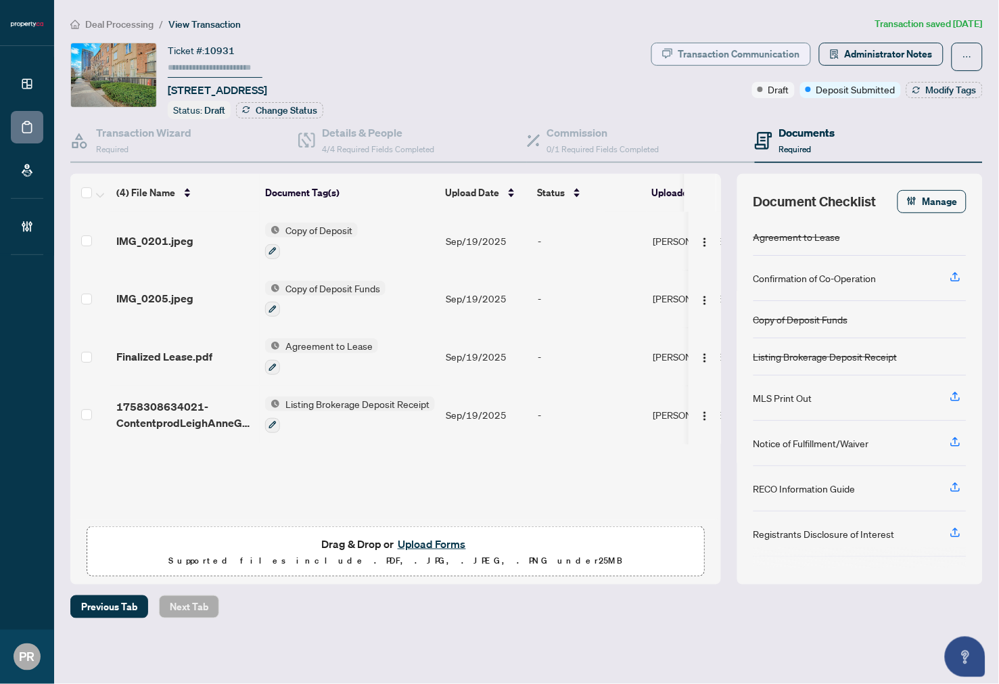
click at [710, 54] on div "Transaction Communication" at bounding box center [740, 54] width 122 height 22
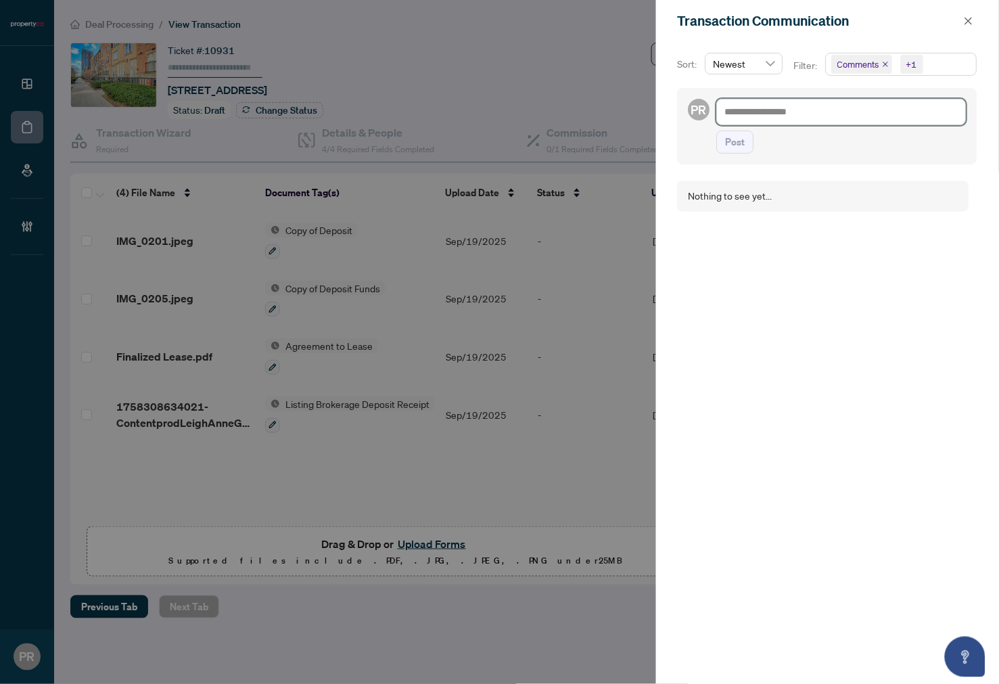
click at [890, 123] on textarea at bounding box center [842, 112] width 250 height 26
paste textarea "**********"
type textarea "**********"
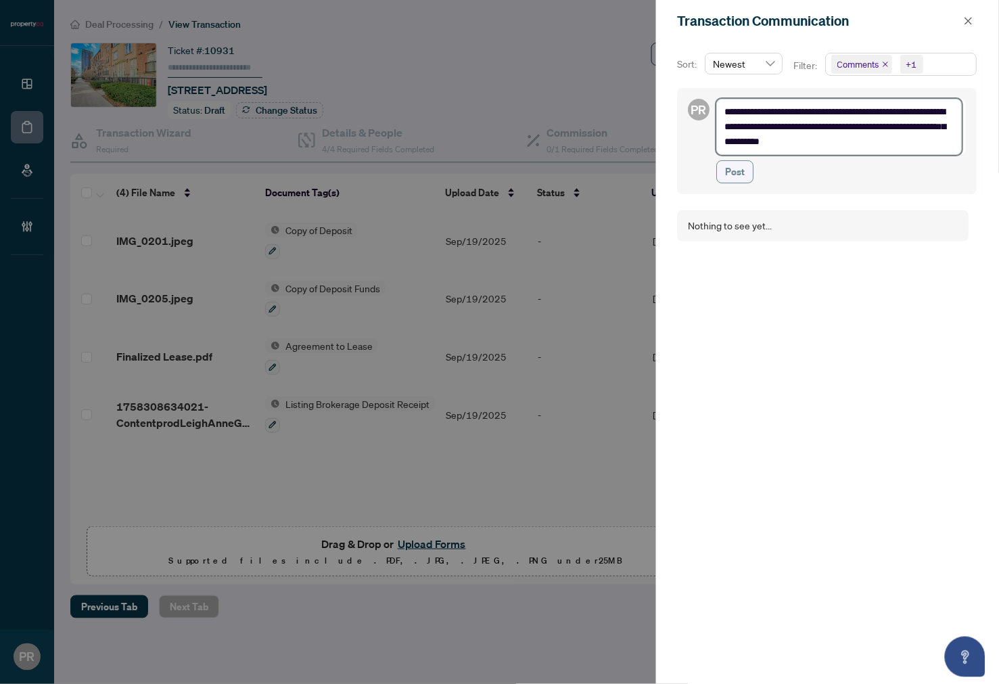
type textarea "**********"
click at [729, 166] on span "Post" at bounding box center [736, 172] width 20 height 22
type textarea "**********"
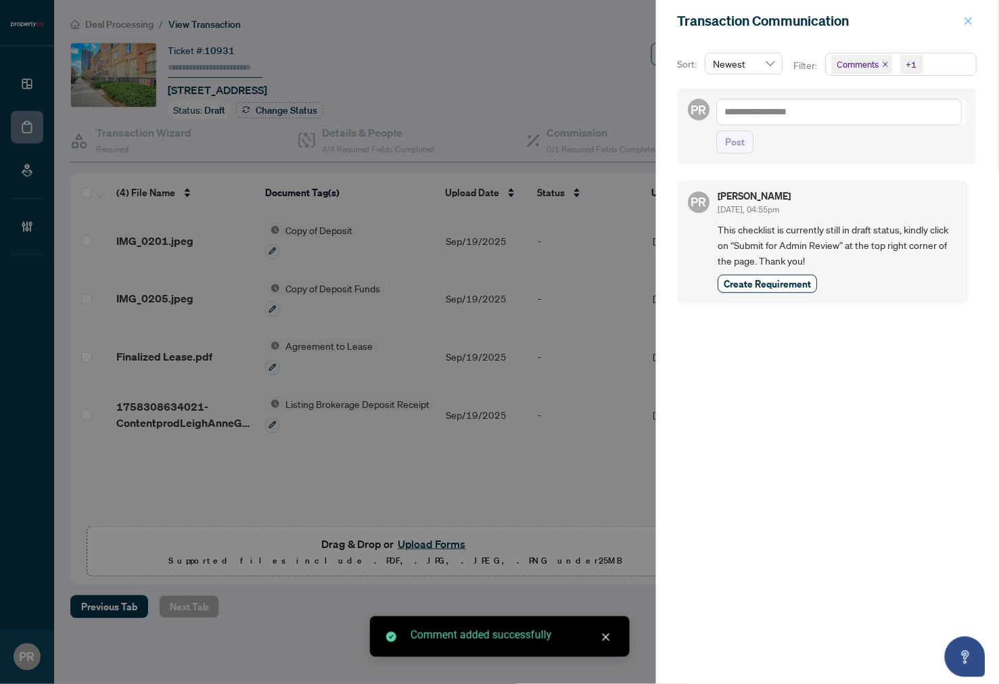
click at [972, 18] on icon "close" at bounding box center [968, 20] width 9 height 9
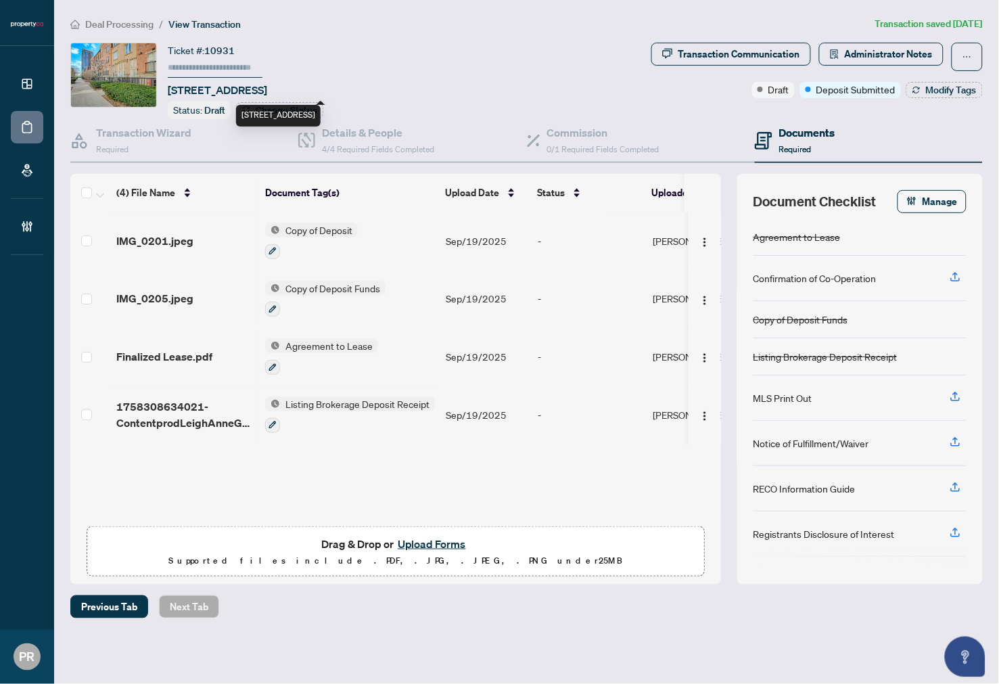
drag, startPoint x: 288, startPoint y: 85, endPoint x: 191, endPoint y: 88, distance: 96.1
click at [191, 88] on span "[STREET_ADDRESS]" at bounding box center [217, 90] width 99 height 16
copy span "38 Western Battery"
click at [127, 18] on span "Deal Processing" at bounding box center [119, 24] width 68 height 12
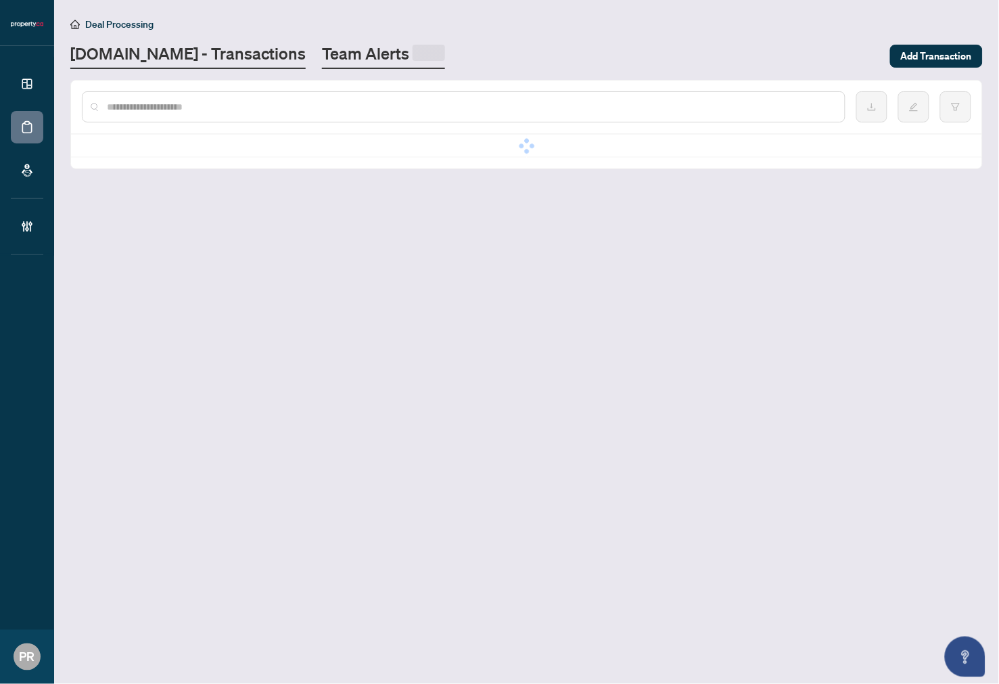
click at [322, 43] on link "Team Alerts" at bounding box center [383, 56] width 123 height 26
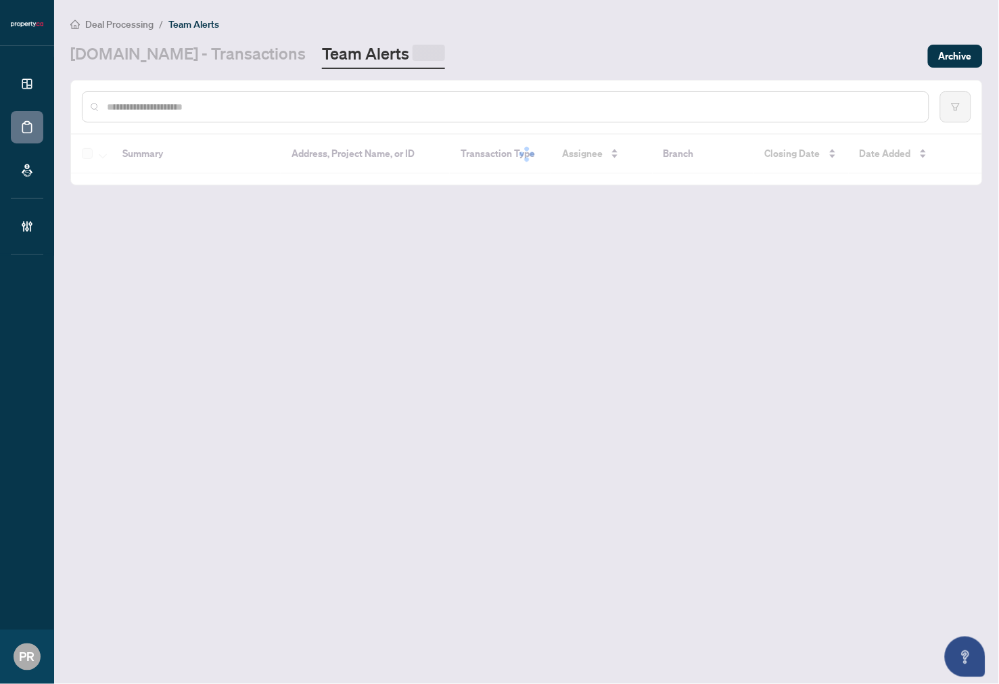
click at [286, 104] on input "text" at bounding box center [512, 106] width 811 height 15
paste input "**********"
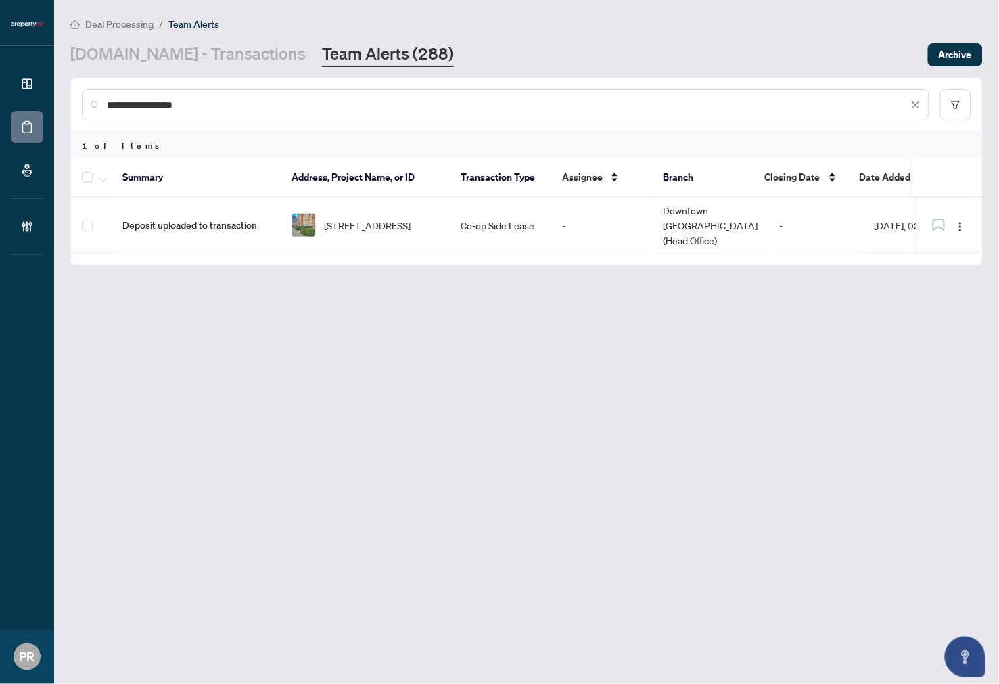
type input "**********"
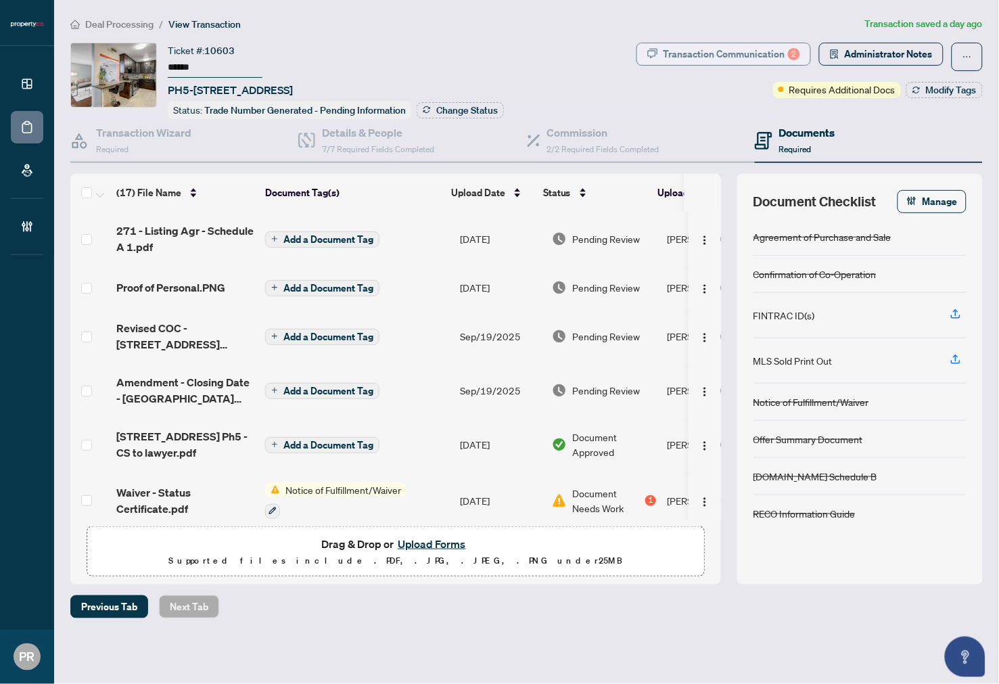
click at [686, 48] on div "Transaction Communication 2" at bounding box center [732, 54] width 137 height 22
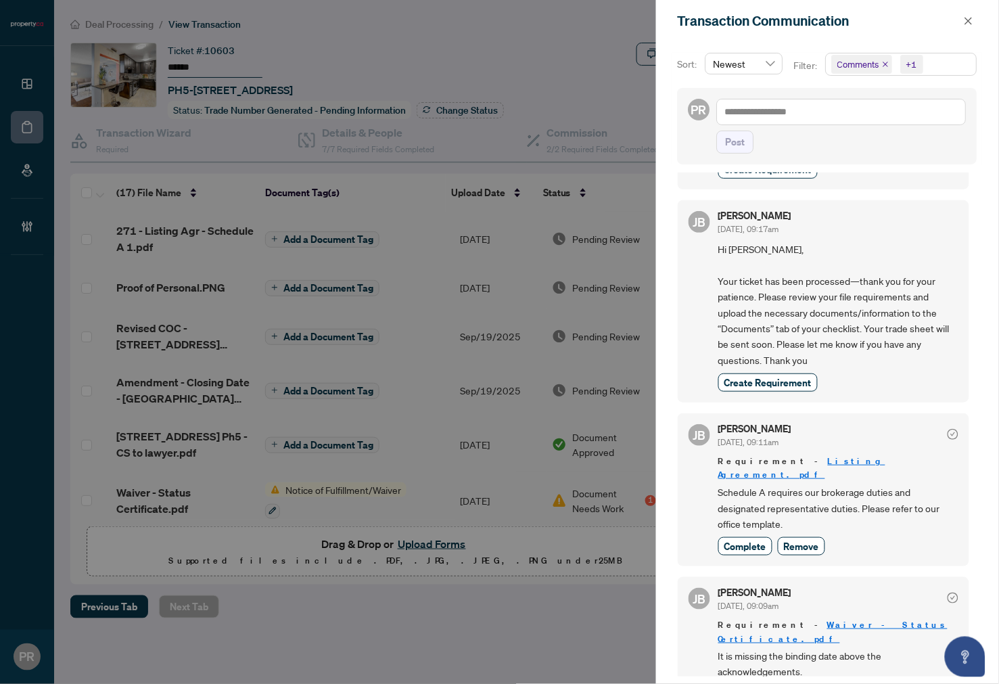
scroll to position [350, 0]
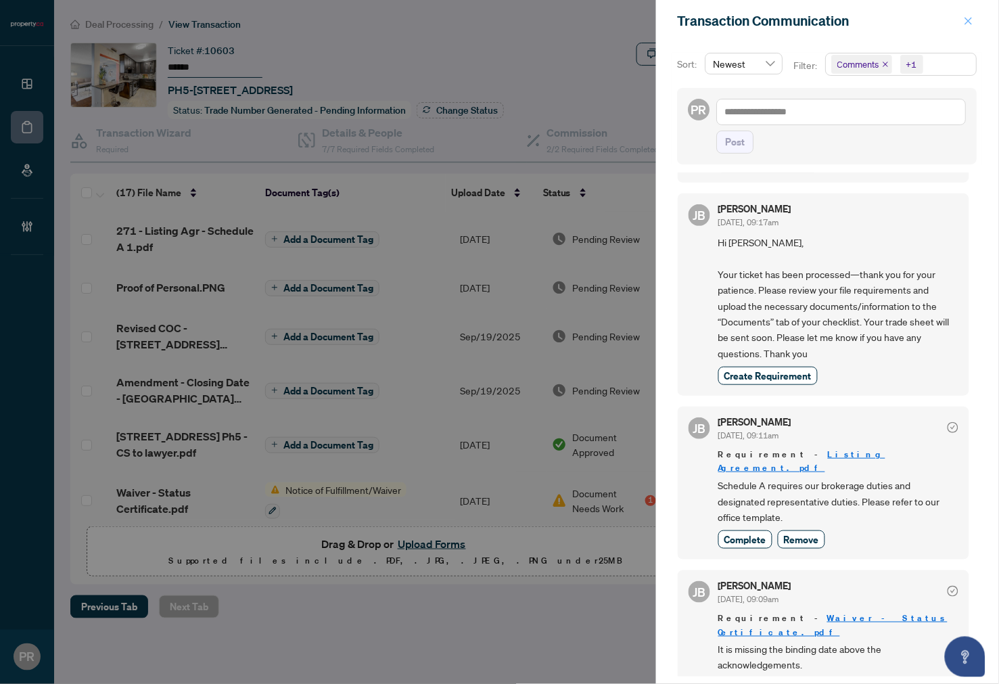
click at [976, 19] on button "button" at bounding box center [969, 21] width 18 height 16
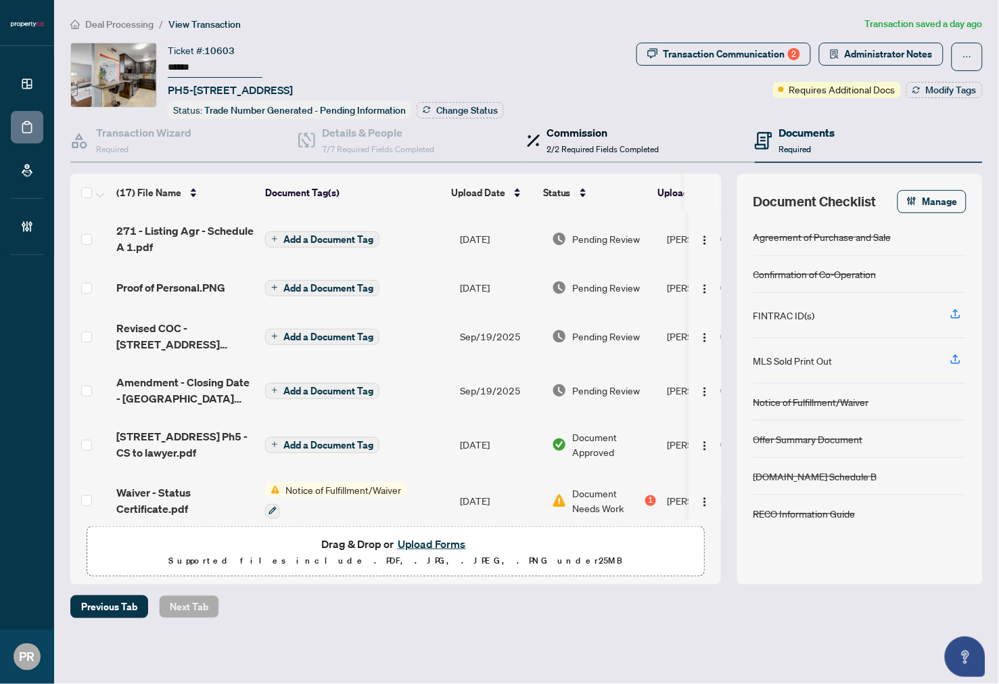
click at [558, 146] on span "2/2 Required Fields Completed" at bounding box center [603, 149] width 112 height 10
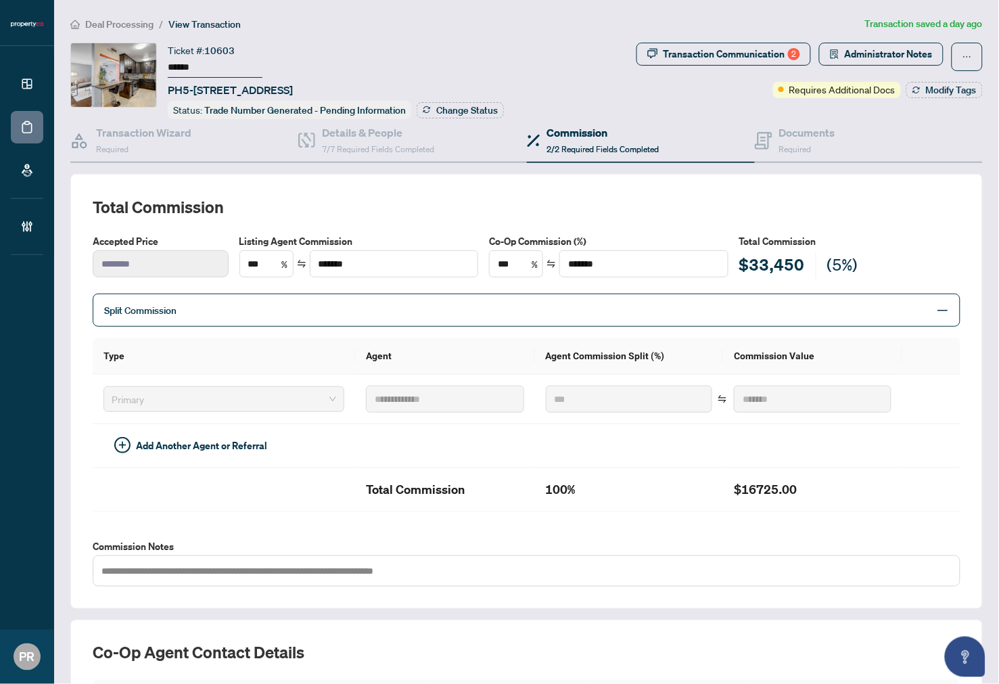
click at [187, 58] on input "******" at bounding box center [215, 68] width 95 height 20
click at [698, 49] on div "Transaction Communication 2" at bounding box center [732, 54] width 137 height 22
type textarea "**********"
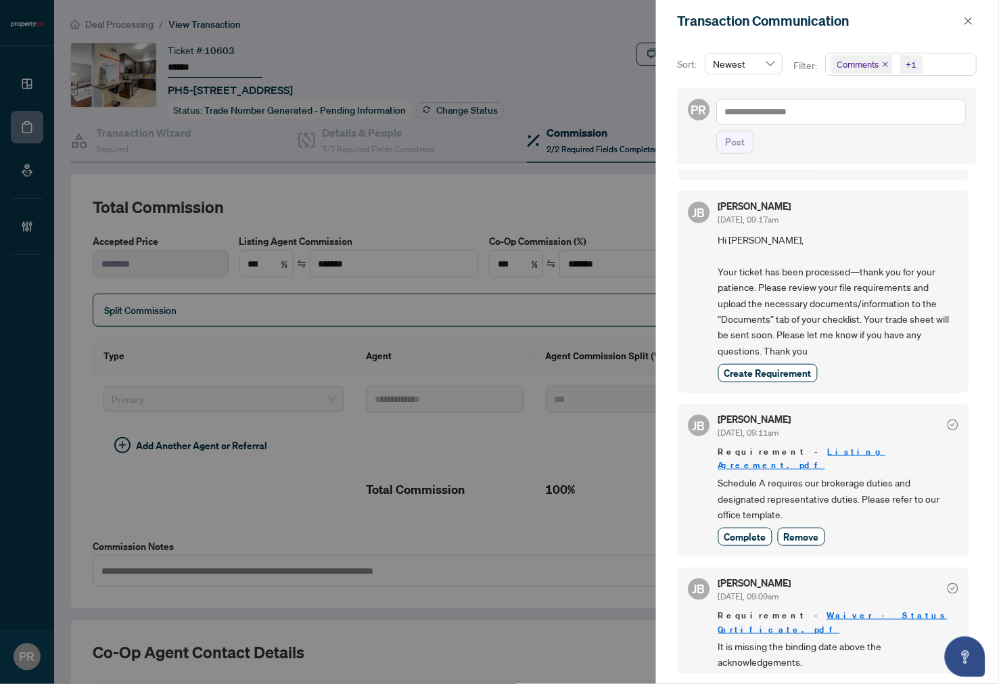
scroll to position [3, 0]
click at [979, 28] on div "Transaction Communication" at bounding box center [827, 21] width 343 height 42
click at [969, 14] on span "button" at bounding box center [968, 21] width 9 height 22
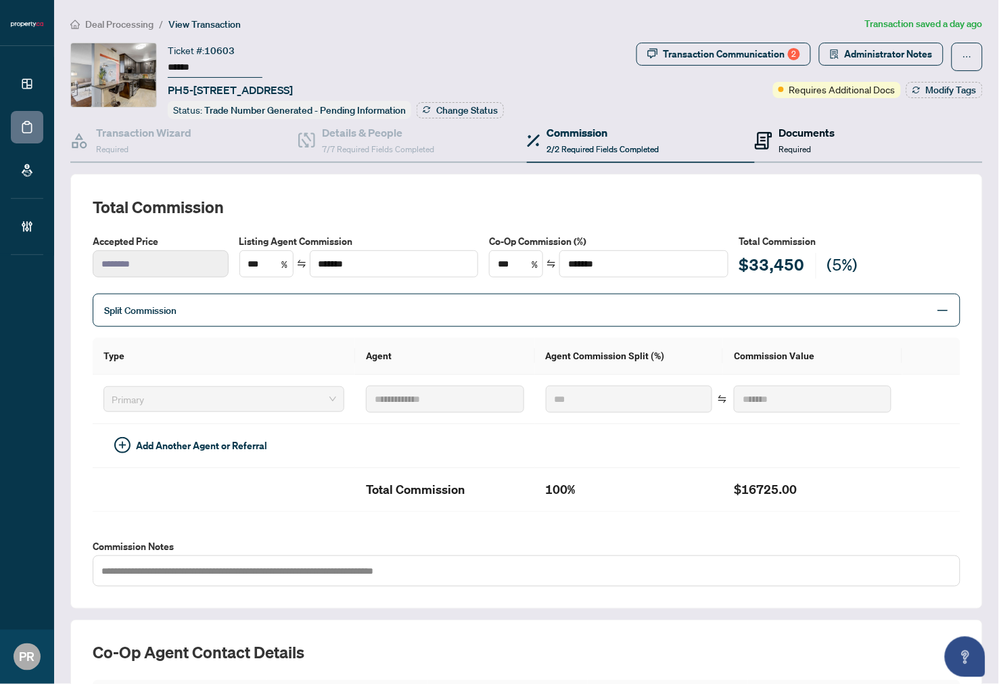
click at [813, 129] on h4 "Documents" at bounding box center [807, 132] width 56 height 16
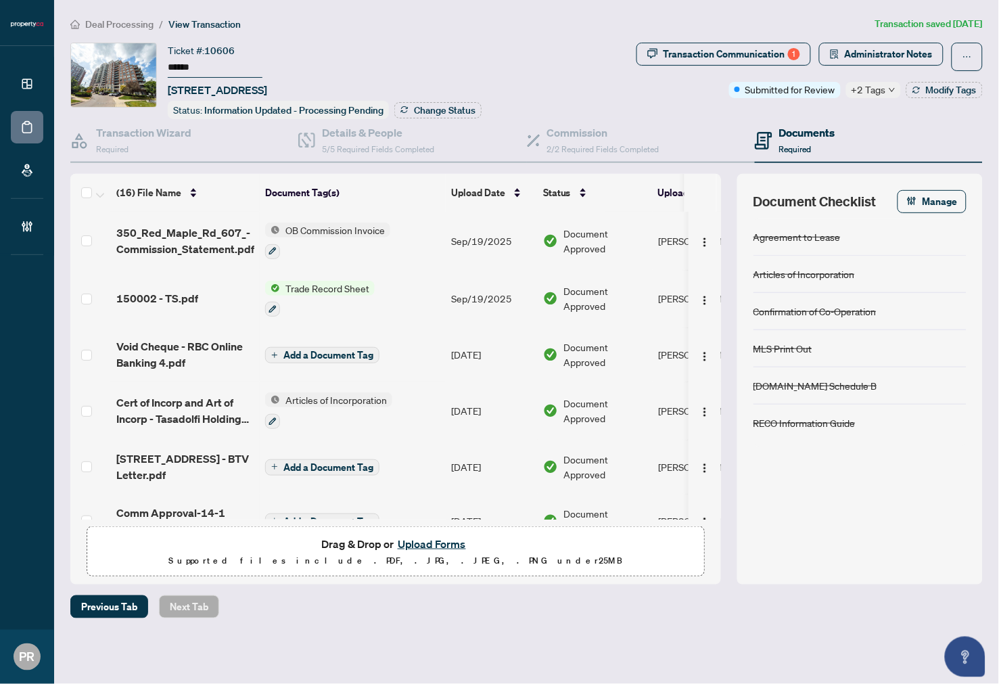
click at [880, 83] on span "+2 Tags" at bounding box center [869, 90] width 35 height 16
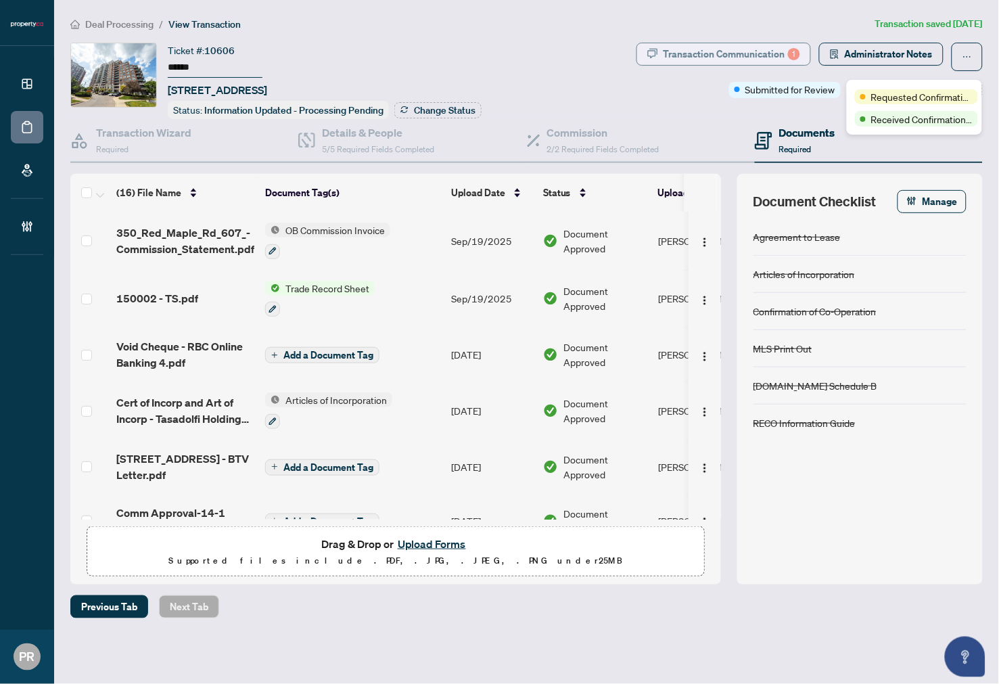
click at [771, 55] on div "Transaction Communication 1" at bounding box center [732, 54] width 137 height 22
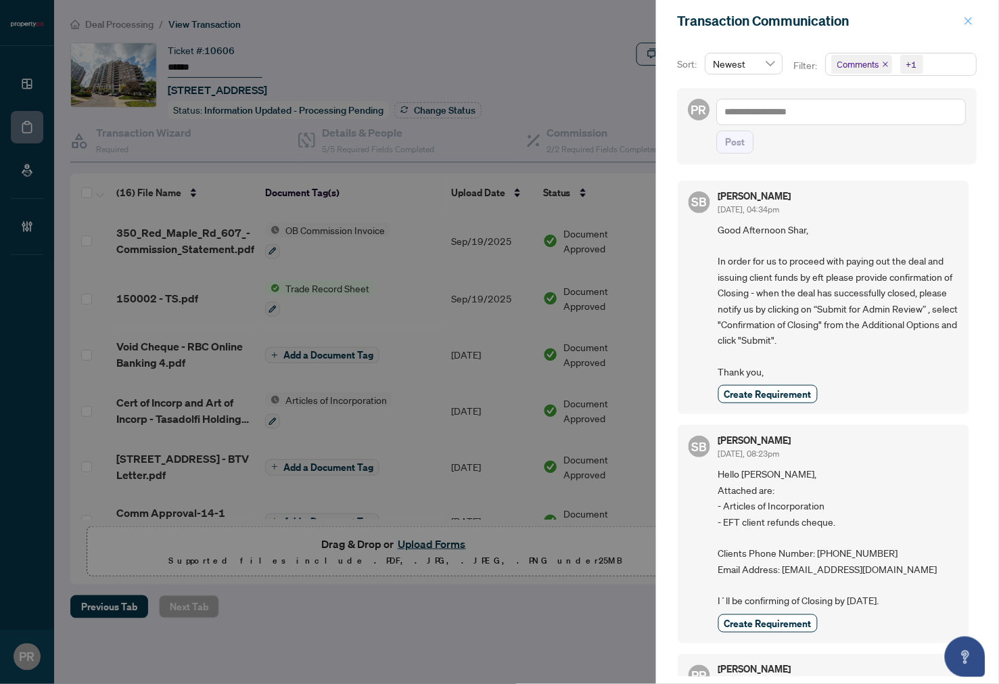
click at [966, 16] on icon "close" at bounding box center [968, 20] width 9 height 9
